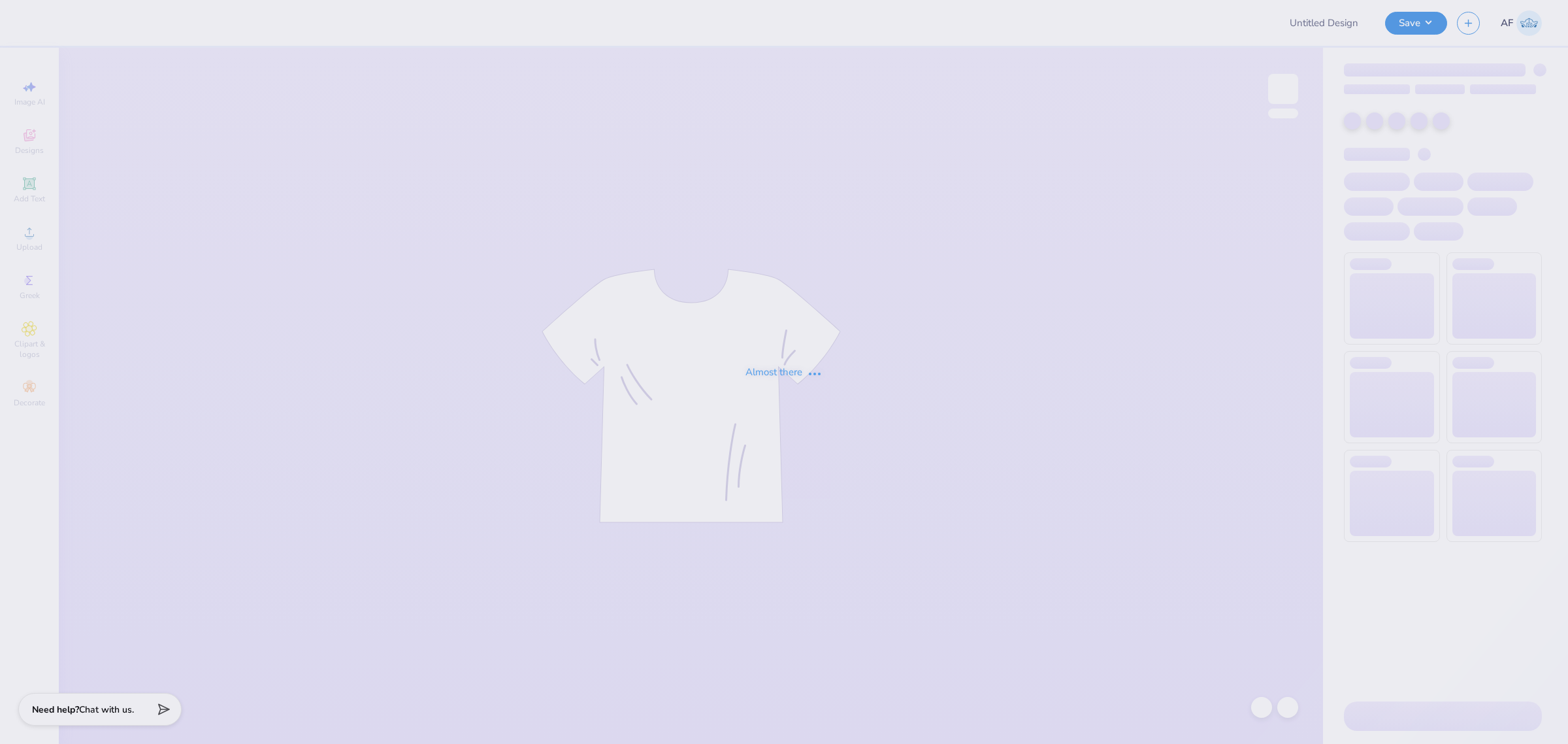
type input "[PERSON_NAME] : [US_STATE][GEOGRAPHIC_DATA]"
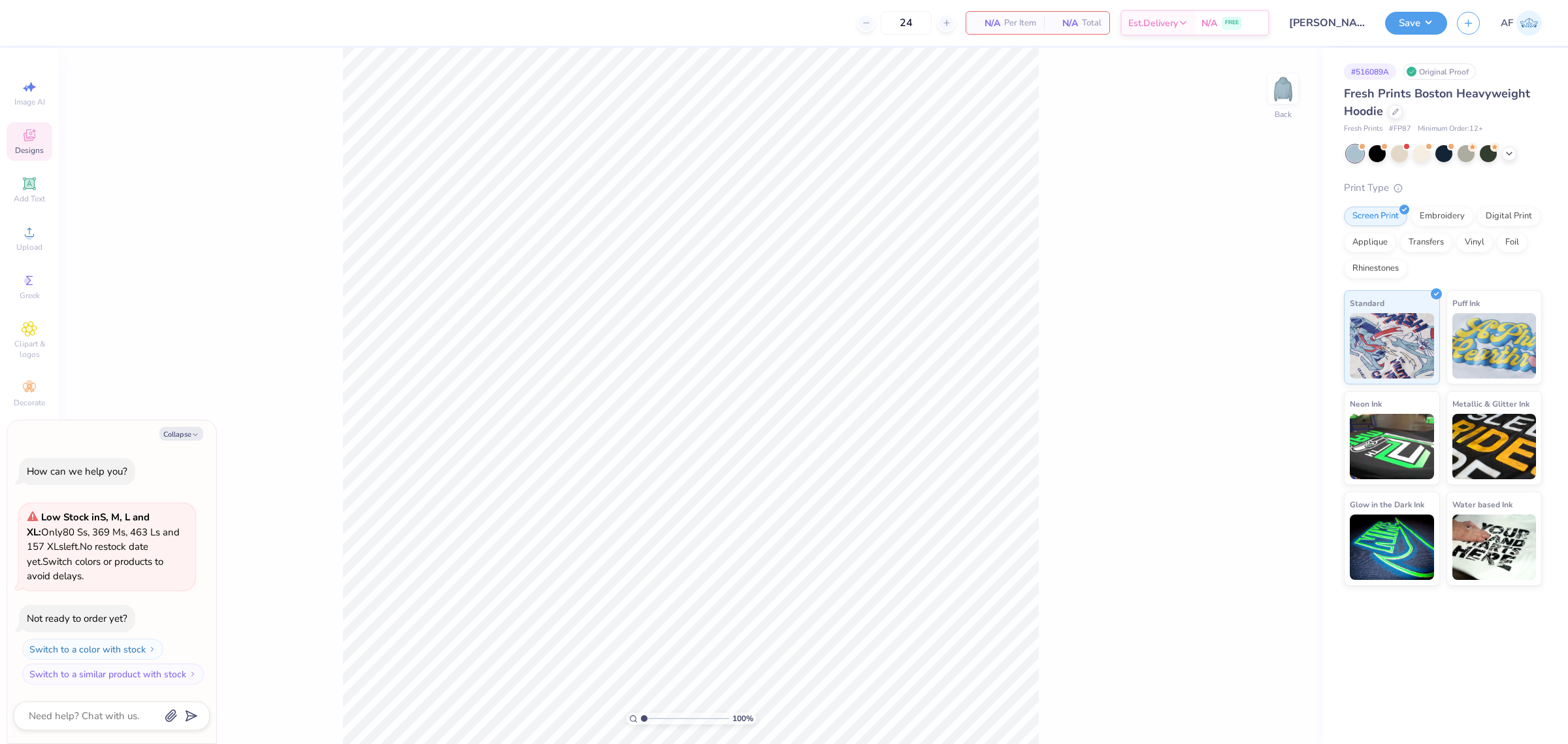
click at [33, 123] on div "Designs" at bounding box center [29, 141] width 46 height 38
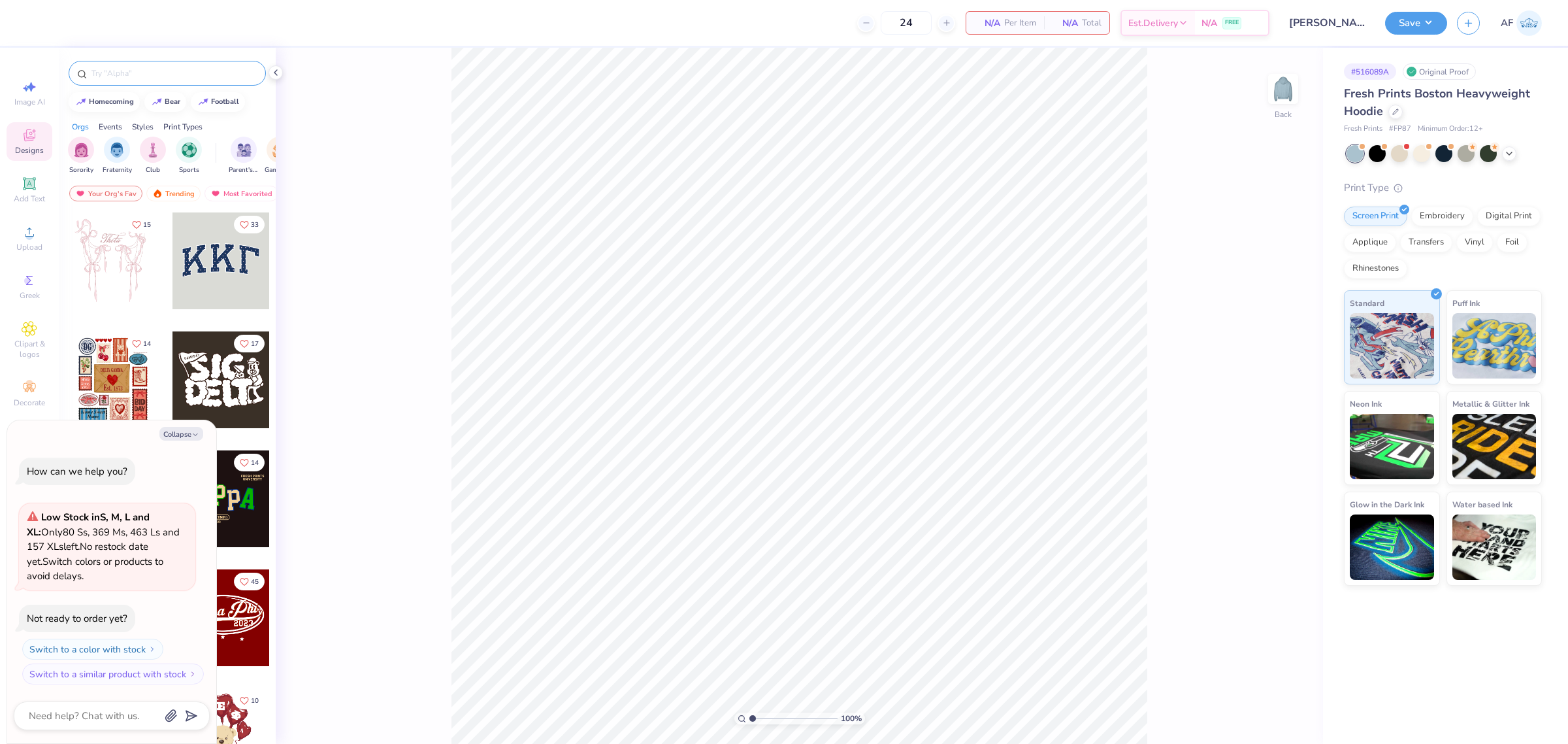
type textarea "x"
click at [106, 70] on input "text" at bounding box center [174, 73] width 167 height 13
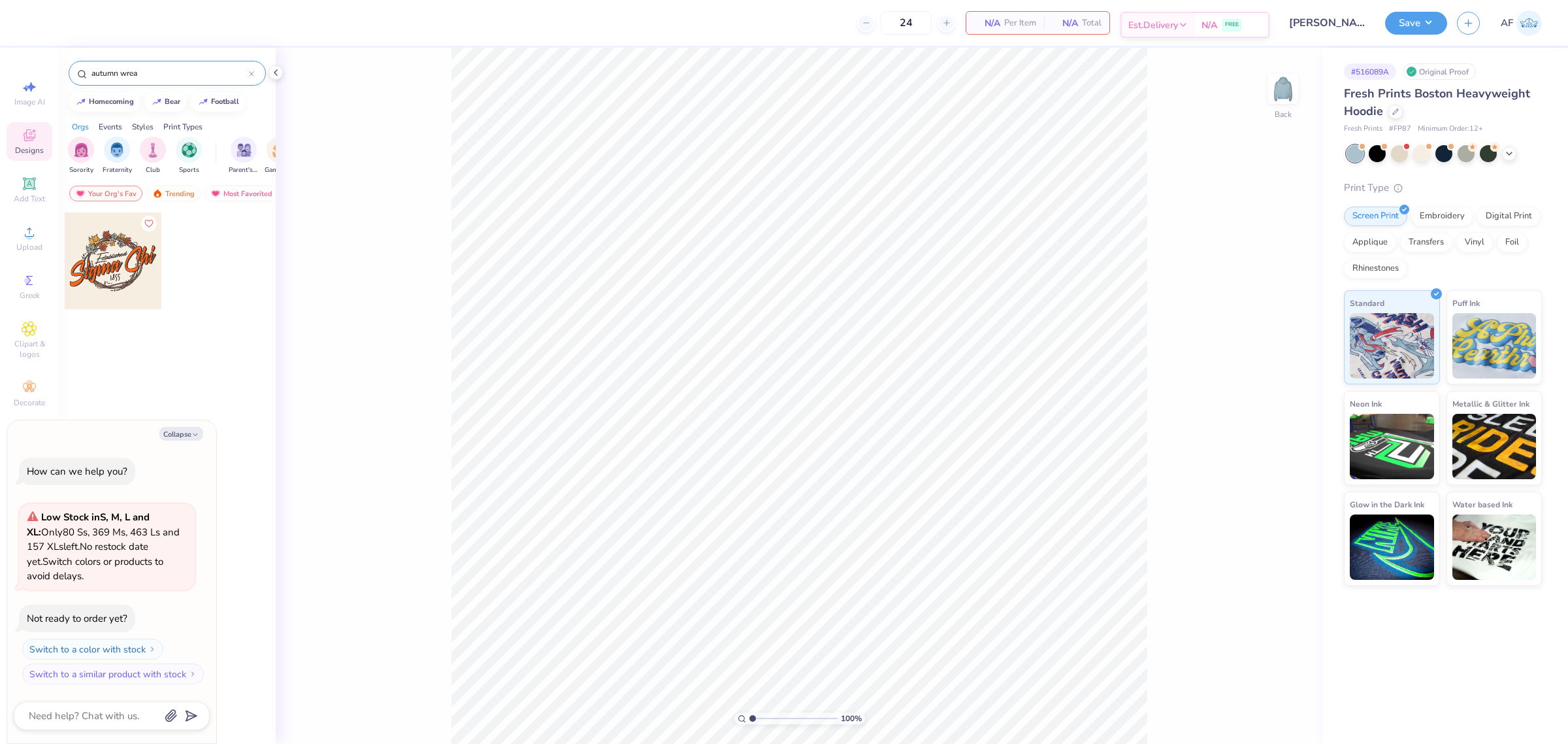
type input "autumn wrea"
click at [1514, 149] on div at bounding box center [1509, 153] width 15 height 15
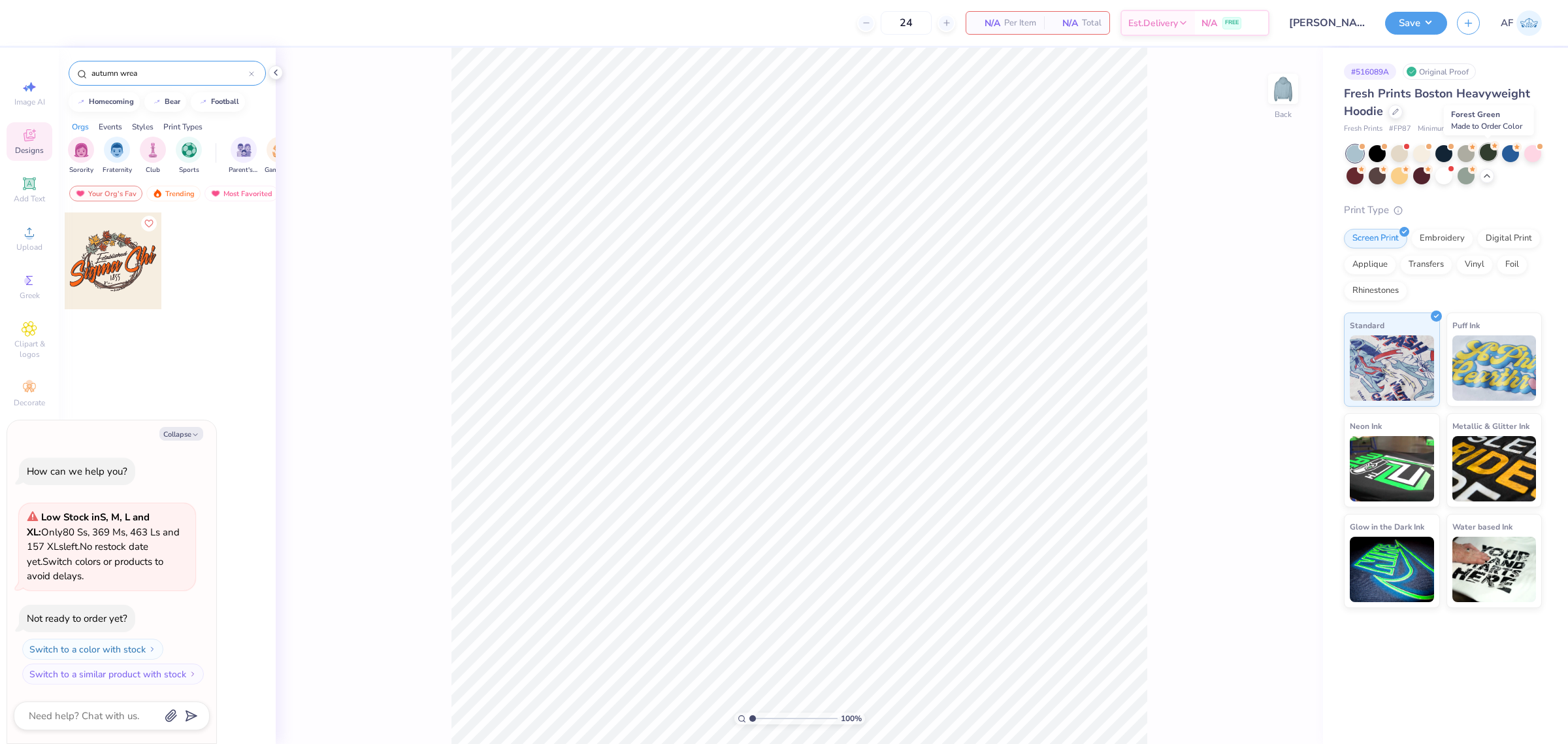
click at [1486, 153] on div at bounding box center [1488, 152] width 17 height 17
type textarea "x"
type input "50"
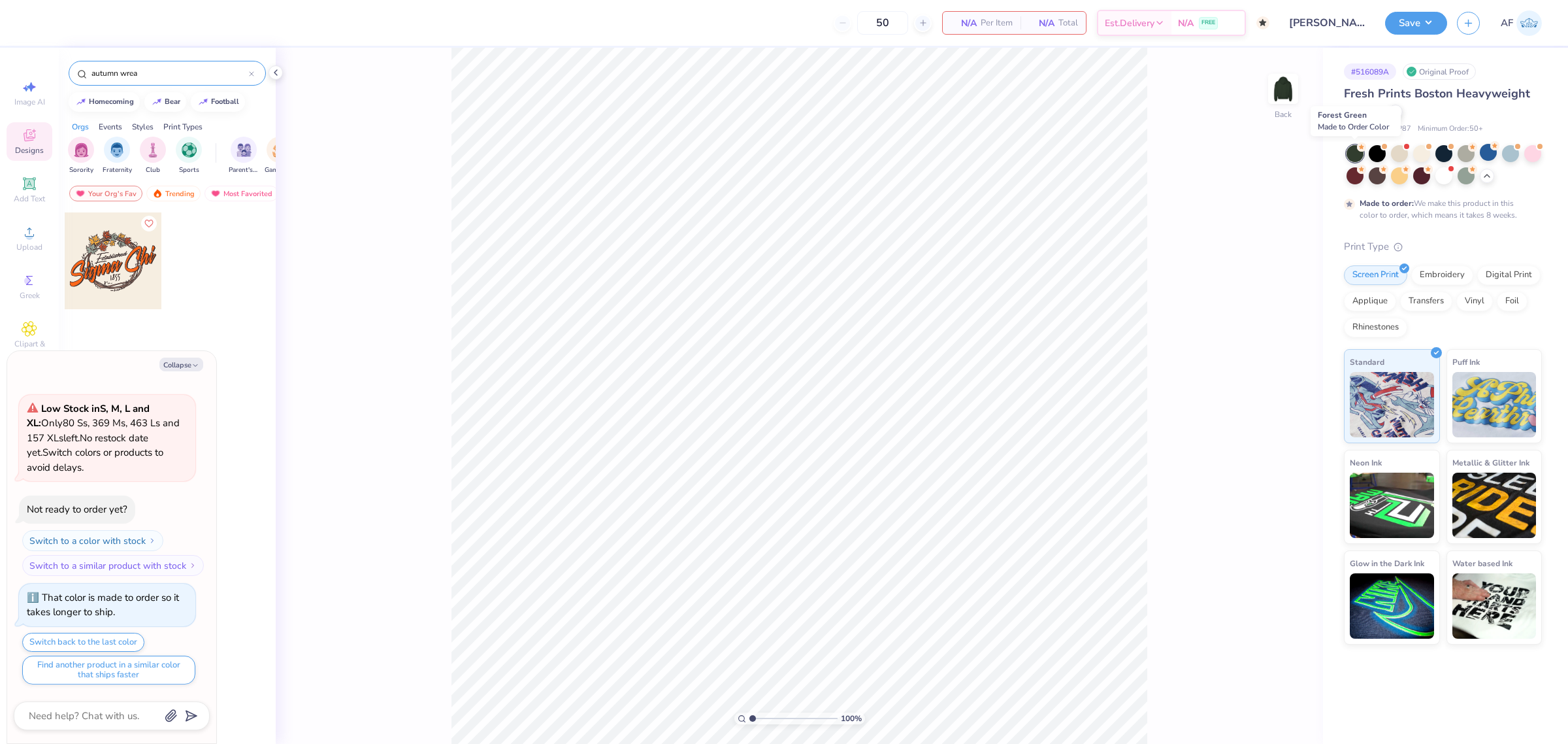
click at [1357, 148] on icon at bounding box center [1361, 147] width 9 height 9
click at [139, 288] on div at bounding box center [113, 260] width 97 height 97
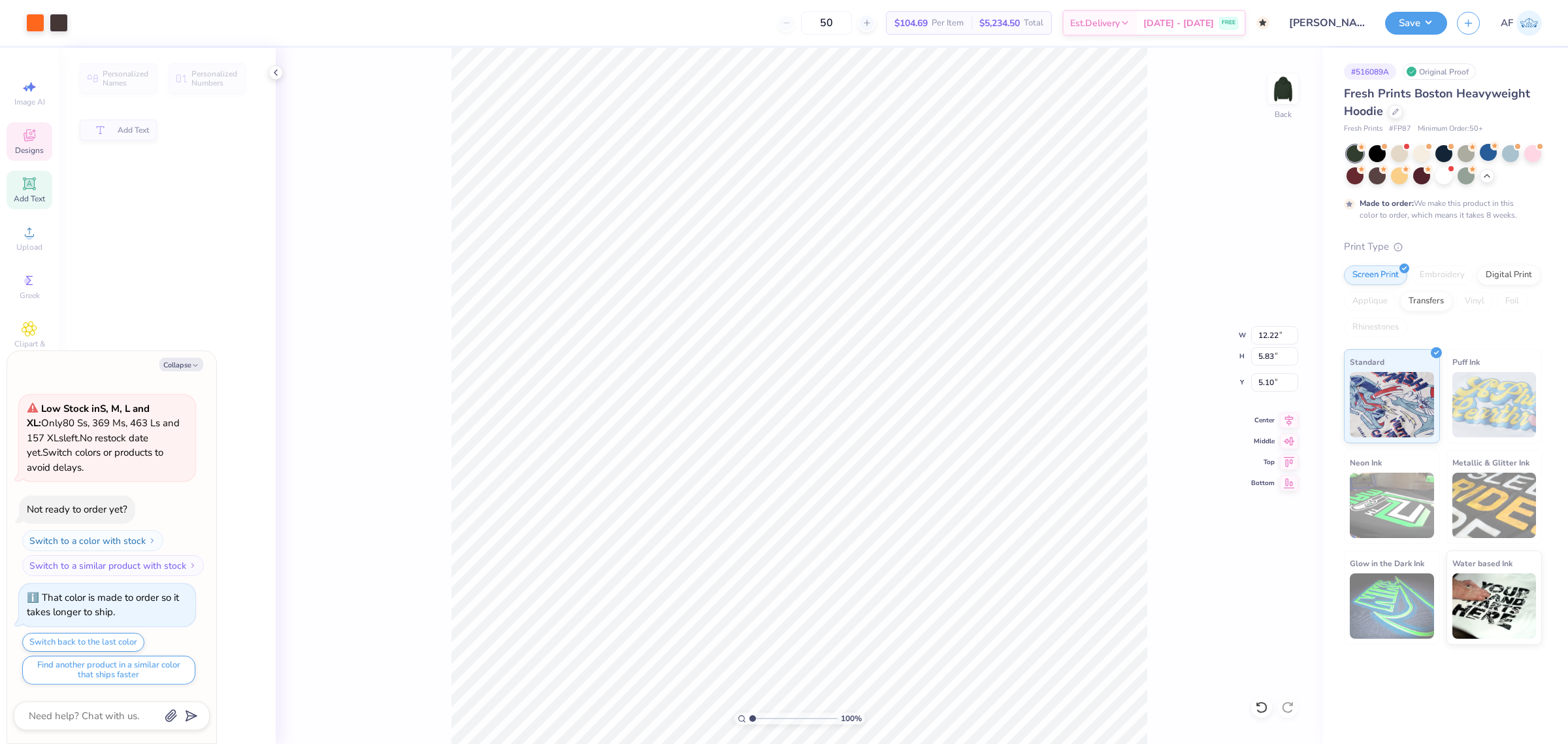
type textarea "x"
type input "5.83"
type input "5.10"
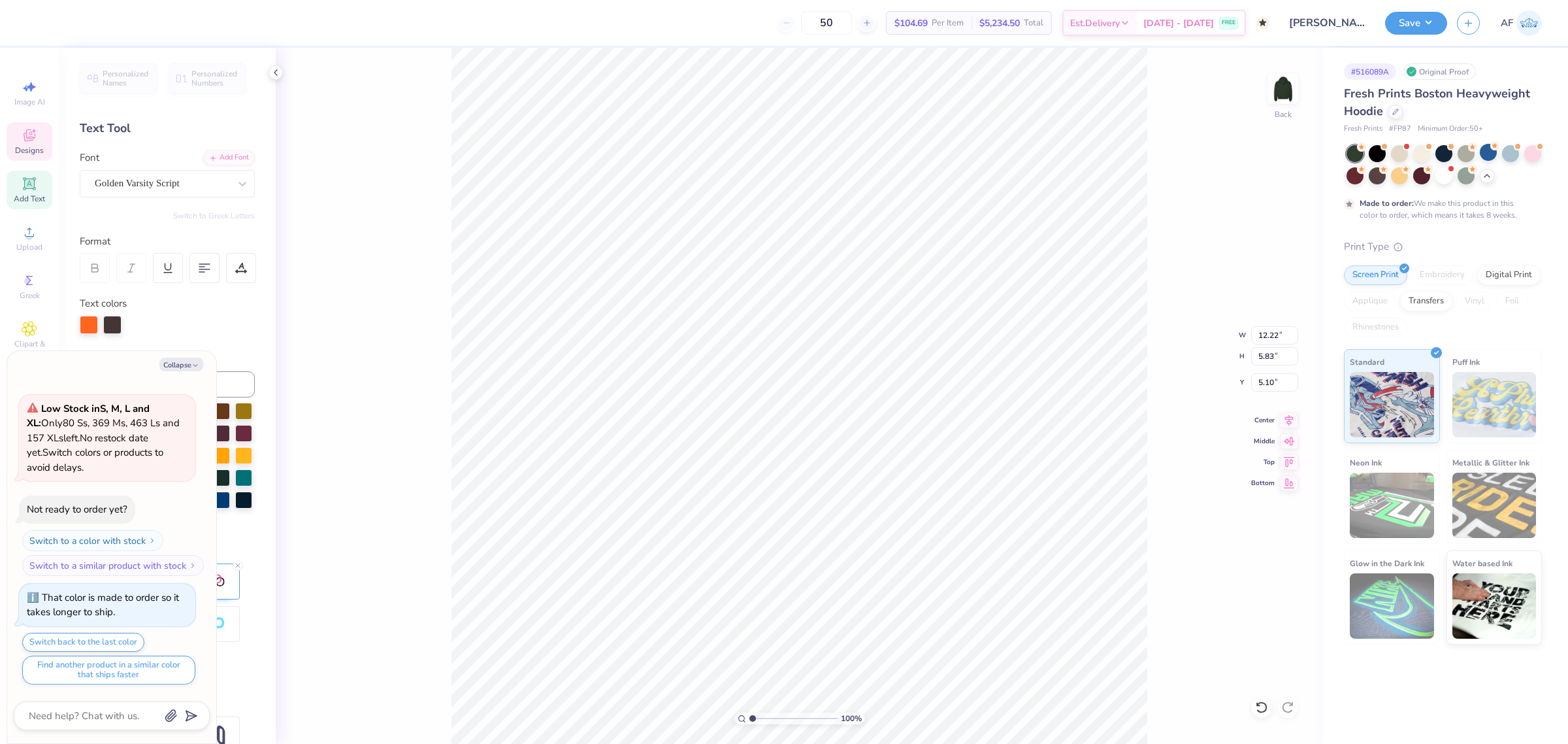
scroll to position [13, 3]
type textarea "x"
type textarea "O"
type textarea "x"
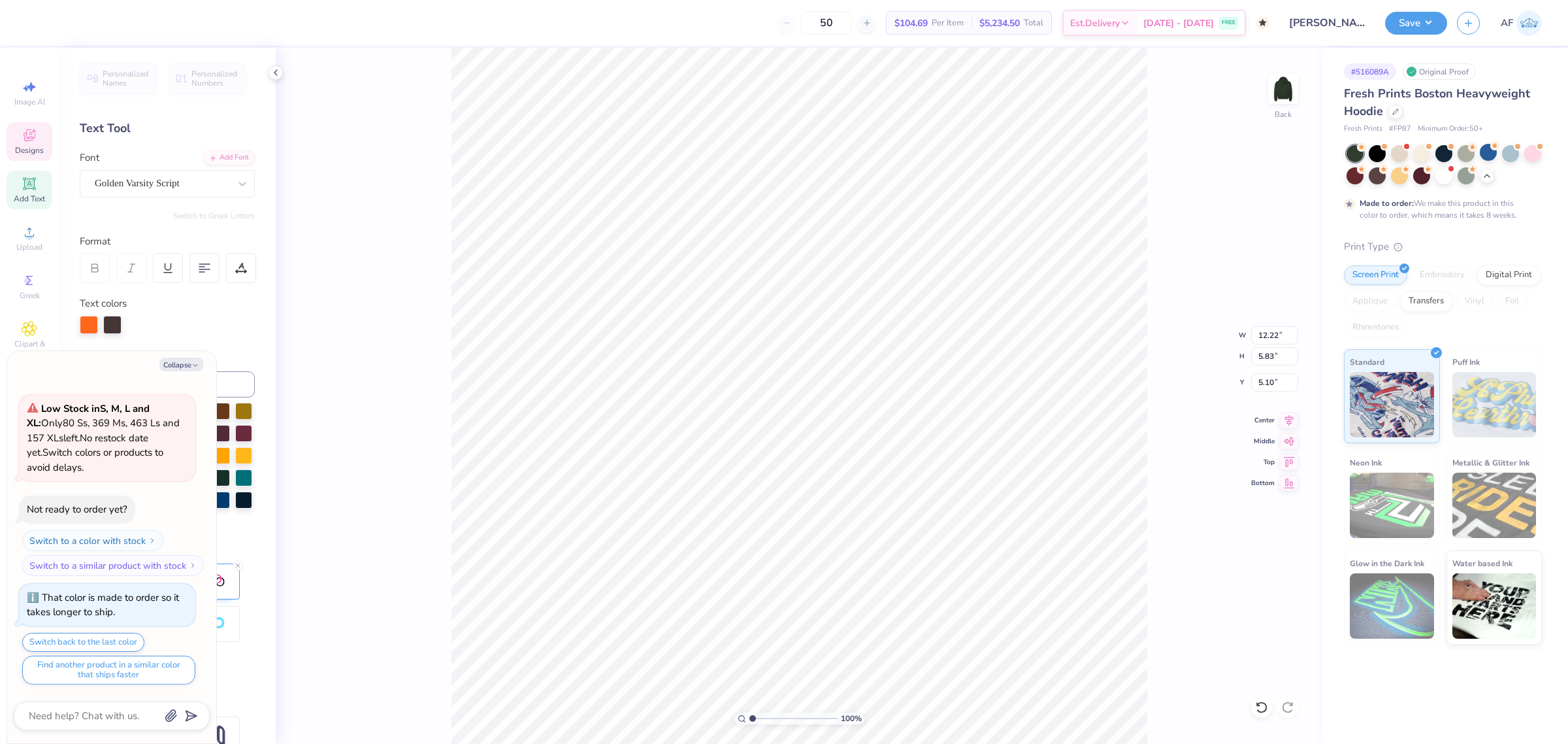
type textarea "Ol"
type textarea "x"
type textarea "O"
paste textarea "Octoberfest"
type textarea "x"
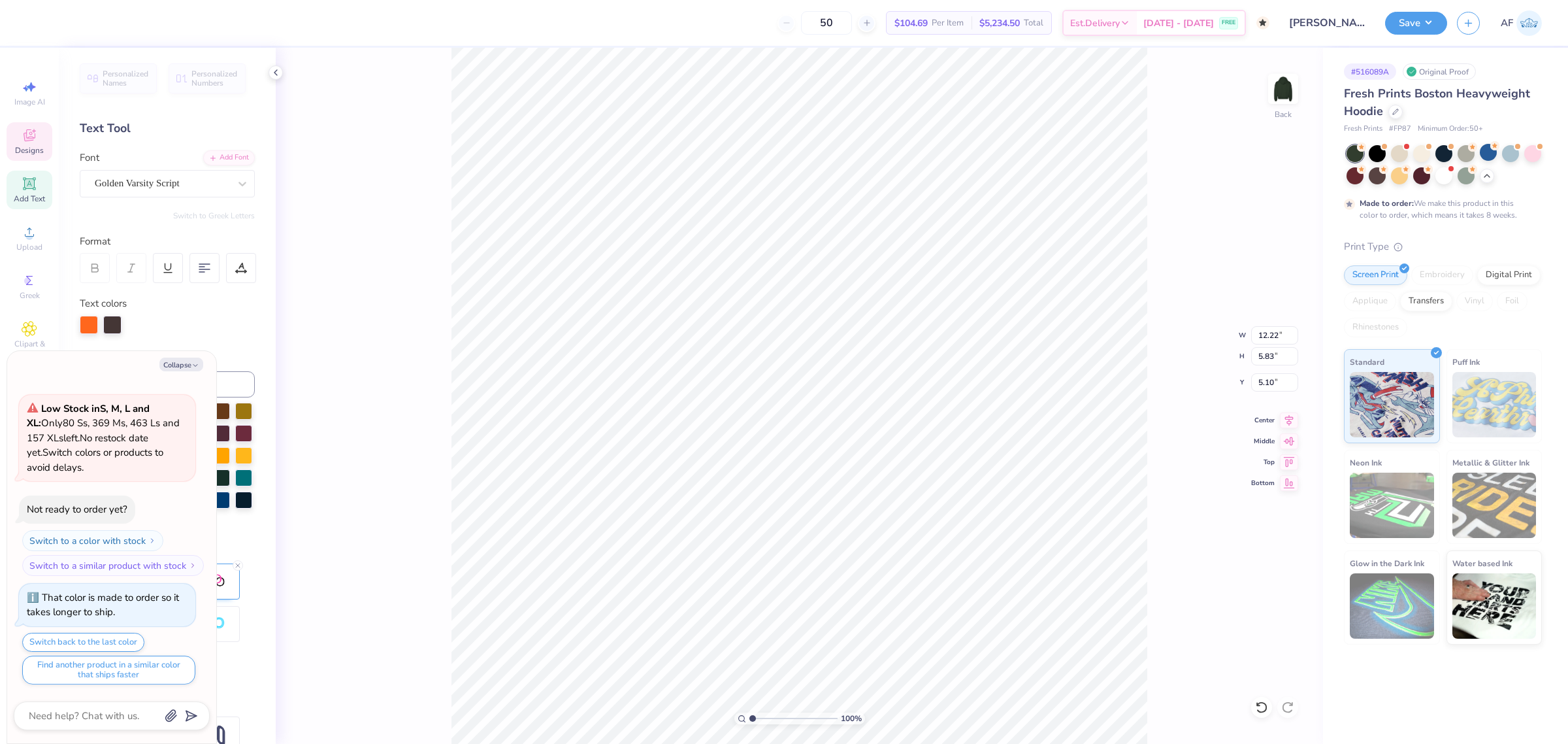
scroll to position [13, 3]
type textarea "OOctoberfest"
type textarea "x"
type textarea "Octoberfest"
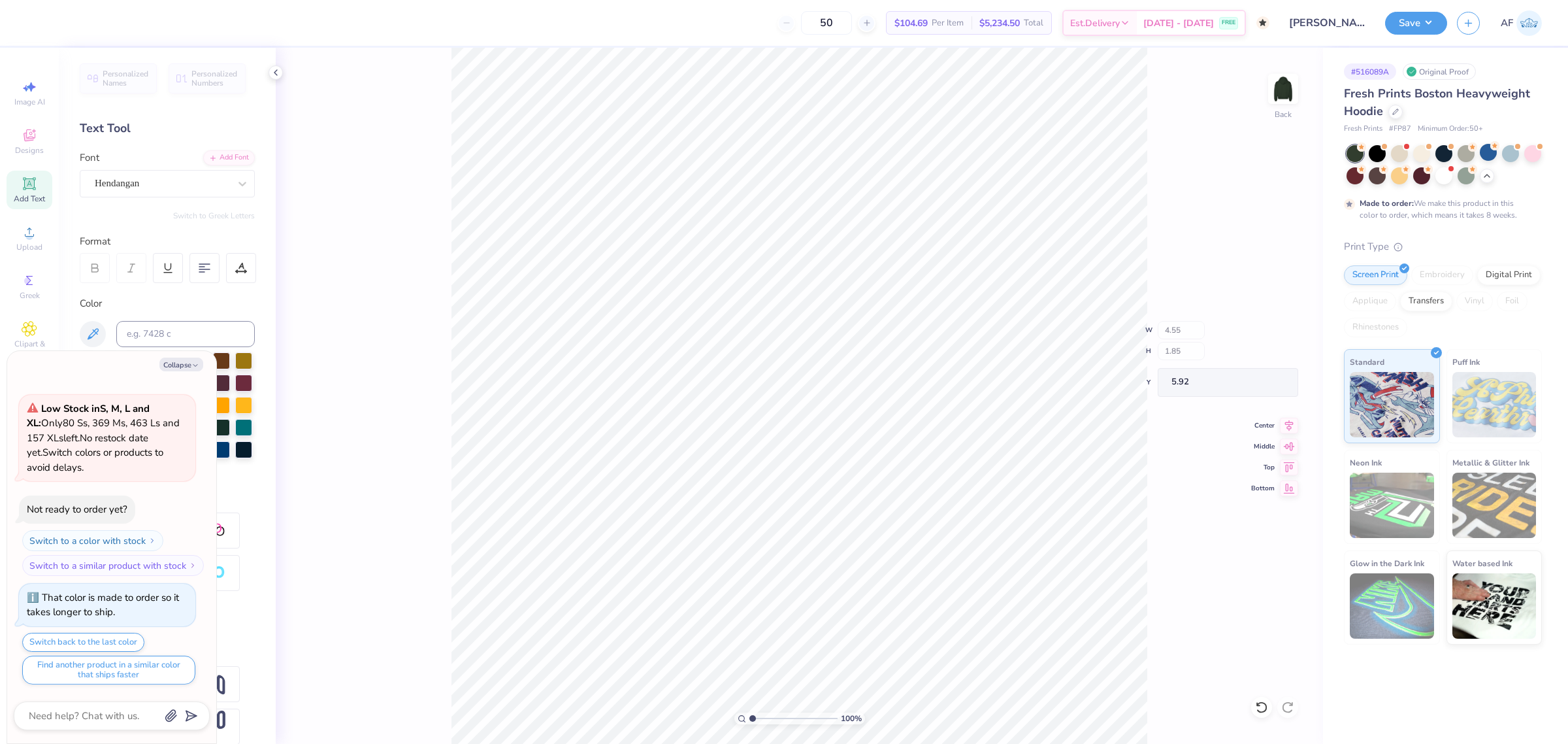
type textarea "x"
type input "3.49252622829344"
type textarea "x"
type input "3.49252622829344"
type textarea "x"
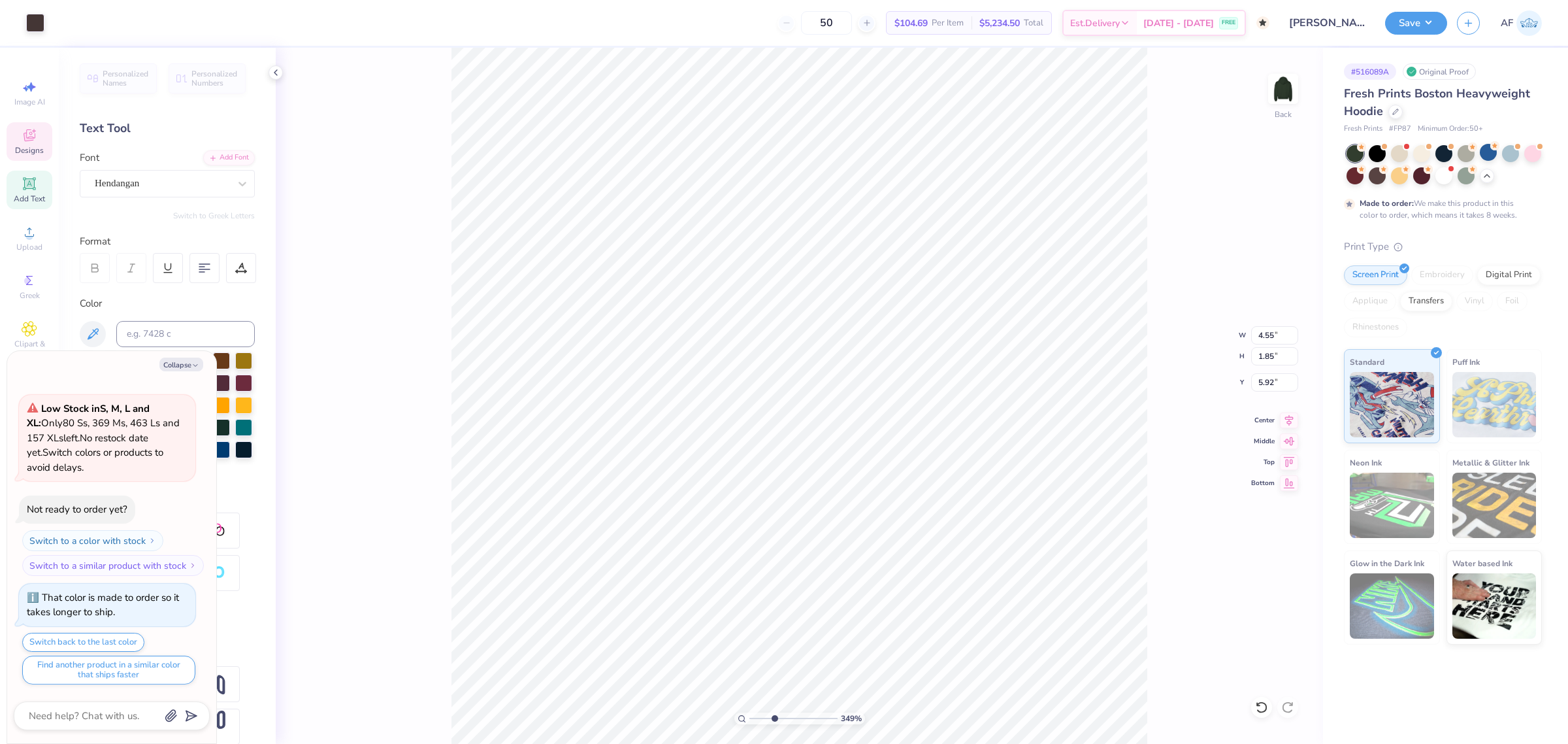
type input "3.49252622829344"
type textarea "x"
type input "3.49252622829344"
type textarea "x"
type input "3.49252622829344"
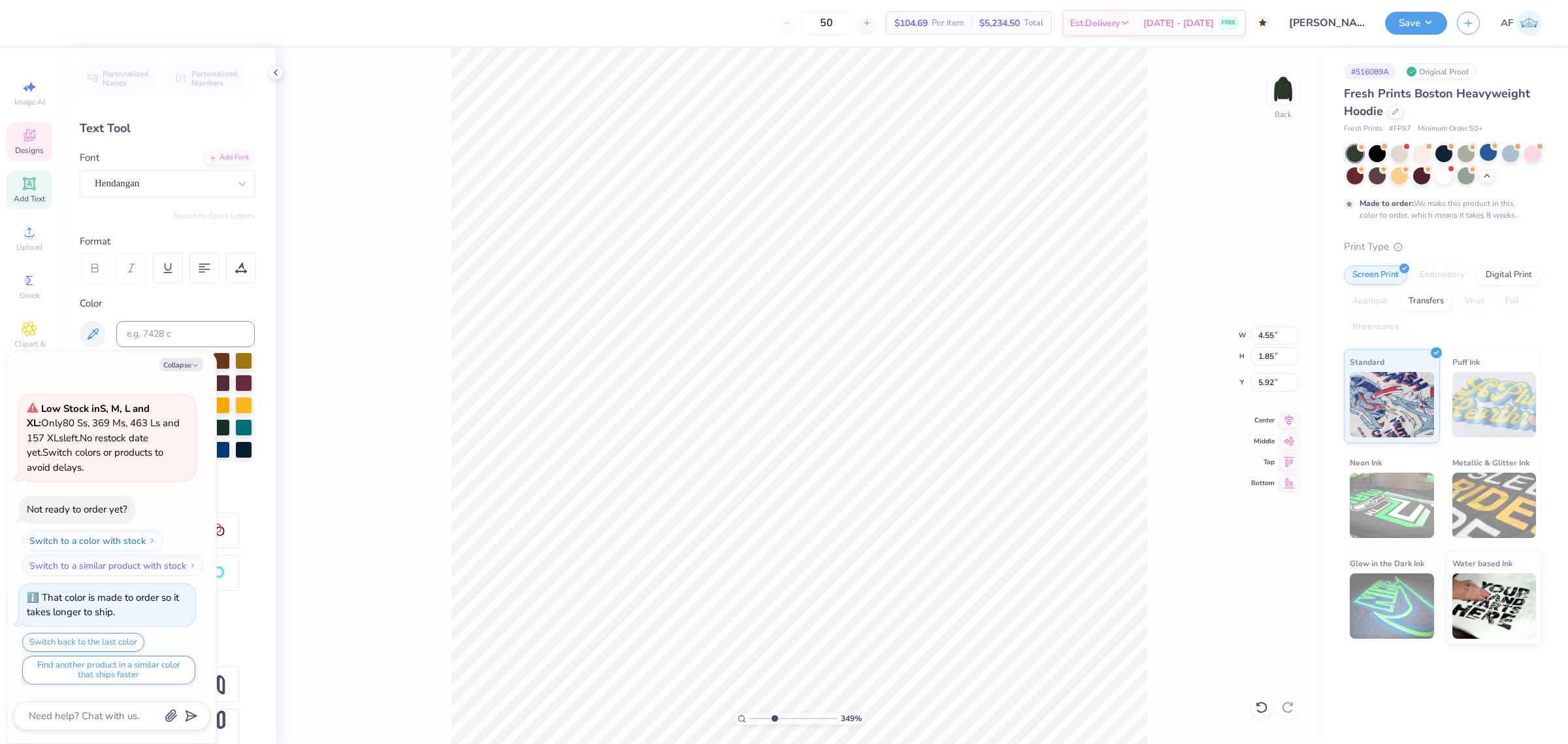
type textarea "x"
type input "3.49252622829344"
type textarea "x"
type input "3.49252622829344"
type textarea "x"
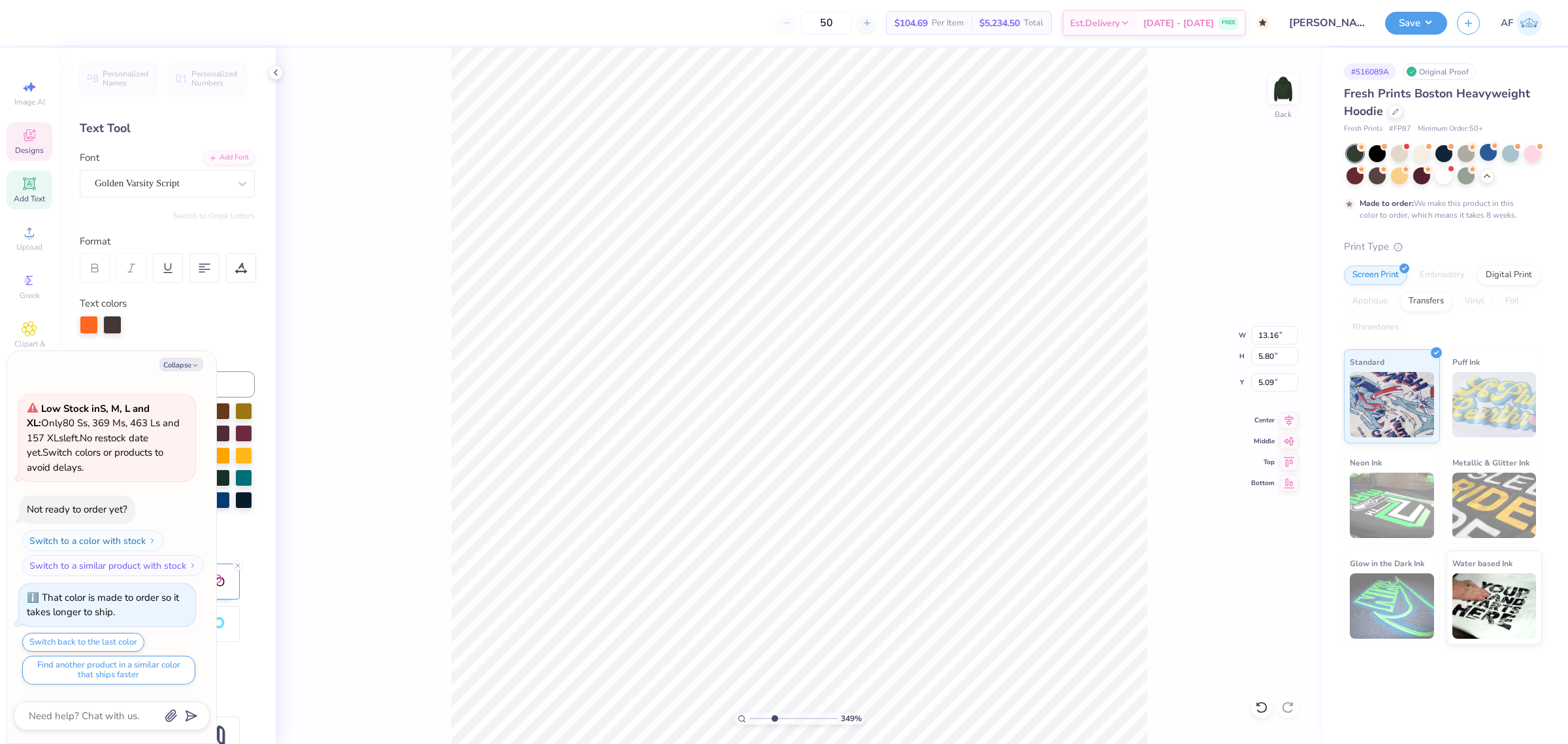
type input "3.49252622829344"
type textarea "x"
type input "1.51721301232853"
type textarea "x"
type input "1.51721301232853"
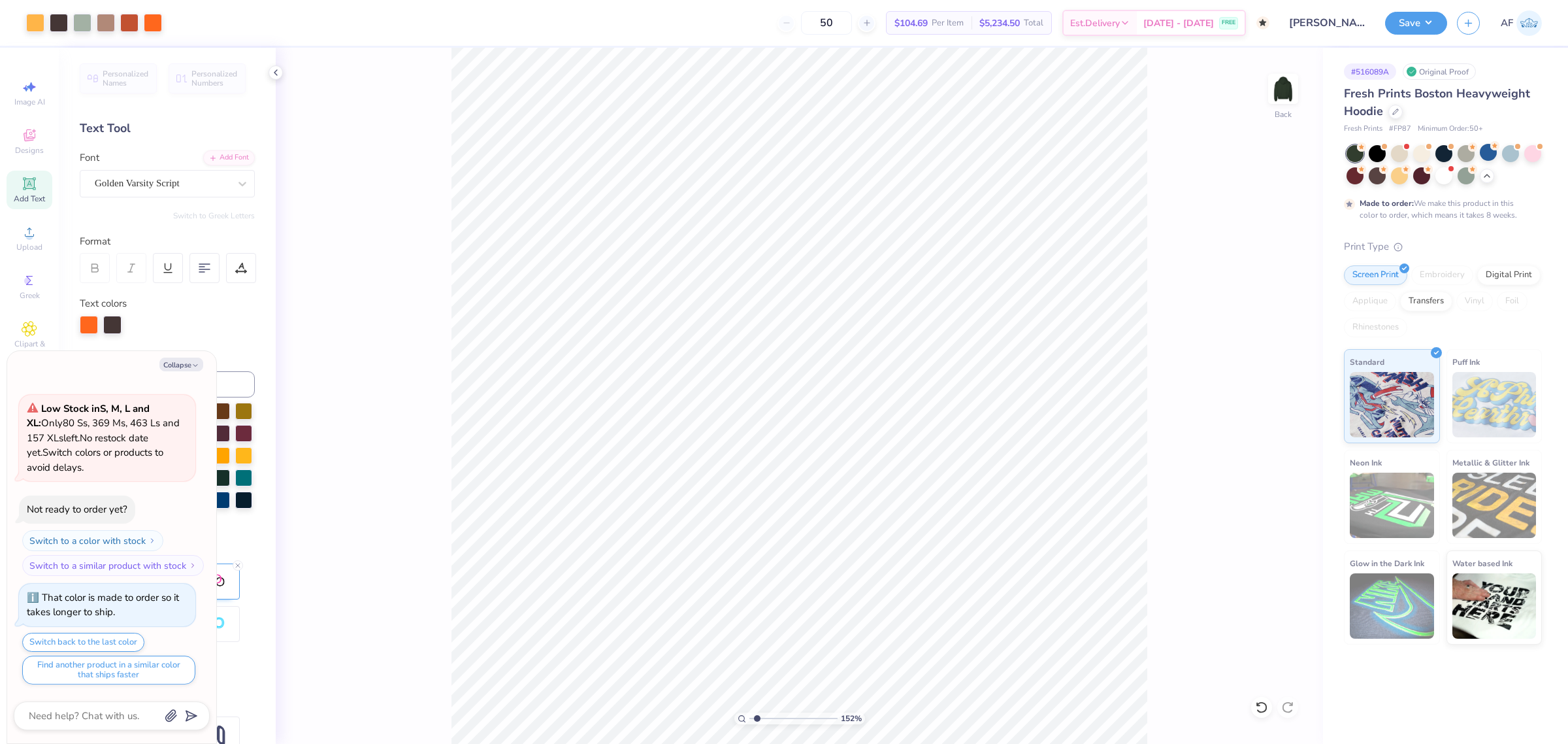
type textarea "x"
type input "1.51721301232853"
type textarea "x"
type input "1.51721301232853"
type textarea "x"
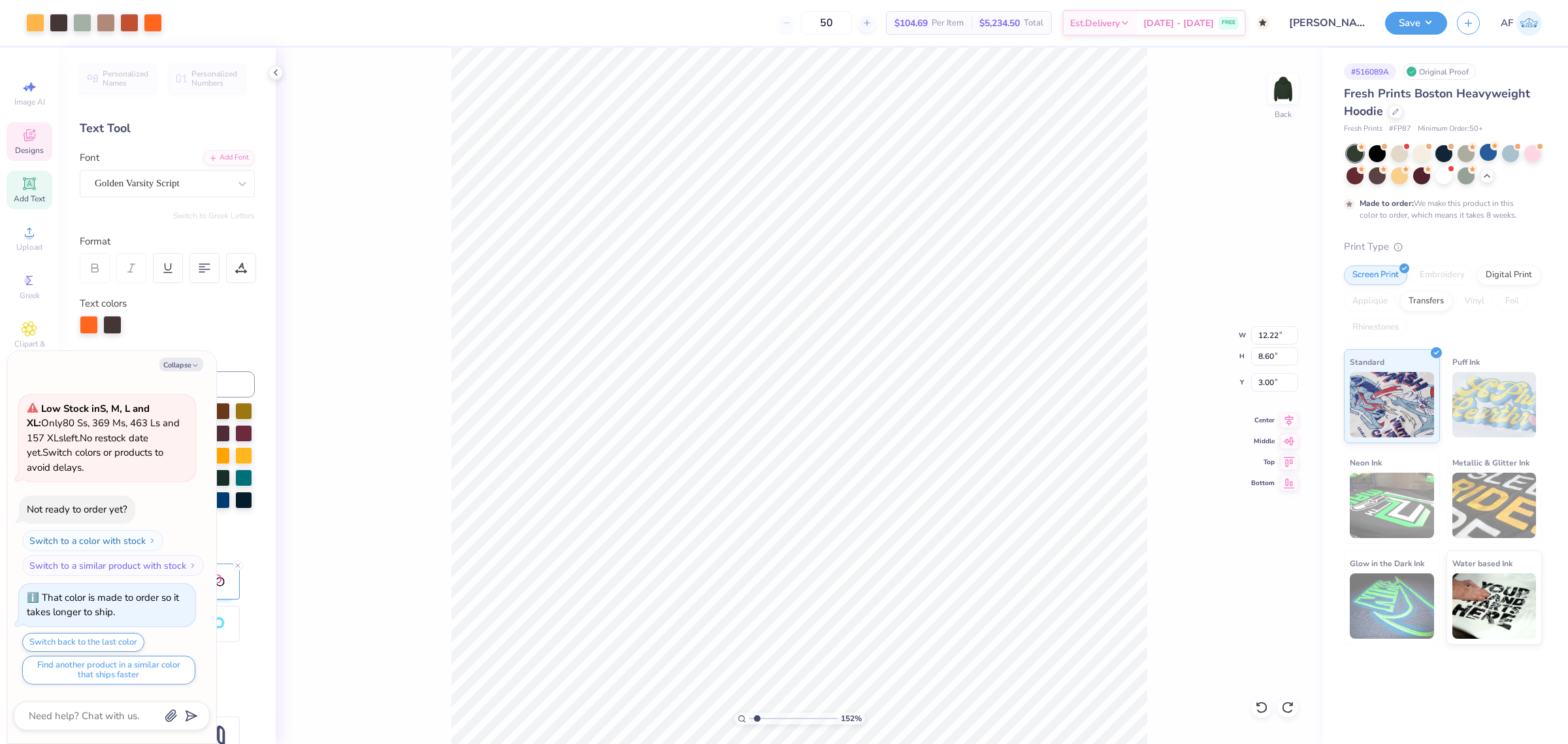
type input "1.51721301232853"
type textarea "x"
type input "1.51721301232853"
type textarea "x"
type input "1.51721301232853"
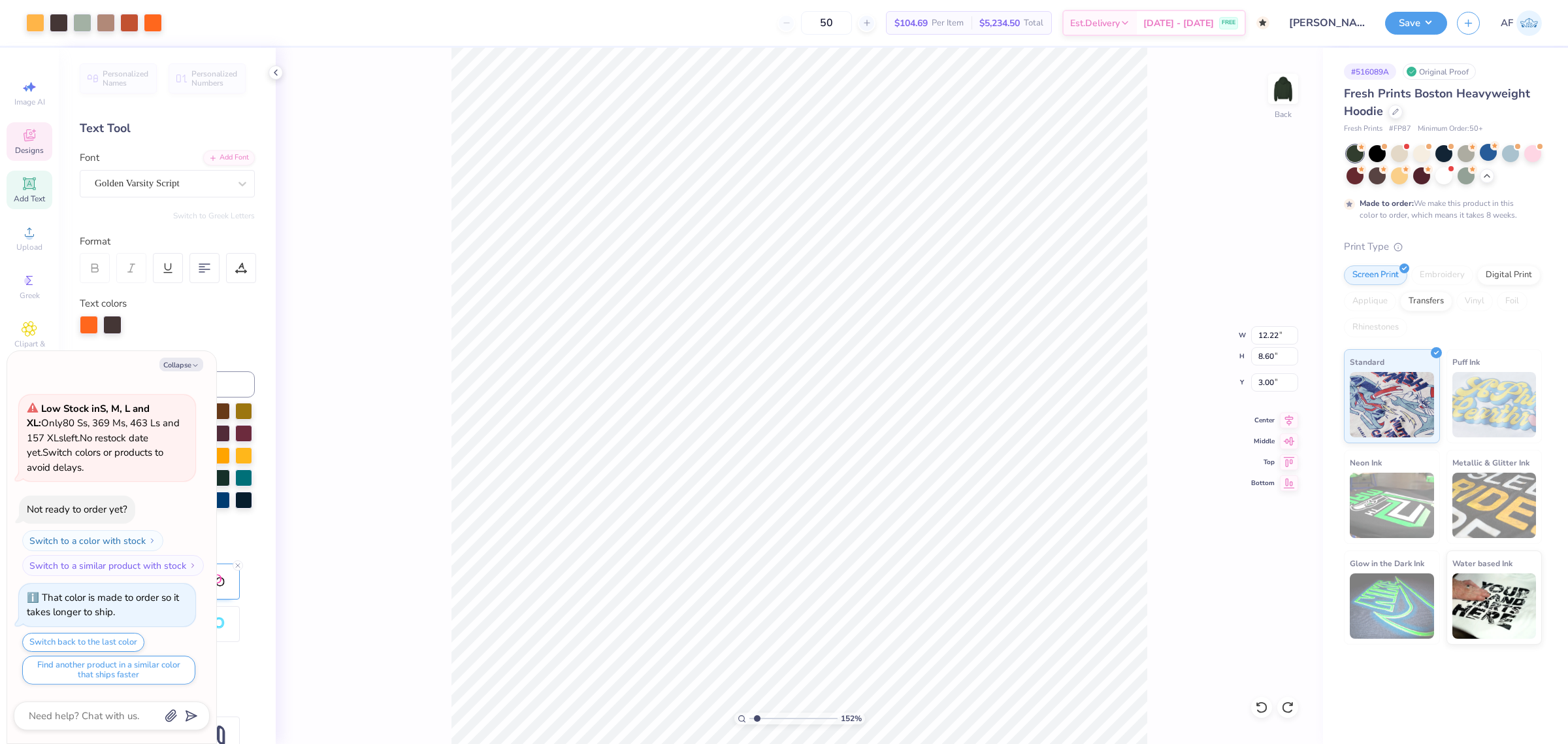
type textarea "x"
type input "1.51721301232853"
type textarea "x"
type input "1.51721301232853"
type textarea "x"
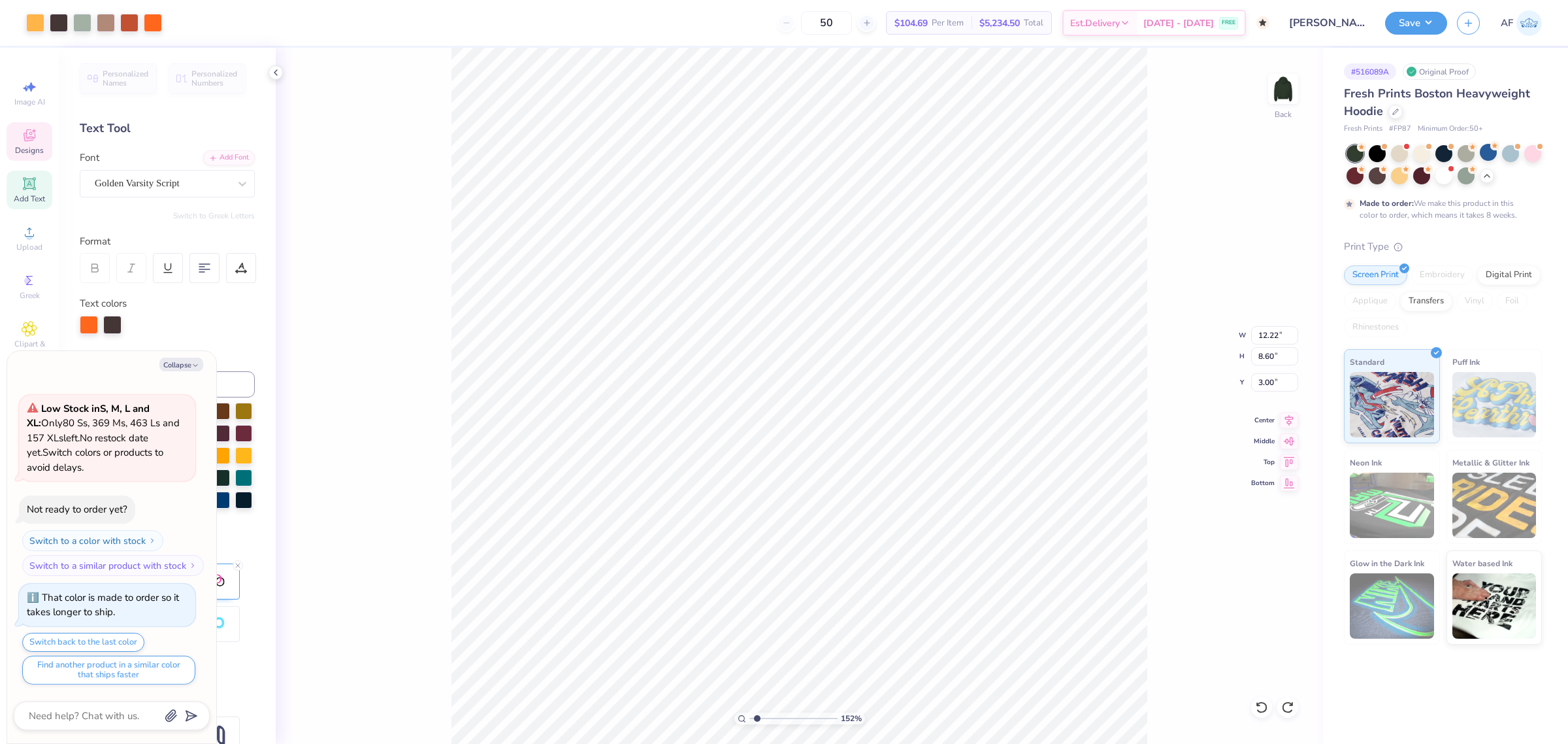
type input "4.55"
type input "1.85"
type input "5.92"
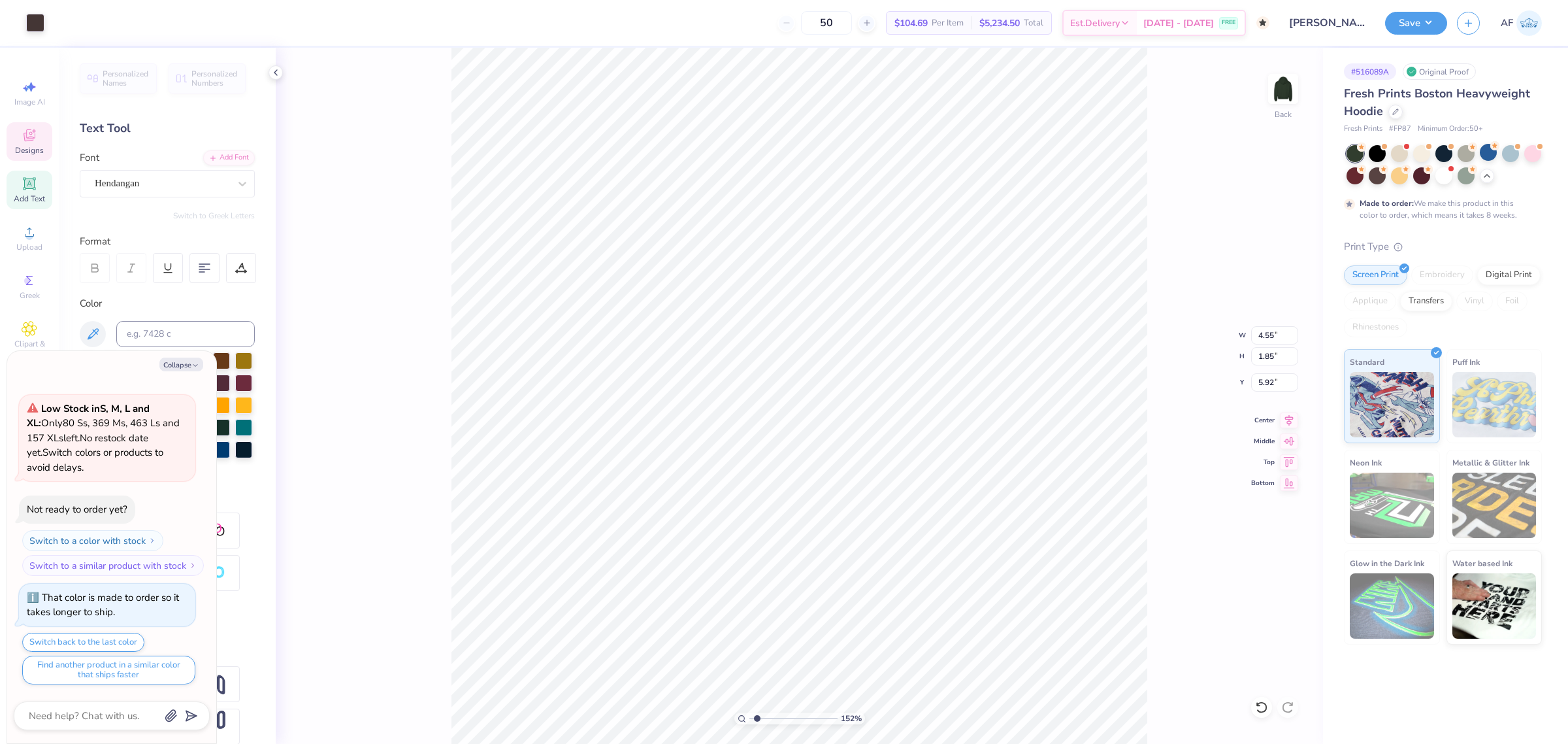
type input "1.51721301232853"
type textarea "x"
type input "1.51721301232853"
type textarea "x"
type input "1.51721301232853"
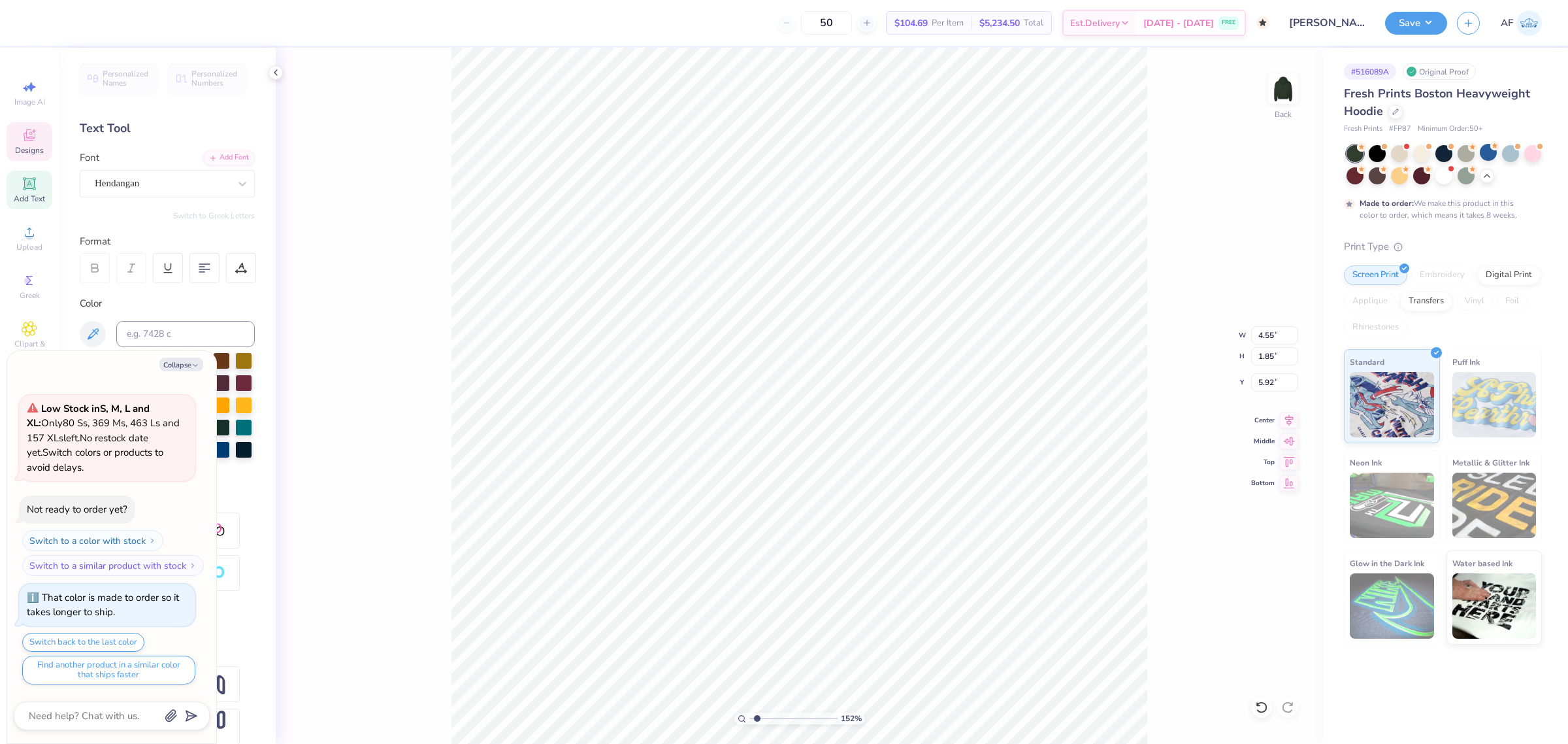
type textarea "x"
type input "1.51721301232853"
type textarea "x"
type input "1.51721301232853"
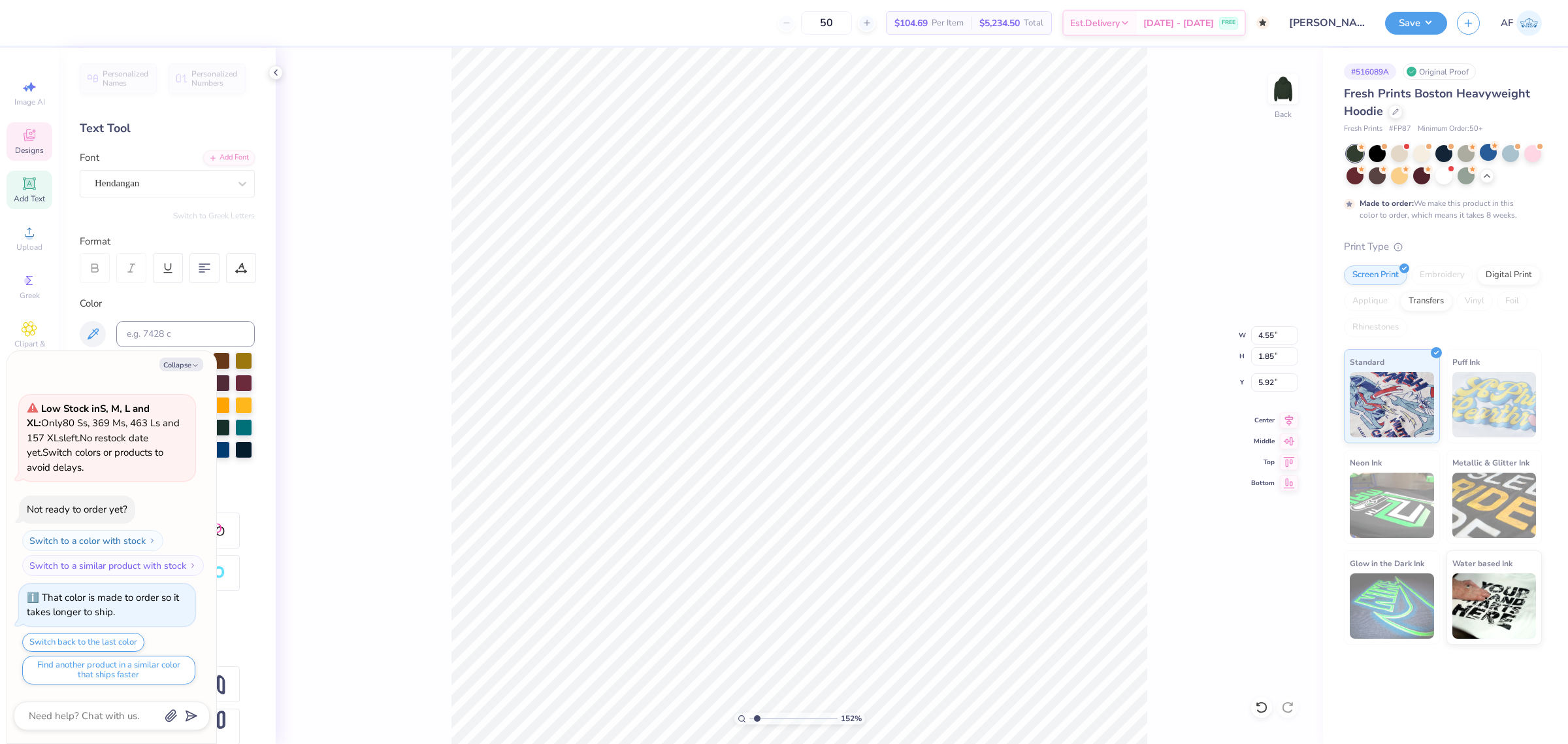
type textarea "x"
type input "1.51721301232853"
type textarea "x"
type input "1.51721301232853"
type textarea "x"
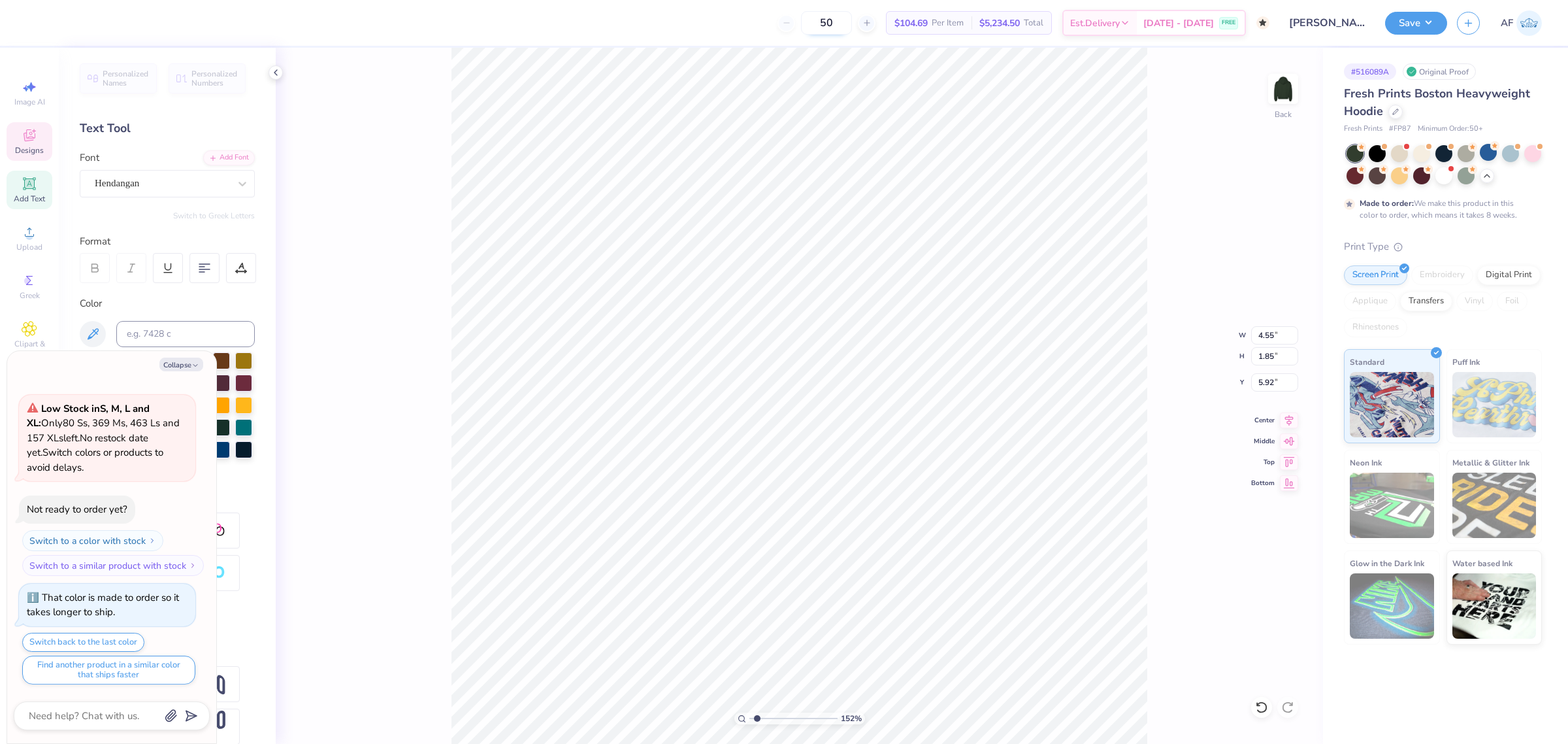
type input "1.51721301232853"
type textarea "x"
type input "1.51721301232853"
type textarea "x"
type input "1.51721301232853"
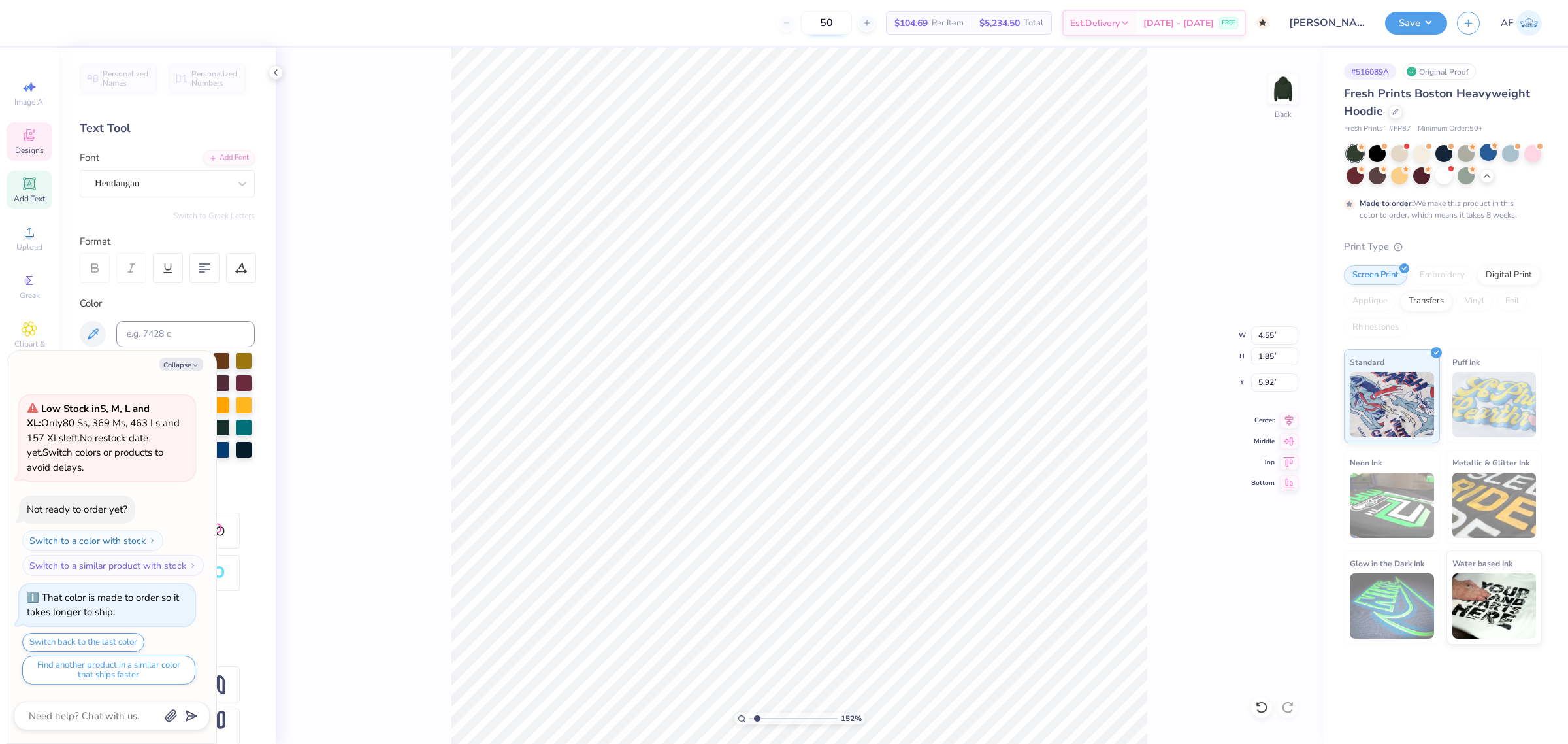
type textarea "x"
type input "1.51721301232853"
type textarea "x"
type input "1.51721301232853"
type textarea "x"
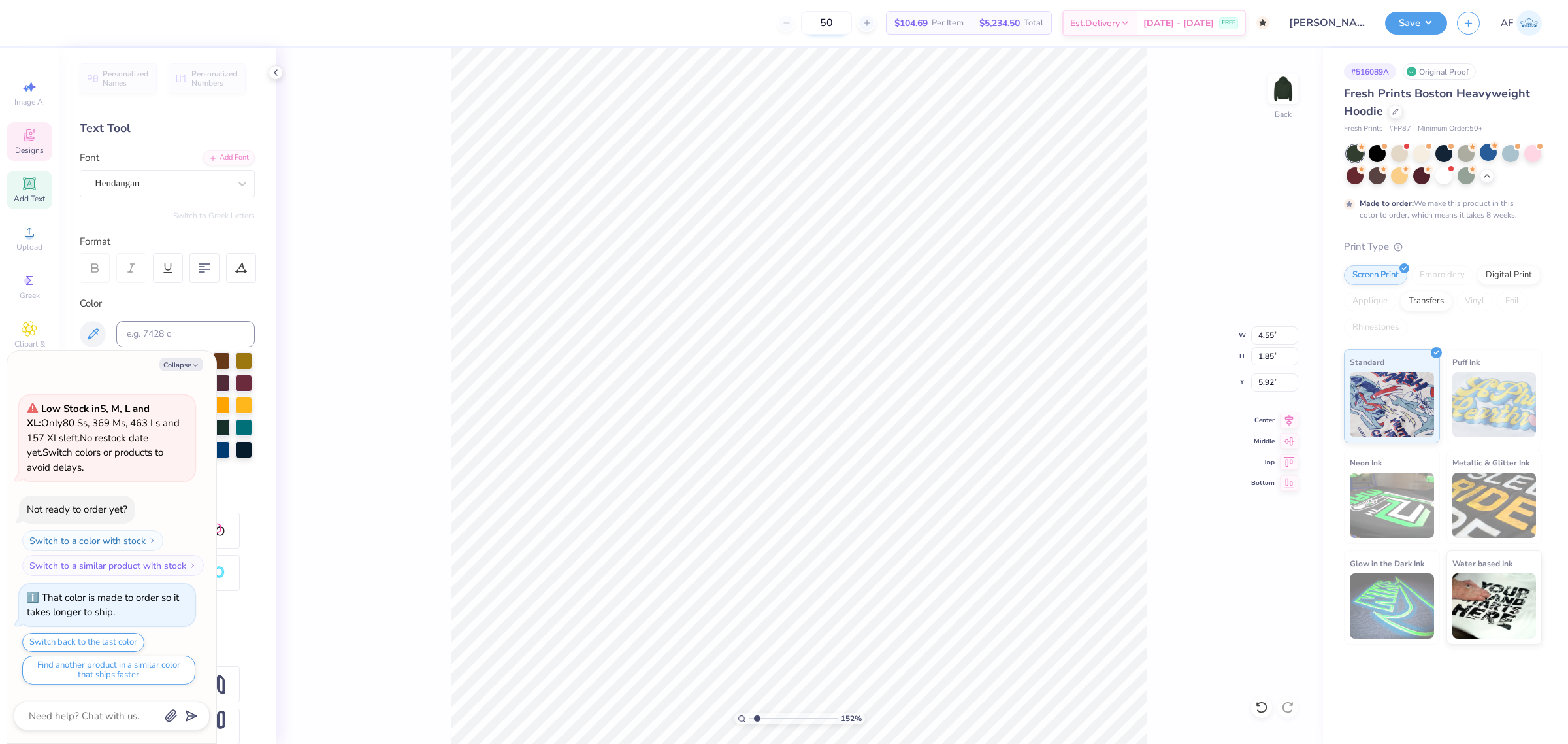
type input "1.51721301232853"
type textarea "x"
type input "1.51721301232853"
type textarea "x"
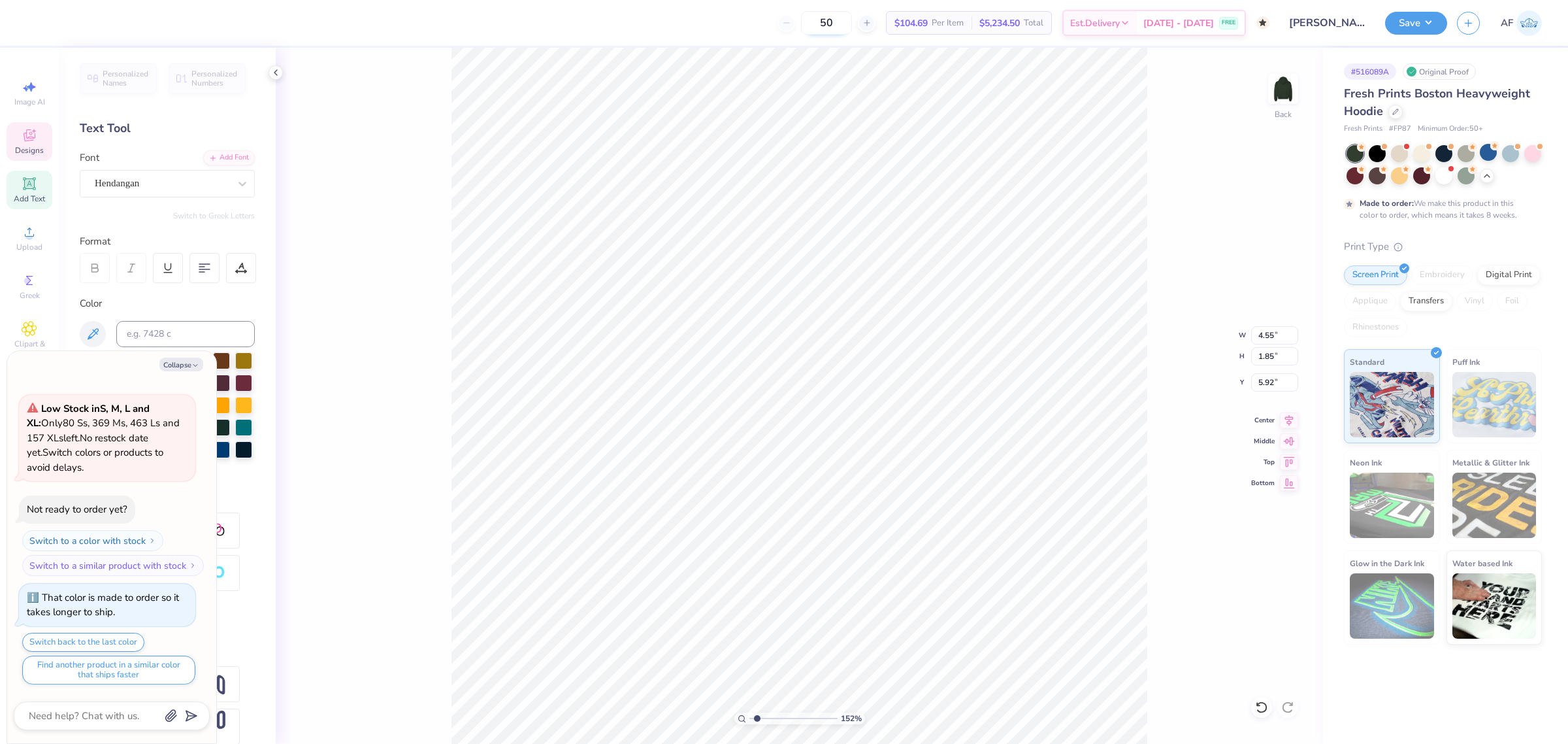
paste textarea "psi upsilon"
type input "1.51721301232853"
type textarea "x"
type textarea "psi upsilon"
type input "1.51721301232853"
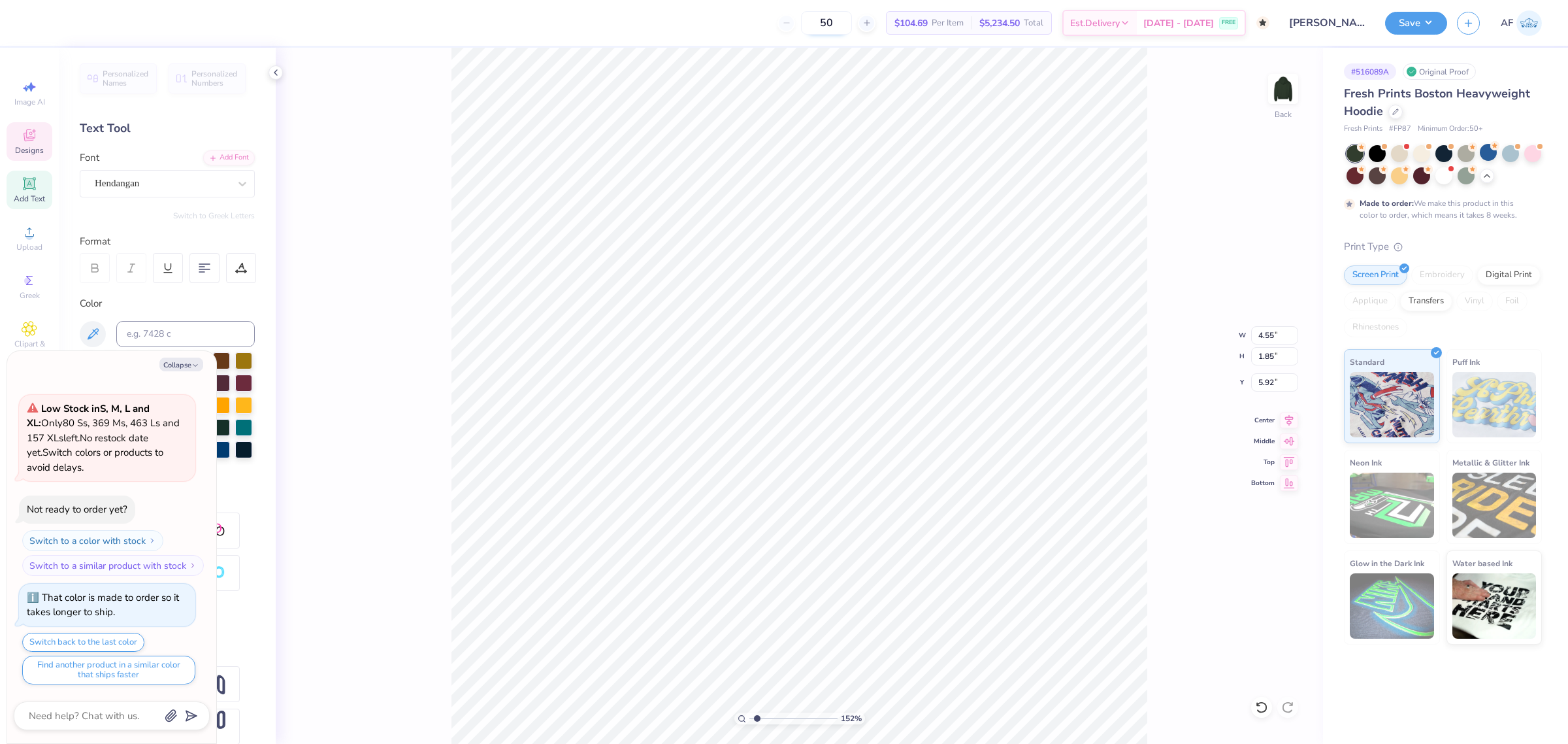
type textarea "x"
type input "12.22"
type input "5.83"
type input "5.10"
type input "1.51721301232853"
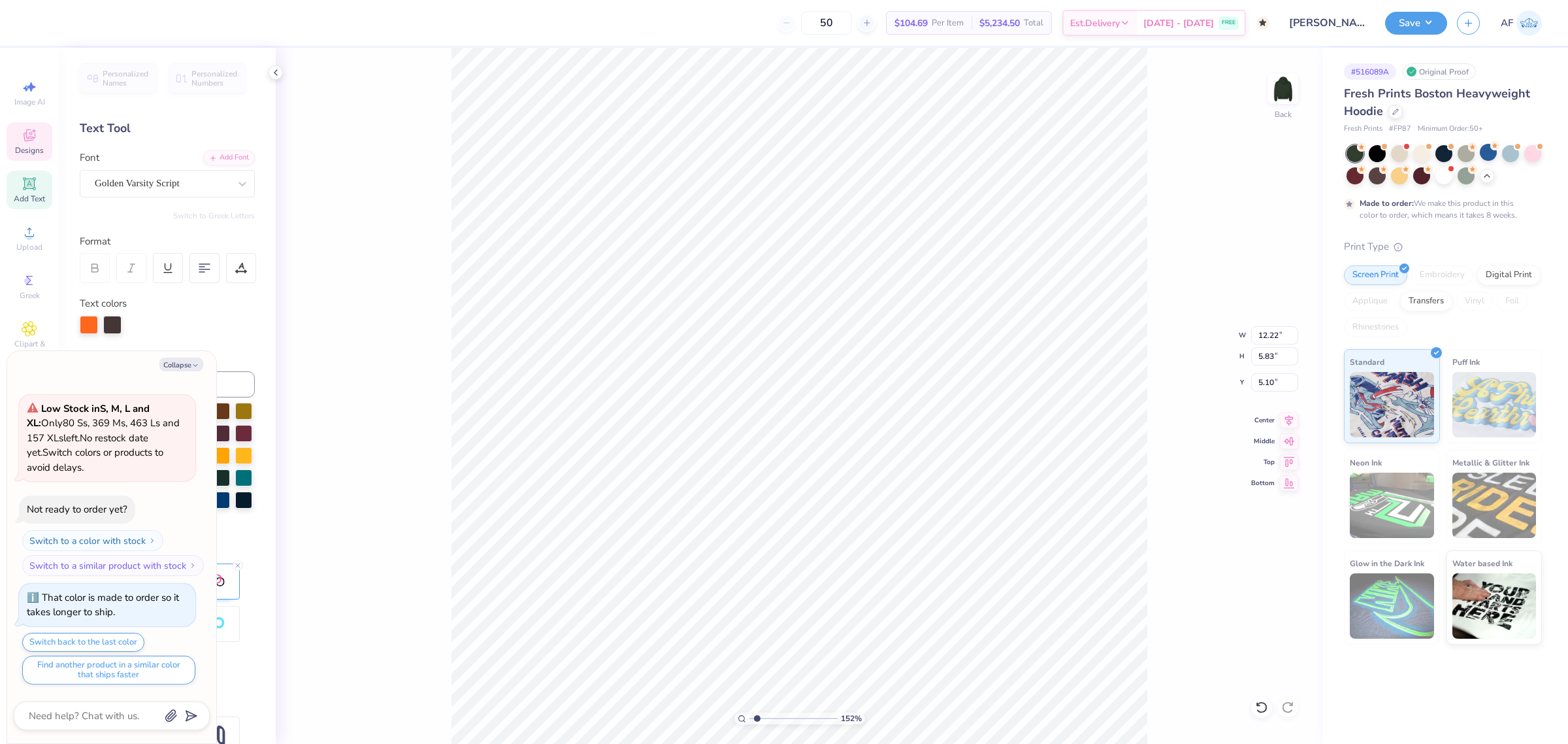
type textarea "x"
type input "3.86"
type input "1.38"
type input "6.03"
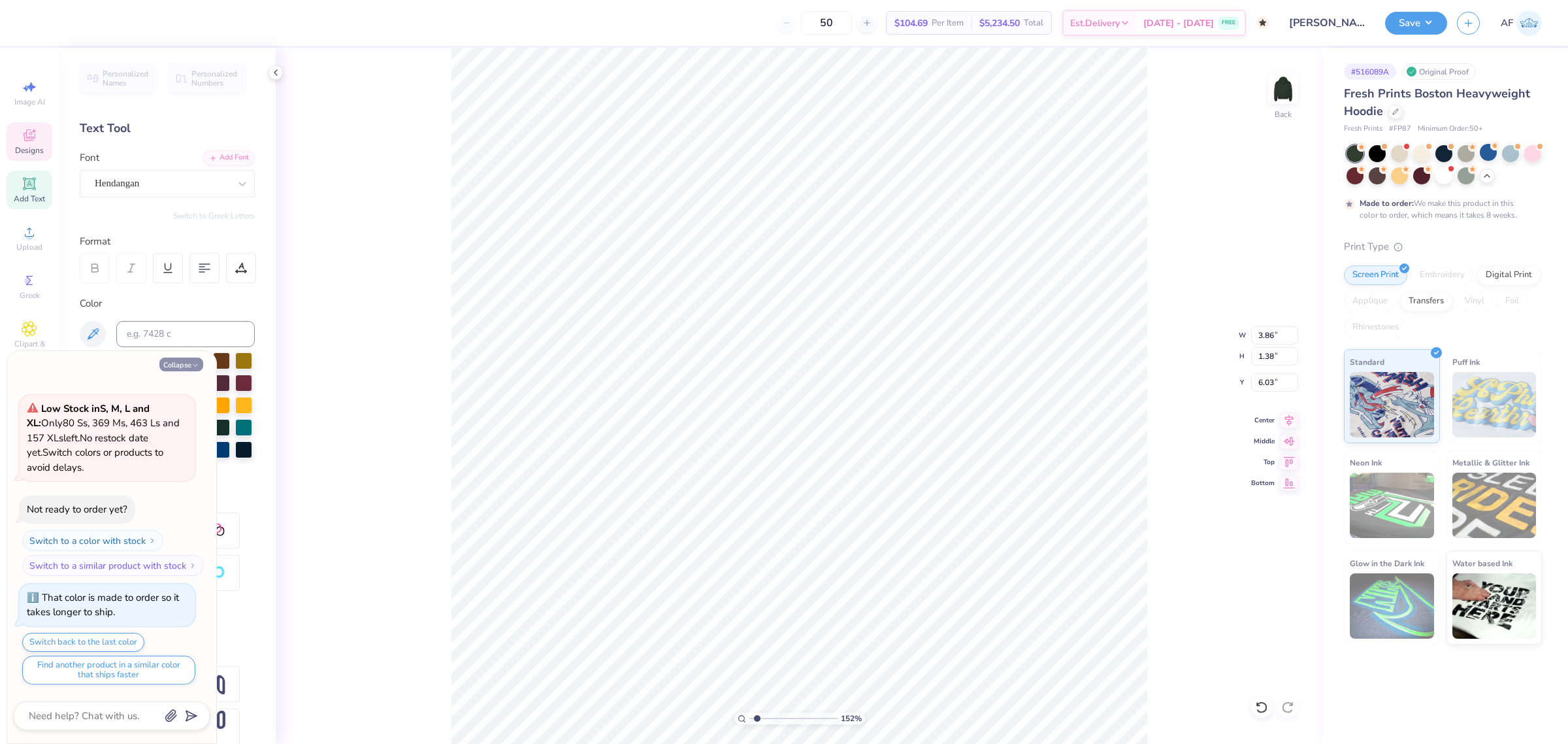
click at [192, 367] on icon "button" at bounding box center [196, 365] width 8 height 8
type textarea "x"
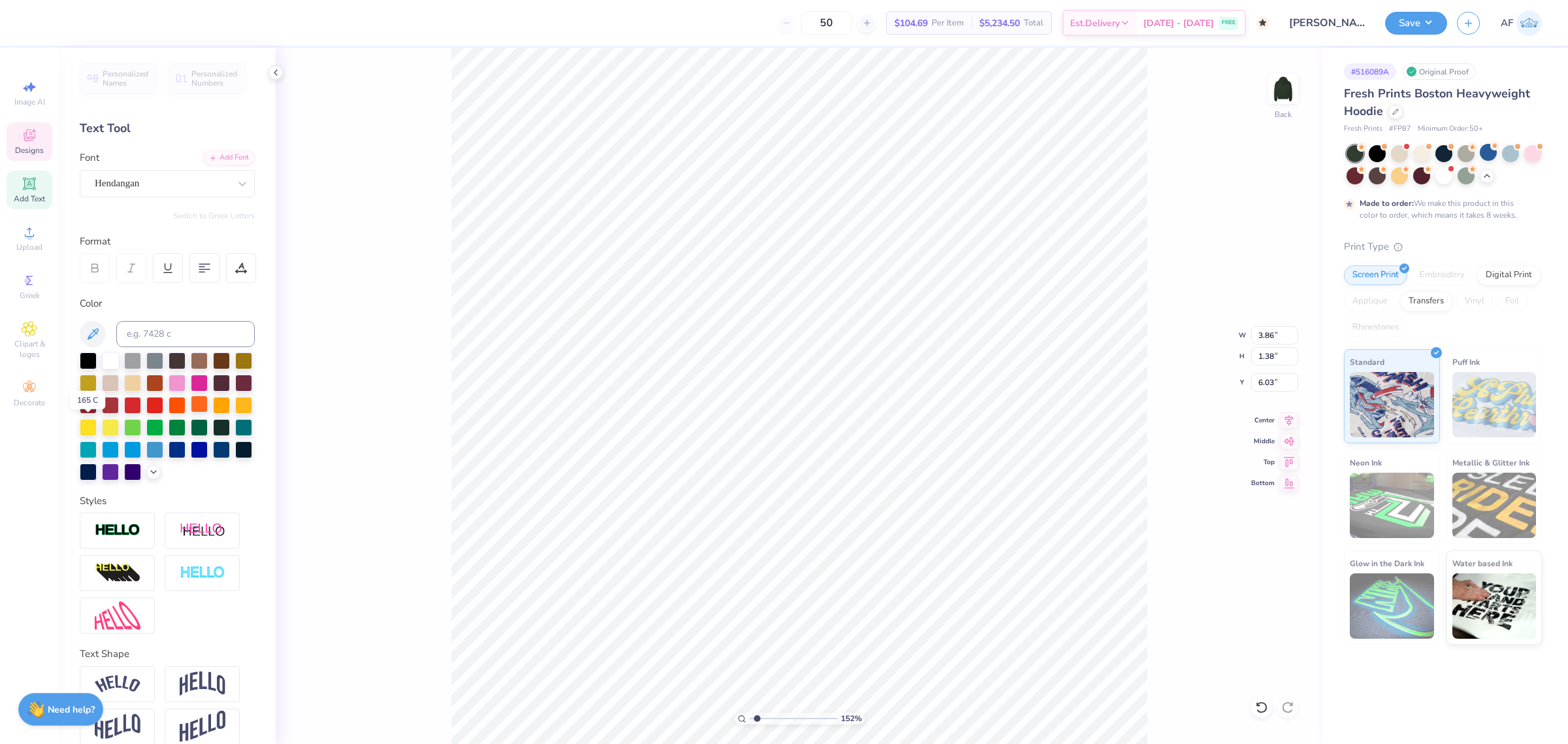
click at [191, 413] on div at bounding box center [199, 404] width 17 height 17
type input "1.51721301232853"
type textarea "Psi upsilon"
type input "1.51721301232853"
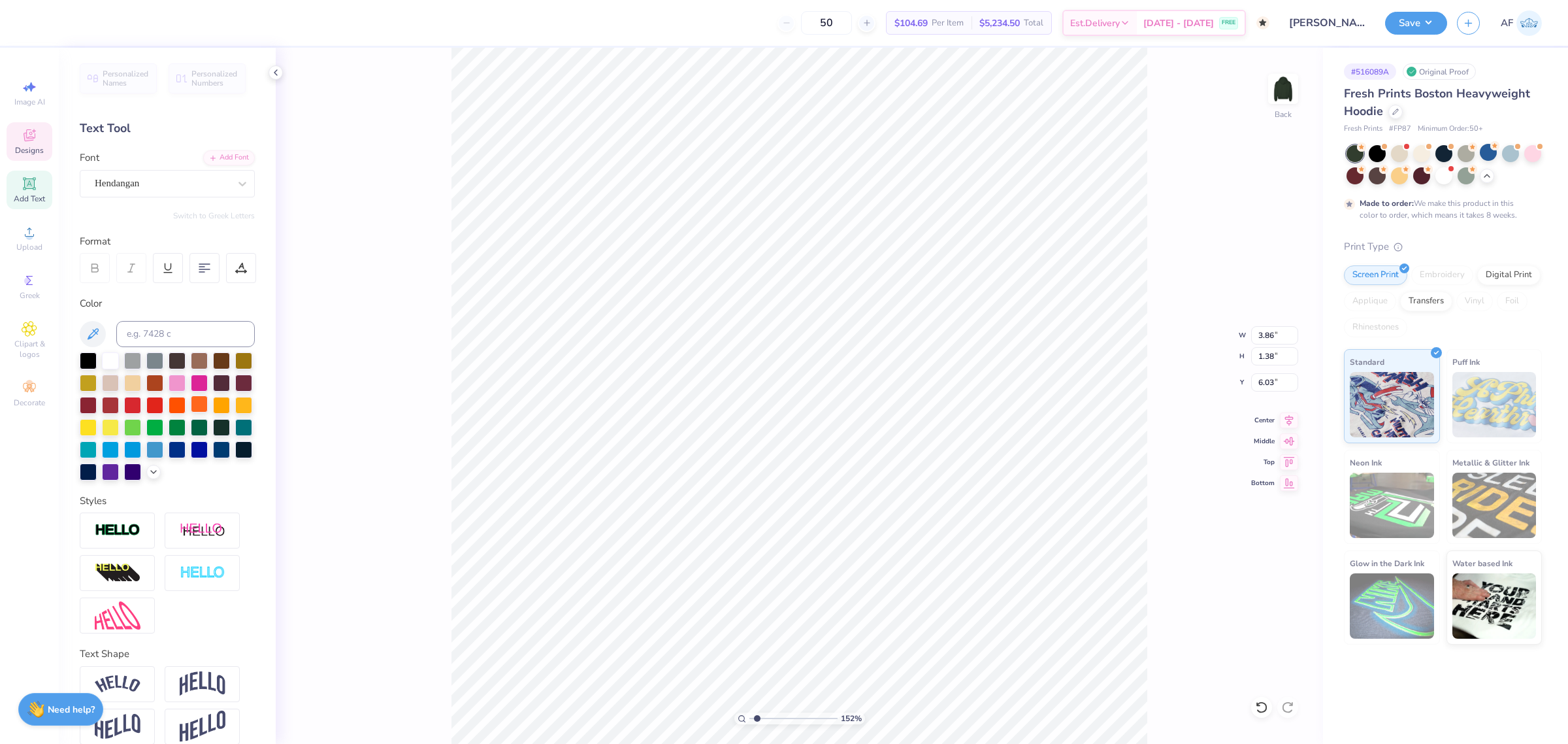
type textarea "Psi Upsilon"
click at [191, 413] on div at bounding box center [199, 404] width 17 height 17
type input "1.51721301232853"
type input "12.22"
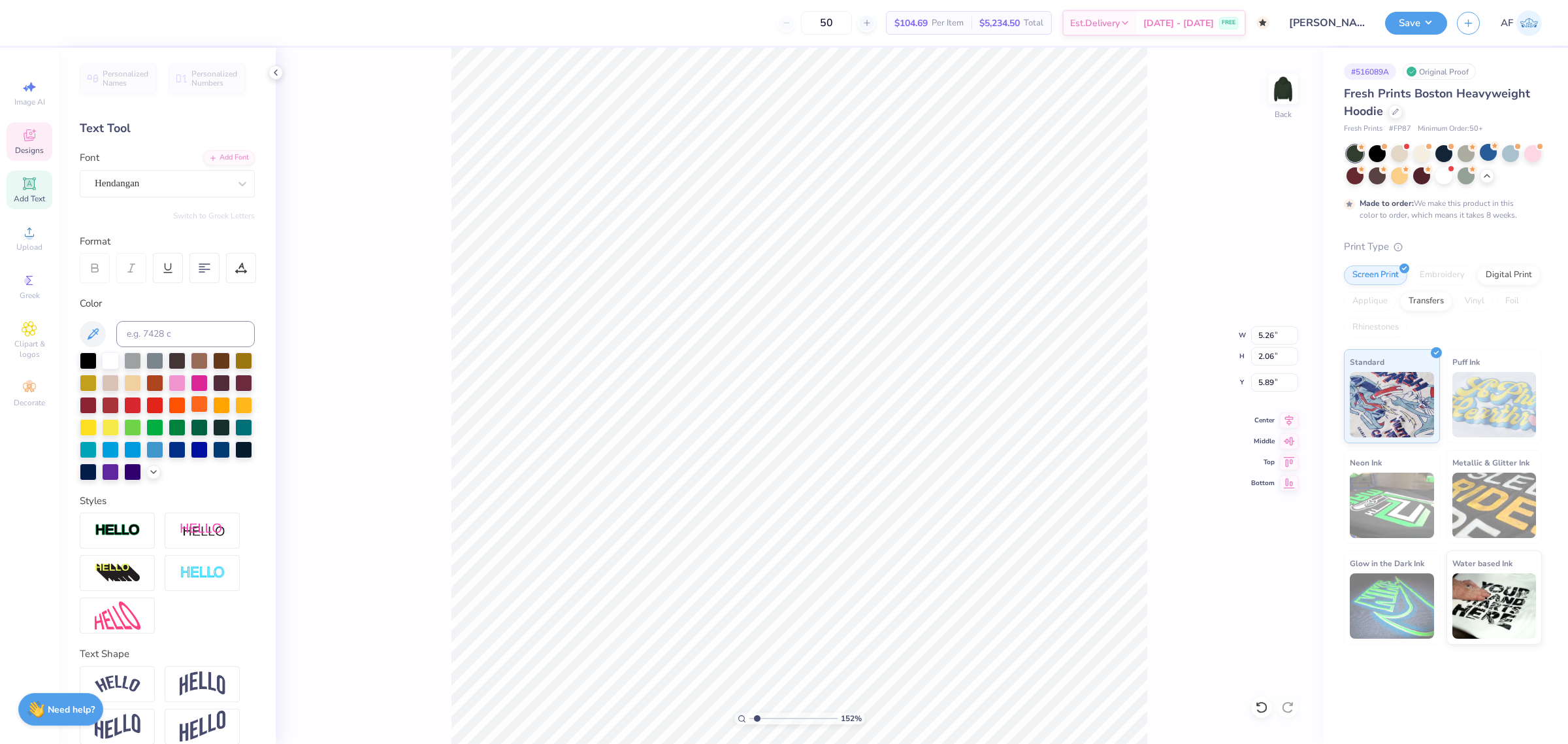
type input "5.83"
type input "5.10"
type input "1.51721301232853"
type input "4.77"
type input "1.87"
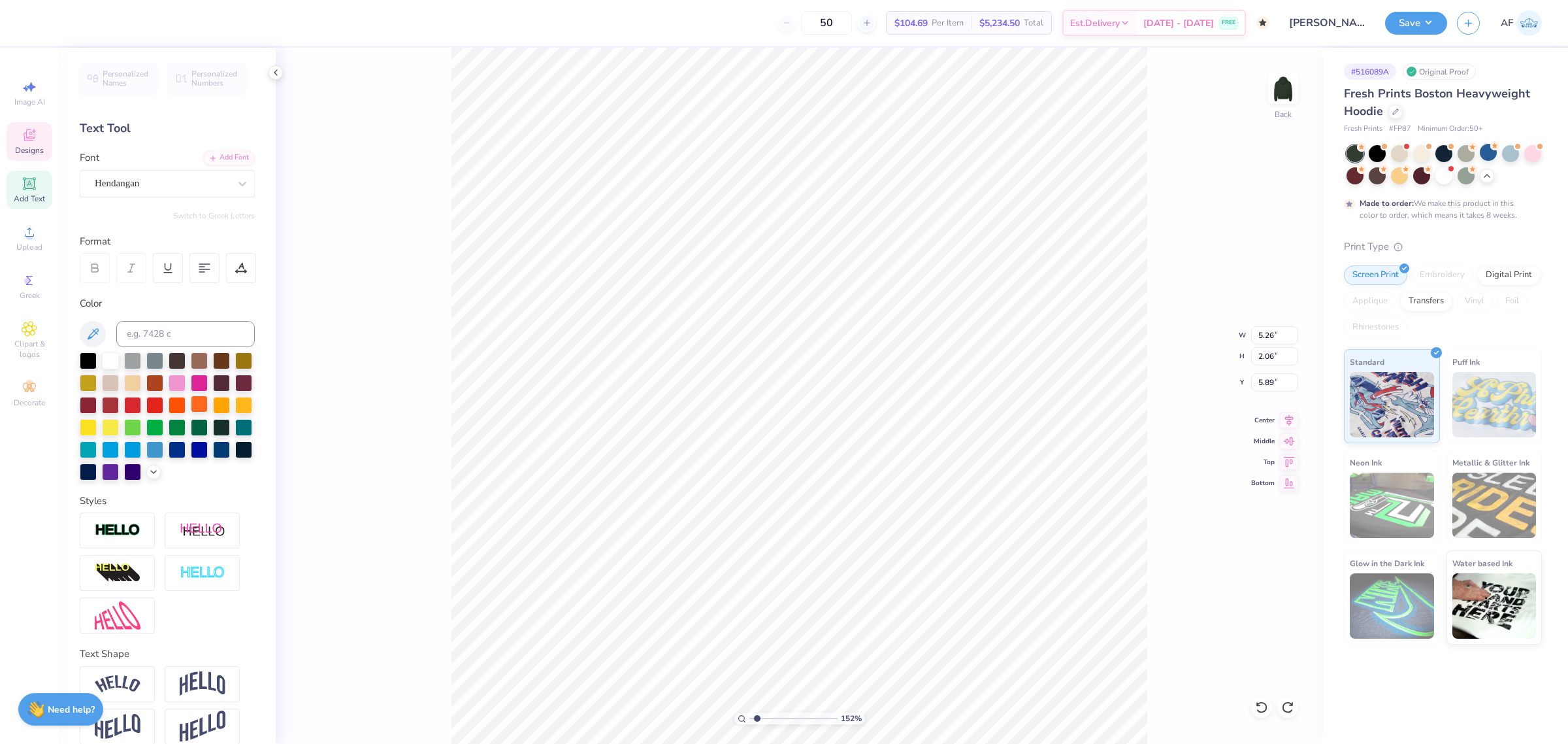
type input "5.94"
click at [1291, 417] on icon at bounding box center [1288, 418] width 18 height 16
type input "1.51721301232853"
type input "5.41"
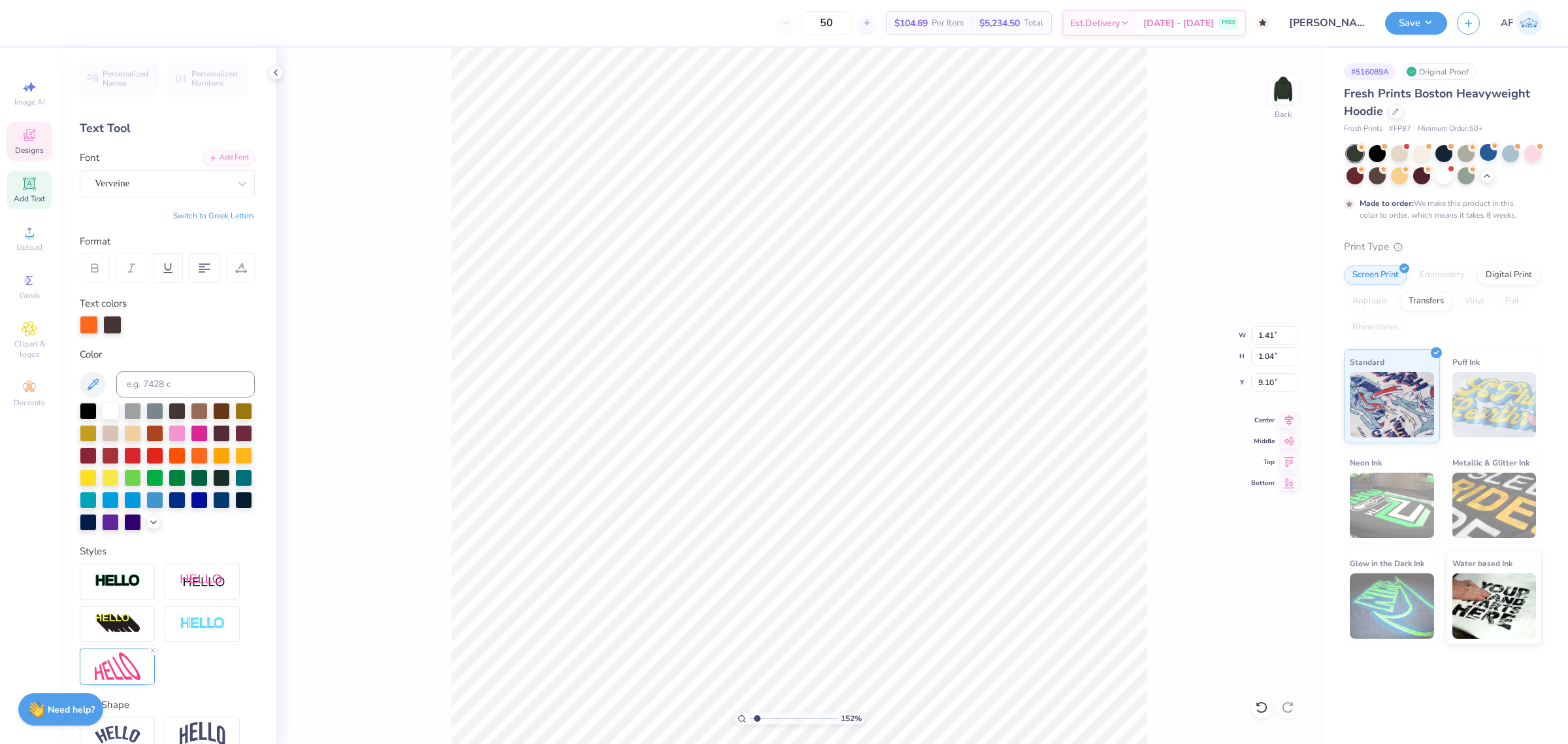
scroll to position [13, 2]
paste textarea "33"
type input "1.51721301232853"
type textarea "1833"
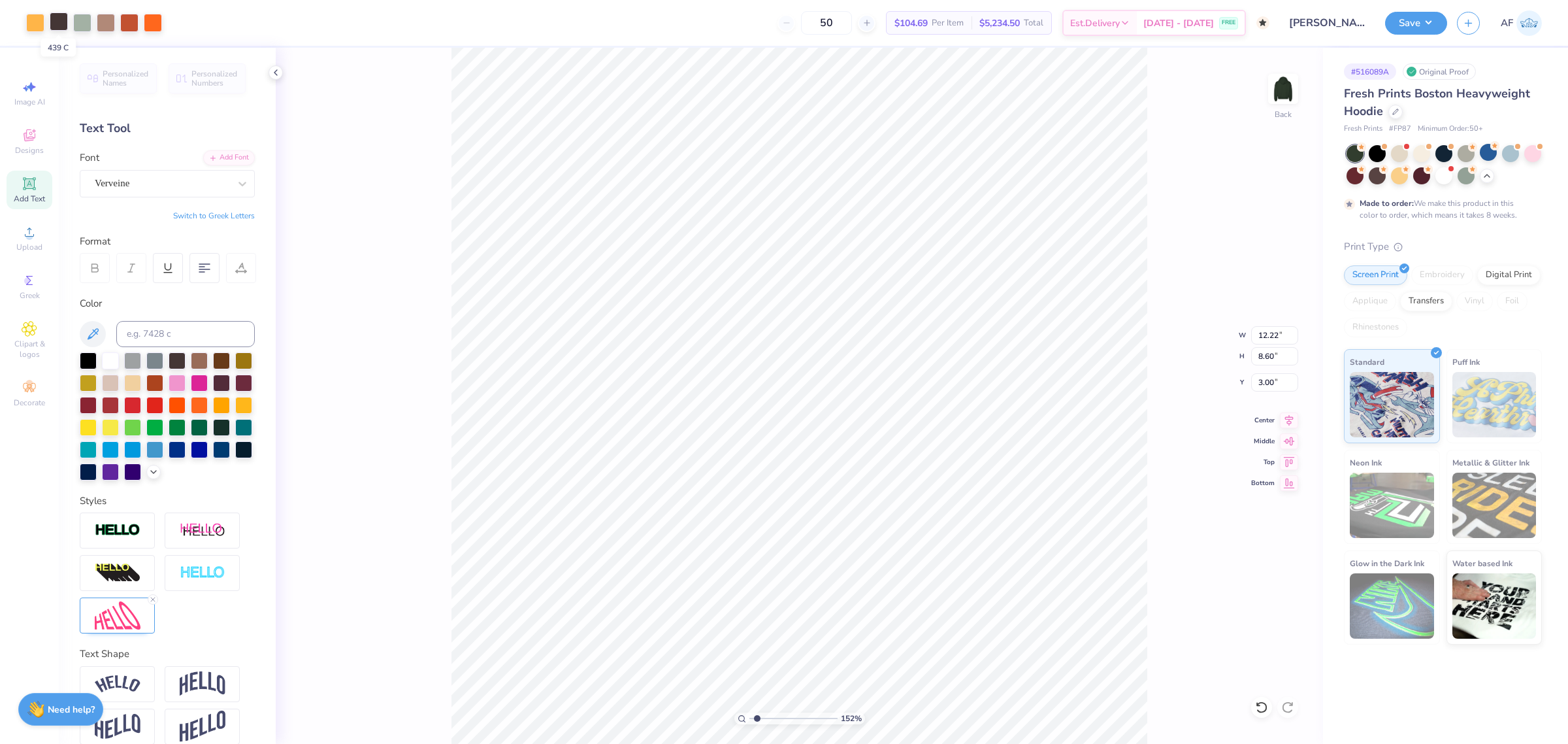
click at [59, 27] on div at bounding box center [59, 21] width 18 height 18
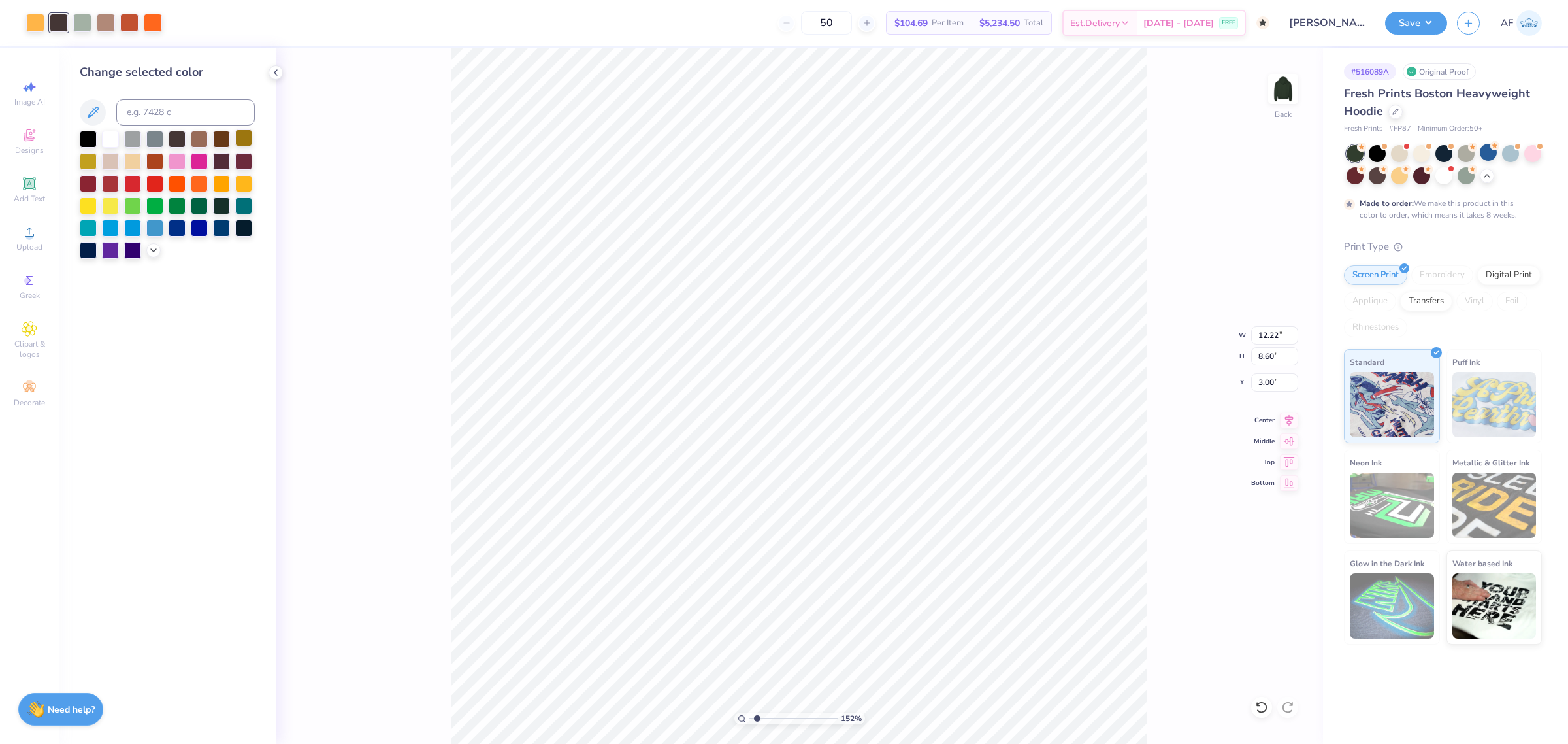
click at [247, 140] on div at bounding box center [243, 138] width 17 height 17
click at [192, 135] on div at bounding box center [199, 138] width 17 height 17
click at [81, 181] on div at bounding box center [88, 182] width 17 height 17
click at [243, 157] on div at bounding box center [243, 160] width 17 height 17
click at [218, 139] on div at bounding box center [221, 138] width 17 height 17
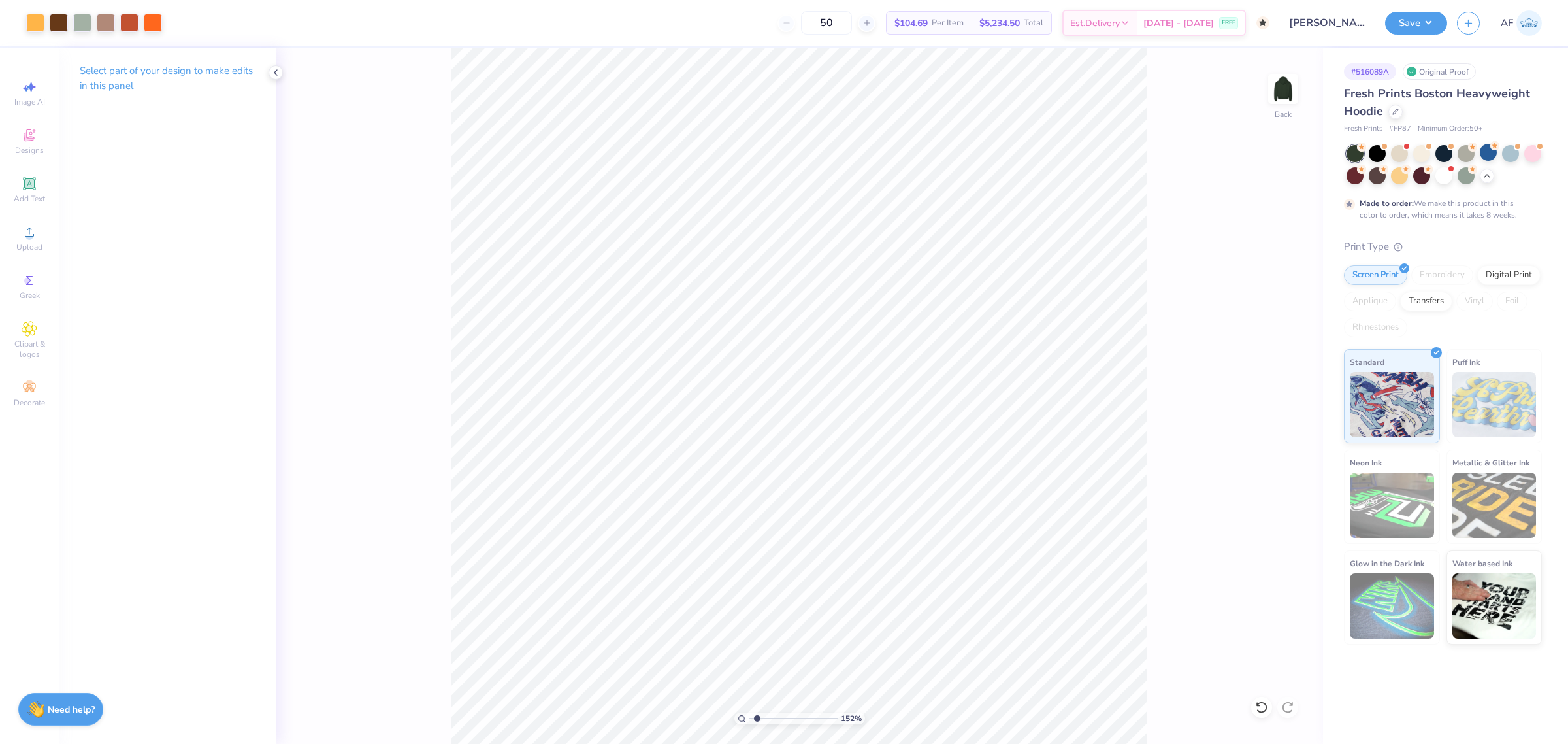
click at [1151, 557] on div "152 % Back" at bounding box center [799, 395] width 1047 height 696
click at [56, 21] on div at bounding box center [59, 21] width 18 height 18
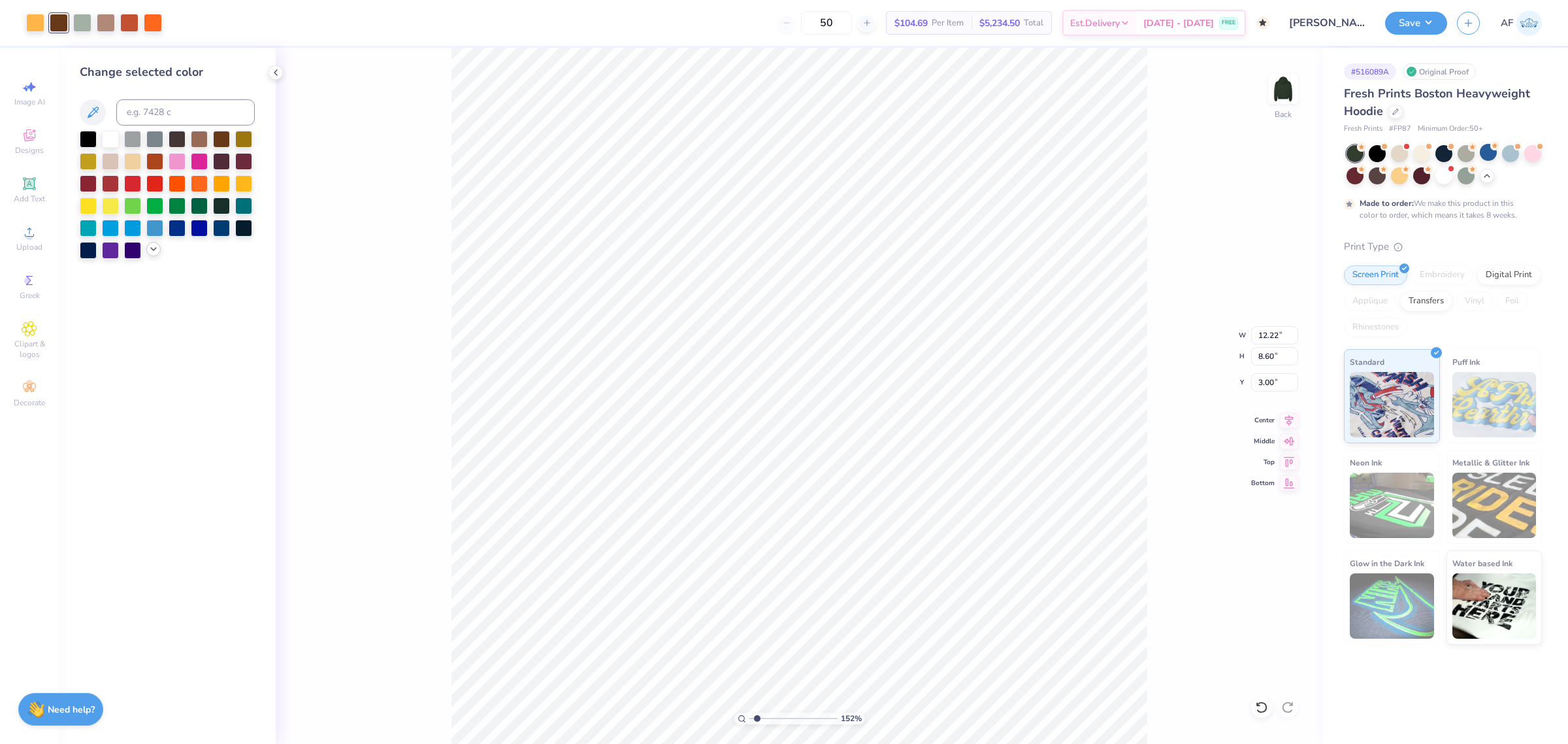
click at [152, 246] on icon at bounding box center [153, 249] width 11 height 11
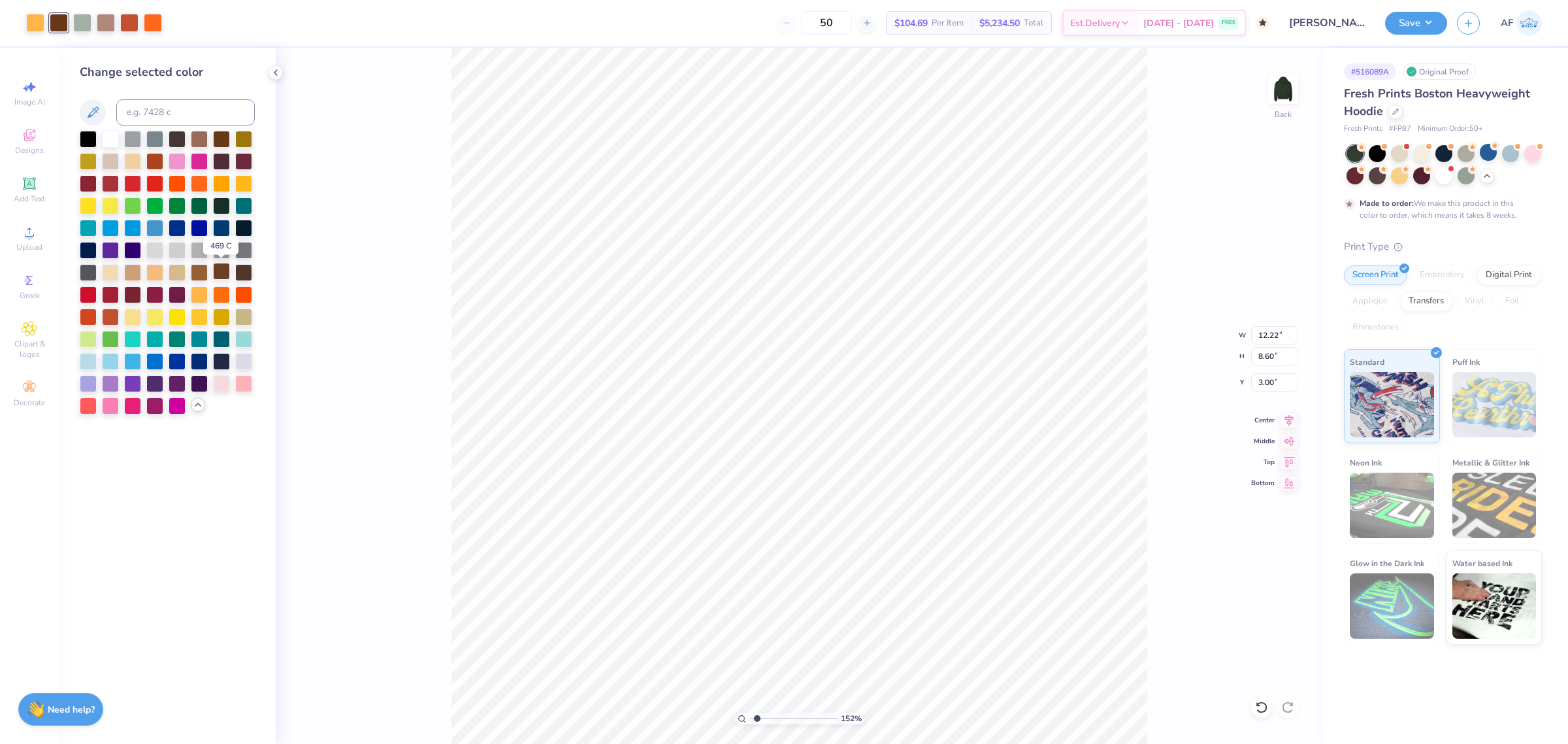
click at [216, 274] on div at bounding box center [221, 271] width 17 height 17
click at [246, 274] on div at bounding box center [243, 271] width 17 height 17
click at [115, 321] on div at bounding box center [110, 316] width 17 height 17
click at [206, 272] on div at bounding box center [199, 271] width 17 height 17
click at [248, 277] on div at bounding box center [243, 271] width 17 height 17
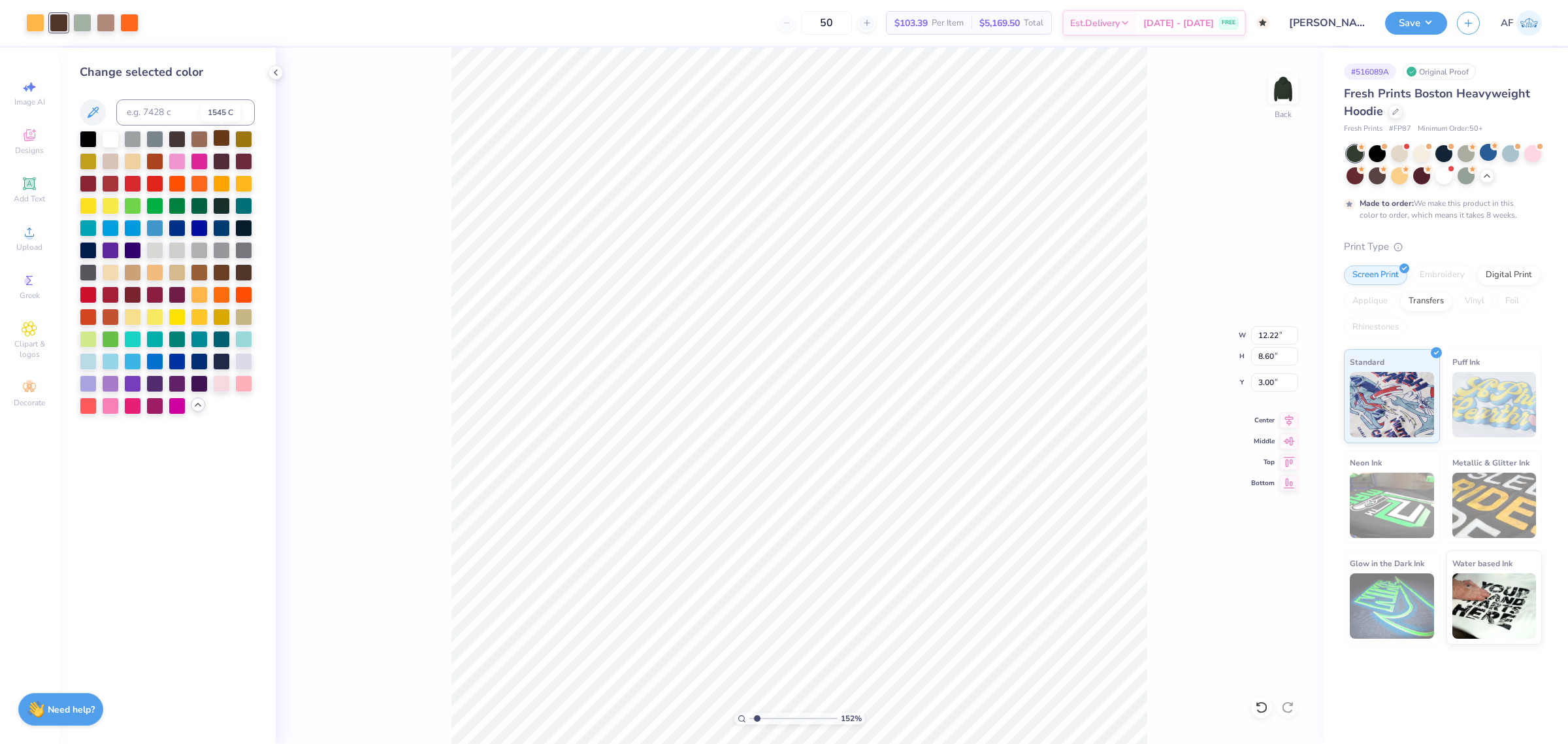
click at [223, 135] on div at bounding box center [221, 138] width 17 height 17
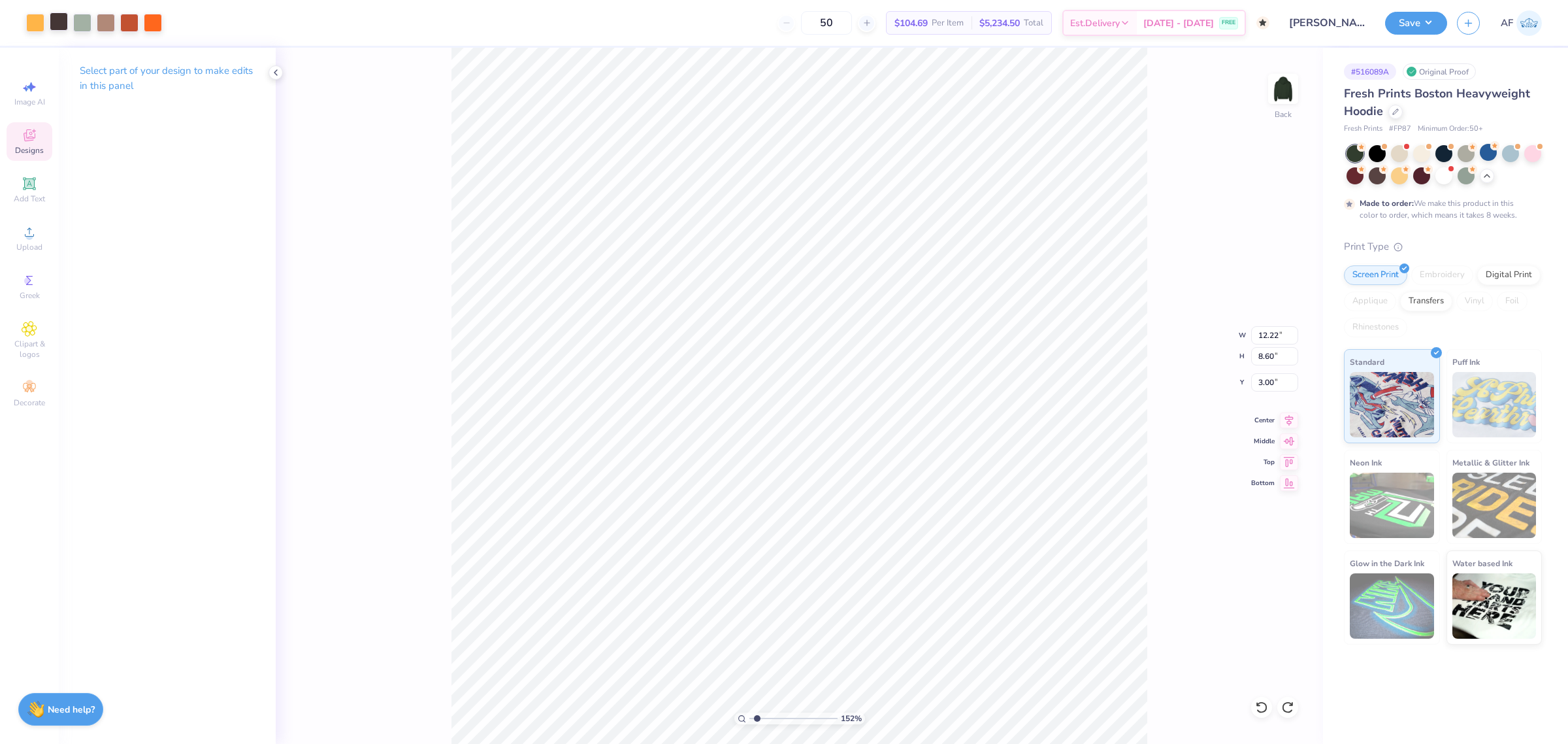
click at [61, 28] on div at bounding box center [59, 21] width 18 height 18
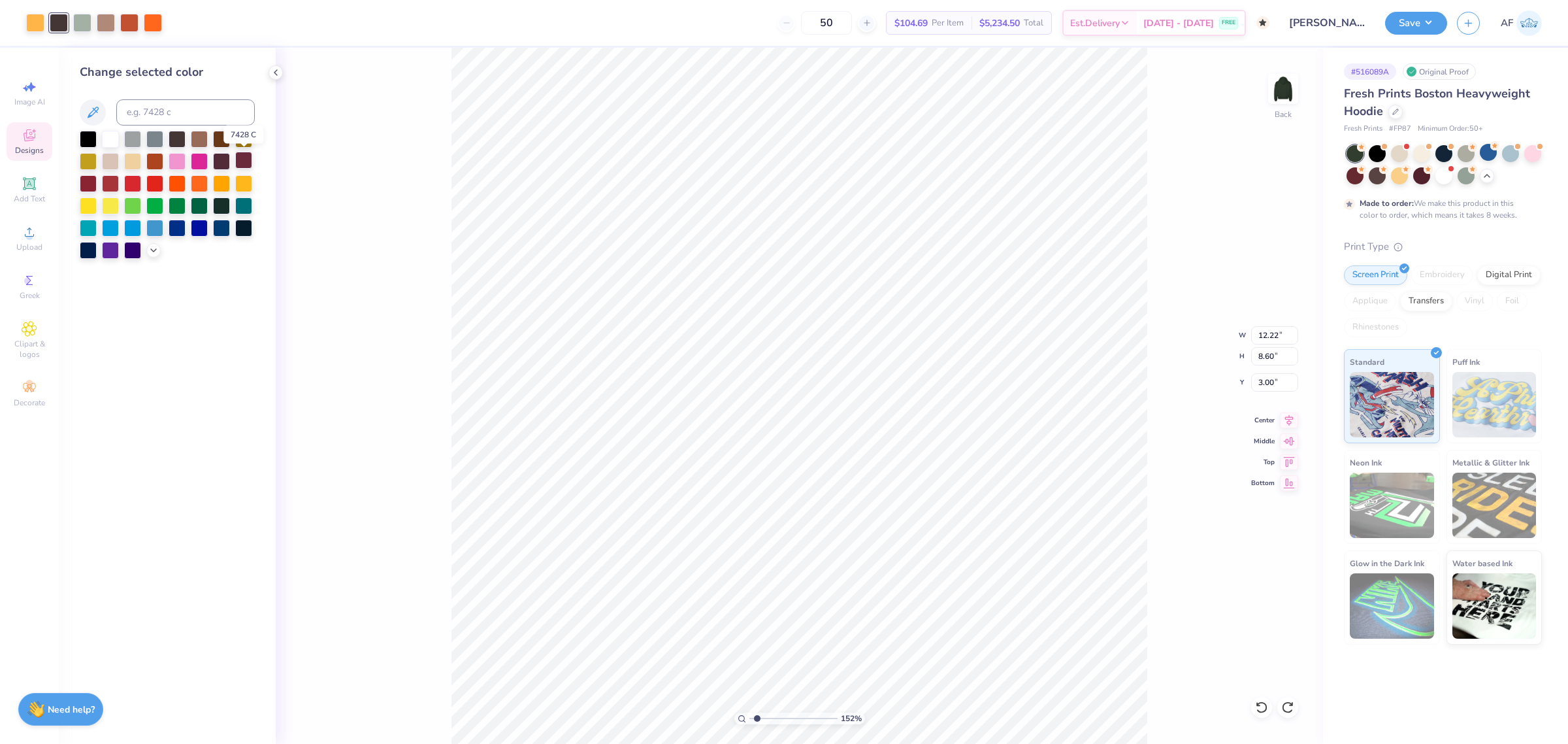
click at [250, 162] on div at bounding box center [243, 160] width 17 height 17
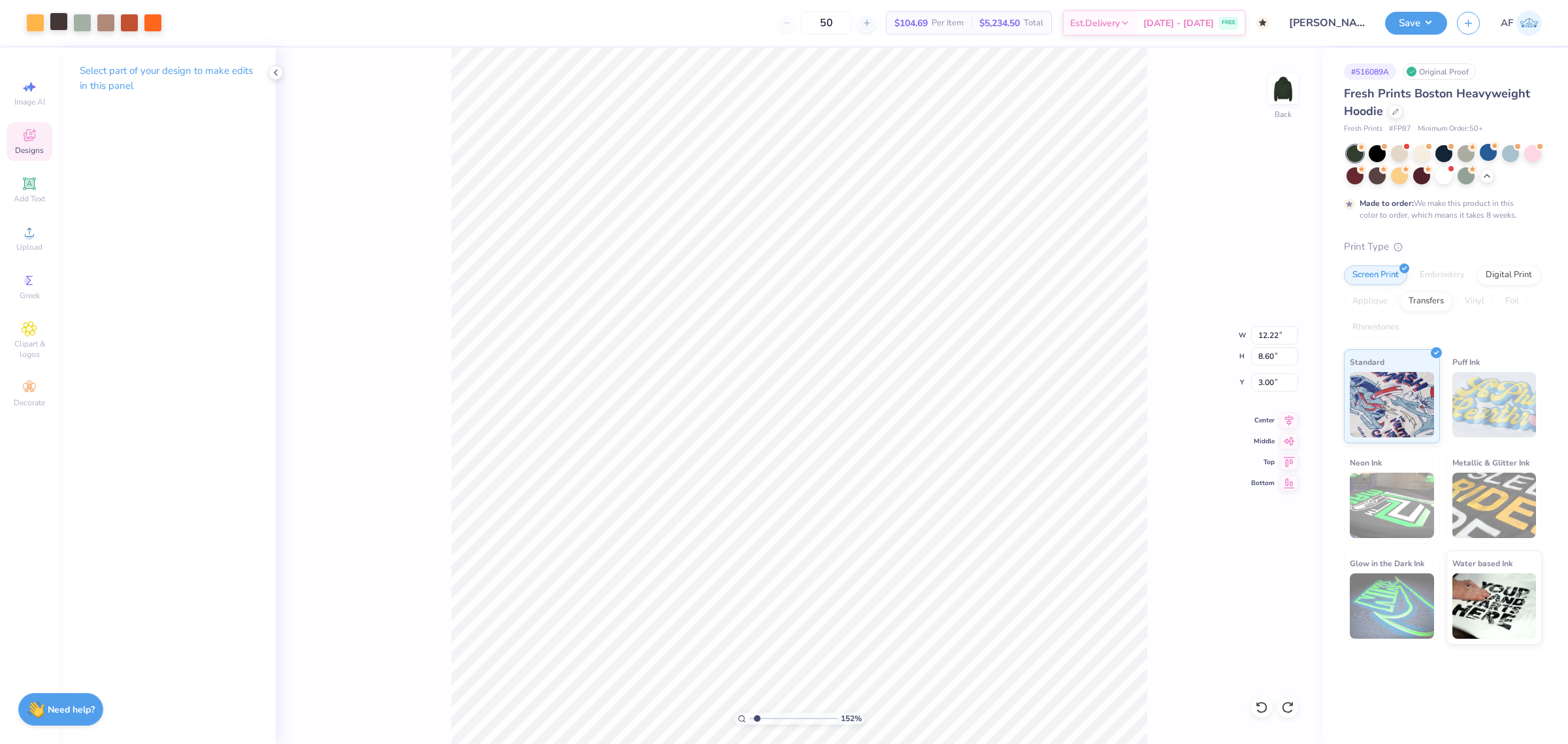
click at [53, 24] on div at bounding box center [59, 21] width 18 height 18
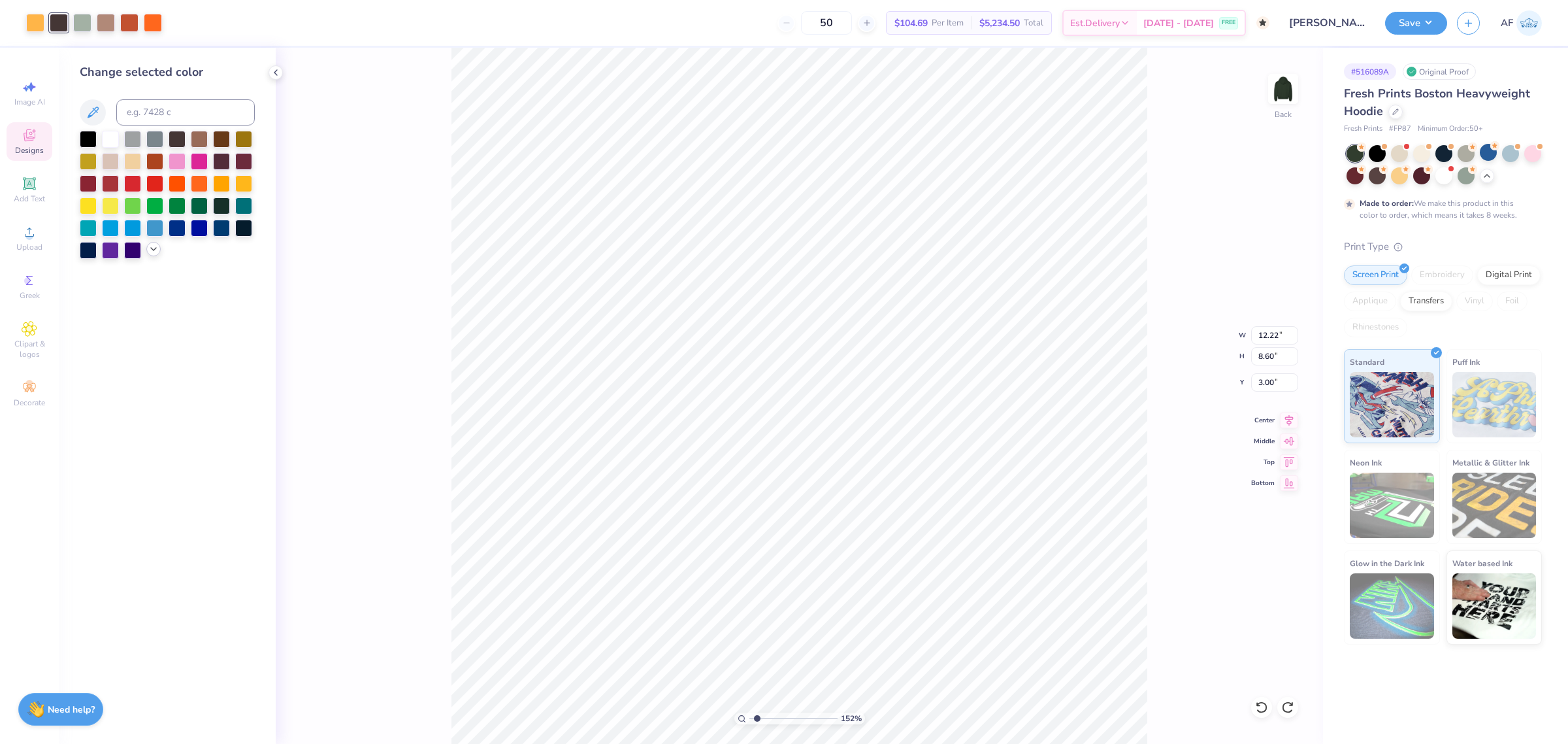
click at [157, 251] on icon at bounding box center [153, 249] width 11 height 11
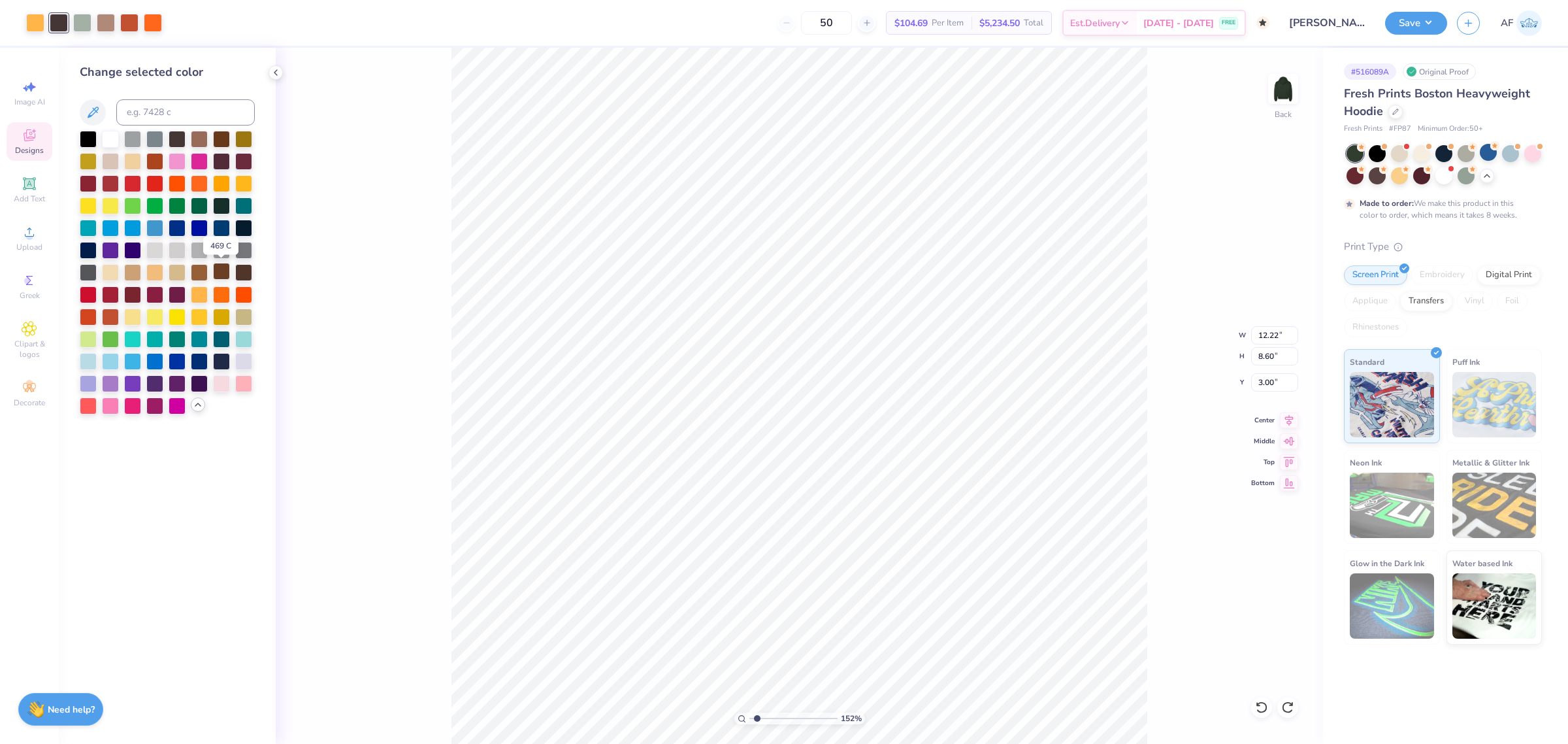
click at [223, 274] on div at bounding box center [221, 271] width 17 height 17
click at [108, 20] on div at bounding box center [106, 21] width 18 height 18
click at [205, 274] on div at bounding box center [199, 271] width 17 height 17
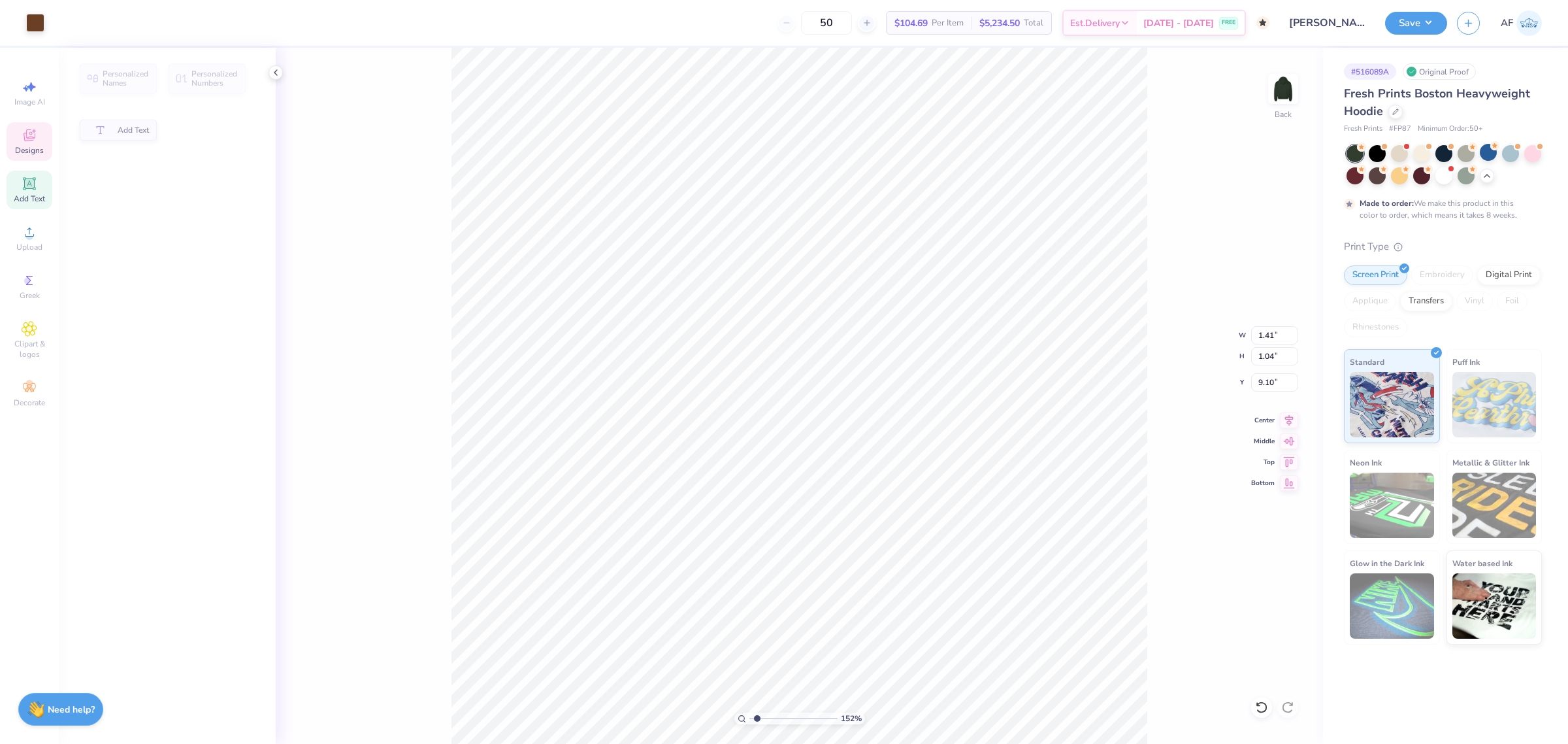
type input "1.51721301232853"
type input "1.41"
type input "1.04"
type input "9.10"
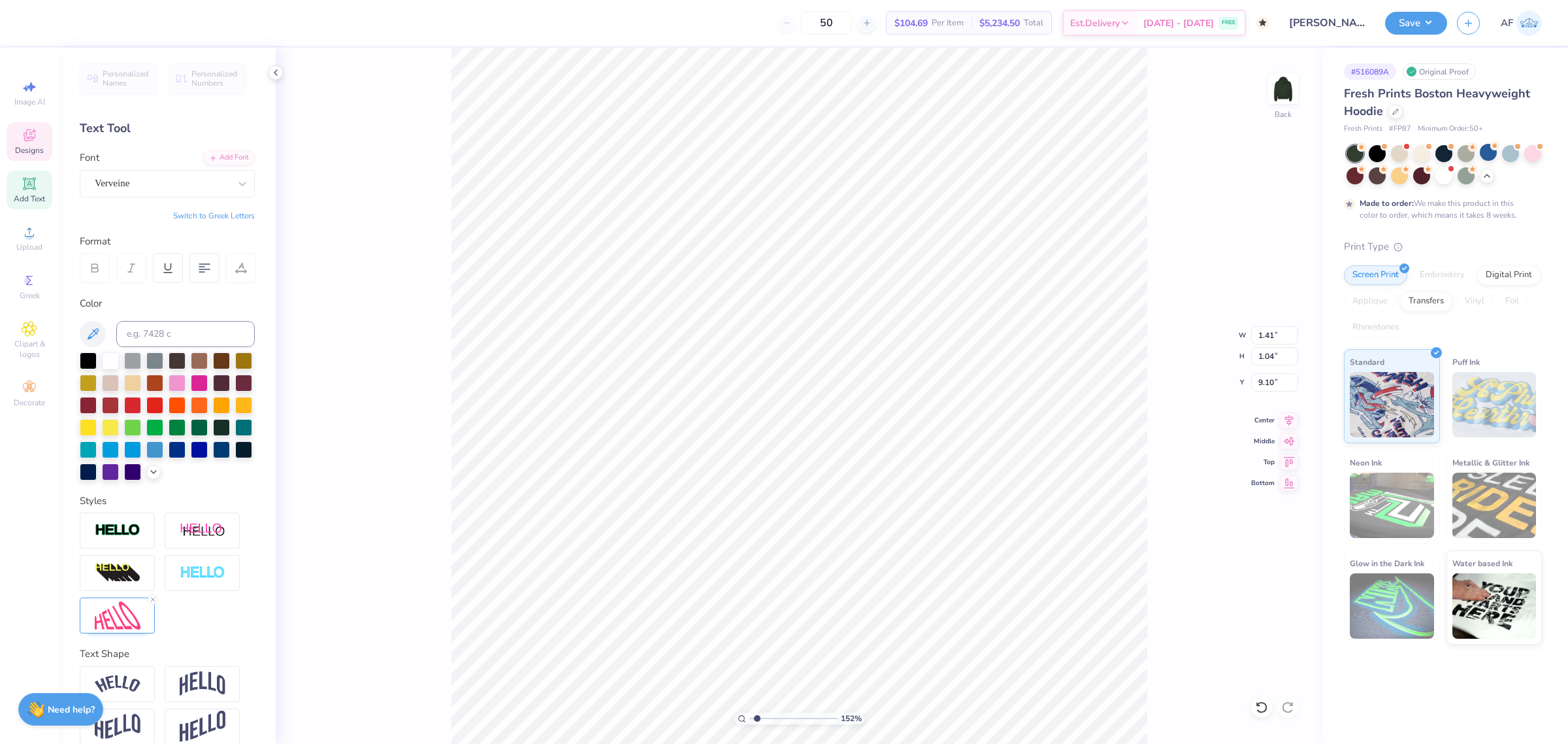
paste textarea "33"
type input "1.51721301232853"
type textarea "1833"
type input "1.51721301232853"
type input "4.55"
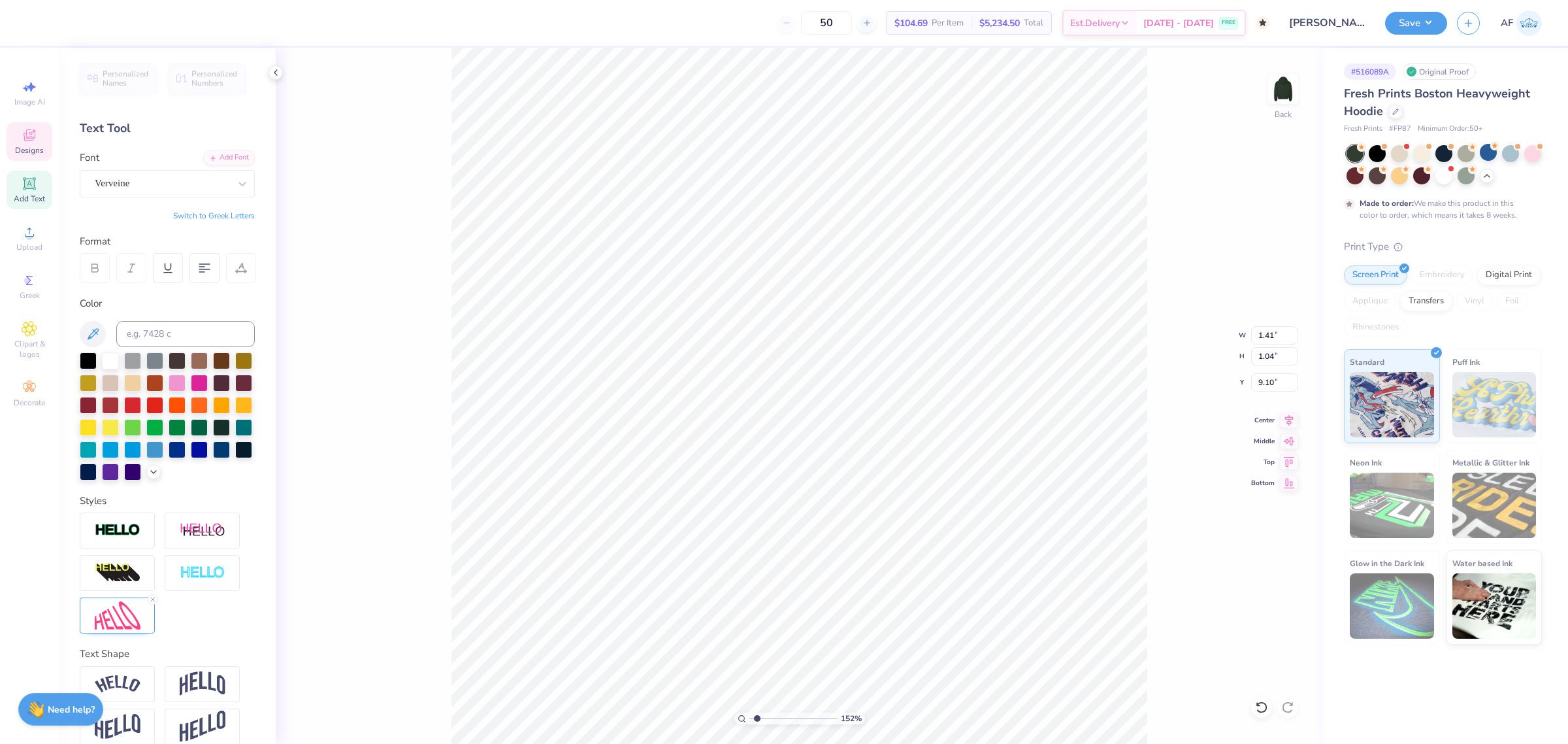
type input "1.85"
type input "5.92"
paste textarea "psi upsilon"
type input "1.51721301232853"
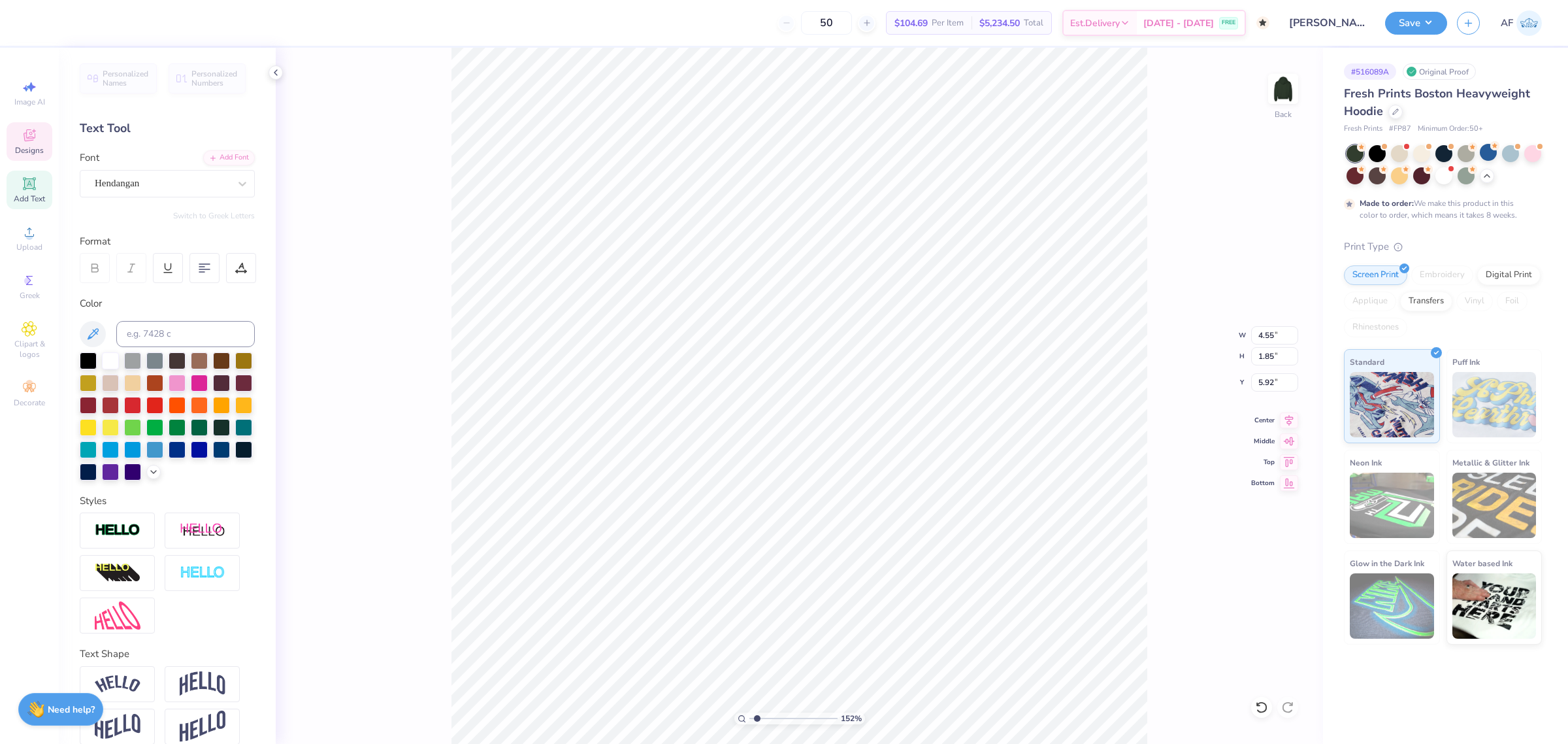
type textarea "psi upsilon"
type input "1.51721301232853"
click at [1294, 330] on input "3.87" at bounding box center [1274, 335] width 47 height 18
click at [1294, 330] on input "3.88" at bounding box center [1274, 335] width 47 height 18
click at [1294, 330] on input "3.89" at bounding box center [1274, 335] width 47 height 18
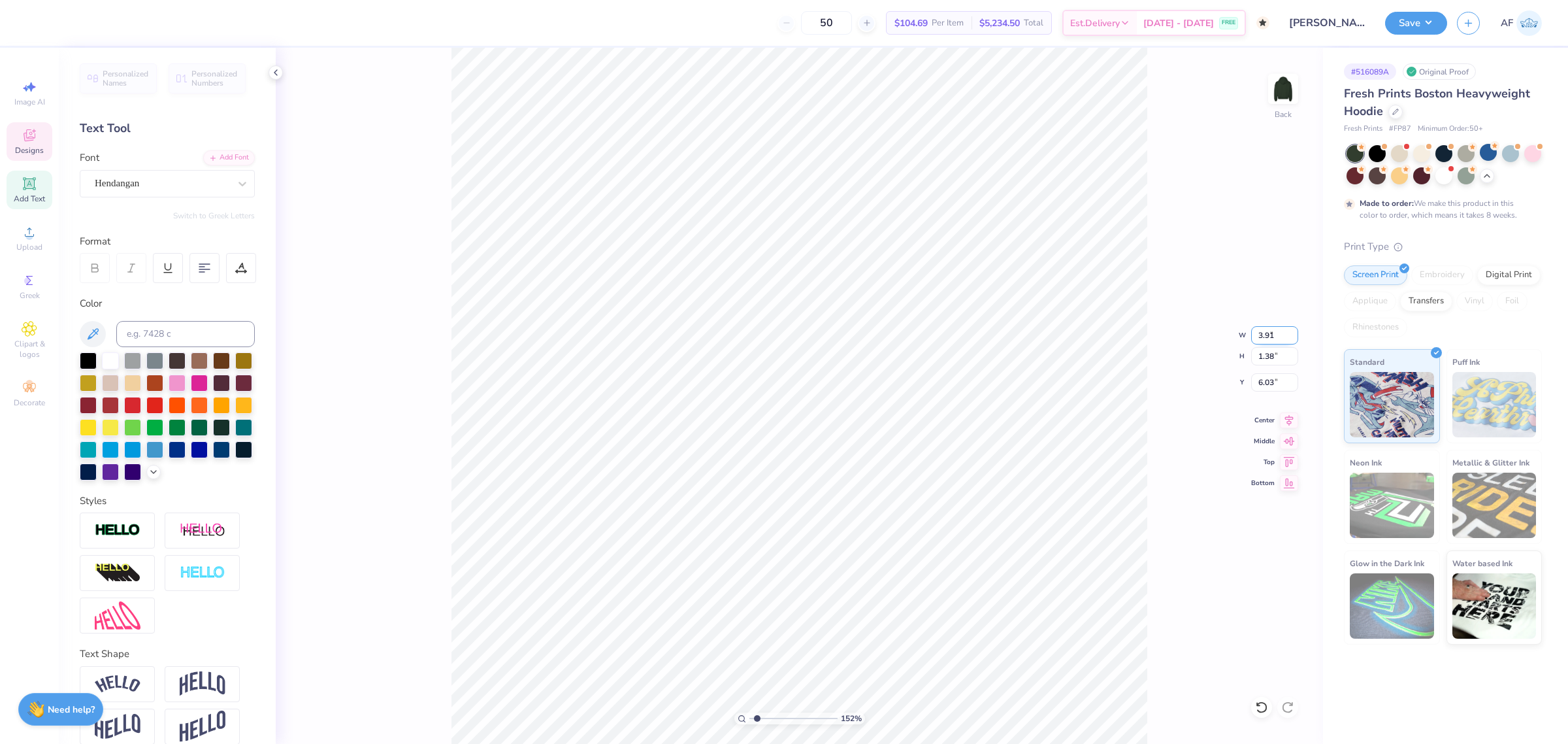
click at [1294, 330] on input "3.91" at bounding box center [1274, 335] width 47 height 18
type input "3.92"
click at [1294, 330] on input "3.92" at bounding box center [1274, 335] width 47 height 18
type input "1.51721301232853"
type input "4.63"
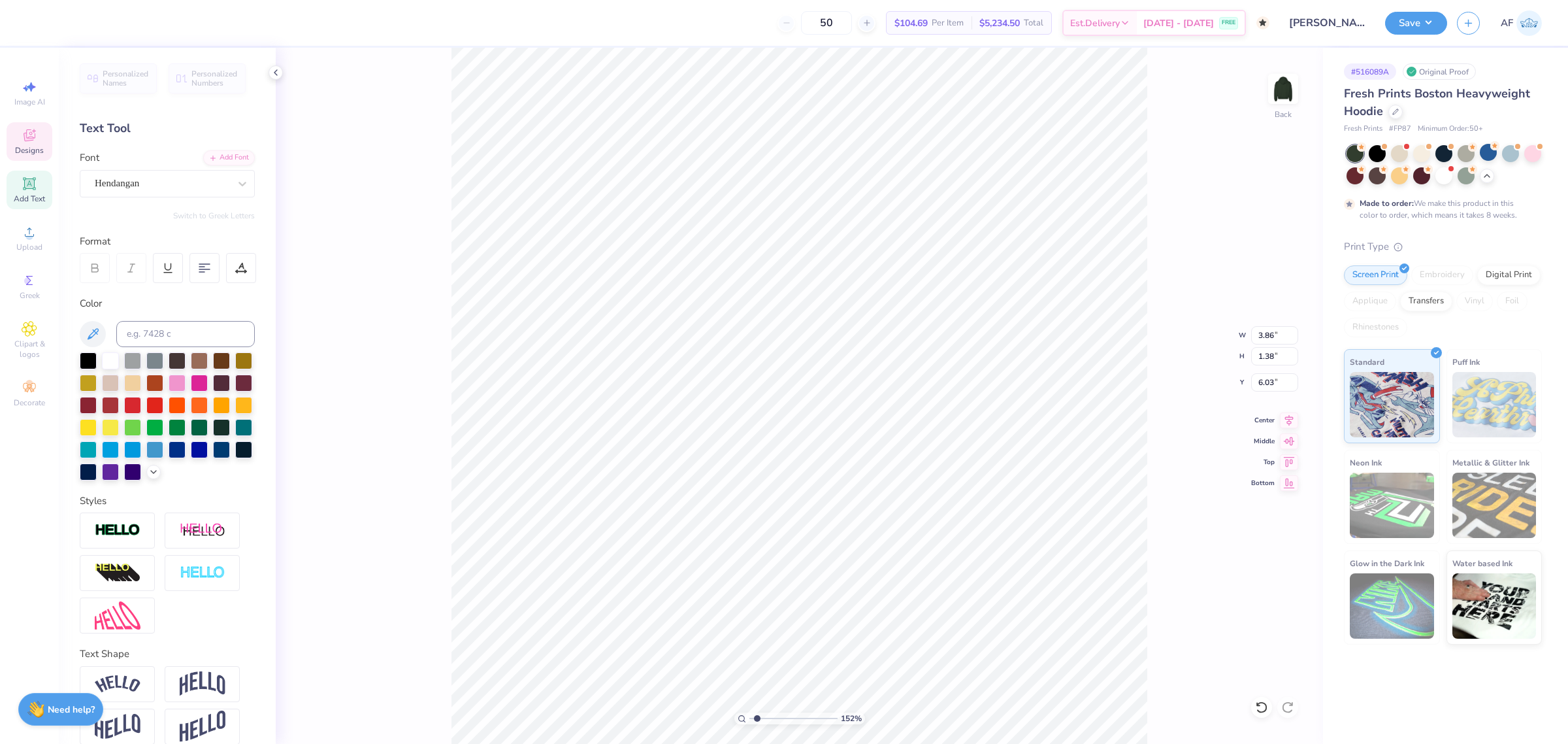
type input "1.66"
type input "5.76"
type input "1.51721301232853"
type input "5.51"
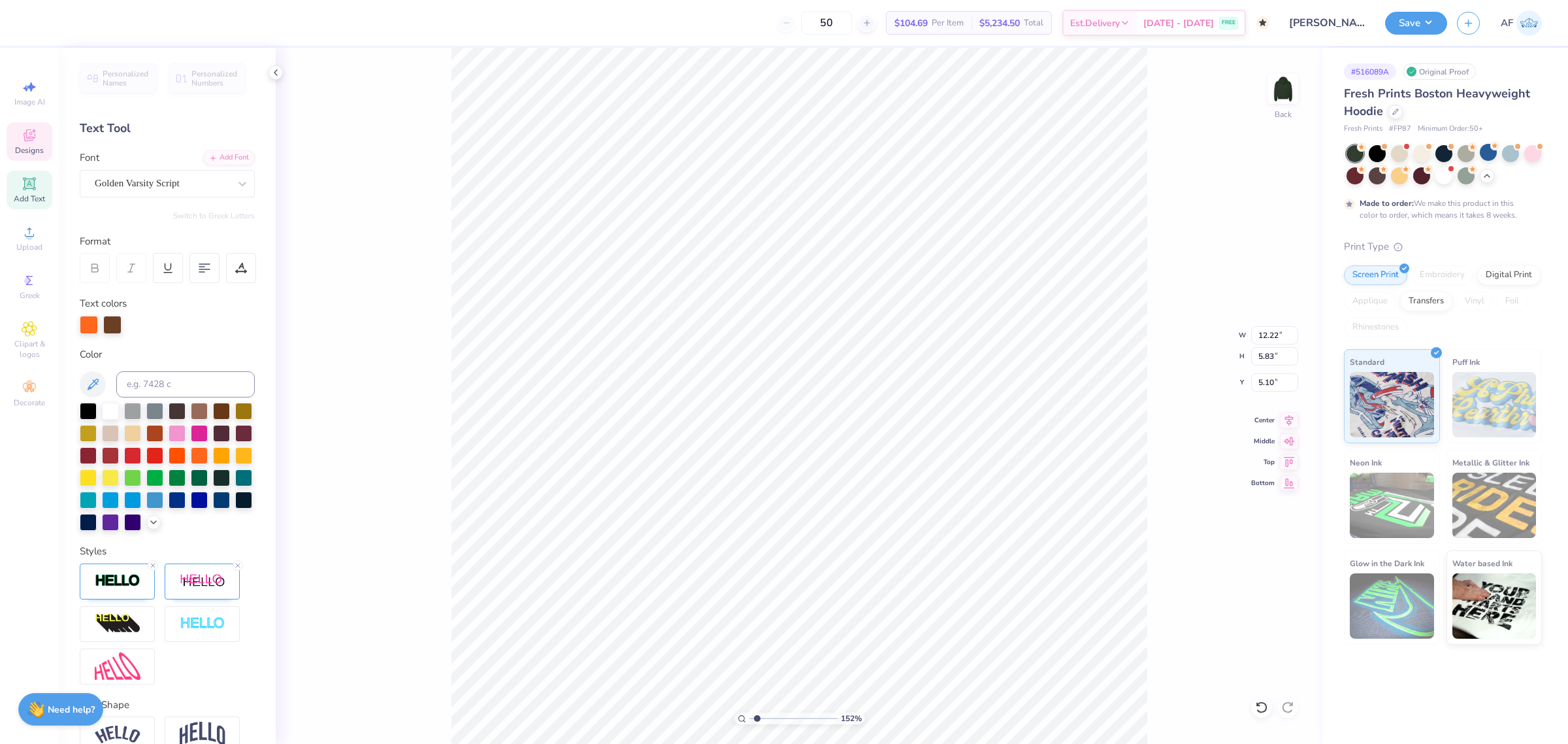
type input "1.51721301232853"
type input "4.83"
type input "1.51721301232853"
type input "4.72"
click at [152, 20] on div at bounding box center [152, 21] width 18 height 18
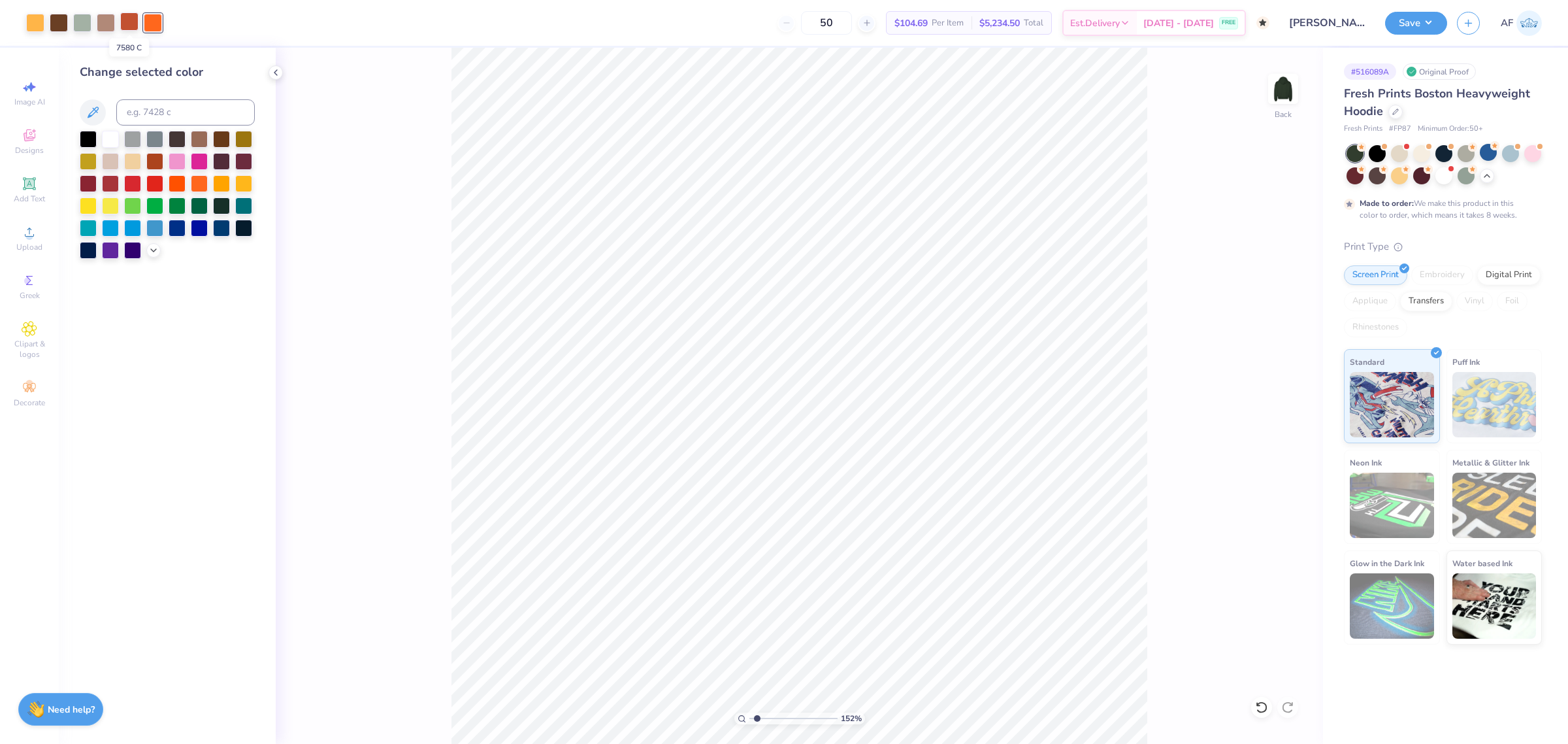
click at [134, 24] on div at bounding box center [129, 21] width 18 height 18
click at [92, 116] on icon at bounding box center [92, 112] width 15 height 16
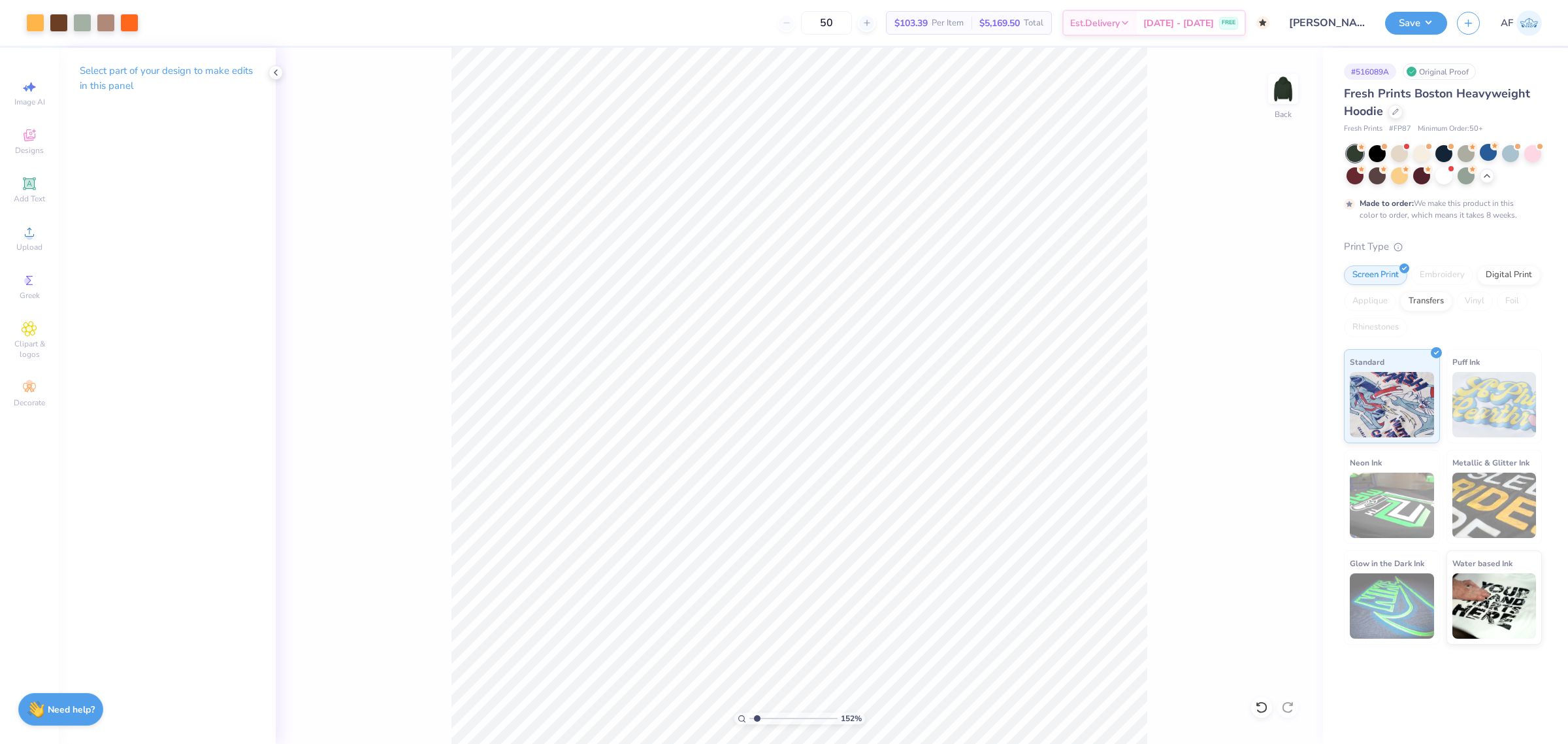
type input "1.51721301232853"
click at [1269, 338] on input "12.22" at bounding box center [1274, 335] width 47 height 18
type input "12.5"
type input "1.51721301232853"
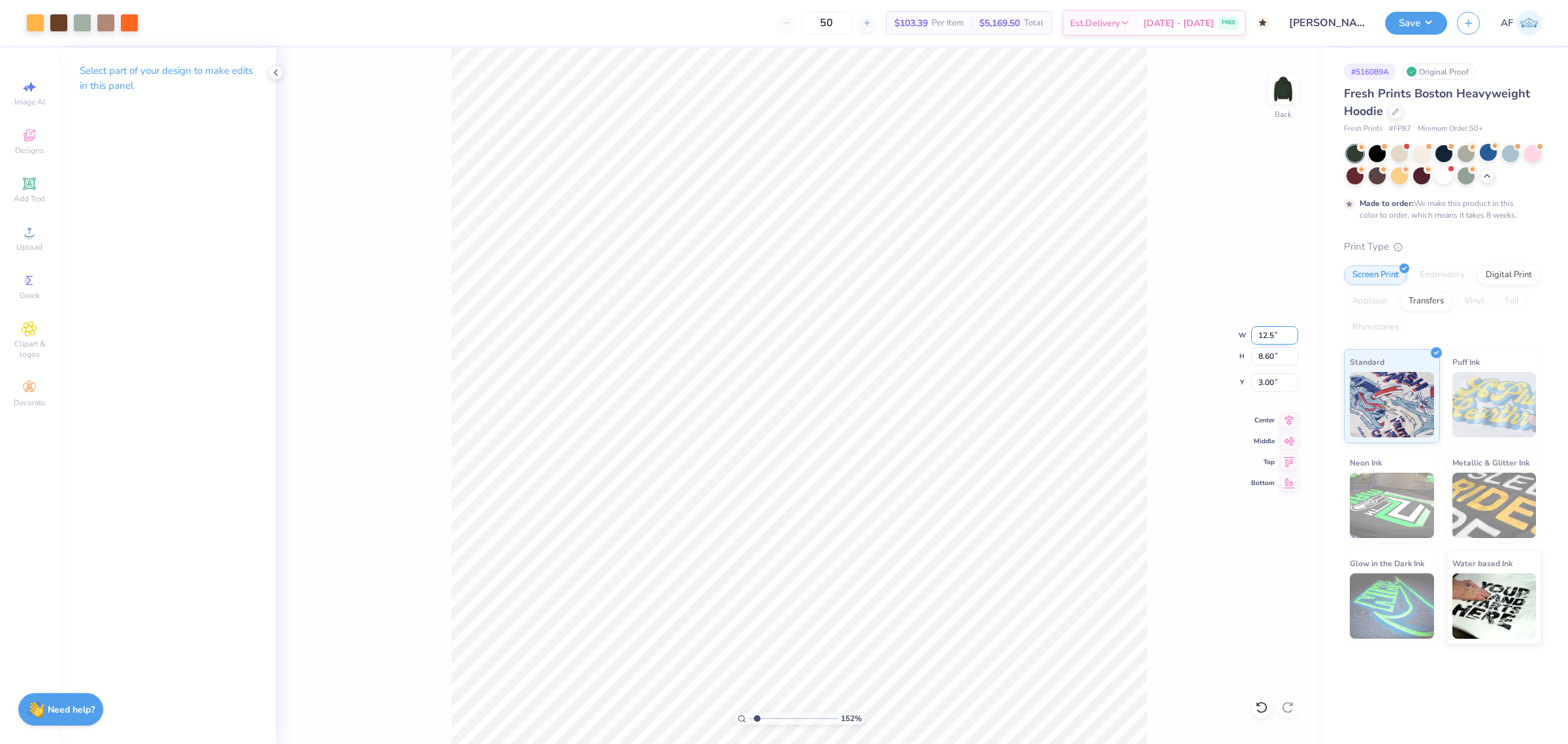
type input "12.50"
type input "8.81"
click at [1271, 384] on input "2.90" at bounding box center [1274, 382] width 47 height 18
type input "3"
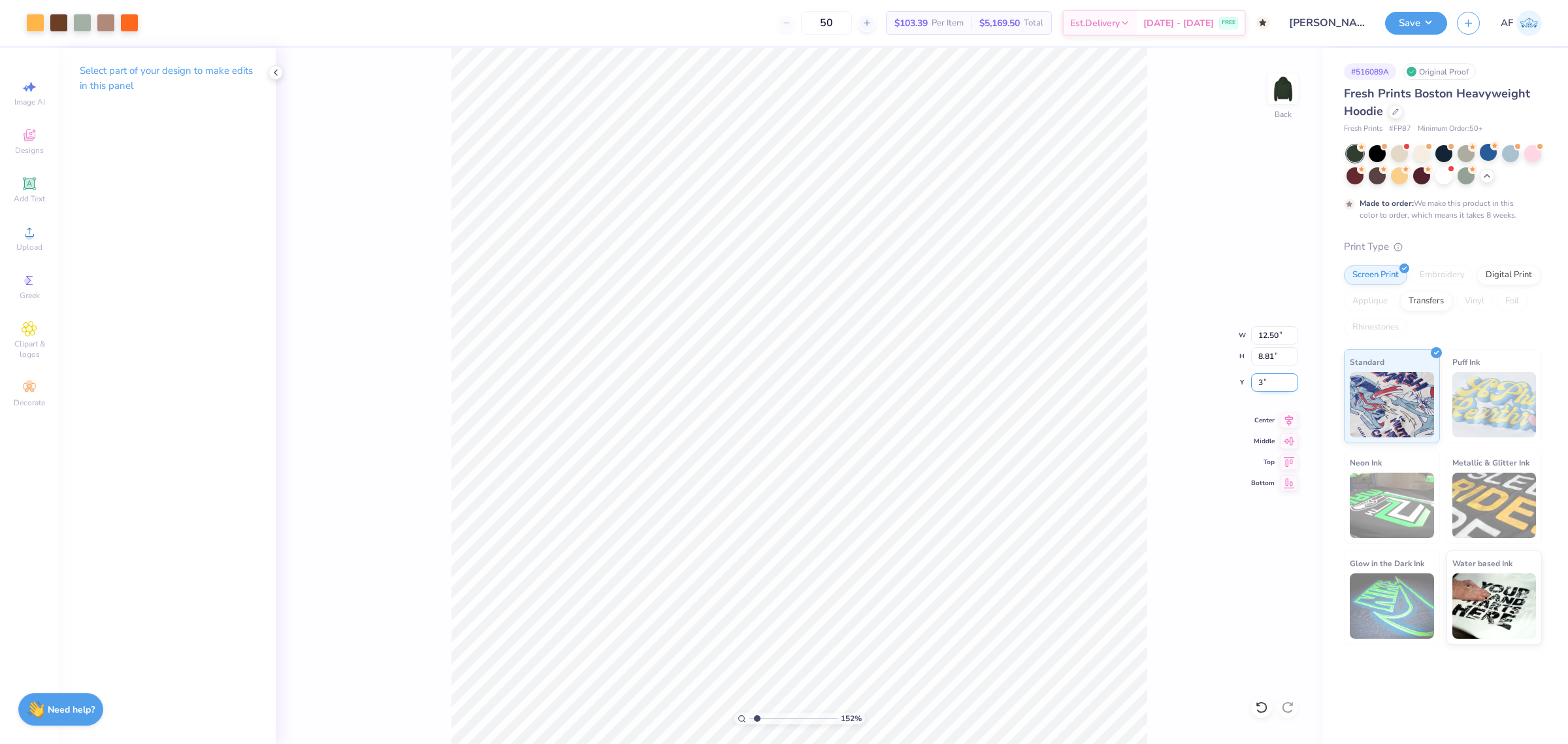
type input "1.51721301232853"
type input "3.00"
click at [1296, 425] on icon at bounding box center [1288, 418] width 18 height 16
click at [1294, 423] on icon at bounding box center [1288, 418] width 18 height 16
type input "1.51721301232853"
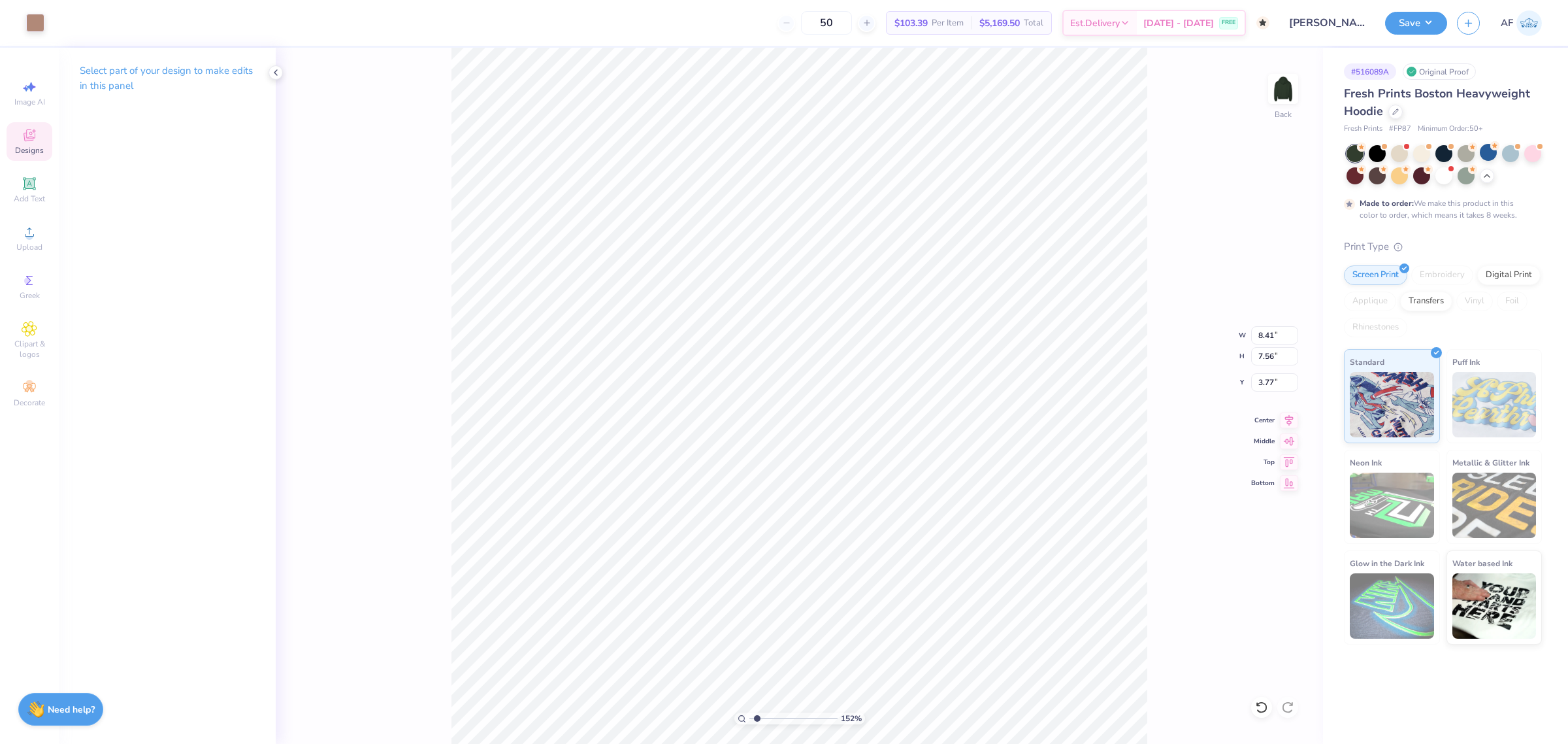
type input "8.80"
type input "8.10"
type input "3.70"
type input "1.51721301232853"
type input "3.69"
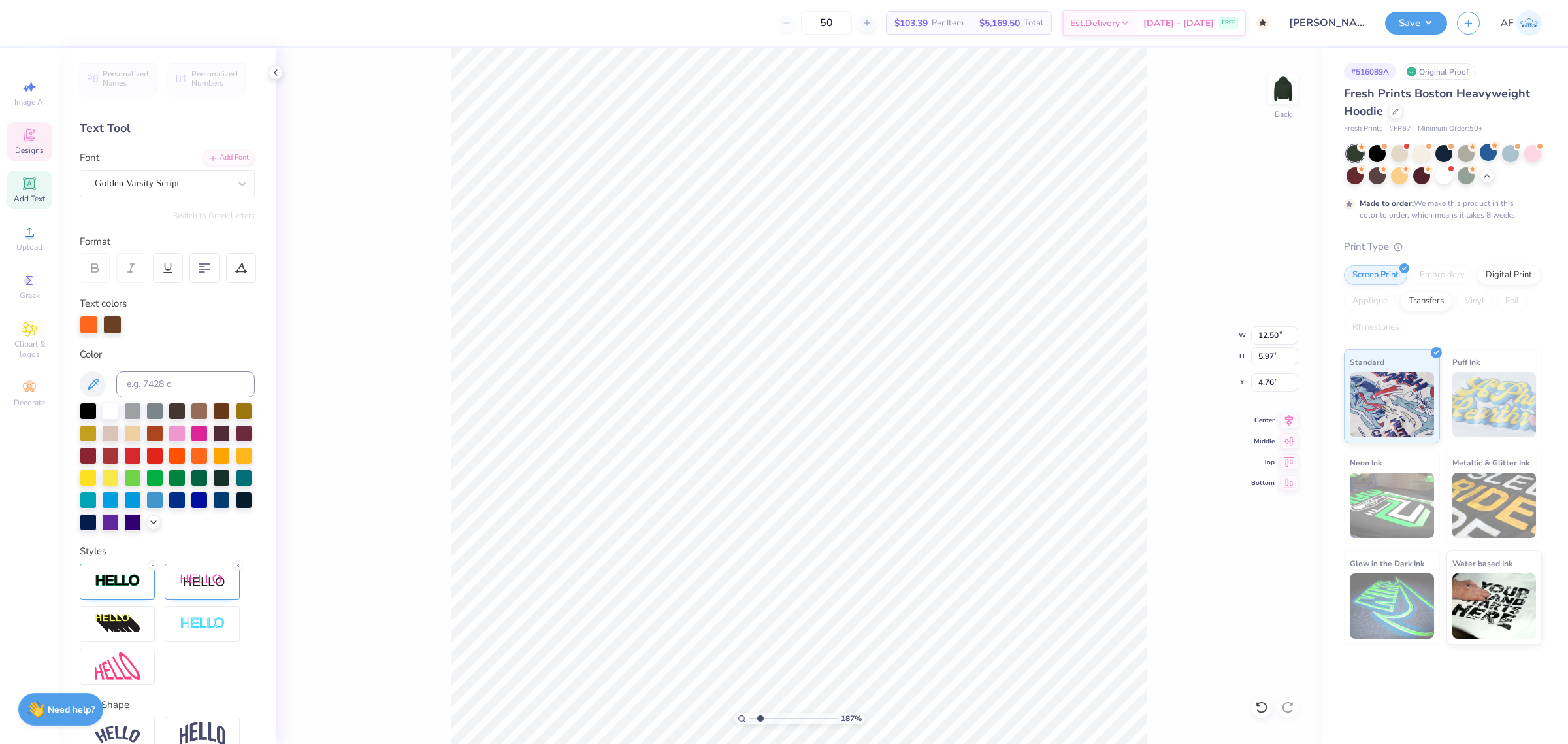
type input "1.86883017641878"
type input "4.71"
type input "1.51721301232853"
type textarea "Octoberfest"
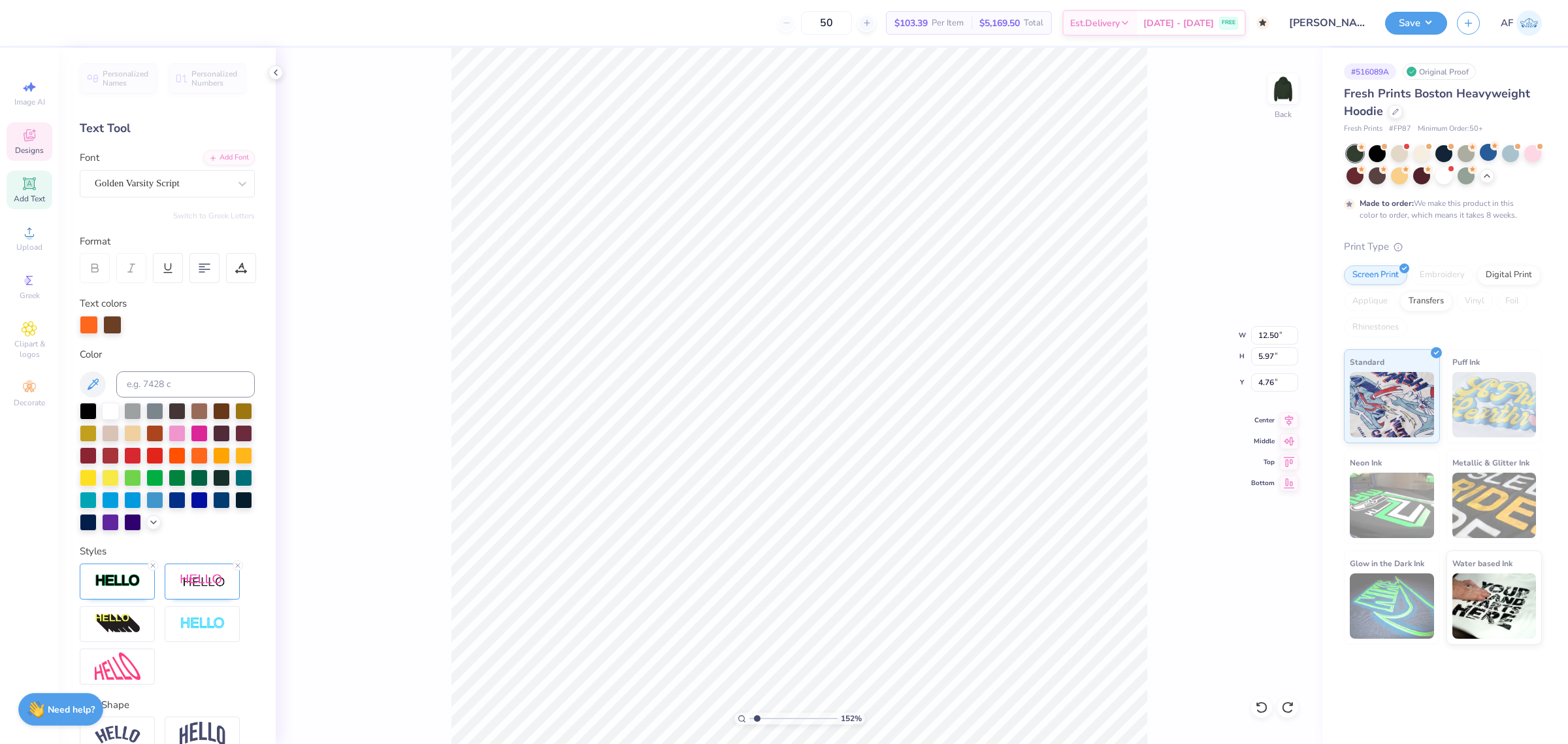
scroll to position [13, 4]
type input "1.51721301232853"
type input "5.39"
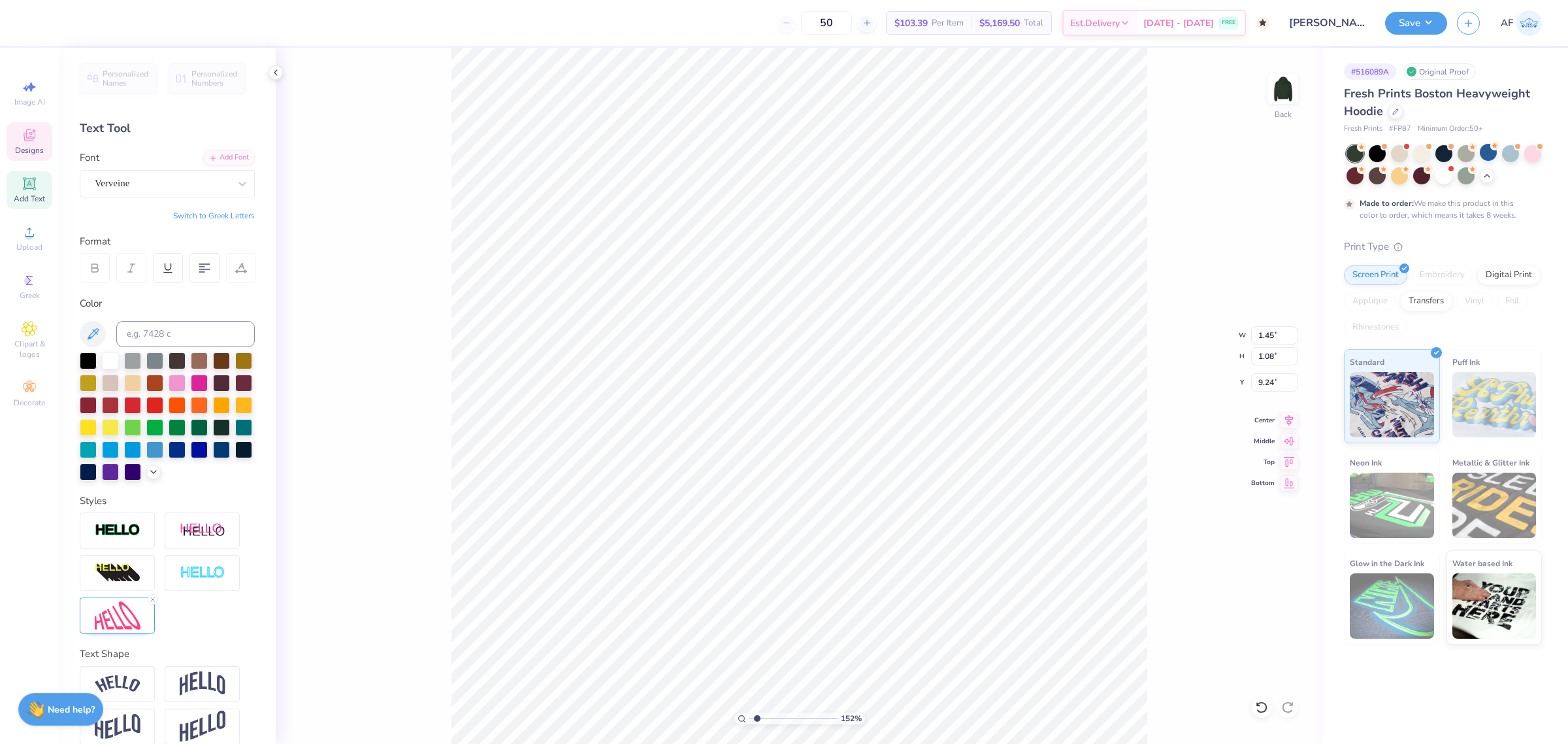
type input "1.51721301232853"
type input "9.45"
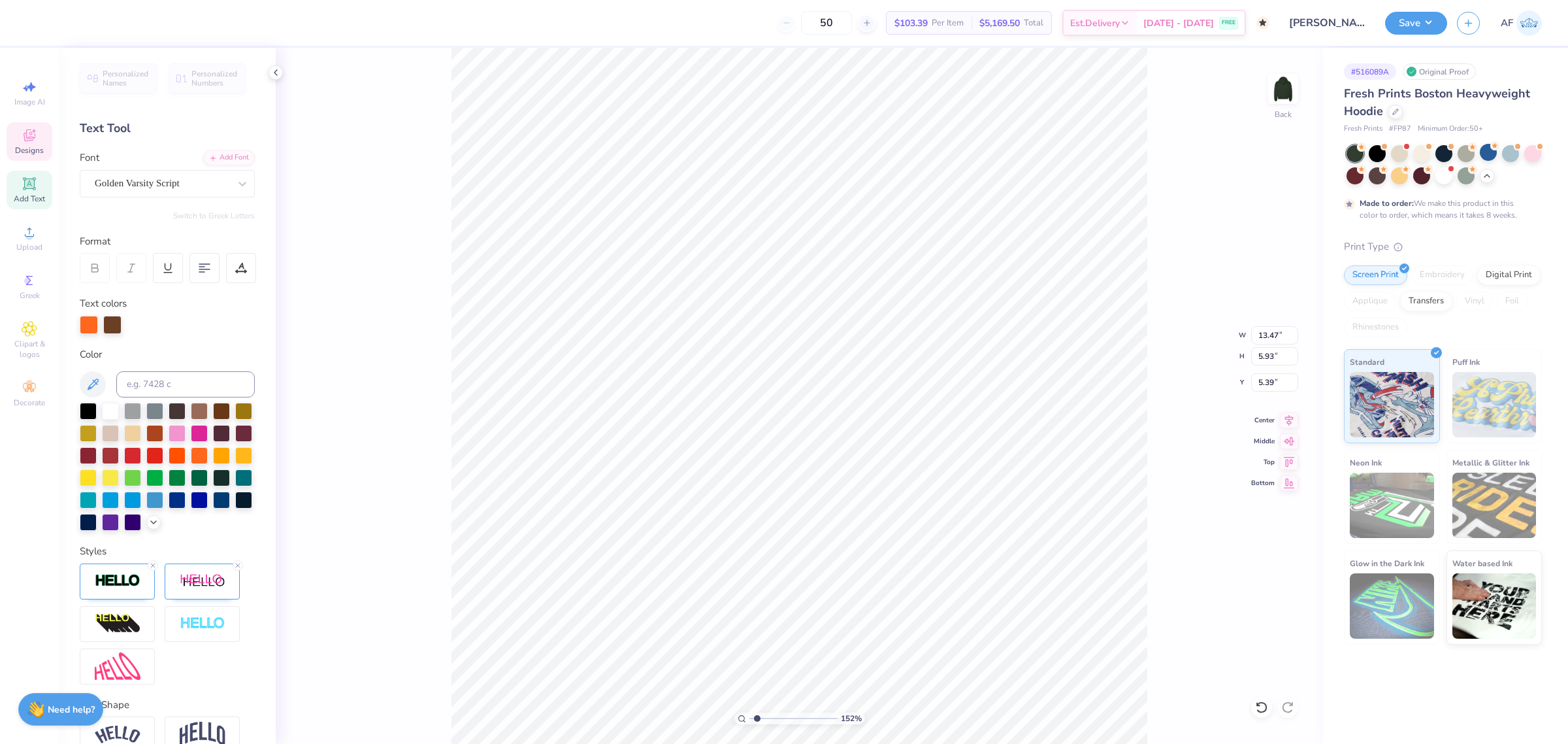
type input "1.51721301232853"
type input "11.00"
type input "4.85"
type input "5.91"
type input "1.51721301232853"
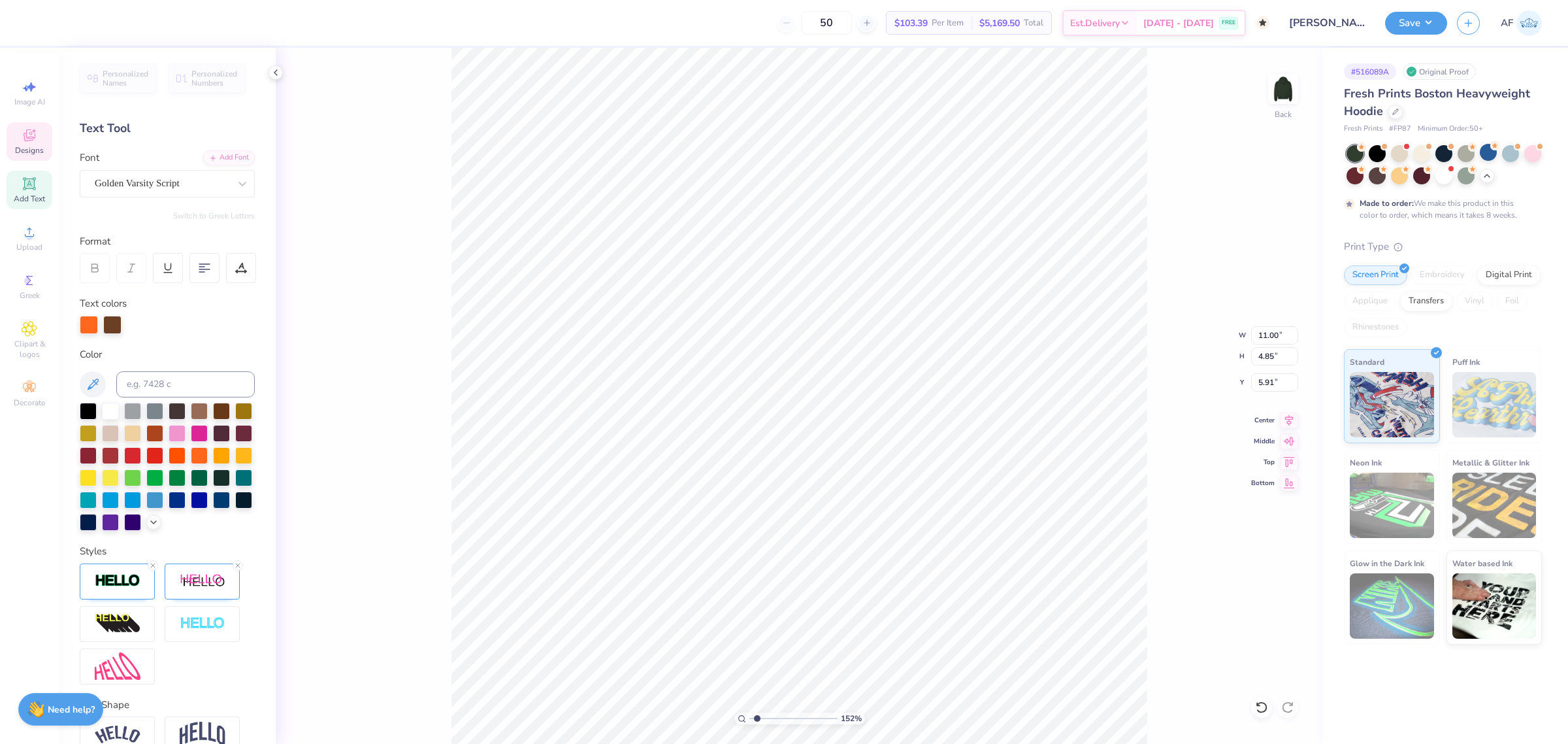
type input "5.85"
type input "1.51721301232853"
click at [1258, 335] on input "11.00" at bounding box center [1274, 335] width 47 height 18
type input "12.5"
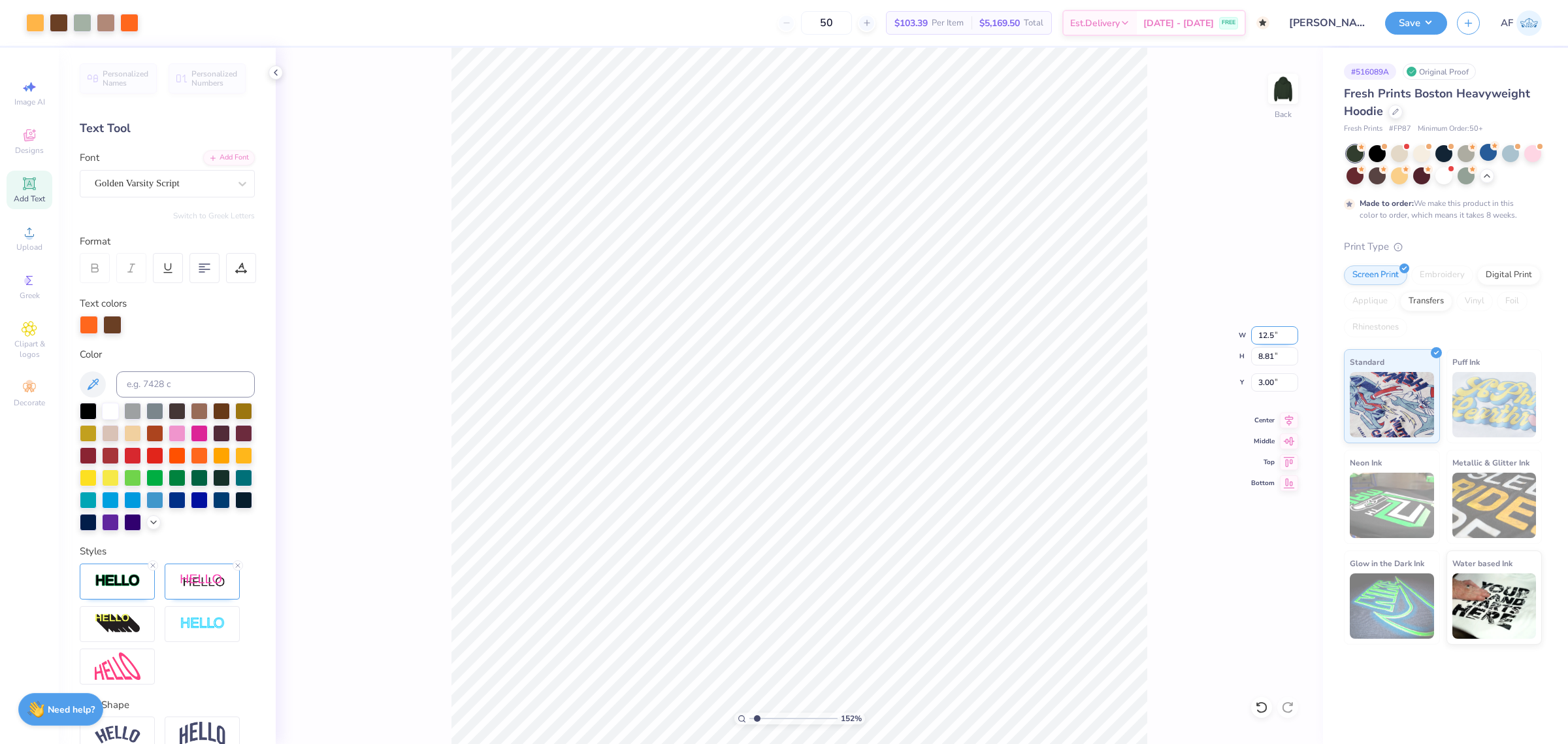
type input "1.51721301232853"
type input "12.50"
type input "10.00"
type input "2.40"
click at [1258, 335] on input "12.50" at bounding box center [1274, 335] width 47 height 18
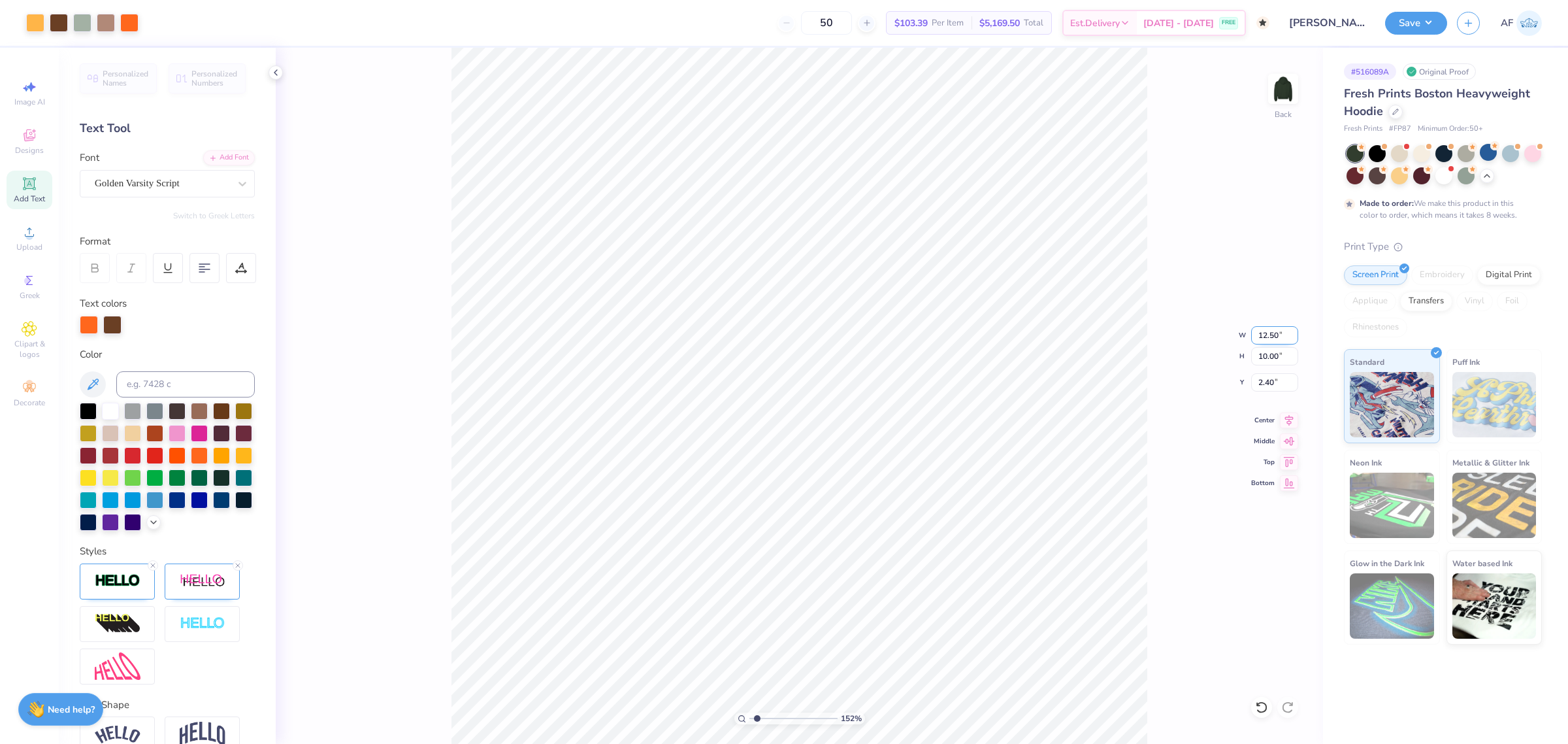
click at [1258, 335] on input "12.50" at bounding box center [1274, 335] width 47 height 18
type input "12"
type input "1.51721301232853"
type input "12.00"
type input "9.60"
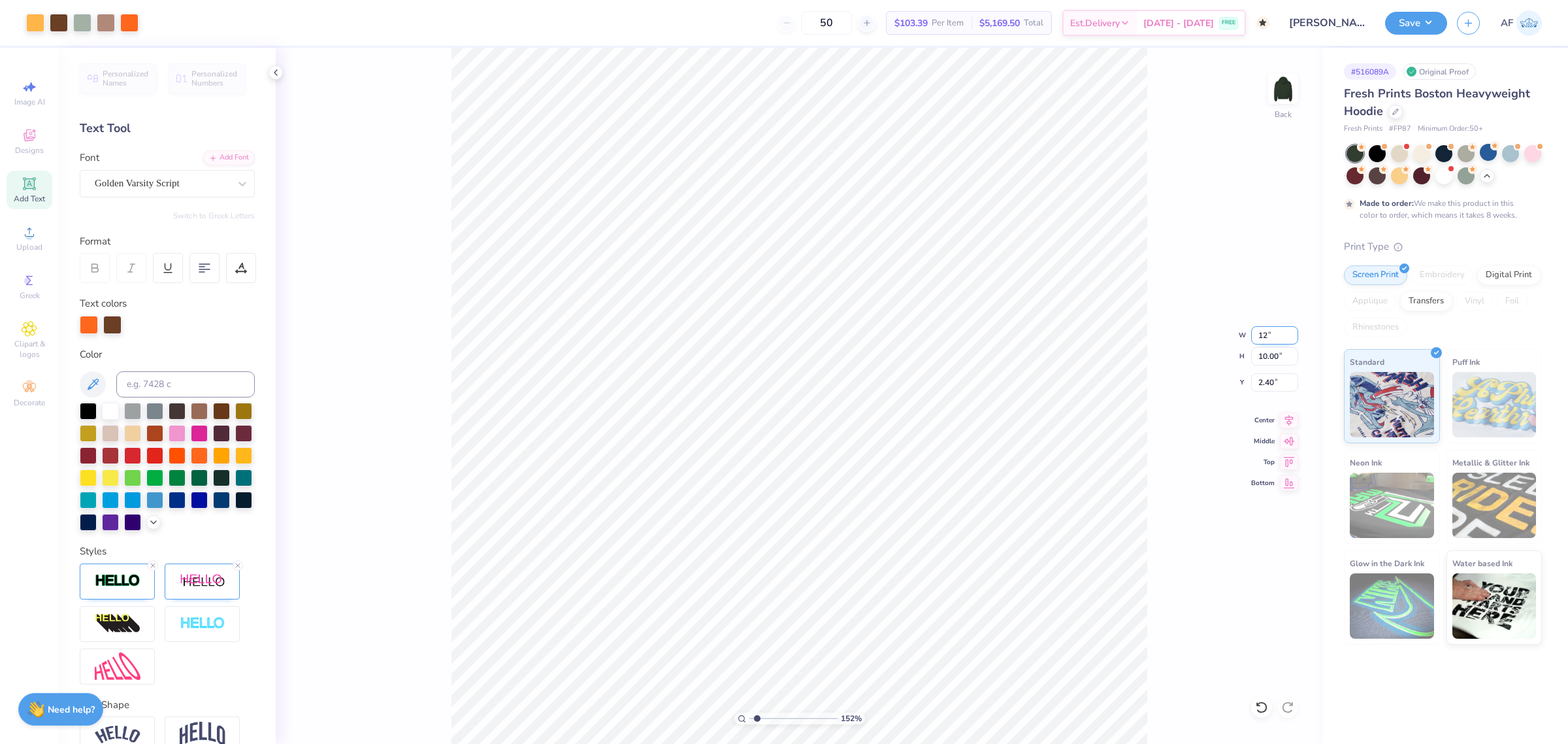
type input "2.60"
type input "1.51721301232853"
click at [1270, 374] on input "2.60" at bounding box center [1274, 382] width 47 height 18
type input "3"
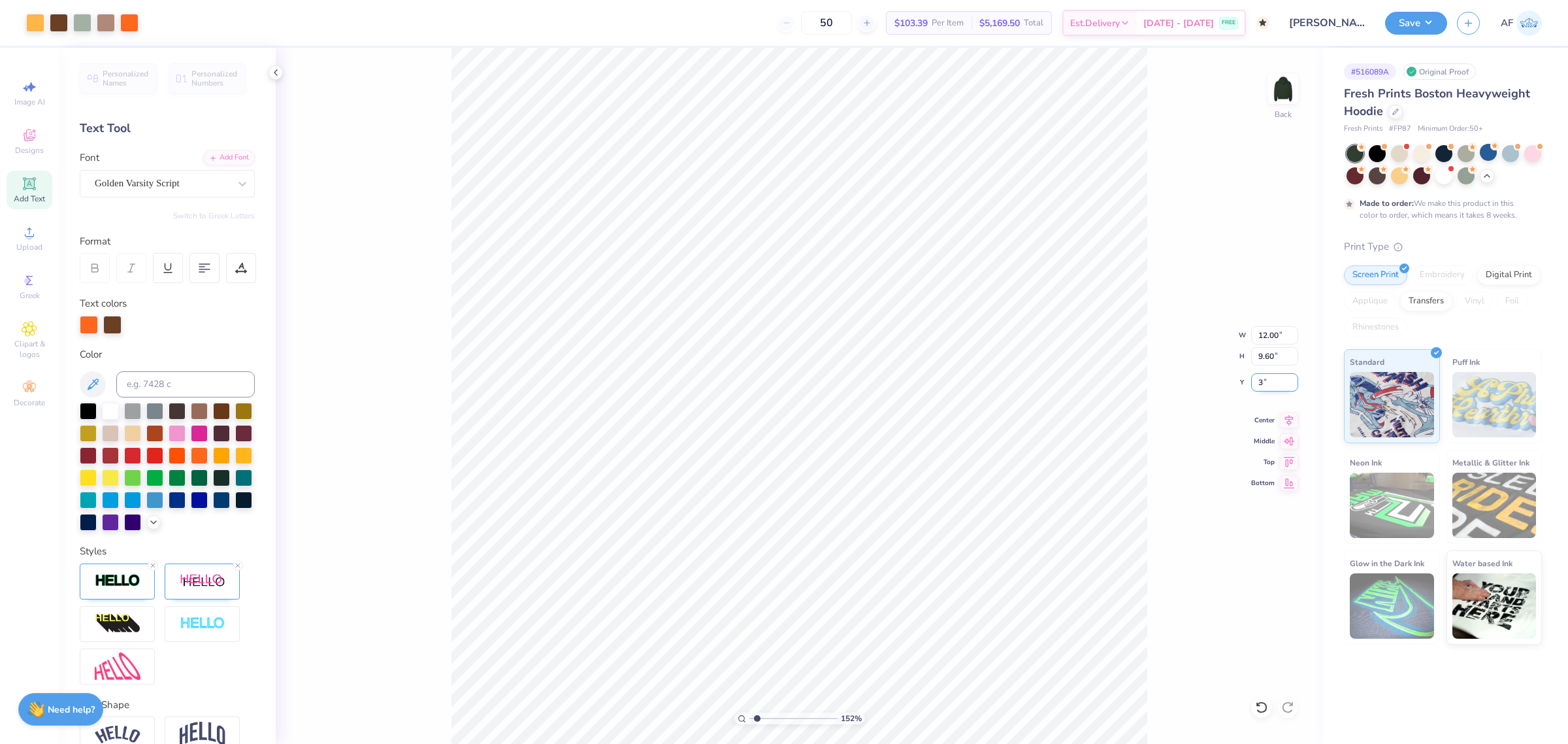
type input "1.51721301232853"
type input "3.00"
click at [448, 602] on div "152 % Back" at bounding box center [799, 395] width 1047 height 696
type input "1.51721301232853"
click at [1264, 330] on input "12.00" at bounding box center [1274, 335] width 47 height 18
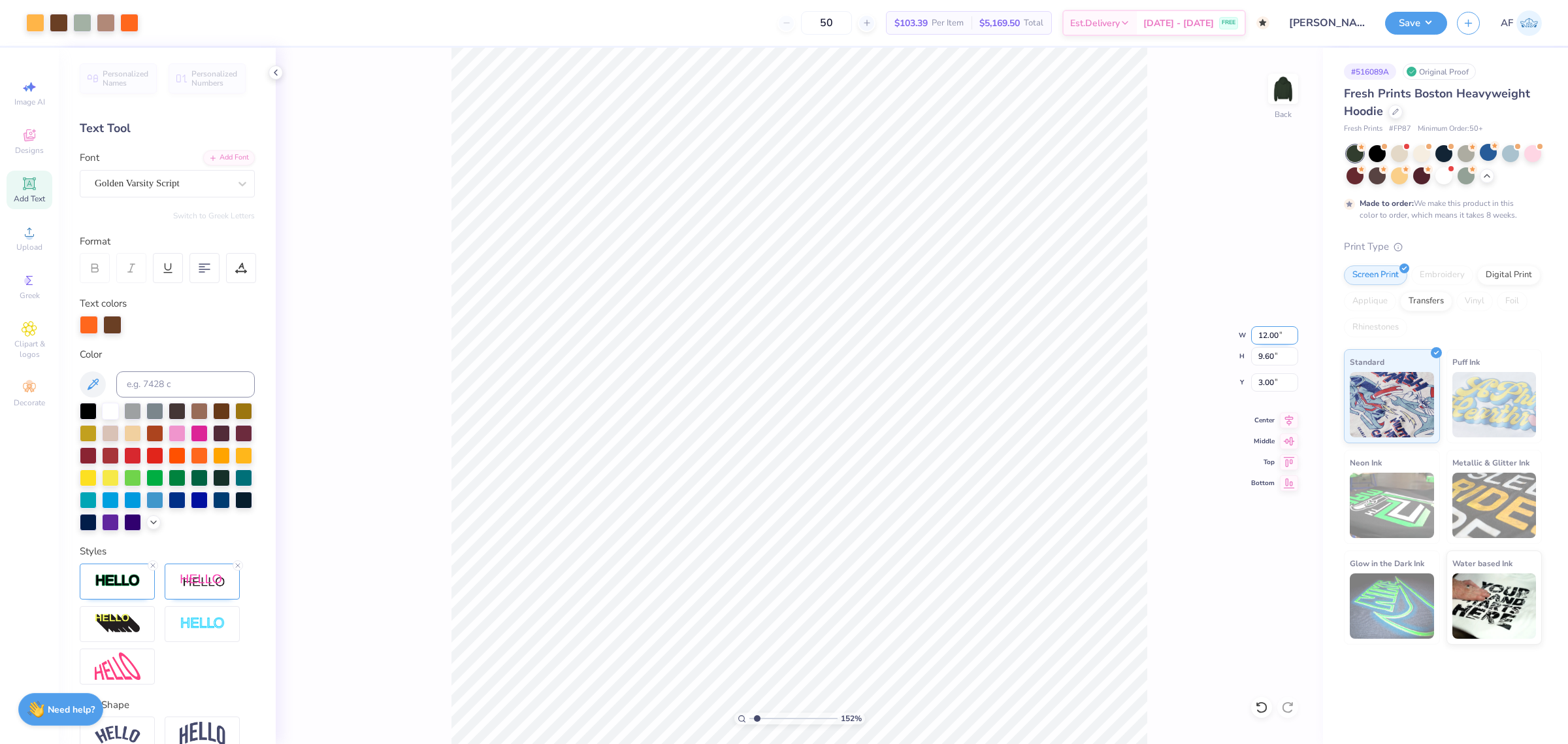
click at [1264, 330] on input "12.00" at bounding box center [1274, 335] width 47 height 18
type input "11"
type input "1.51721301232853"
type input "11.00"
type input "8.80"
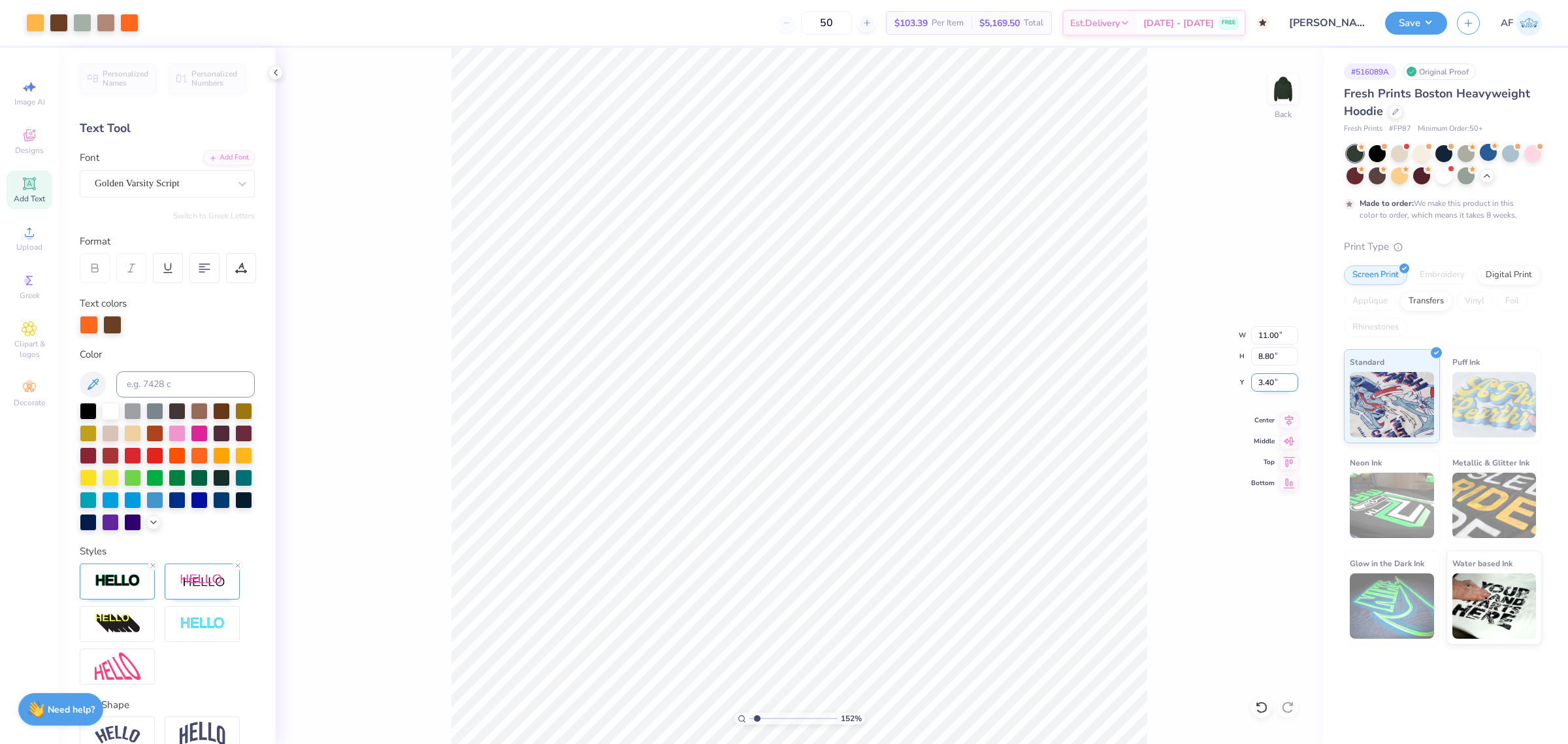
click at [1268, 383] on input "3.40" at bounding box center [1274, 382] width 47 height 18
type input "3"
type input "1.51721301232853"
type input "3.00"
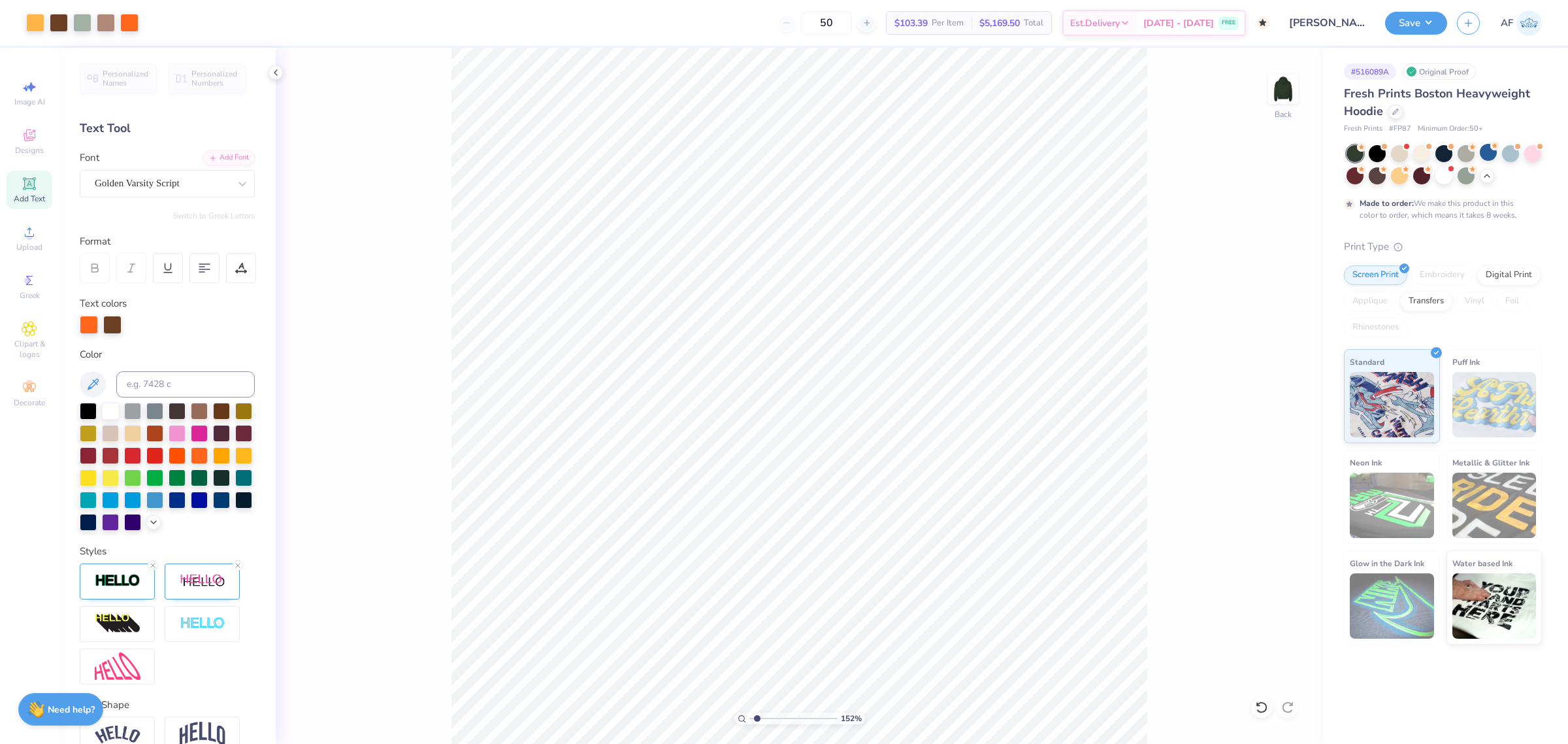
click at [443, 201] on div "152 % Back" at bounding box center [799, 395] width 1047 height 696
type input "1.51721301232853"
type input "5.68"
type input "3.49252622829344"
type input "5.81"
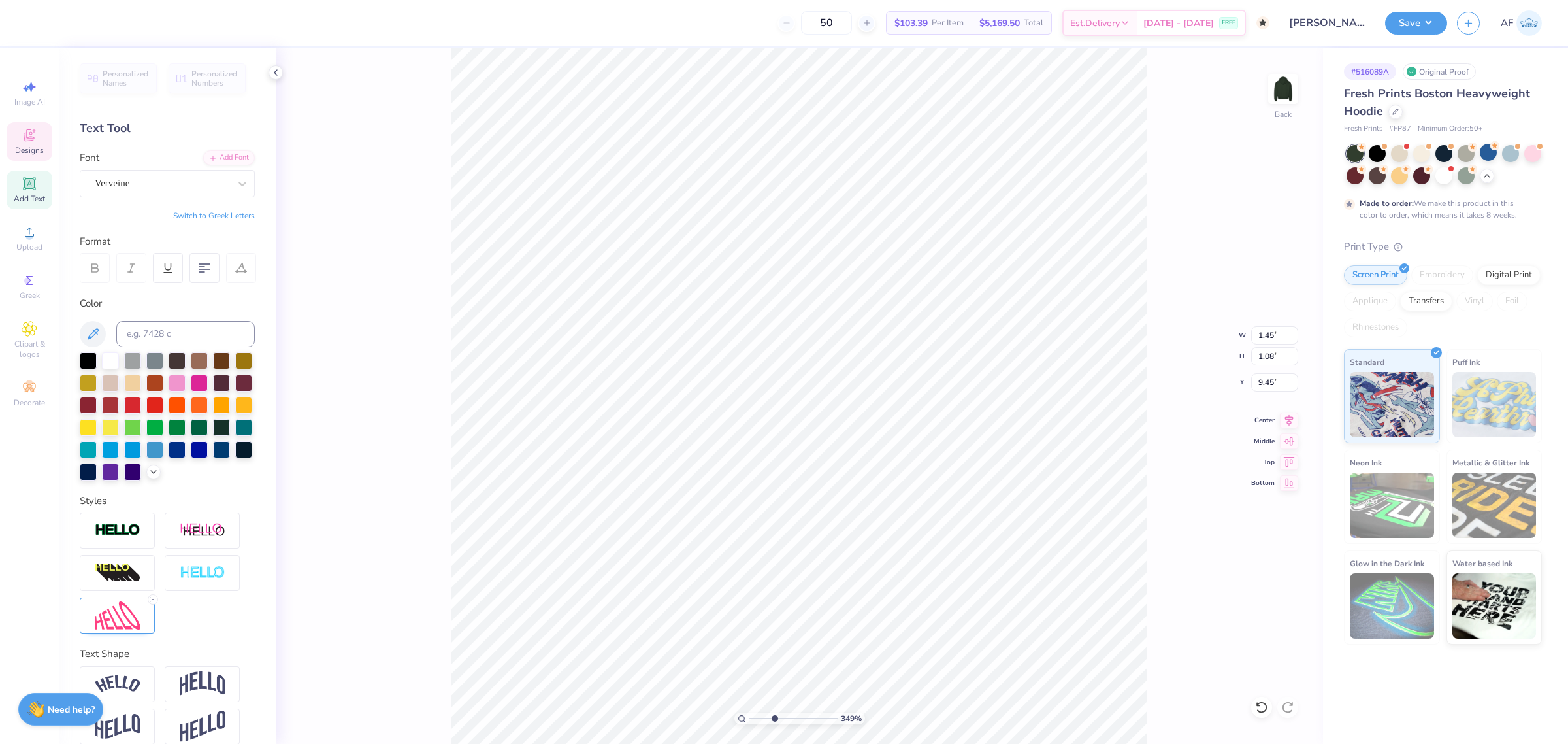
type input "3.49252622829344"
type input "9.36"
type input "1"
click at [435, 521] on div "100 % Back" at bounding box center [799, 395] width 1047 height 696
click at [1265, 373] on div "100 % Back W 11.00 11.00 " H 8.80 8.80 " Y 3.00 3.00 " Center Middle Top Bottom" at bounding box center [799, 395] width 1047 height 696
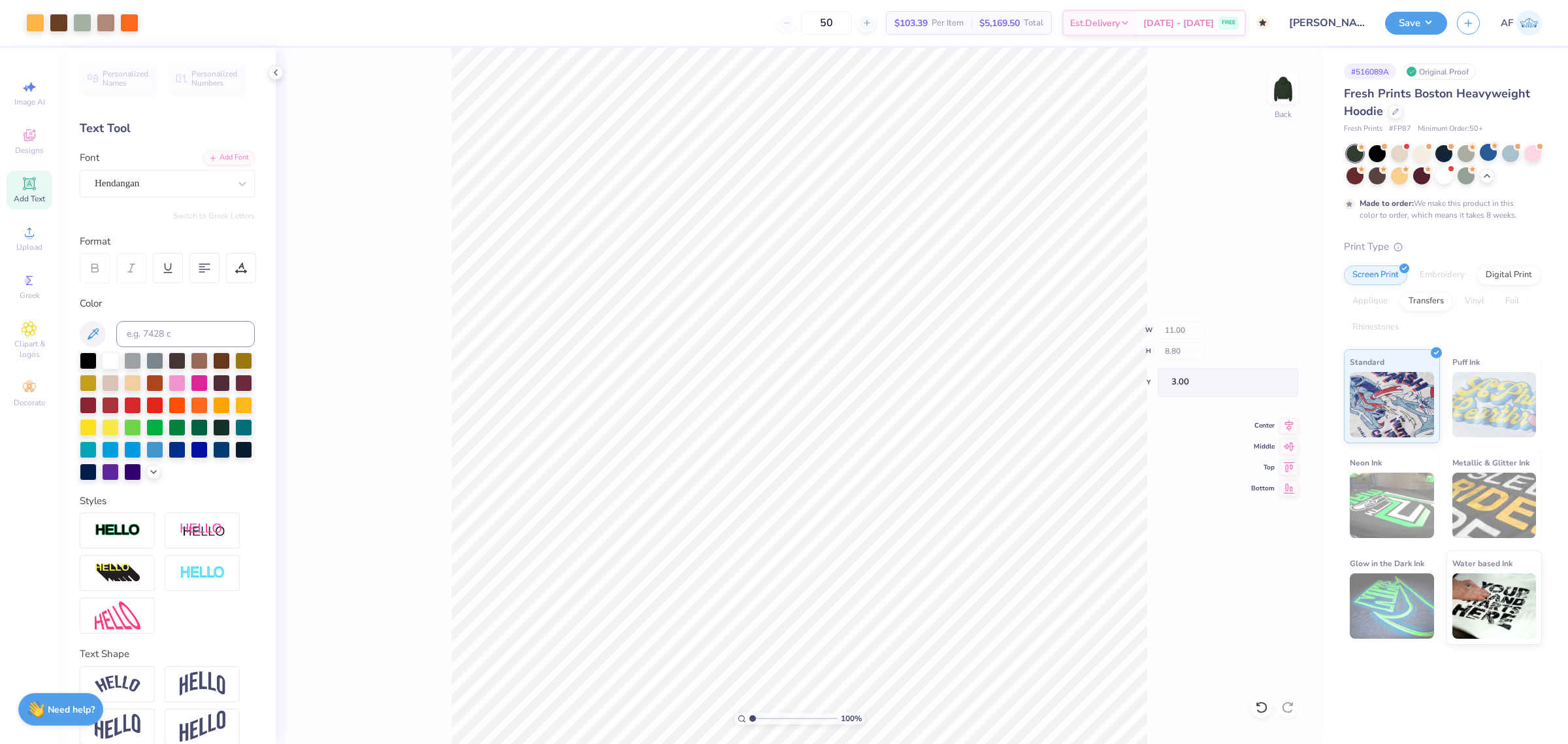
click at [1265, 373] on div "100 % Back W 11.00 H 8.80 Y 3.00 Center Middle Top Bottom" at bounding box center [799, 395] width 1047 height 696
click at [1272, 381] on input "3.00" at bounding box center [1274, 382] width 47 height 18
type input "2.00"
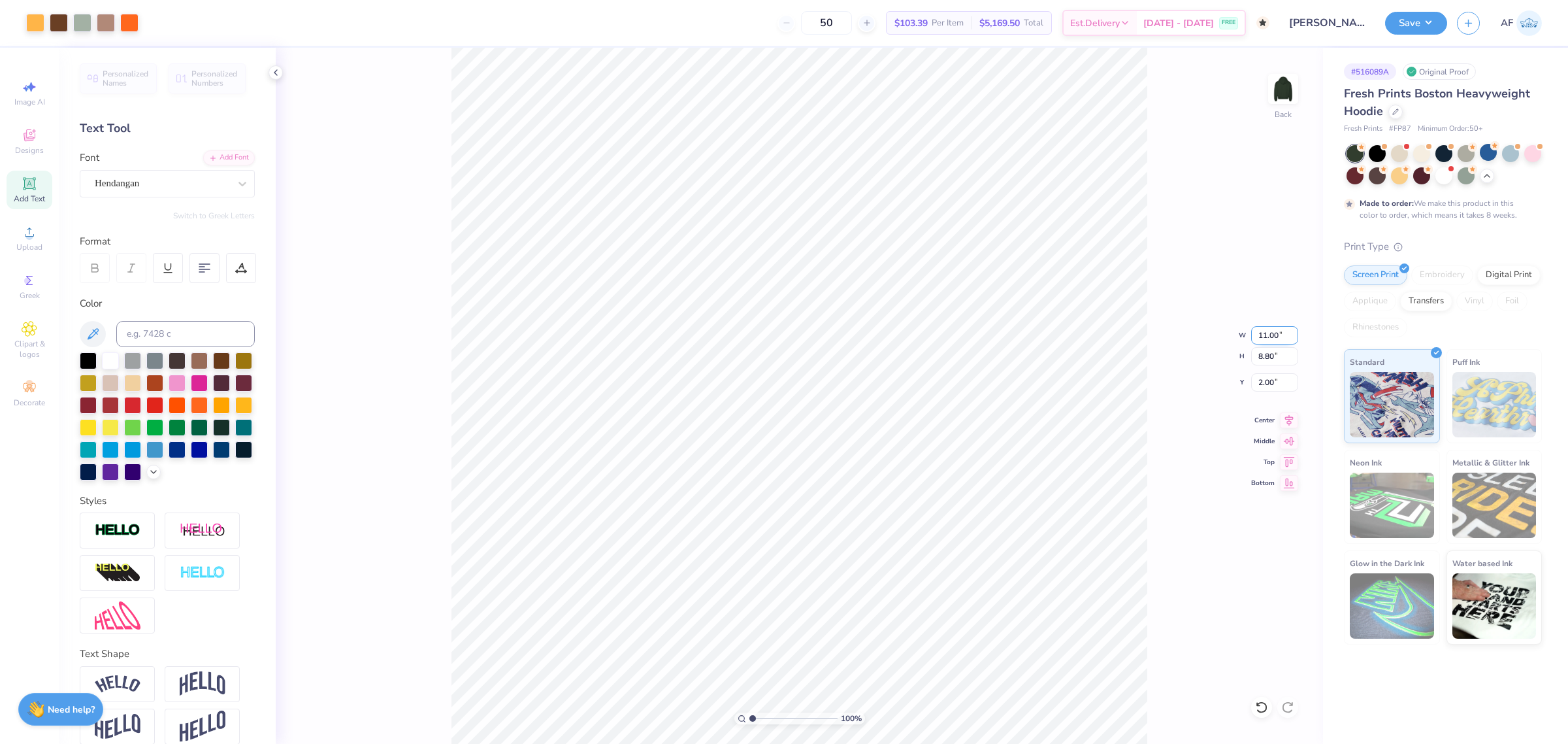
click at [1255, 339] on input "11.00" at bounding box center [1274, 335] width 47 height 18
click at [1434, 23] on button "Save" at bounding box center [1416, 21] width 62 height 23
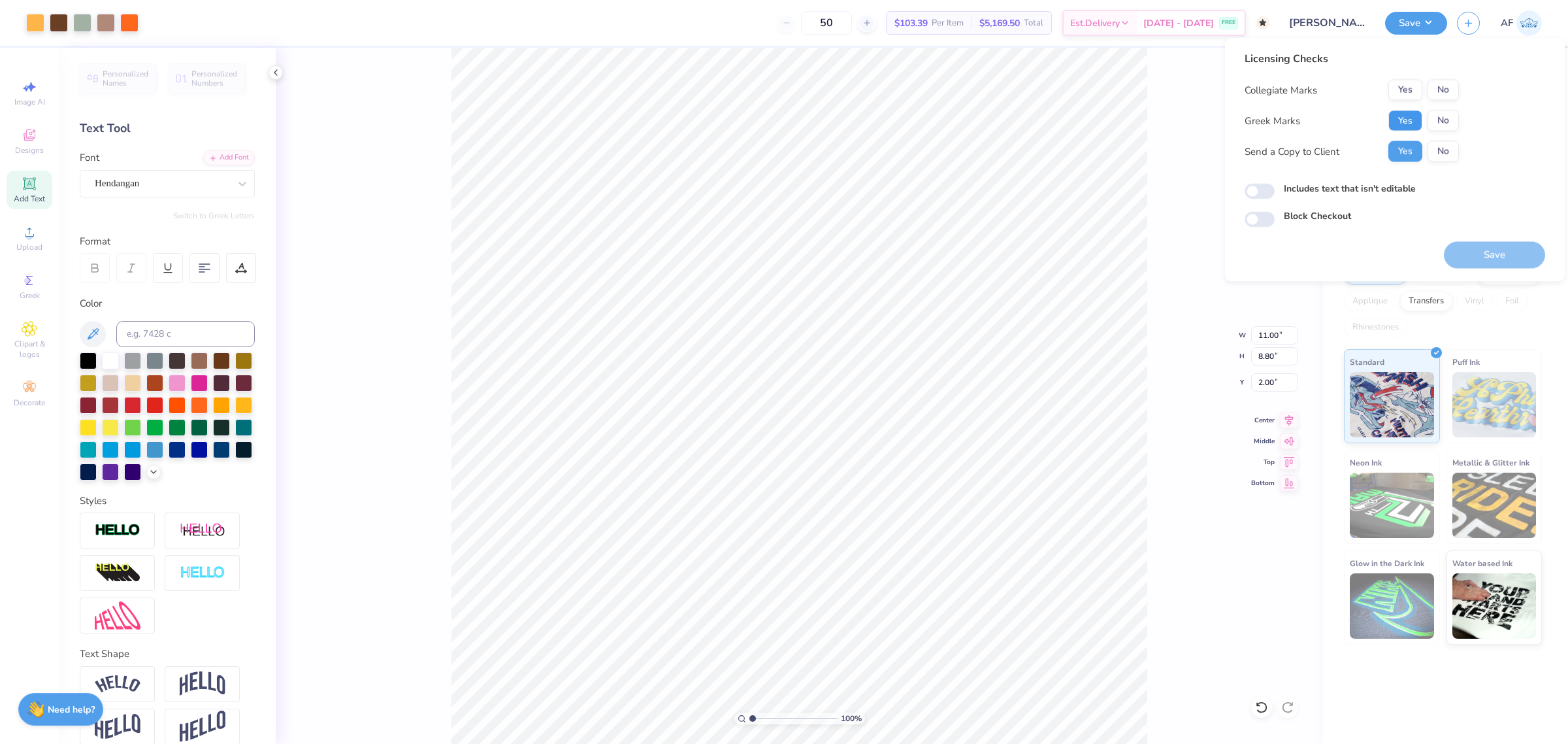
click at [1391, 117] on button "Yes" at bounding box center [1405, 121] width 34 height 21
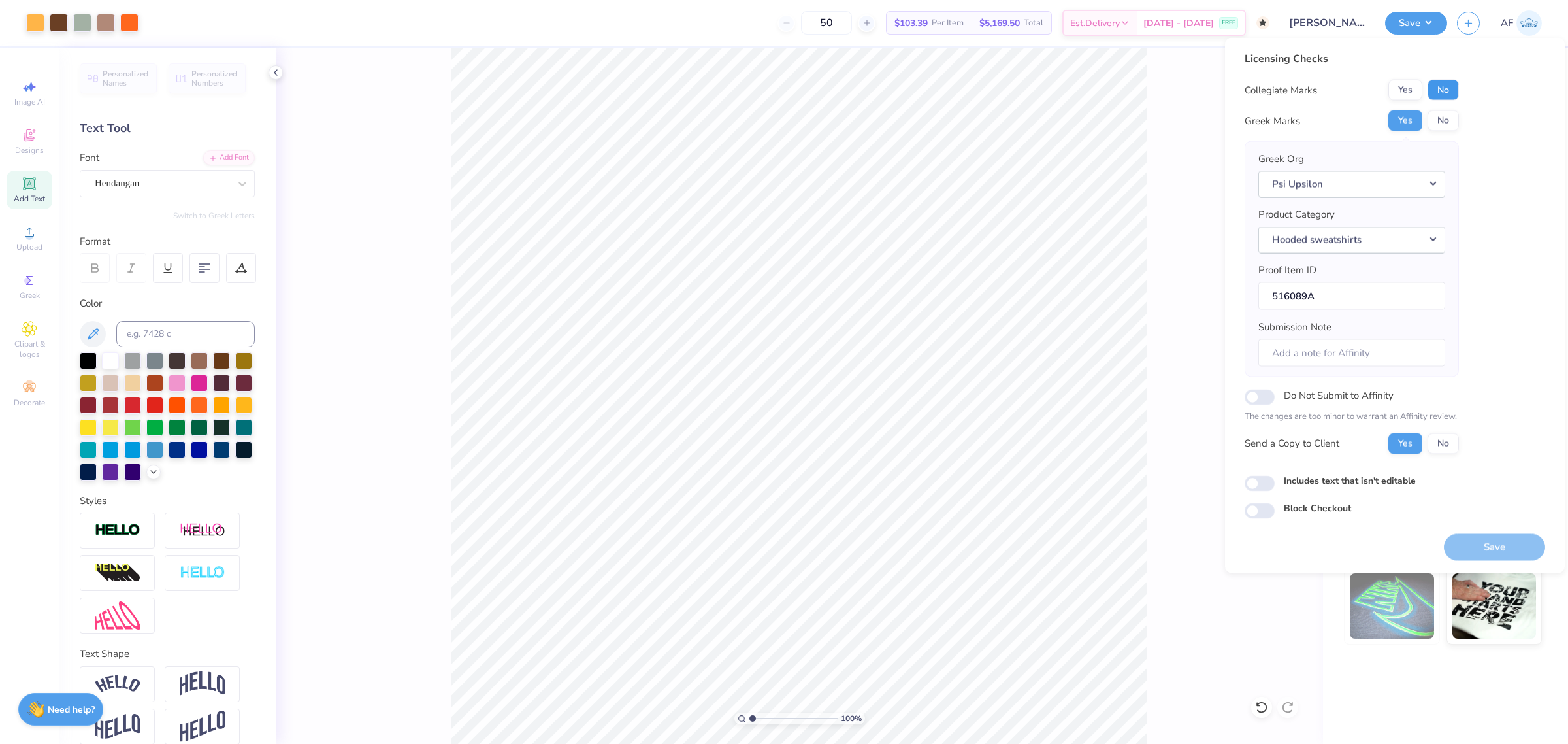
click at [1451, 91] on button "No" at bounding box center [1443, 91] width 31 height 21
click at [734, 546] on body "Art colors 50 $103.39 Per Item $5,169.50 Total Est. Delivery Oct 31 - Nov 3 FRE…" at bounding box center [784, 372] width 1568 height 744
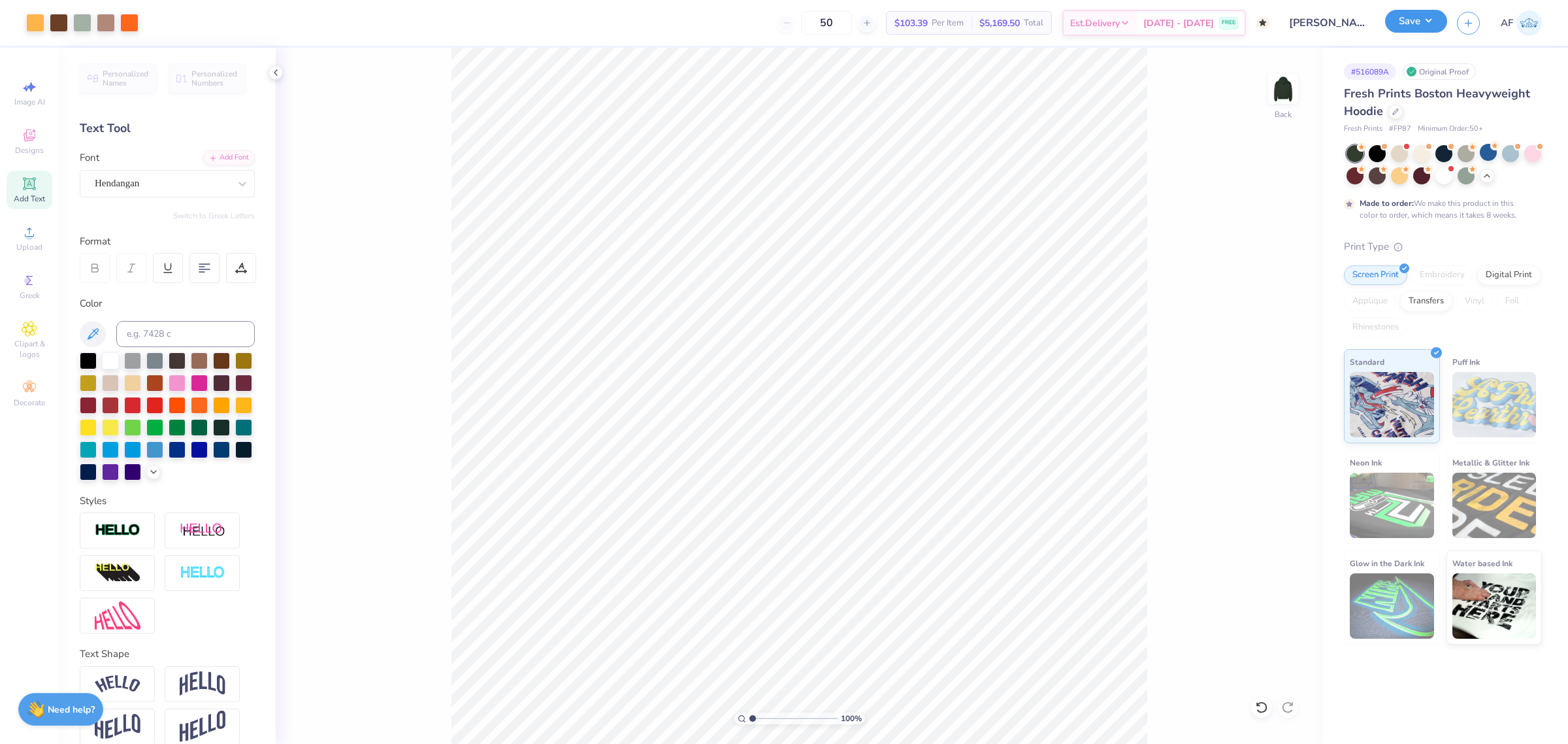
click at [1426, 24] on button "Save" at bounding box center [1416, 21] width 62 height 23
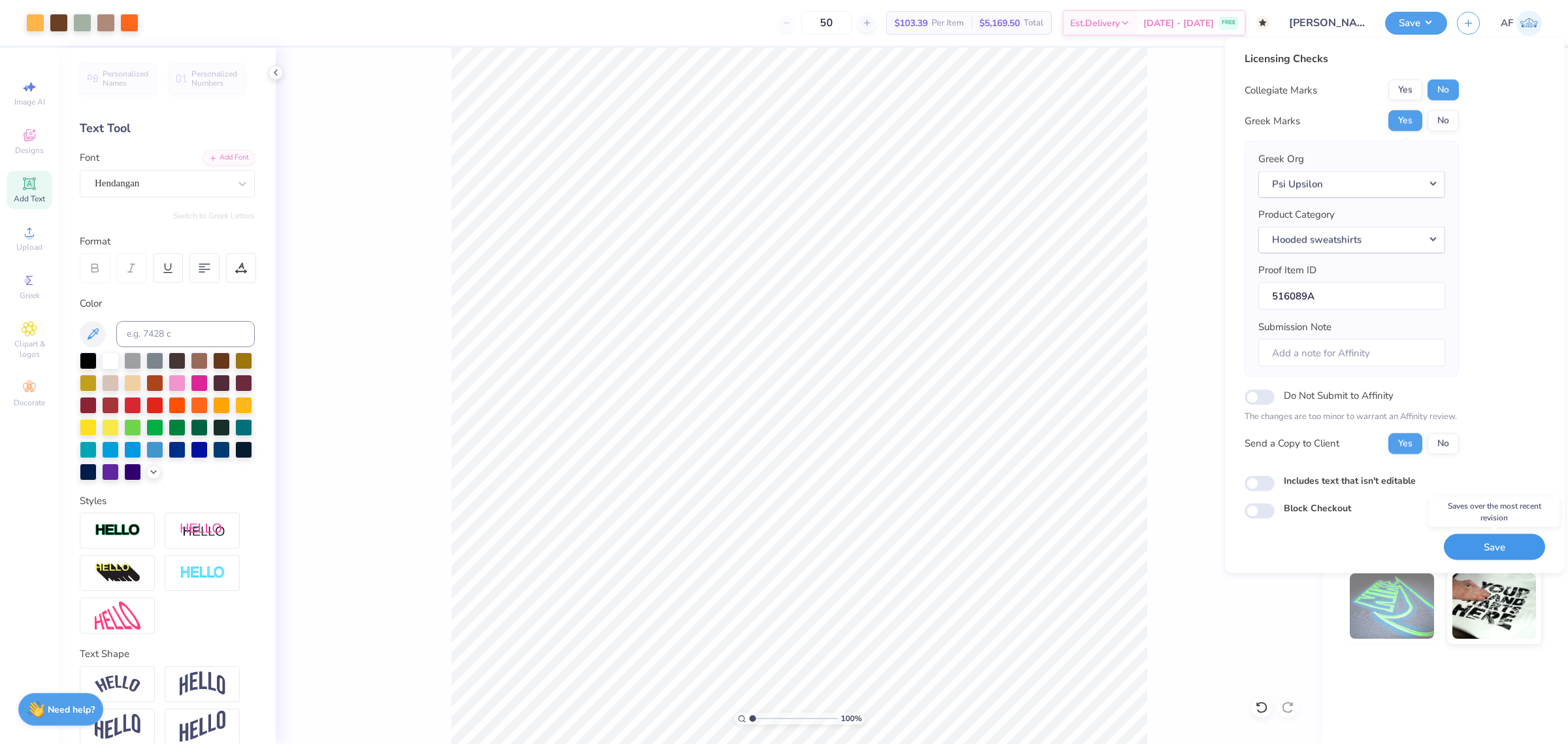
click at [1511, 544] on button "Save" at bounding box center [1495, 547] width 101 height 27
click at [1508, 394] on div "Licensing Checks Collegiate Marks Yes No Greek Marks Yes No Greek Org Psi Upsil…" at bounding box center [1394, 285] width 301 height 468
click at [1491, 542] on div "Saving..." at bounding box center [1495, 547] width 101 height 27
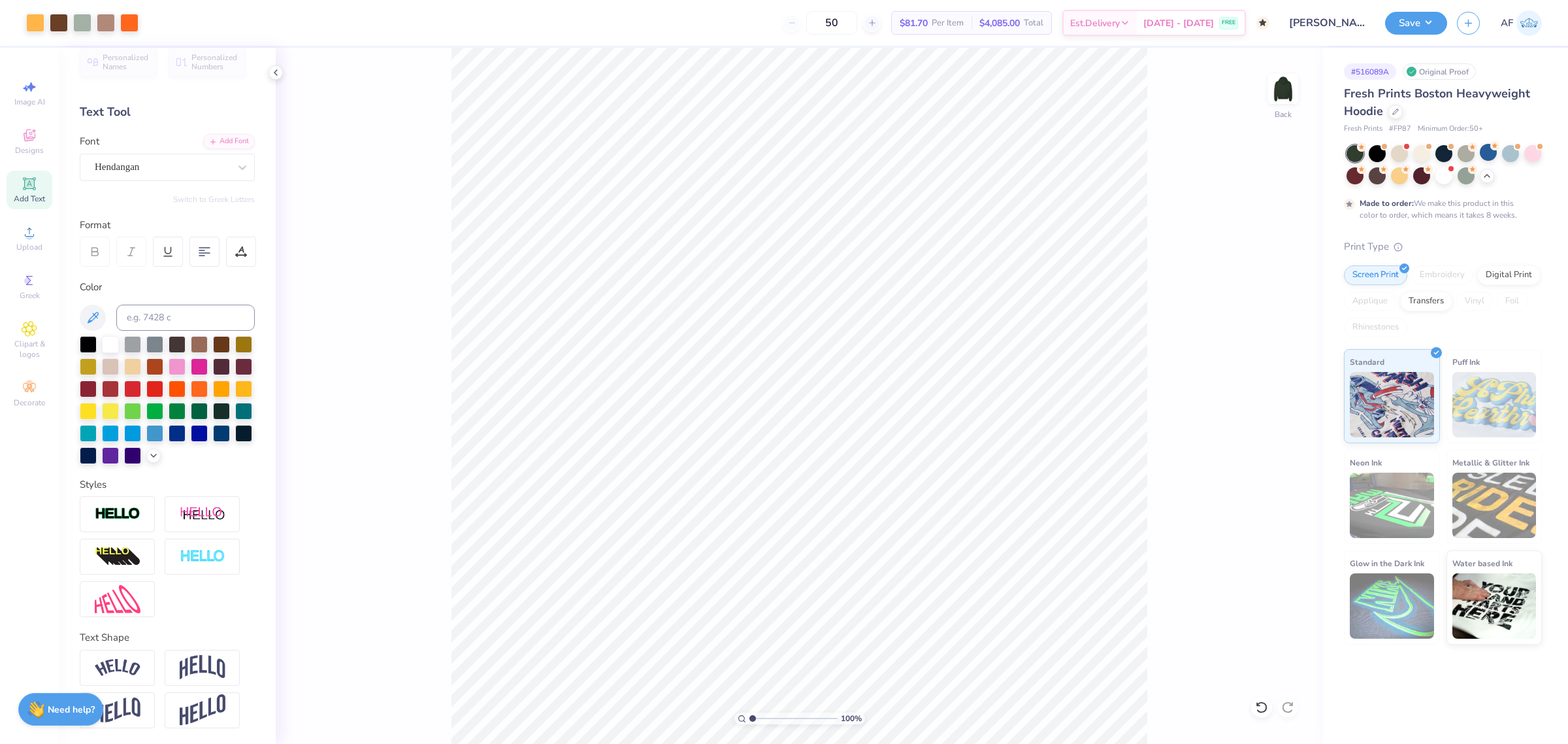
scroll to position [38, 0]
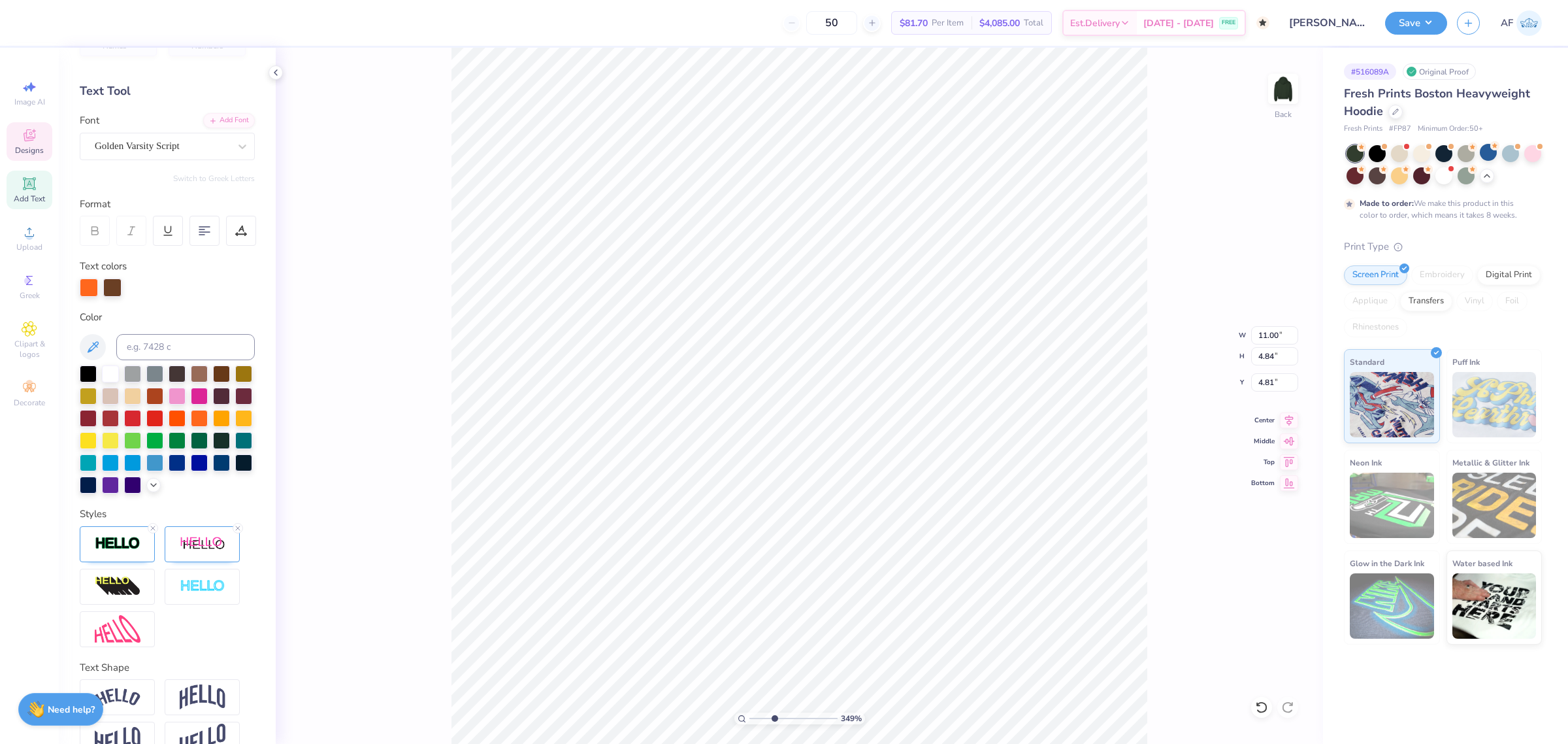
type input "1"
click at [980, 415] on li "Duplicate" at bounding box center [981, 411] width 103 height 25
type input "5.81"
click at [148, 534] on div at bounding box center [152, 528] width 11 height 11
type input "2.8354134614948"
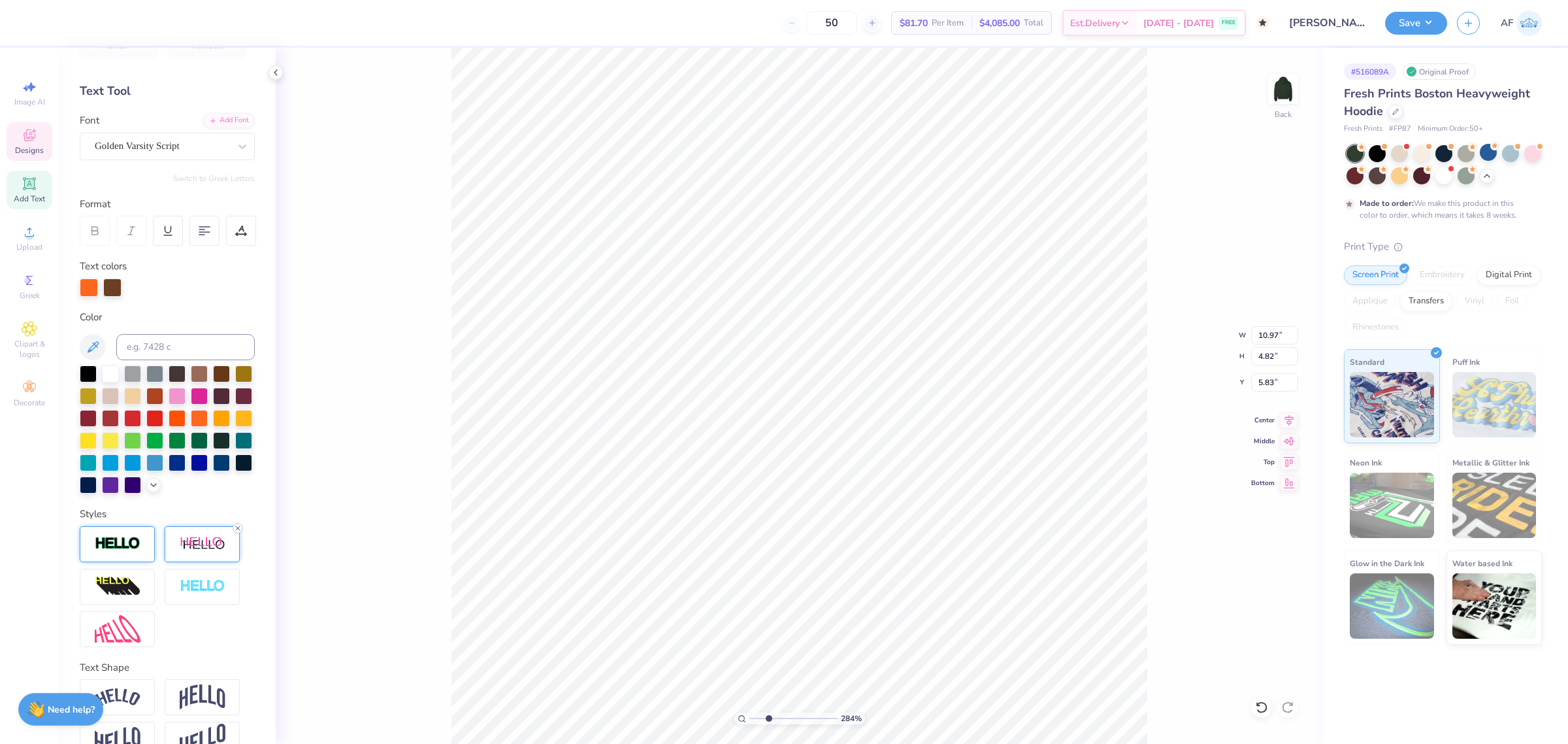
click at [238, 532] on icon at bounding box center [238, 529] width 8 height 8
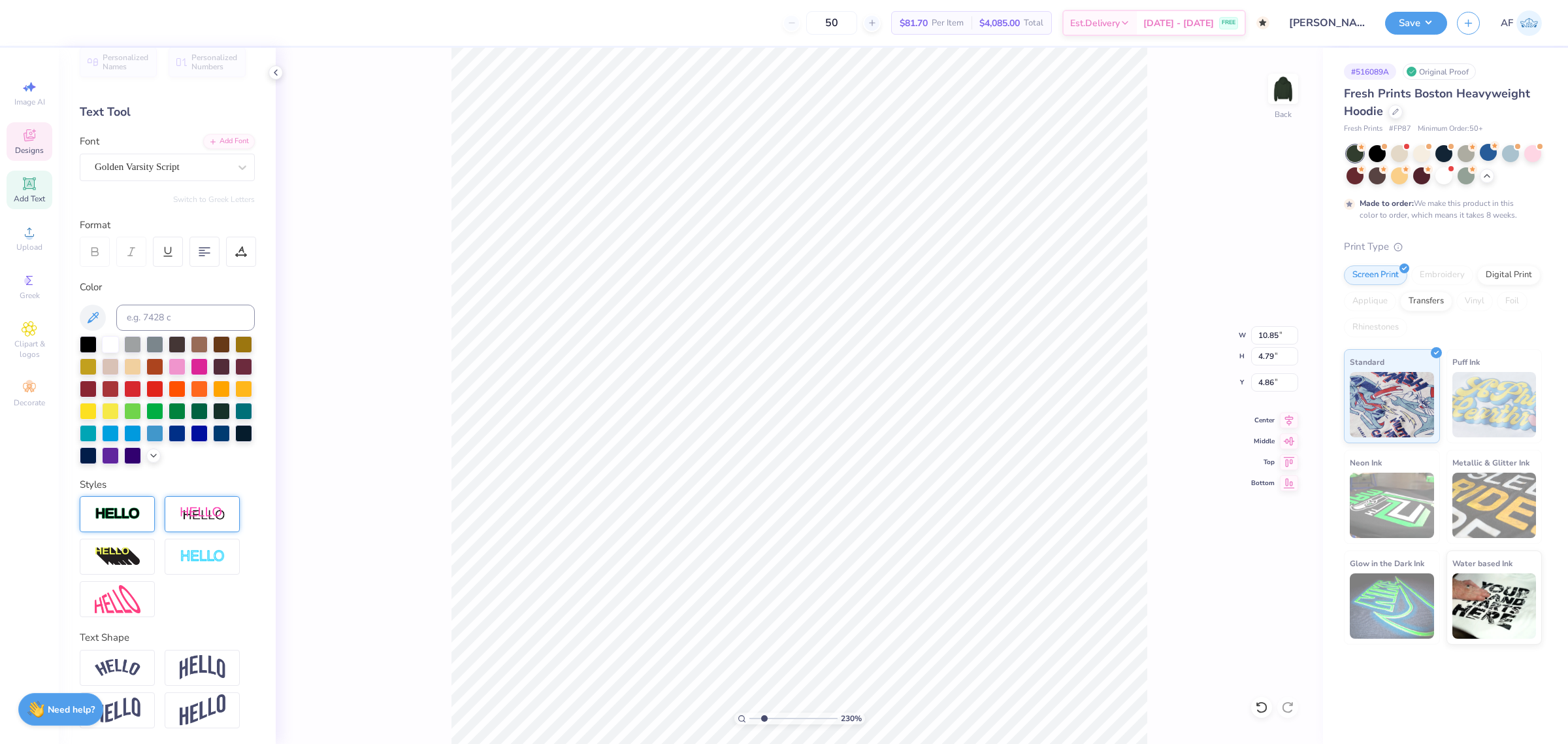
click at [219, 520] on img at bounding box center [202, 514] width 46 height 16
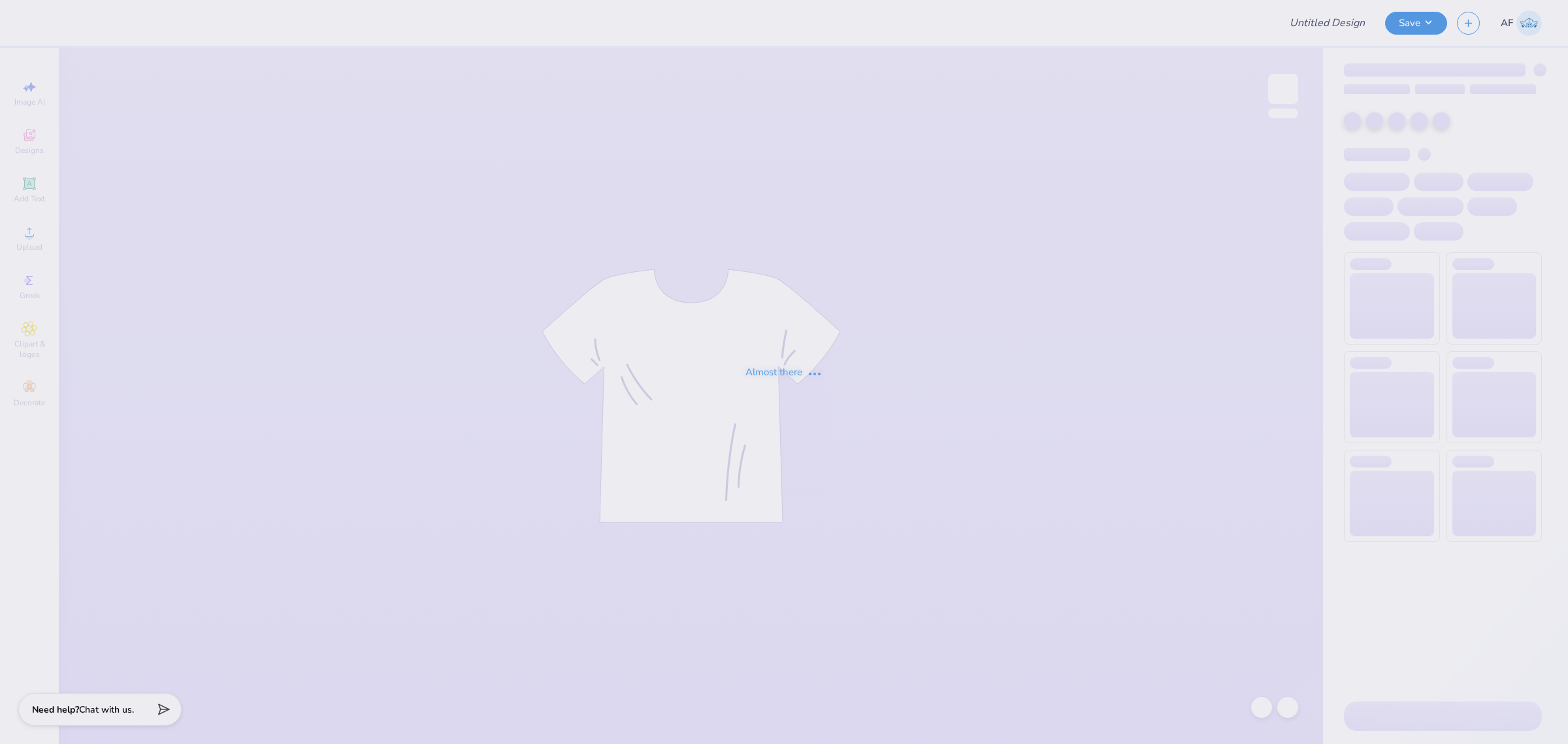
type input "Merch for Kappa Beta Phi at Hope College"
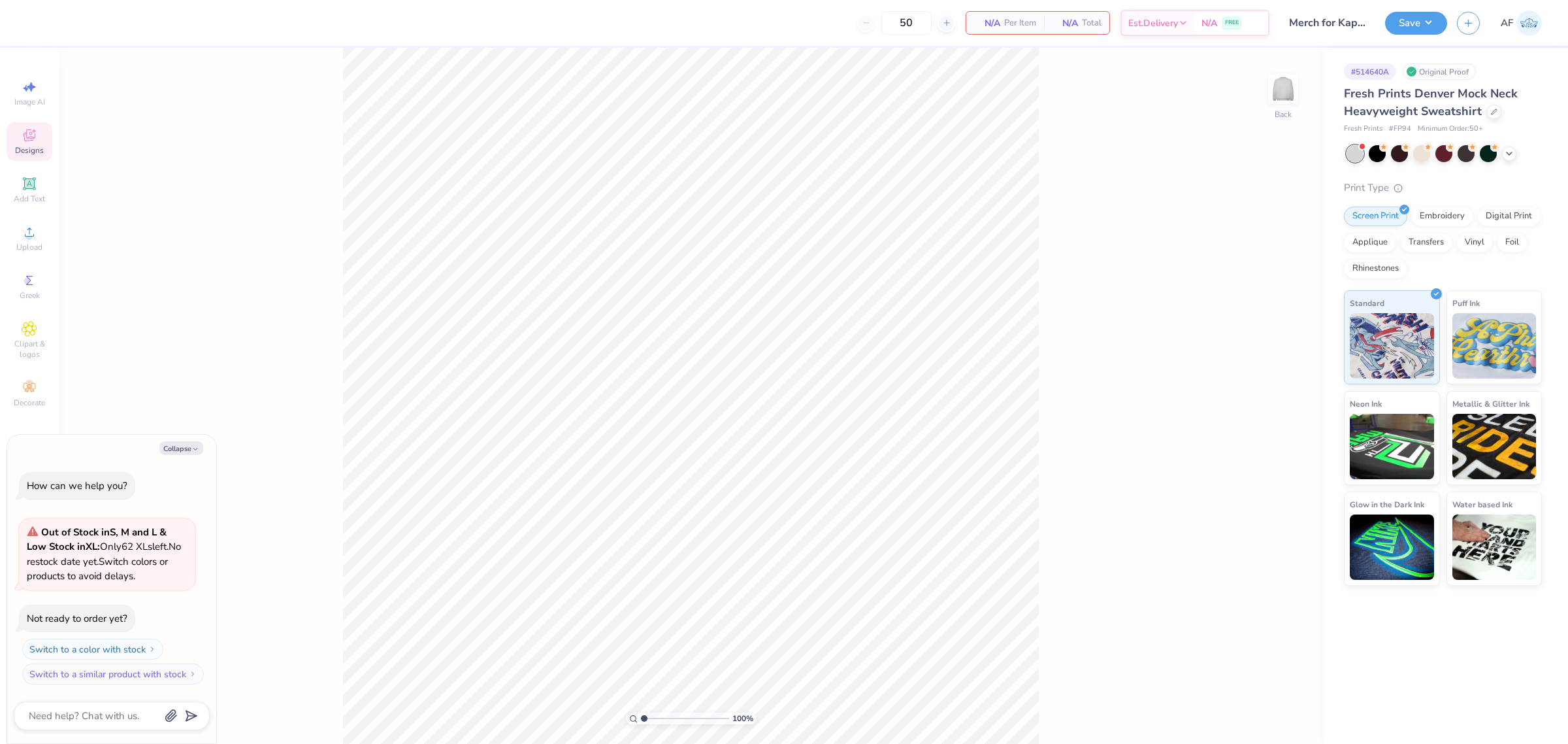
click at [28, 156] on div "Designs" at bounding box center [29, 141] width 46 height 38
type textarea "x"
click at [155, 78] on input "text" at bounding box center [174, 73] width 167 height 13
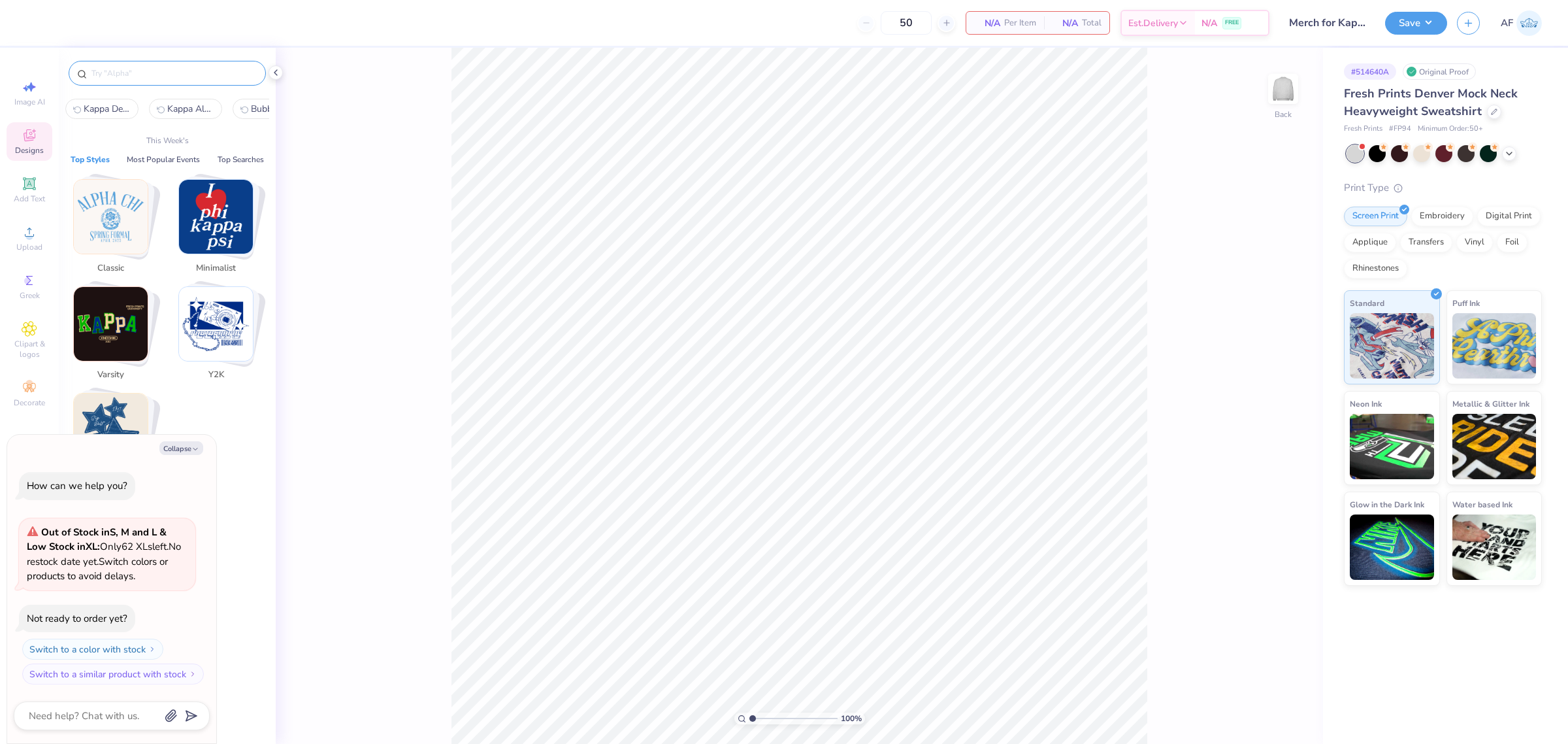
paste input "Primadonna Typography"
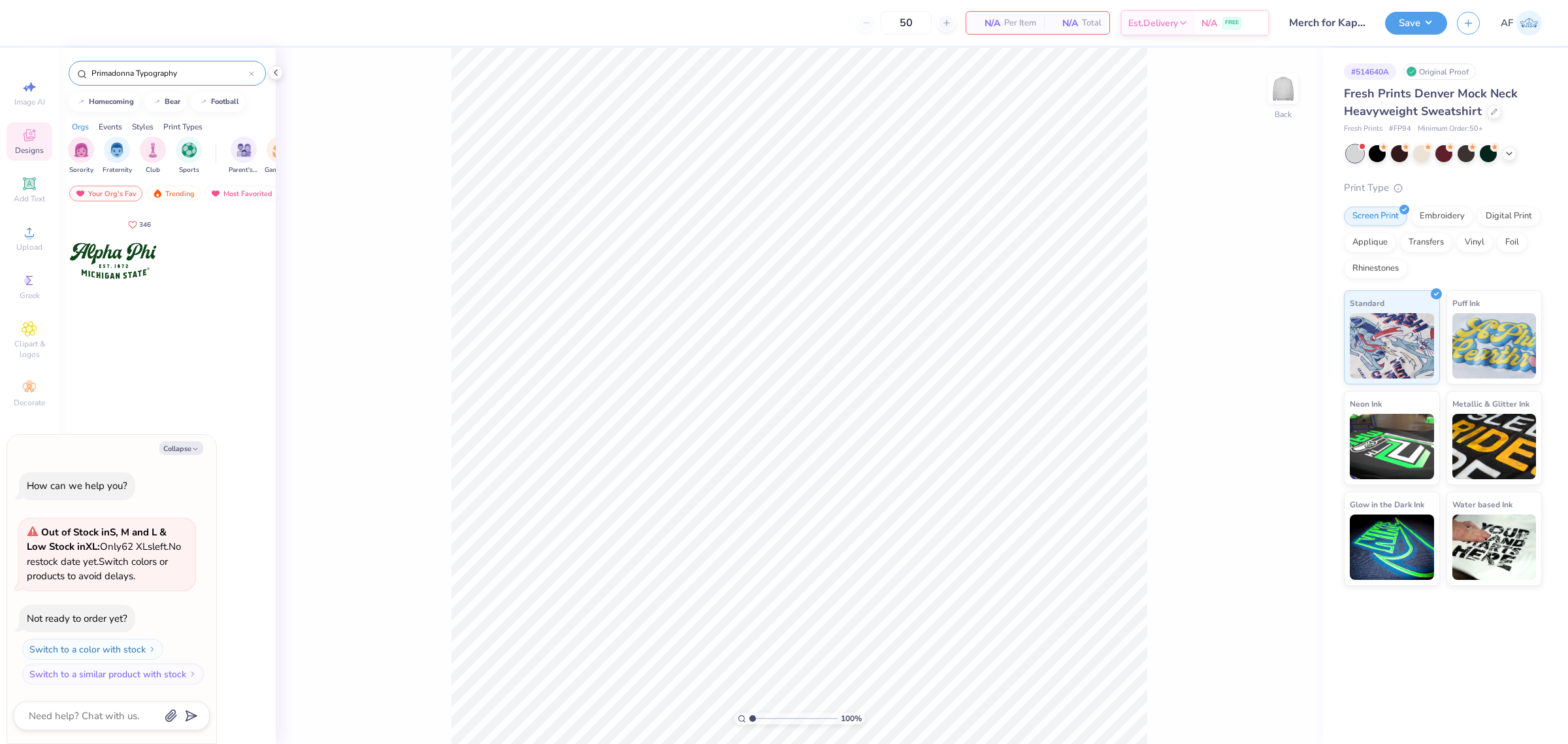
click at [158, 71] on input "Primadonna Typography" at bounding box center [170, 73] width 159 height 13
type input "Primadonna Typography"
click at [123, 276] on div at bounding box center [113, 260] width 97 height 97
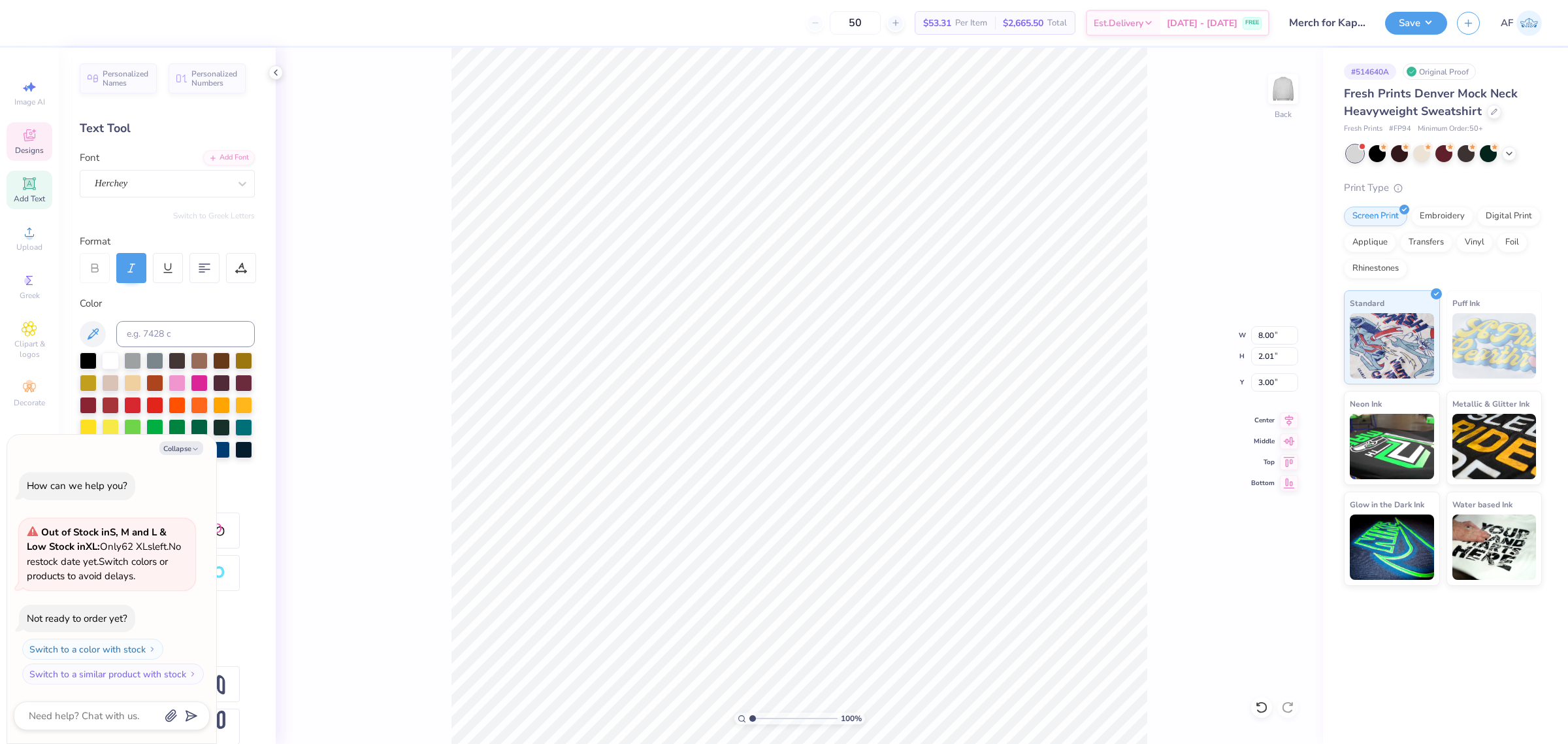
scroll to position [13, 2]
paste textarea ""Kappa Bet"
type textarea "x"
type textarea ""Kappa Beta Phi"
type textarea "x"
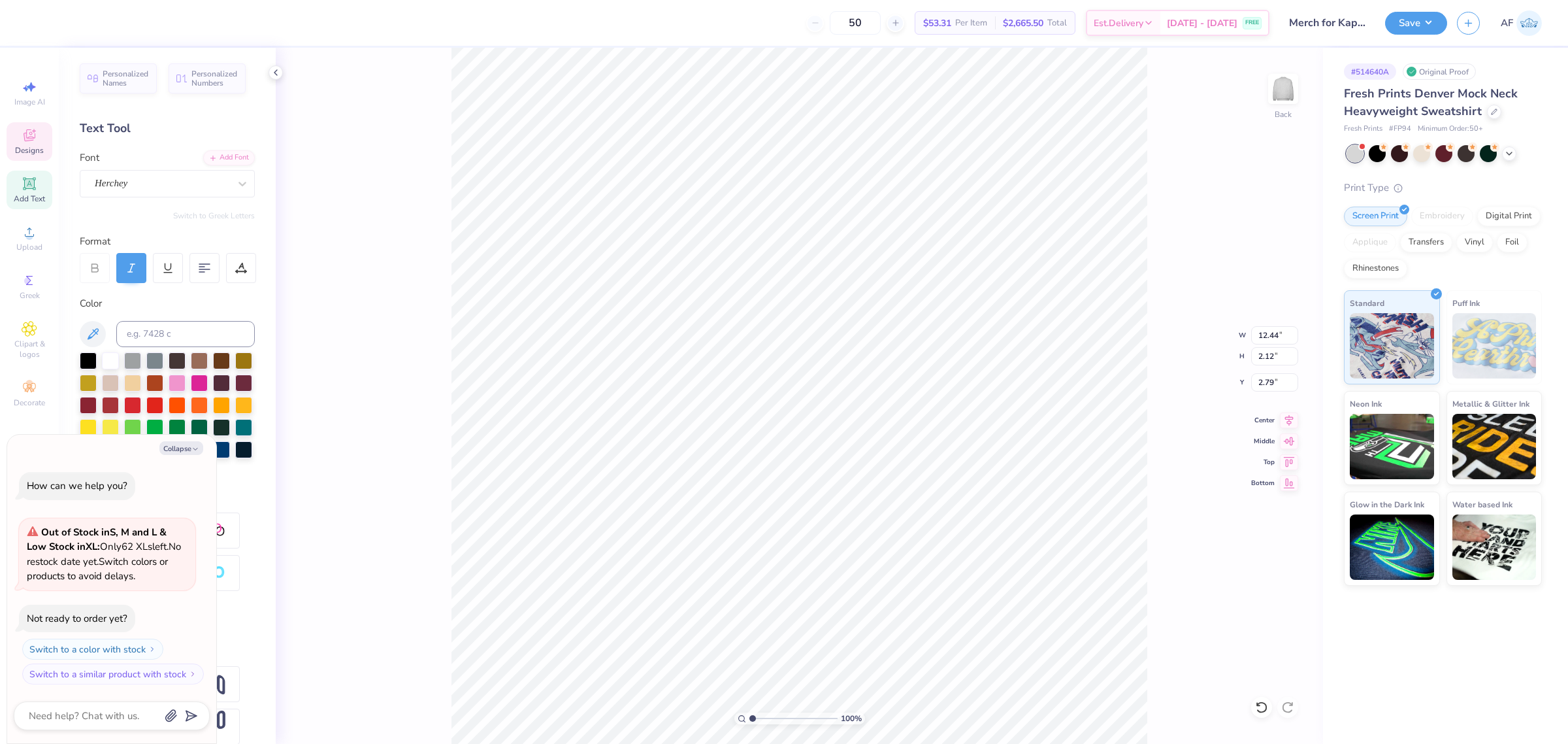
type textarea "Kappa Beta Phi"
type textarea "x"
type input "1.86883017641878"
type textarea "x"
type input "1.86883017641878"
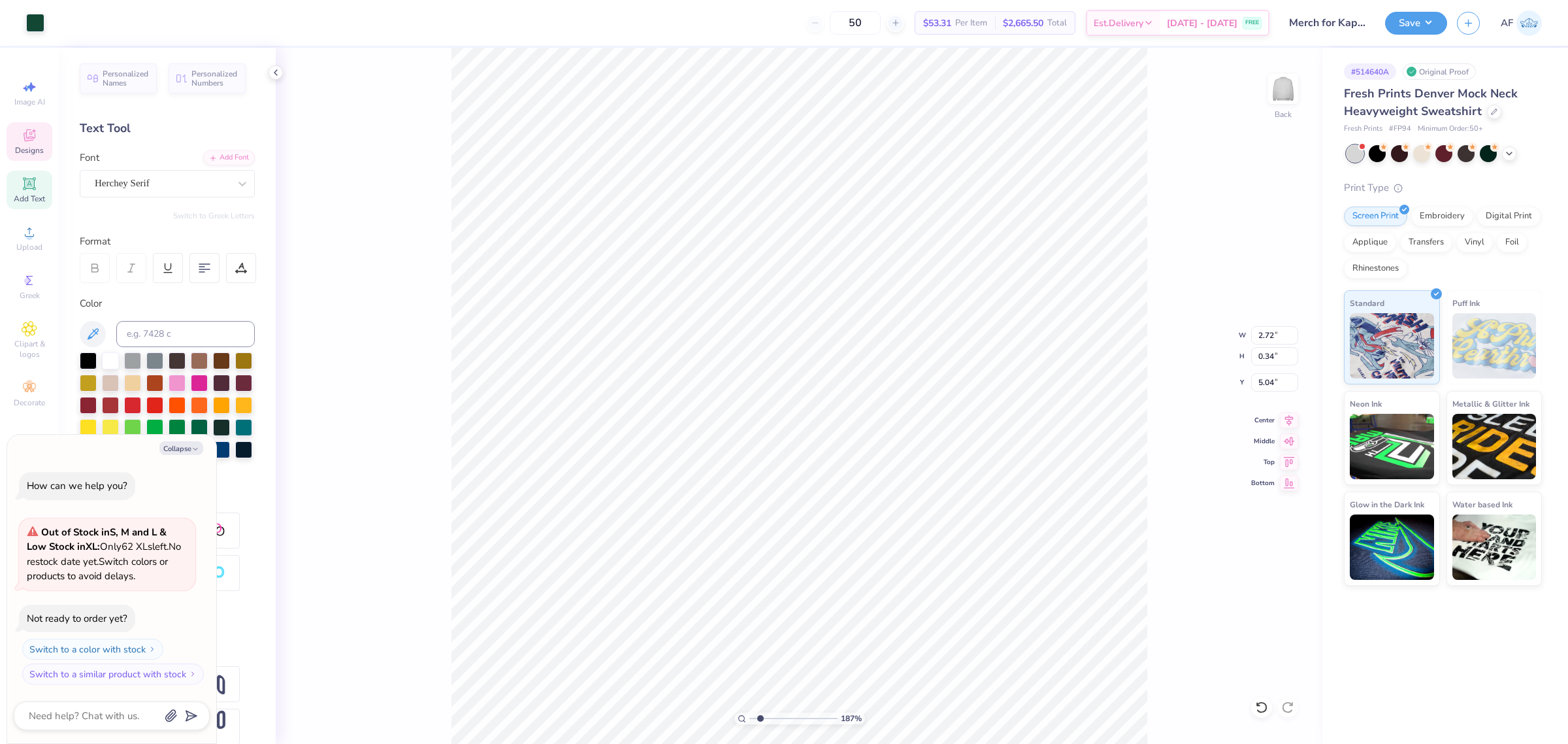
type textarea "x"
type input "1.86883017641878"
type textarea "x"
type input "1.86883017641878"
type textarea "x"
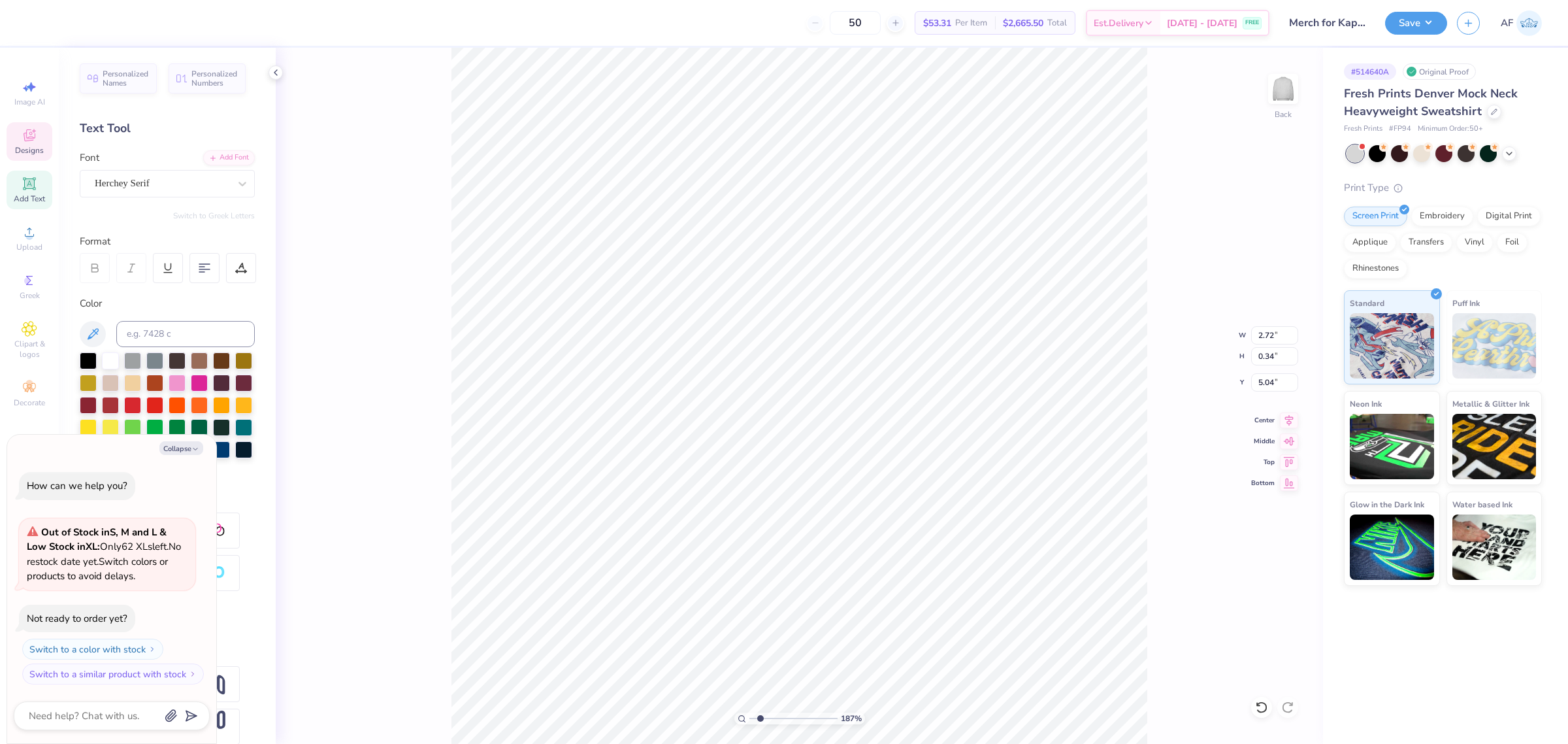
type input "1.86883017641878"
type textarea "x"
type input "1.86883017641878"
type textarea "x"
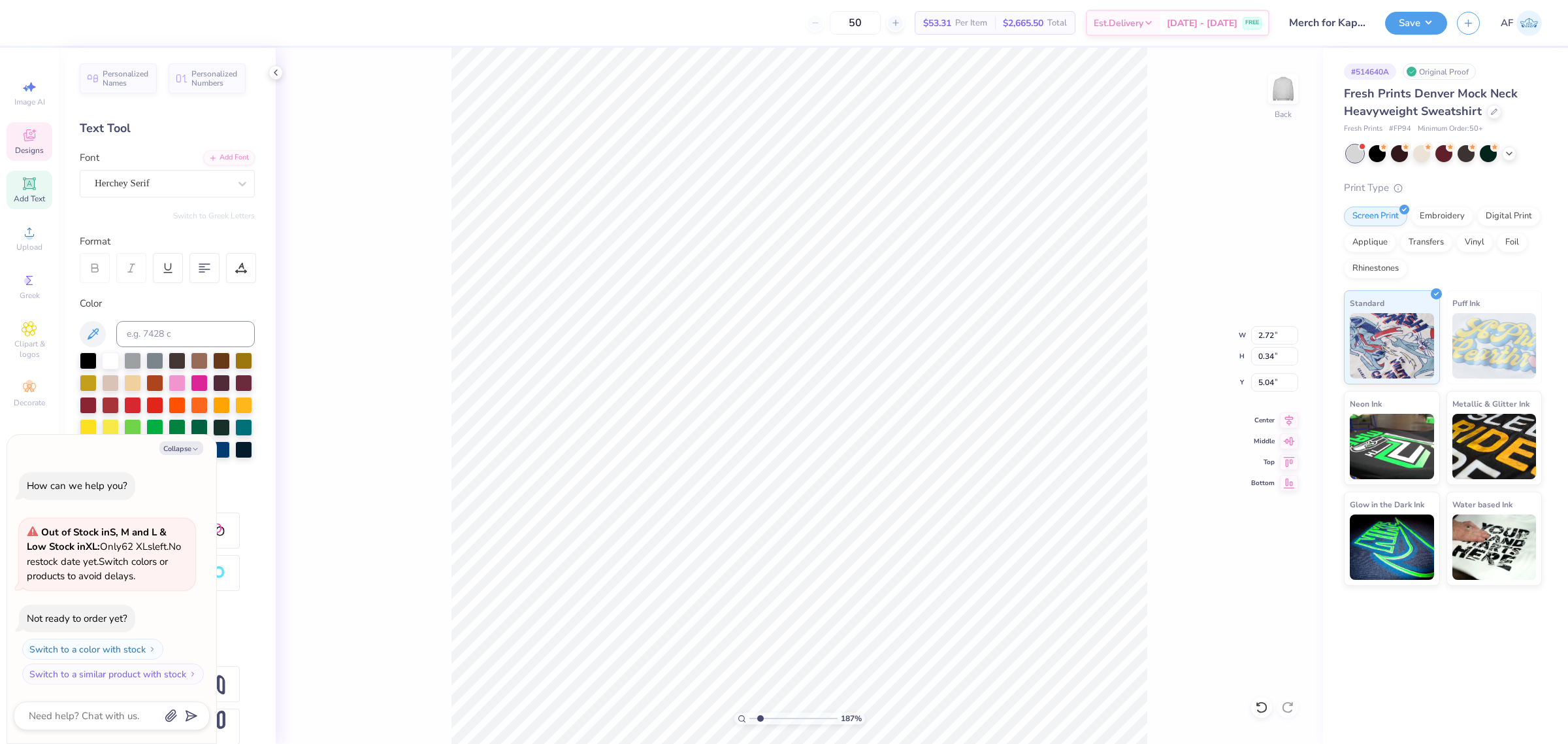
paste textarea "921"
type input "1.86883017641878"
type textarea "x"
type textarea "E S T . 1921"
type input "1.86883017641878"
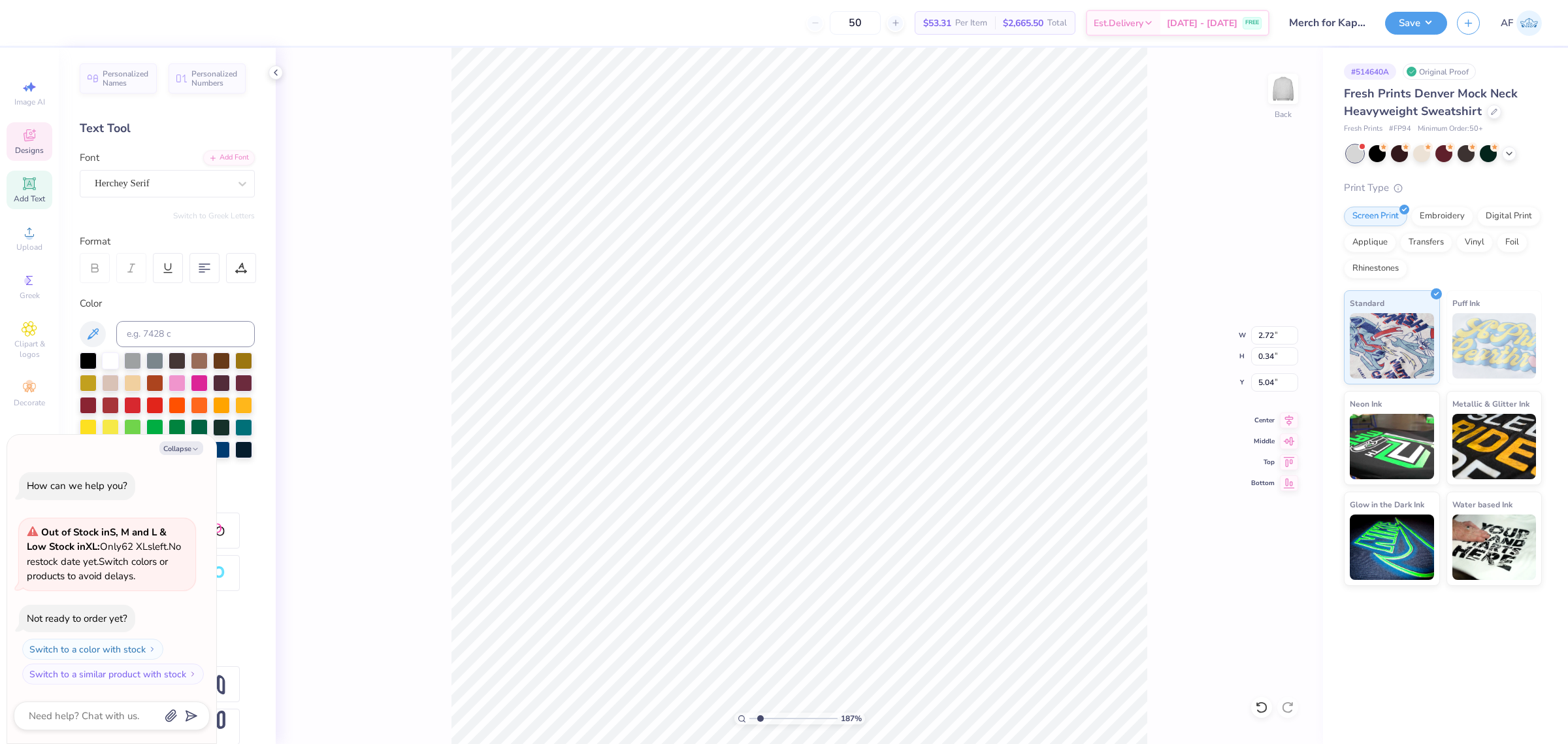
type textarea "x"
type input "1.86883017641878"
type textarea "x"
type textarea "E S T . 1 8 7 2"
paste textarea "921"
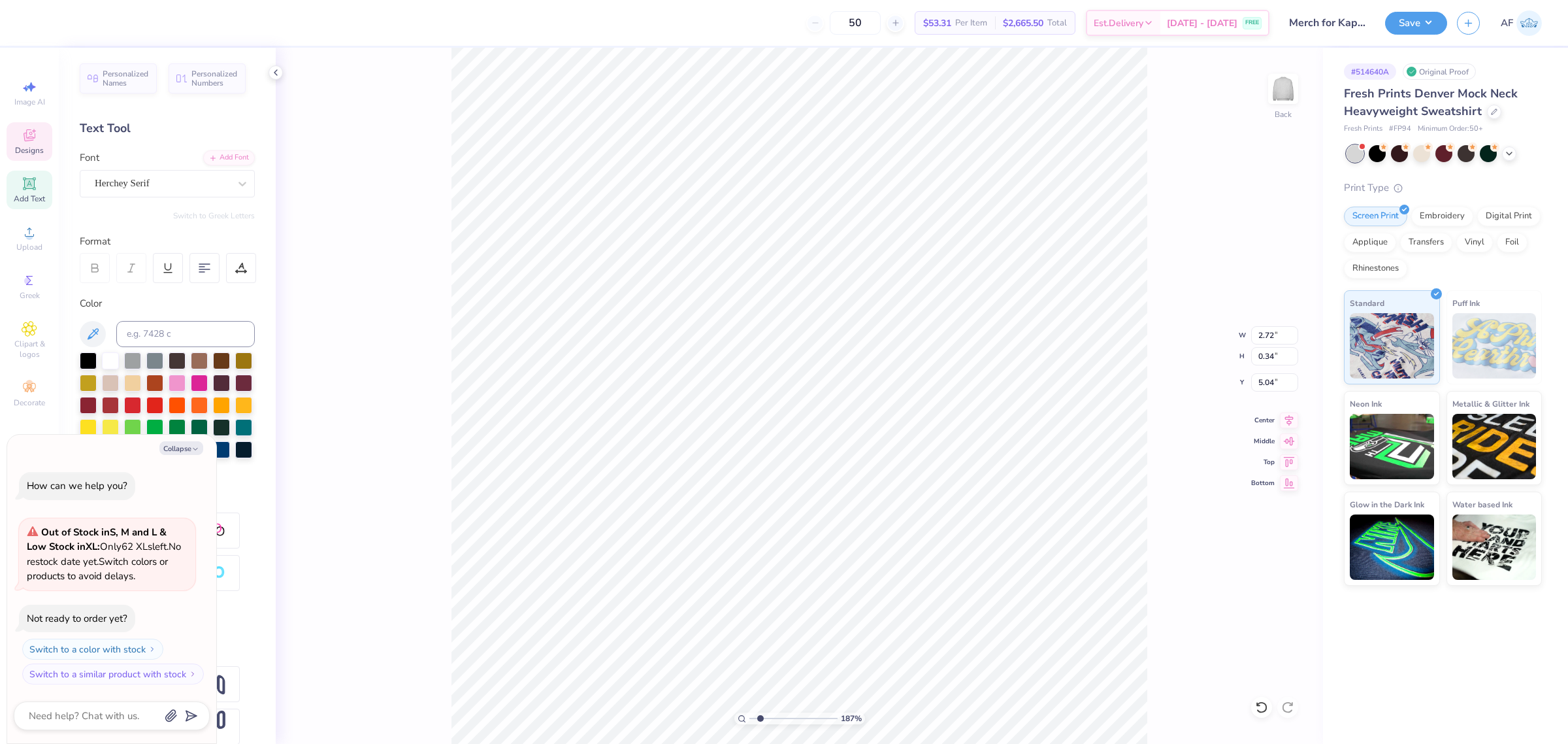
type input "1.86883017641878"
type textarea "x"
type textarea "E S T . 1921"
type input "1.86883017641878"
type textarea "x"
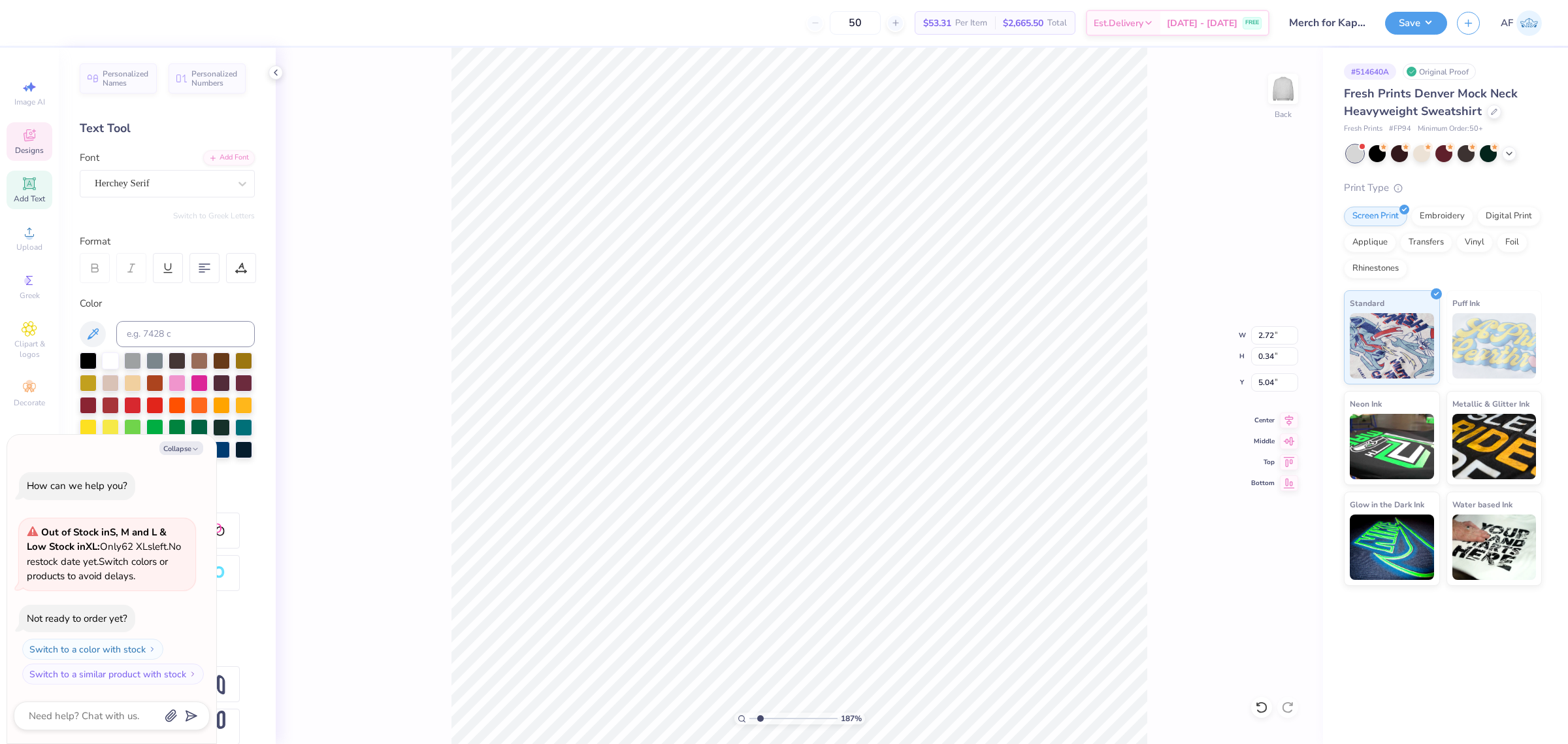
type textarea "E S T . 1 921"
type input "1.86883017641878"
type textarea "x"
type textarea "E S T . 1 9 21"
type input "1.86883017641878"
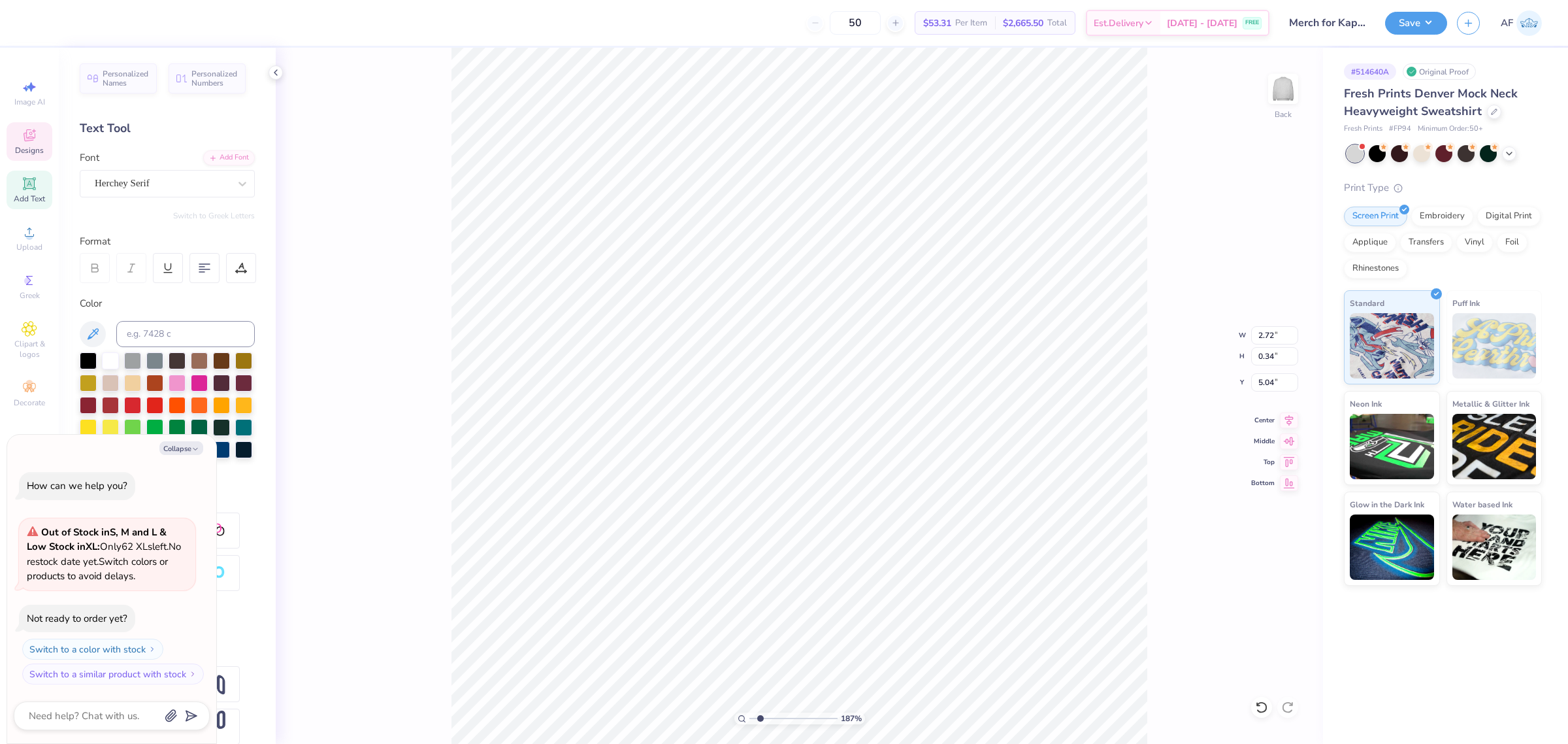
type textarea "x"
type textarea "E S T . 1 9 2 1"
type input "1.86883017641878"
type textarea "x"
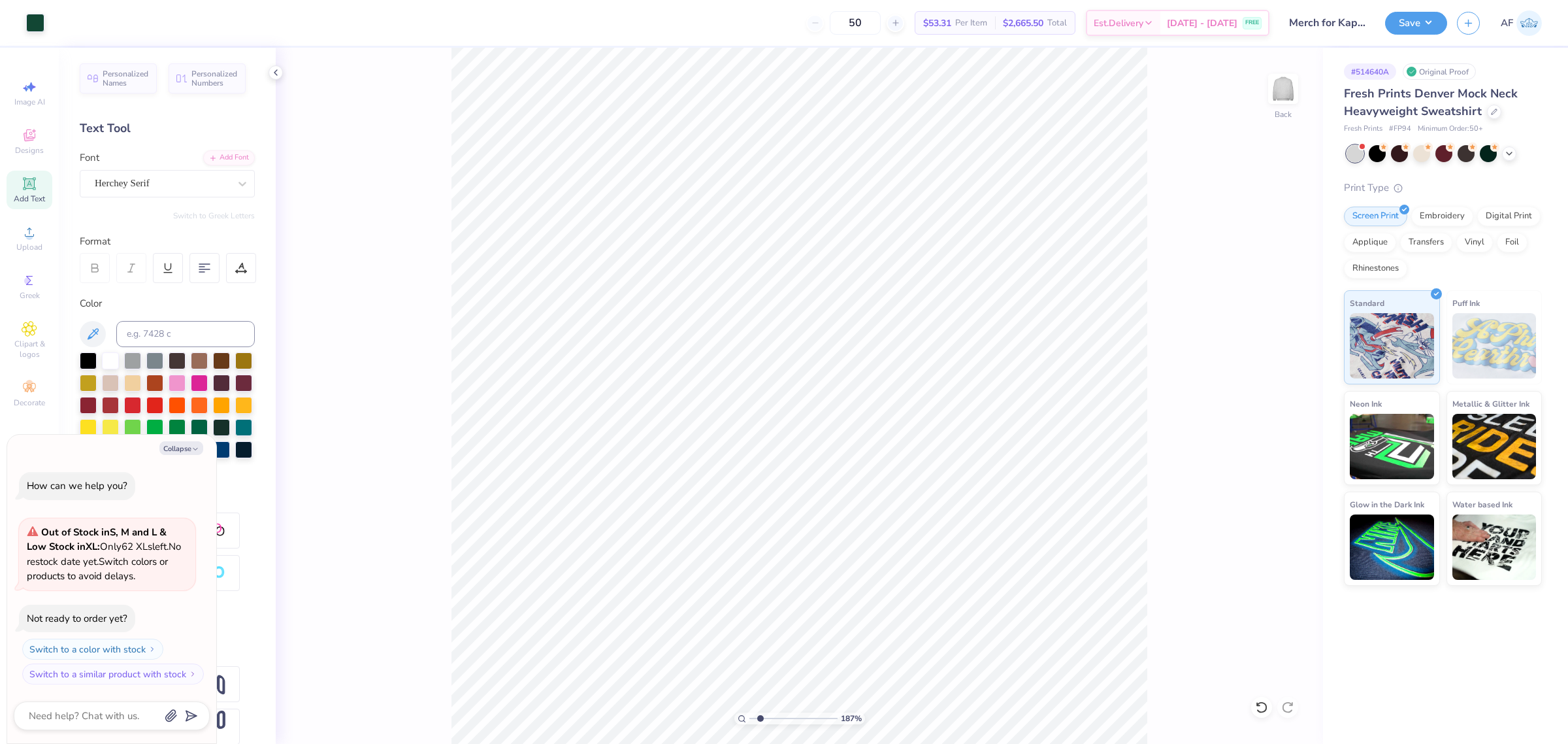
type input "1.86883017641878"
click at [177, 448] on button "Collapse" at bounding box center [181, 448] width 44 height 14
type textarea "x"
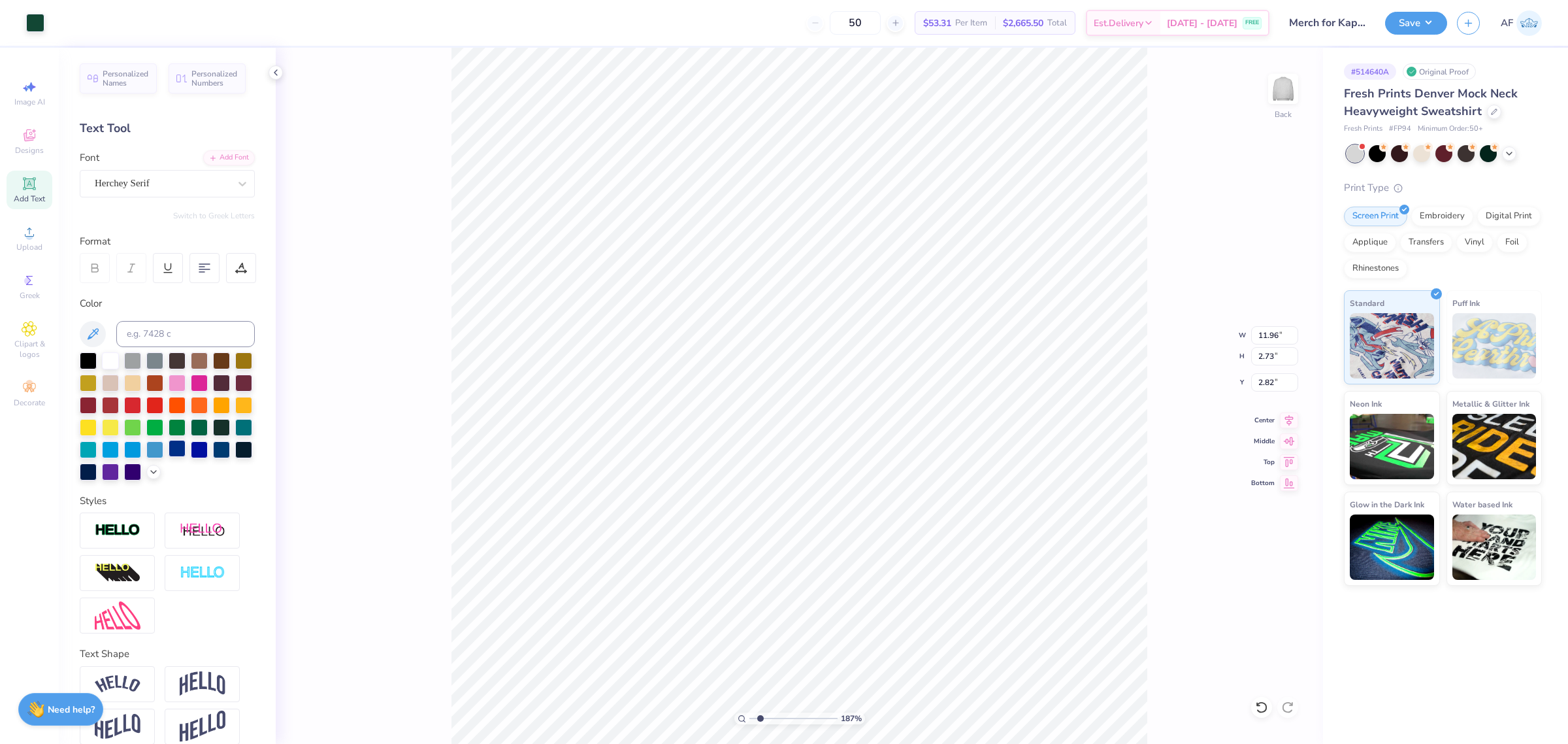
click at [169, 457] on div at bounding box center [177, 448] width 17 height 17
click at [148, 476] on icon at bounding box center [153, 470] width 11 height 11
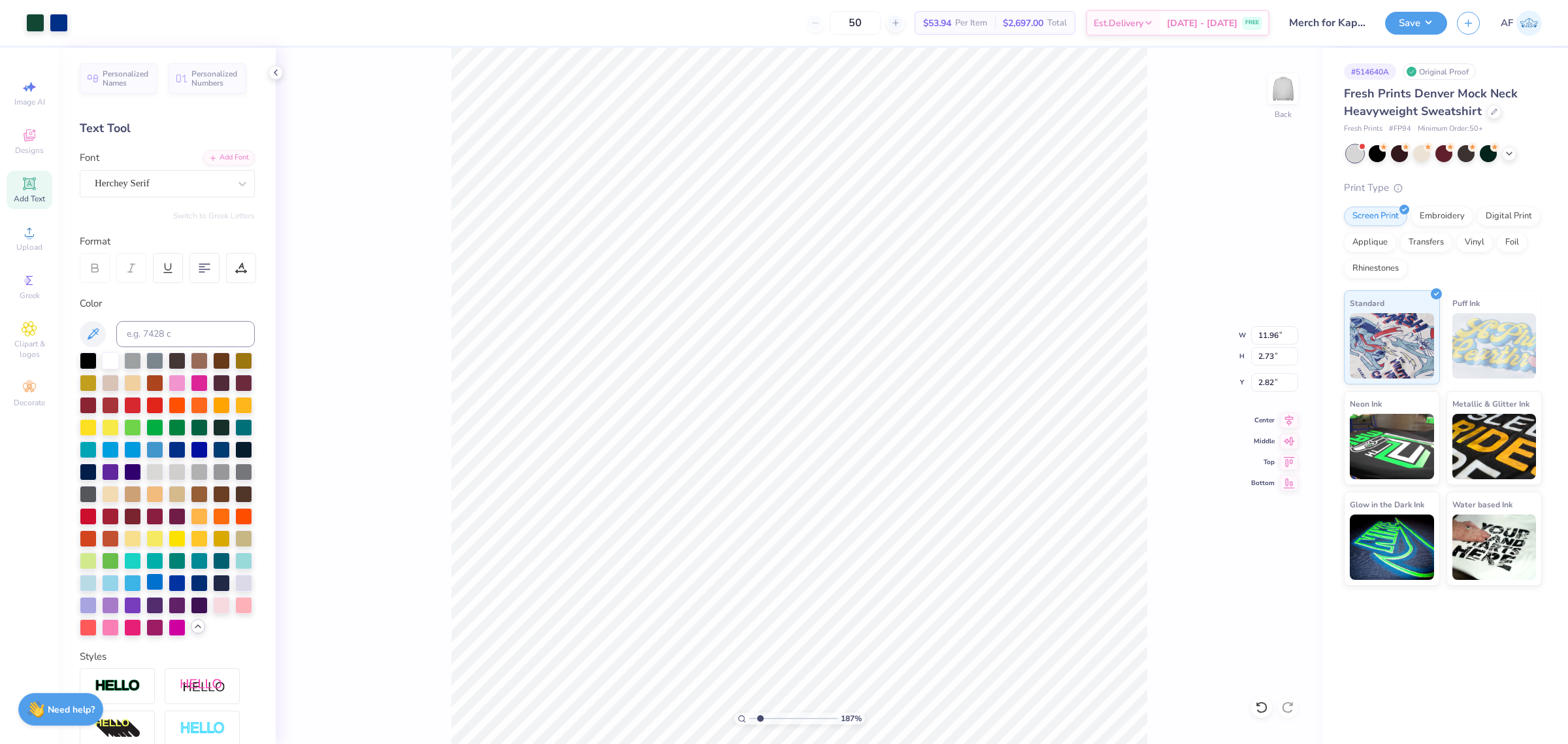
click at [163, 590] on div at bounding box center [154, 582] width 17 height 17
click at [191, 590] on div at bounding box center [199, 582] width 17 height 17
click at [213, 590] on div at bounding box center [221, 582] width 17 height 17
click at [191, 590] on div at bounding box center [199, 582] width 17 height 17
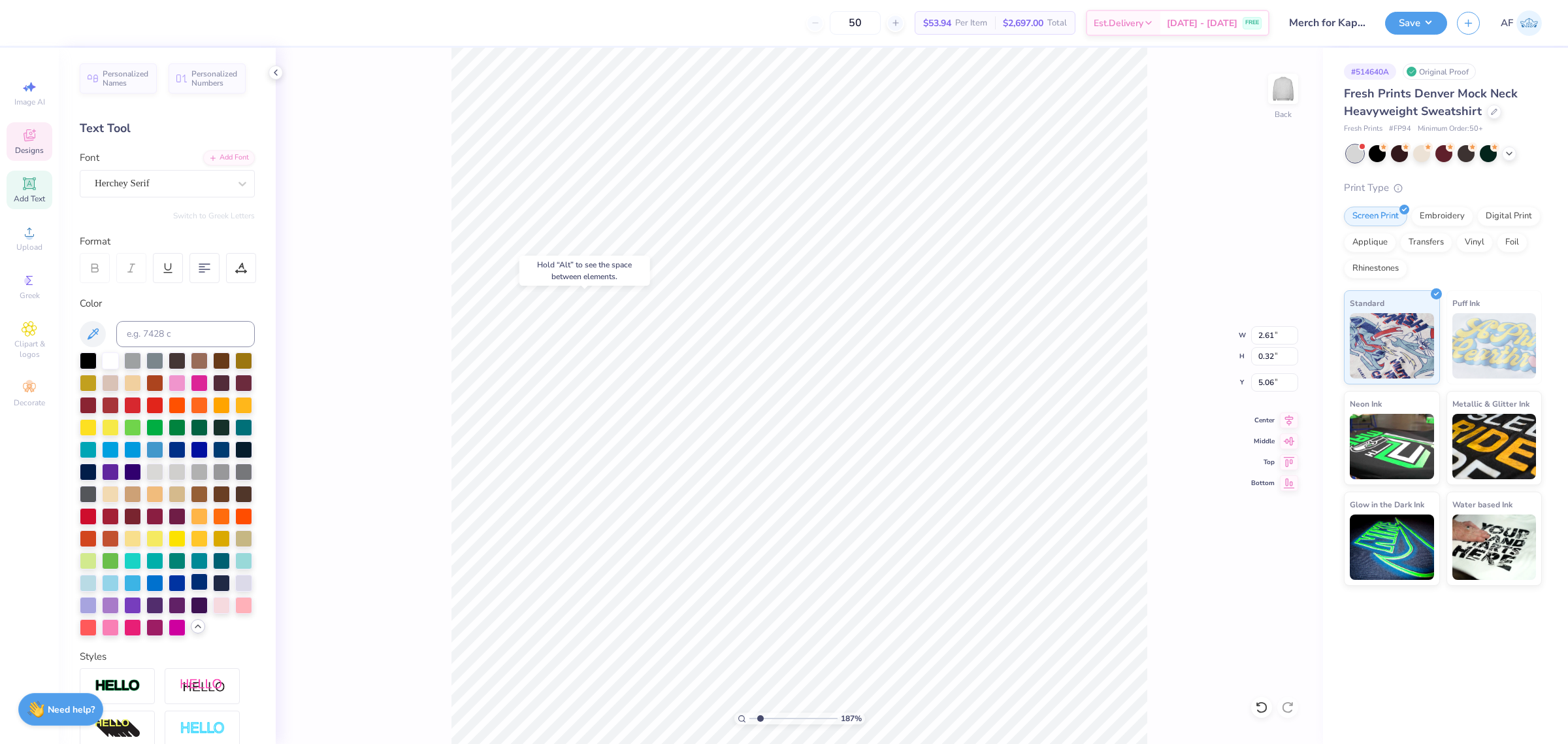
click at [191, 590] on div at bounding box center [199, 582] width 17 height 17
type input "1"
click at [1270, 330] on input "11.96" at bounding box center [1274, 335] width 47 height 18
type input "12.50"
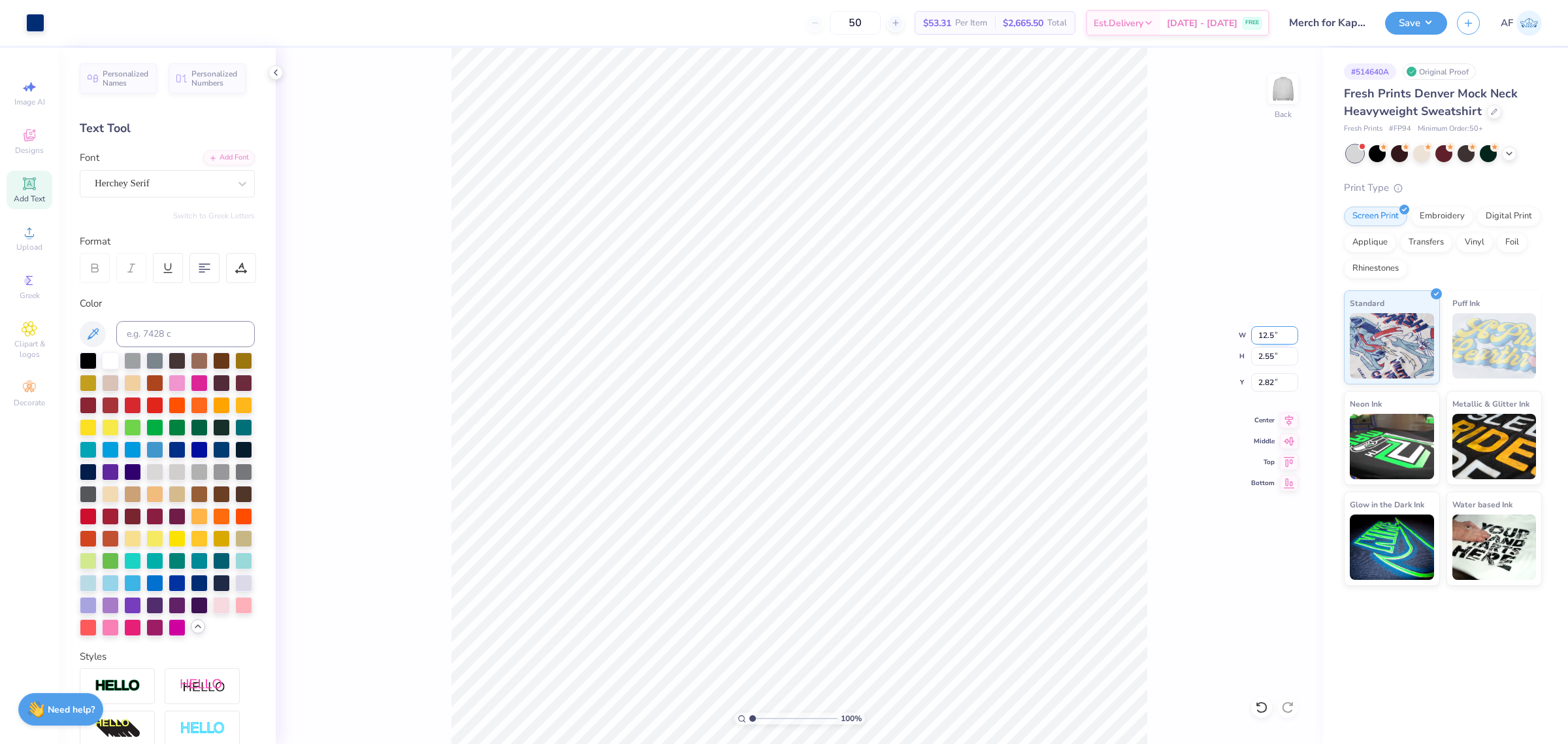
type input "2.67"
type input "2.77"
click at [1263, 340] on input "2.73" at bounding box center [1274, 335] width 47 height 18
type input "3.00"
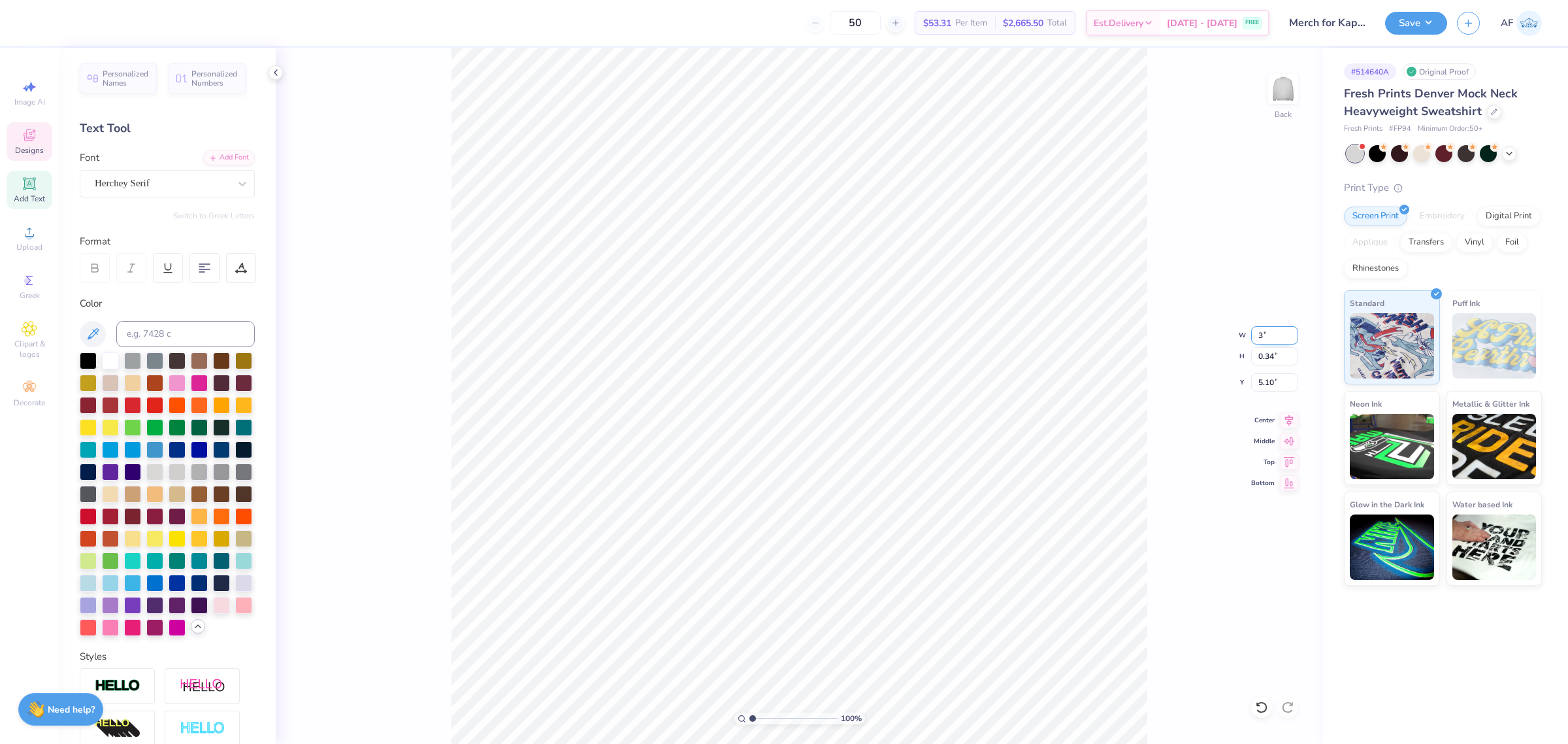
type input "0.37"
type input "5.08"
click at [1253, 340] on input "12.50" at bounding box center [1274, 335] width 47 height 18
click at [1269, 332] on input "12.50" at bounding box center [1274, 335] width 47 height 18
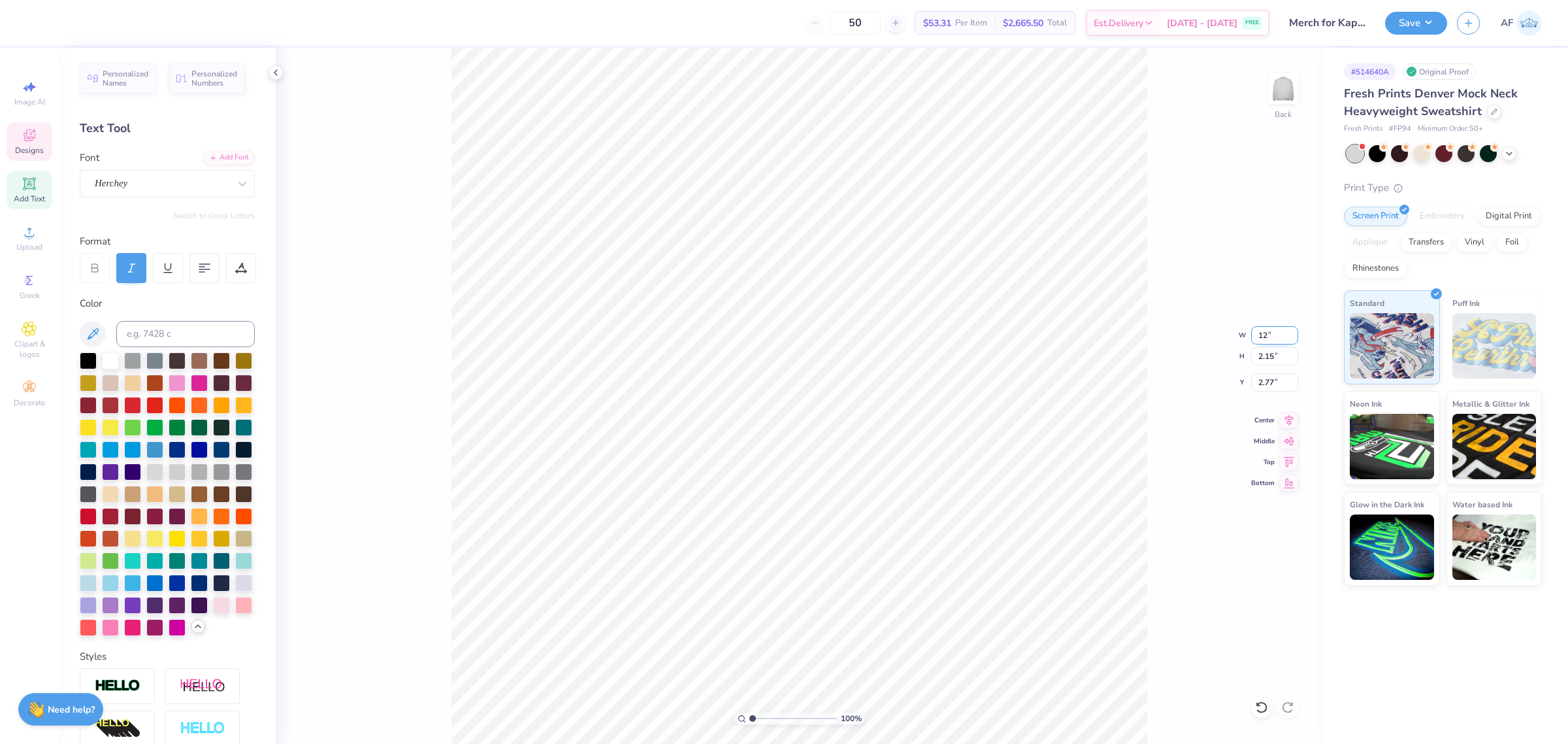
type input "12.00"
type input "2.06"
type input "2.81"
click at [1259, 327] on input "12.00" at bounding box center [1274, 335] width 47 height 18
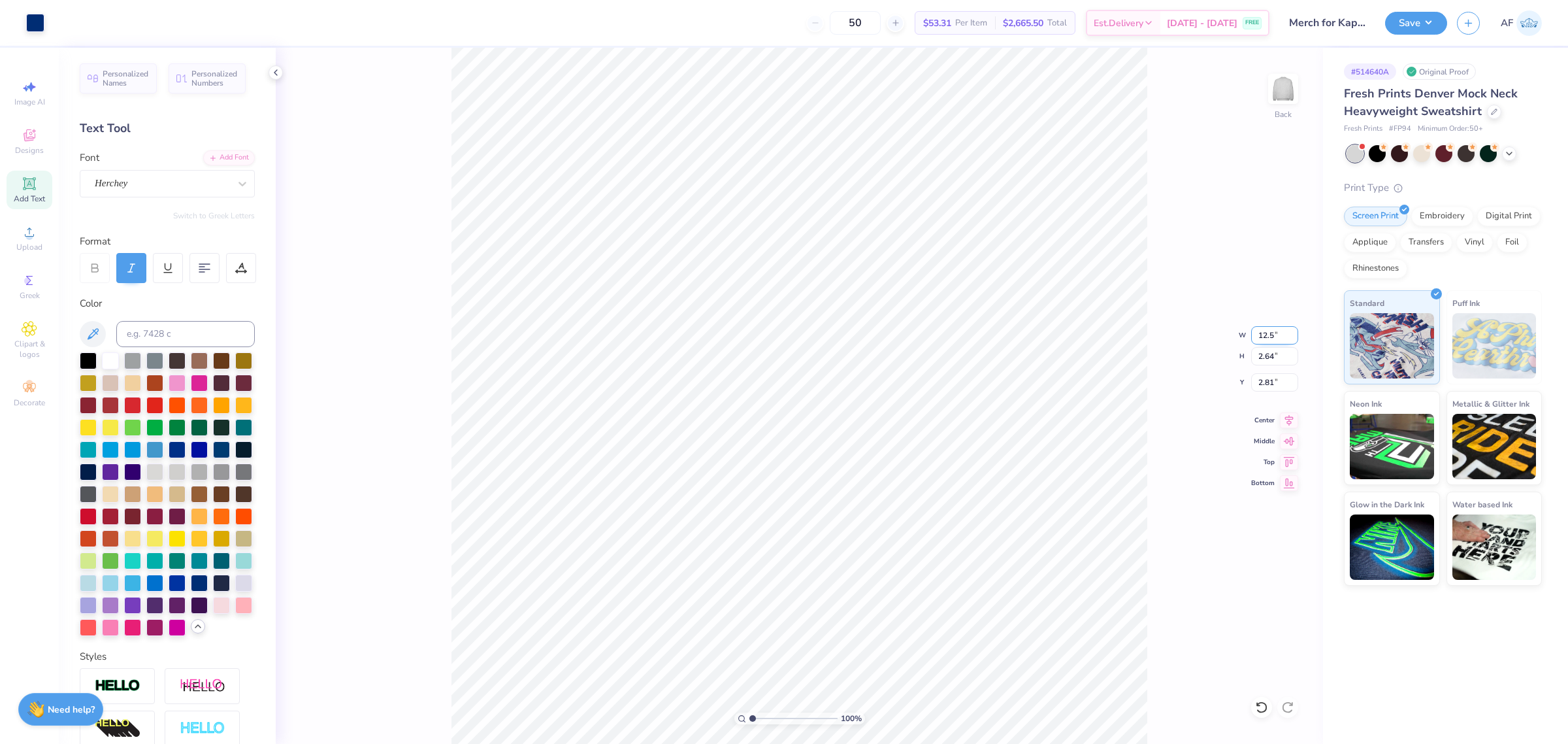
type input "12.50"
type input "2.75"
click at [1259, 376] on input "2.75" at bounding box center [1274, 382] width 47 height 18
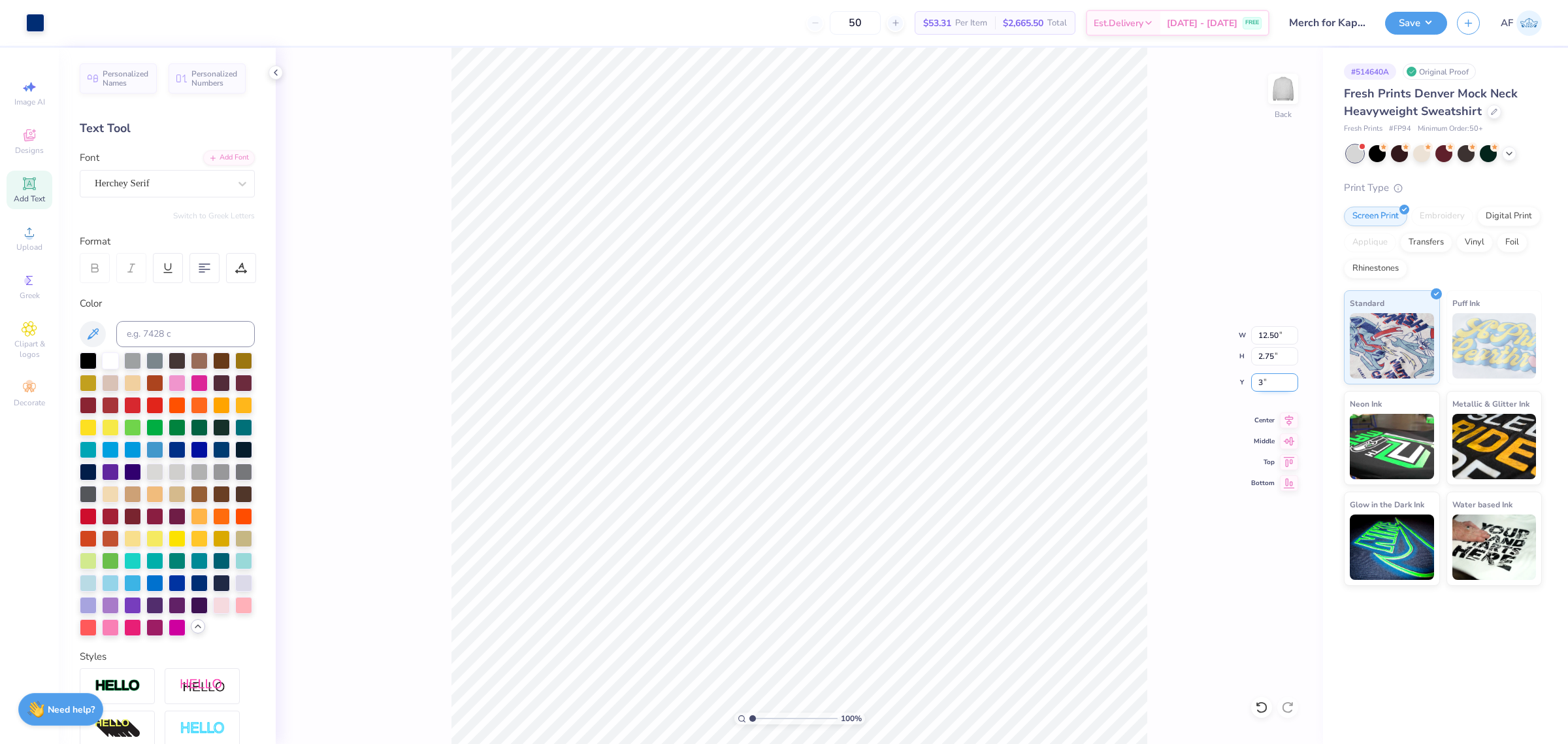
type input "3.00"
click at [431, 425] on div "100 % Back" at bounding box center [799, 395] width 1047 height 696
click at [1286, 417] on icon at bounding box center [1288, 418] width 18 height 16
click at [1282, 417] on icon at bounding box center [1288, 418] width 18 height 16
click at [1291, 420] on icon at bounding box center [1289, 418] width 8 height 11
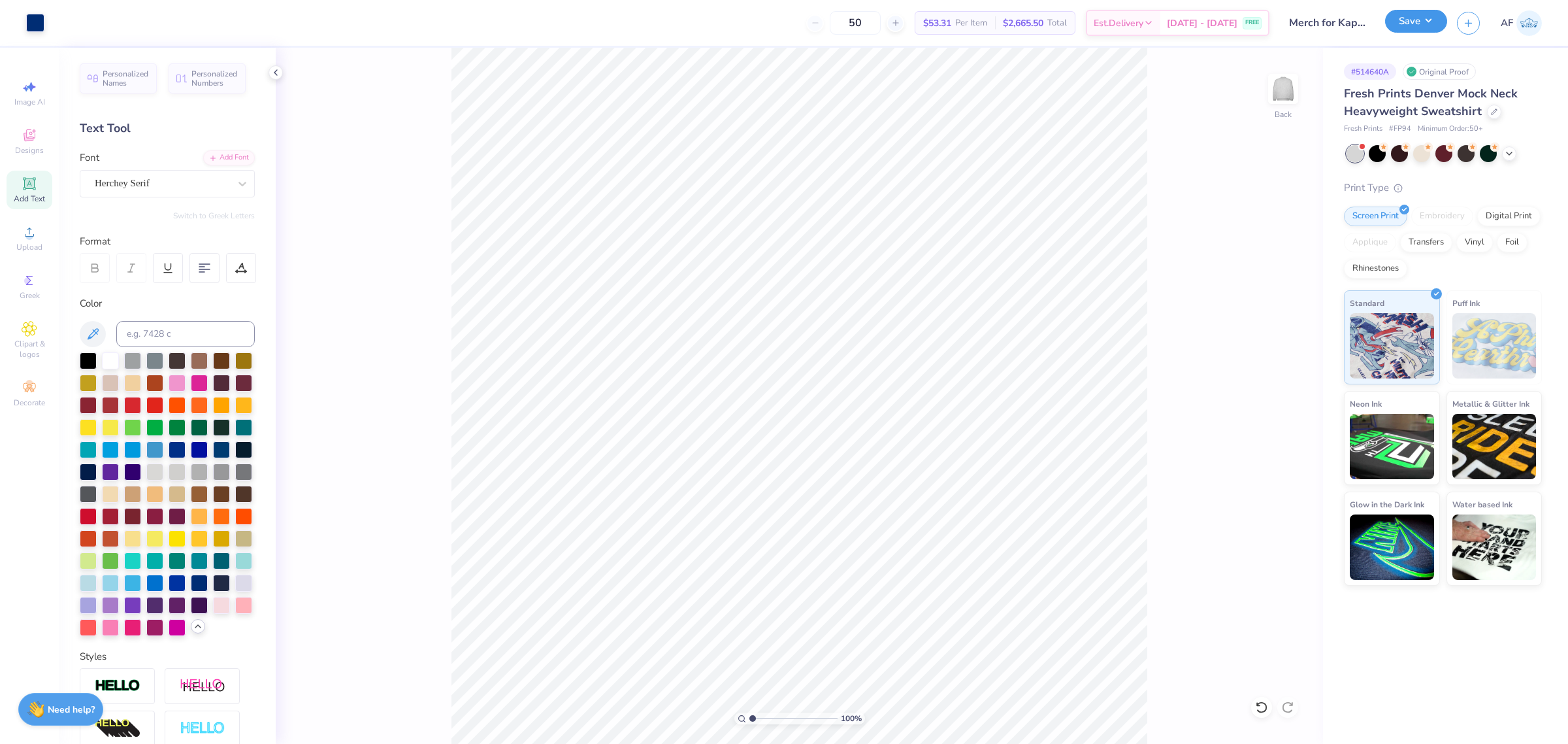
click at [1434, 28] on button "Save" at bounding box center [1416, 21] width 62 height 23
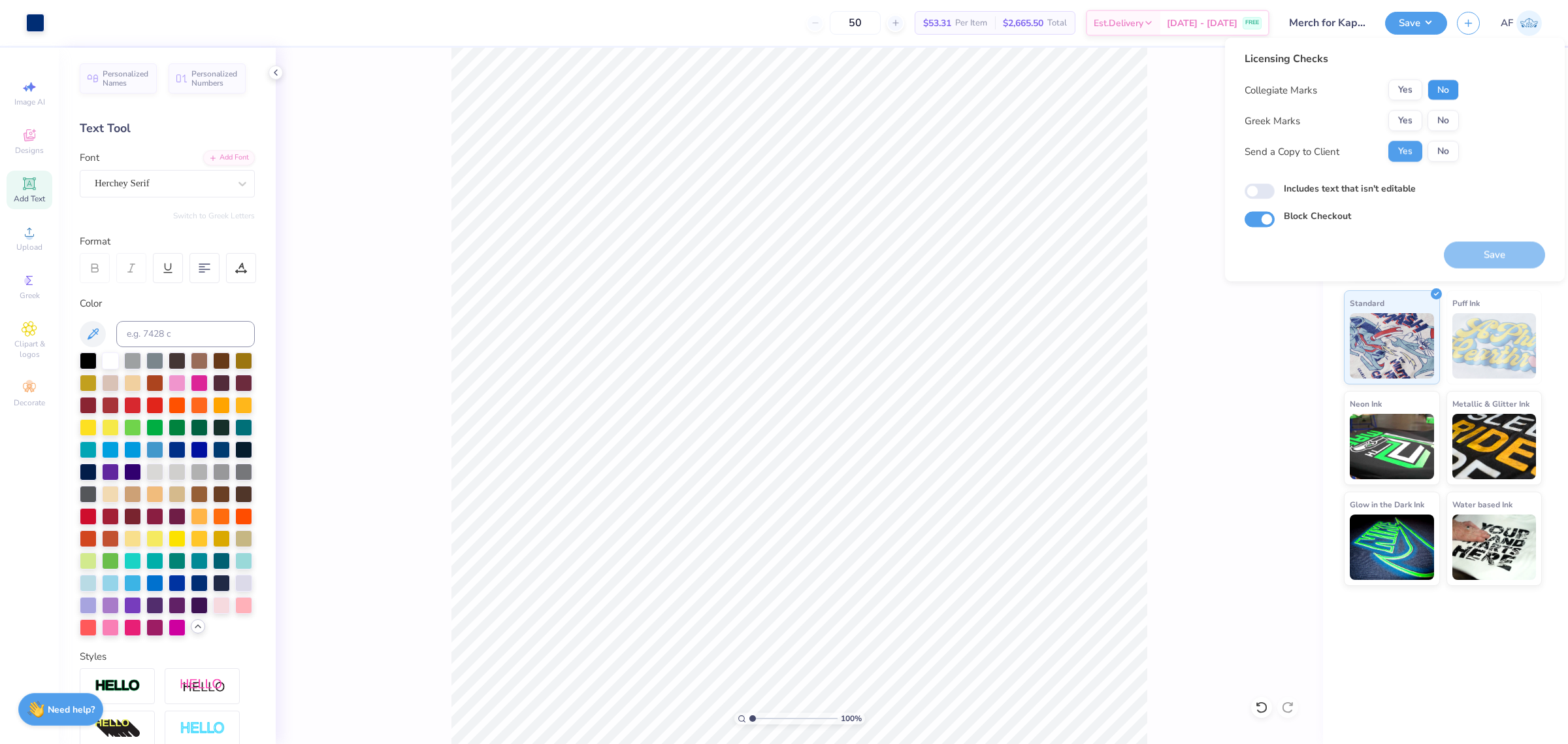
click at [1449, 91] on button "No" at bounding box center [1443, 91] width 31 height 21
click at [1412, 122] on button "Yes" at bounding box center [1405, 121] width 34 height 21
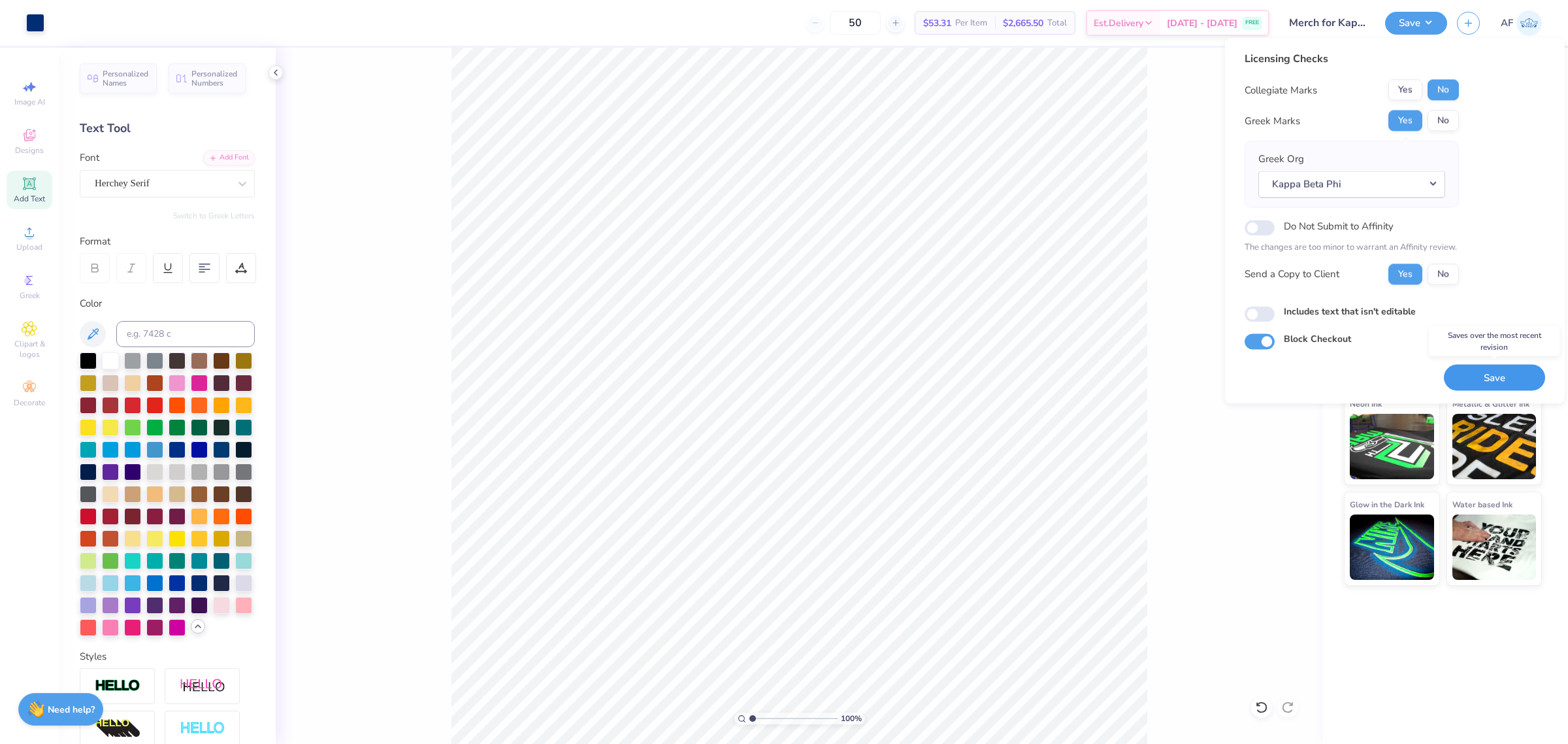
click at [1467, 371] on button "Save" at bounding box center [1495, 377] width 101 height 27
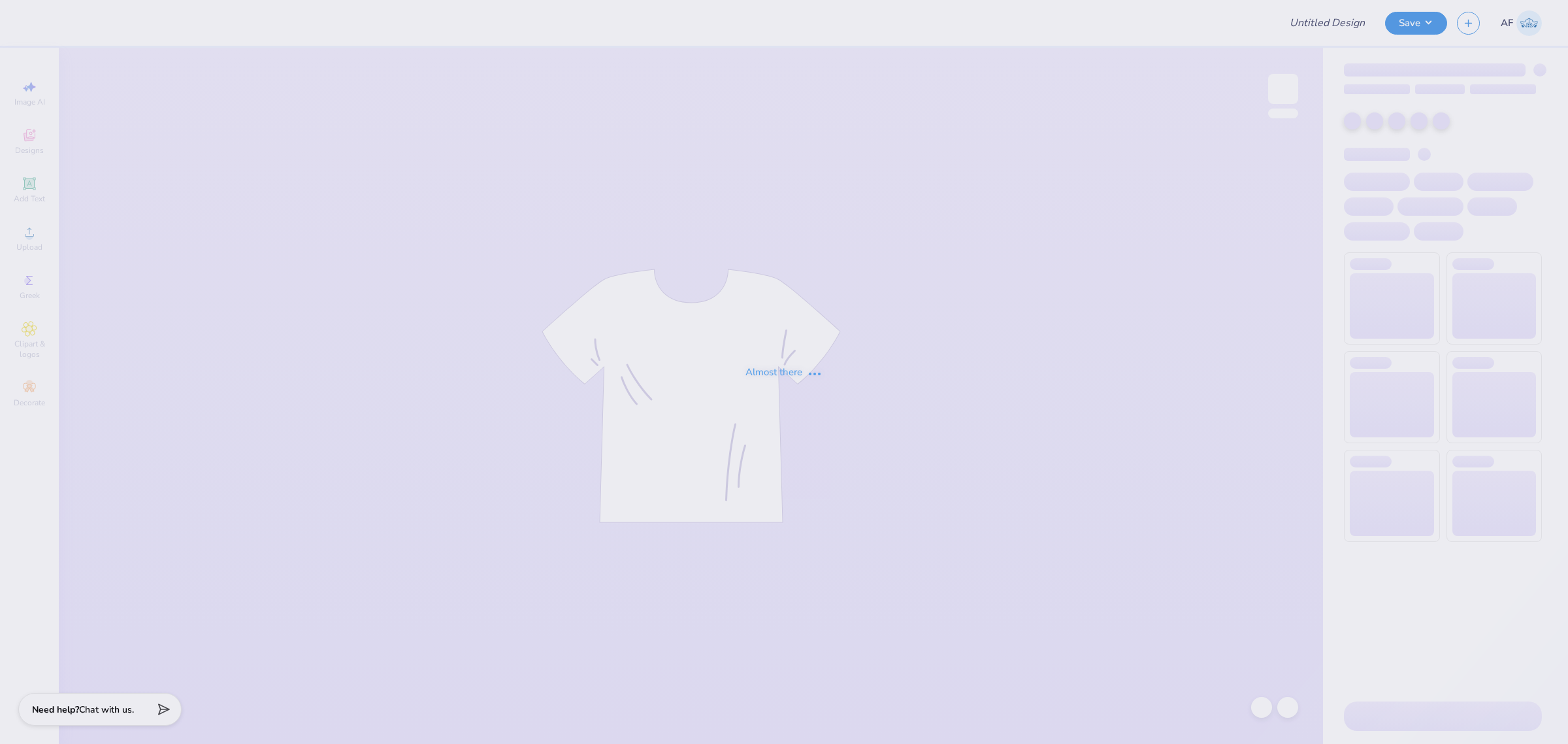
type input "Merch for Kappa Beta Phi at Hope College"
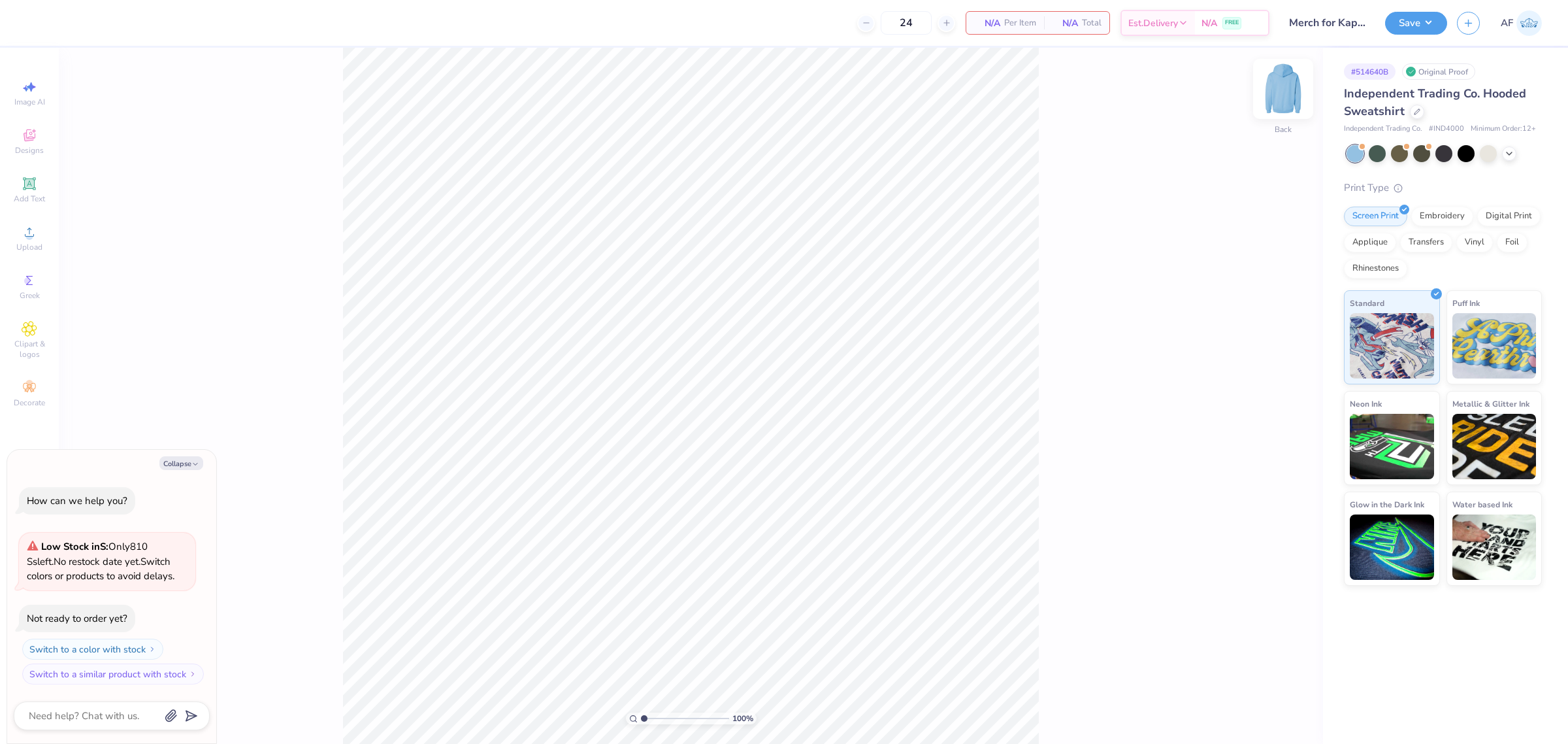
click at [1277, 91] on img at bounding box center [1283, 89] width 52 height 52
click at [38, 142] on div "Designs" at bounding box center [29, 141] width 46 height 38
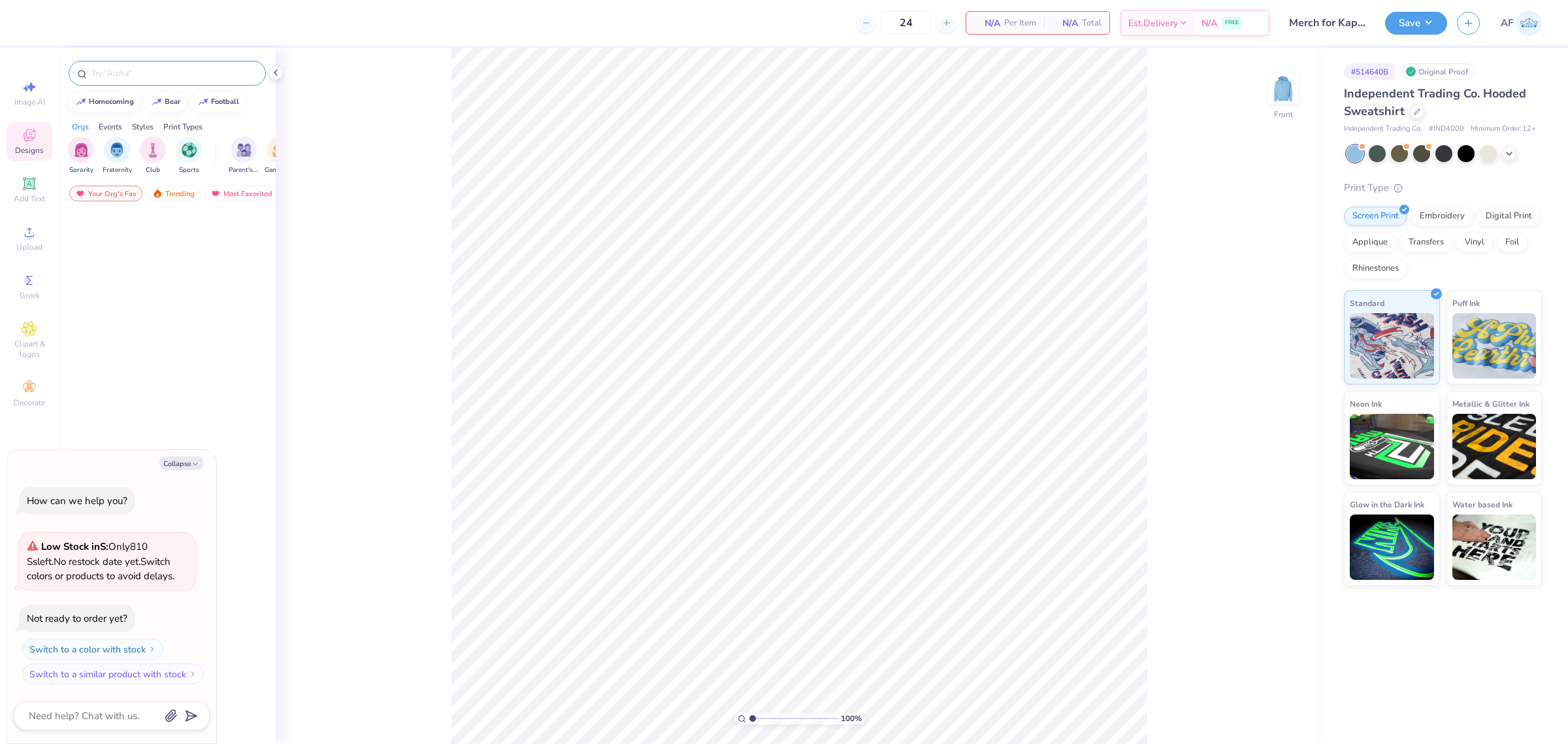
type textarea "x"
click at [181, 70] on input "text" at bounding box center [174, 73] width 167 height 13
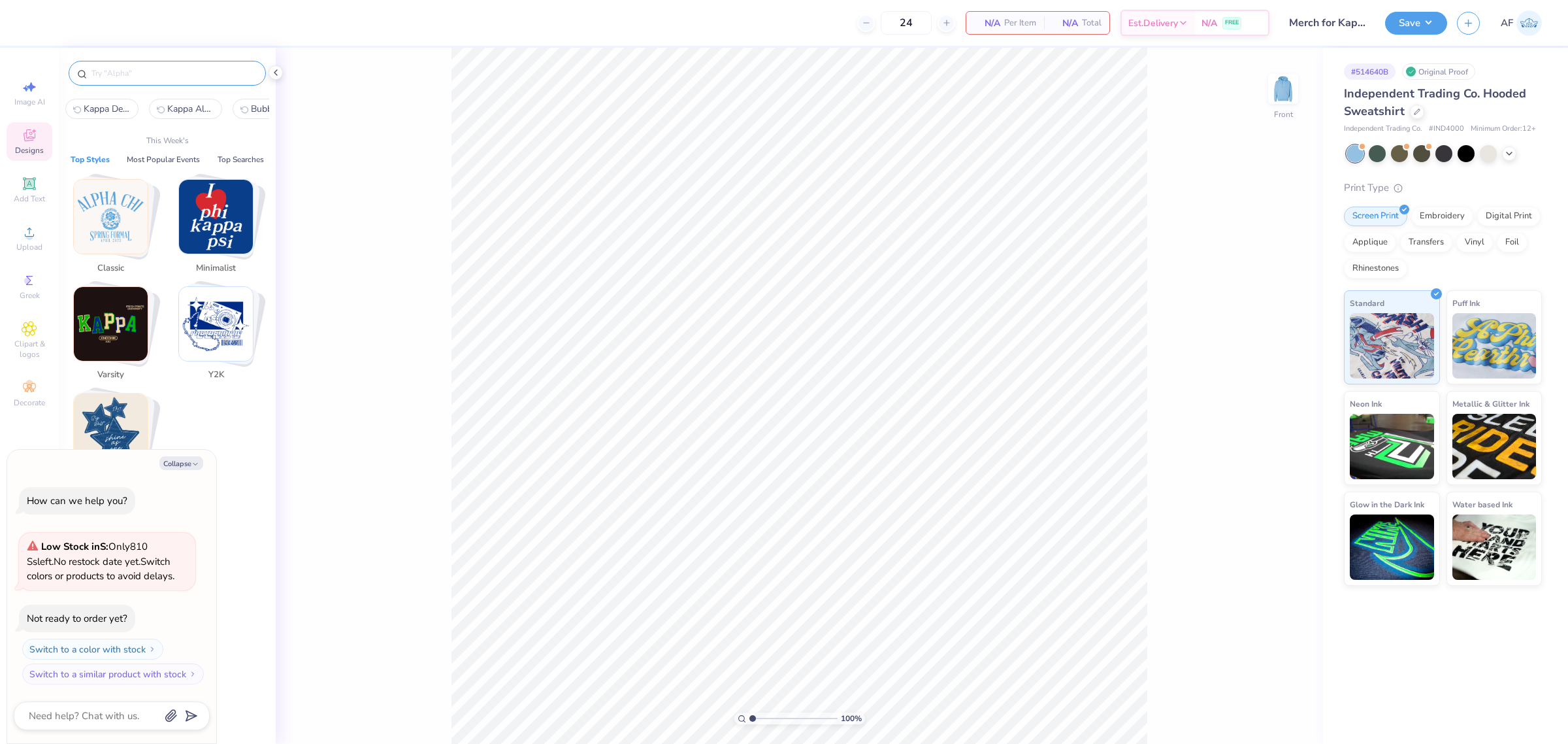
click at [154, 69] on input "text" at bounding box center [174, 73] width 167 height 13
paste input "Pi Colorful Rose Flower"
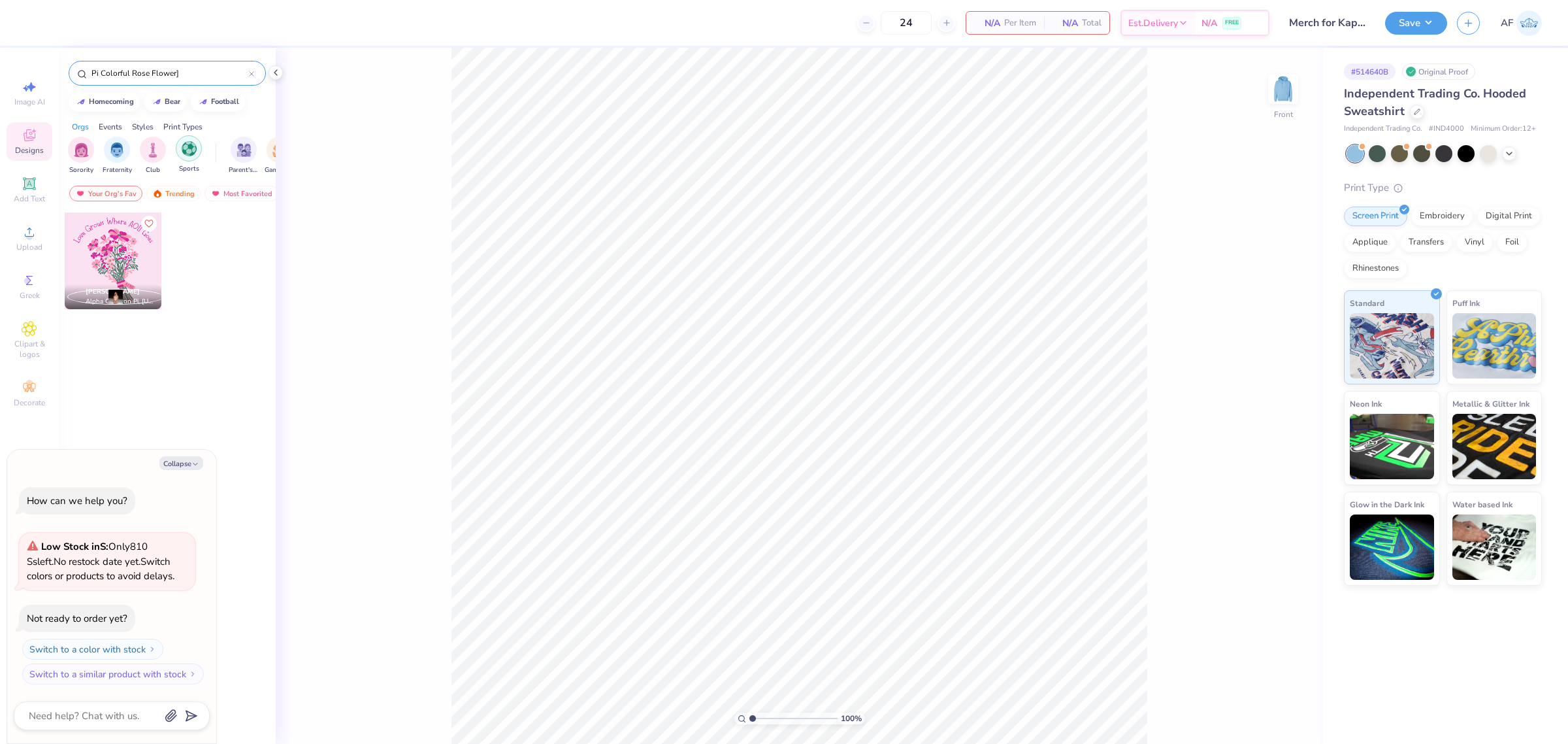
type input "Pi Colorful Rose Flower"
click at [141, 261] on div at bounding box center [113, 260] width 97 height 97
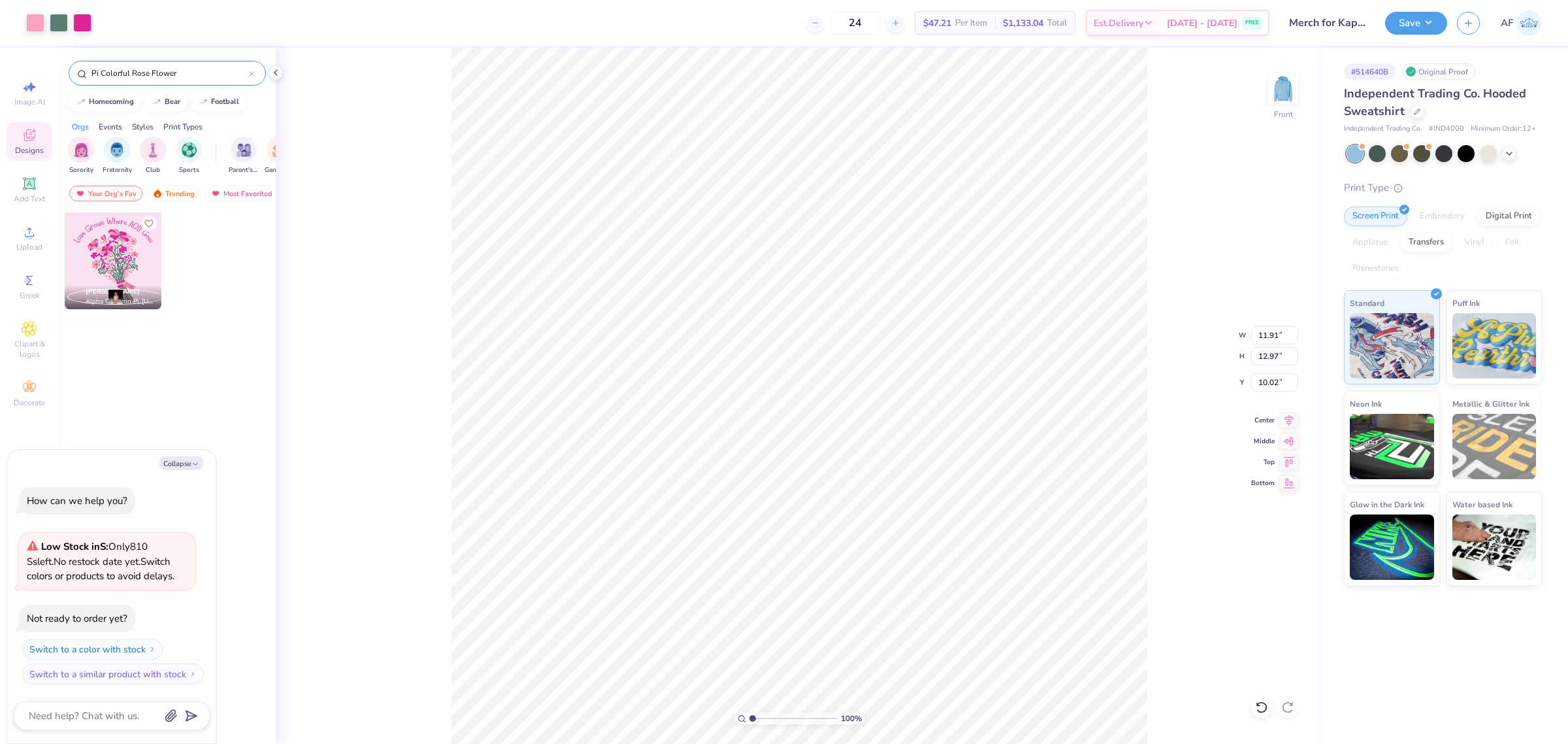
type textarea "x"
type input "6.74"
type textarea "x"
type input "3.49252622829344"
type textarea "x"
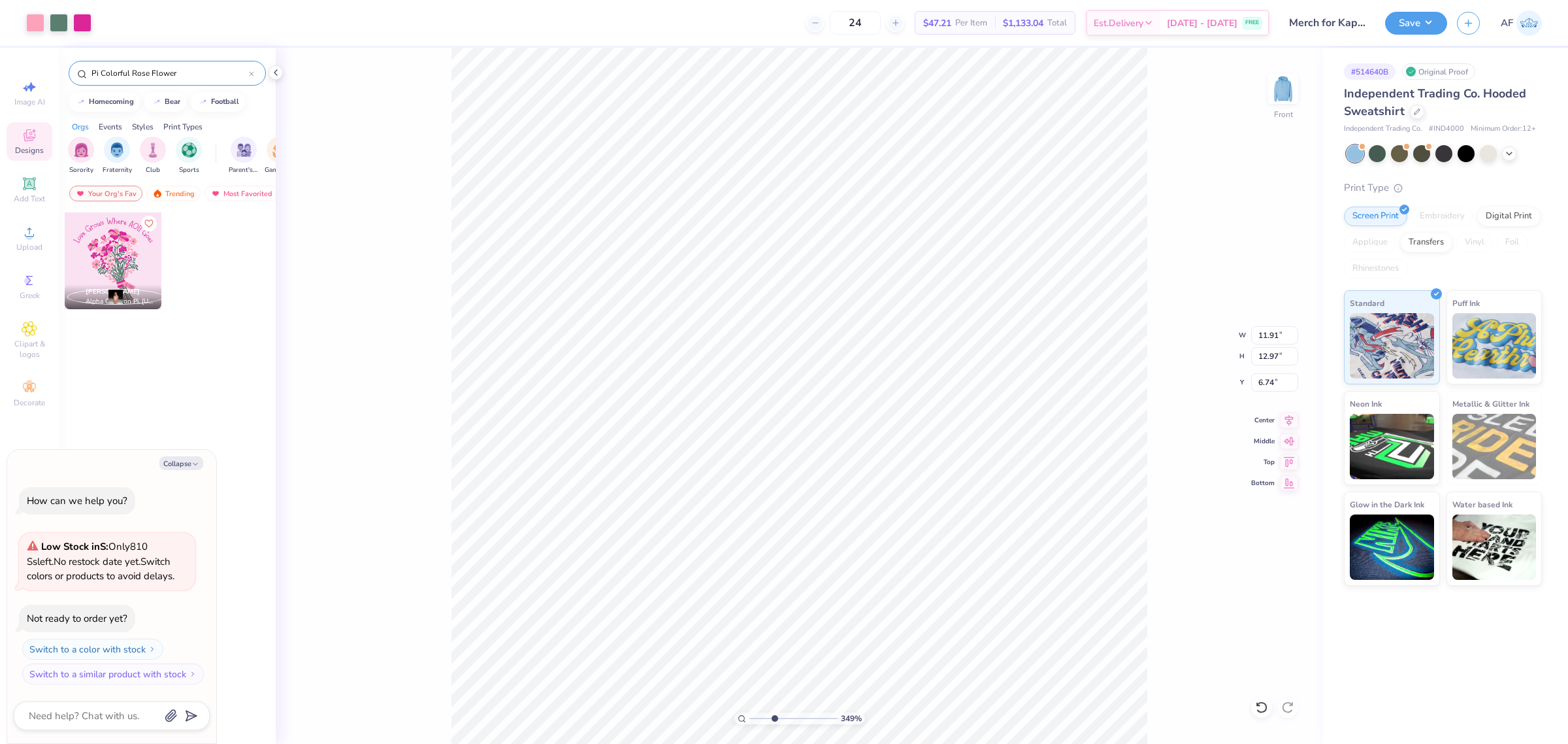
type input "3.49252622829344"
type textarea "x"
type input "3.49252622829344"
type textarea "x"
type input "2.30193532477902"
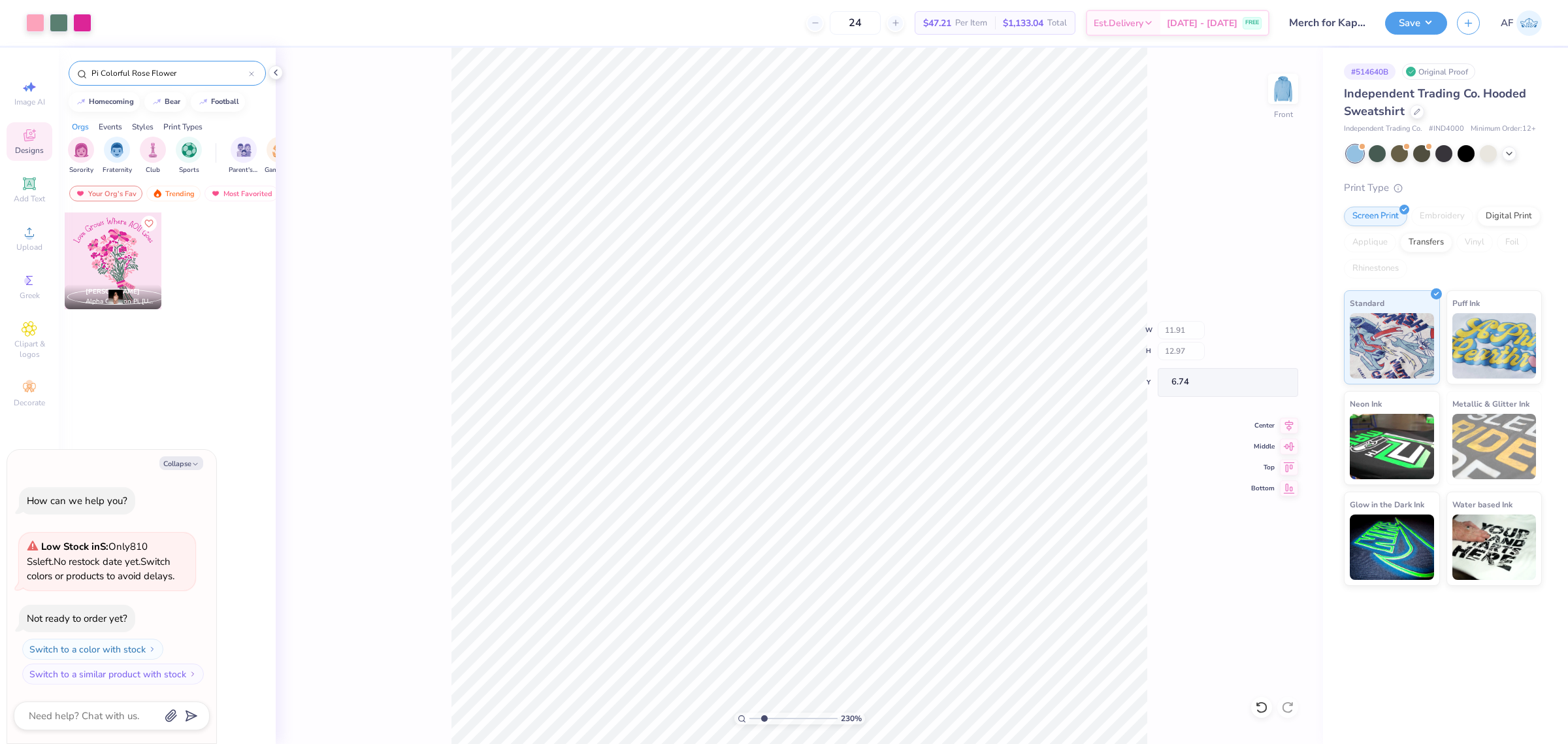
type textarea "x"
type input "2.30193532477902"
type textarea "x"
type input "2.30193532477902"
type textarea "x"
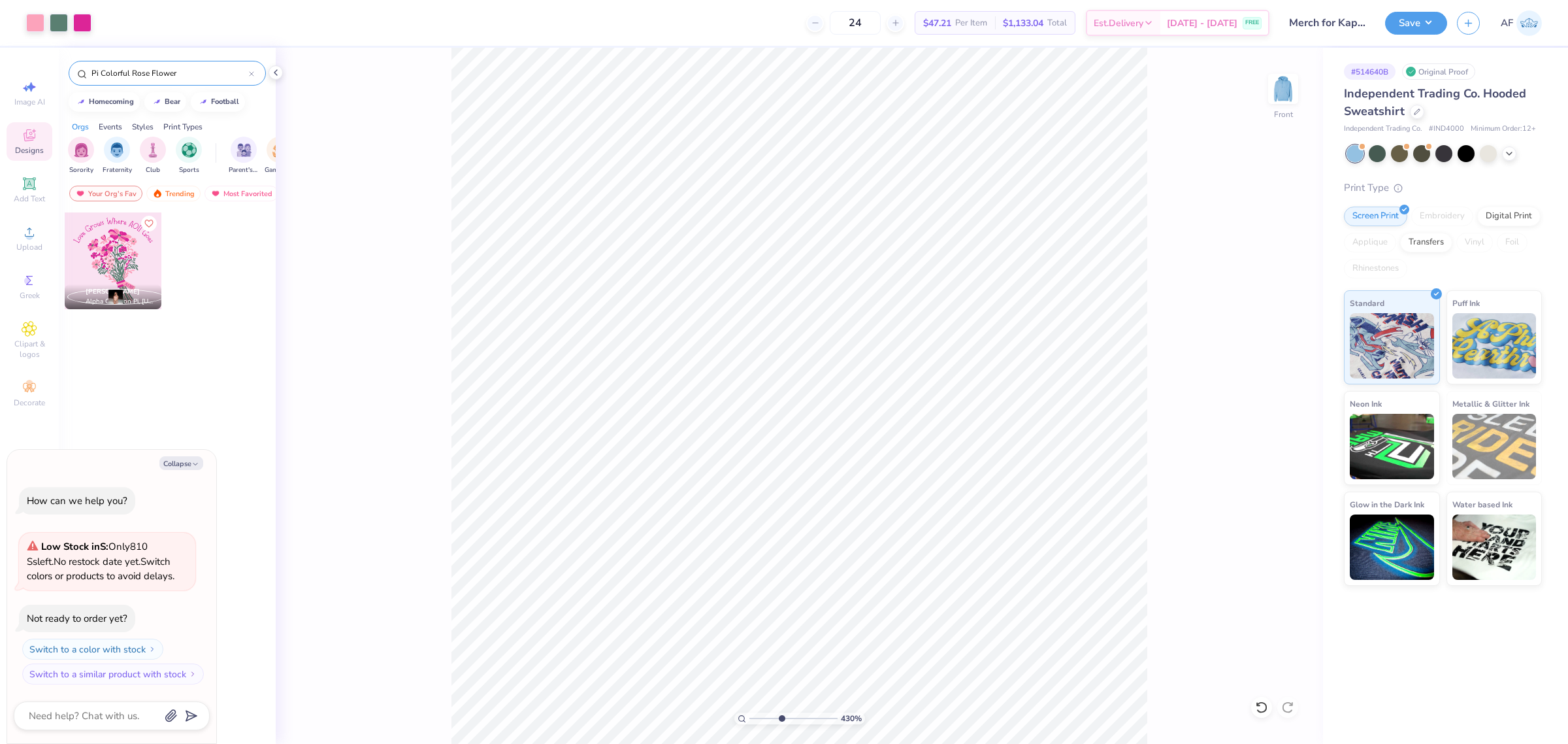
type input "4.3019261991114"
type textarea "x"
type input "4.3019261991114"
type textarea "x"
type input "4.3019261991114"
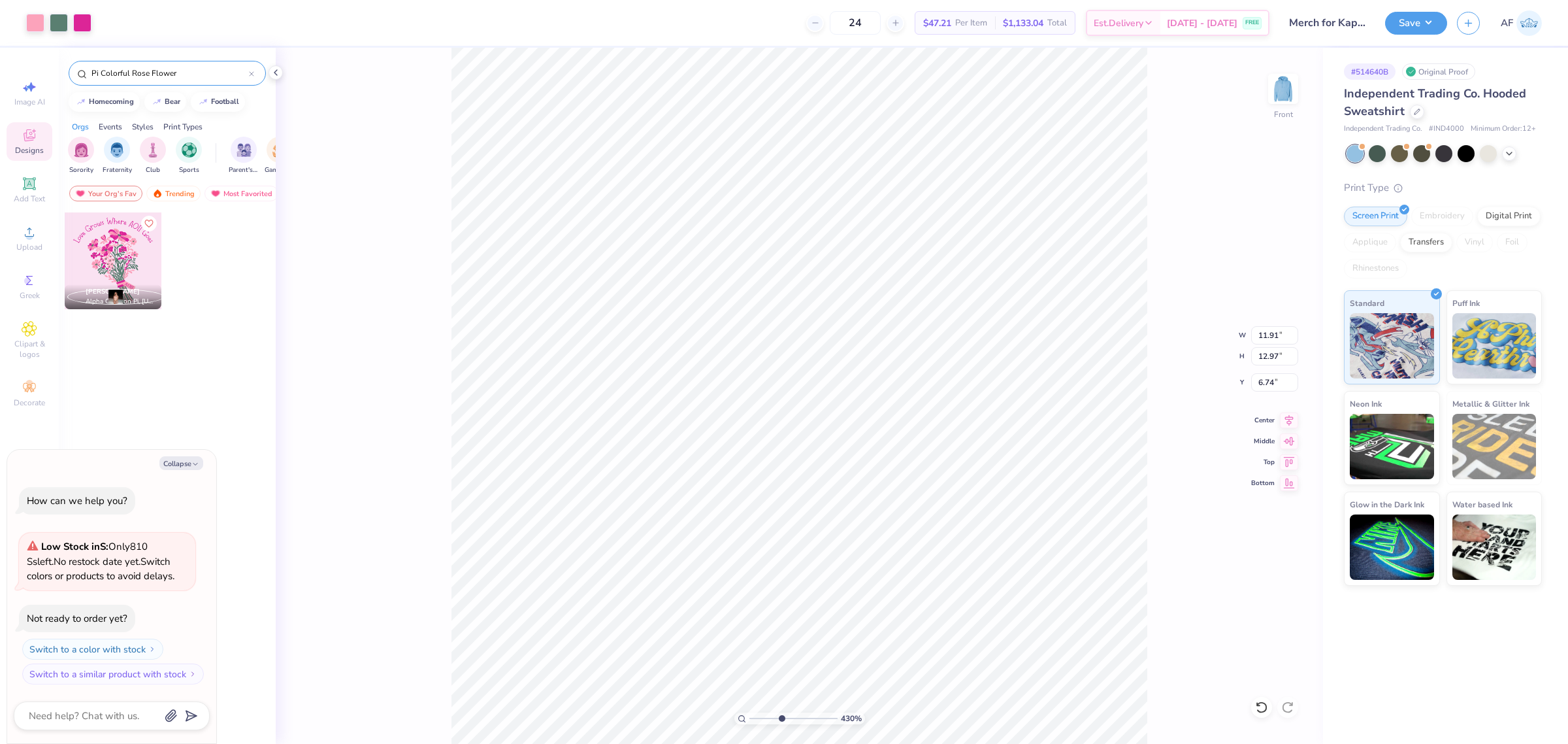
type textarea "x"
type input "7.57"
type input "11.22"
type input "8.39"
type input "4.3019261991114"
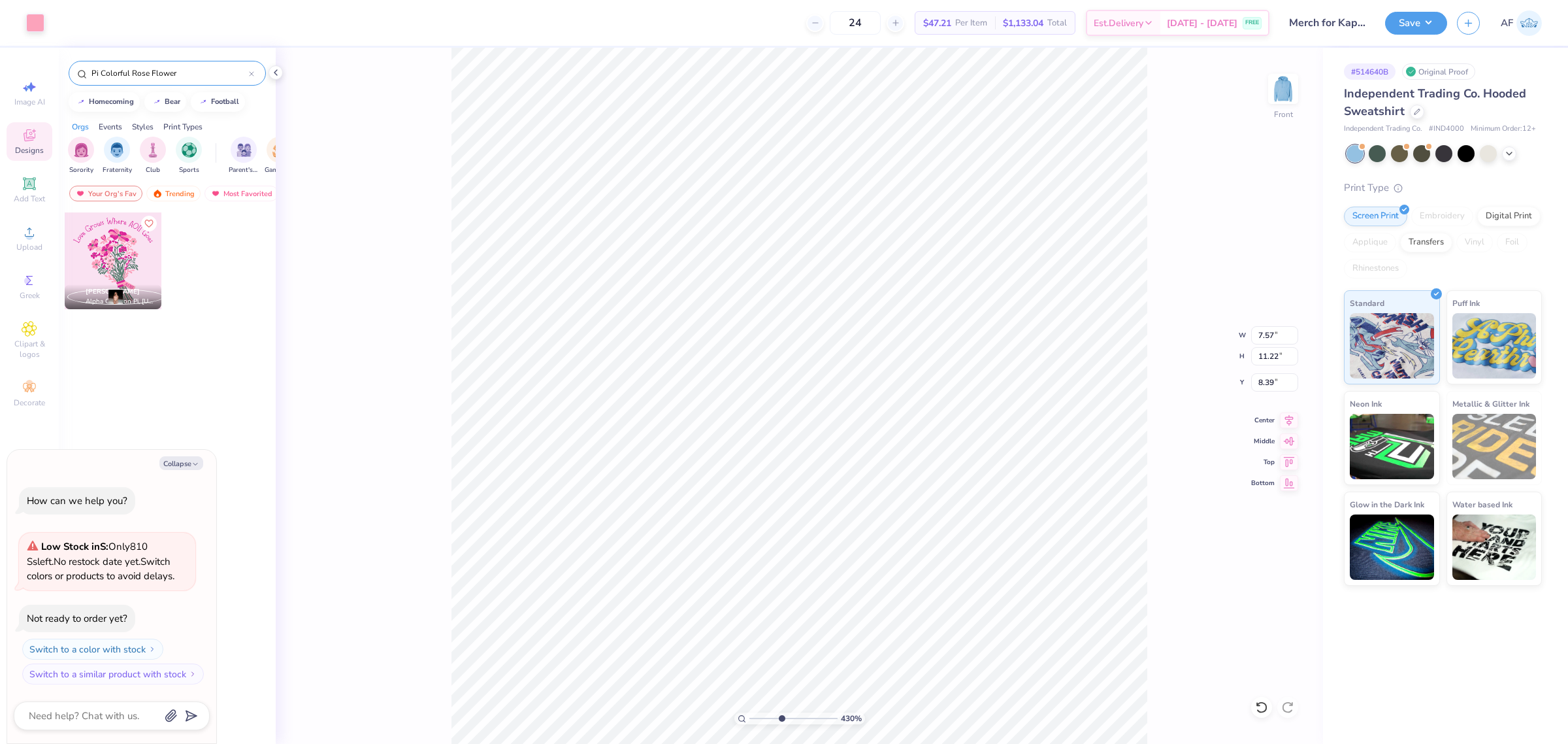
type textarea "x"
type input "4.3019261991114"
type textarea "x"
type input "4.3019261991114"
type textarea "x"
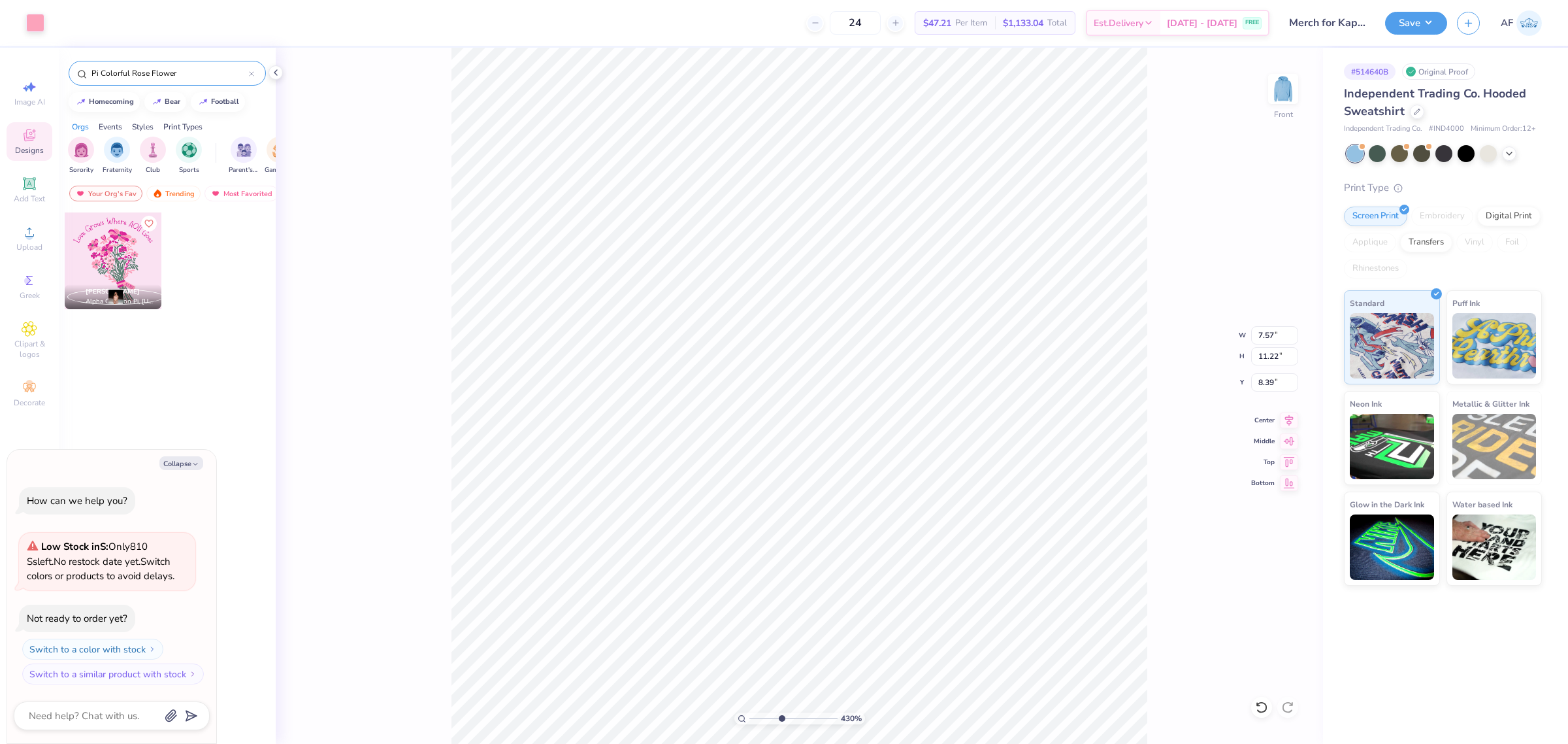
type input "4.3019261991114"
type textarea "x"
type input "9.49"
type input "4.3019261991114"
type textarea "x"
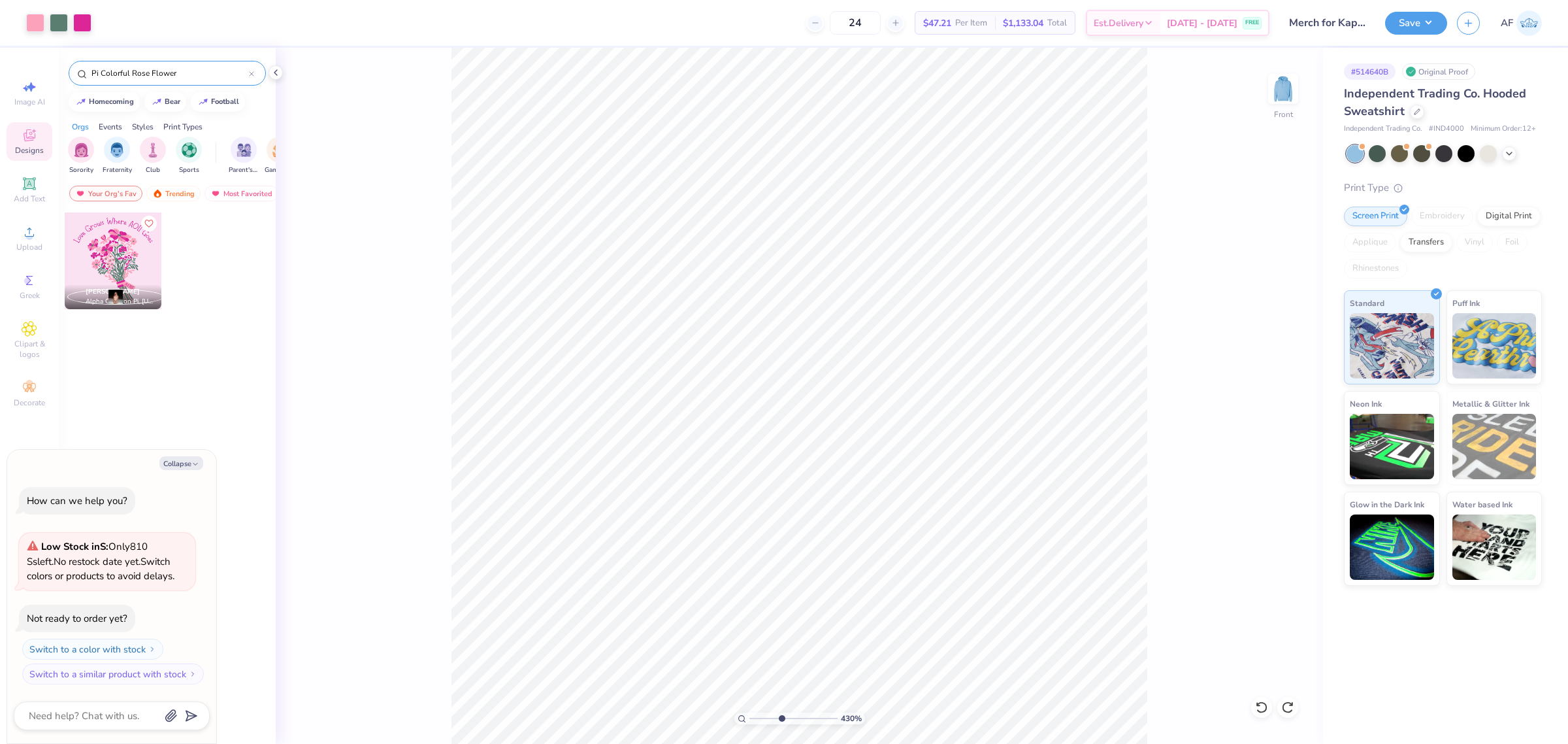
type input "4.3019261991114"
type textarea "x"
type input "2.8354134614948"
type textarea "x"
type input "2.8354134614948"
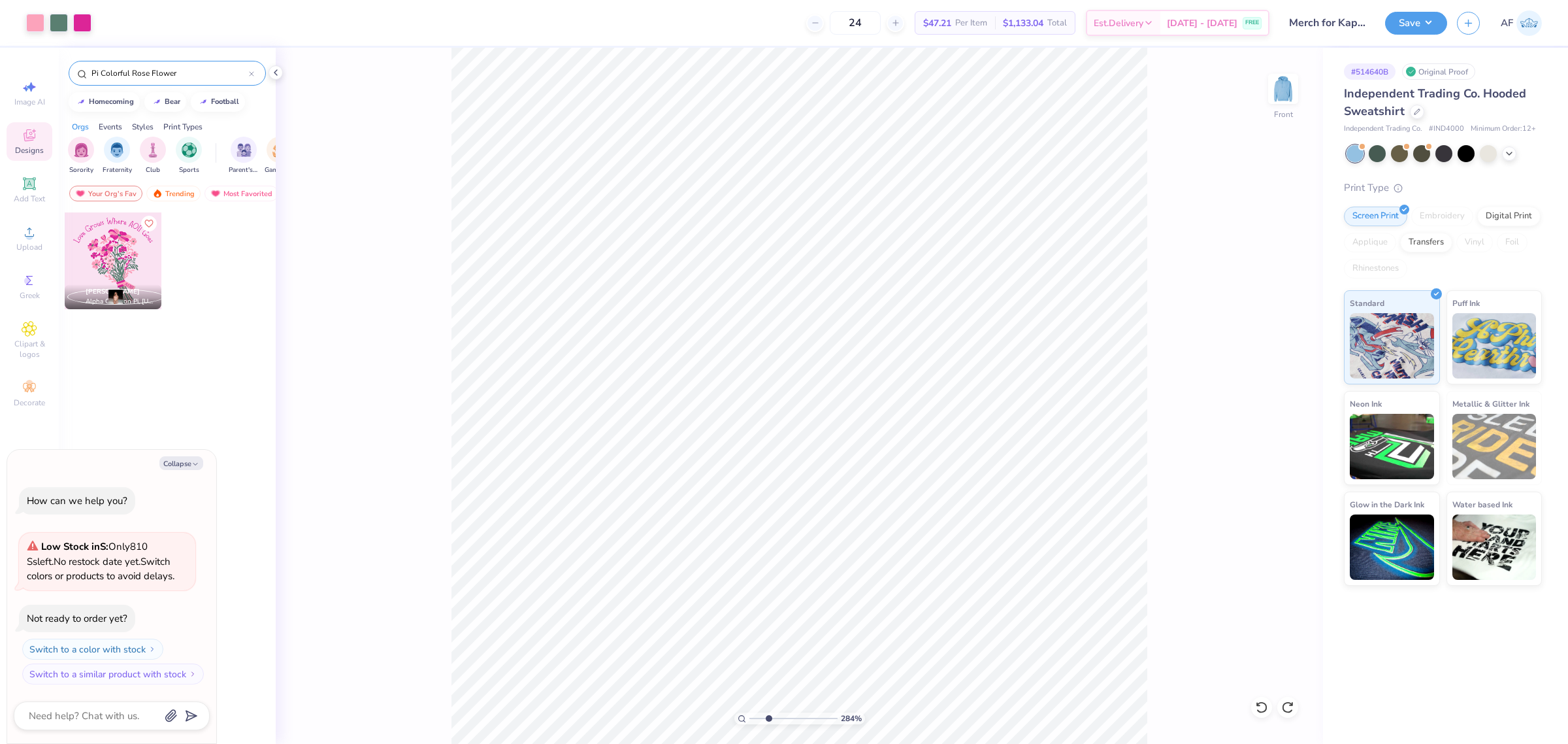
type textarea "x"
type input "2.30193532477902"
type textarea "x"
type input "2.30193532477902"
type textarea "x"
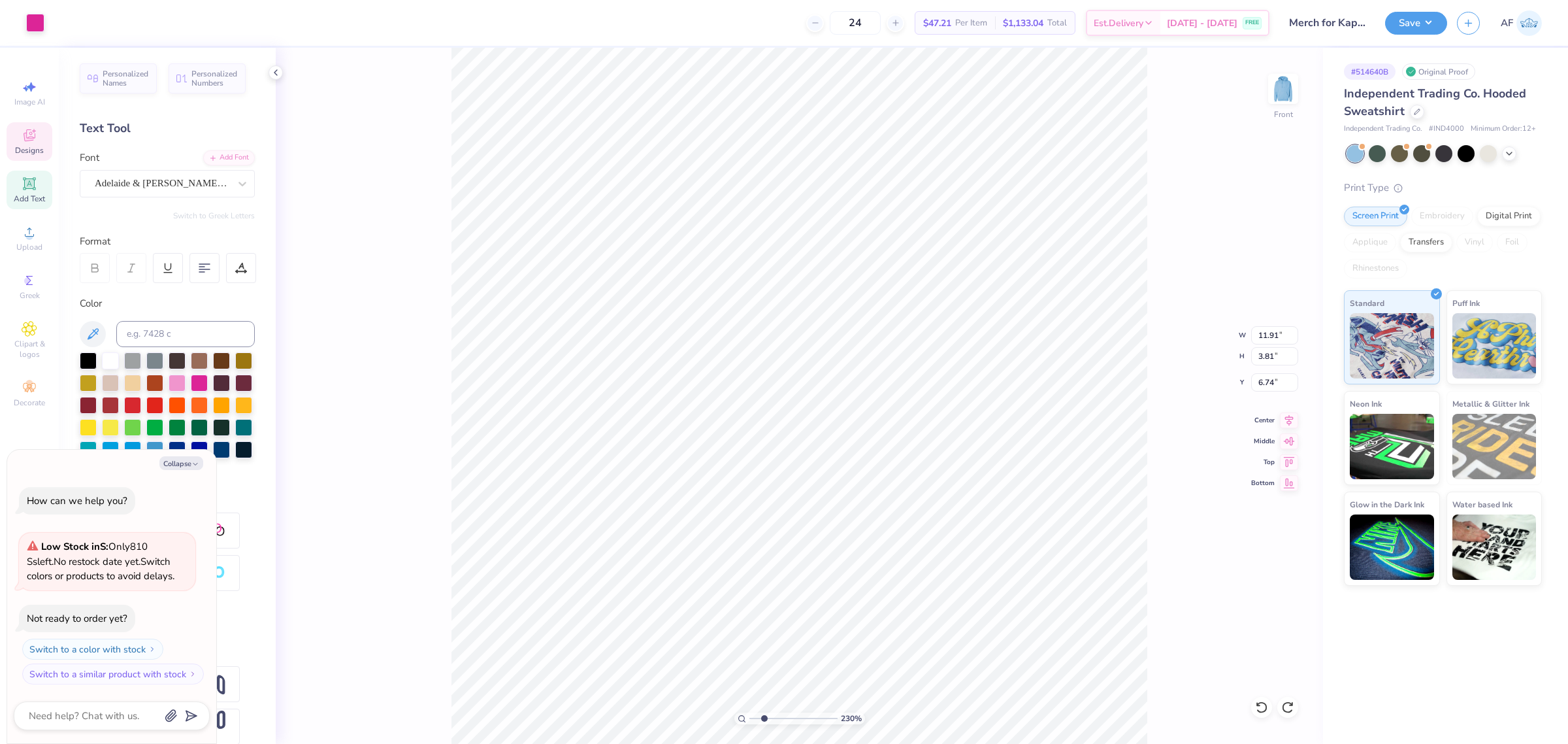
type input "2.30193532477902"
type textarea "x"
type input "2.30193532477902"
type textarea "x"
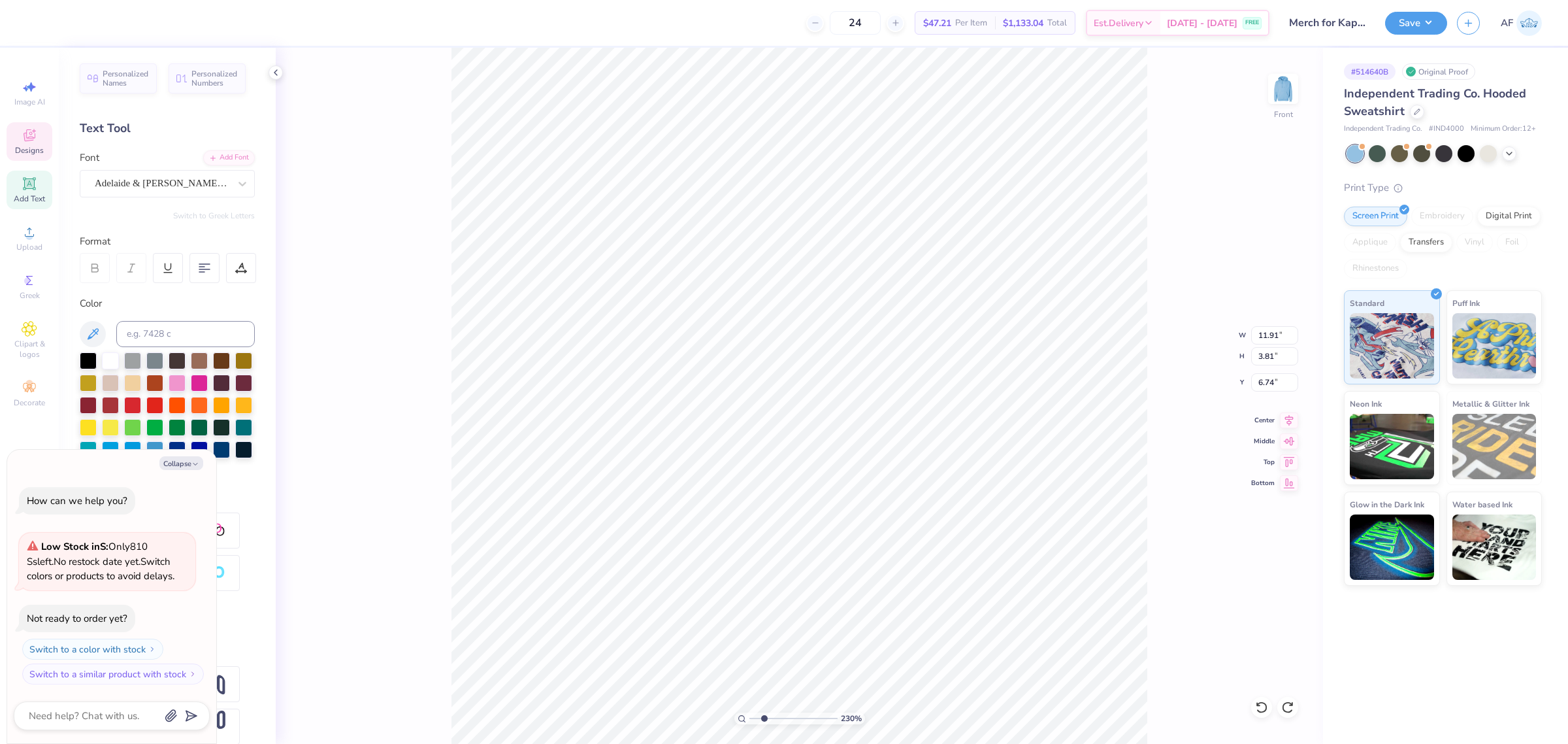
type input "2.30193532477902"
type textarea "x"
type input "2.30193532477902"
type textarea "x"
type input "2.30193532477902"
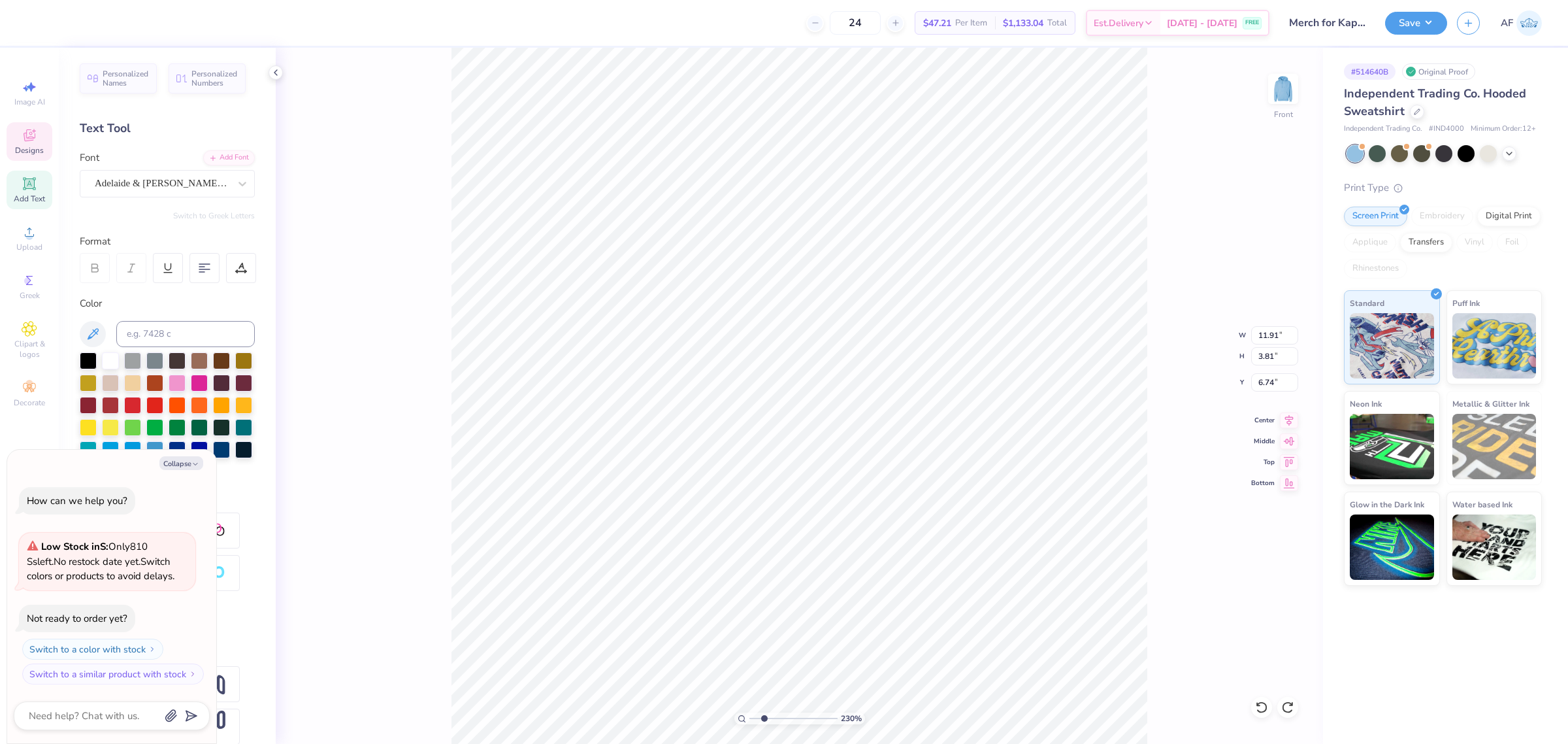
type textarea "x"
type input "2.30193532477902"
type textarea "x"
type input "2.30193532477902"
type textarea "x"
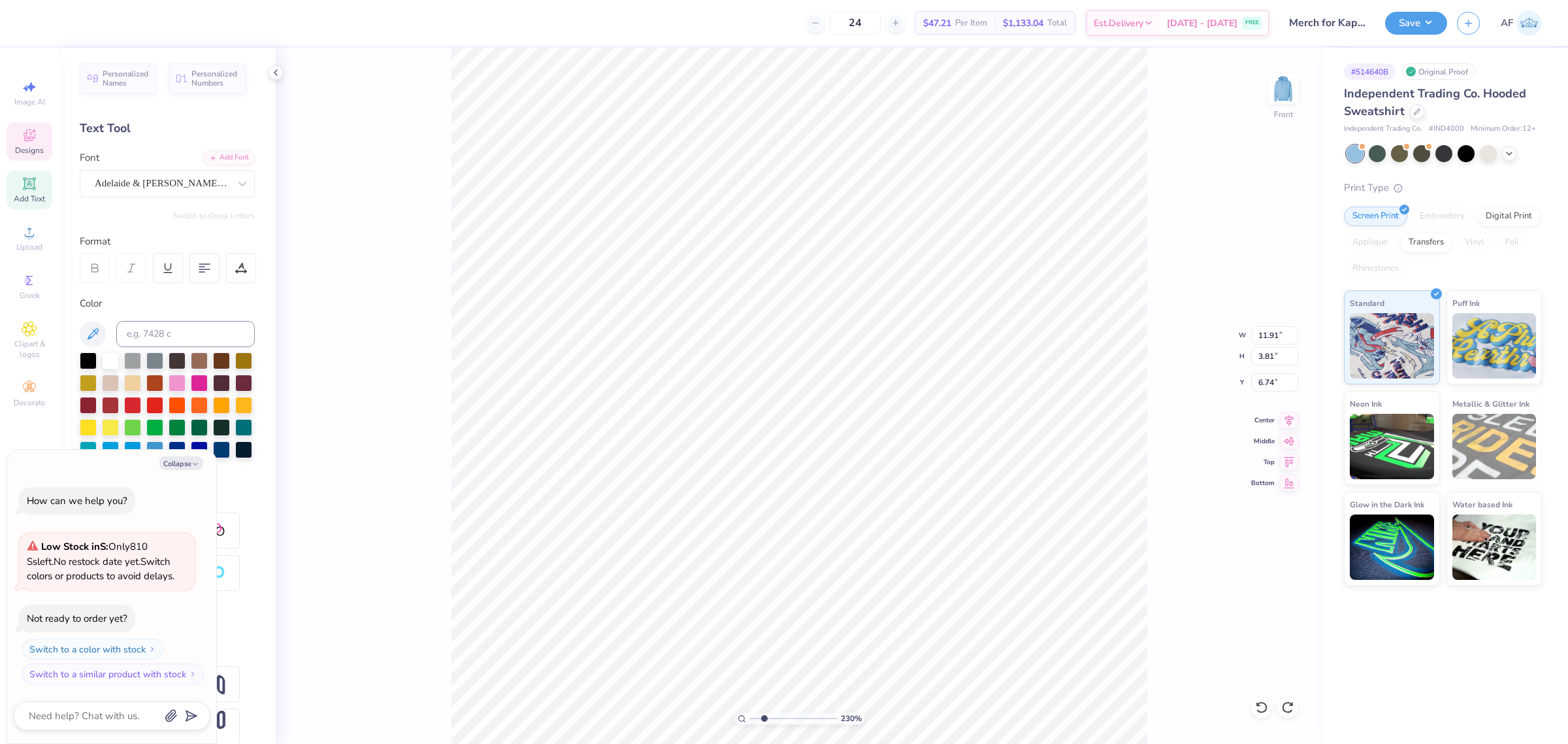
type textarea "To know her is to love her"
type input "2.30193532477902"
type textarea "x"
type input "2.30193532477902"
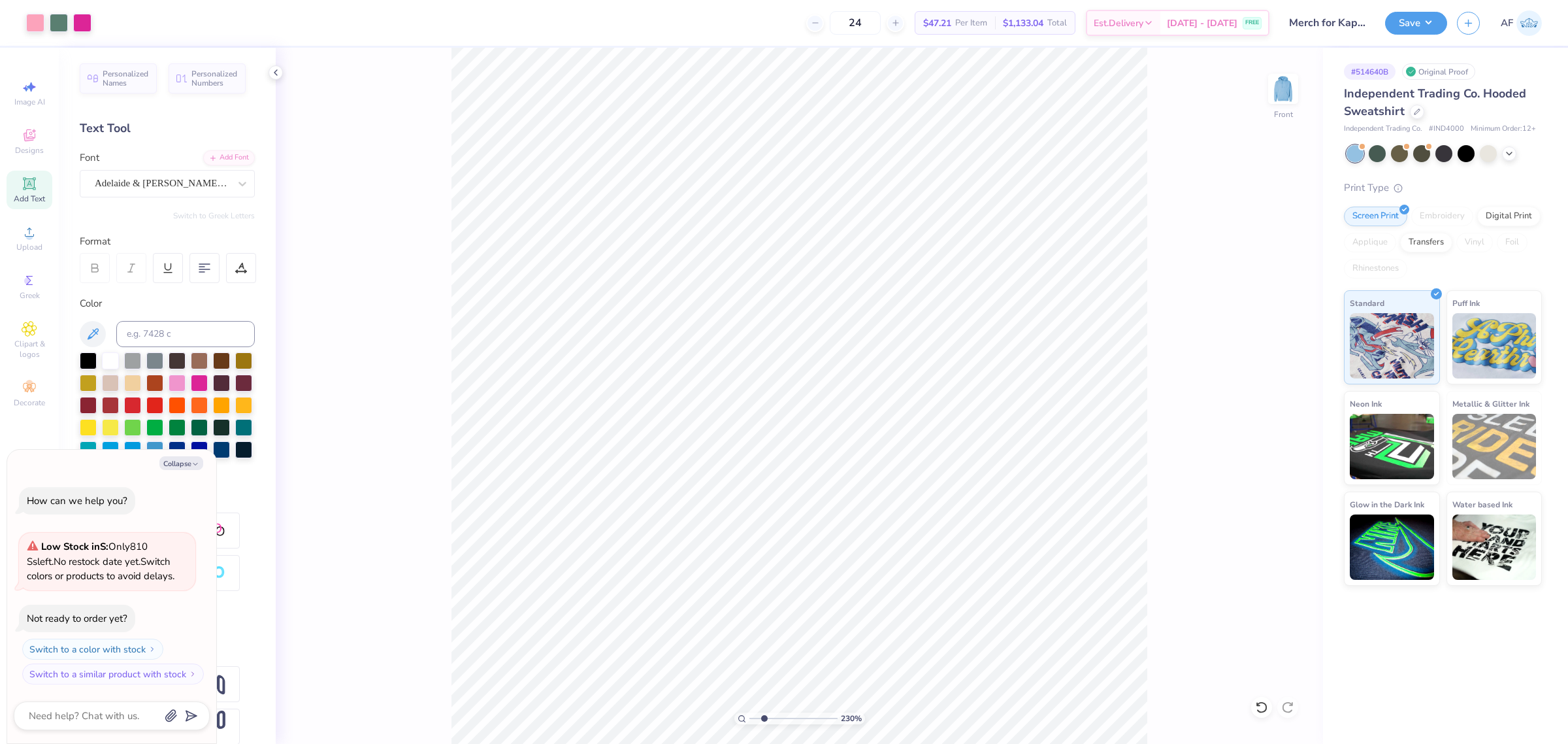
type textarea "x"
type input "2.30193532477902"
type textarea "x"
type input "2.30193532477902"
type textarea "x"
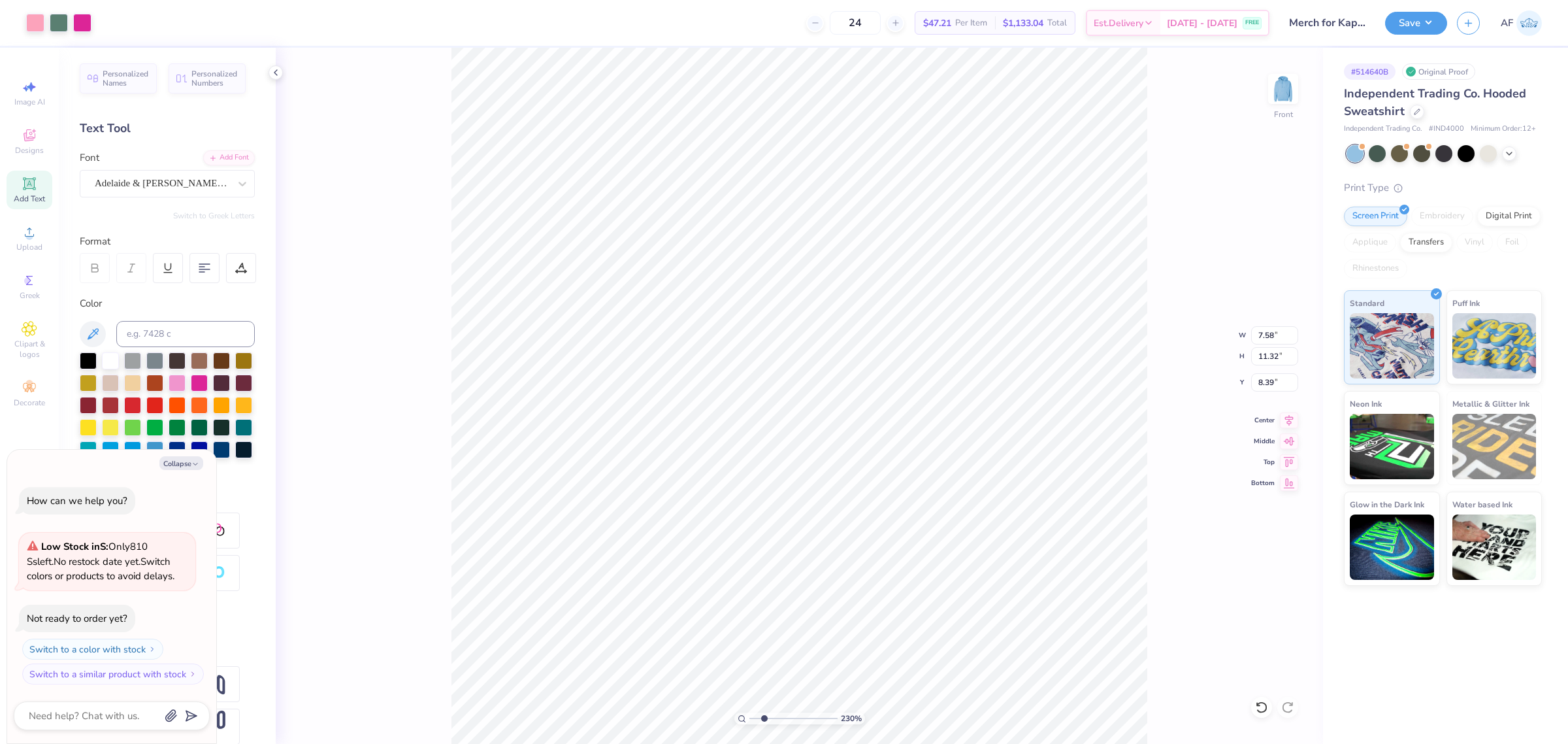
type input "2.30193532477902"
type textarea "x"
type input "2.30193532477902"
type textarea "x"
type input "10.57"
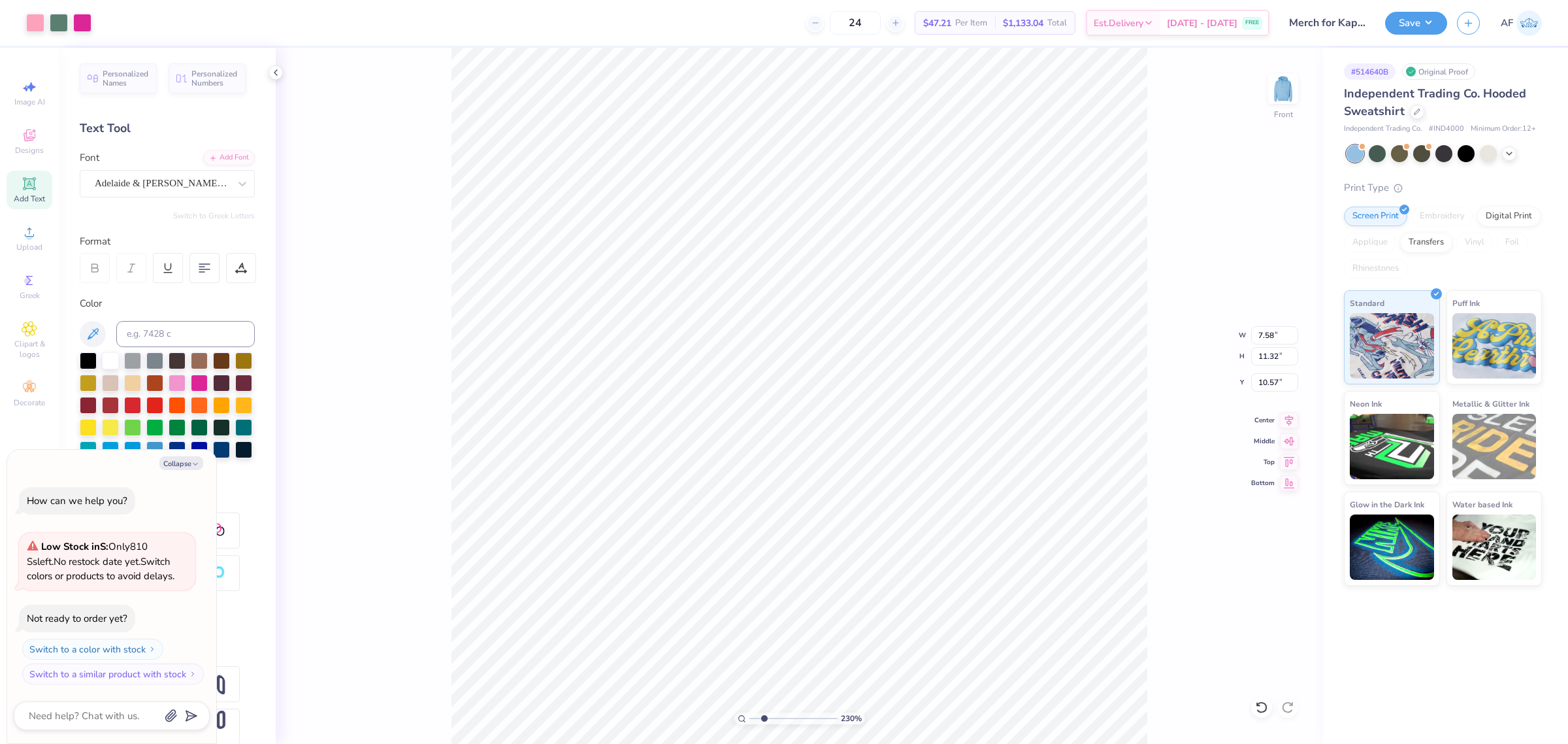
type input "2.30193532477902"
type textarea "x"
type input "1"
click at [828, 432] on li "Download vector" at bounding box center [819, 432] width 103 height 25
type textarea "x"
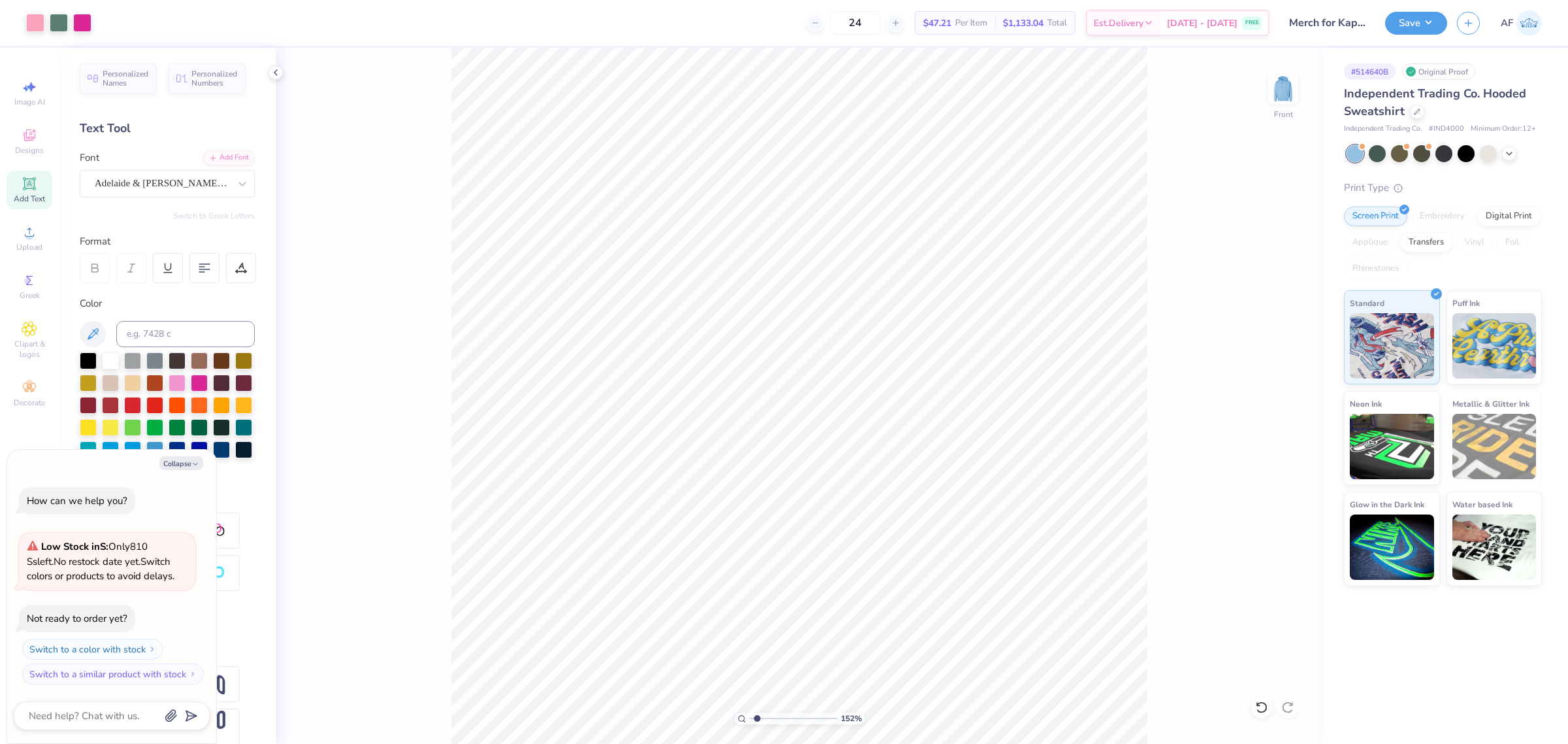
type input "1.51721301232853"
type textarea "x"
type input "1.51721301232853"
type textarea "x"
type input "1.44"
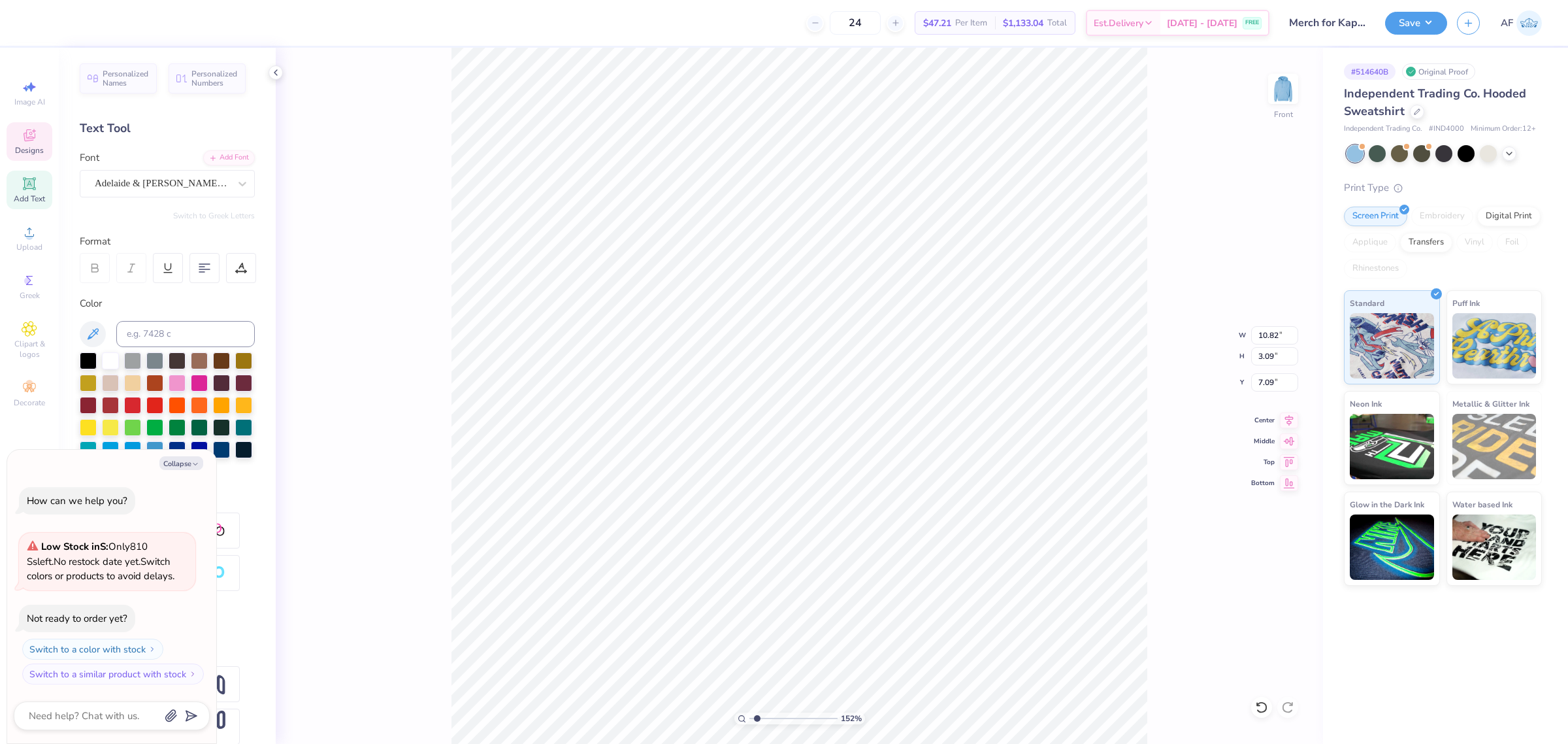
type input "0.98"
type input "18.67"
type input "1.51721301232853"
type textarea "x"
type input "6.99"
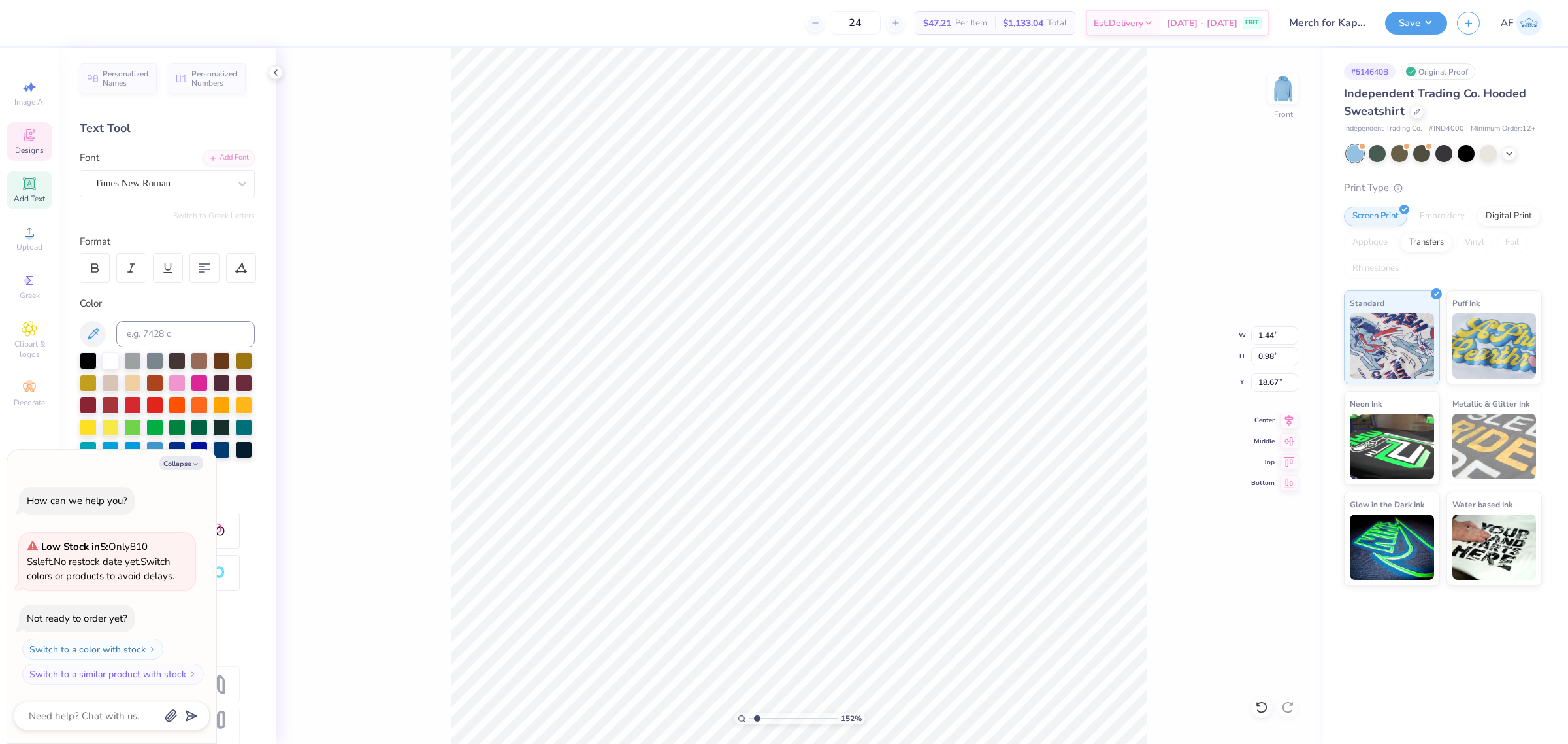
type input "10.48"
type input "11.41"
type input "1.51721301232853"
type textarea "x"
type input "1.51721301232853"
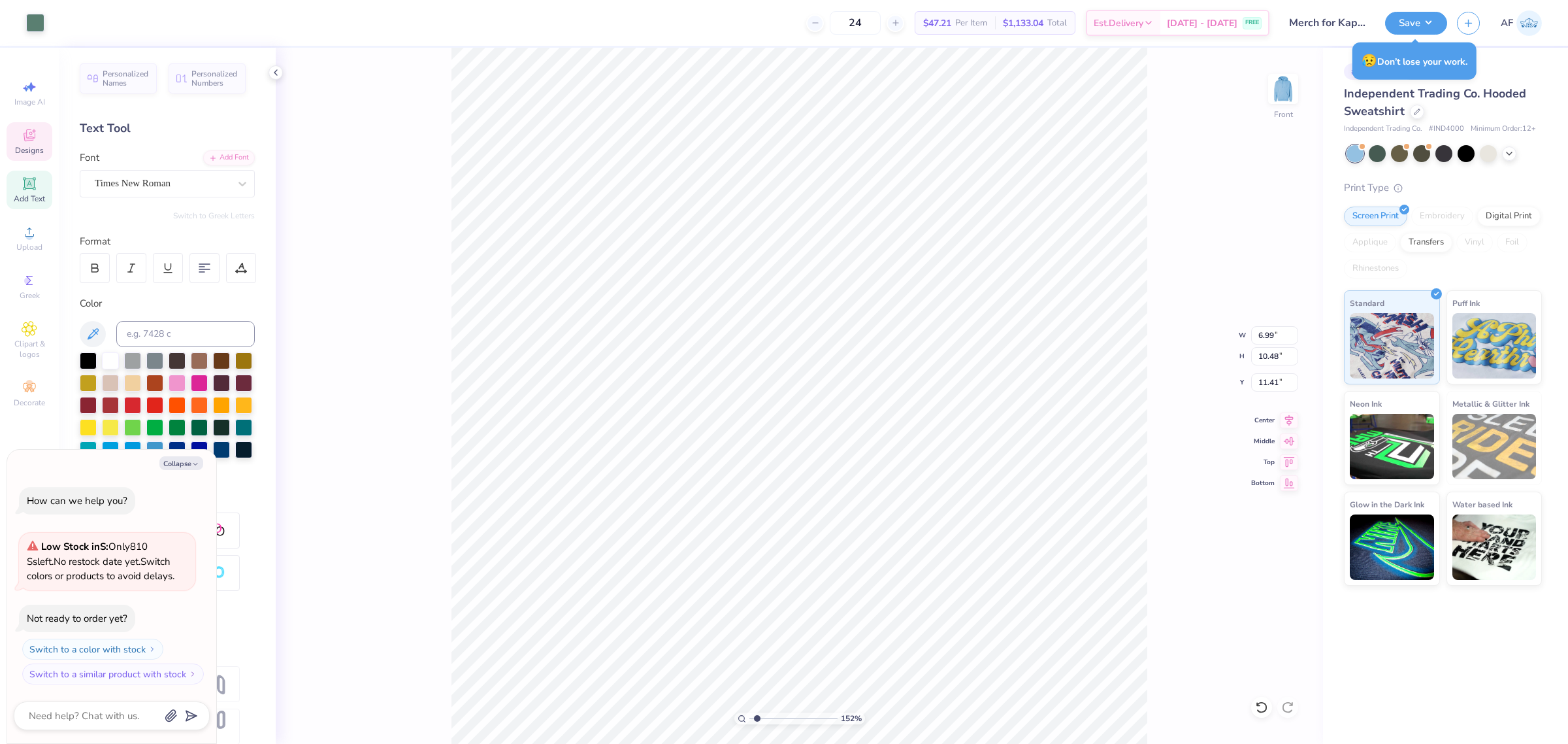
type textarea "x"
type input "1.51721301232853"
type textarea "x"
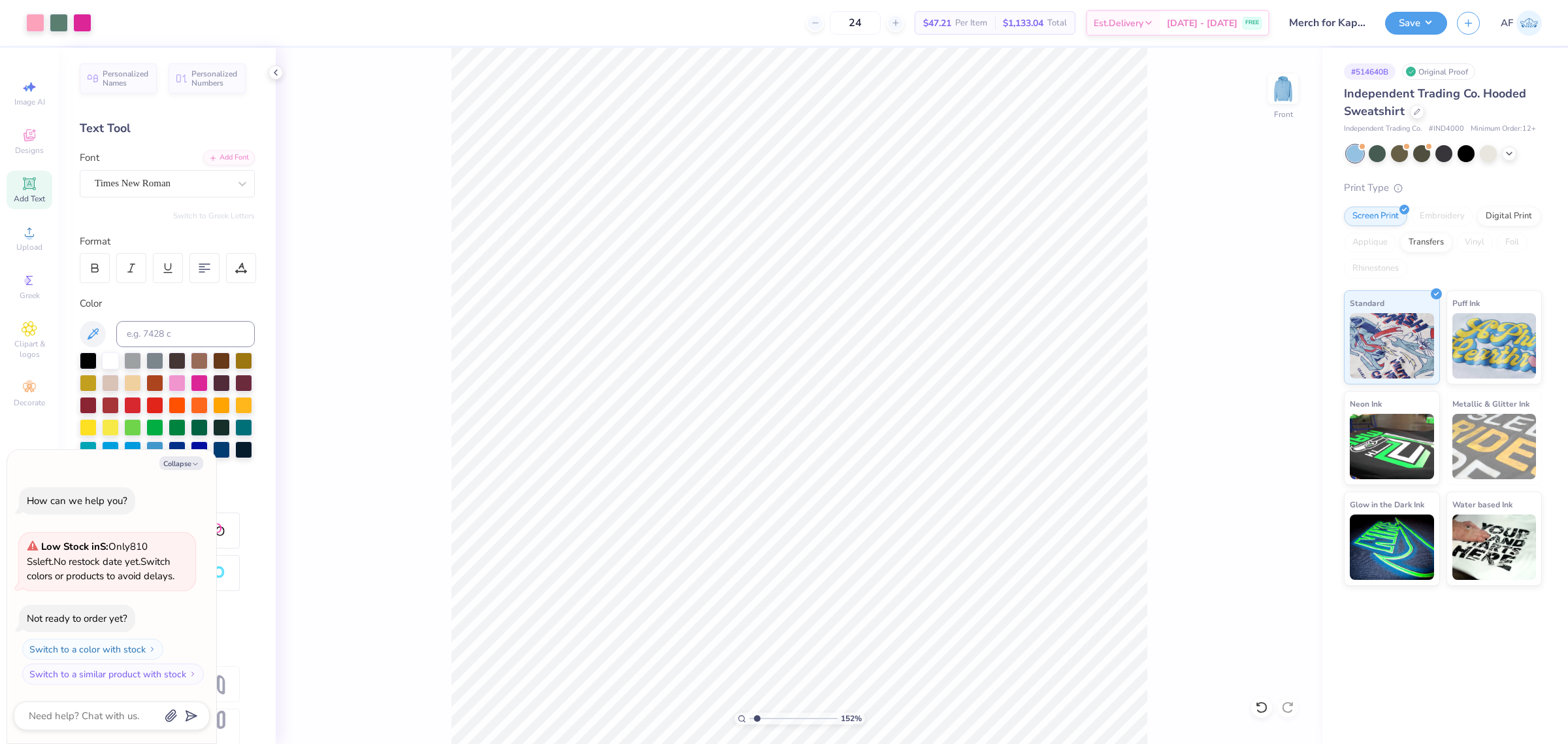
type input "1.51721301232853"
type textarea "x"
type input "1.51721301232853"
type textarea "x"
click at [14, 241] on div "Upload" at bounding box center [29, 237] width 46 height 38
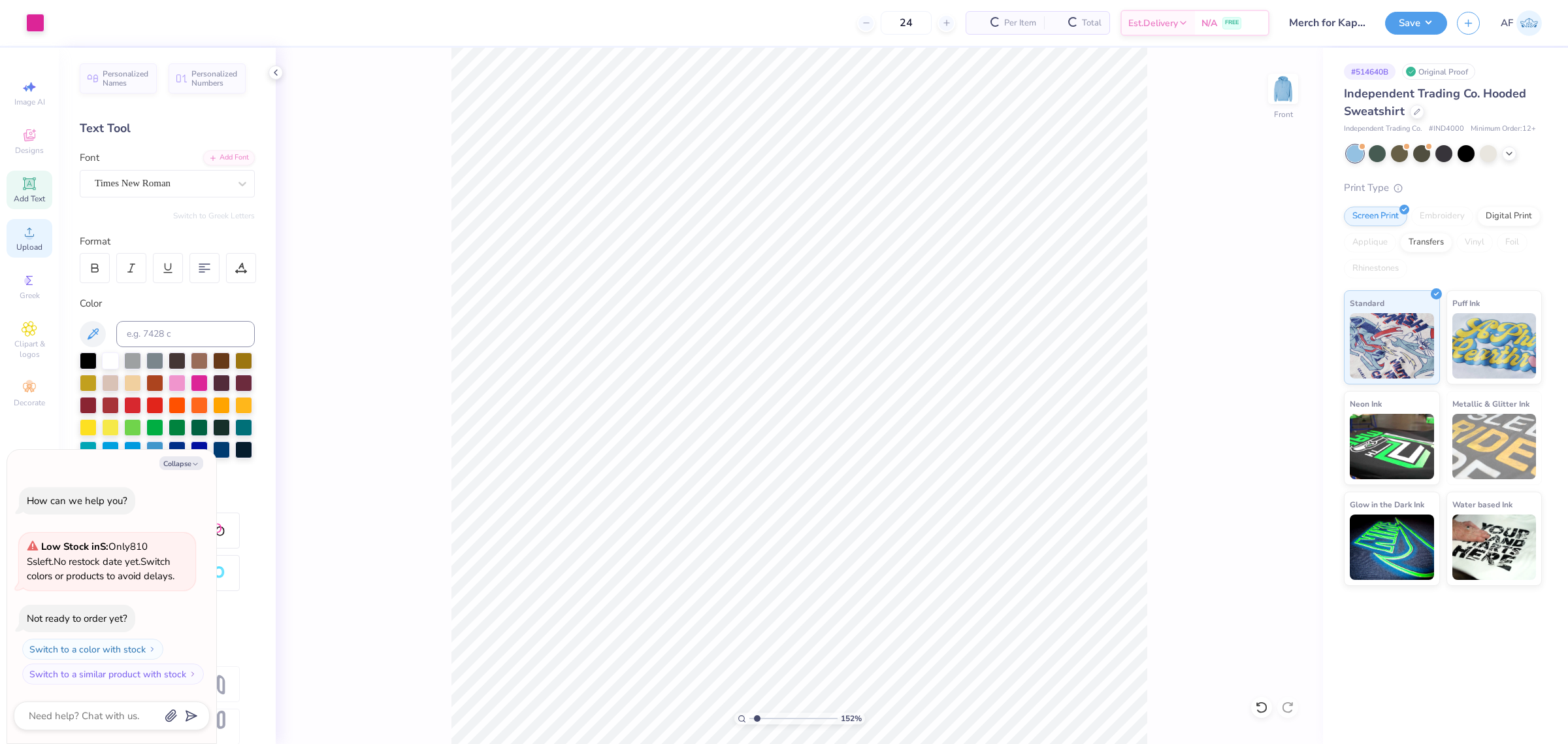
type input "1.51721301232853"
type textarea "x"
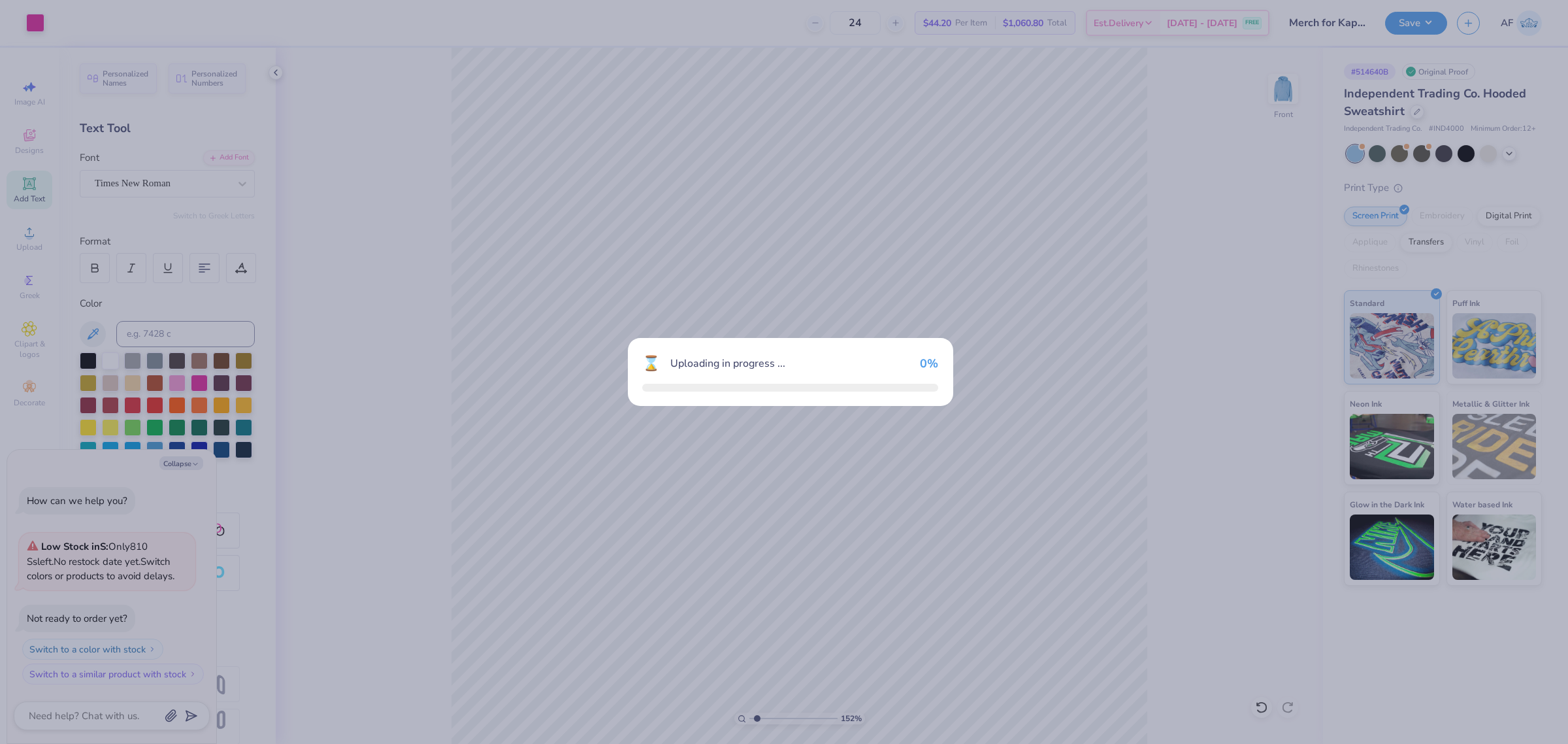
type input "1.51721301232853"
type textarea "x"
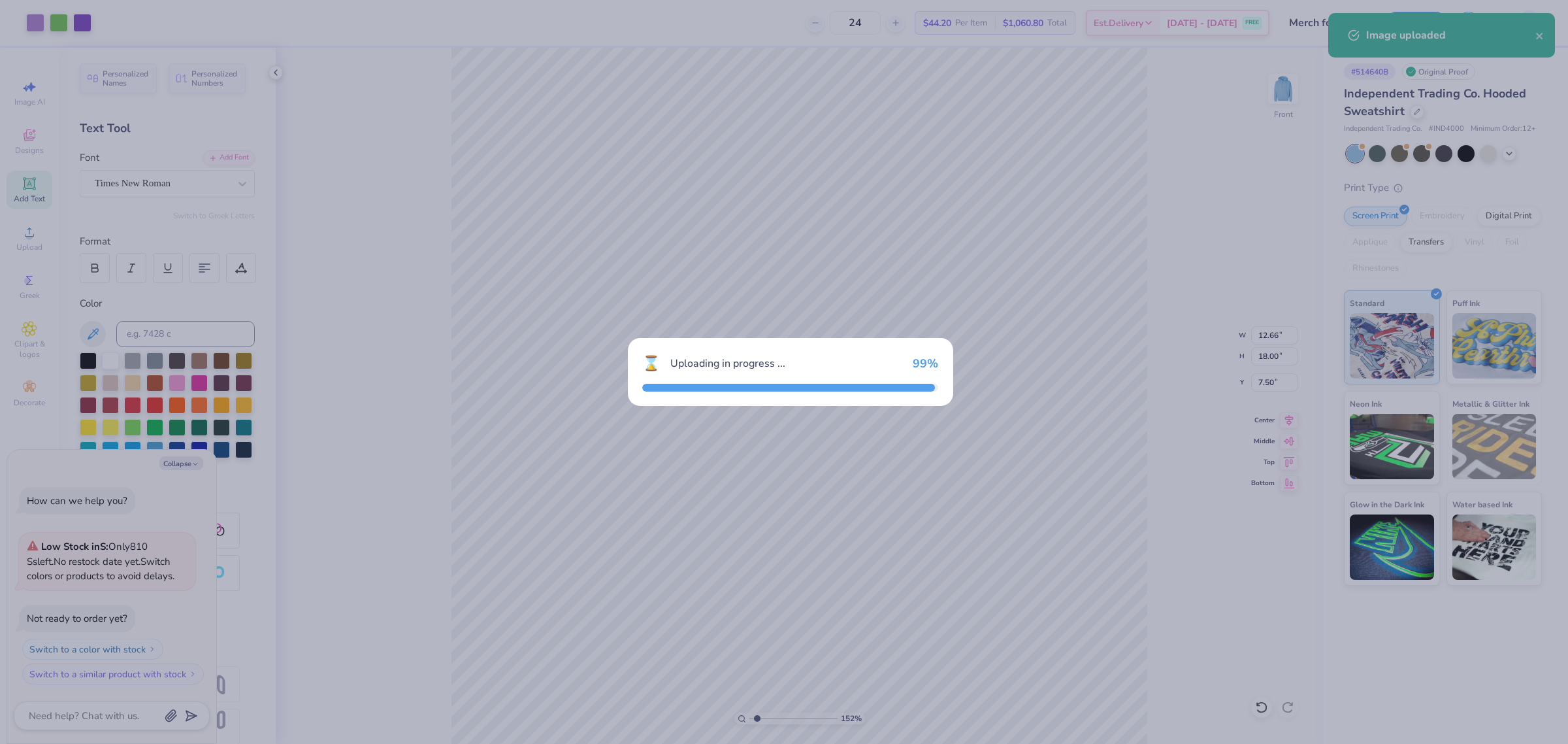
type input "1.51721301232853"
type textarea "x"
type input "1.51721301232853"
type textarea "x"
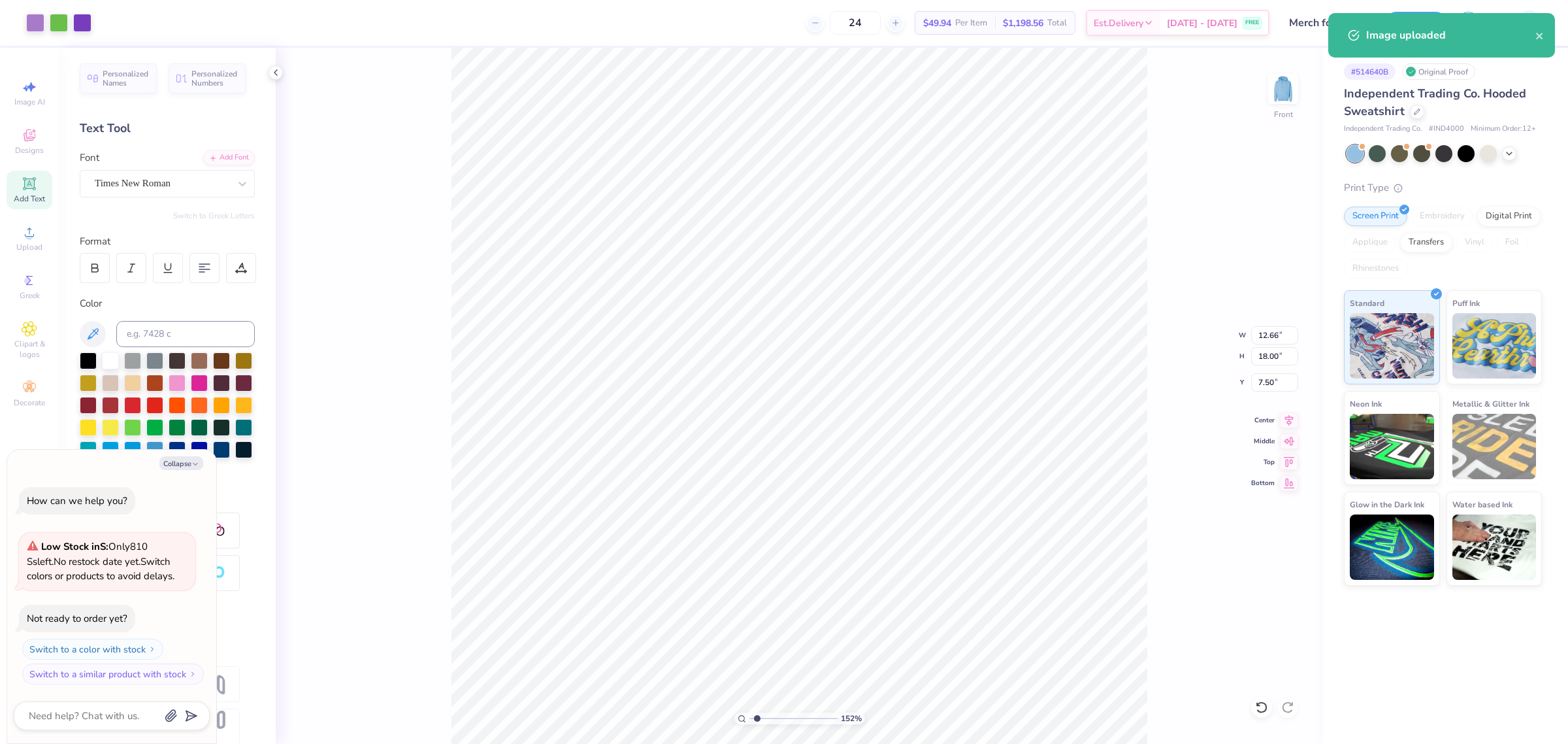
type input "1.51721301232853"
type textarea "x"
type input "1.51721301232853"
type textarea "x"
type input "1.23175200926507"
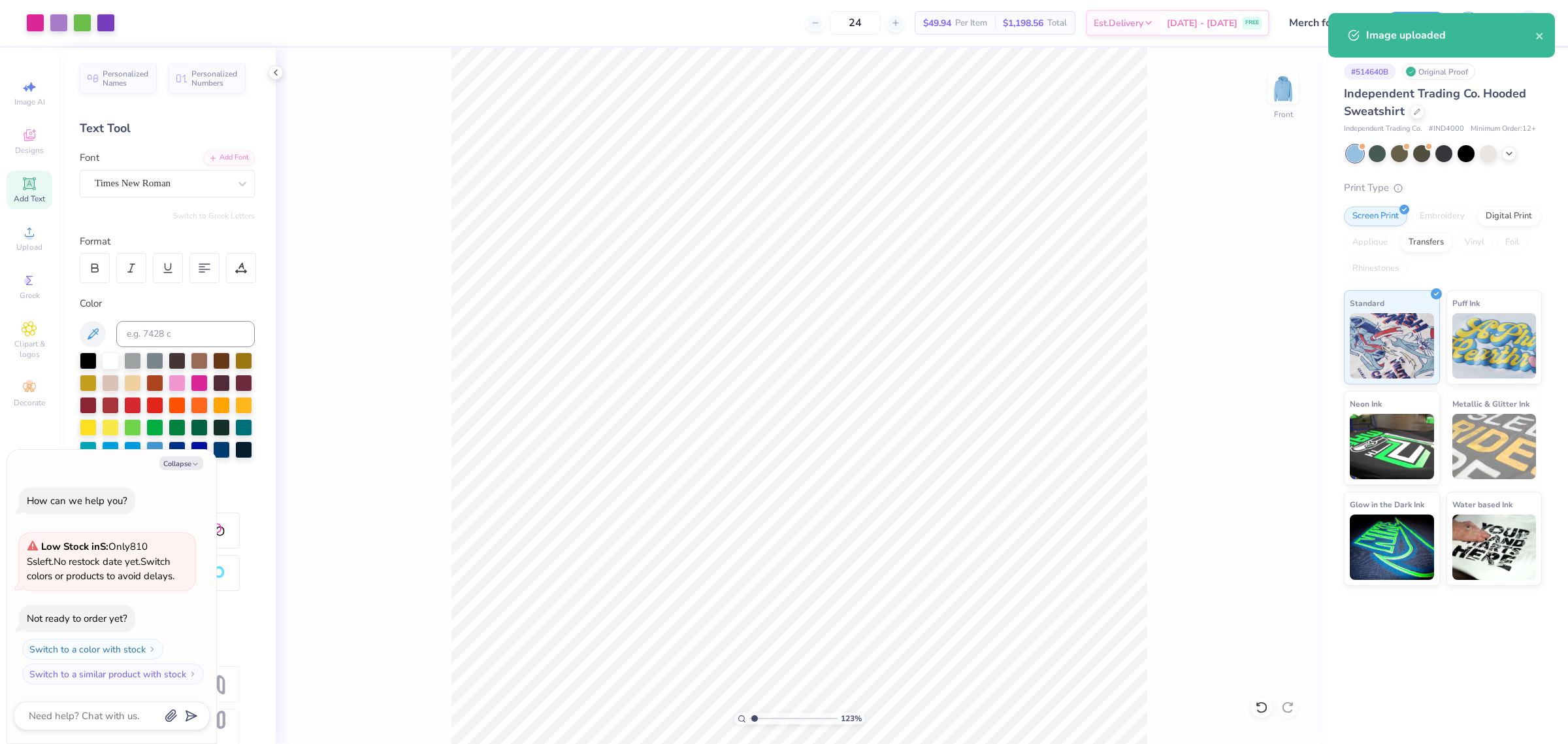
type textarea "x"
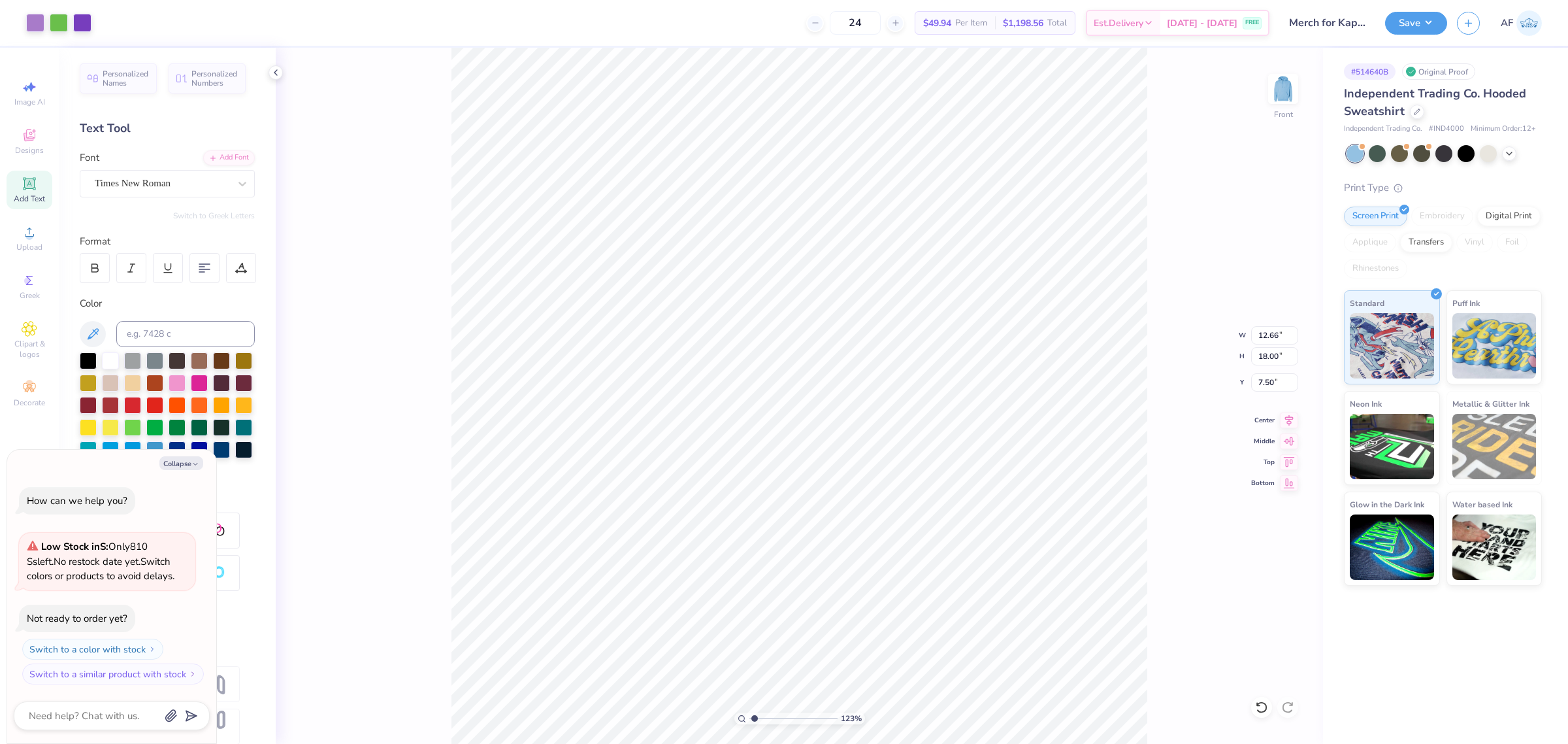
type input "1.23175200926507"
type textarea "x"
type input "1.23175200926507"
type textarea "x"
type input "1.23175200926507"
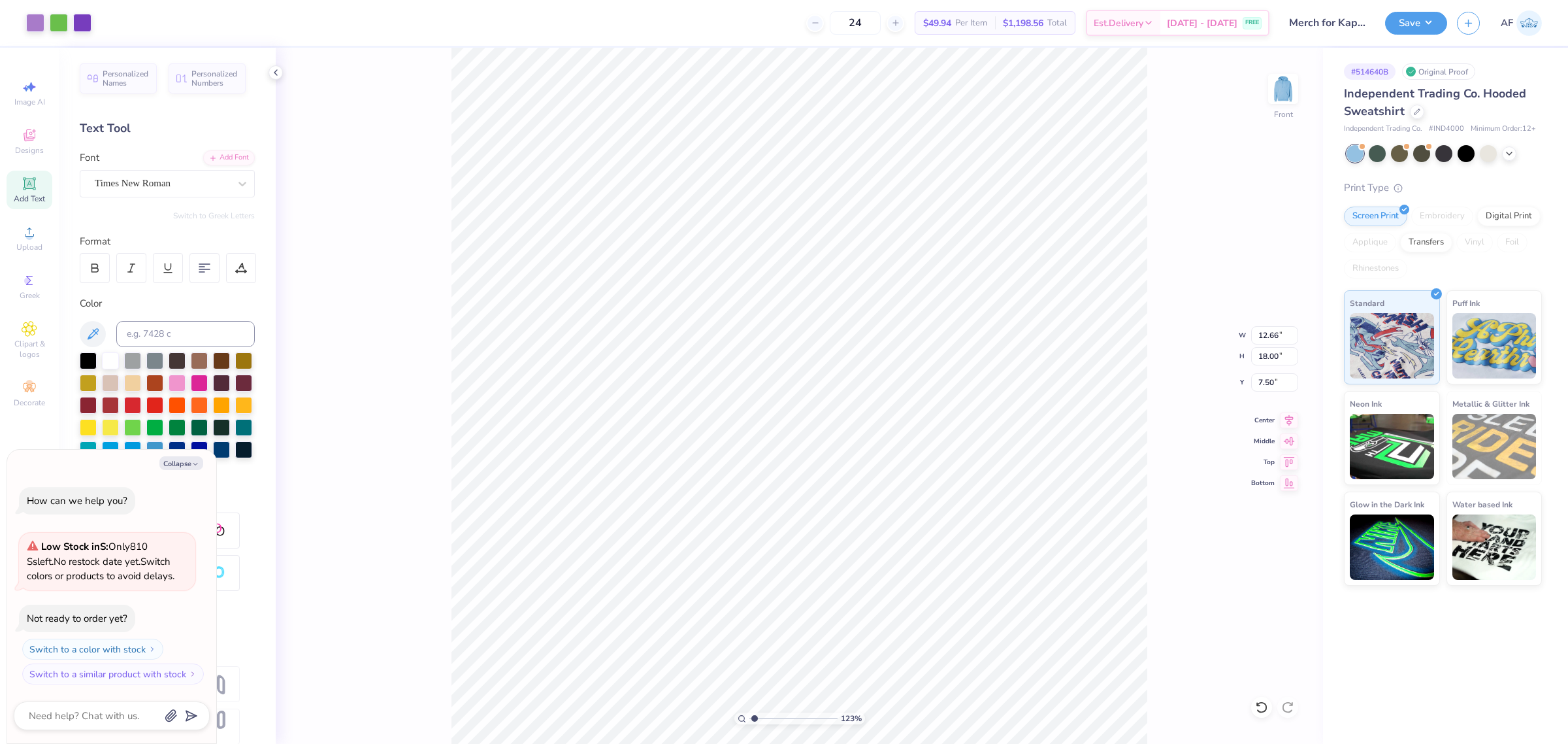
type textarea "x"
type input "8.70"
type input "12.37"
type input "1.23175200926507"
type textarea "x"
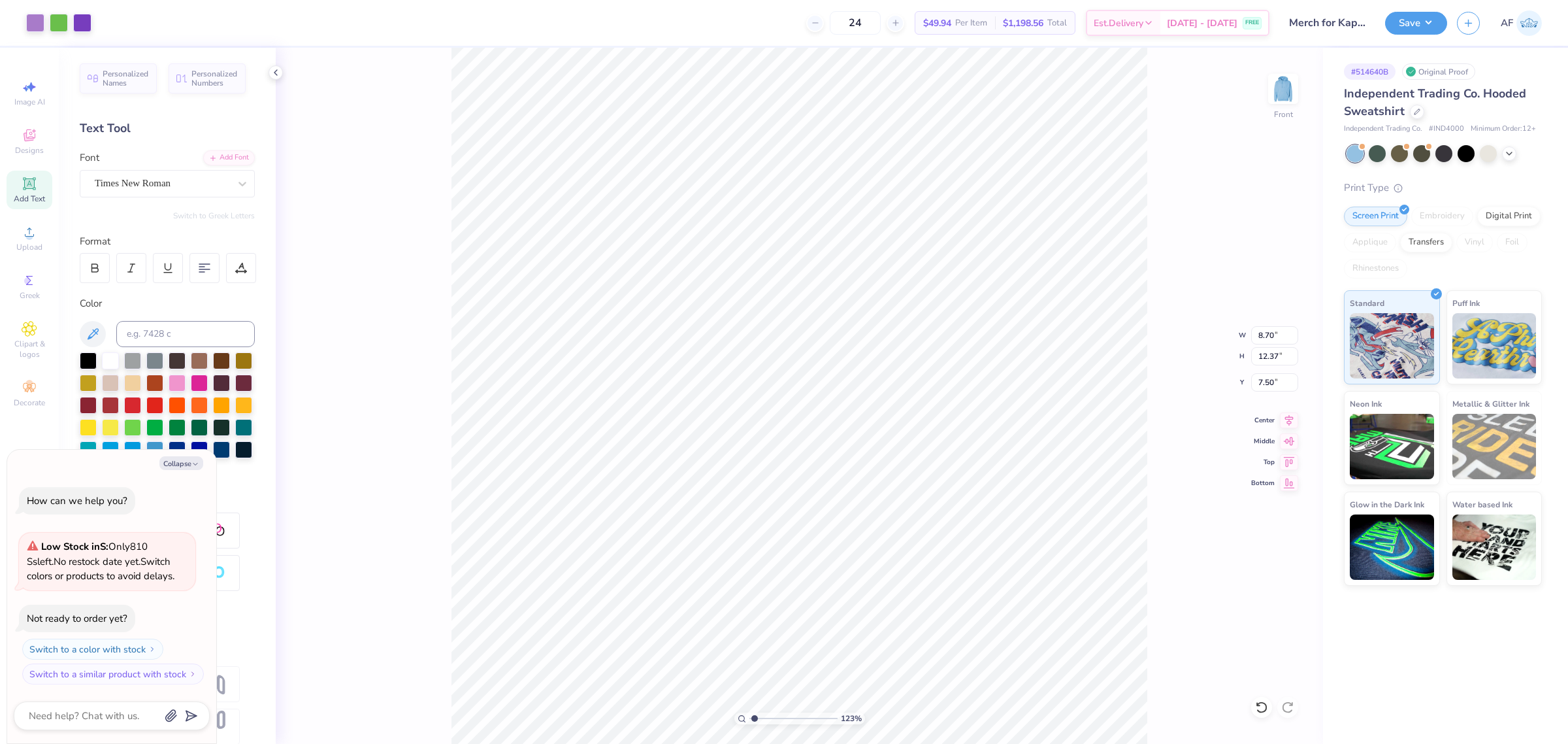
type input "1.23175200926507"
type textarea "x"
type input "9.42"
type input "1.23175200926507"
type textarea "x"
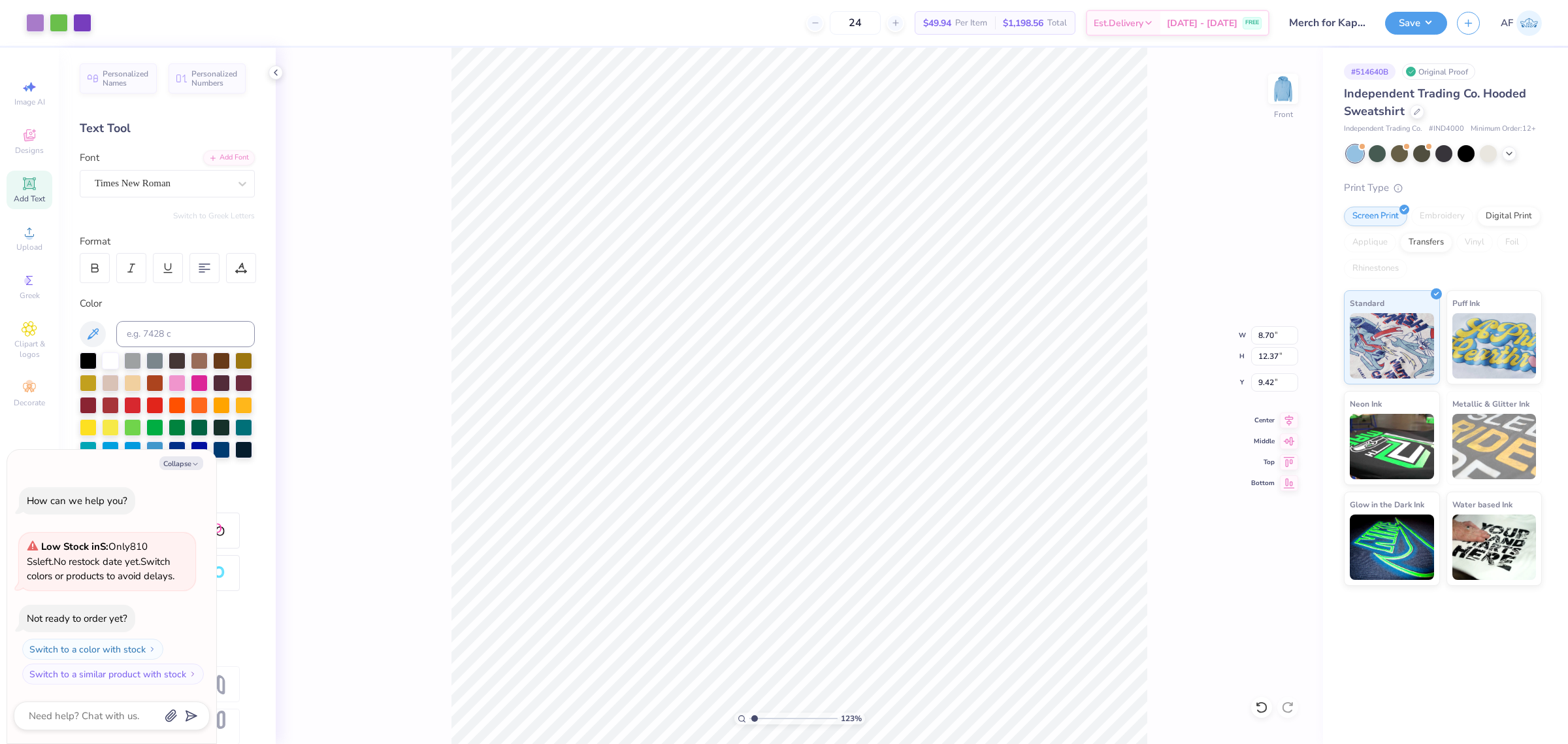
type input "1.23175200926507"
type textarea "x"
type input "10.82"
type input "3.09"
type input "7.09"
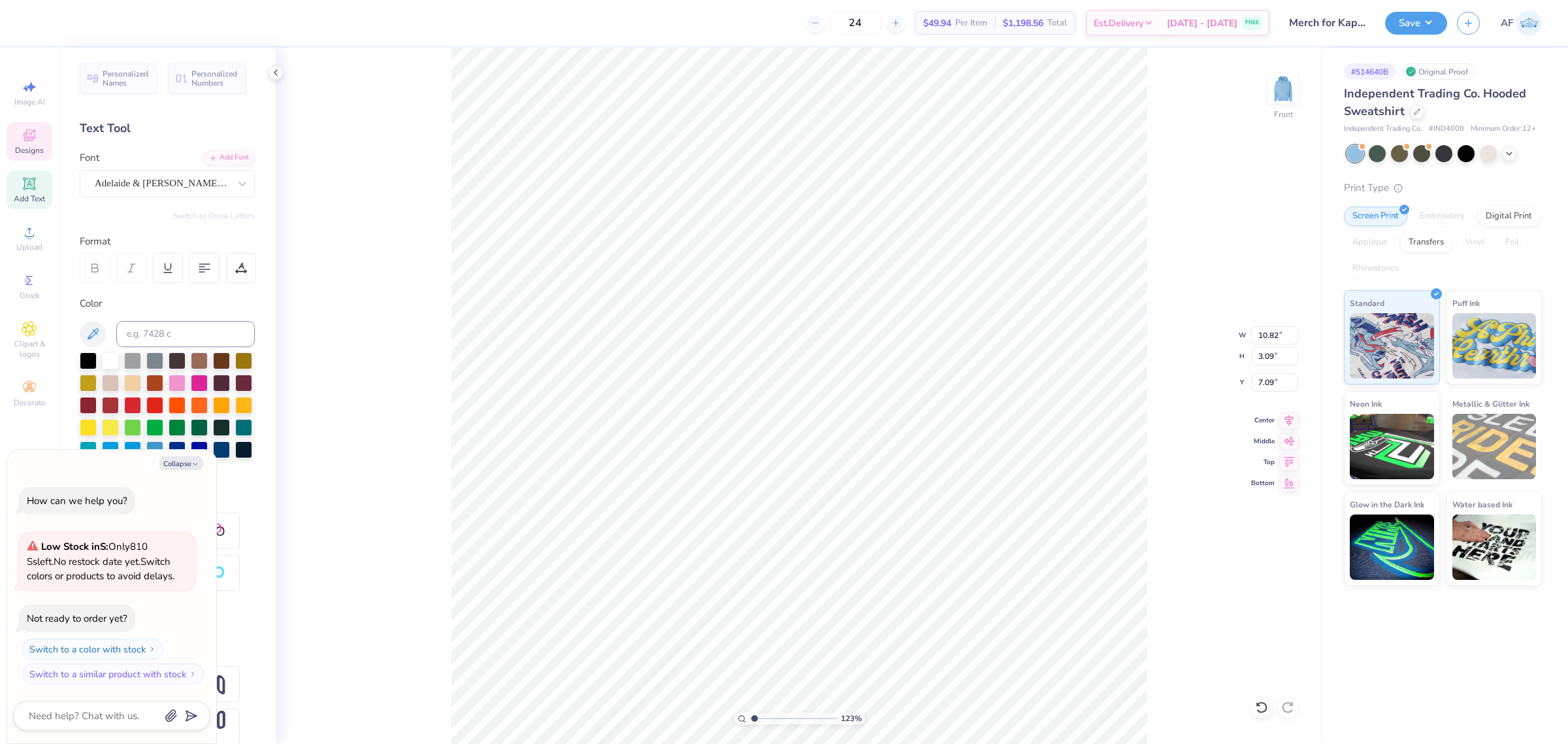
type input "1.23175200926507"
type textarea "x"
type input "8.70"
type input "12.37"
type input "9.42"
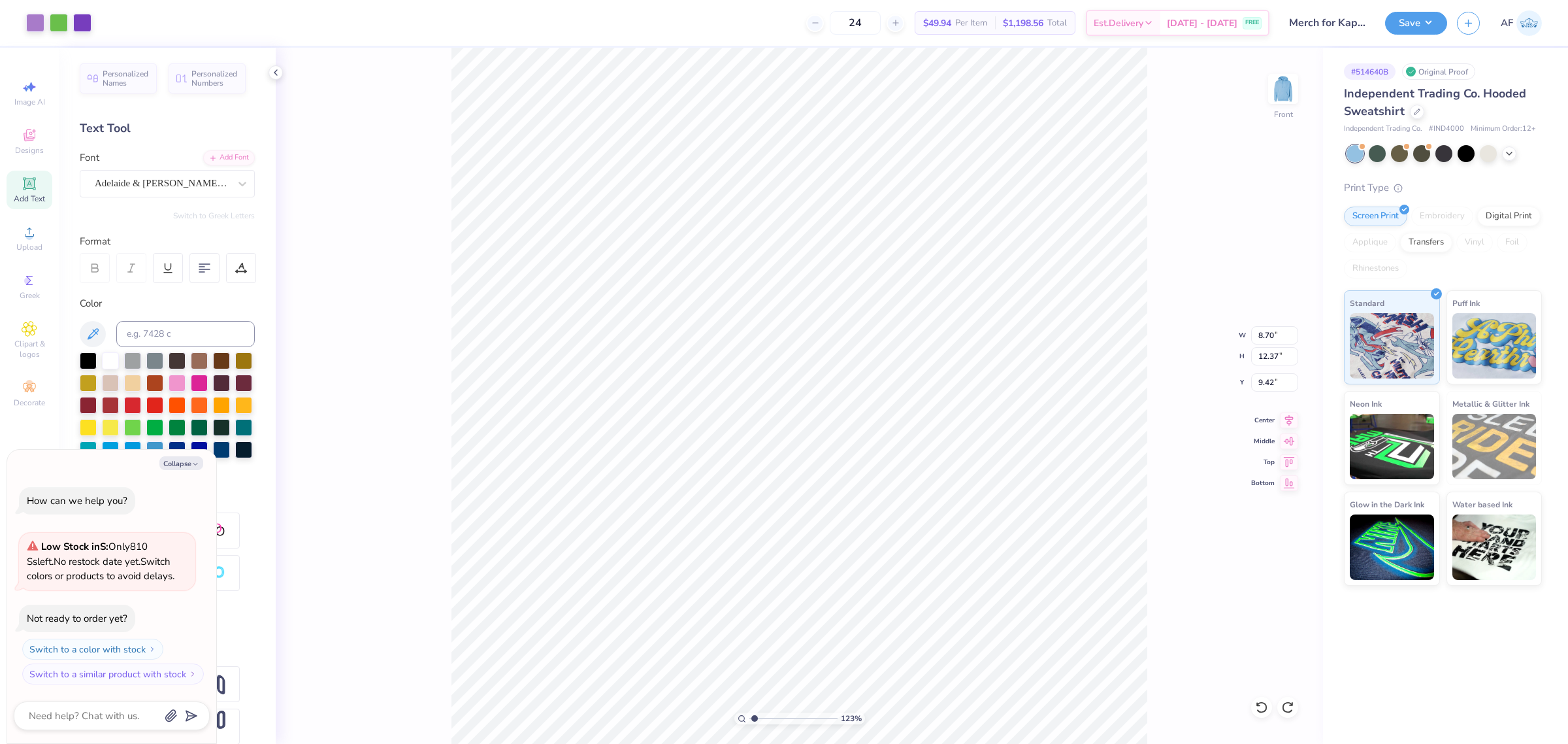
type input "1.23175200926507"
type textarea "x"
type input "1.23175200926507"
type textarea "x"
type input "1.23175200926507"
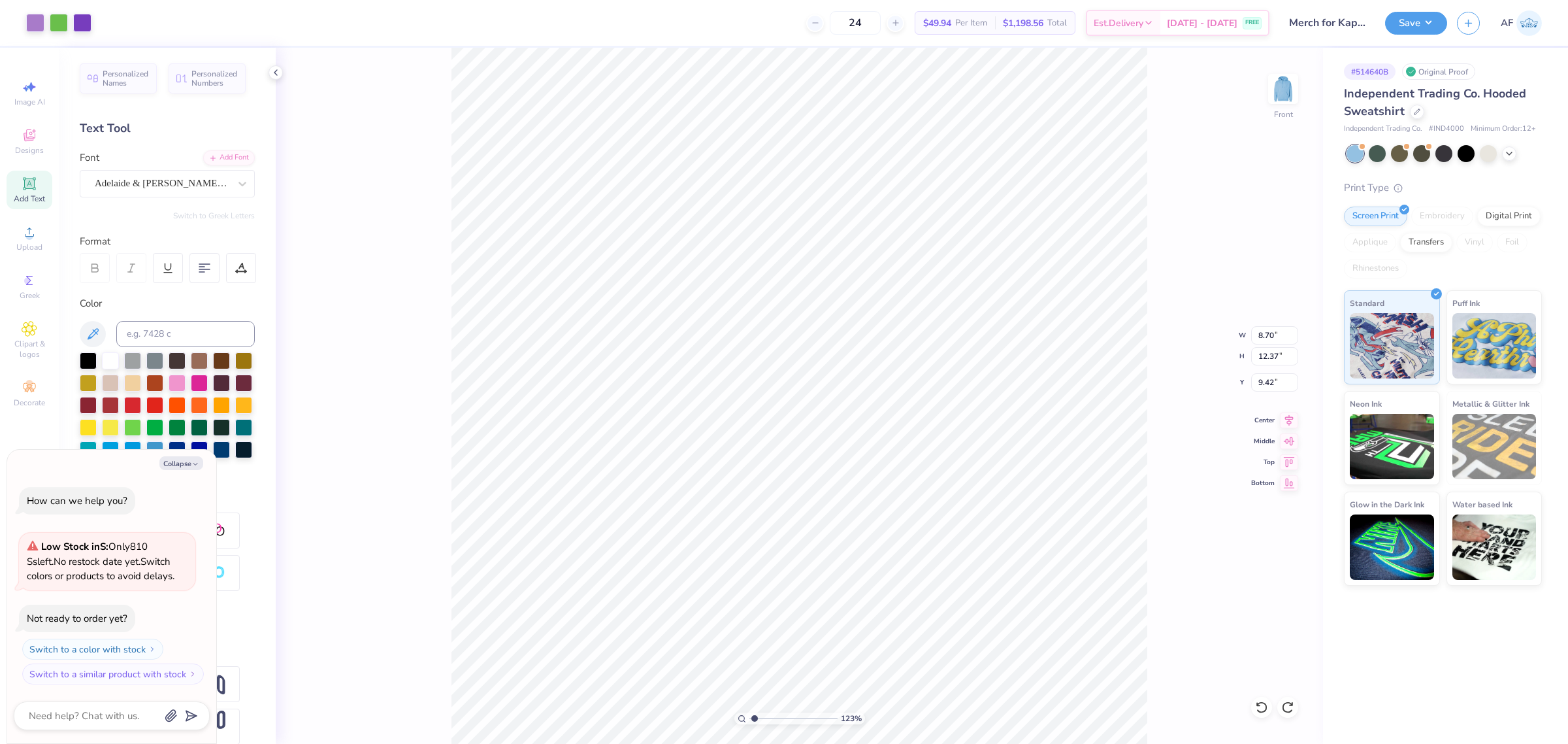
type textarea "x"
type input "11.14"
type input "10.30"
type input "9.88"
type input "1.23175200926507"
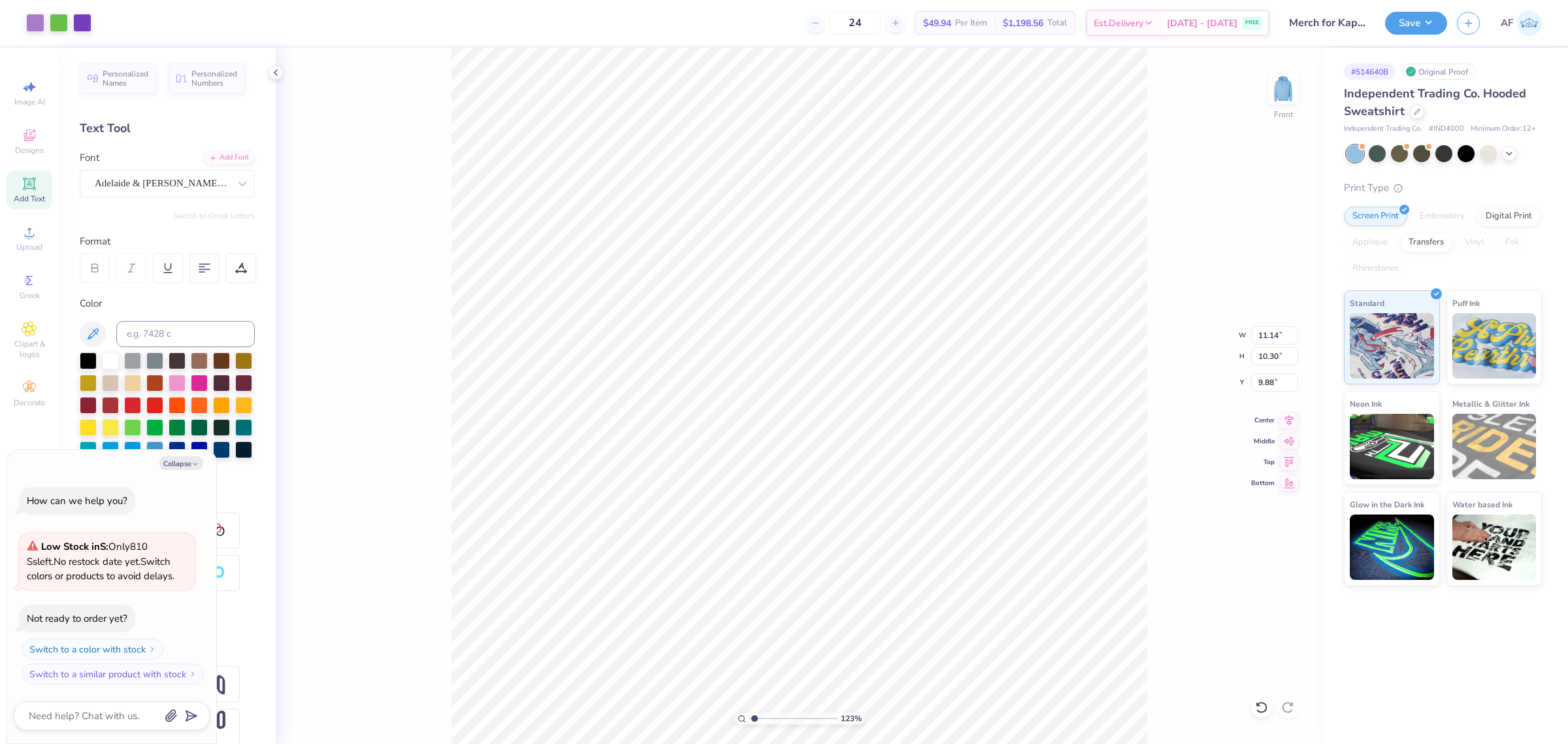
type textarea "x"
type input "1.23175200926507"
type textarea "x"
type input "10.88"
type input "10.82"
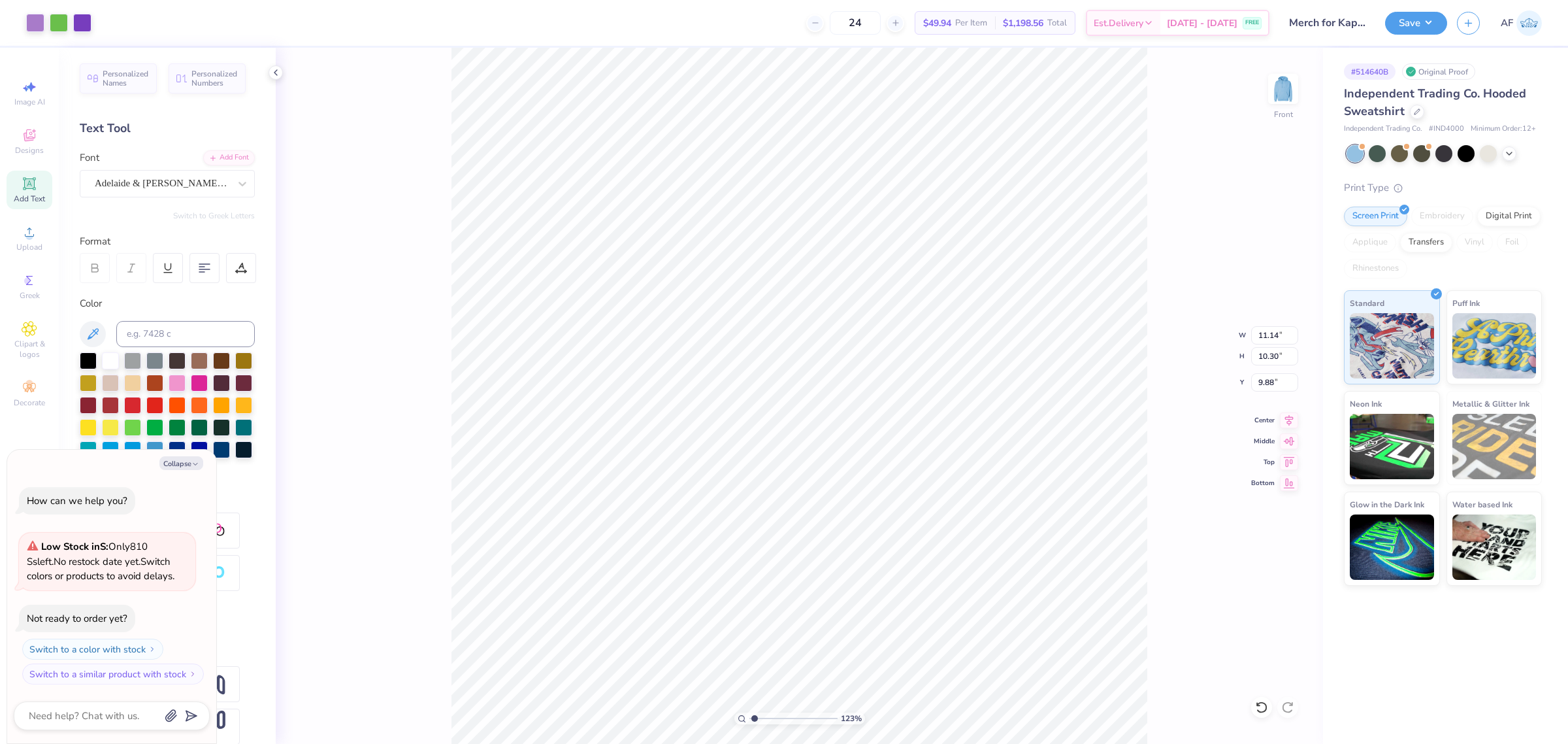
type input "9.79"
type input "1.23175200926507"
type textarea "x"
type input "1.23175200926507"
type textarea "x"
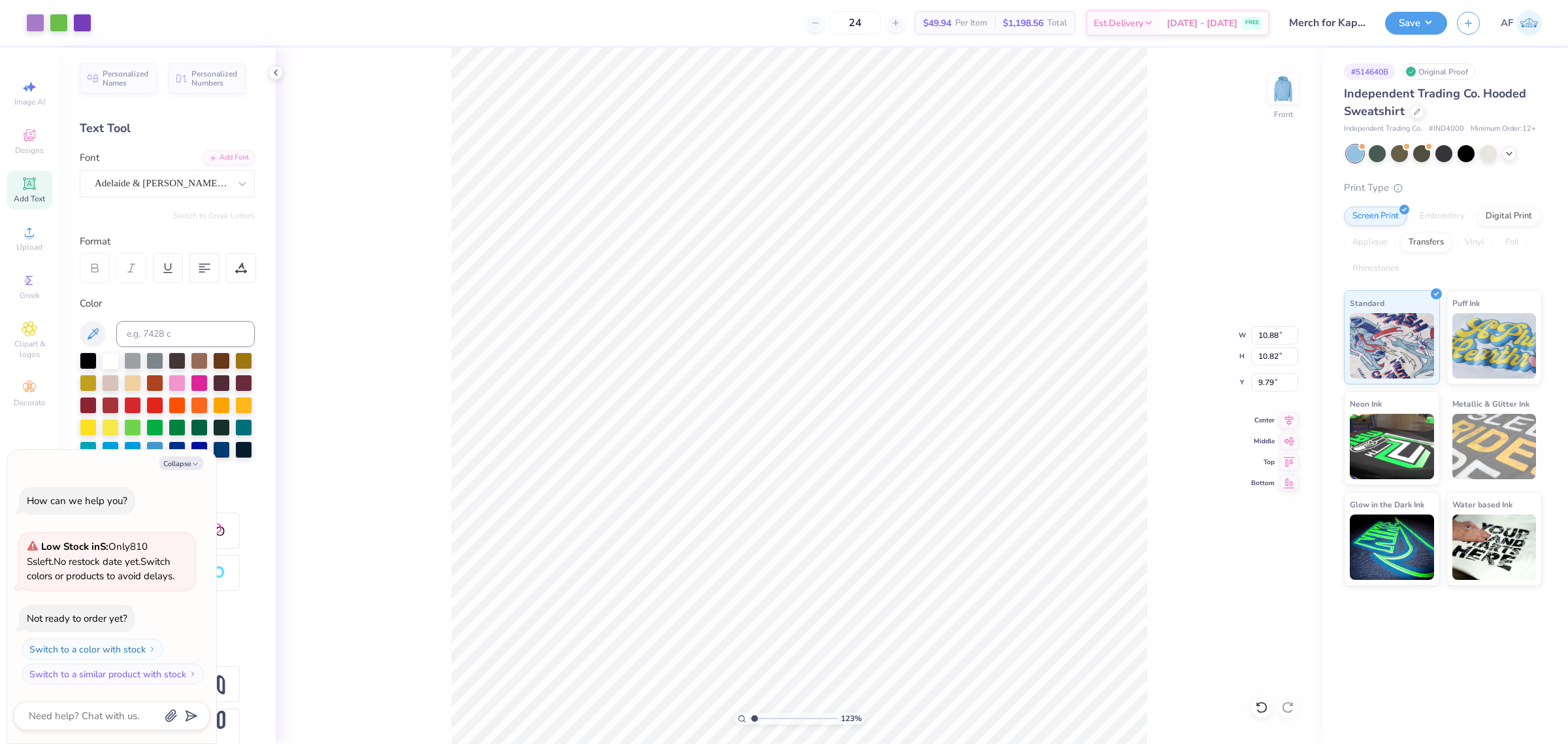
type input "1.23175200926507"
type textarea "x"
type input "1.23175200926507"
type textarea "x"
type input "11.42"
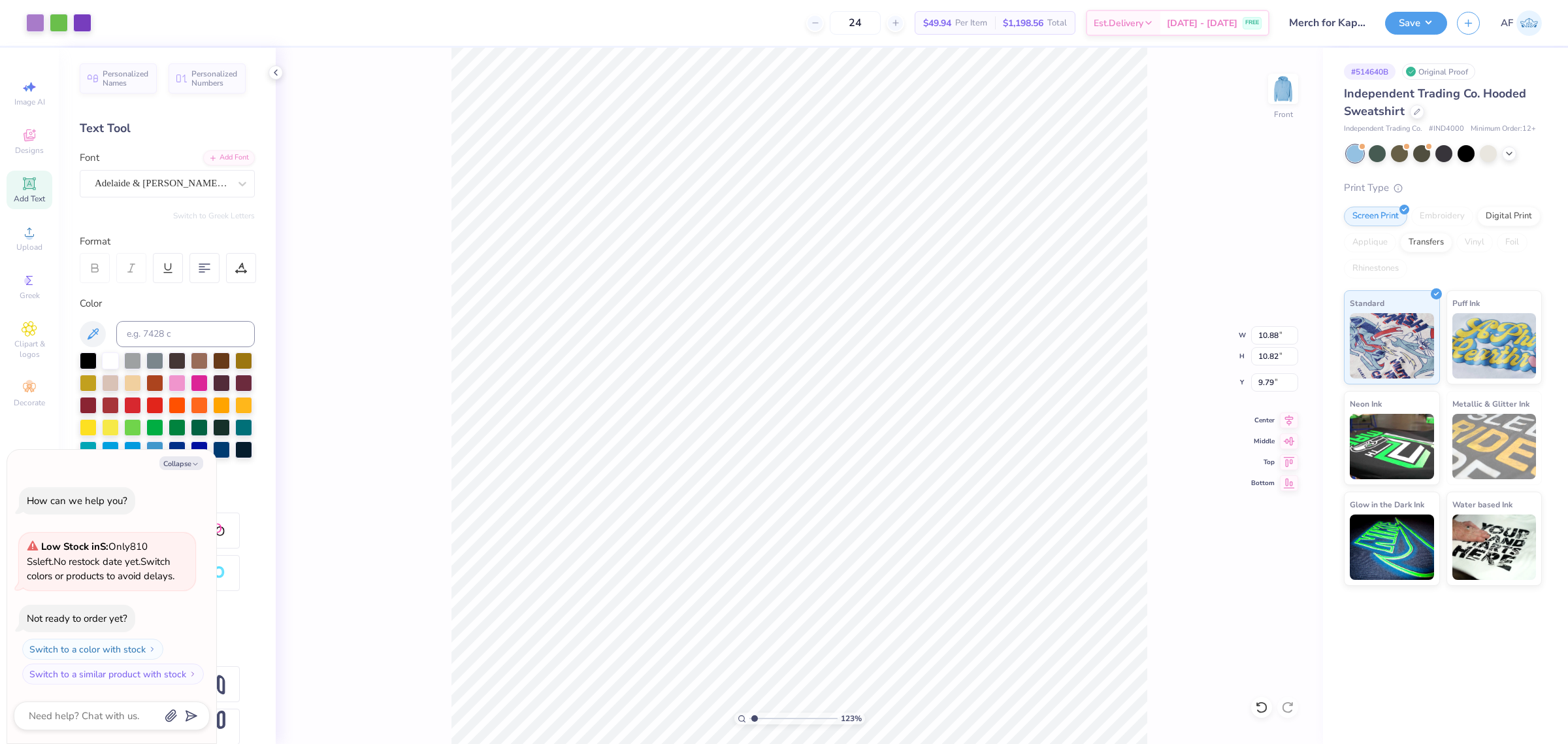
type input "9.54"
type input "9.89"
type input "1.23175200926507"
type textarea "x"
type input "1.23175200926507"
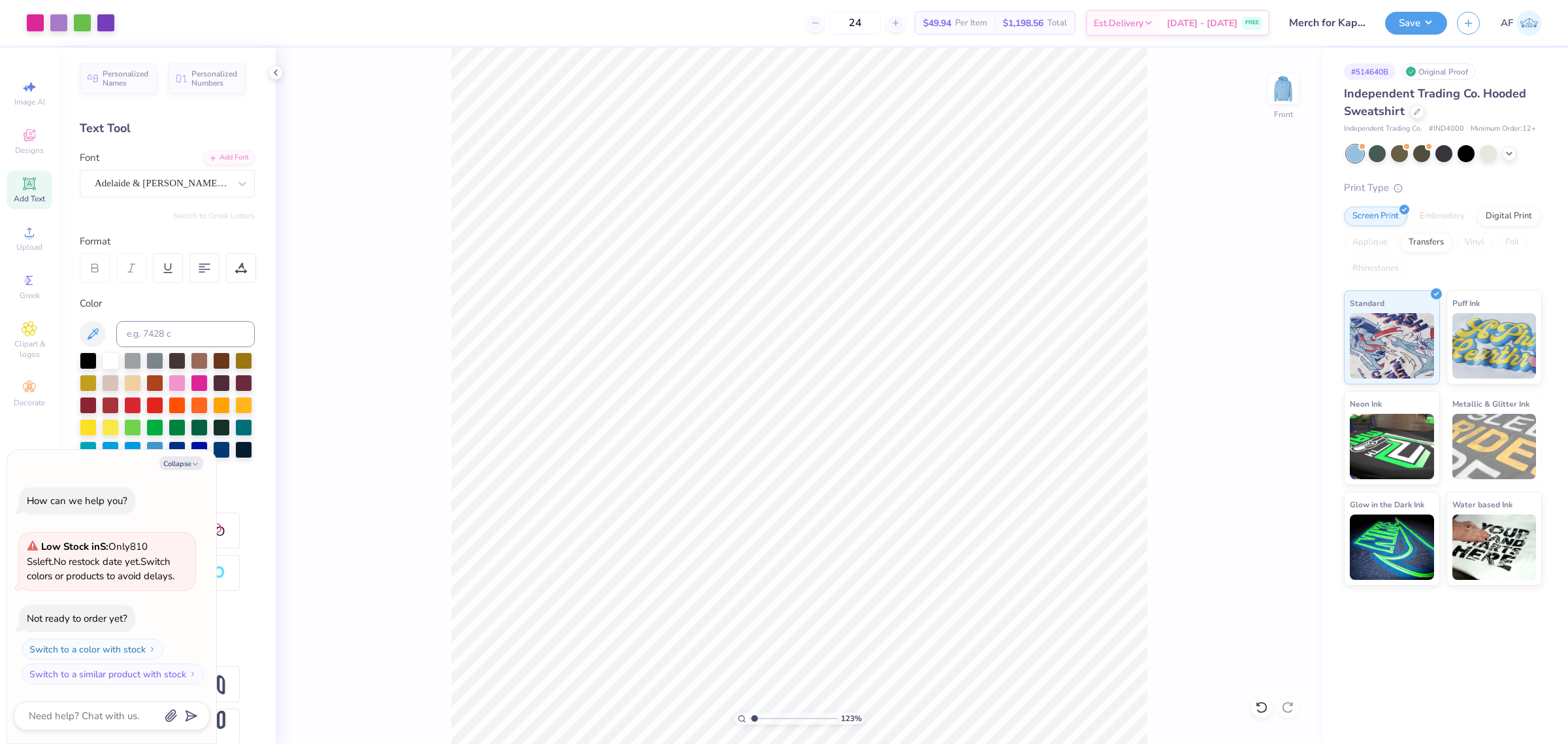
type textarea "x"
click at [1268, 337] on input "11.42" at bounding box center [1274, 335] width 47 height 18
type input "11"
type input "1.23175200926507"
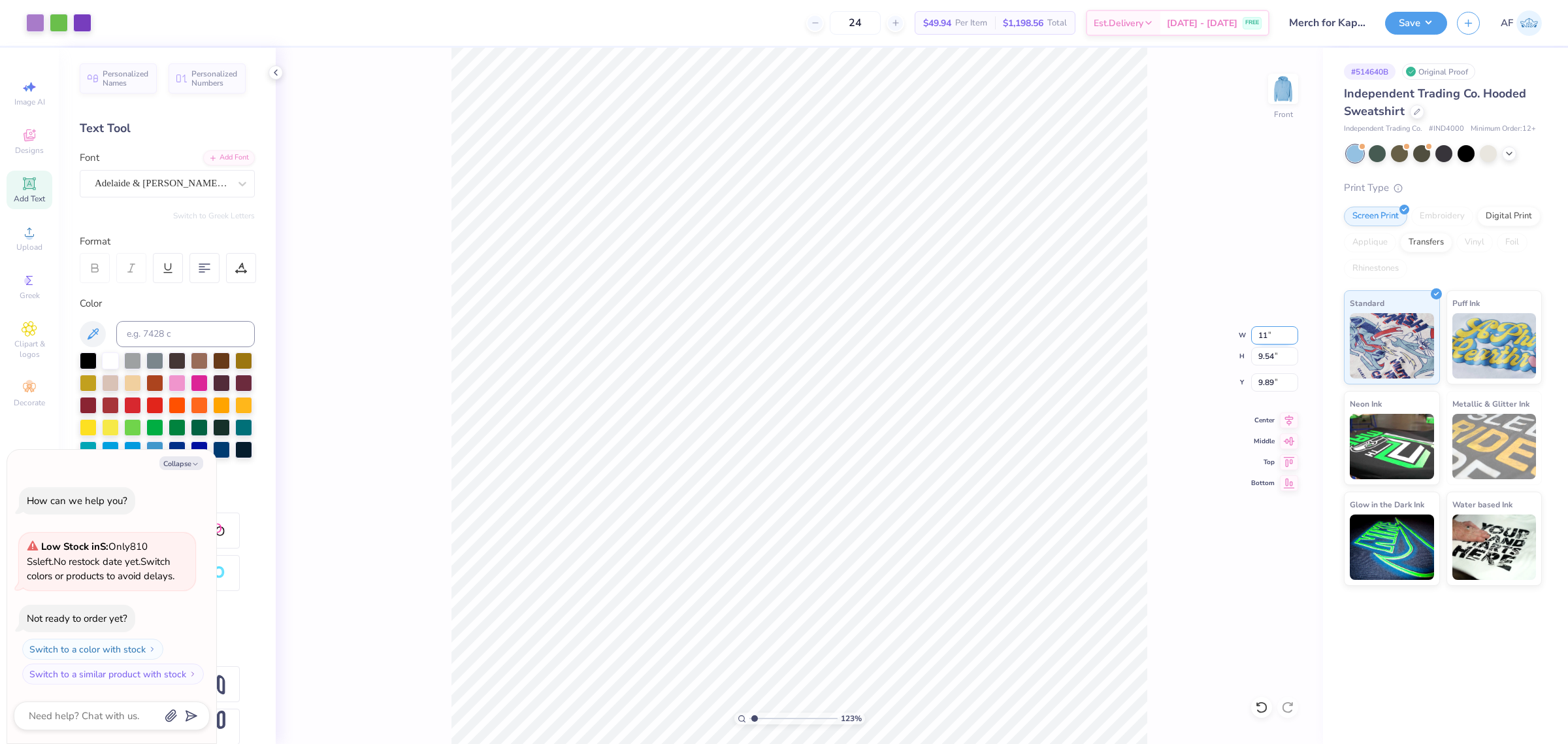
type textarea "x"
type input "11.00"
type input "9.19"
type input "10.06"
type input "1.23175200926507"
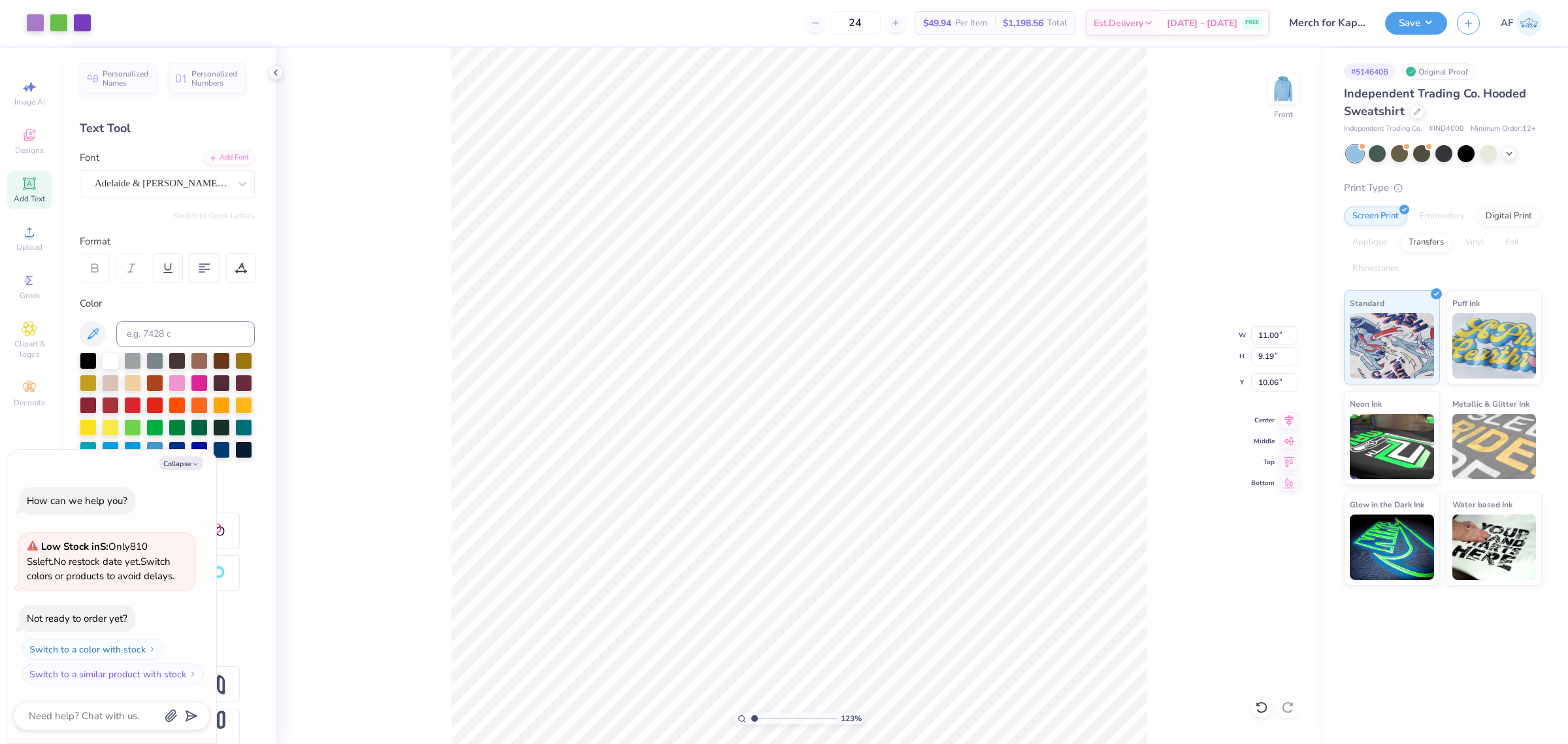
type textarea "x"
type input "1.23175200926507"
type textarea "x"
click at [119, 472] on div at bounding box center [110, 470] width 17 height 17
type input "1.23175200926507"
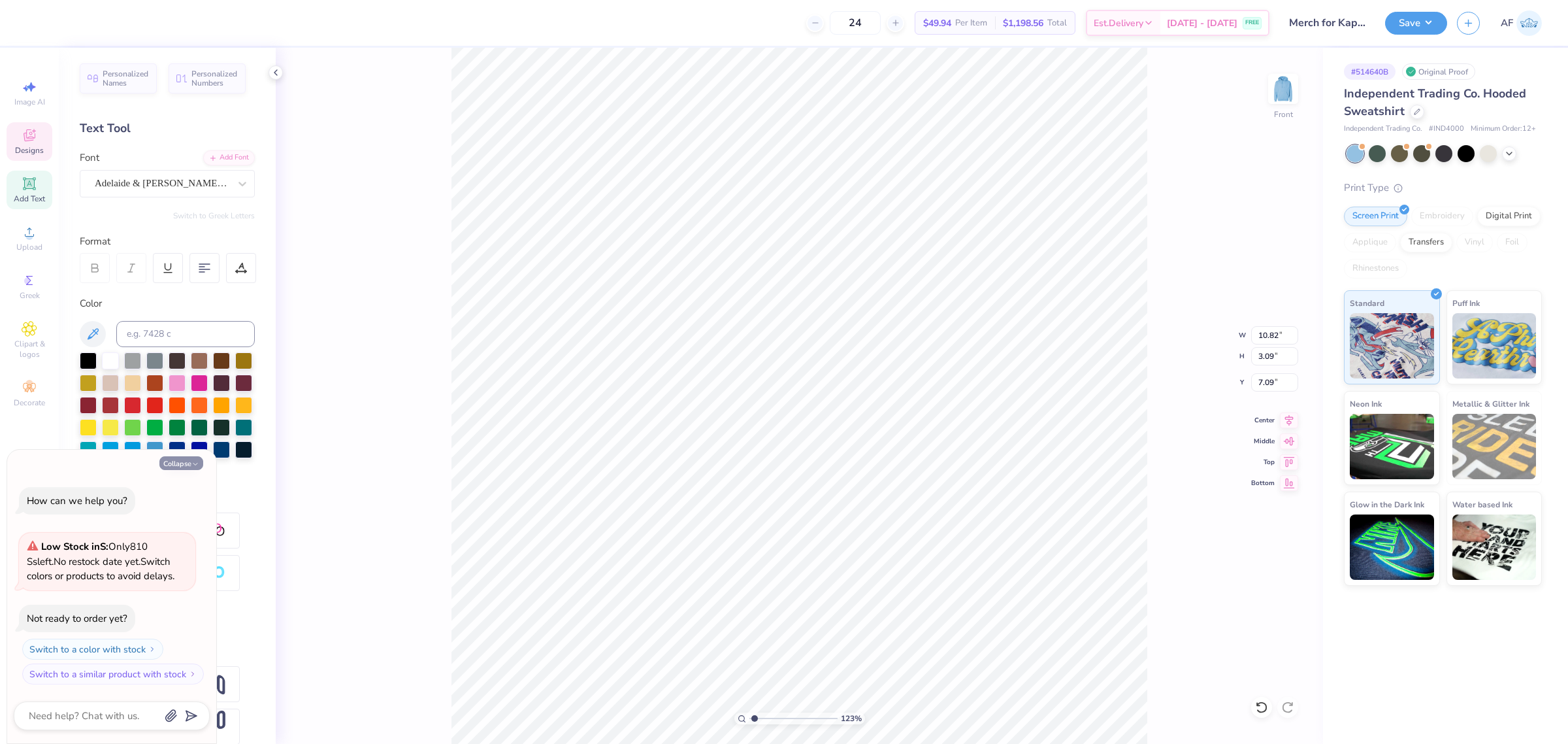
click at [190, 458] on button "Collapse" at bounding box center [181, 463] width 44 height 14
type textarea "x"
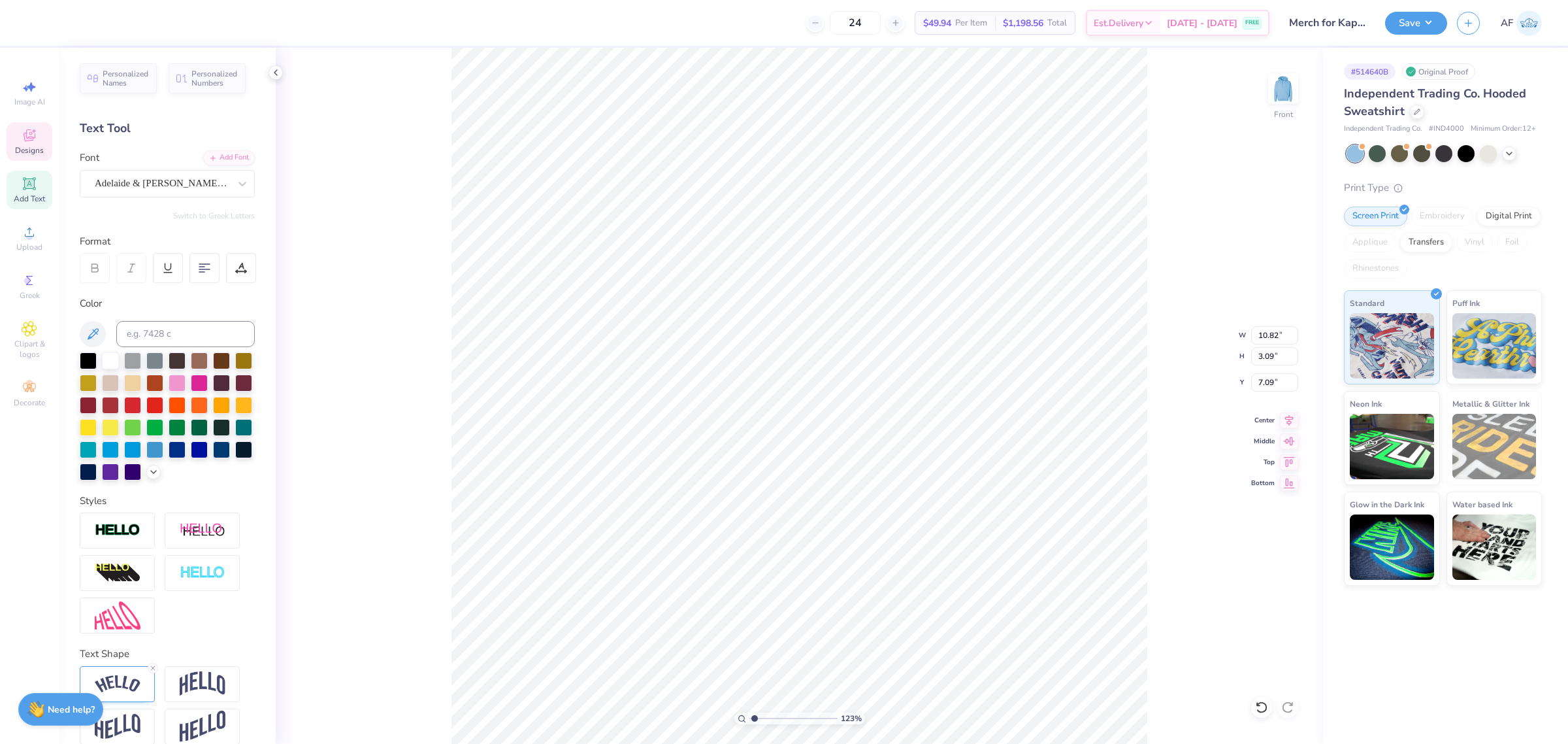
type input "1.23175200926507"
type input "11.00"
type input "9.19"
type input "10.06"
type input "1.23175200926507"
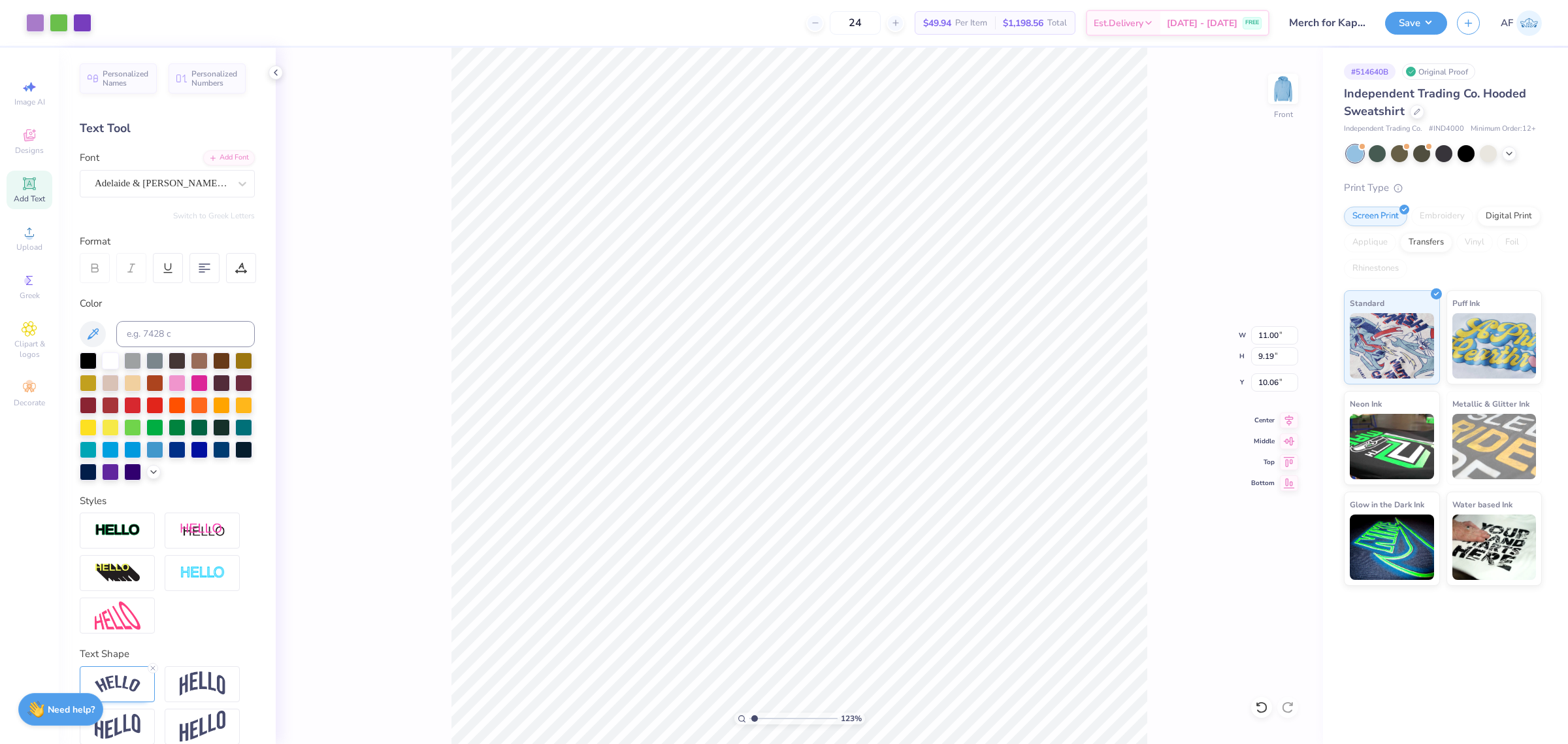
type input "10.82"
type input "3.09"
type input "7.09"
click at [191, 337] on input at bounding box center [186, 334] width 139 height 26
type input "266"
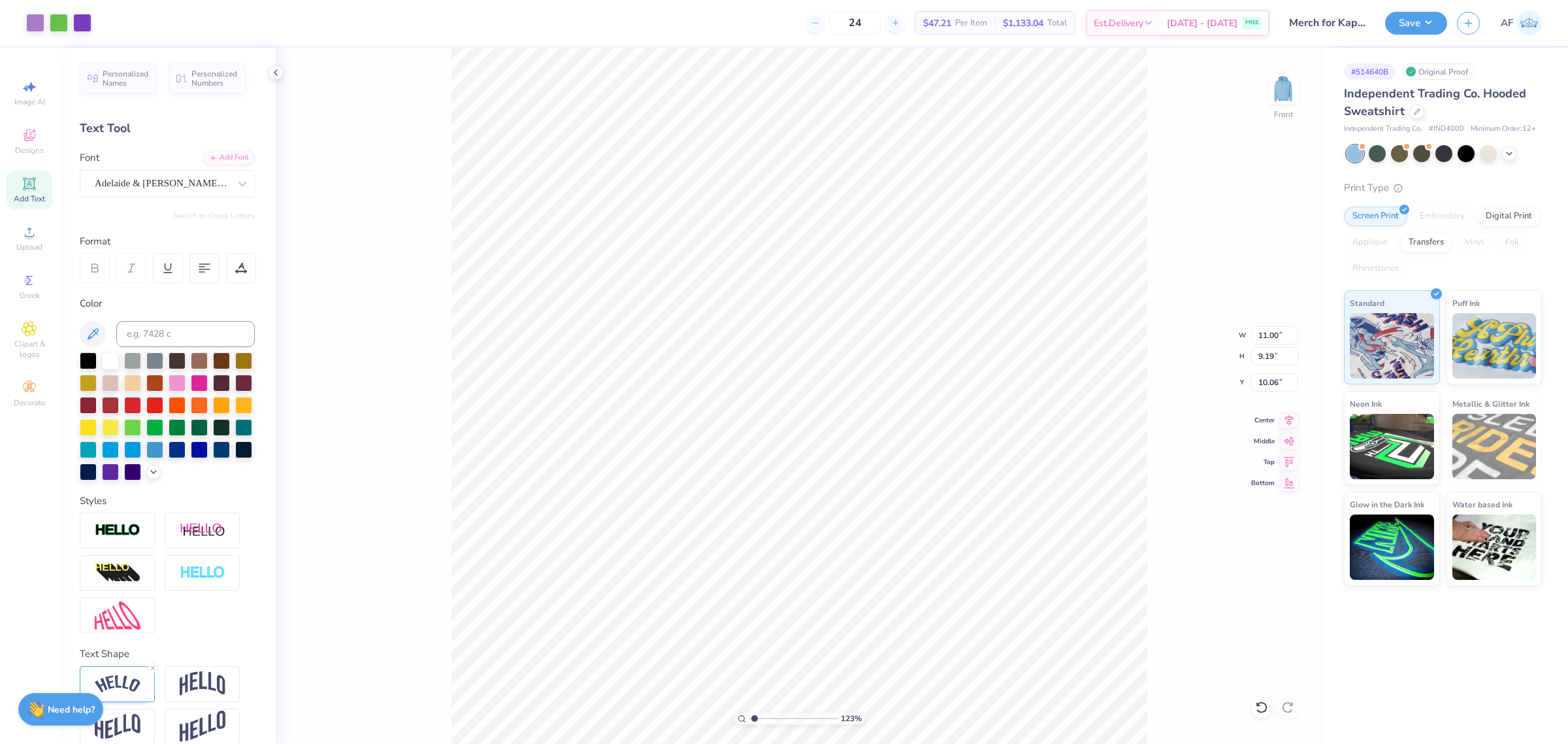
type input "1.23175200926507"
type input "8.43"
type input "1.23175200926507"
type input "8.64"
type input "1.23175200926507"
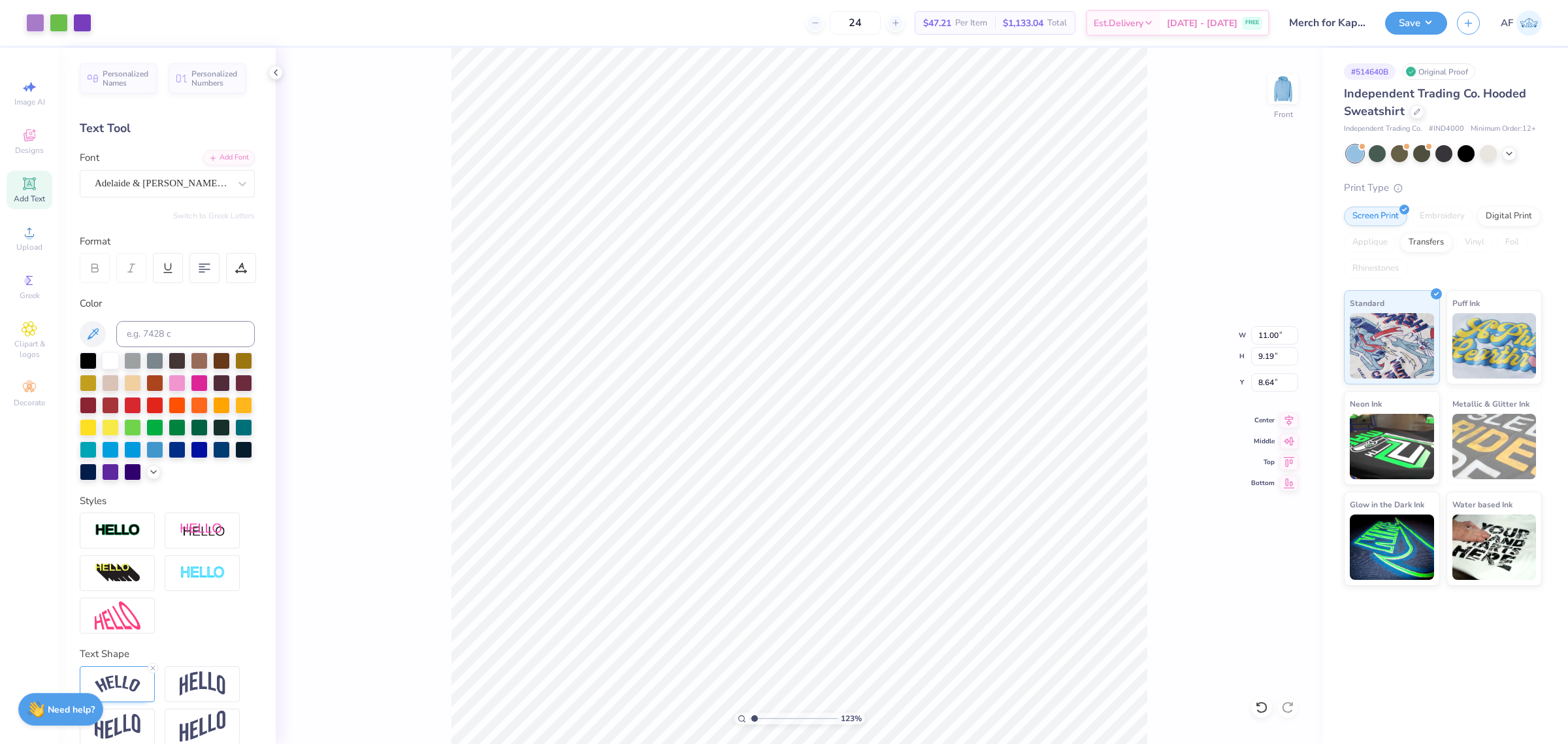
type input "10.82"
click at [1285, 418] on icon at bounding box center [1288, 418] width 18 height 16
click at [1283, 419] on icon at bounding box center [1288, 418] width 18 height 16
click at [1261, 350] on input "13.16" at bounding box center [1274, 356] width 47 height 18
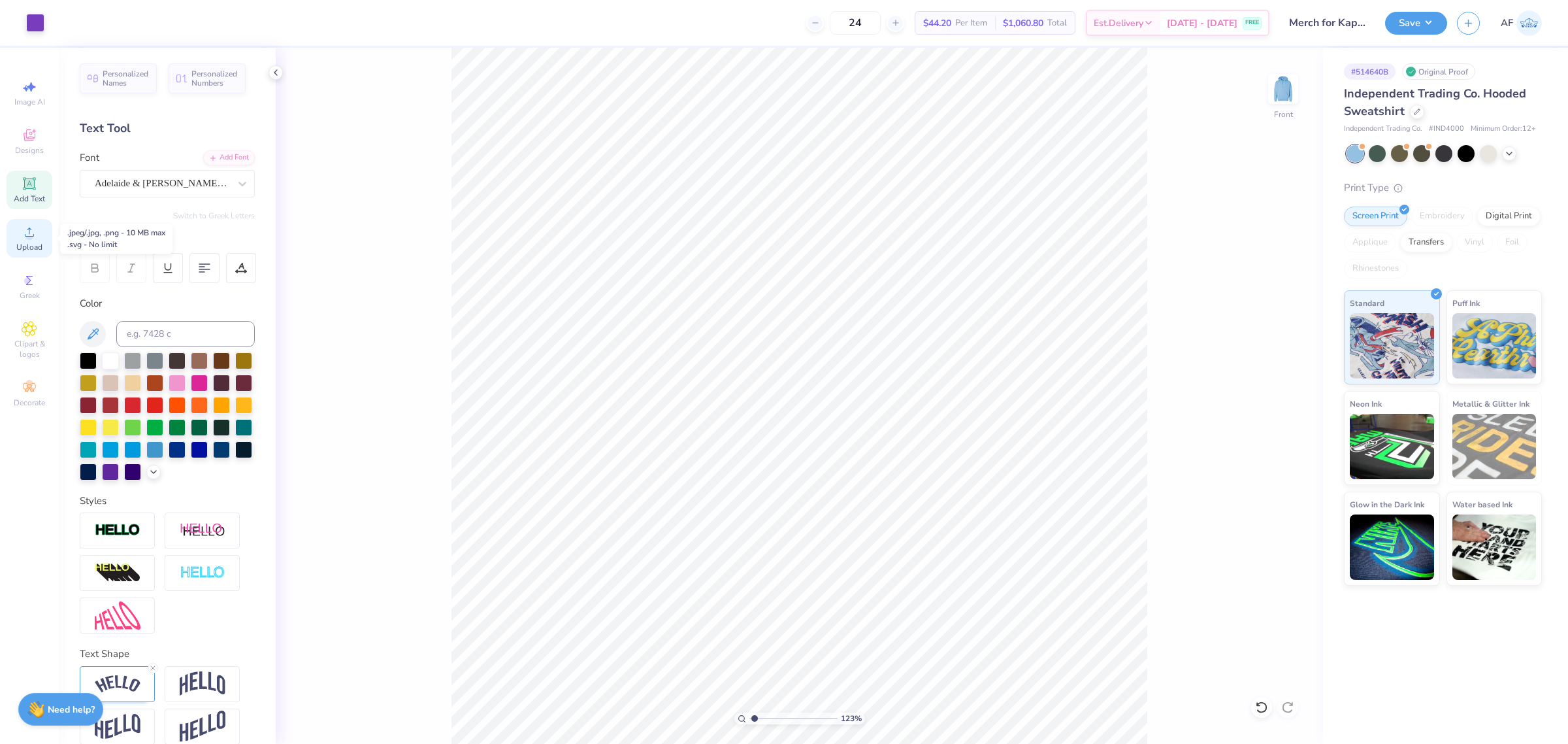
click at [14, 239] on div "Upload" at bounding box center [29, 237] width 46 height 38
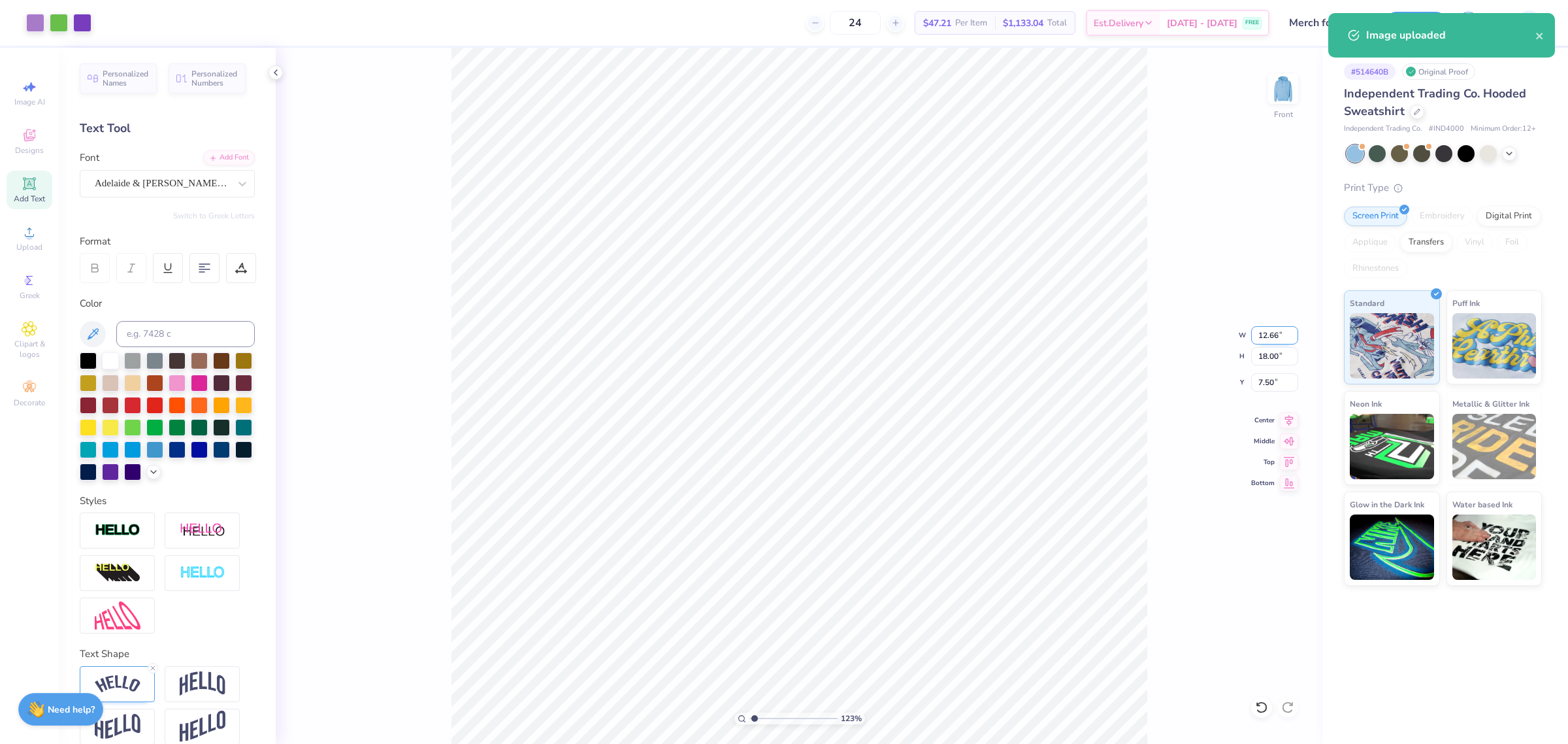
click at [1272, 331] on input "12.66" at bounding box center [1274, 335] width 47 height 18
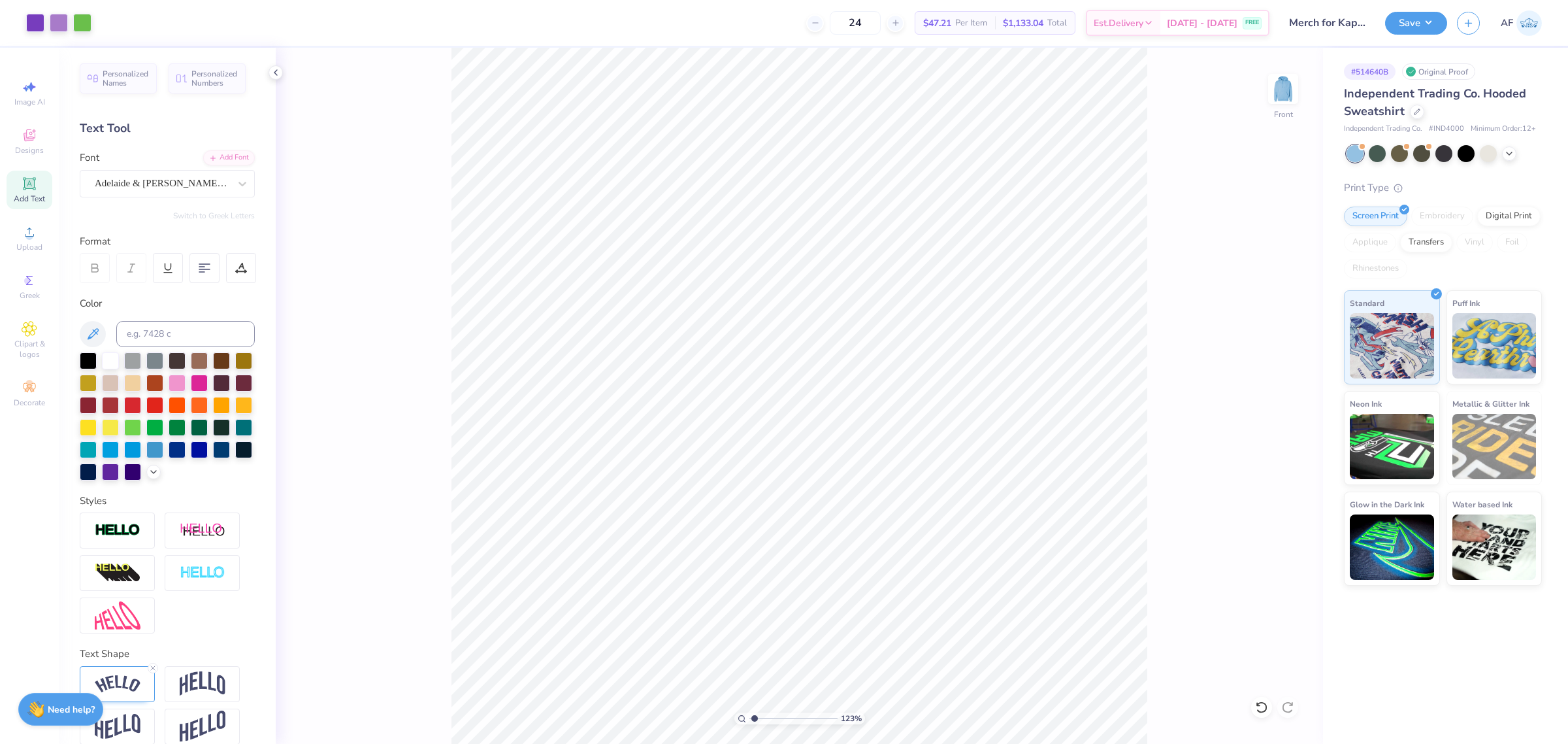
click at [563, 24] on div "Art colors 24 $47.21 Per Item $1,133.04 Total Est. Delivery Sep 19 - 22 FREE De…" at bounding box center [784, 372] width 1568 height 744
click at [80, 16] on div at bounding box center [82, 21] width 18 height 18
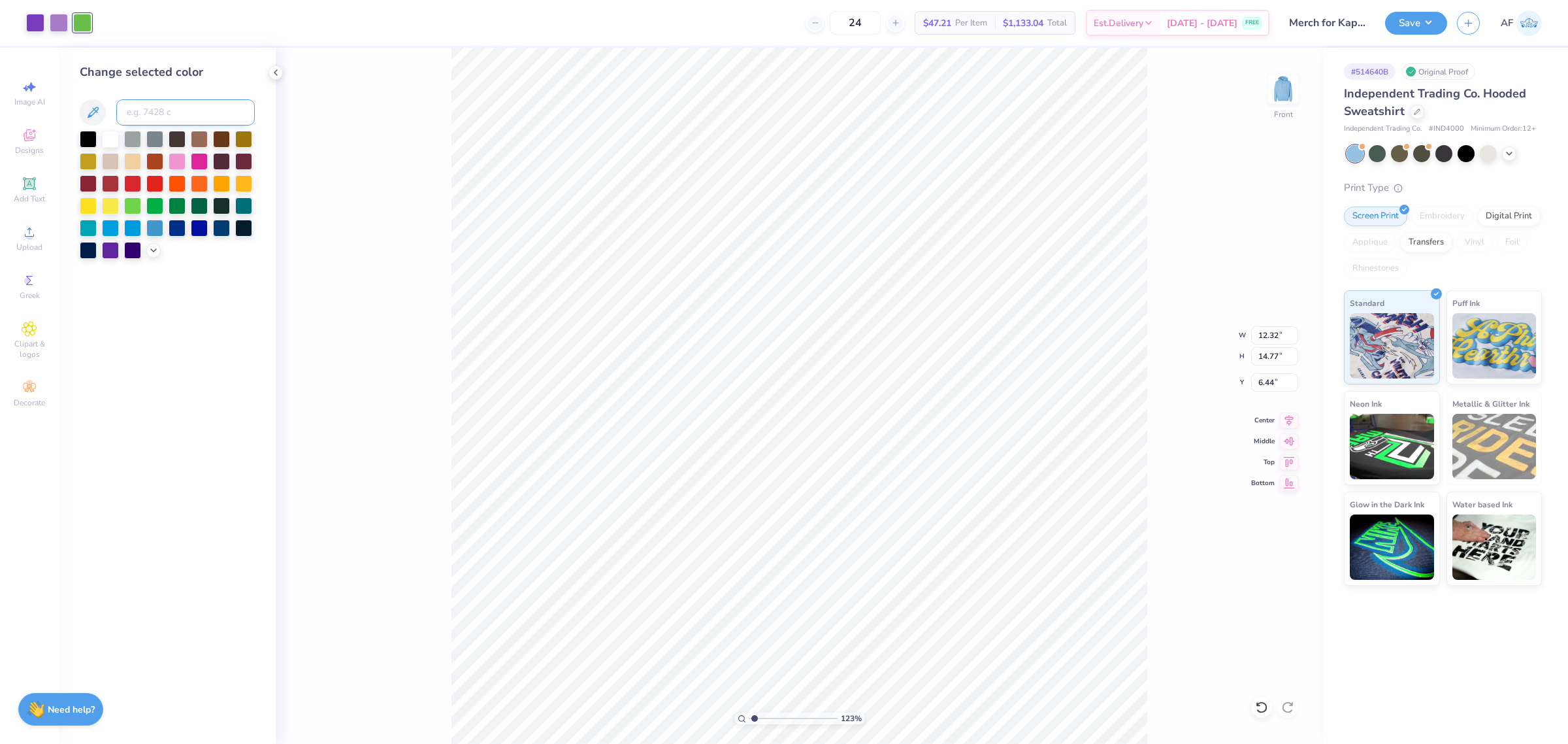
click at [171, 102] on input at bounding box center [186, 113] width 139 height 26
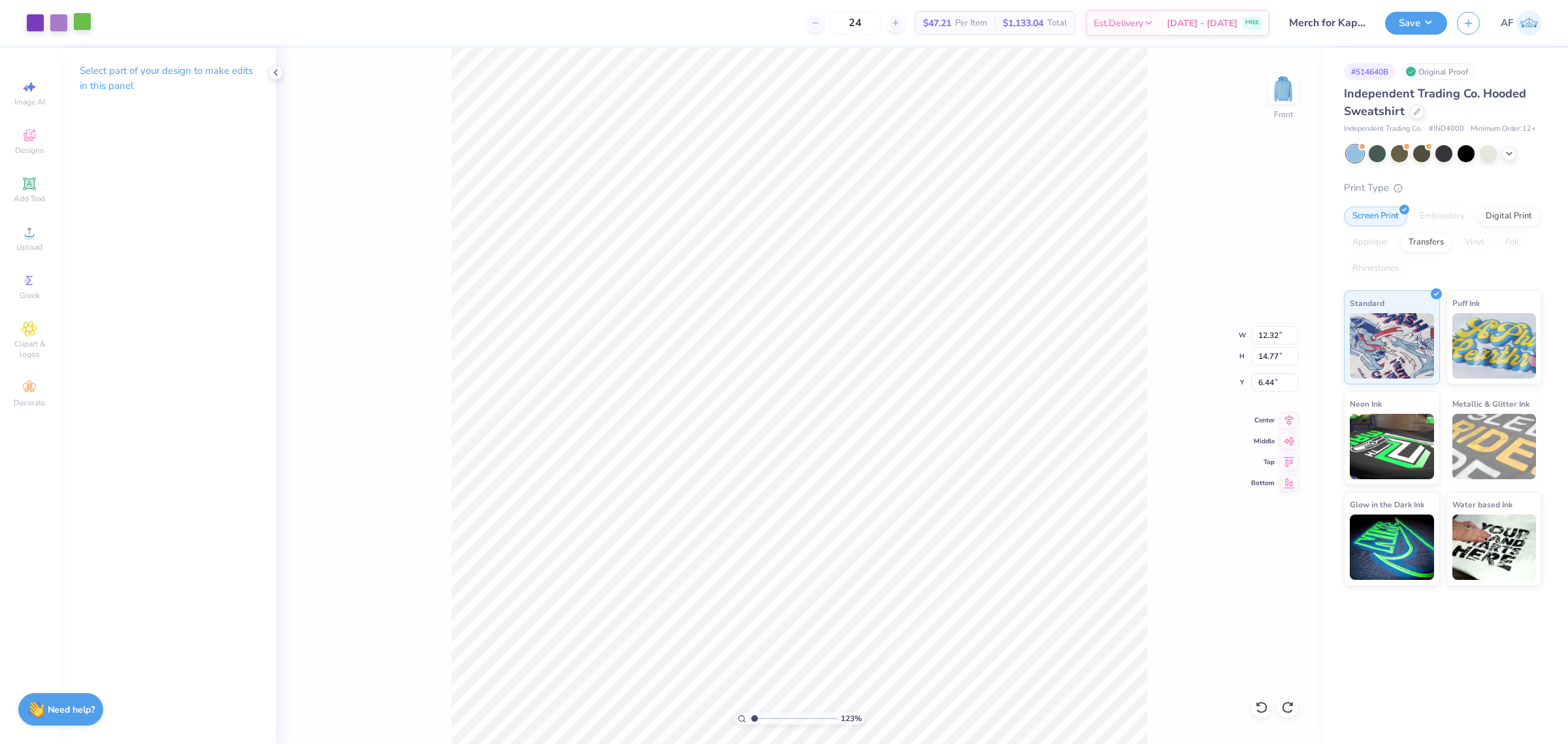
click at [90, 24] on div at bounding box center [82, 21] width 18 height 18
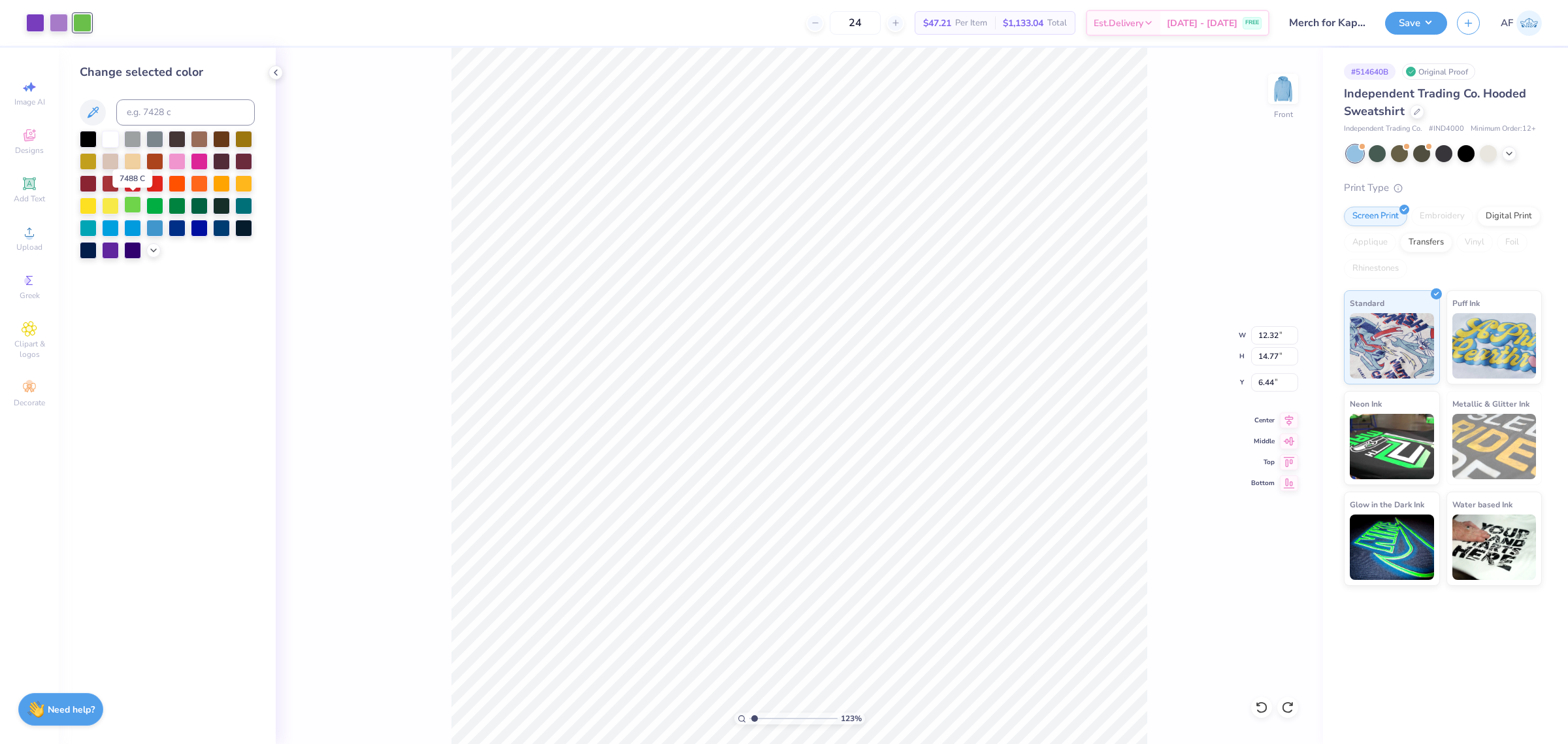
click at [135, 208] on div at bounding box center [132, 204] width 17 height 17
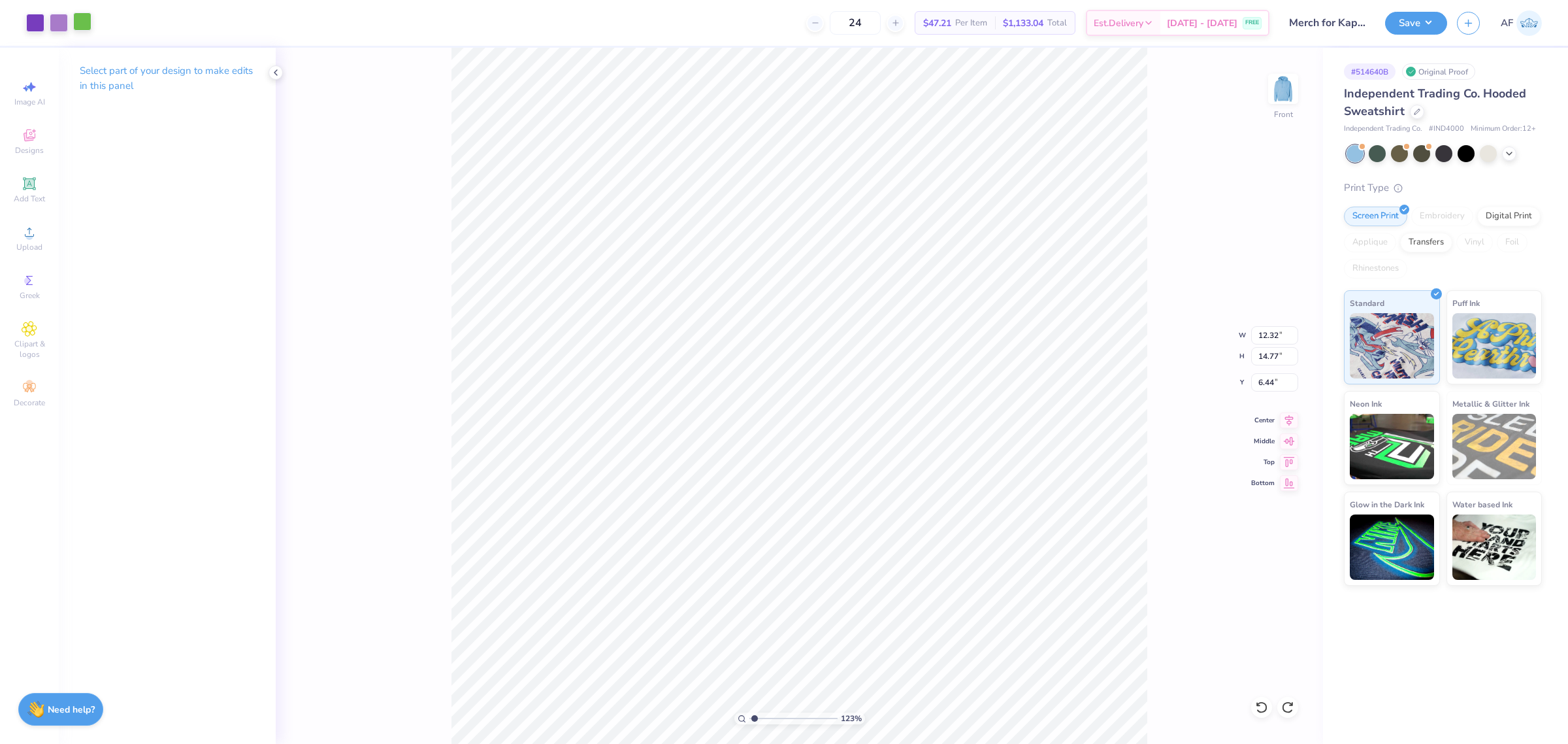
click at [87, 31] on div at bounding box center [82, 21] width 18 height 18
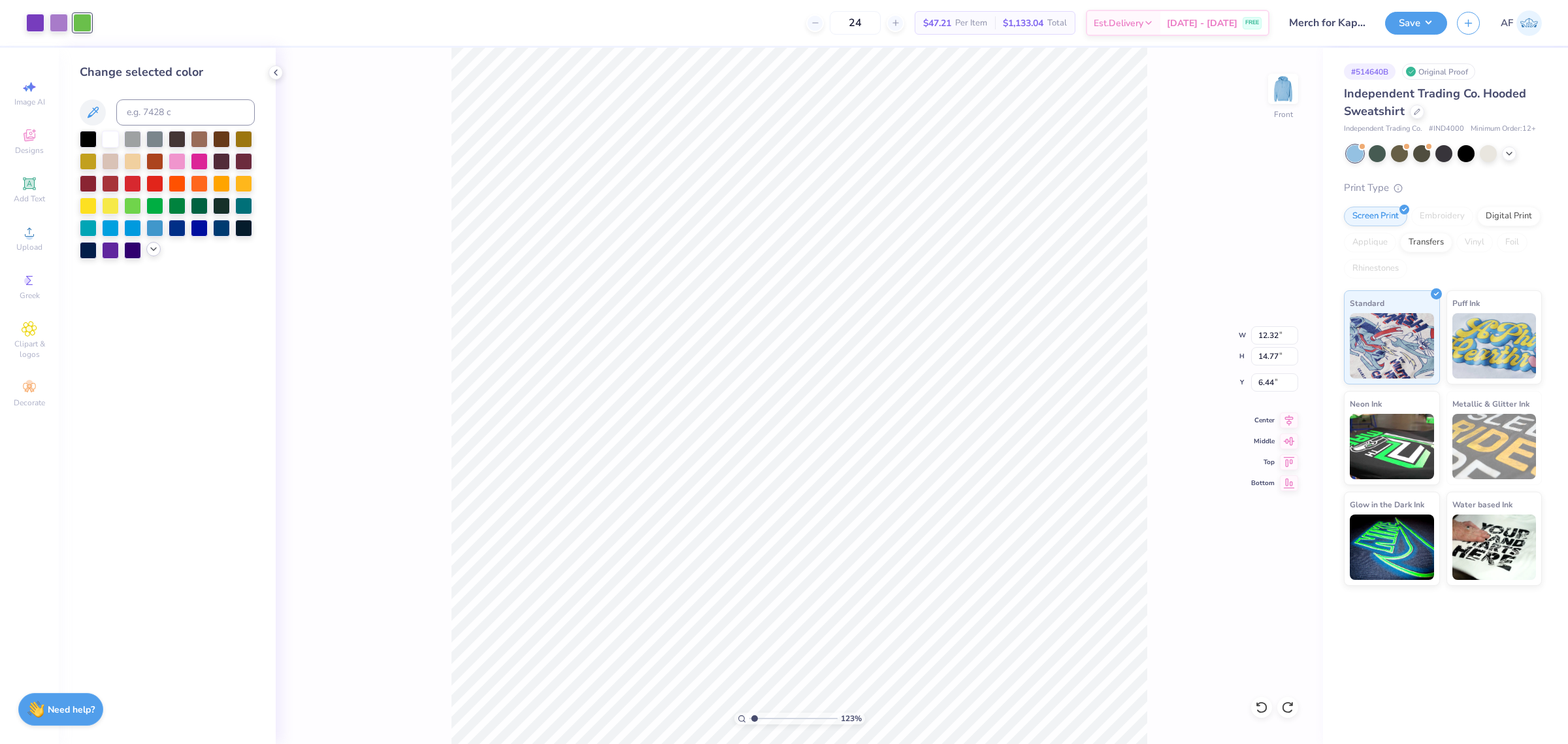
click at [154, 250] on polyline at bounding box center [153, 249] width 5 height 2
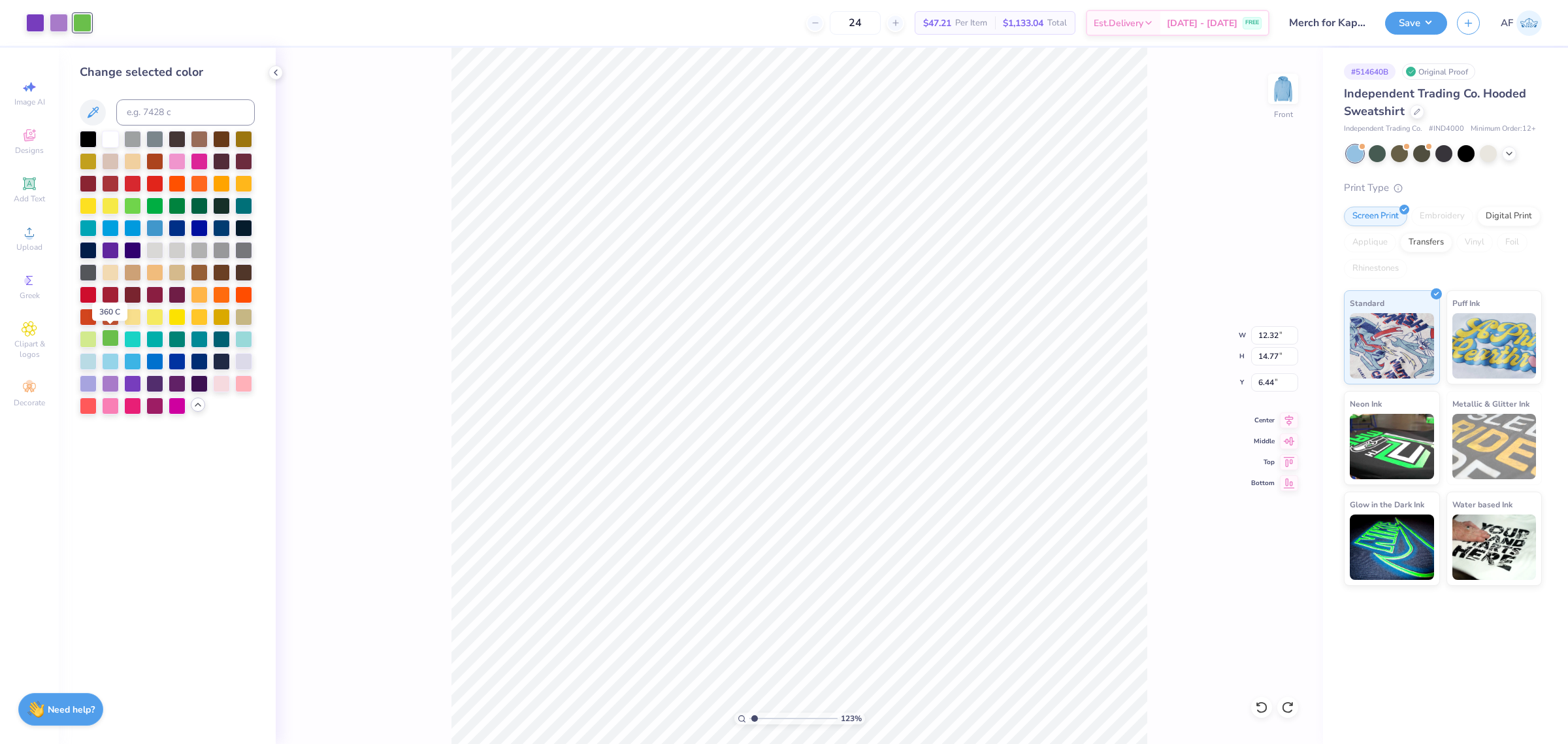
click at [105, 340] on div at bounding box center [110, 338] width 17 height 17
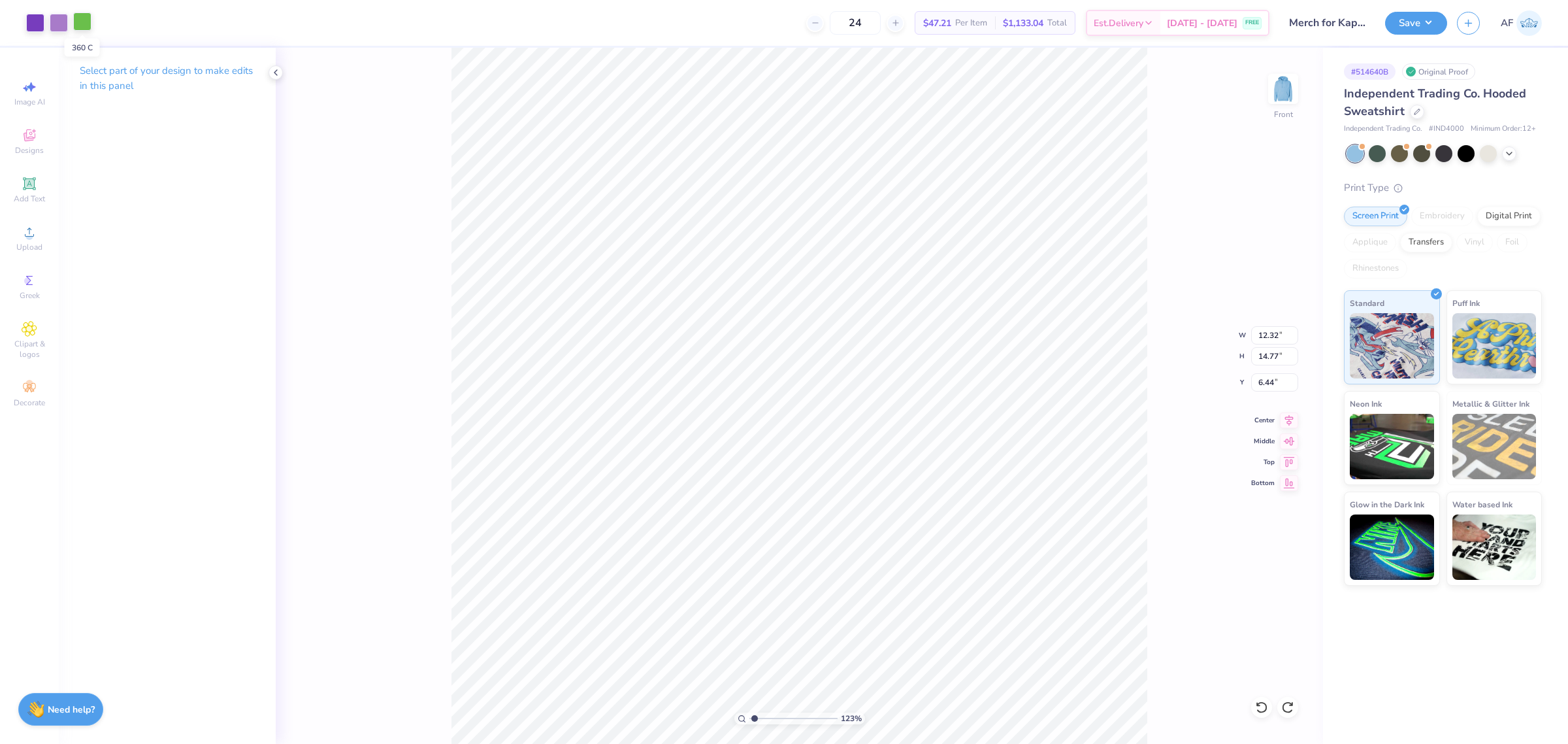
click at [85, 18] on div at bounding box center [82, 21] width 18 height 18
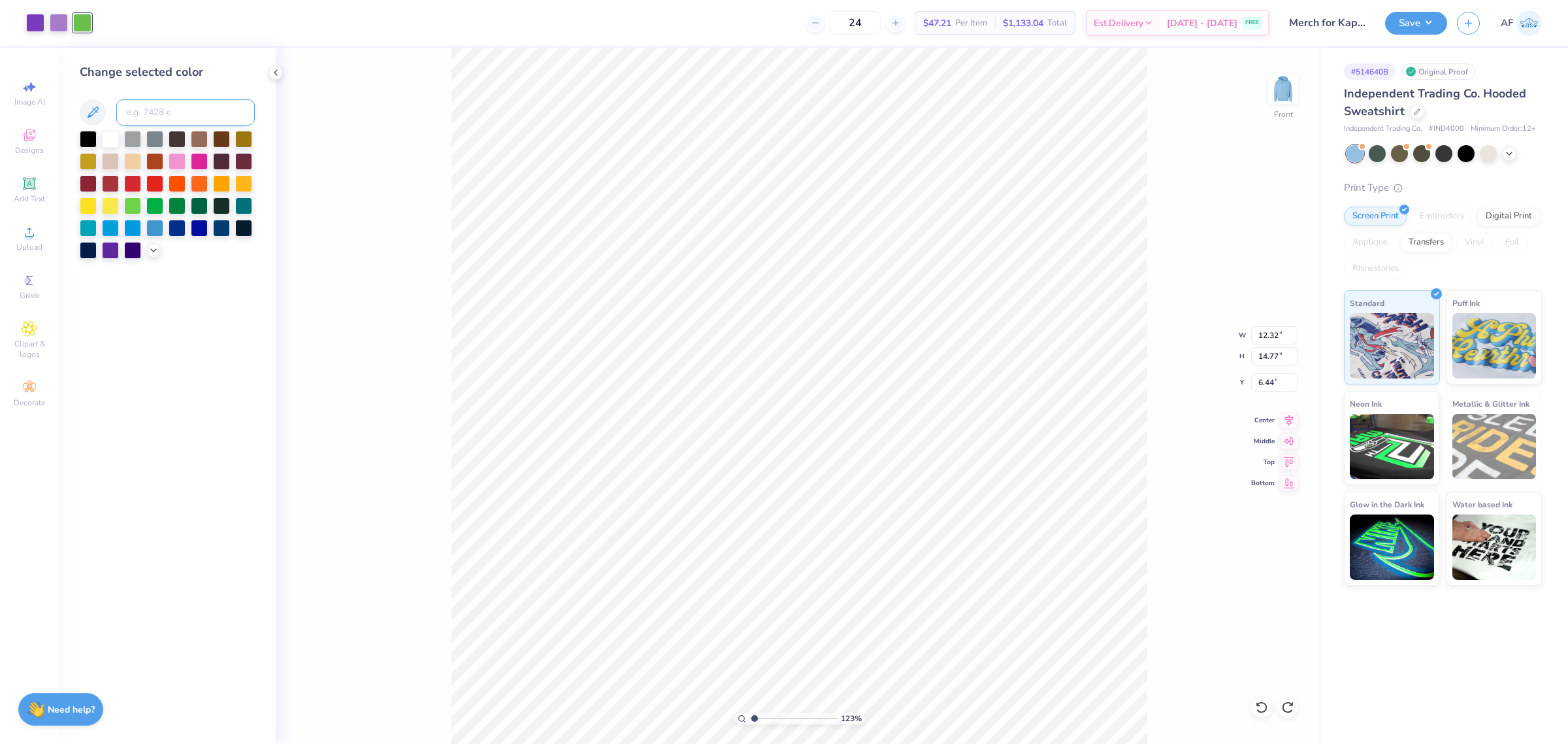
click at [148, 112] on input at bounding box center [186, 113] width 139 height 26
click at [82, 24] on div at bounding box center [82, 23] width 18 height 18
click at [142, 113] on input at bounding box center [186, 113] width 139 height 26
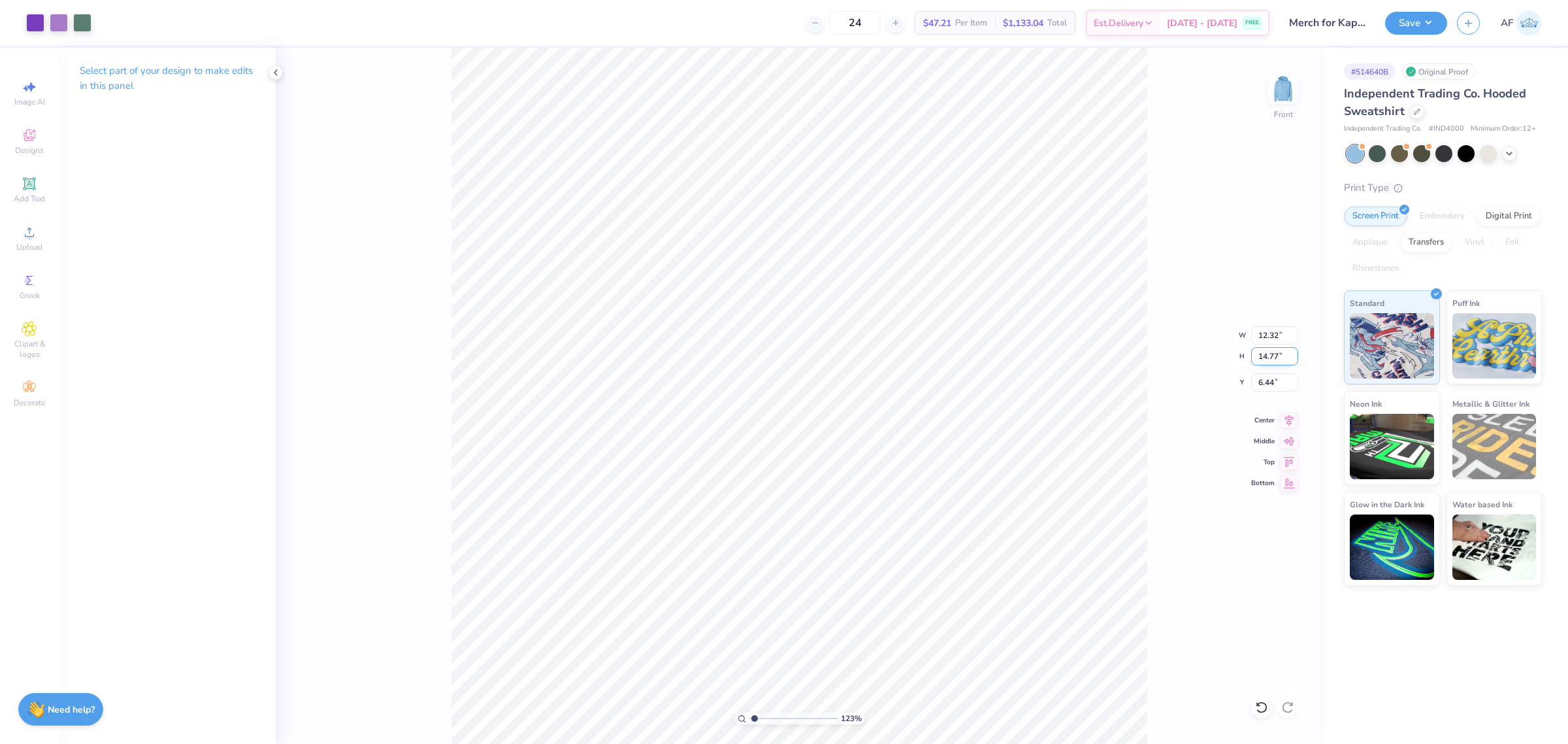
click at [1265, 353] on input "14.77" at bounding box center [1274, 356] width 47 height 18
click at [1286, 422] on icon at bounding box center [1288, 418] width 18 height 16
click at [1261, 356] on input "14.70" at bounding box center [1274, 356] width 47 height 18
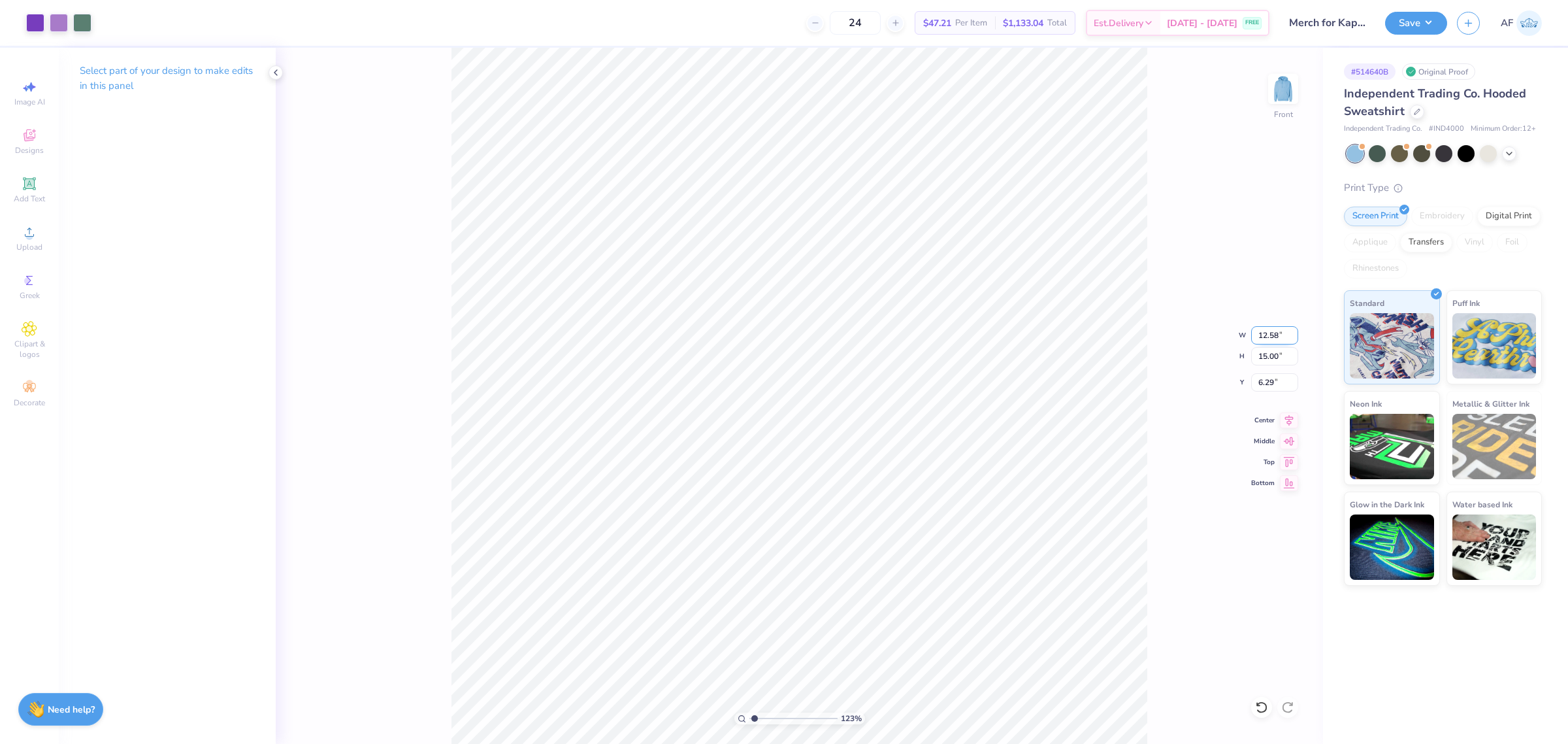
click at [1263, 334] on input "12.58" at bounding box center [1274, 335] width 47 height 18
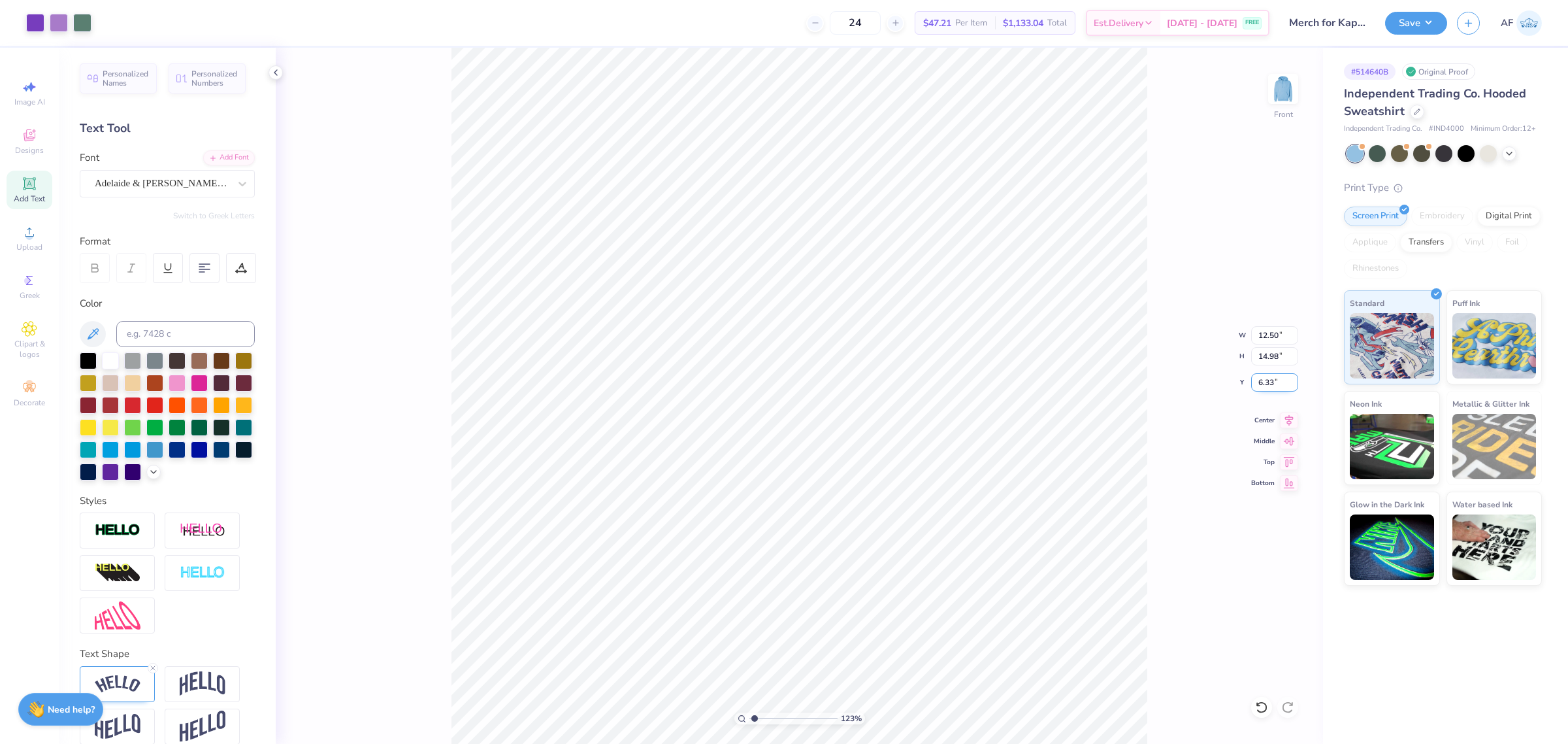
click at [1260, 374] on input "6.33" at bounding box center [1274, 382] width 47 height 18
click at [1151, 435] on div "123 % Front W 12.50 12.50 " H 14.98 14.98 " Y 6.00 6.00 " Center Middle Top Bot…" at bounding box center [799, 395] width 1047 height 696
click at [1283, 418] on icon at bounding box center [1288, 418] width 18 height 16
click at [1433, 24] on button "Save" at bounding box center [1416, 21] width 62 height 23
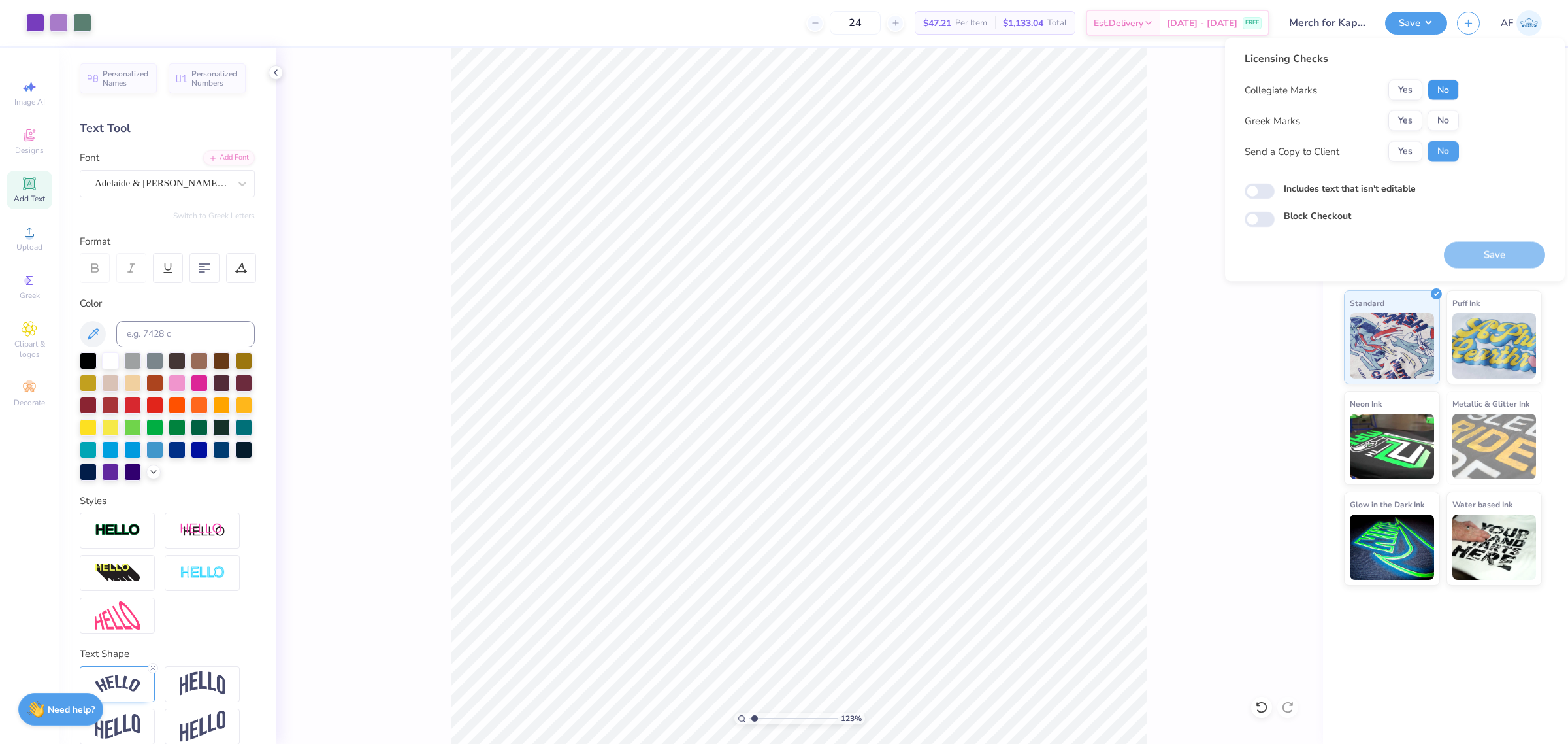
click at [1446, 87] on button "No" at bounding box center [1443, 91] width 31 height 21
click at [1408, 113] on button "Yes" at bounding box center [1405, 121] width 34 height 21
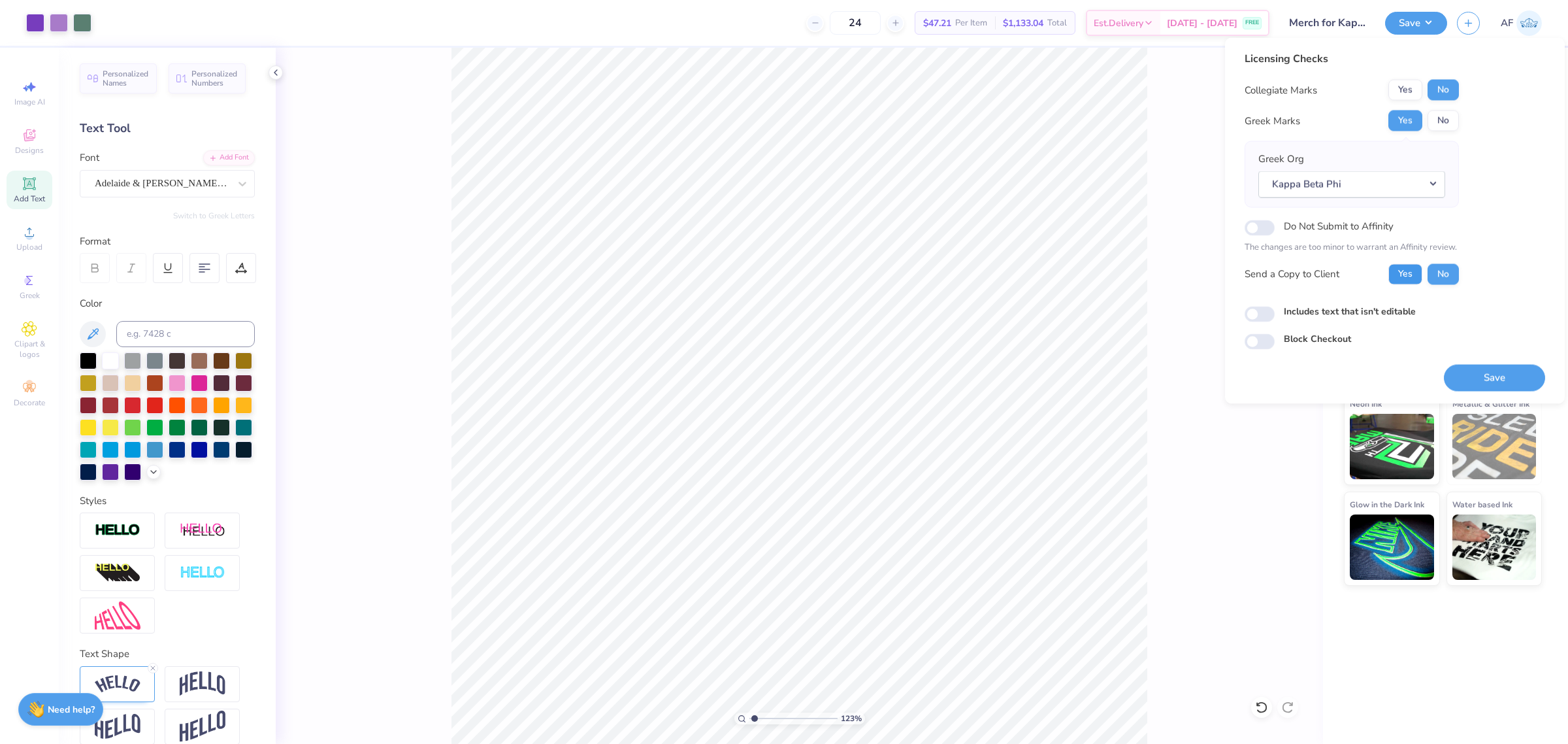
click at [1402, 278] on button "Yes" at bounding box center [1405, 274] width 34 height 21
click at [1486, 380] on button "Save" at bounding box center [1495, 377] width 101 height 27
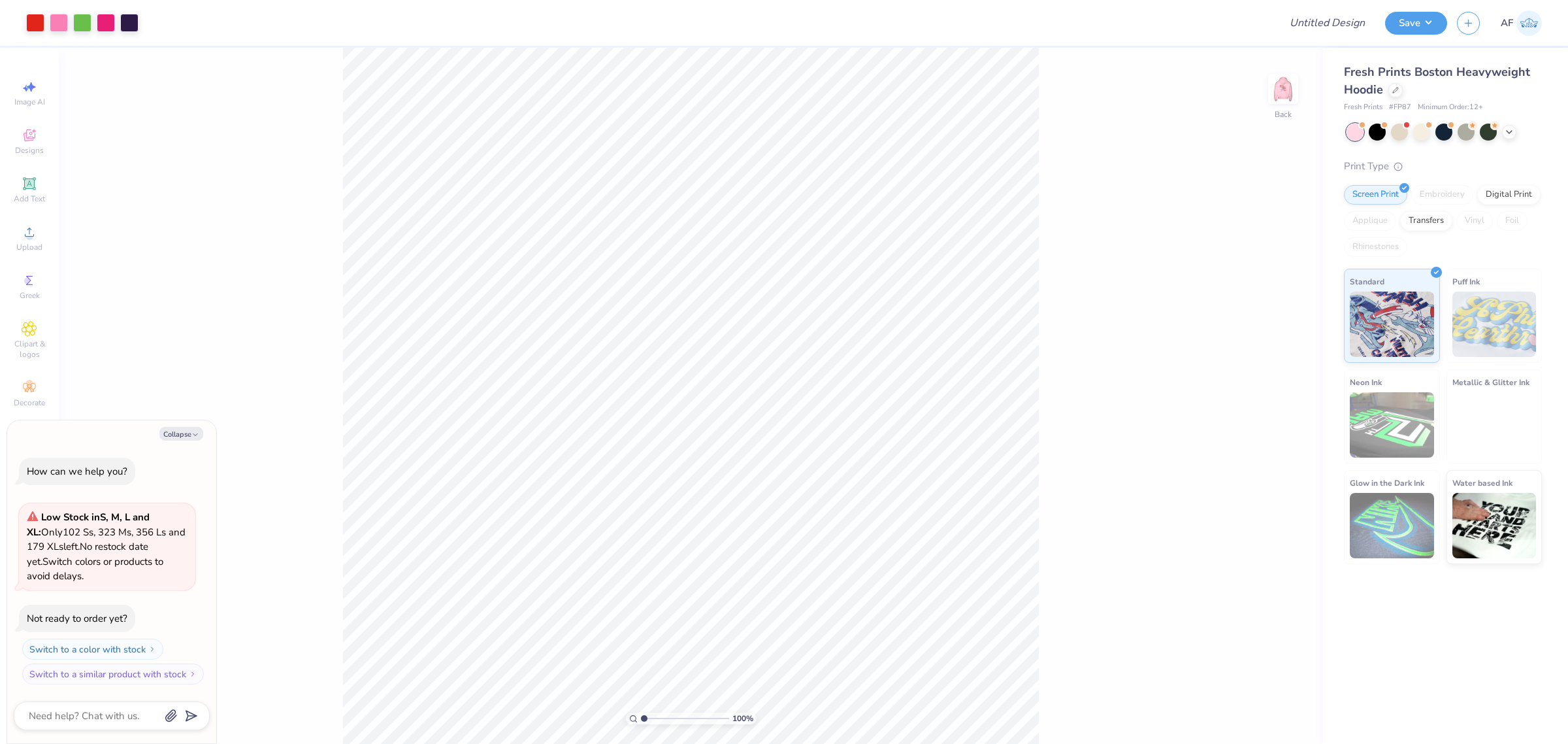
type textarea "x"
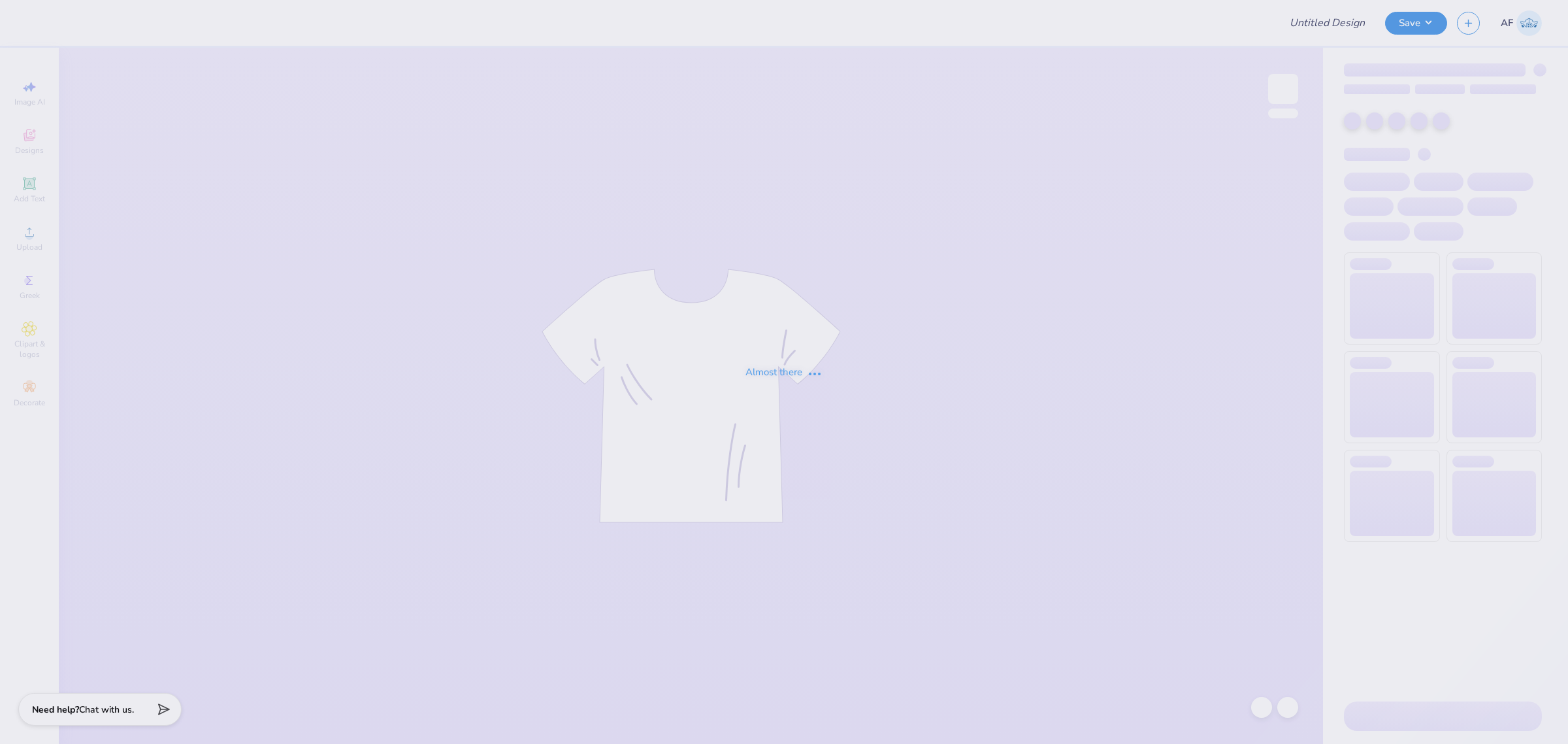
type input "Merch for Kappa Beta Phi at [GEOGRAPHIC_DATA]"
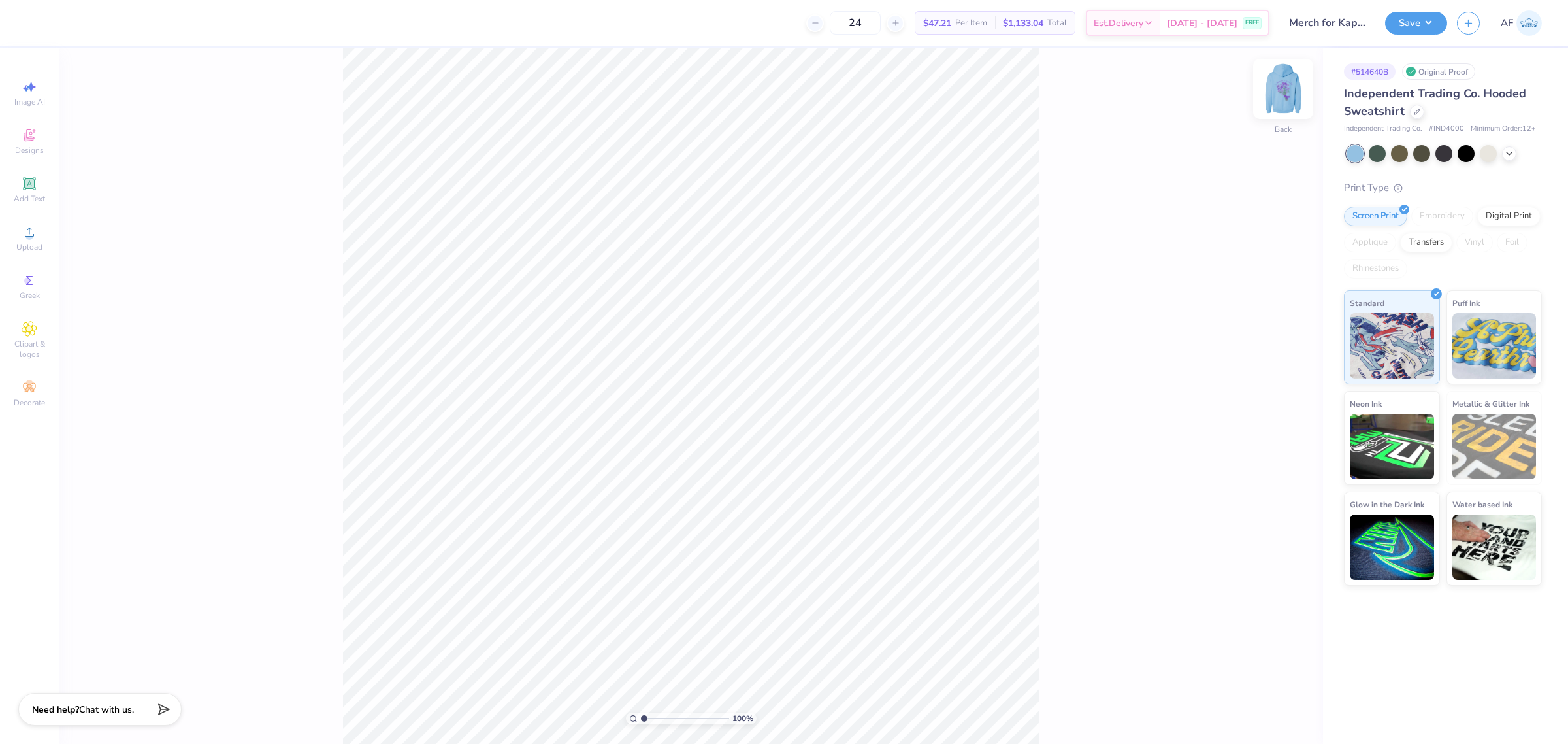
click at [1287, 91] on img at bounding box center [1283, 89] width 52 height 52
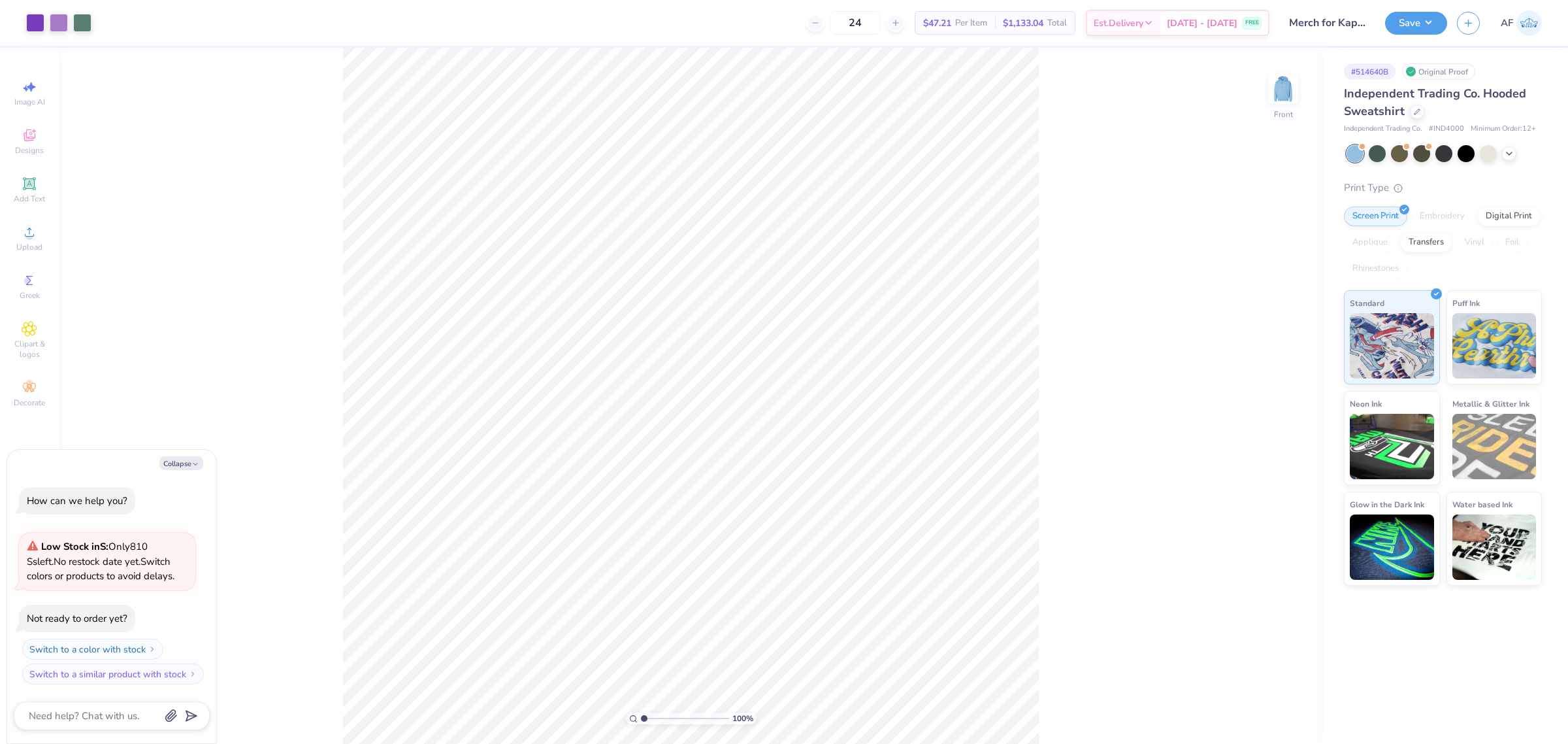
click at [1287, 91] on img at bounding box center [1283, 89] width 26 height 26
click at [1288, 101] on img at bounding box center [1283, 89] width 52 height 52
click at [1288, 101] on img at bounding box center [1283, 89] width 26 height 26
click at [1277, 93] on img at bounding box center [1283, 89] width 52 height 52
type textarea "x"
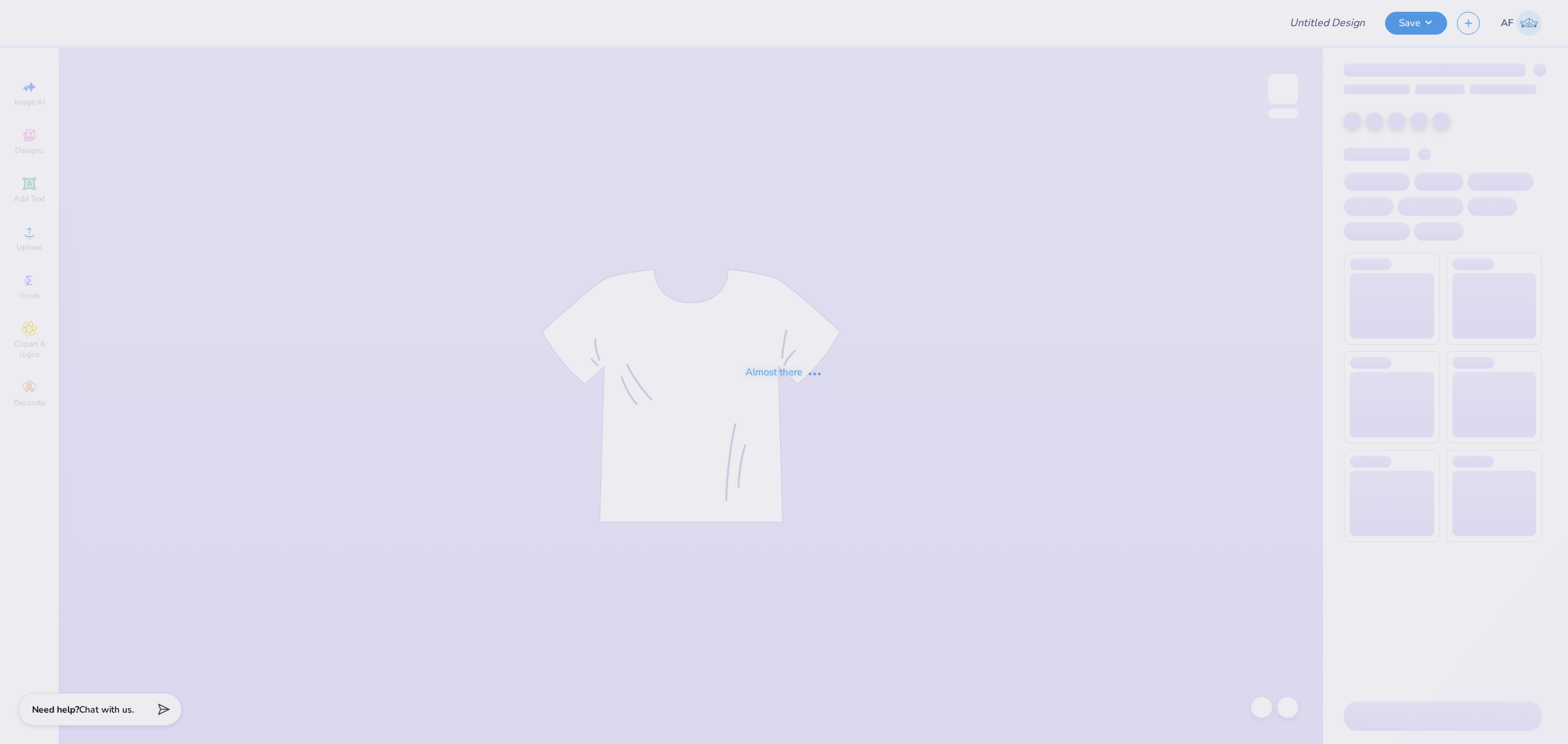
type input "Merch for Kappa Beta Phi at [GEOGRAPHIC_DATA]"
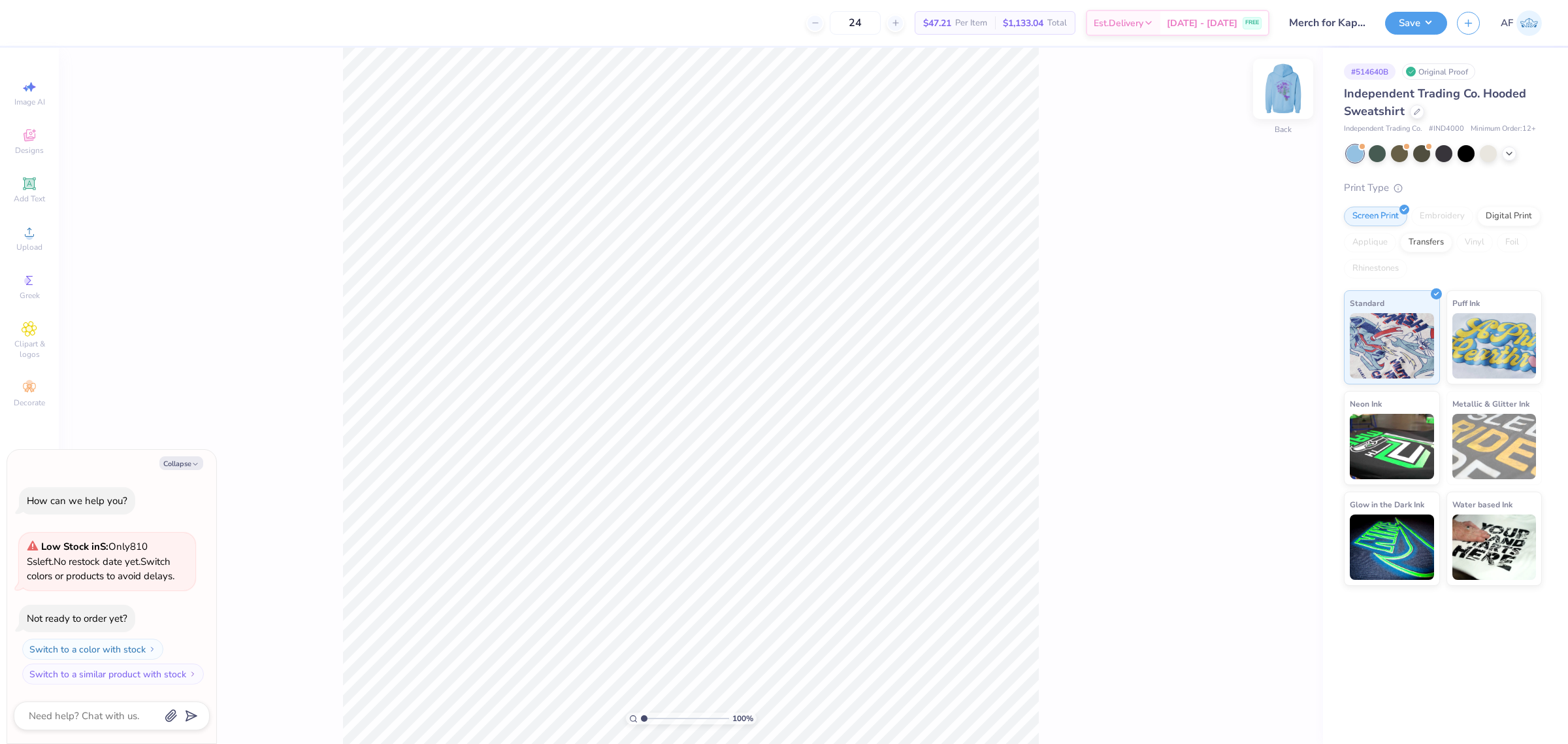
click at [1277, 94] on img at bounding box center [1283, 89] width 52 height 52
click at [1277, 94] on img at bounding box center [1283, 89] width 26 height 26
type textarea "x"
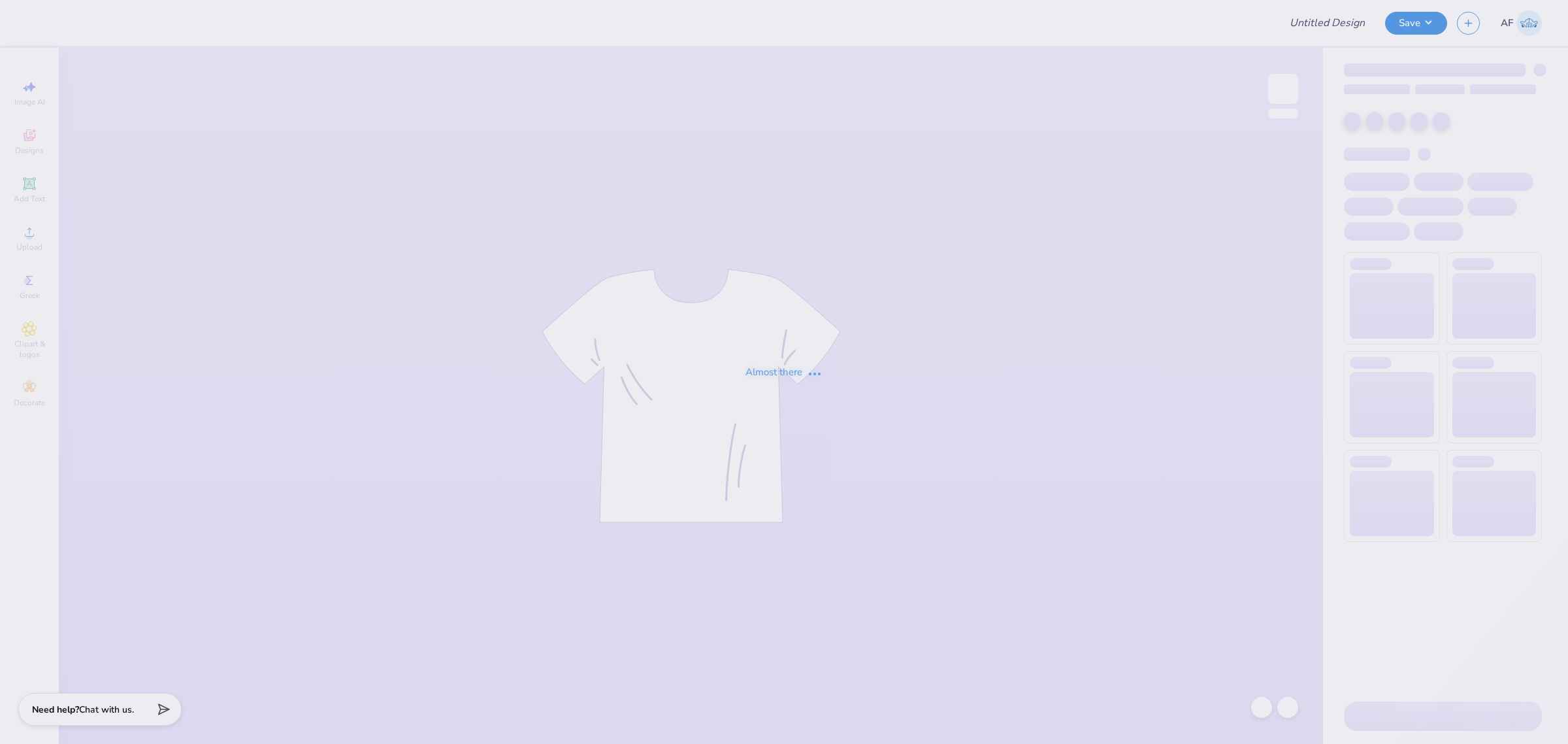
type input "Merch for Kappa Beta Phi at [GEOGRAPHIC_DATA]"
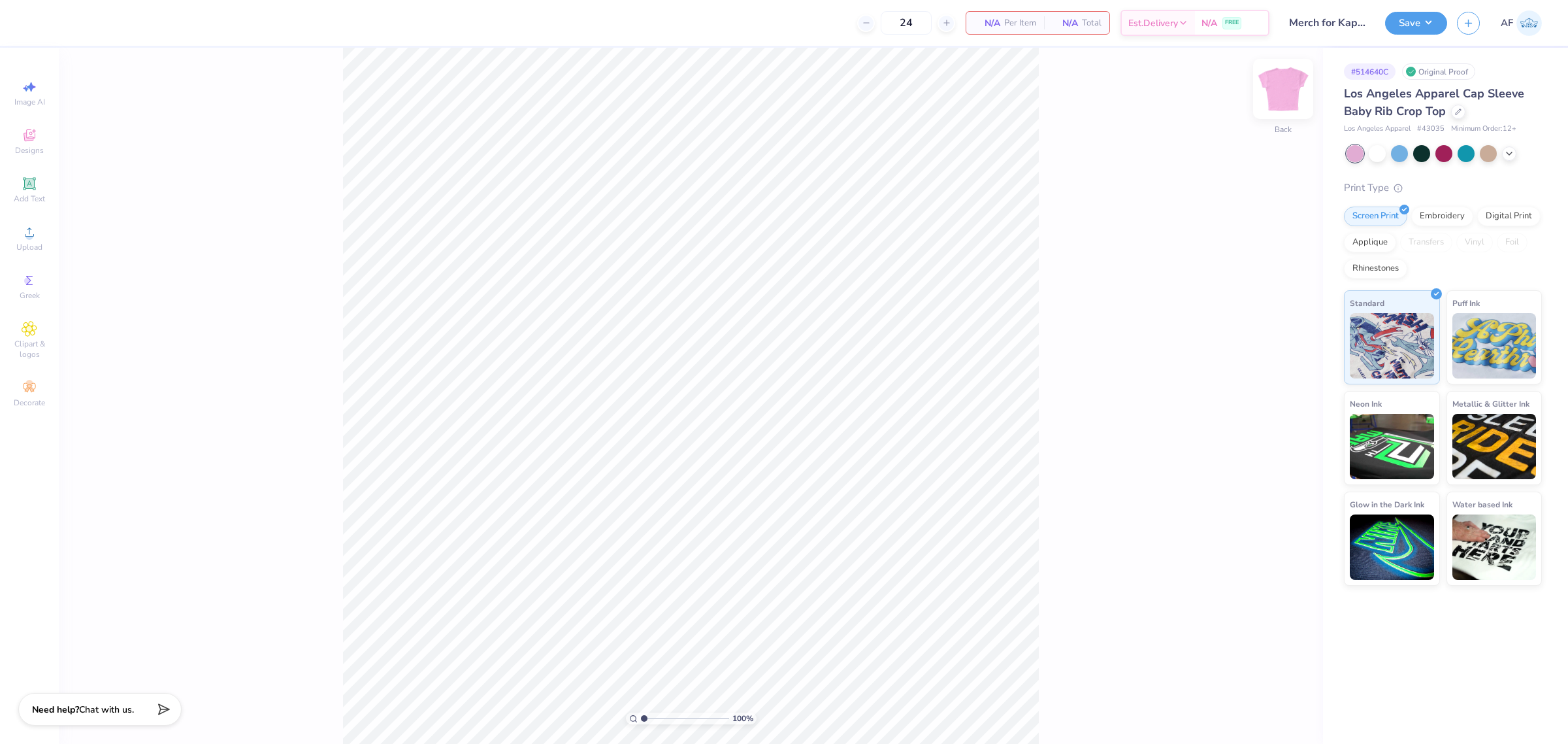
click at [1275, 91] on img at bounding box center [1283, 89] width 52 height 52
click at [1275, 91] on img at bounding box center [1283, 89] width 26 height 26
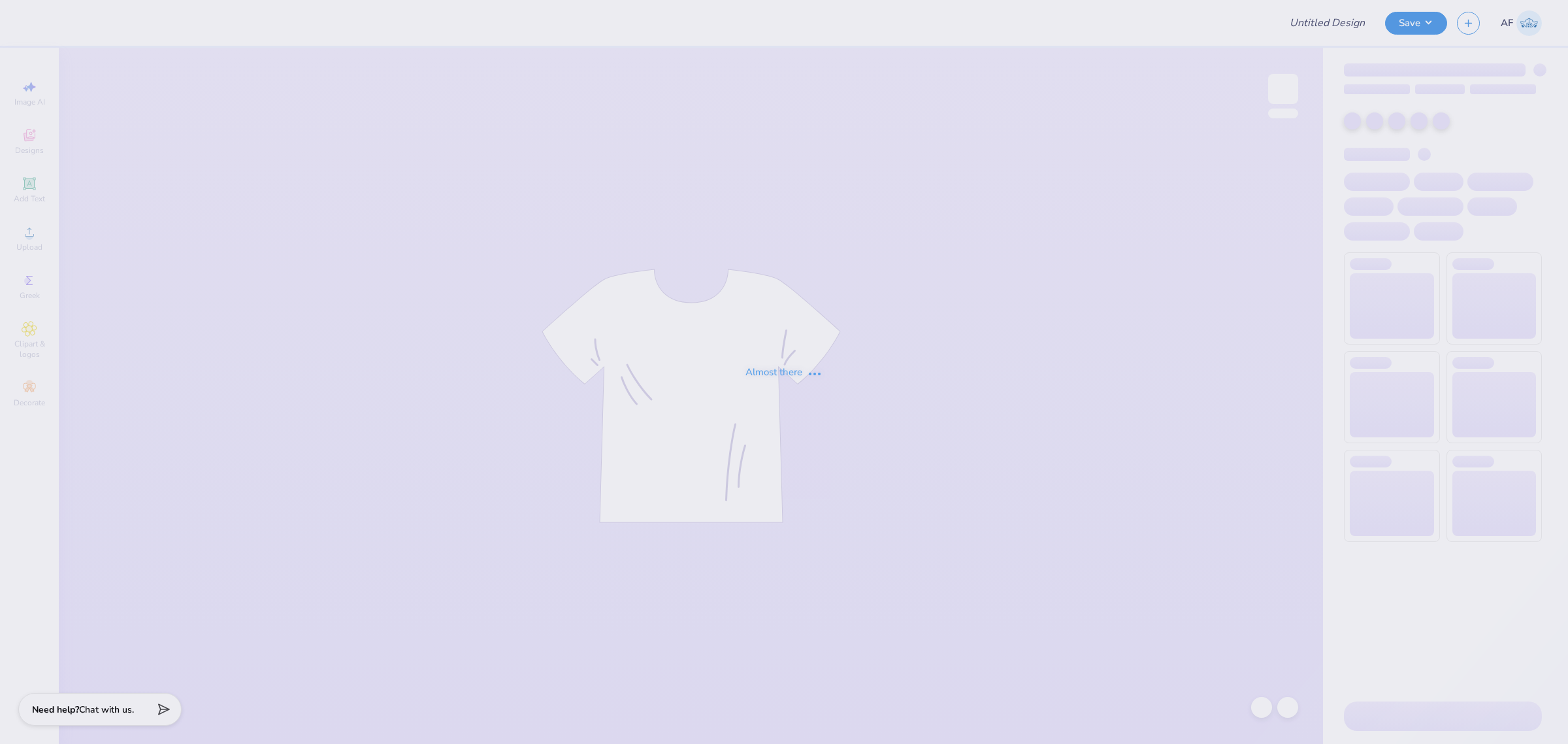
type input "UD [MEDICAL_DATA] x SIGEP Puppies and Pizza Shirts 2025"
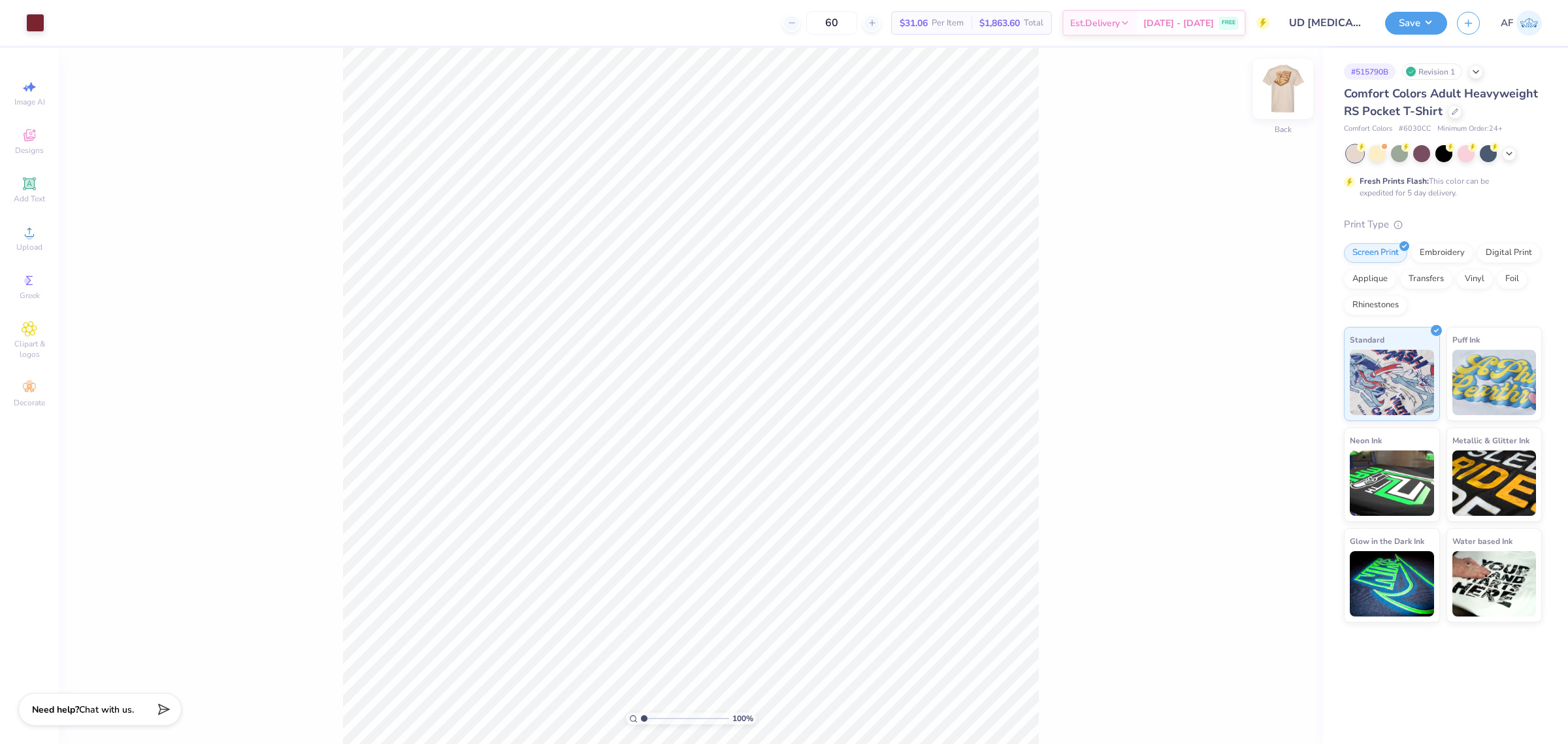
click at [1268, 78] on img at bounding box center [1283, 89] width 52 height 52
type input "3.49252622829344"
type input "3.62"
type input "3.49252622829344"
type input "1.83"
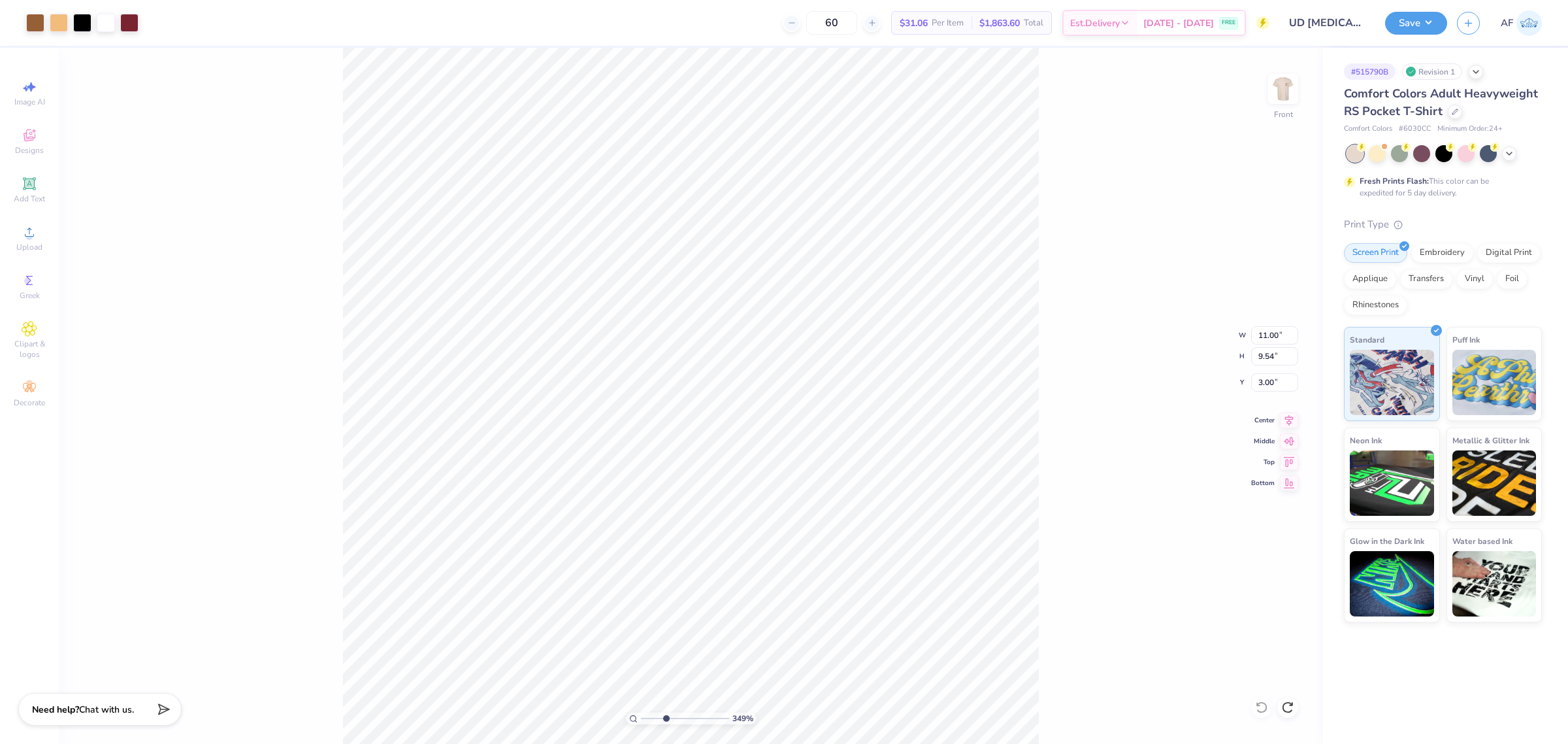
type input "2.20"
type input "5.43"
type input "3.49252622829344"
type input "6.90"
click at [288, 404] on div "349 % Front W 4.54 4.54 " H 5.35 5.35 " Y 5.51 5.51 " Center Middle Top Bottom" at bounding box center [691, 395] width 1264 height 696
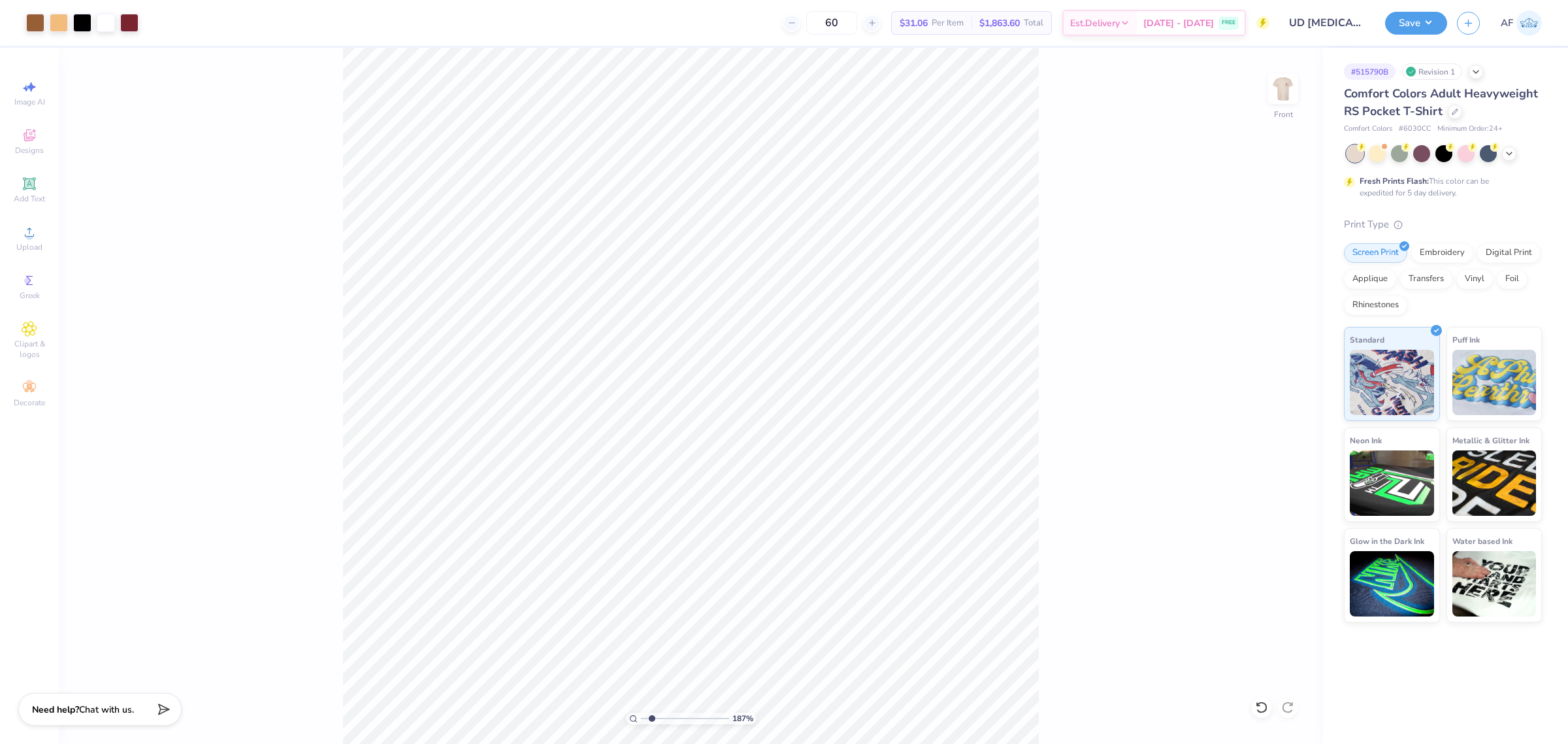
click at [994, 621] on div "187 % Front" at bounding box center [691, 395] width 1264 height 696
click at [108, 28] on div at bounding box center [106, 21] width 18 height 18
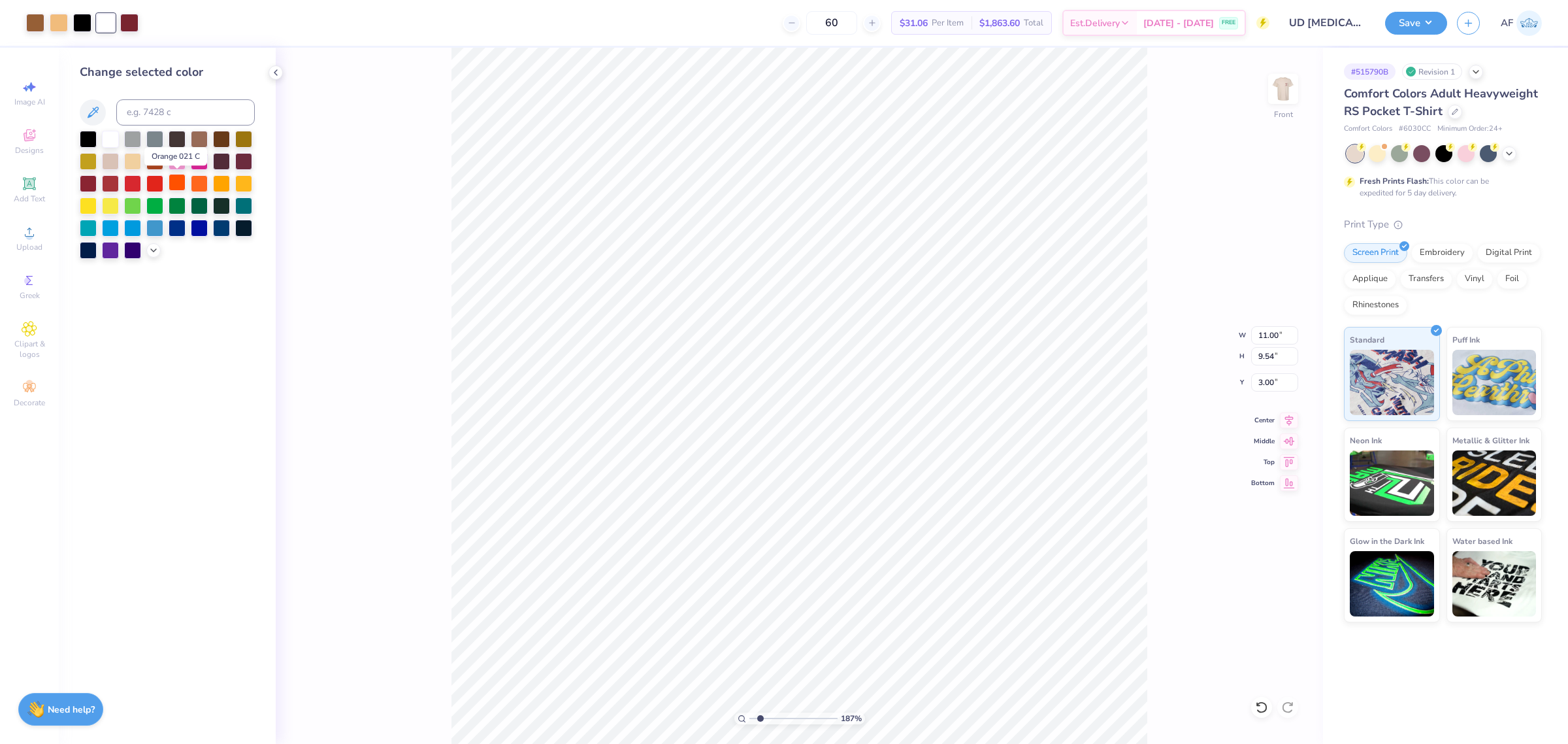
click at [179, 187] on div at bounding box center [177, 182] width 17 height 17
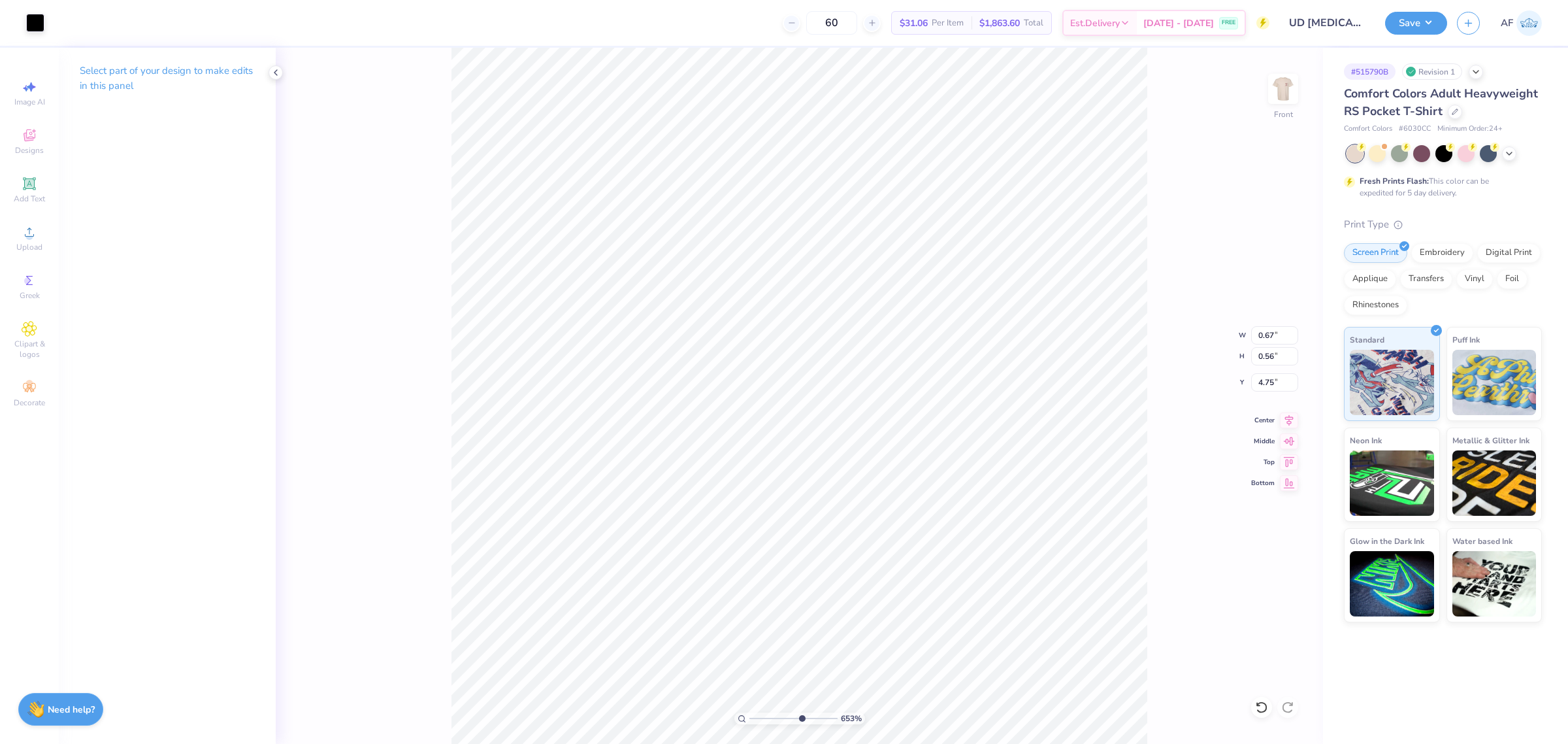
type input "6.52693840736885"
type input "0.07"
type input "0.03"
type input "5.06"
type input "10"
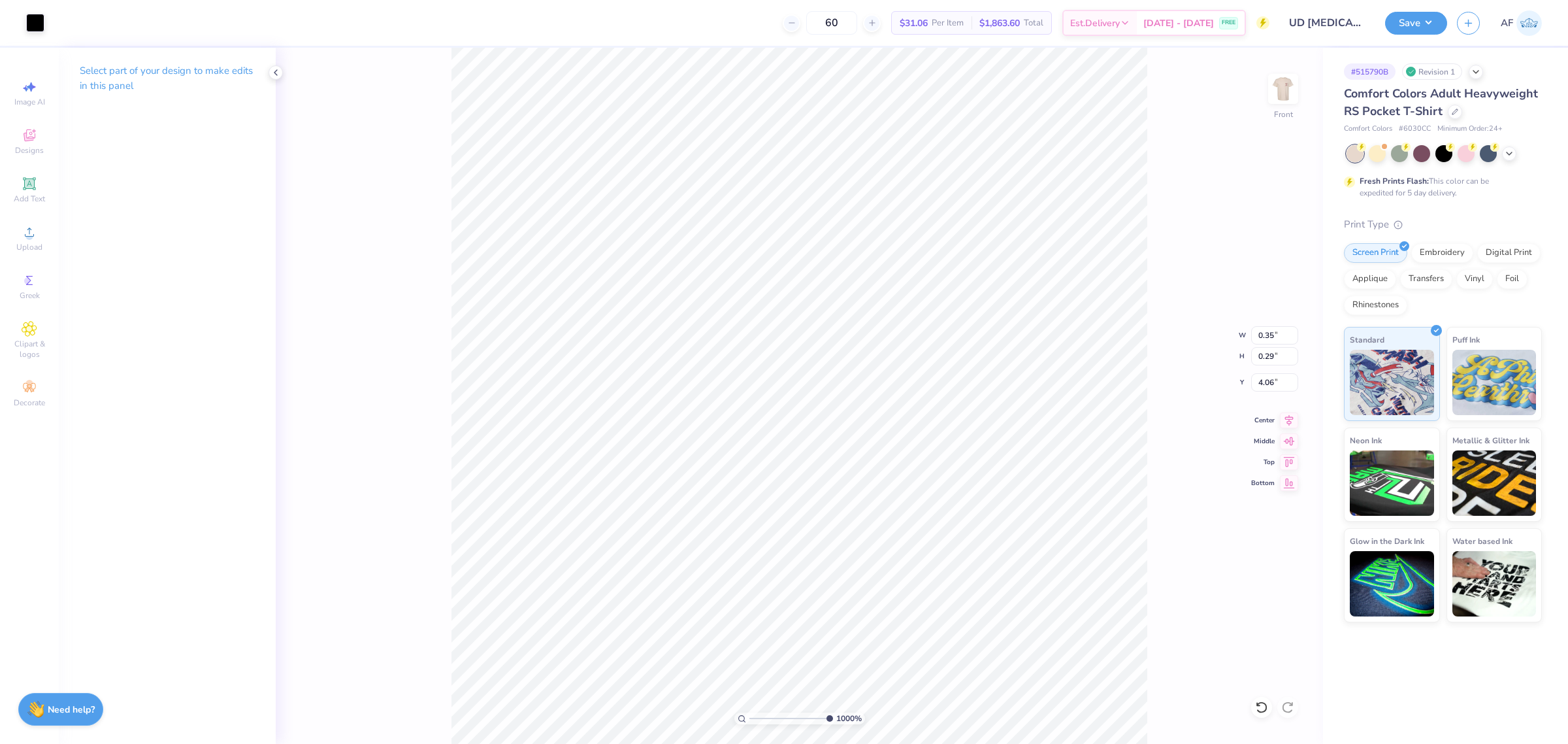
type input "0.03"
type input "0.06"
type input "4.21"
click at [415, 596] on div "189 % Front" at bounding box center [799, 395] width 1047 height 696
type input "1"
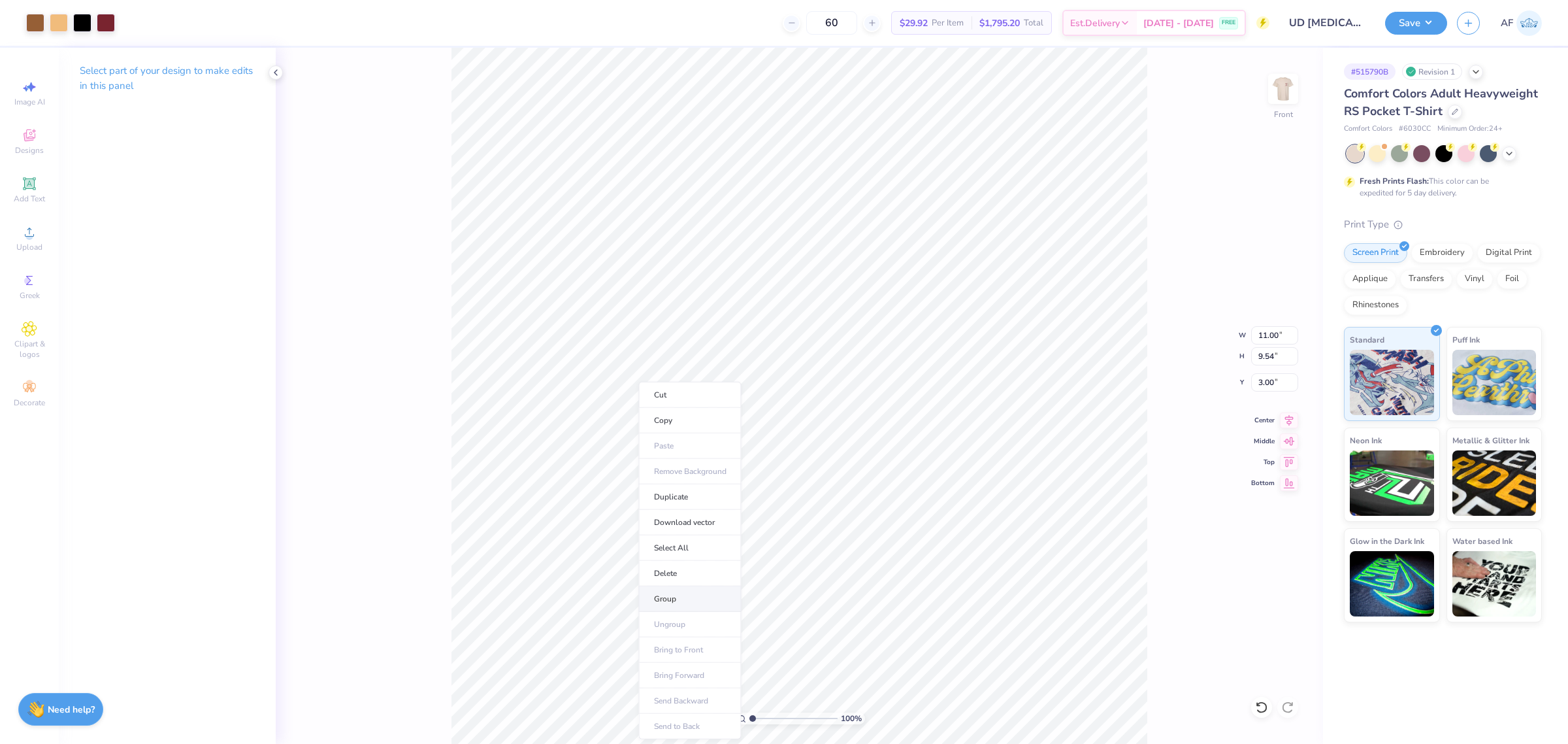
click at [674, 596] on li "Group" at bounding box center [691, 599] width 103 height 25
click at [1283, 419] on icon at bounding box center [1288, 418] width 18 height 16
type input "11.02"
type input "14.20"
type input "-6.68"
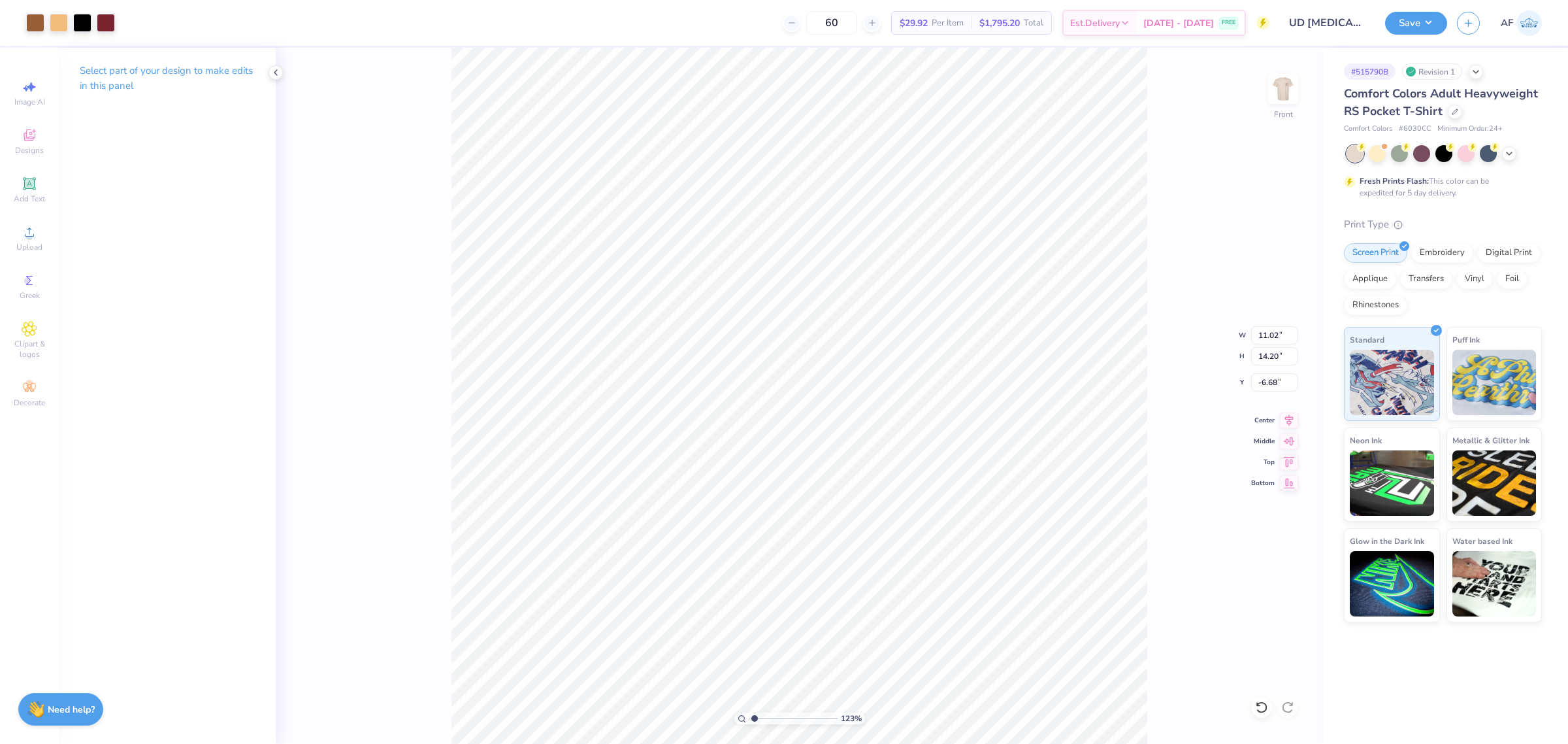
type input "1"
click at [1283, 82] on img at bounding box center [1283, 89] width 52 height 52
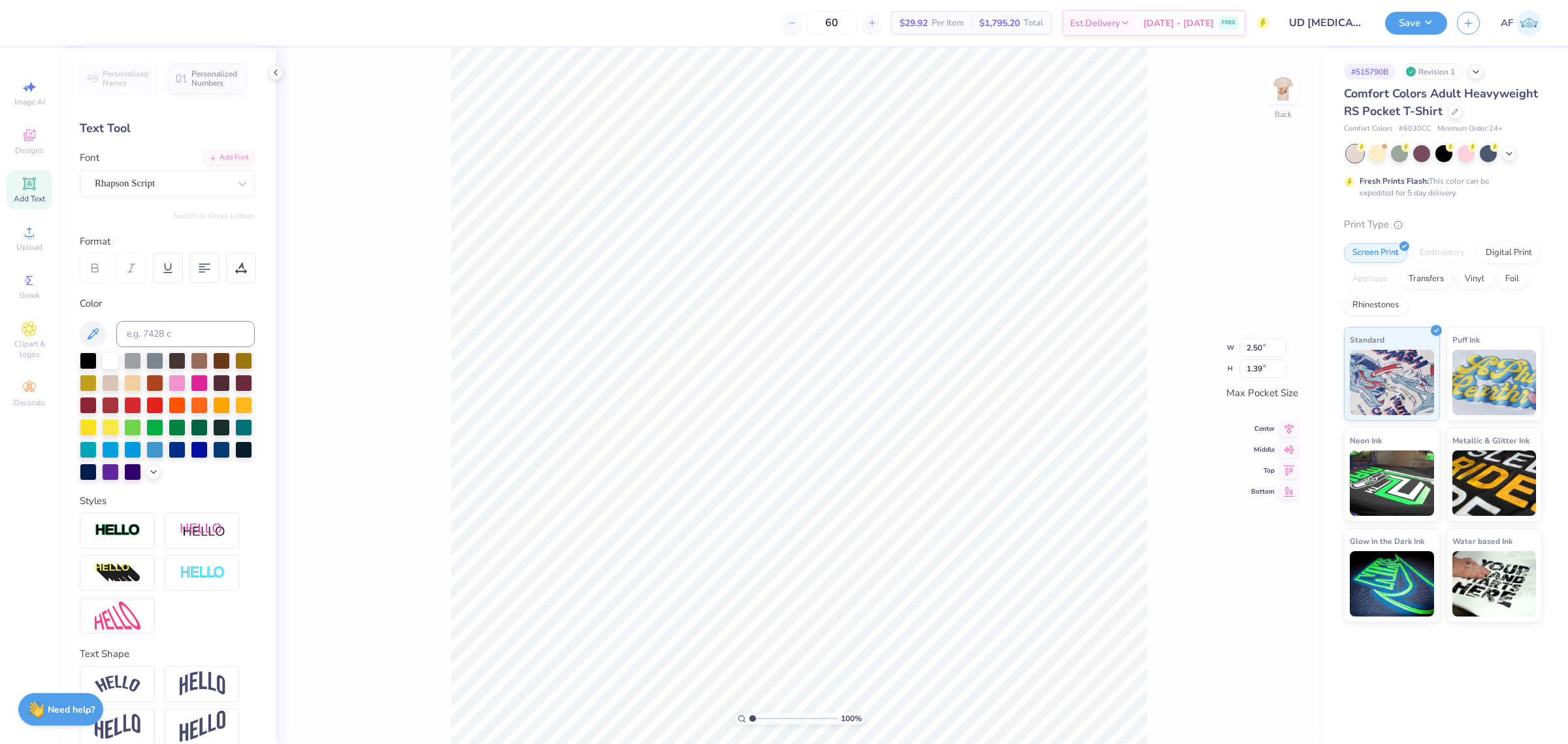
scroll to position [13, 2]
type textarea "A"
type textarea "a"
type textarea "A"
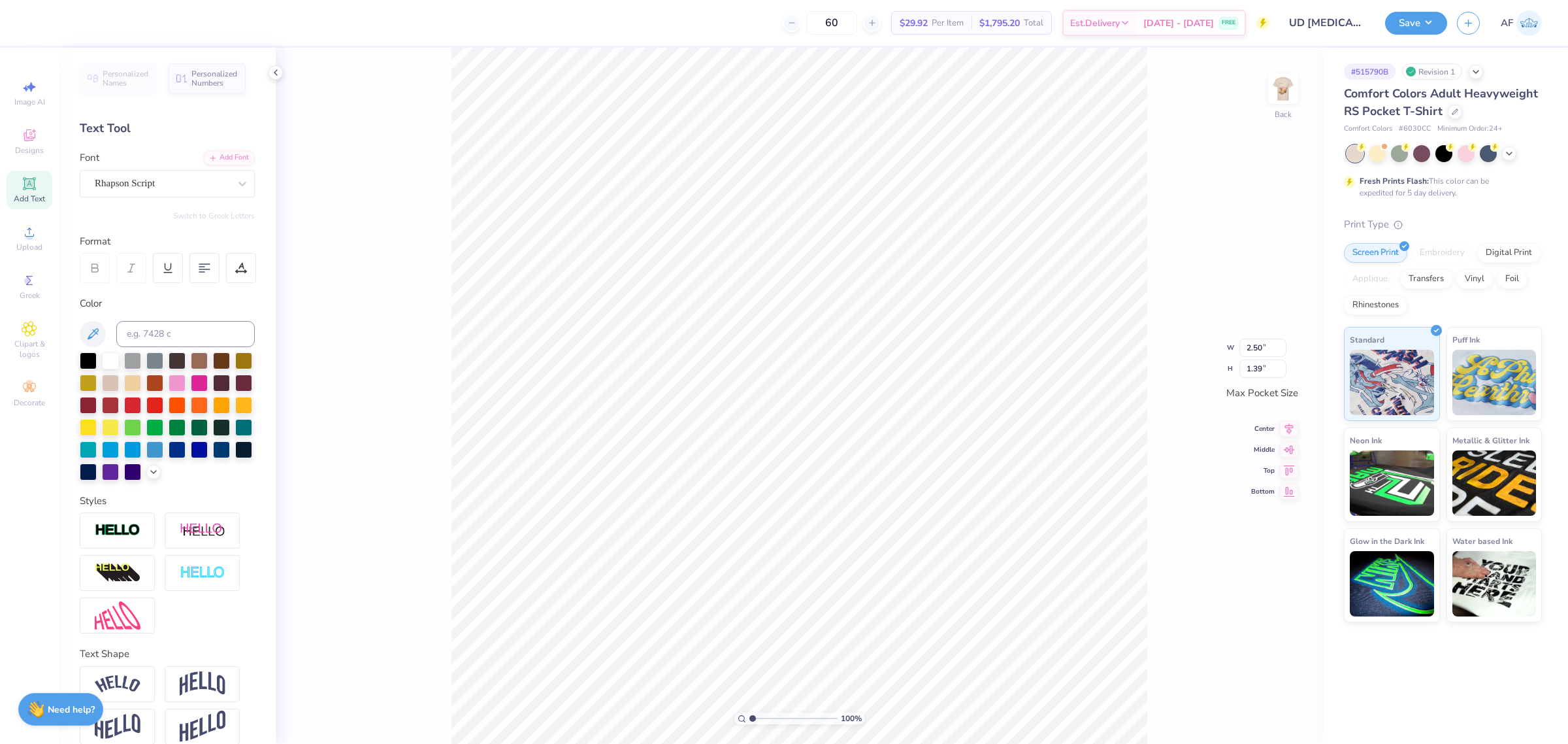
type textarea "axid"
type input "4.3019261991114"
type textarea "Axid"
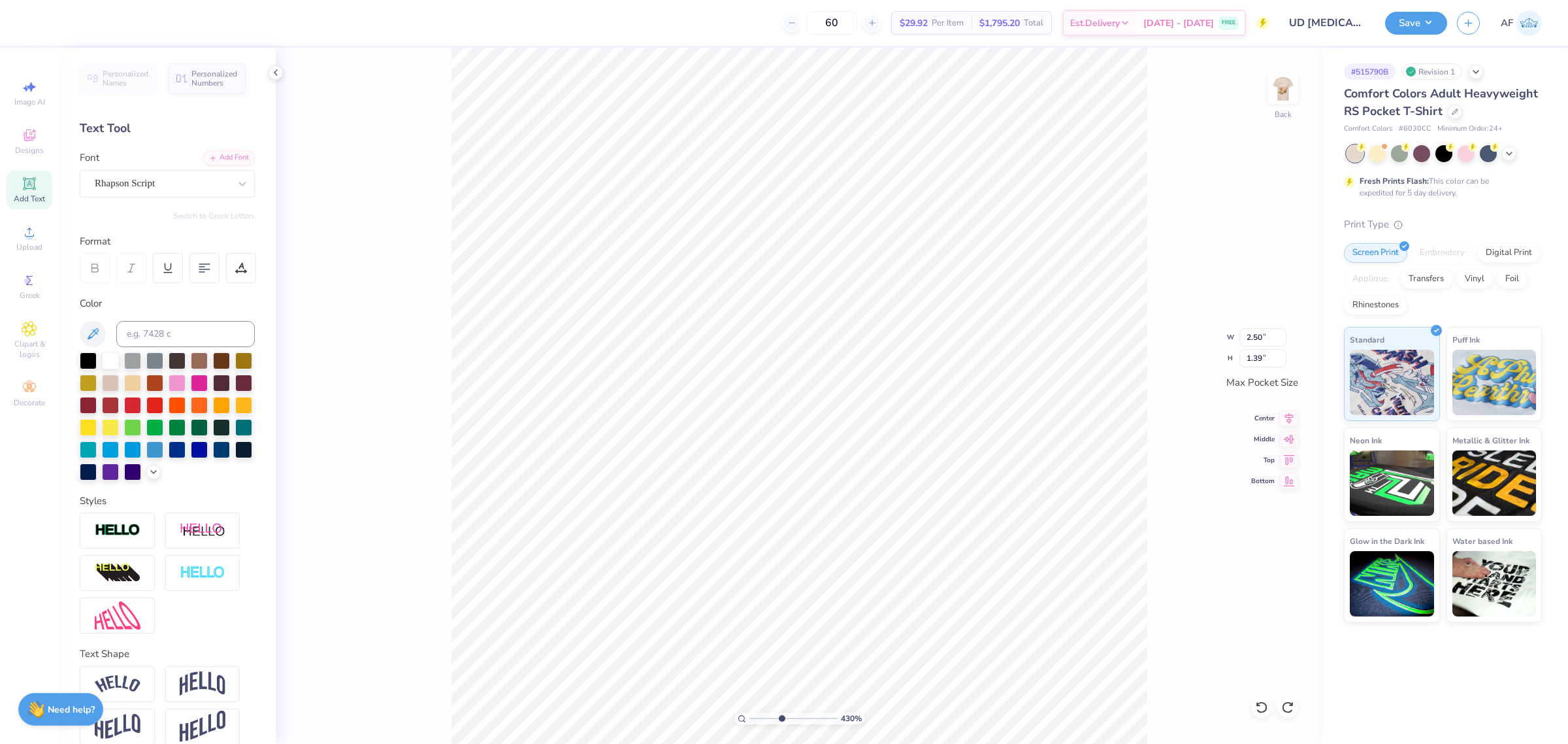
type input "4.3019261991114"
type textarea "AxI"
type input "4.3019261991114"
type textarea "AxID"
type input "4.3019261991114"
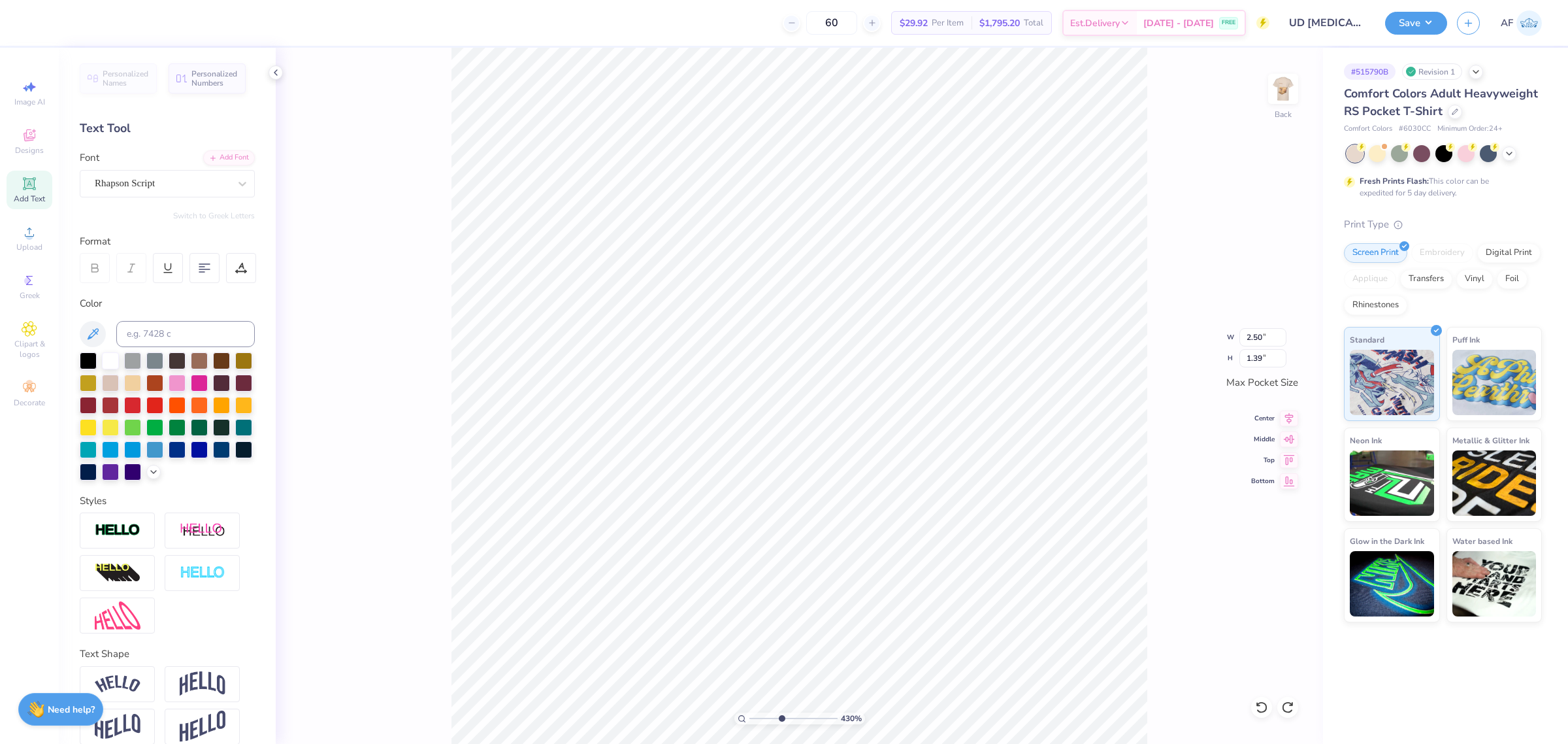
type textarea "AxiD"
type input "4.3019261991114"
type textarea "AXiD"
click at [1288, 414] on icon at bounding box center [1288, 416] width 18 height 16
type input "3.49252622829344"
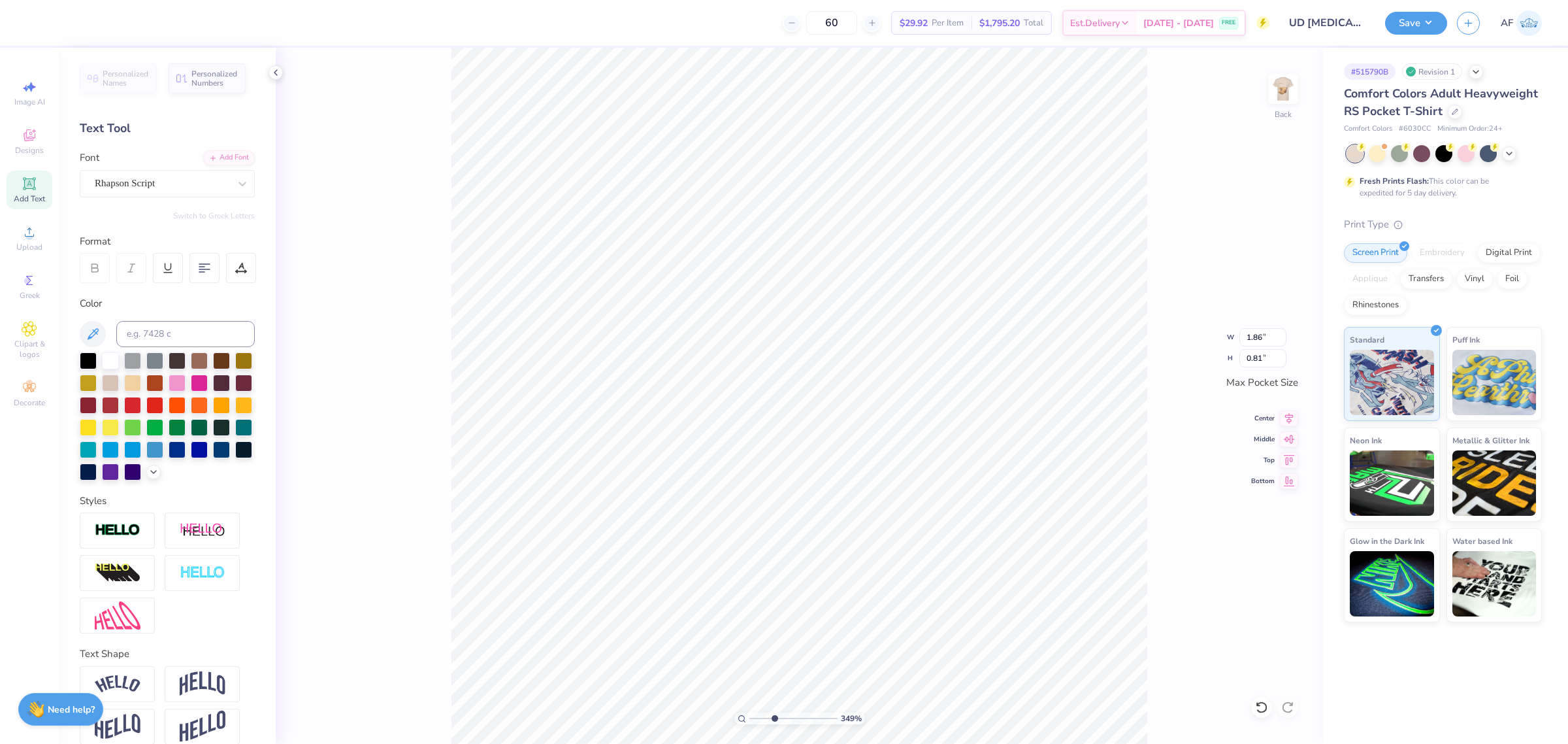
type input "2.65"
type input "1.15"
click at [1283, 413] on icon at bounding box center [1288, 416] width 18 height 16
type input "1.51721301232853"
type input "2.37"
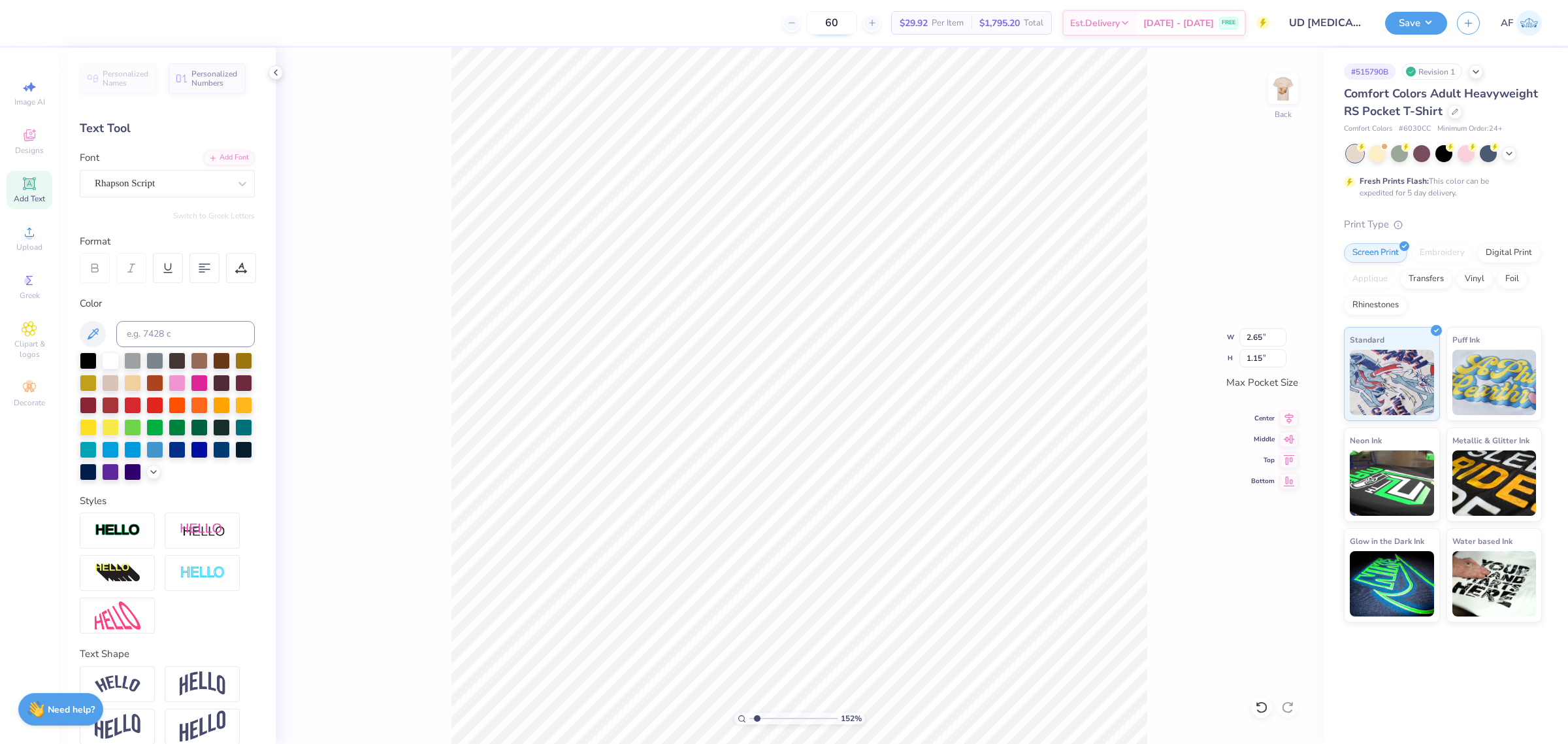
type input "1.03"
click at [1291, 414] on icon at bounding box center [1289, 417] width 8 height 11
click at [1282, 96] on img at bounding box center [1283, 89] width 52 height 52
click at [429, 441] on div "100 % Front" at bounding box center [799, 395] width 1047 height 696
click at [1284, 416] on icon at bounding box center [1288, 418] width 18 height 16
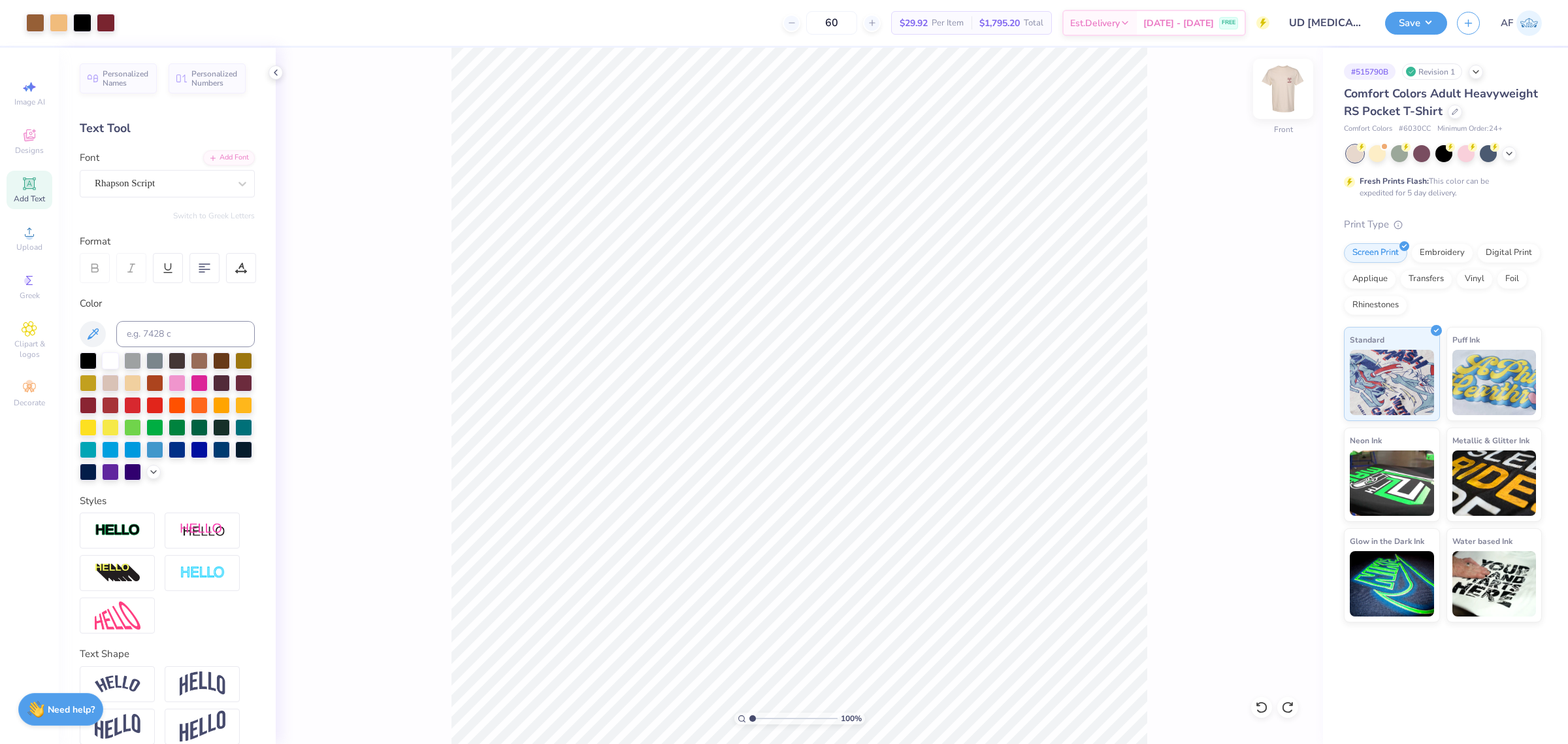
click at [1288, 95] on img at bounding box center [1283, 89] width 52 height 52
type input "1"
click at [1429, 23] on button "Save" at bounding box center [1416, 21] width 62 height 23
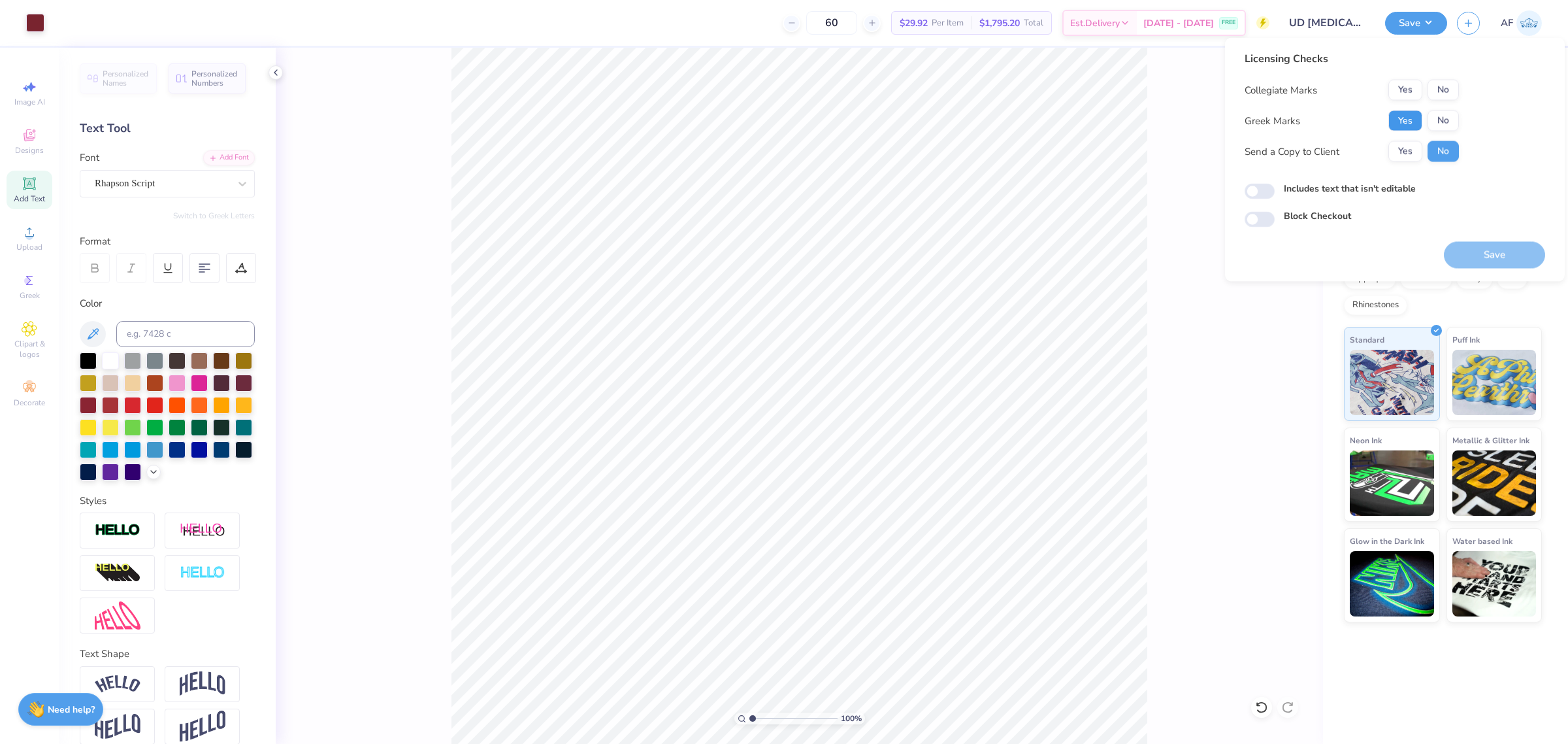
click at [1402, 122] on button "Yes" at bounding box center [1405, 121] width 34 height 21
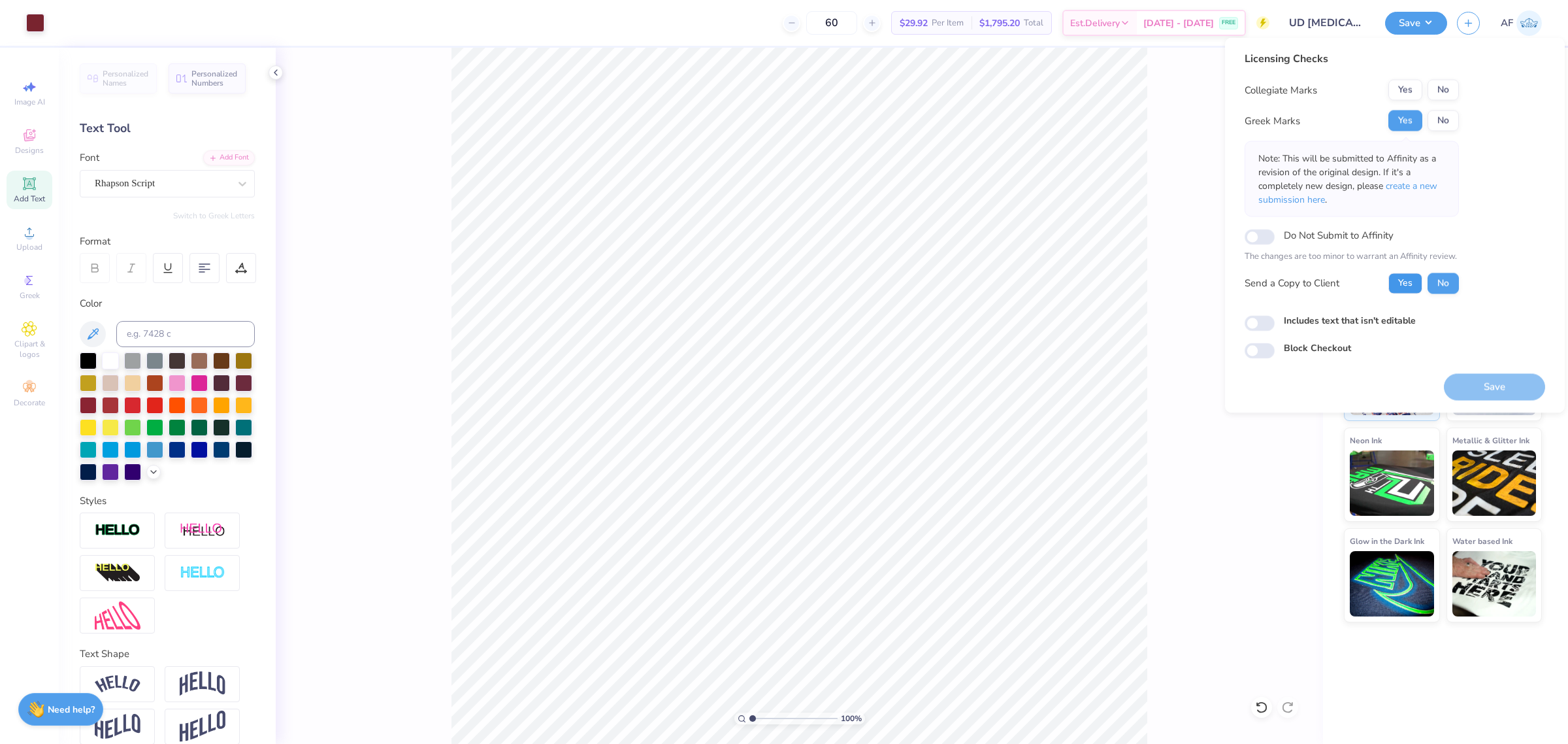
click at [1394, 277] on button "Yes" at bounding box center [1405, 283] width 34 height 21
click at [1439, 87] on button "No" at bounding box center [1443, 91] width 31 height 21
click at [1477, 380] on button "Save" at bounding box center [1495, 386] width 101 height 27
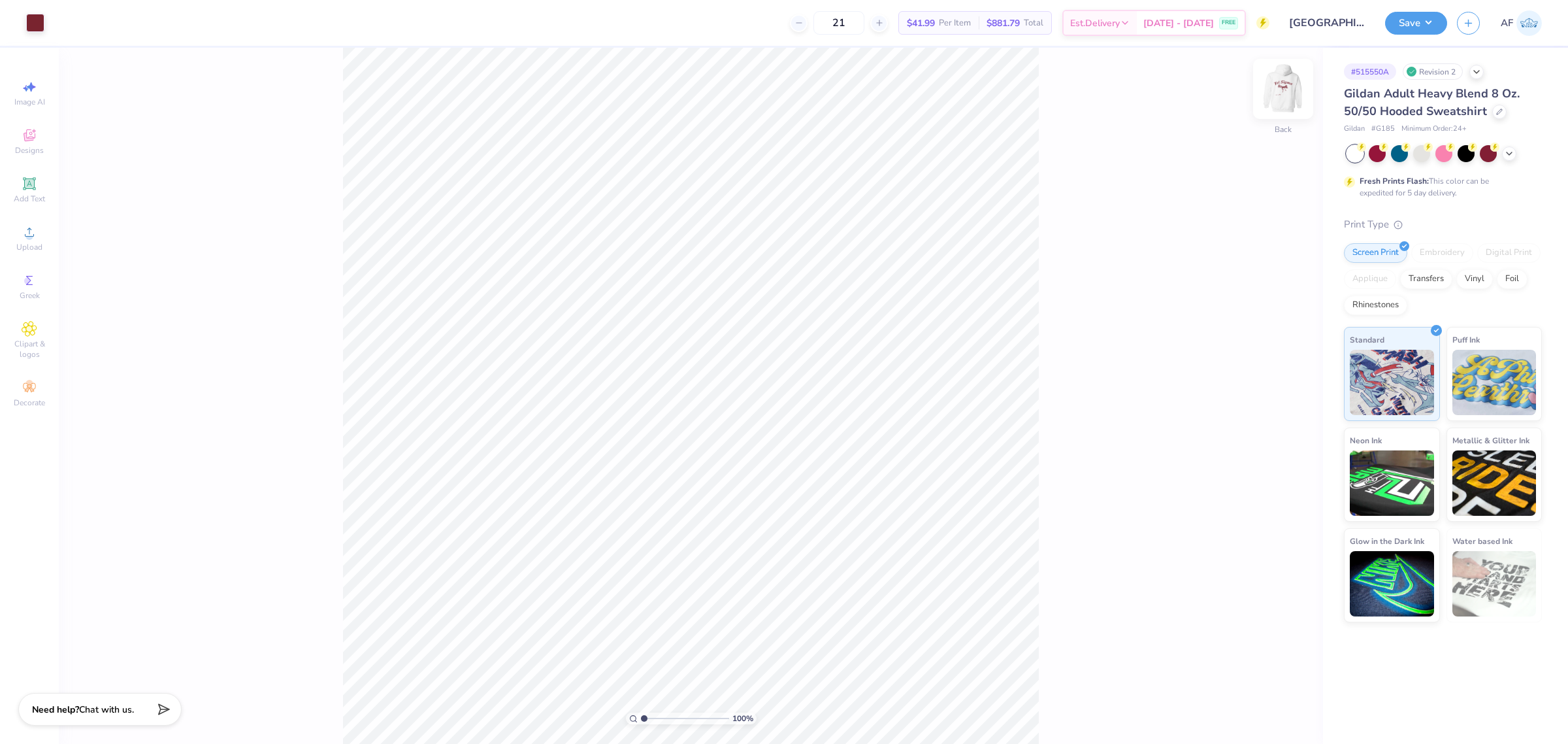
click at [1270, 99] on img at bounding box center [1283, 89] width 52 height 52
type input "4.3019261991114"
type input "6.81"
type input "5.50"
type input "8.83"
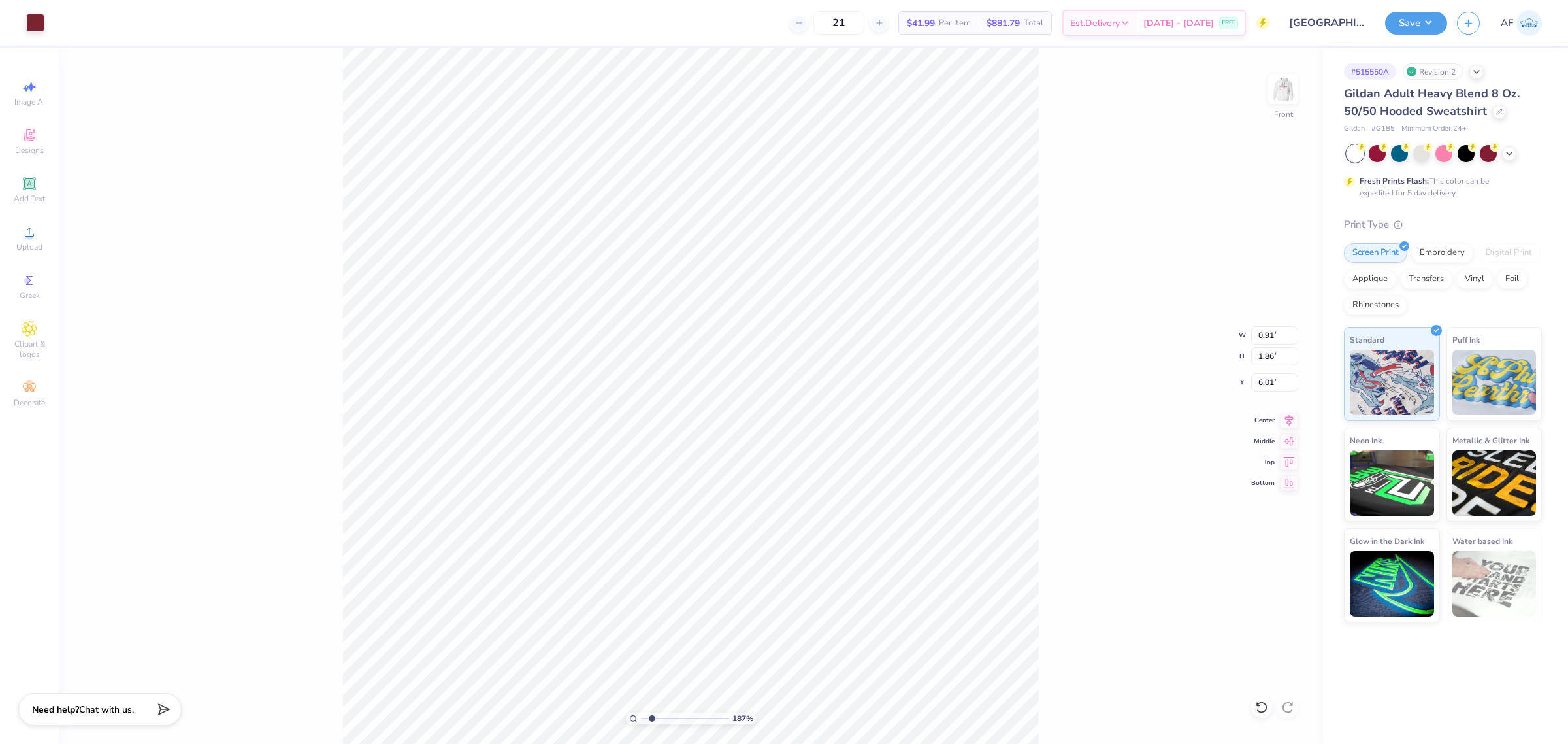
type input "1.86883017641878"
type input "1.76"
type input "2.01"
type input "6.00"
click at [46, 185] on div "Add Text" at bounding box center [29, 189] width 46 height 38
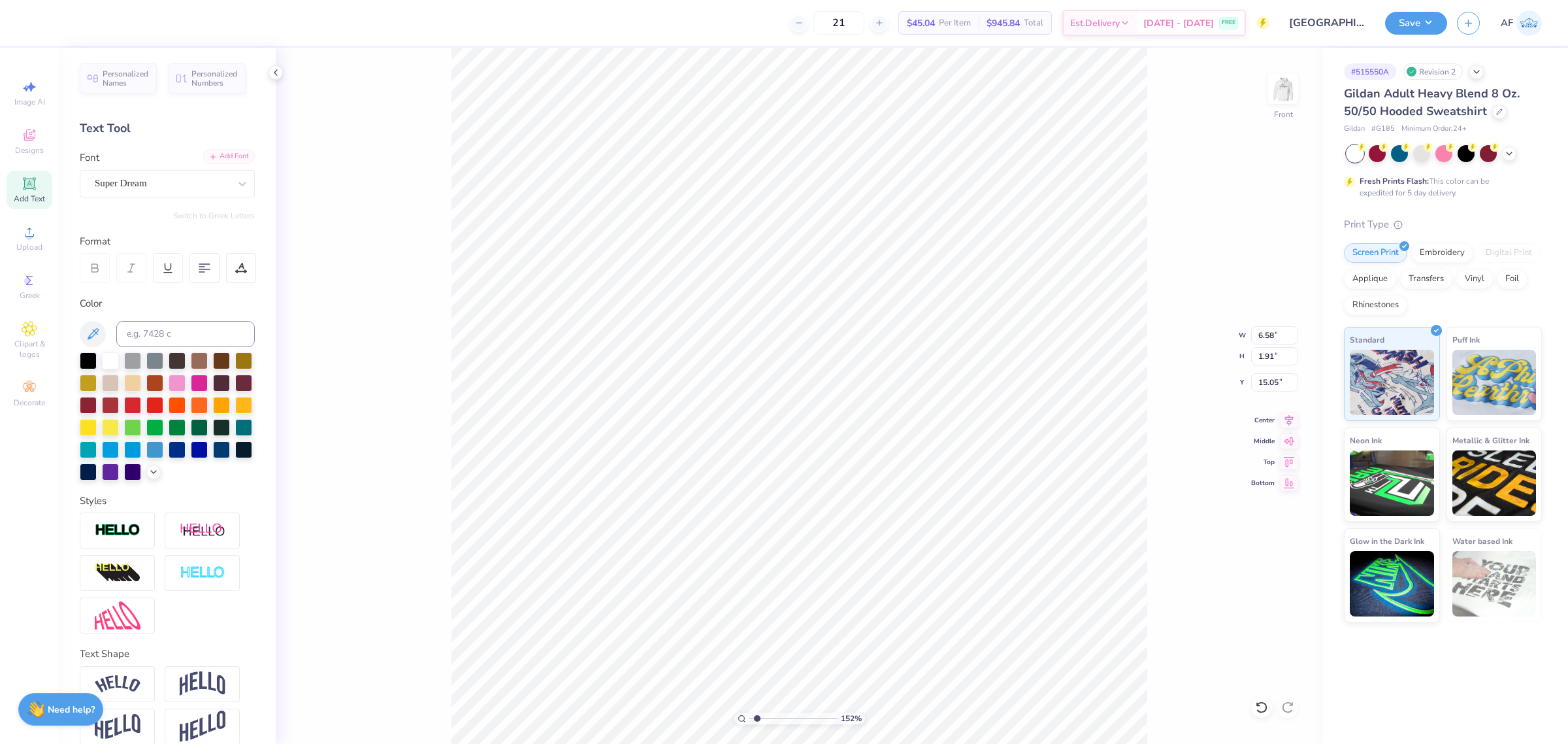
click at [225, 159] on div "Add Font" at bounding box center [228, 157] width 51 height 15
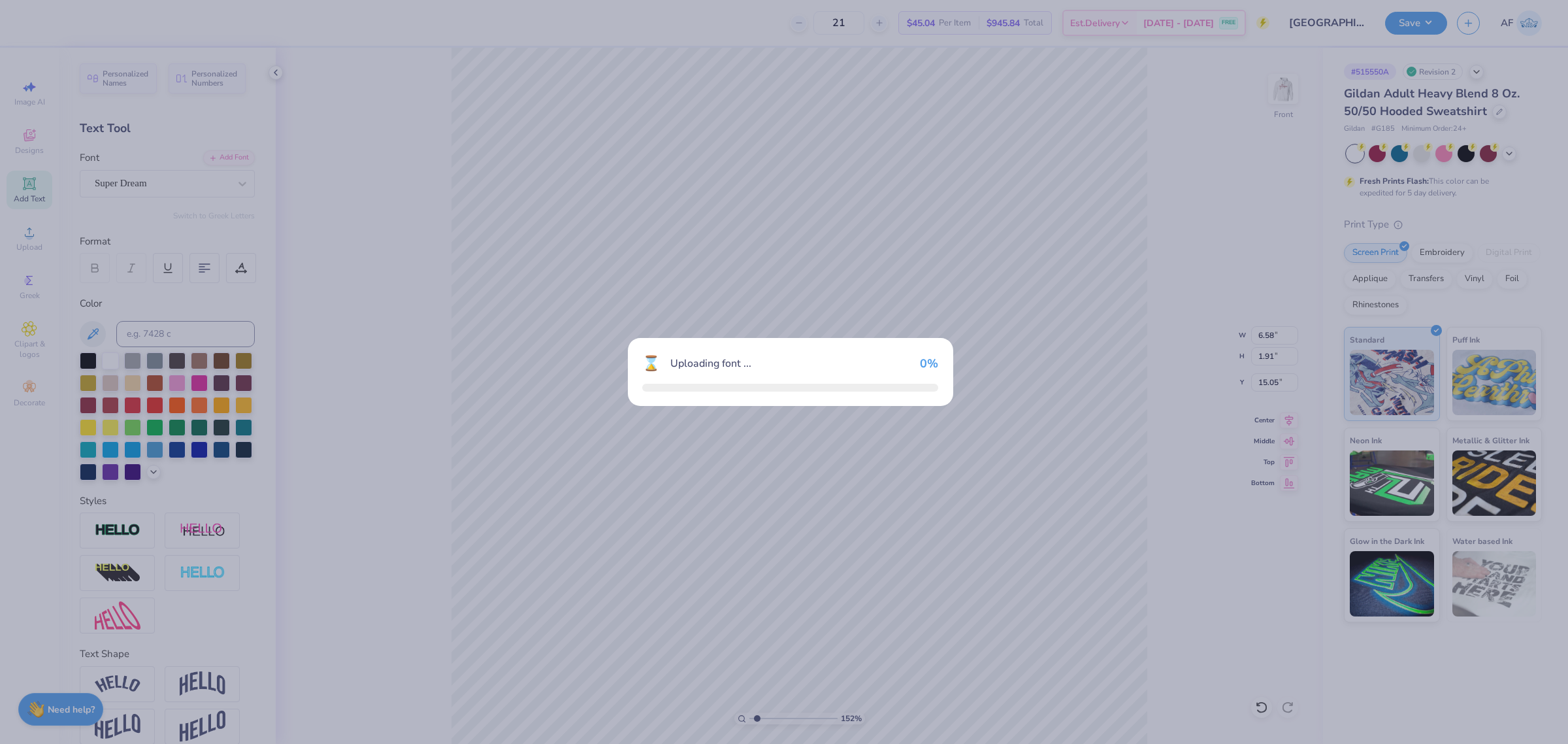
type input "1.51721301232853"
type input "7.75"
type input "2.11"
type input "14.95"
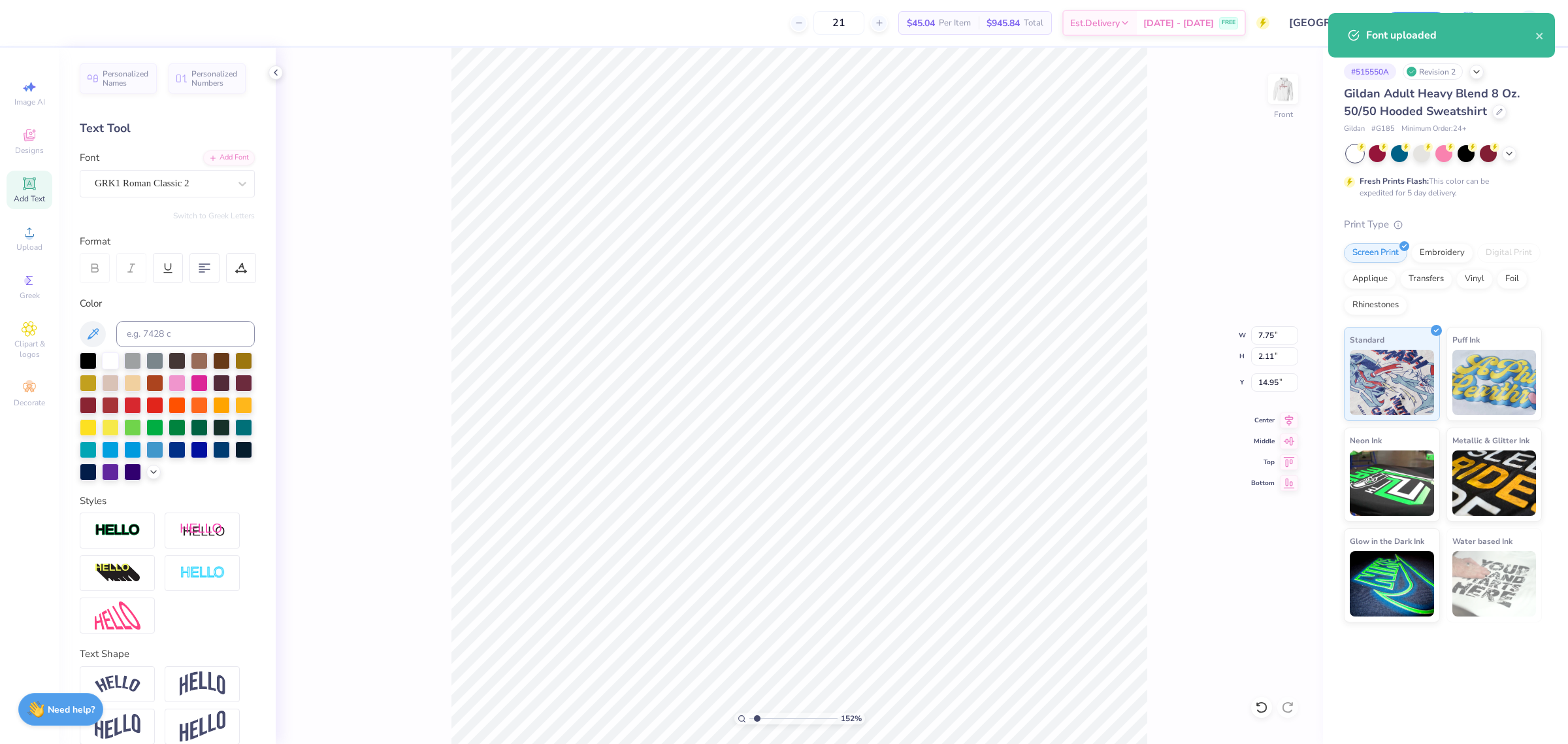
scroll to position [13, 2]
type input "1.51721301232853"
type textarea "T"
type input "1.51721301232853"
type textarea "Tr"
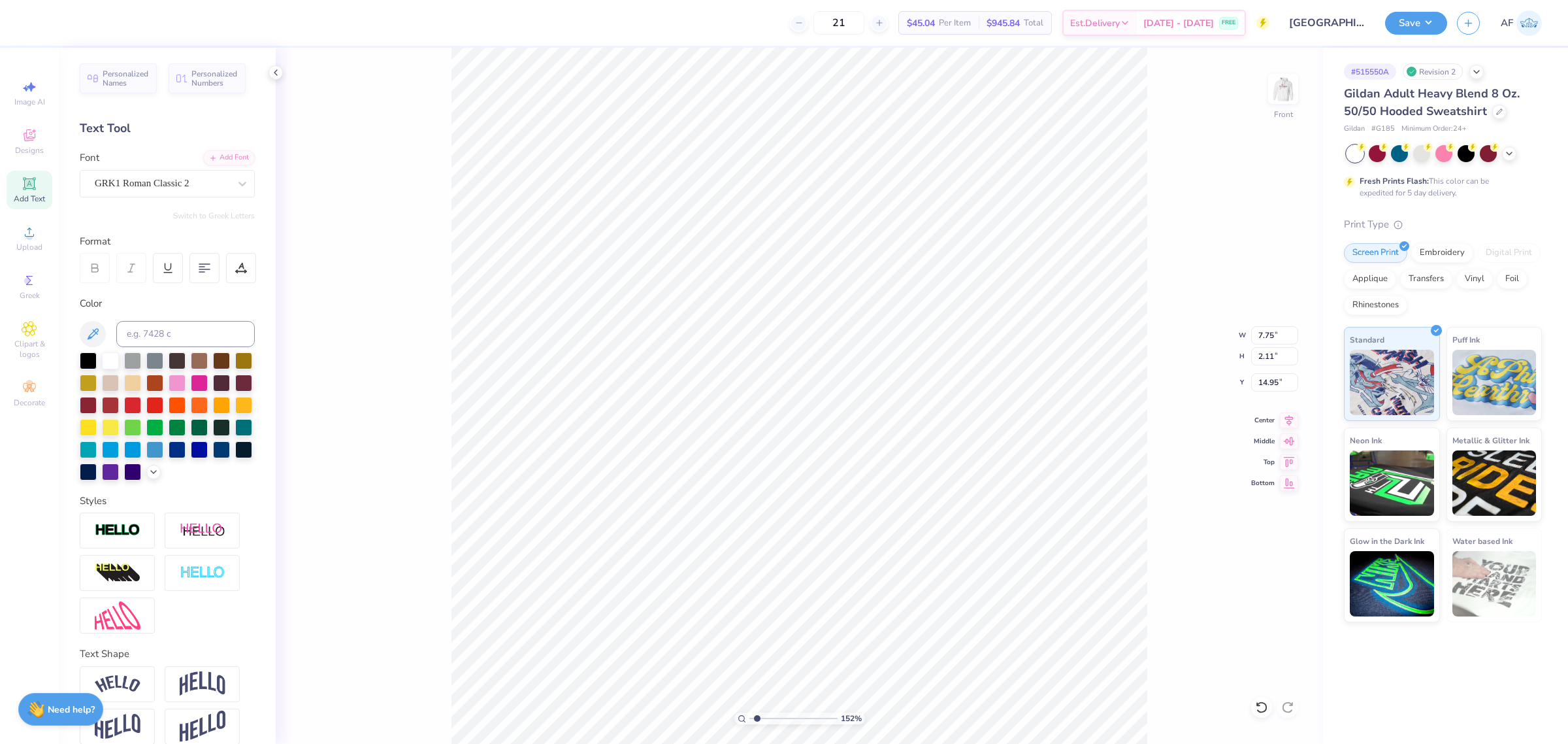
type input "1.51721301232853"
type textarea "Tri"
type input "1.51721301232853"
type textarea "TEXT"
type input "1.51721301232853"
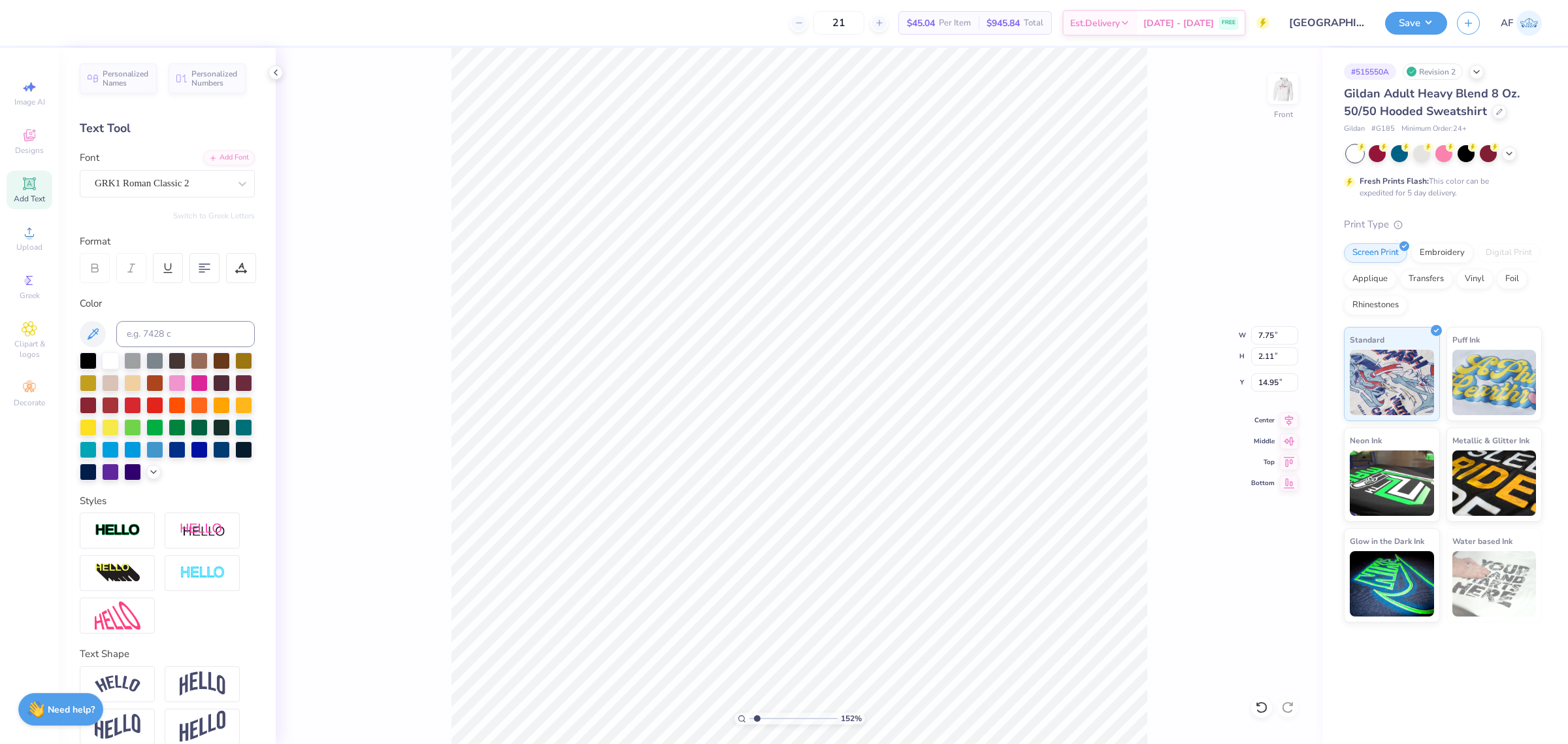
type textarea "TEXT"
click at [169, 184] on div "GRK1 Roman Classic 2" at bounding box center [162, 183] width 137 height 20
type input "1.51721301232853"
click at [173, 288] on div "Times New Roman" at bounding box center [167, 286] width 141 height 14
type input "times"
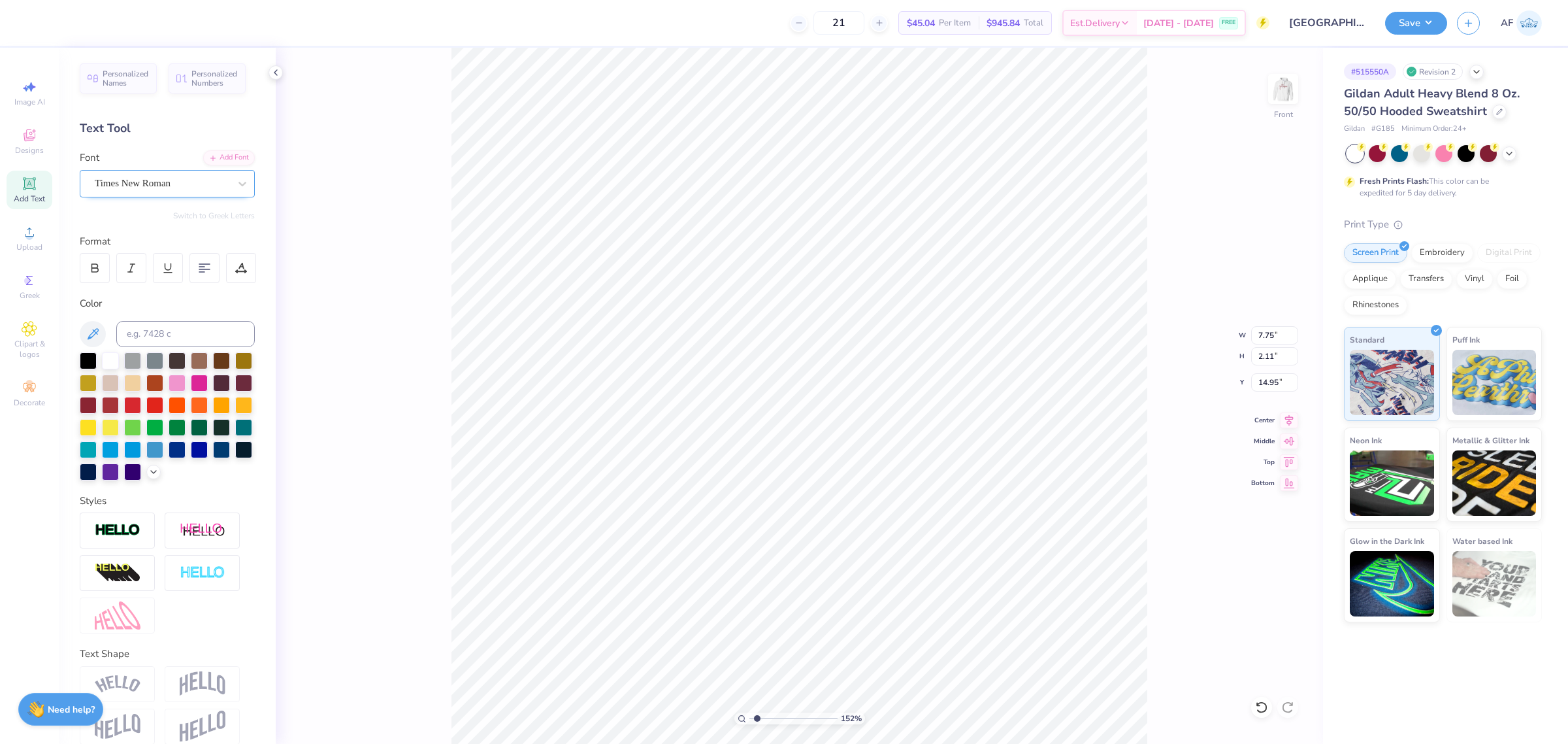
type input "1.51721301232853"
type textarea "Tr"
type input "1.51721301232853"
type textarea "Tri"
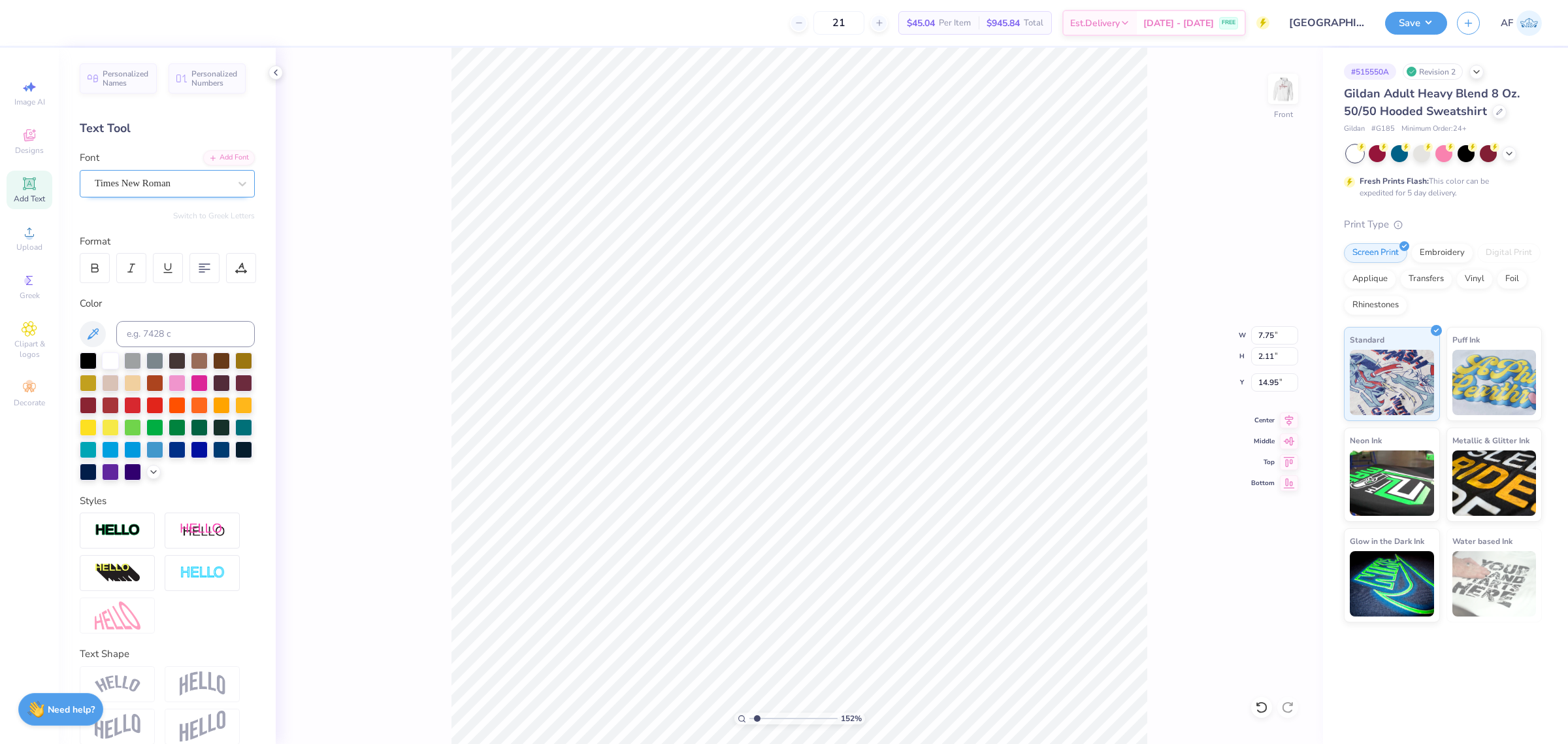
type input "1.51721301232853"
type textarea "Tri"
type input "1.51721301232853"
type textarea "Tri S"
type input "1.51721301232853"
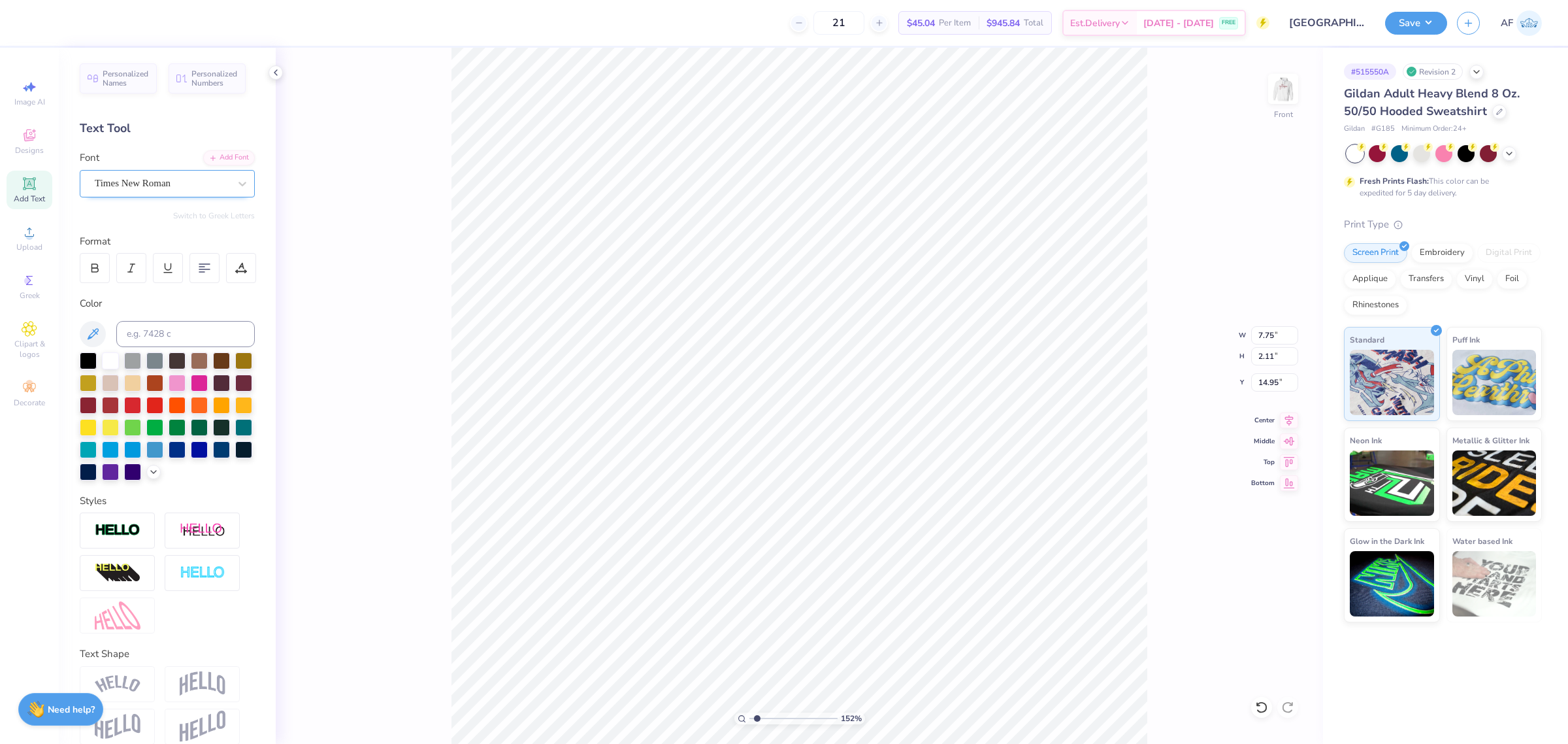
type textarea "Tri"
type input "1.51721301232853"
type textarea "Tri"
type input "1.51721301232853"
type textarea "Tr"
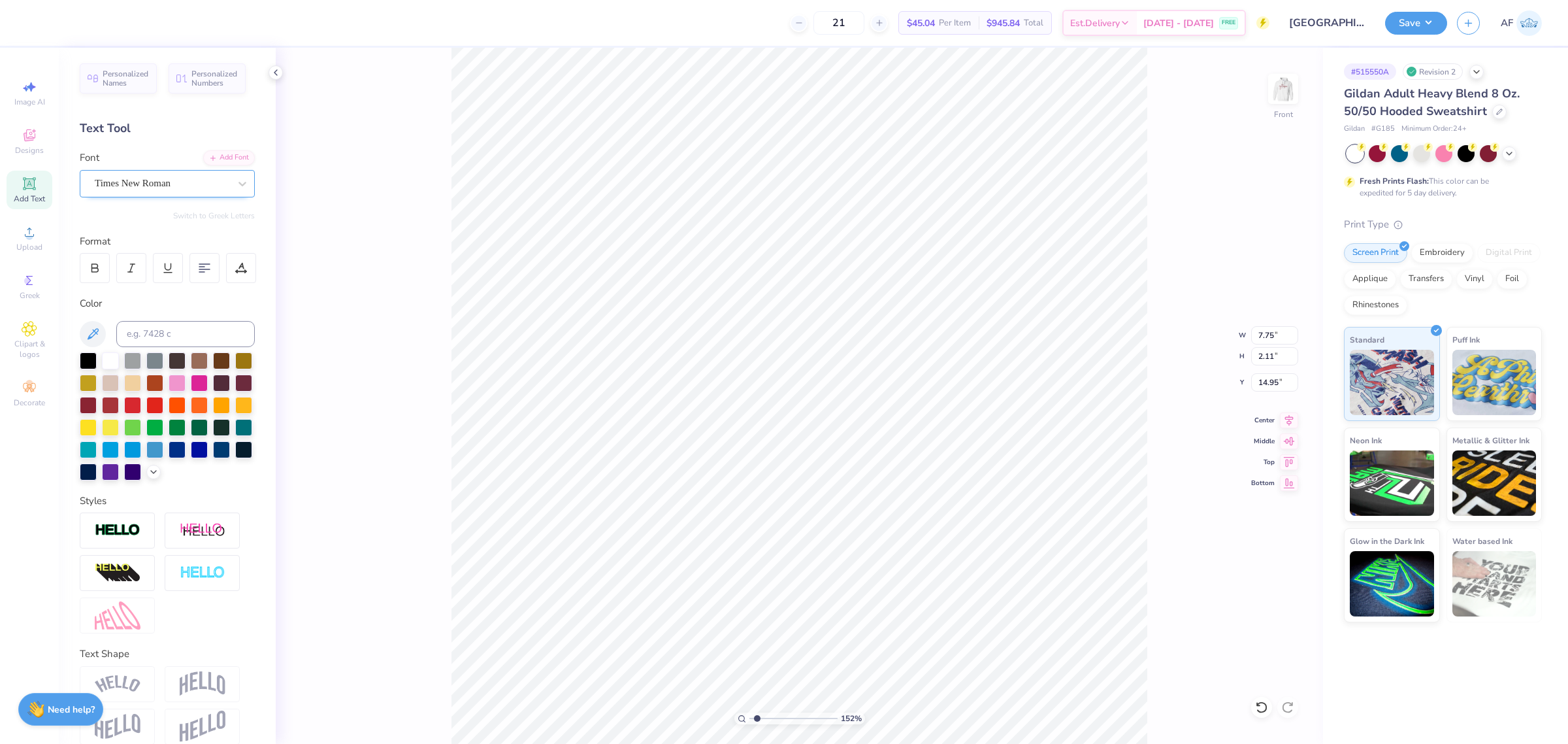
type input "1.51721301232853"
type textarea "T"
type input "1.51721301232853"
type textarea "A"
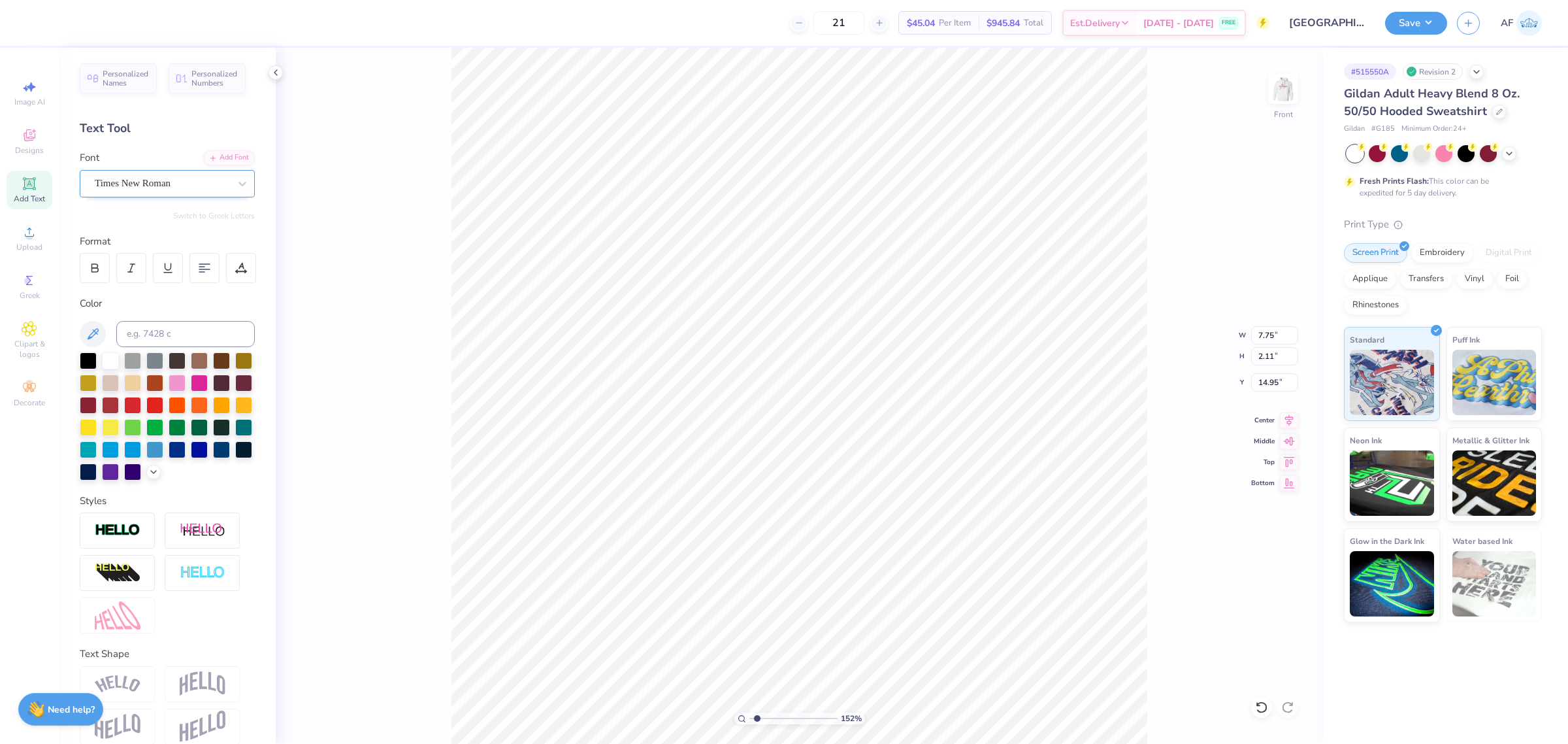
type input "1.51721301232853"
type textarea "Al"
type input "1.51721301232853"
type textarea "Alw"
type input "1.51721301232853"
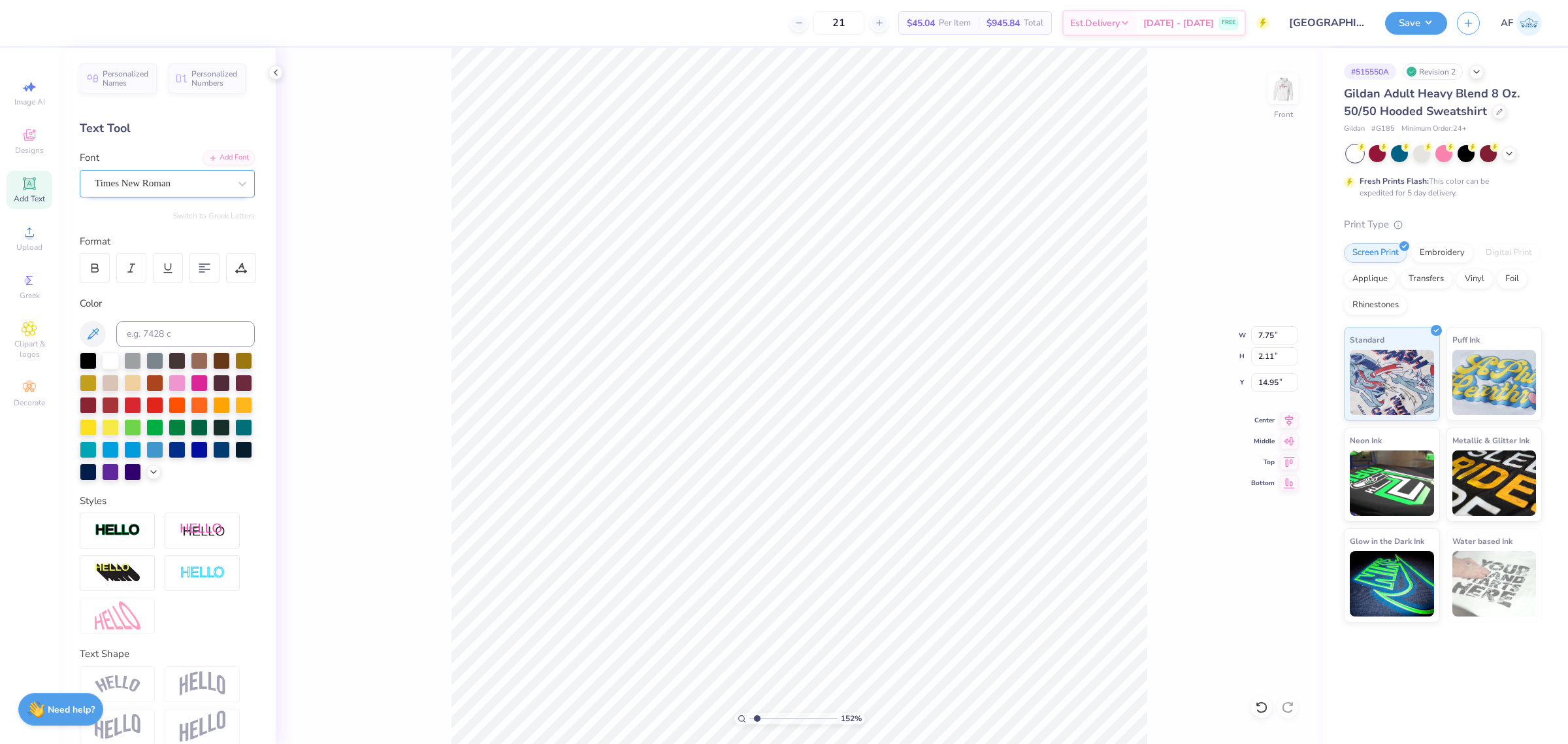
type textarea "Alwa"
type input "1.51721301232853"
type textarea "Alway"
type input "1.51721301232853"
type textarea "Always"
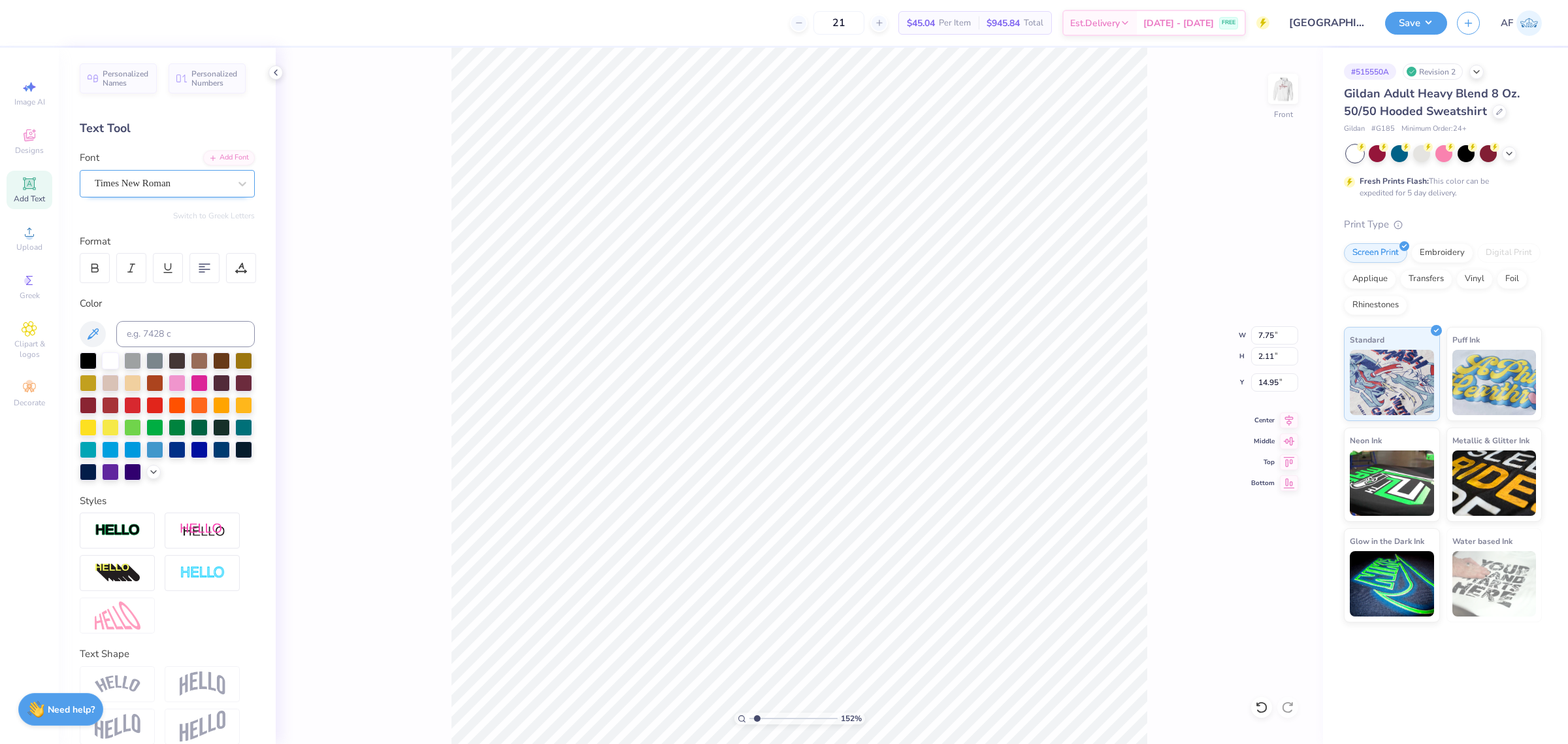
scroll to position [13, 2]
type input "1.51721301232853"
type textarea "Always"
type input "1.51721301232853"
type textarea "Always S"
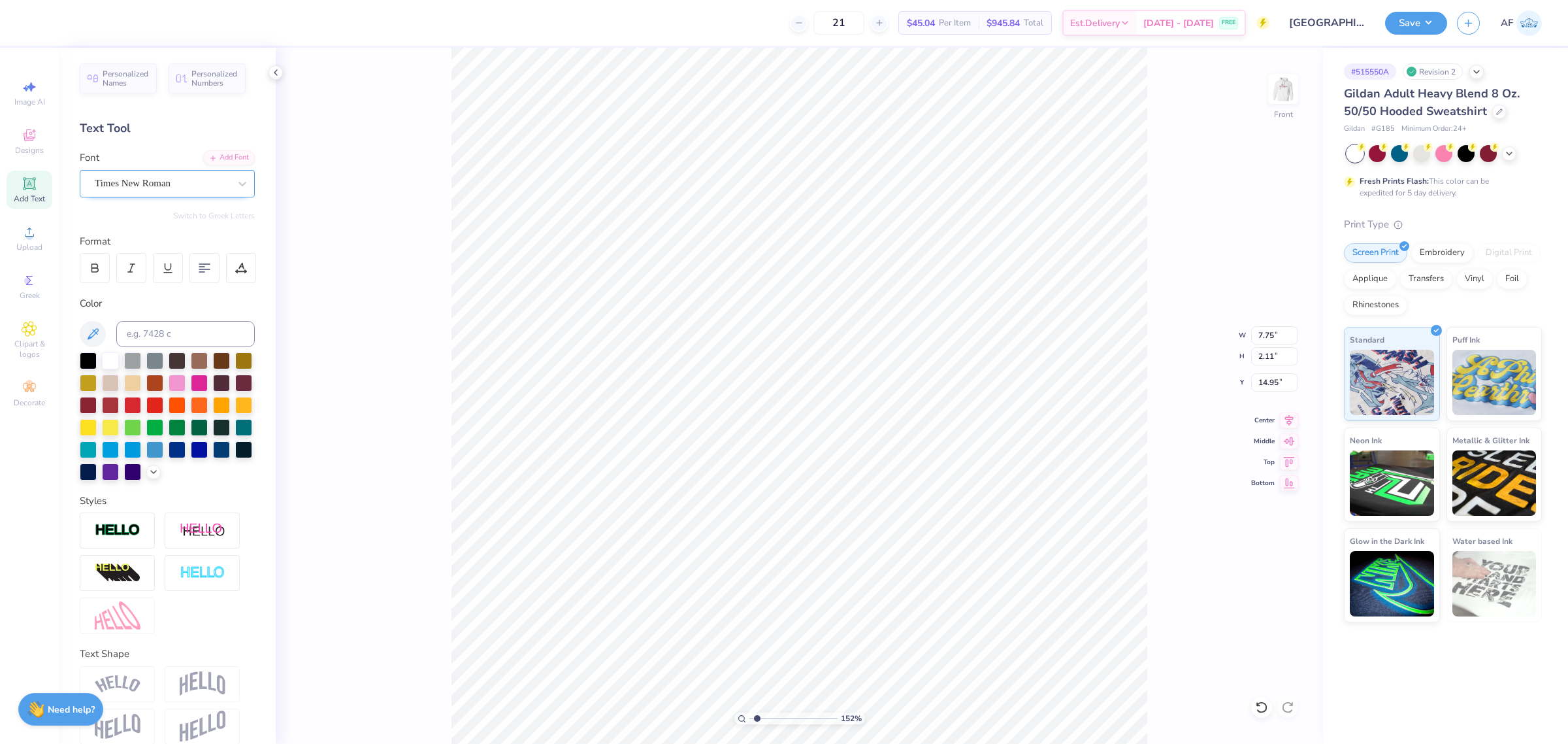
type input "1.51721301232853"
type textarea "Always Si"
type input "1.51721301232853"
type textarea "Always Sig"
type input "1.51721301232853"
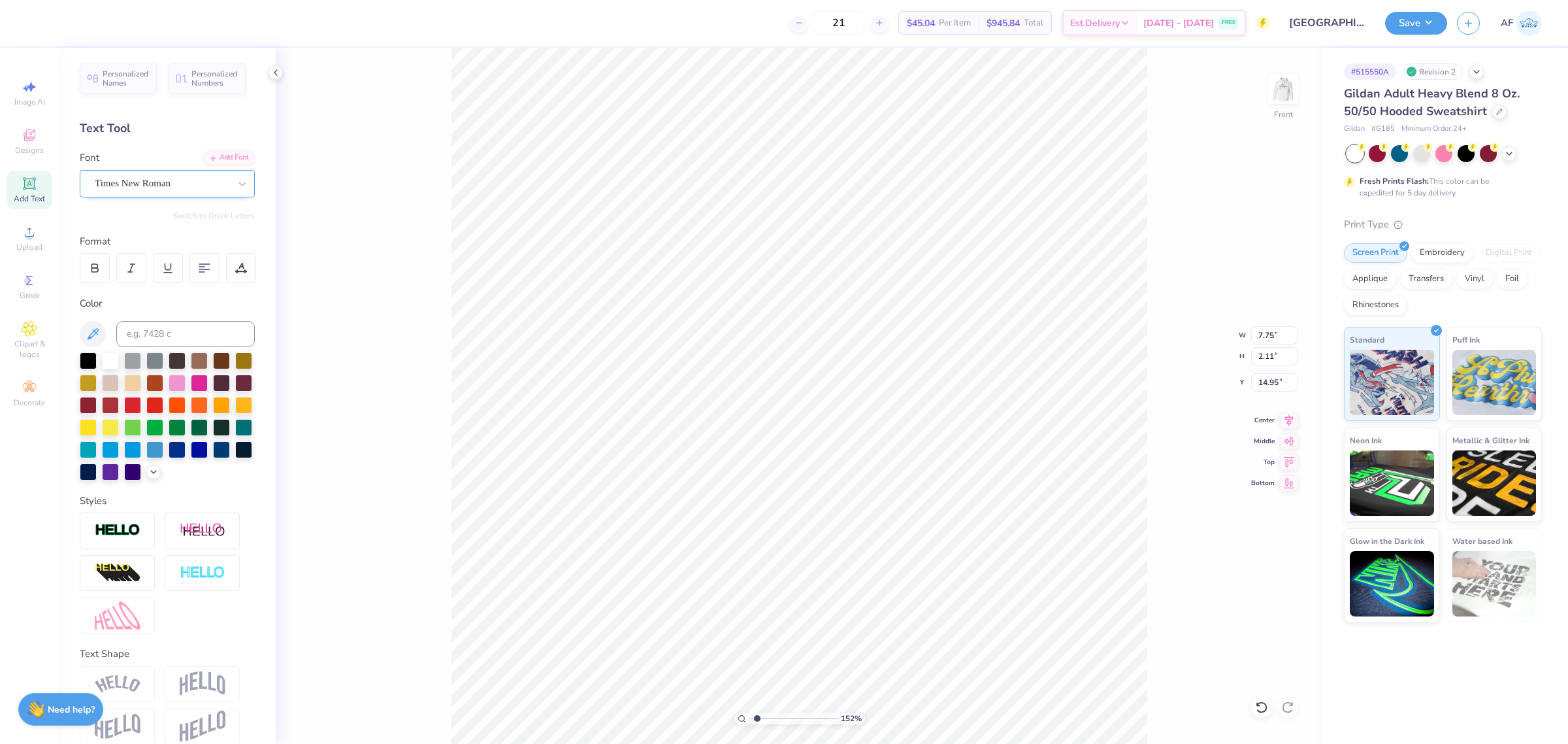
type textarea "Always Sigm"
type input "1.51721301232853"
type textarea "Always Sigma"
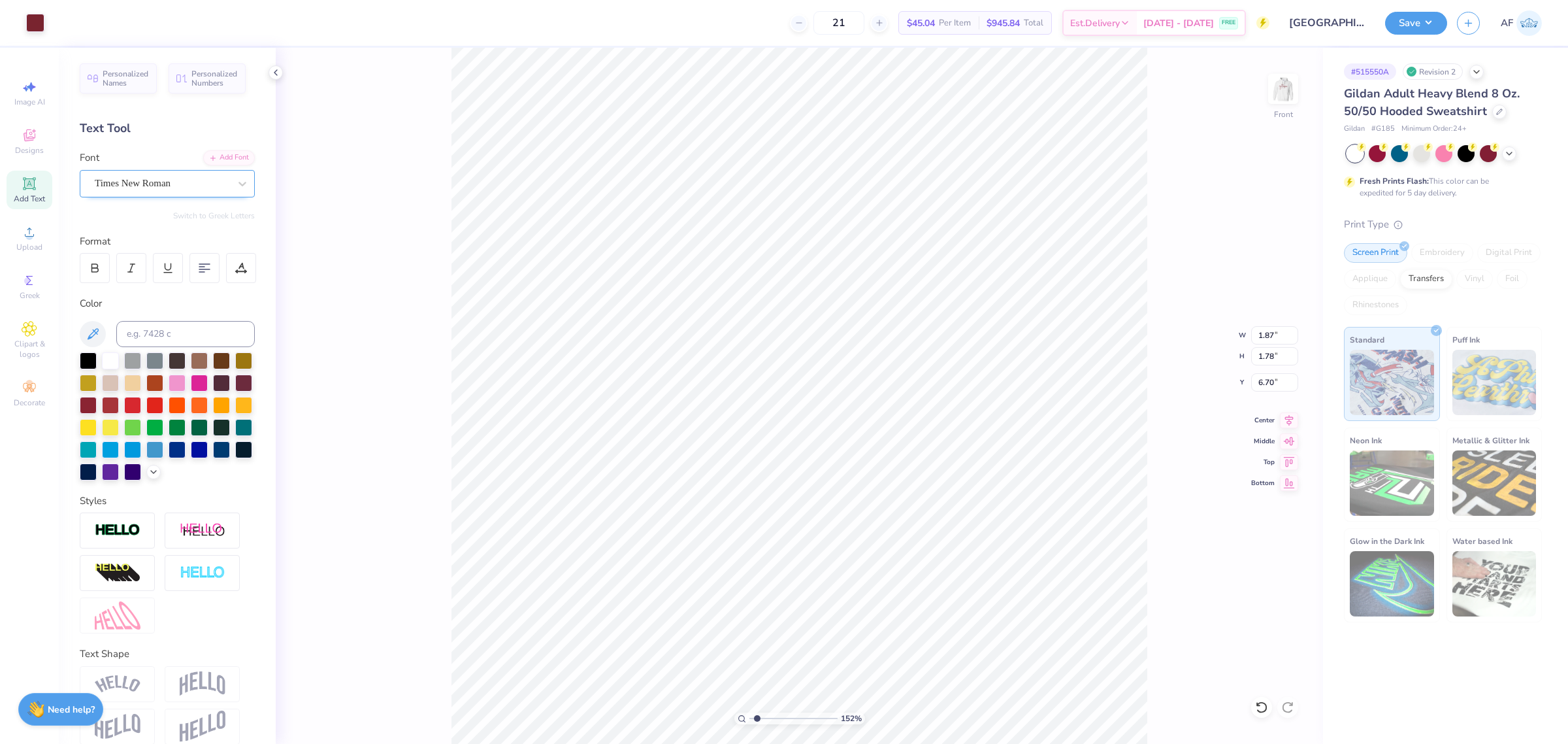
type input "1.51721301232853"
type input "15.70"
type input "2.46"
type input "14.87"
click at [161, 337] on input at bounding box center [186, 334] width 139 height 26
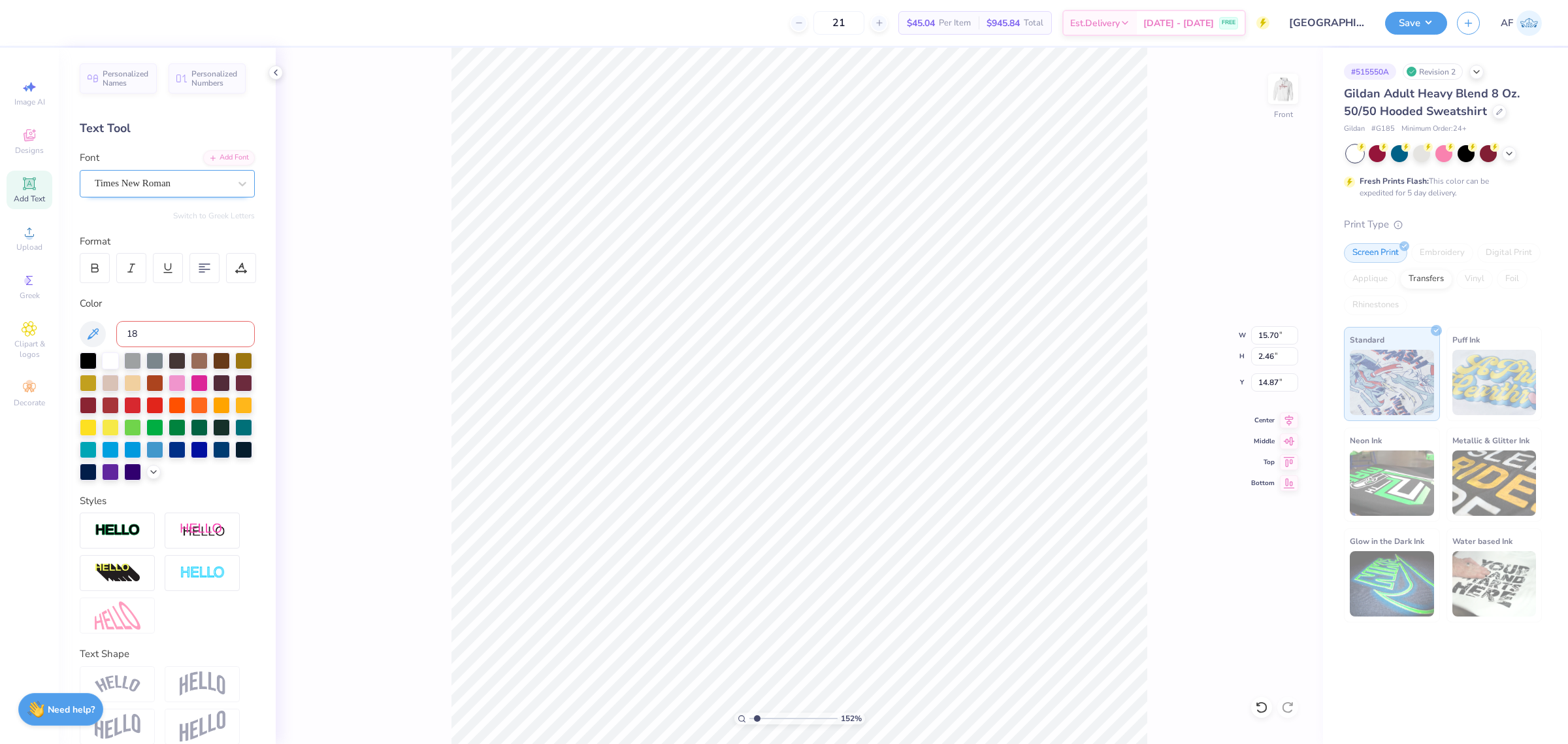
type input "188"
type input "1.51721301232853"
type input "15.67"
type input "14.88"
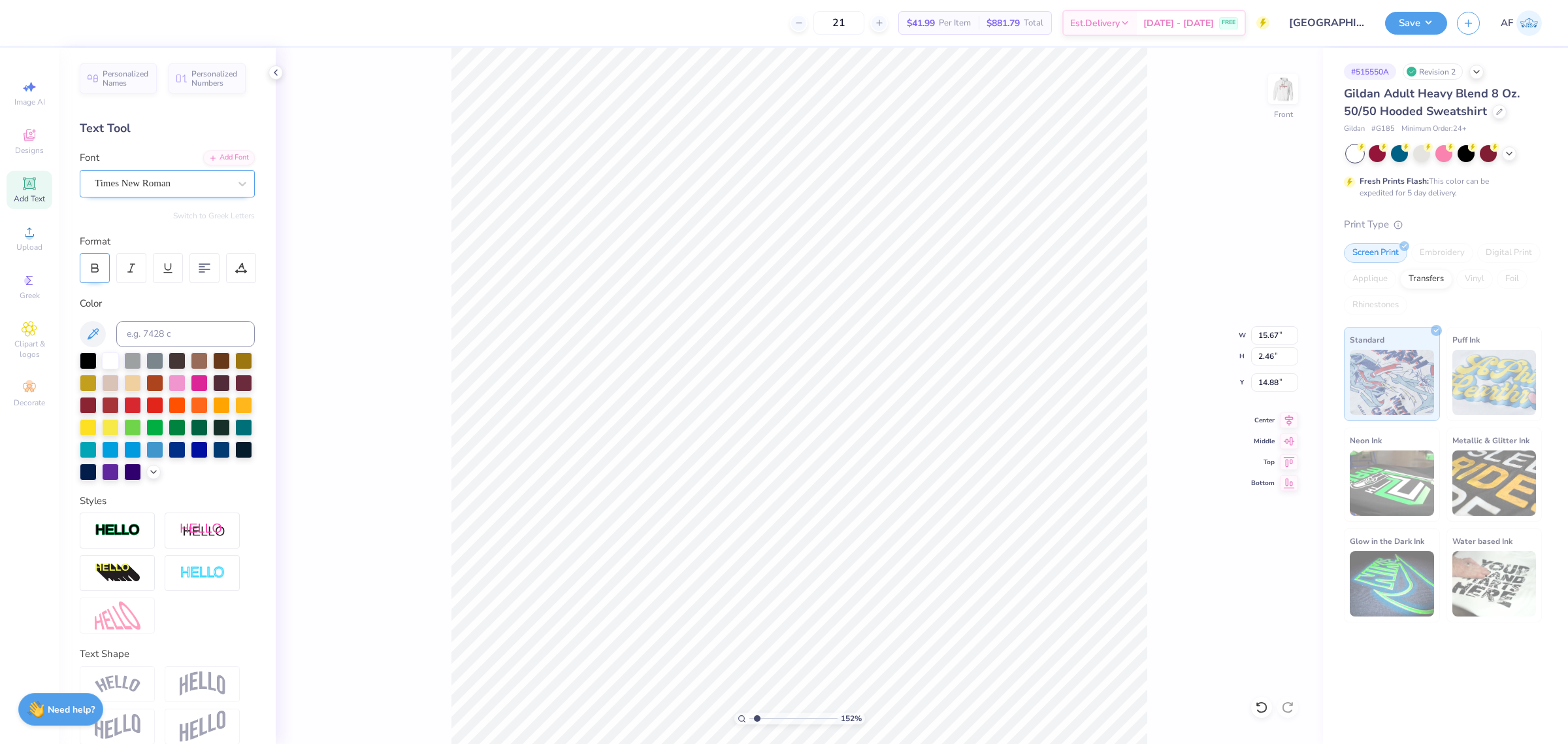
click at [95, 264] on icon at bounding box center [95, 266] width 6 height 4
click at [126, 268] on icon at bounding box center [131, 268] width 11 height 11
type input "1.51721301232853"
type input "15.09"
type input "1.51721301232853"
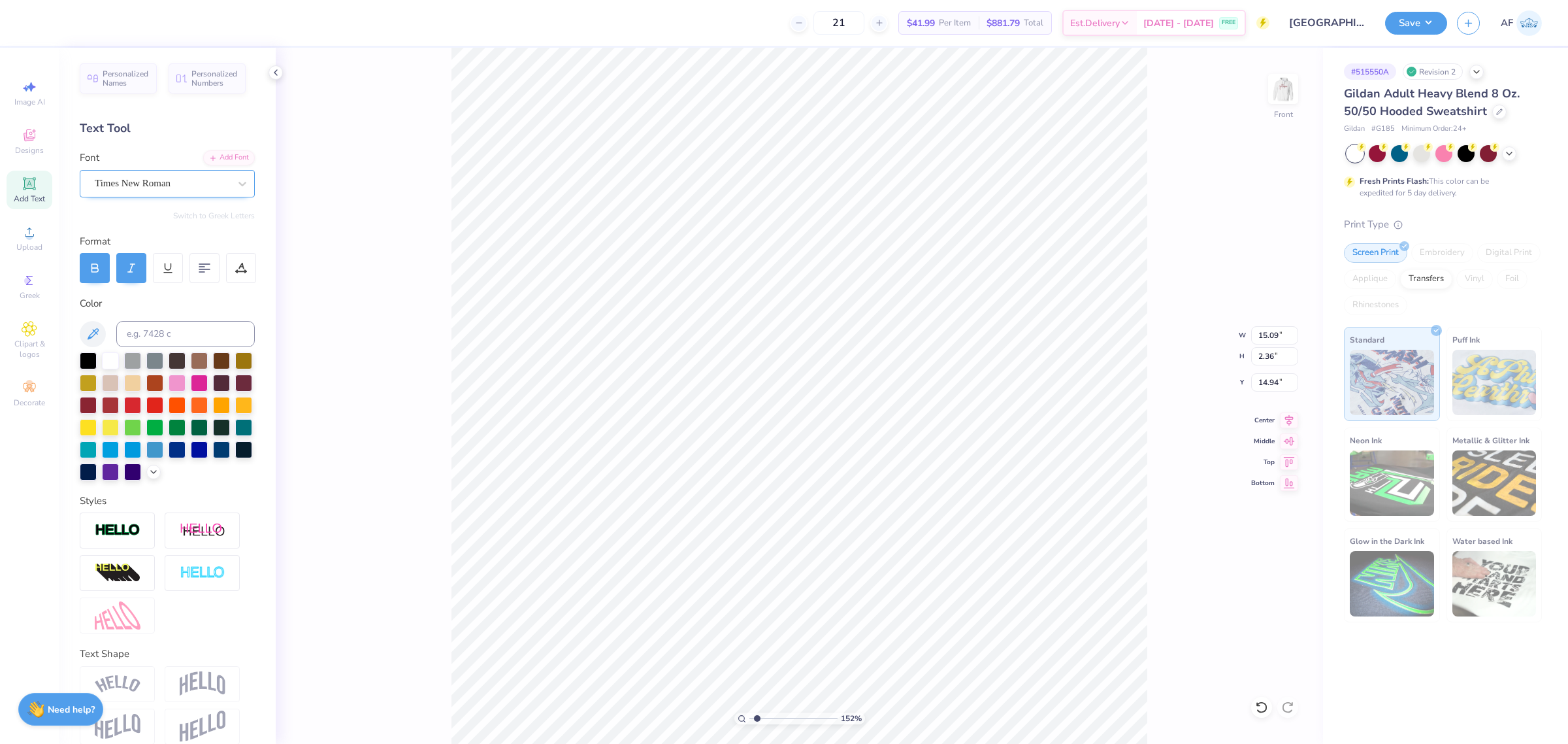
type input "16.82"
click at [197, 696] on img at bounding box center [202, 684] width 46 height 24
click at [188, 696] on img at bounding box center [202, 684] width 46 height 24
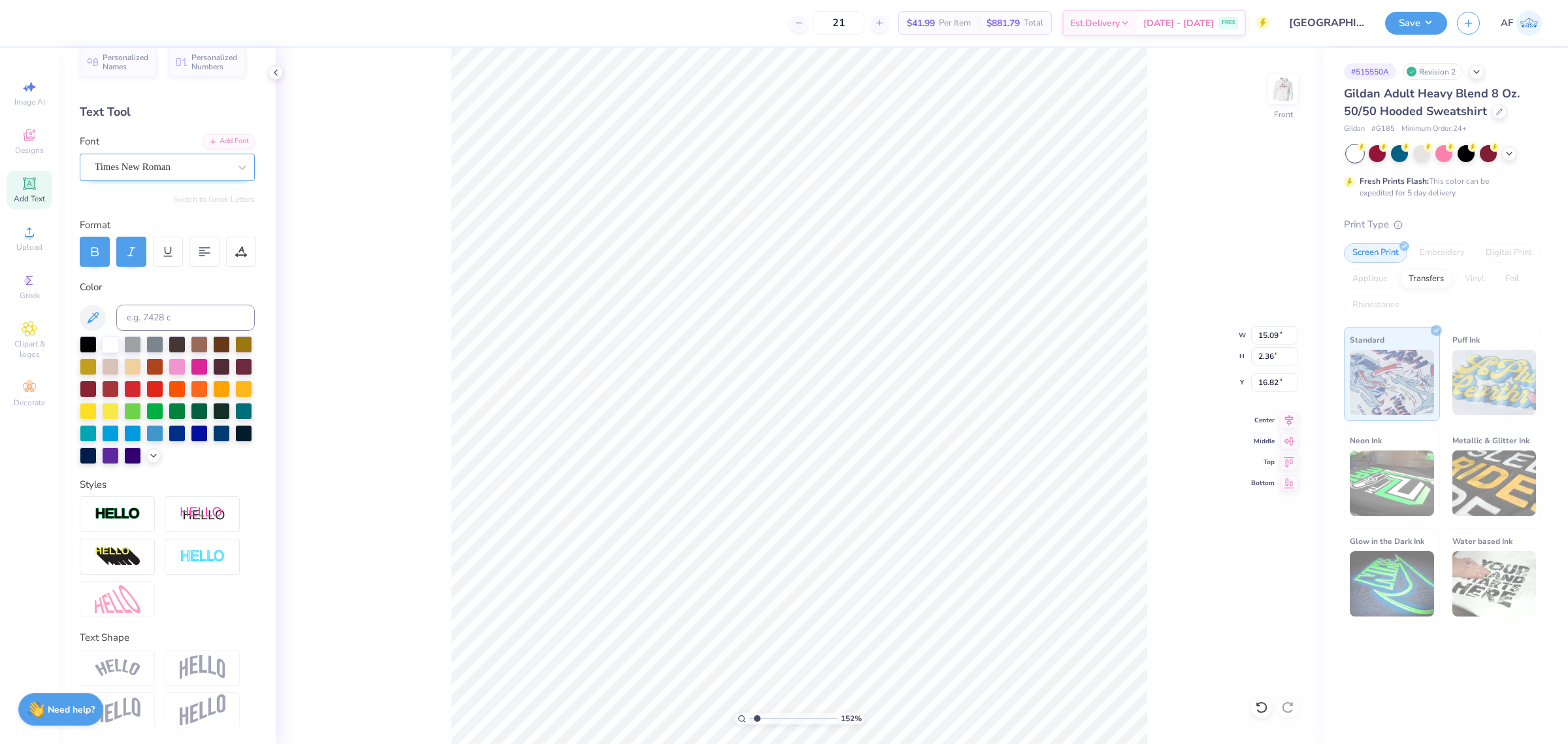
scroll to position [38, 0]
click at [129, 668] on img at bounding box center [117, 668] width 46 height 18
click at [209, 666] on img at bounding box center [202, 667] width 46 height 24
click at [216, 634] on div "Text Shape" at bounding box center [167, 637] width 175 height 15
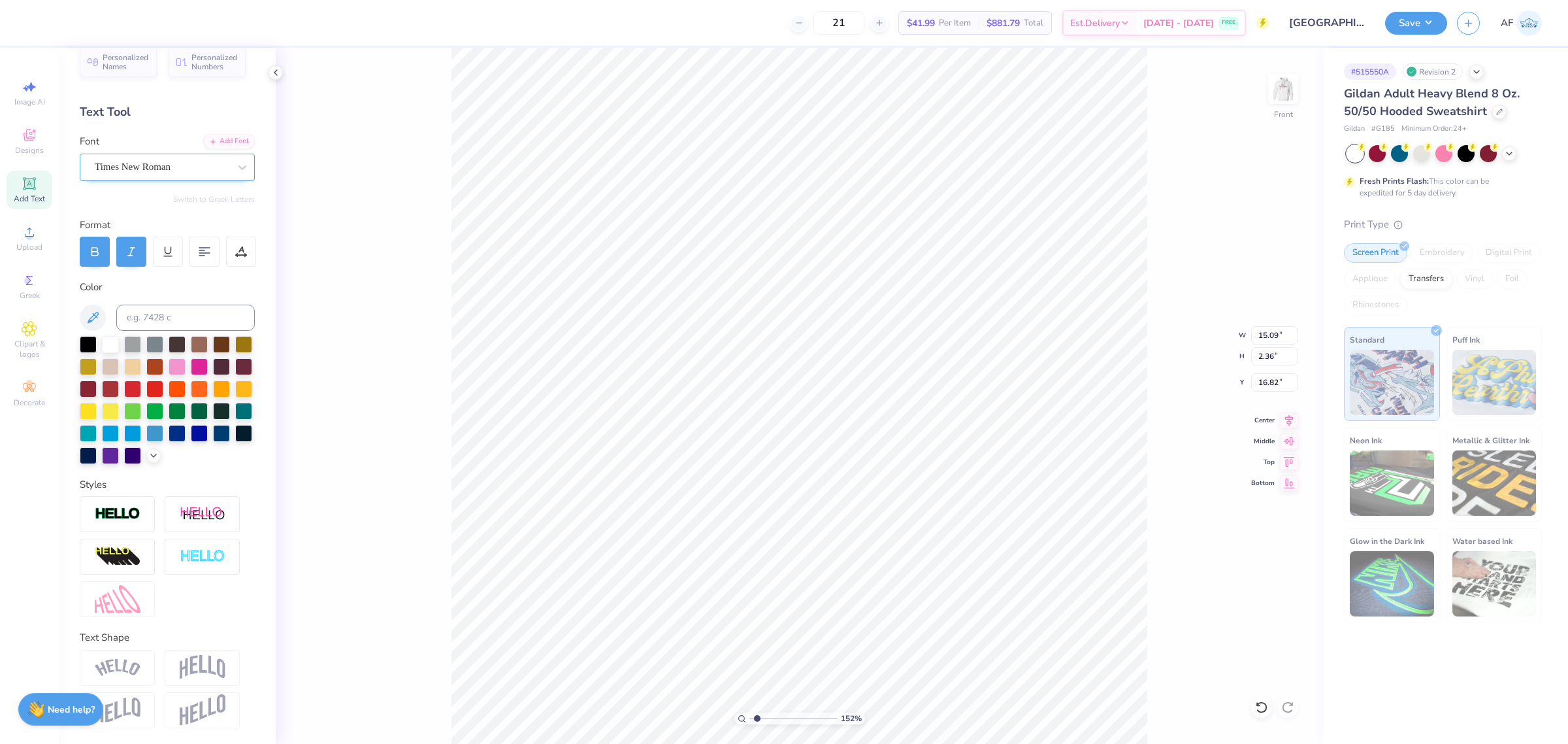
click at [409, 311] on div "152 % Front W 15.09 15.09 " H 2.36 2.36 " Y 16.82 16.82 " Center Middle Top Bot…" at bounding box center [799, 395] width 1047 height 696
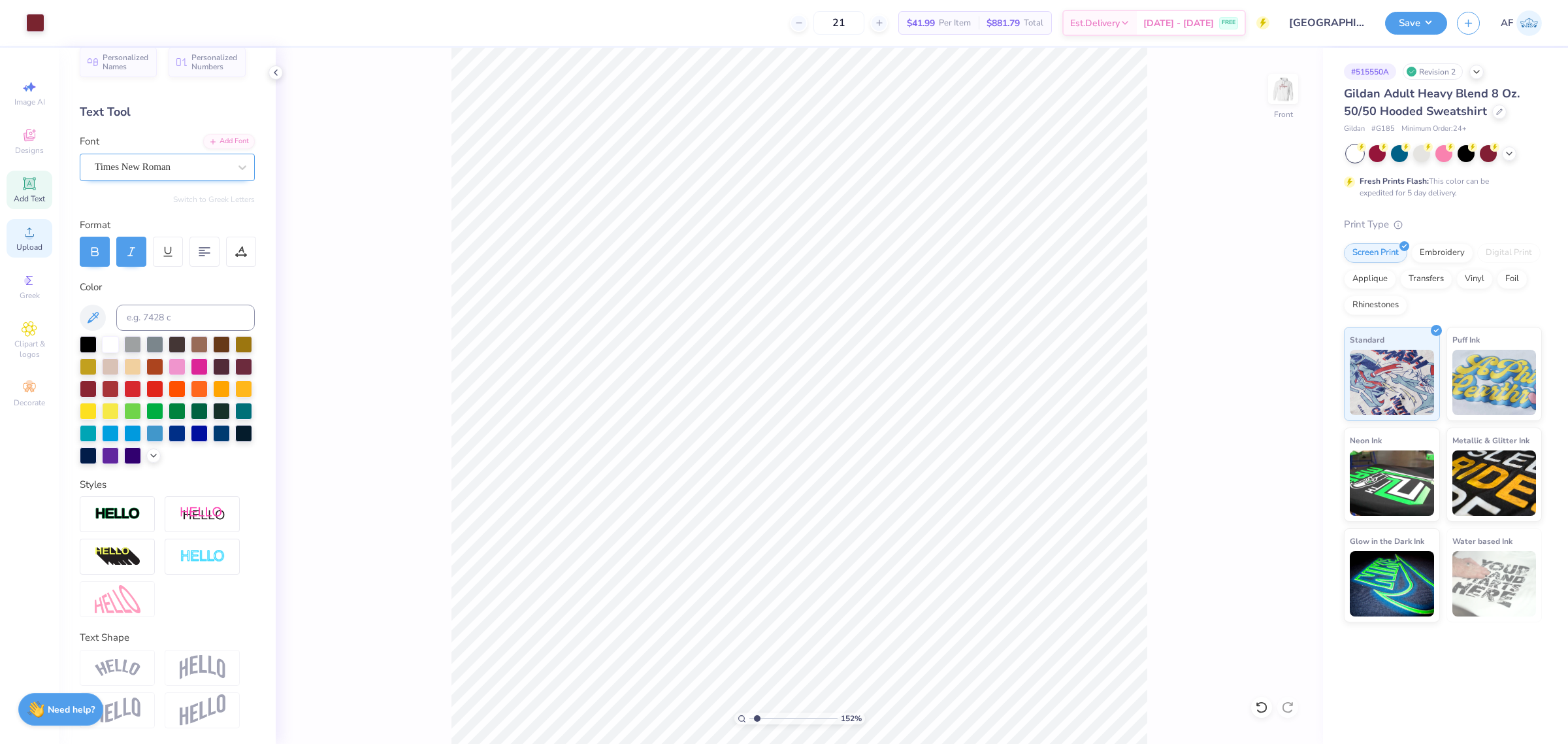
click at [24, 239] on icon at bounding box center [29, 232] width 15 height 16
type input "1.51721301232853"
type input "7.56"
type input "5.14"
type input "15.95"
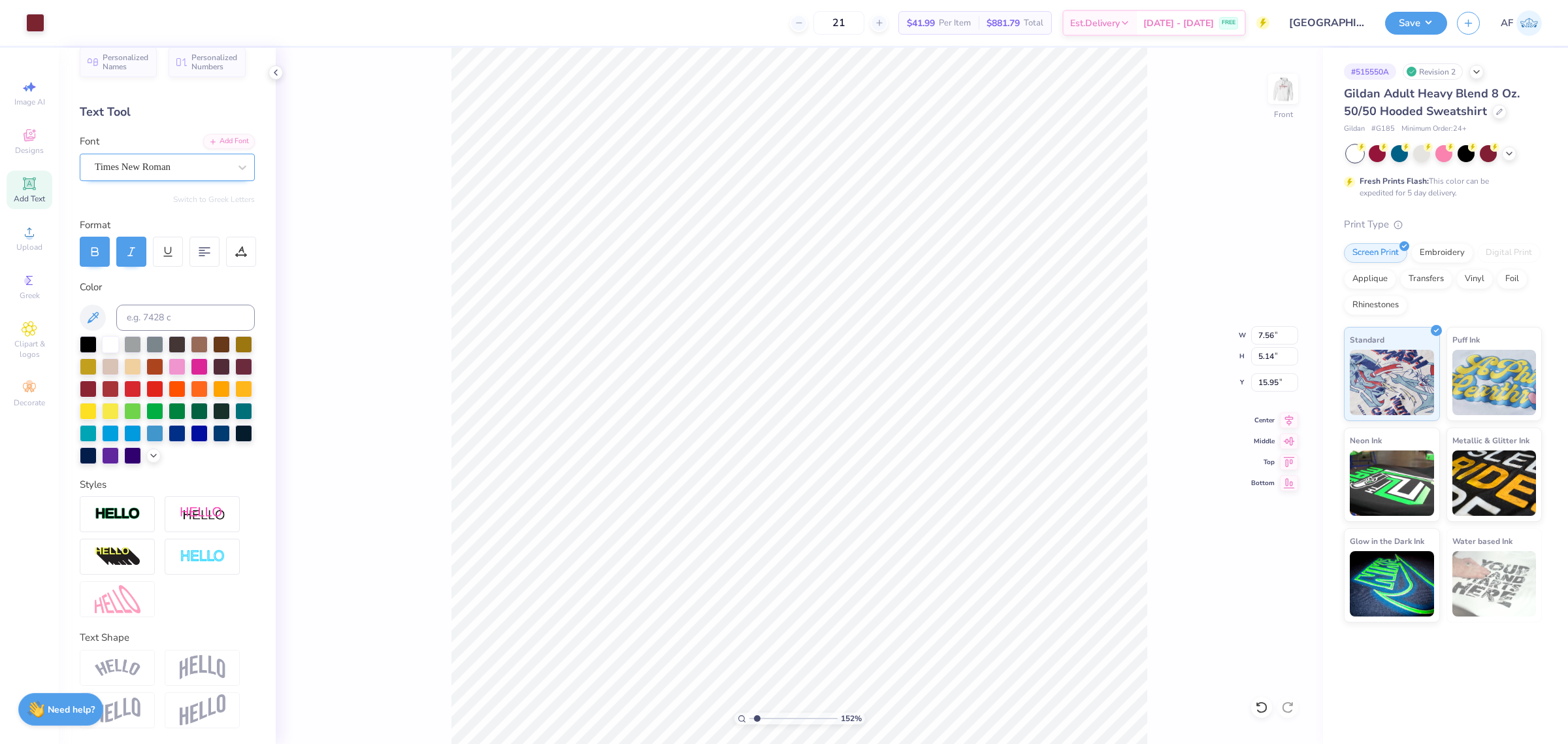
type input "1.51721301232853"
type input "16.81"
type input "1.51721301232853"
type input "1.06"
type input "0.71"
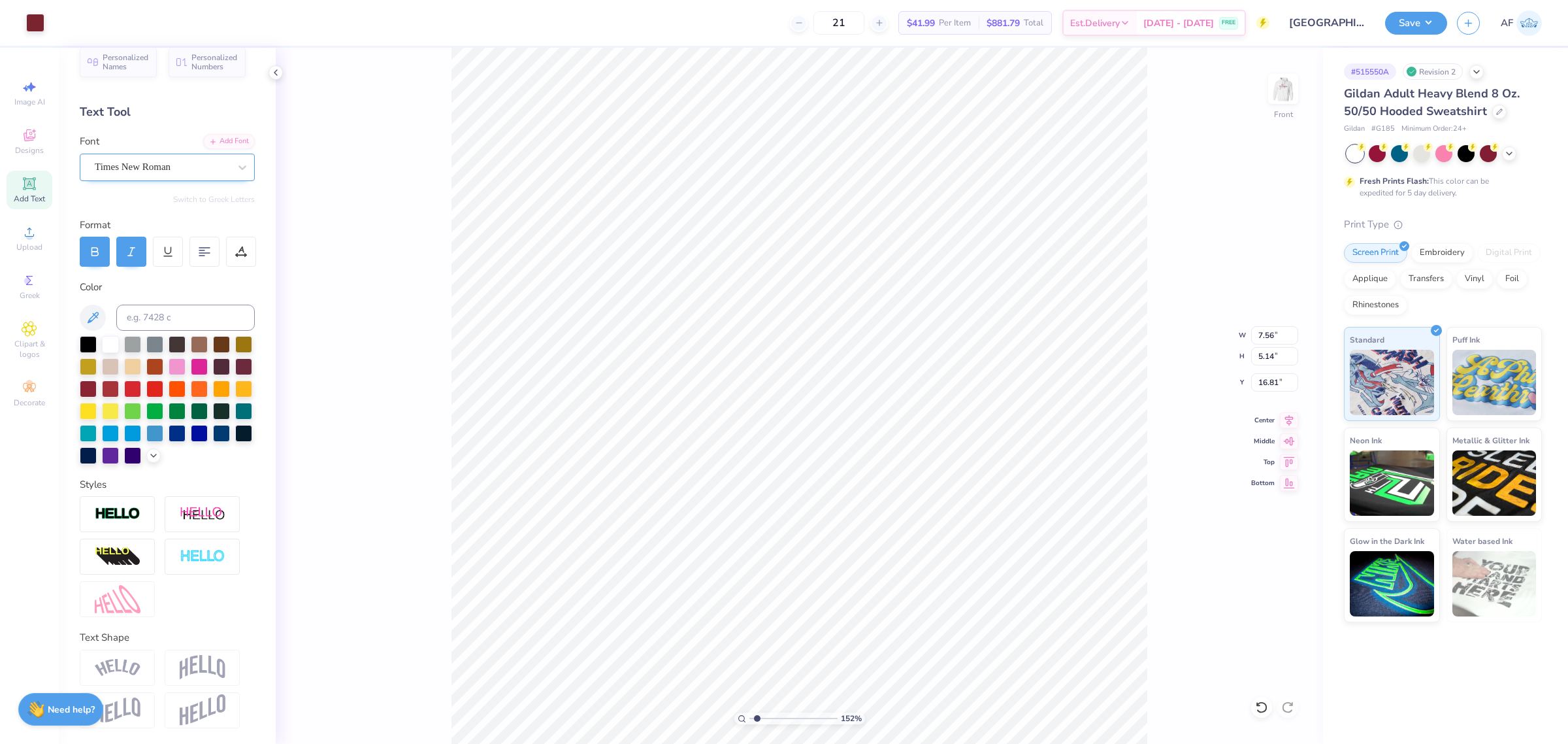
type input "17.40"
type input "1.51721301232853"
type input "7.06"
click at [1158, 262] on div "152 % Front W 7.56 7.56 " H 1.65 1.65 " Y 7.06 7.06 " Center Middle Top Bottom" at bounding box center [799, 395] width 1047 height 696
type input "1"
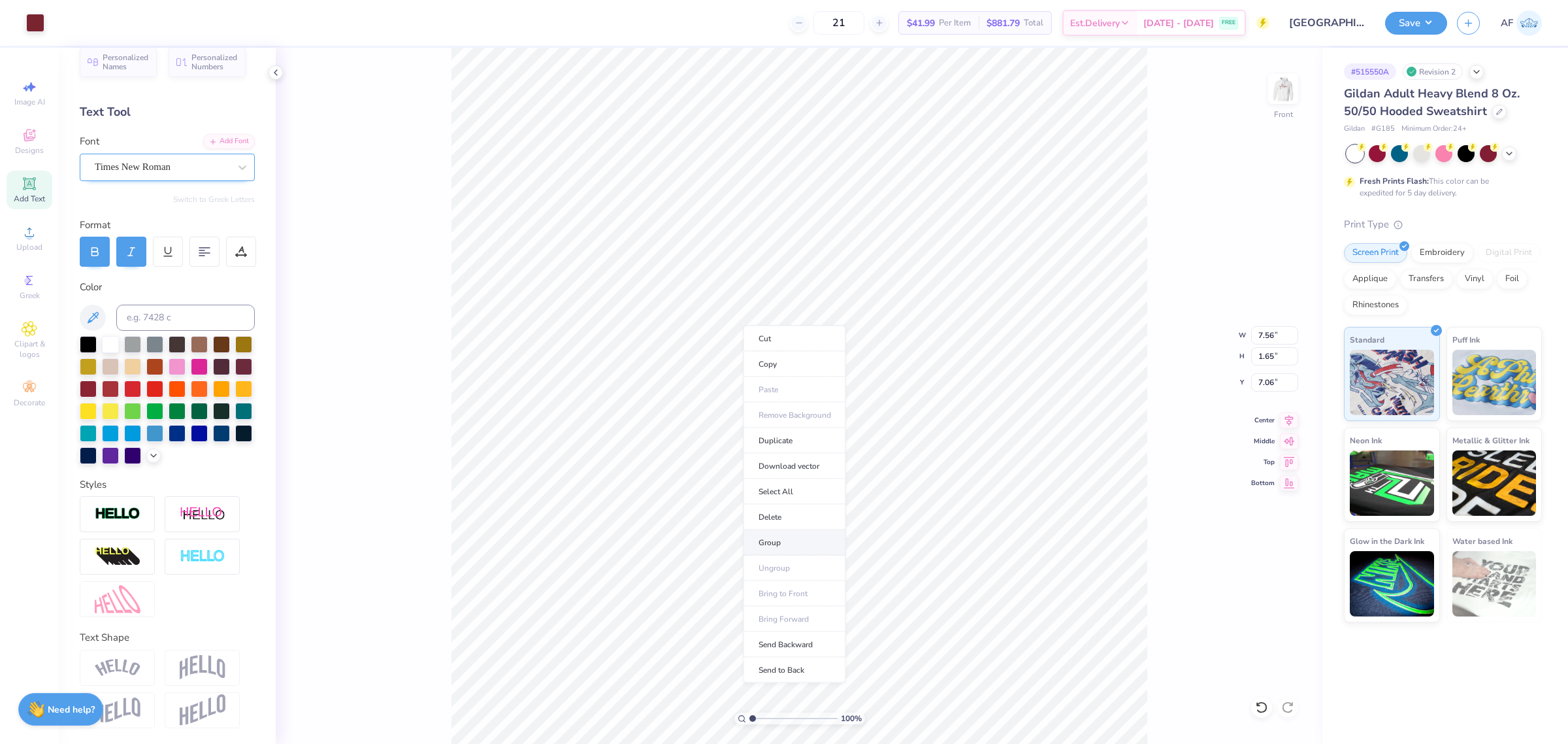
click at [789, 541] on li "Group" at bounding box center [795, 542] width 103 height 25
click at [1267, 338] on input "7.56" at bounding box center [1274, 335] width 47 height 18
type input "12.50"
type input "2.73"
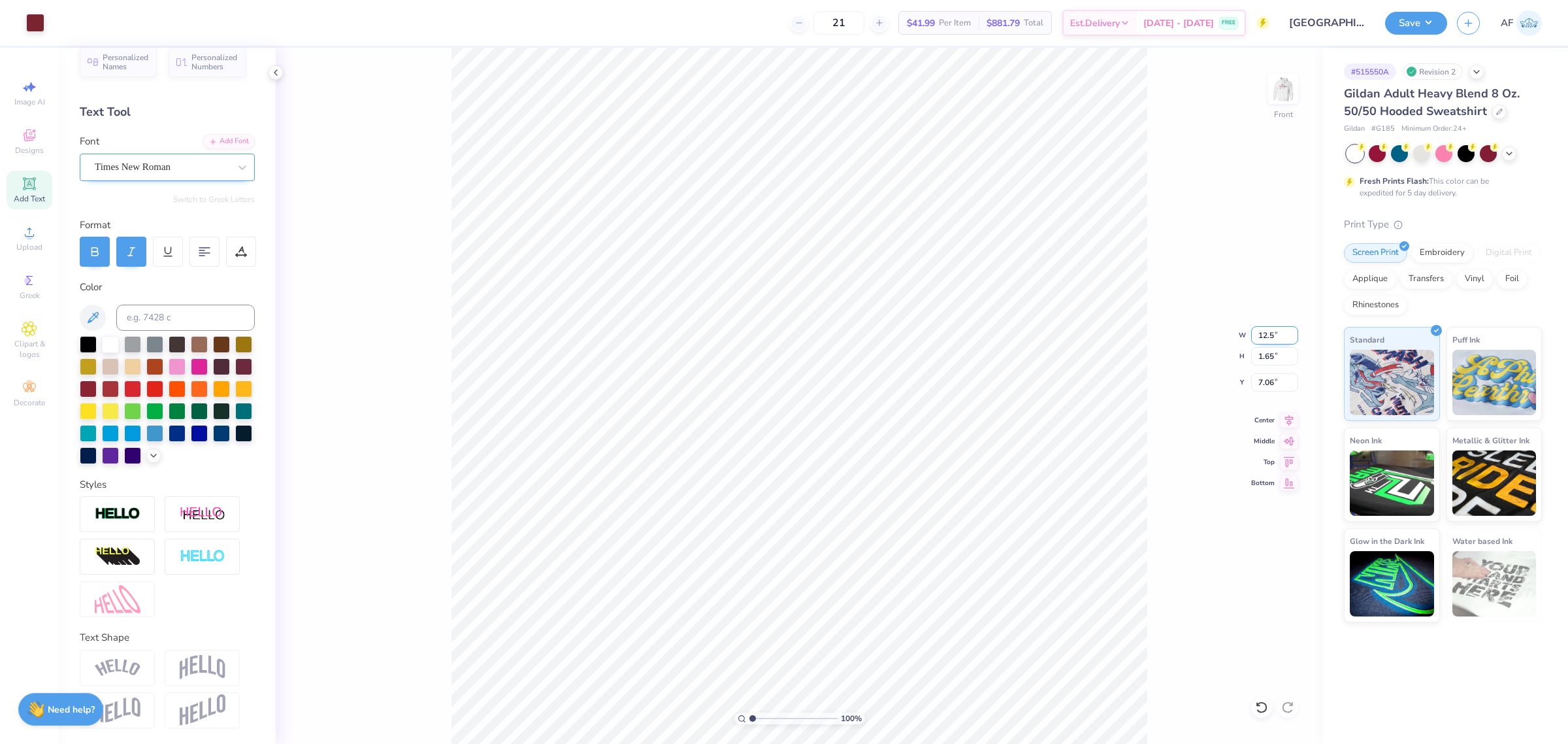
type input "6.53"
type input "1.86883017641878"
type input "10.59"
type input "1.86883017641878"
type input "13.25"
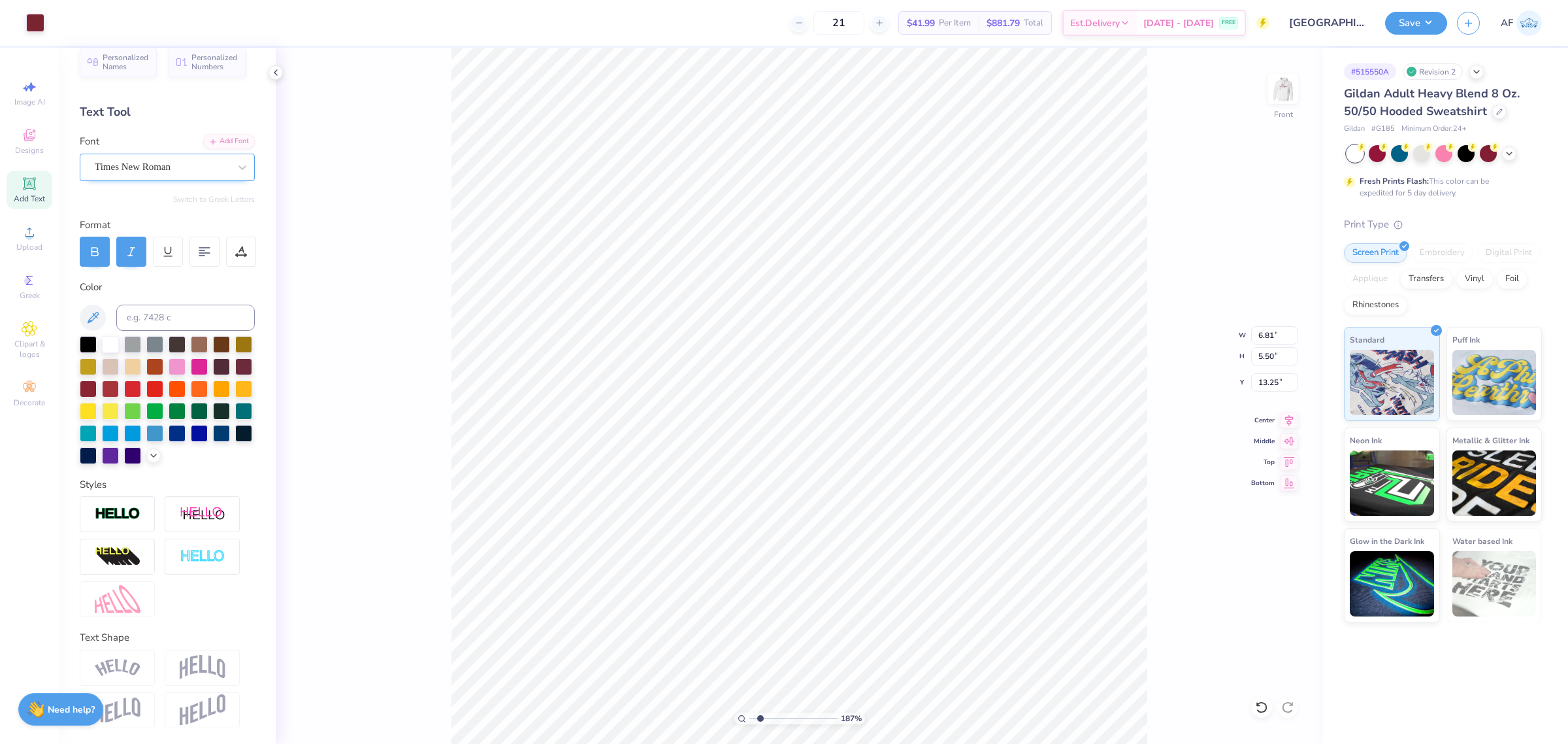
type input "1.86883017641878"
type input "10.59"
type input "1.86883017641878"
type input "8.83"
type input "1"
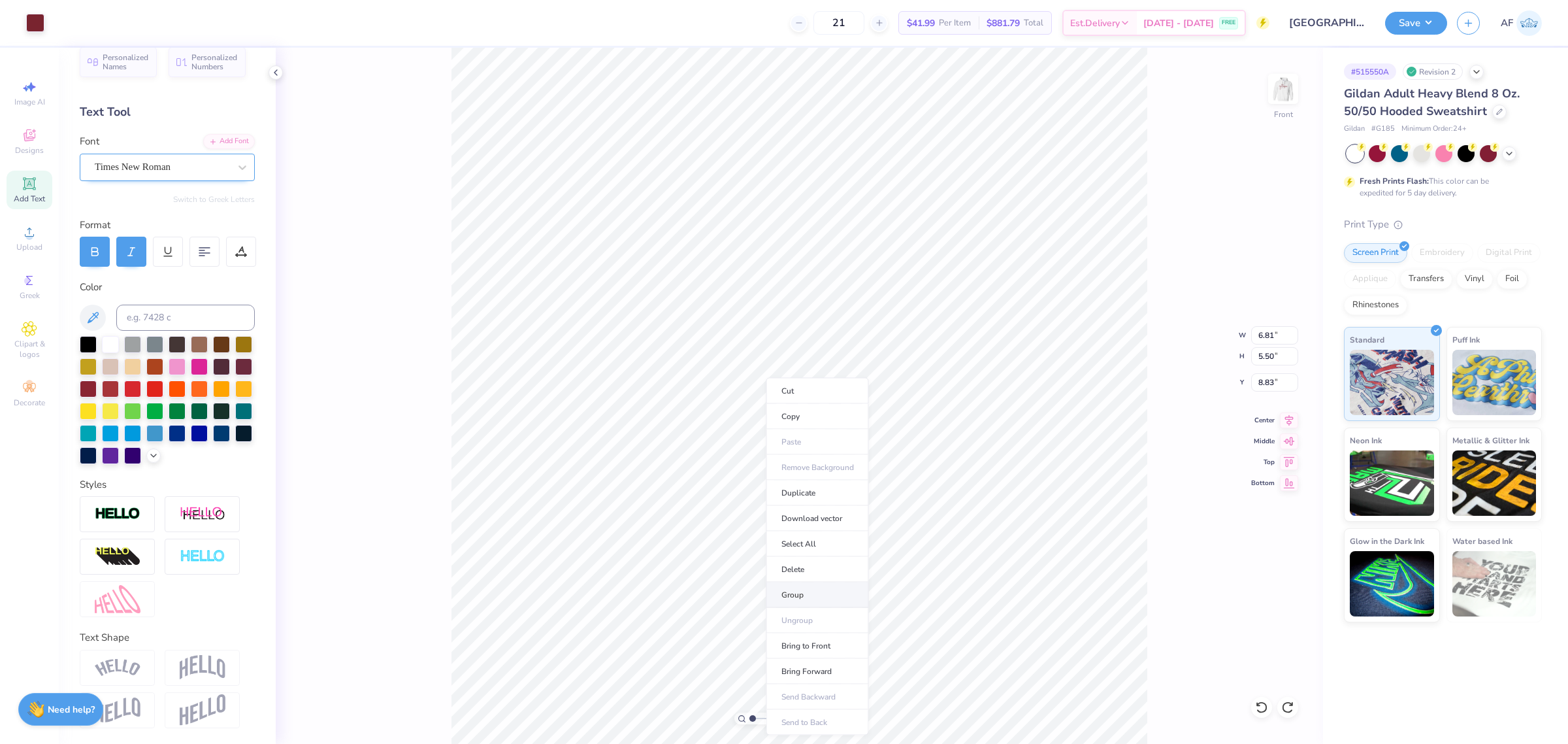
click at [816, 600] on li "Group" at bounding box center [818, 595] width 103 height 25
click at [1283, 423] on icon at bounding box center [1288, 418] width 18 height 16
type input "14.61"
type input "11.90"
type input "-7.24"
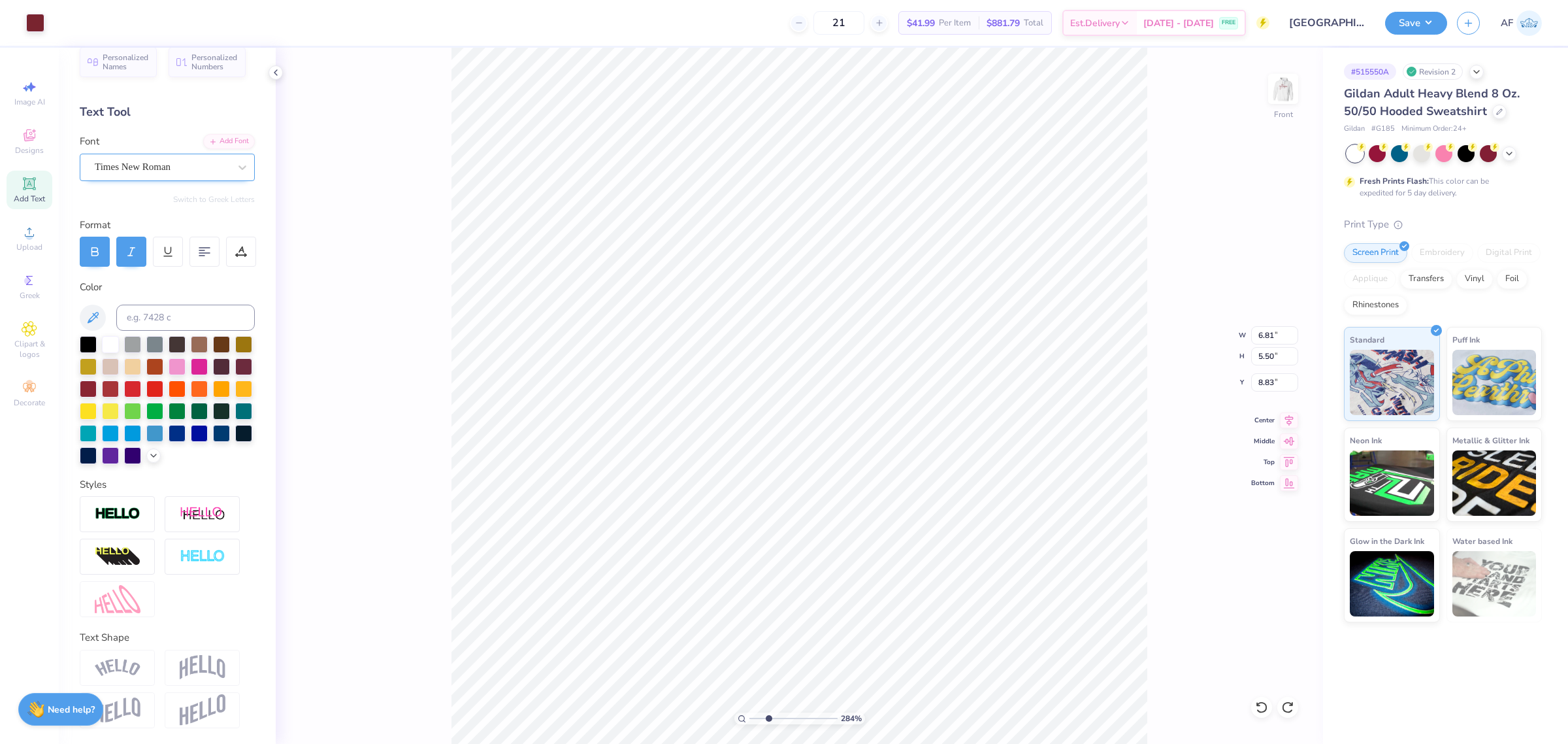
type input "2.8354134614948"
type input "10.16"
type input "2.8354134614948"
type input "8.83"
click at [1294, 418] on icon at bounding box center [1288, 418] width 18 height 16
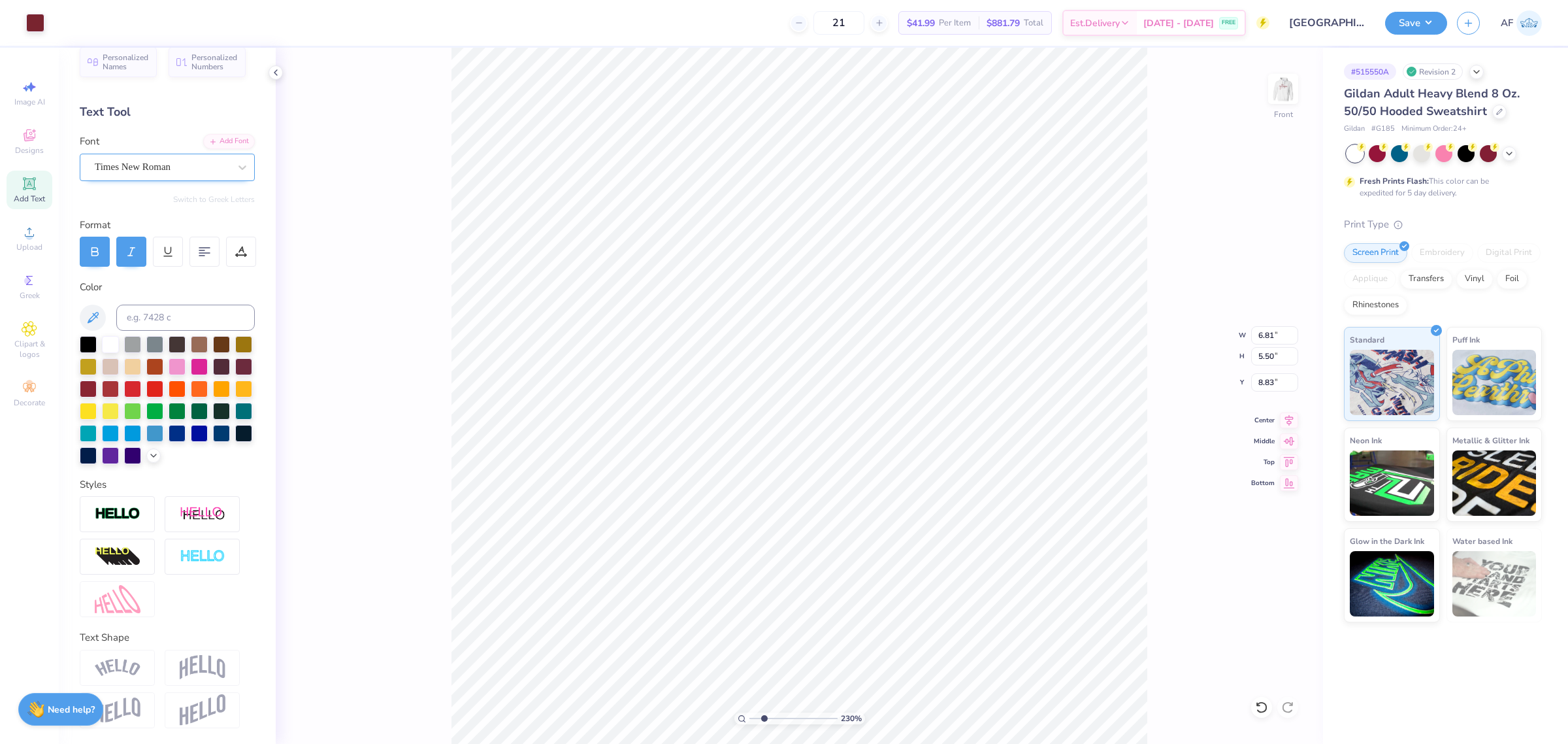
type input "2.30193532477902"
type input "12.50"
type input "2.73"
type input "6.53"
click at [1287, 418] on icon at bounding box center [1289, 418] width 8 height 11
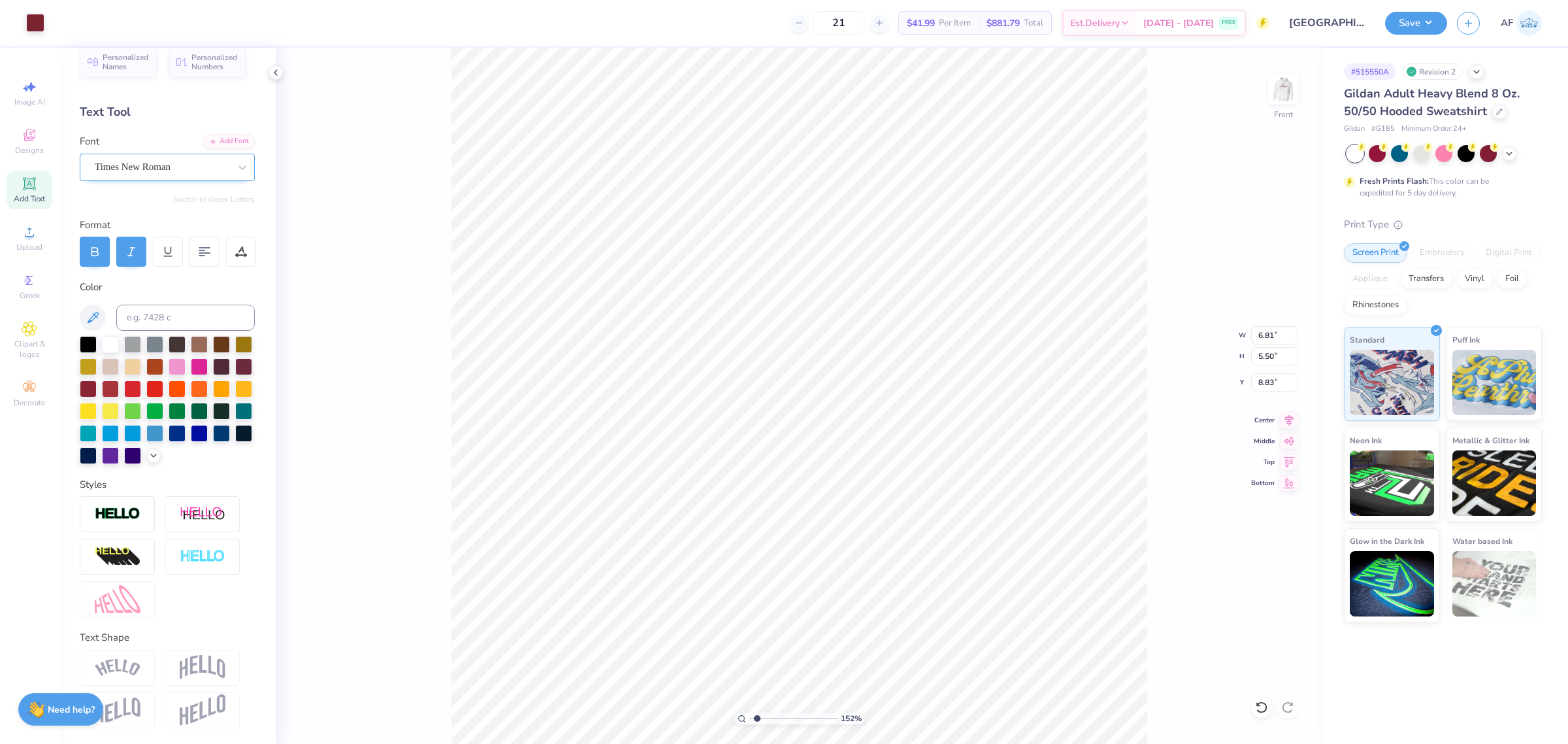
type input "1.51721301232853"
type input "12.50"
type input "2.73"
type input "6.53"
type input "1.51721301232853"
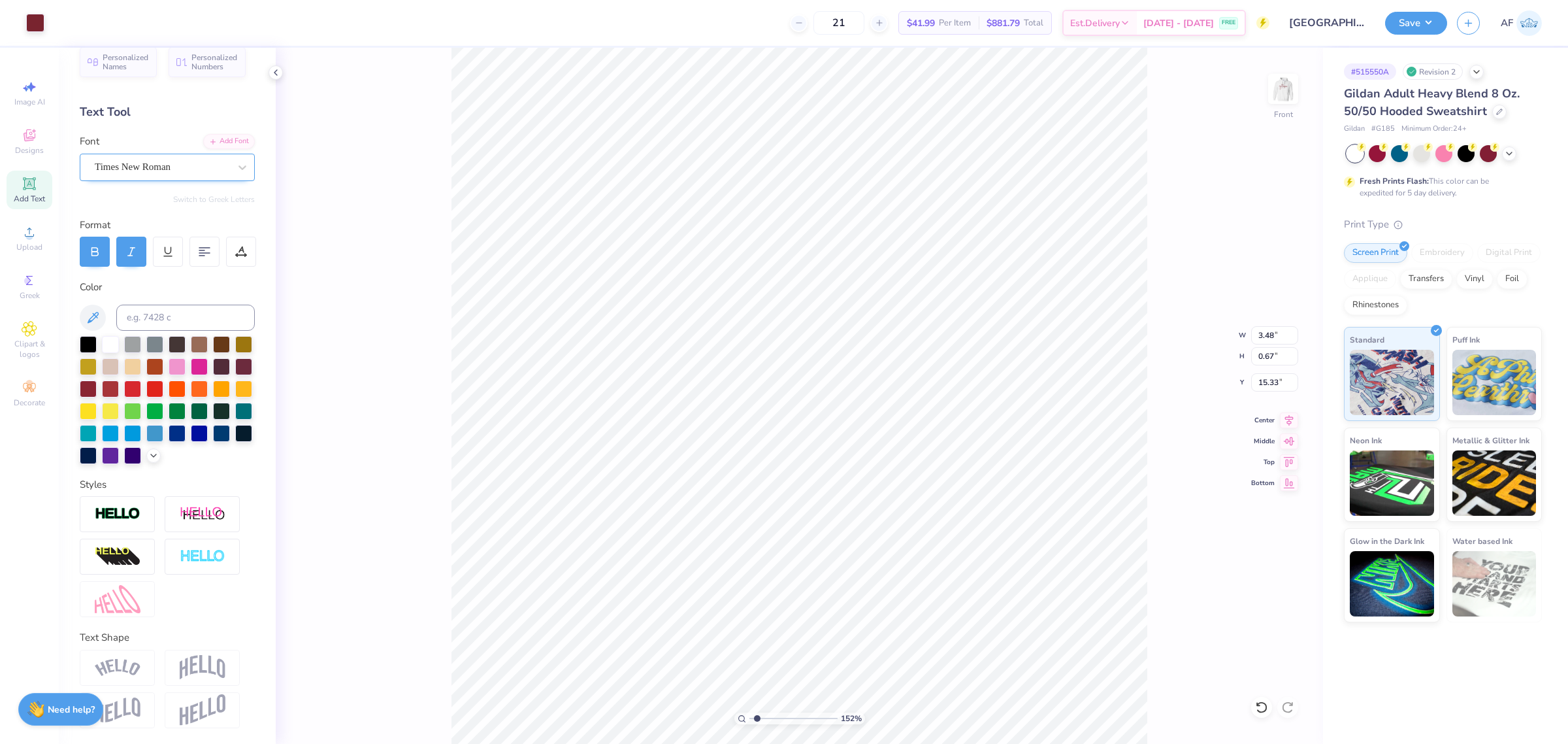
type input "15.52"
click at [399, 86] on div "152 % Front" at bounding box center [799, 395] width 1047 height 696
type input "1.51721301232853"
type input "6.81"
type input "5.50"
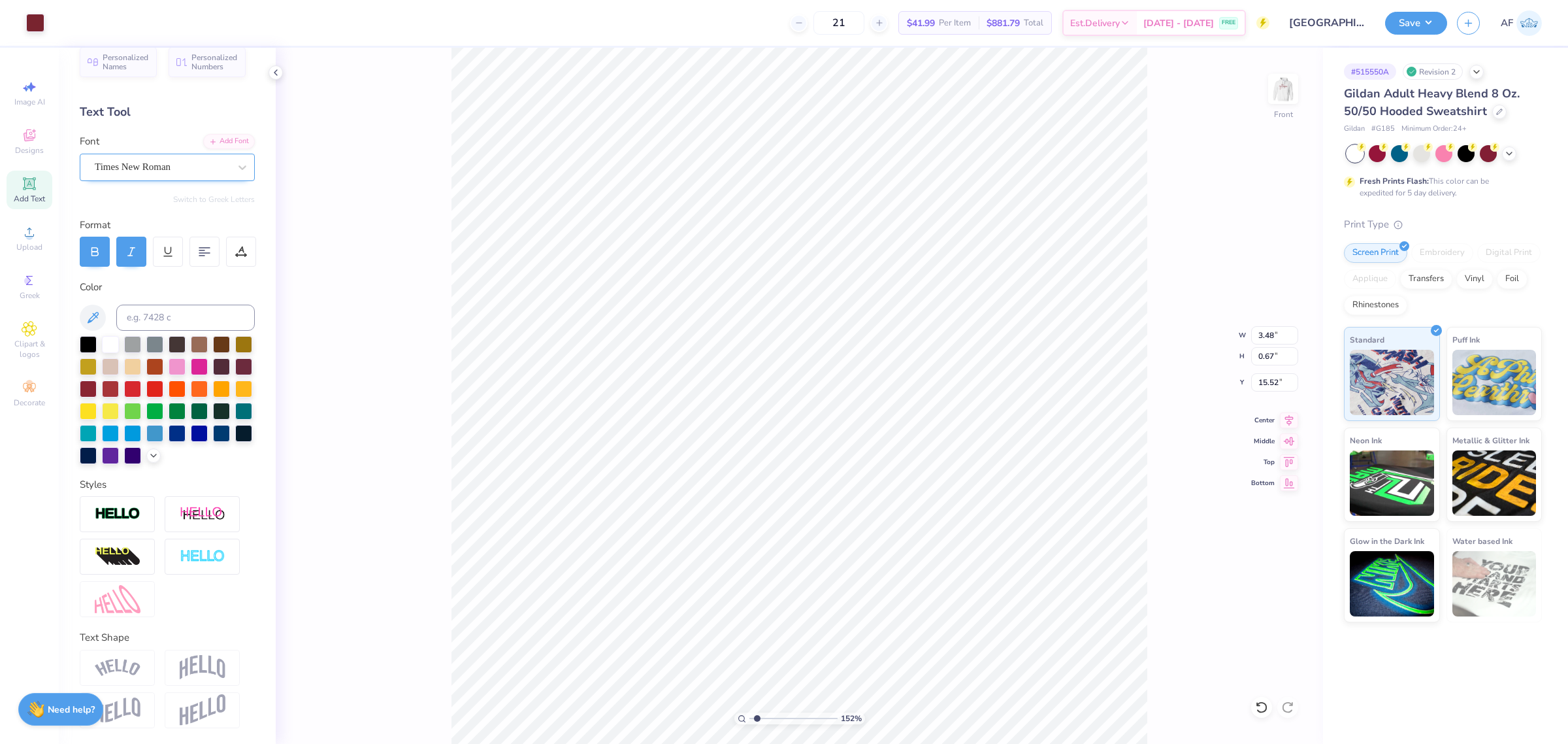
type input "8.83"
type input "1.51721301232853"
type input "9.03"
type input "1.51721301232853"
type input "7.37"
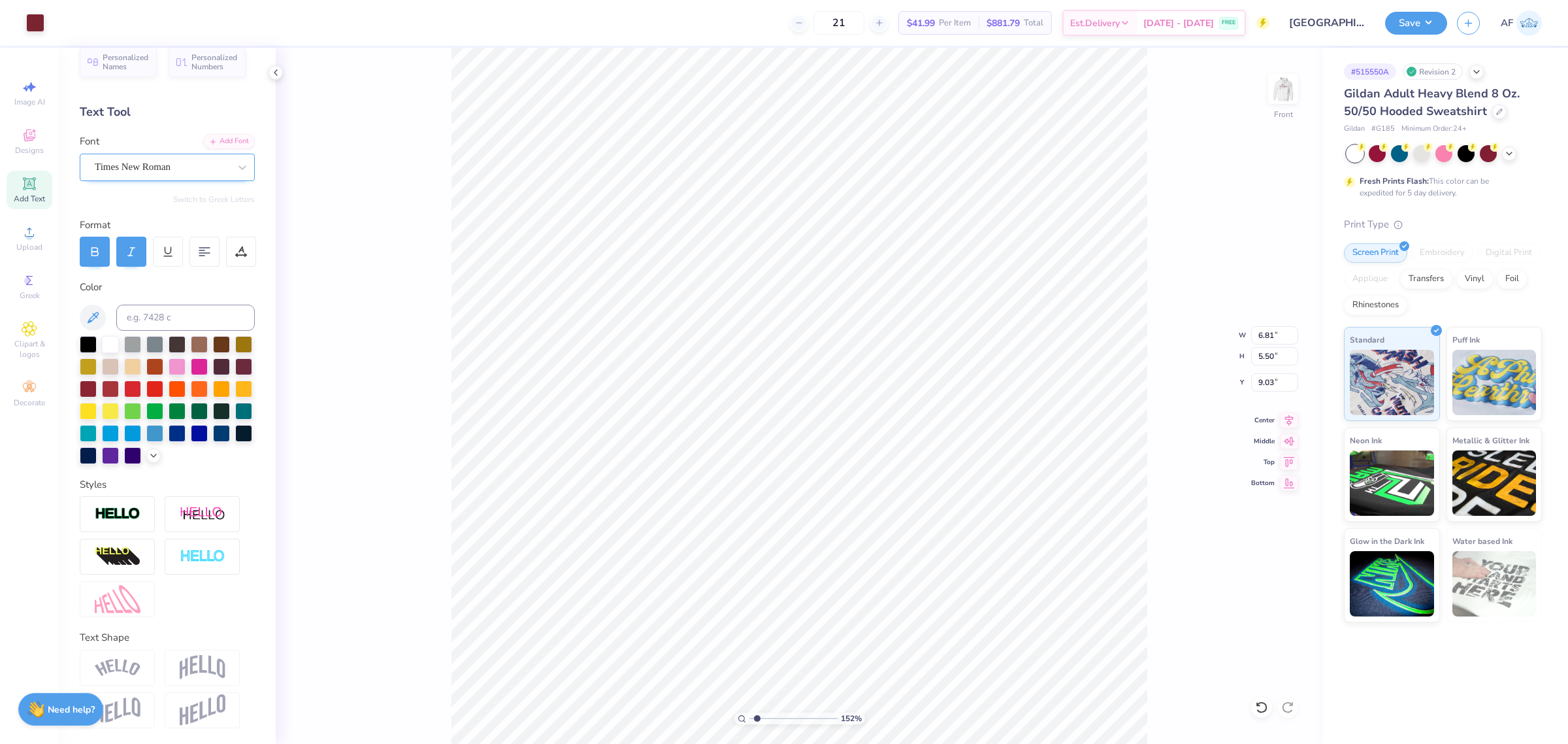
type input "5.95"
click at [1291, 423] on icon at bounding box center [1288, 418] width 18 height 16
type input "1"
click at [418, 265] on div "100 % Front" at bounding box center [799, 395] width 1047 height 696
click at [563, 455] on li "Group" at bounding box center [589, 456] width 103 height 25
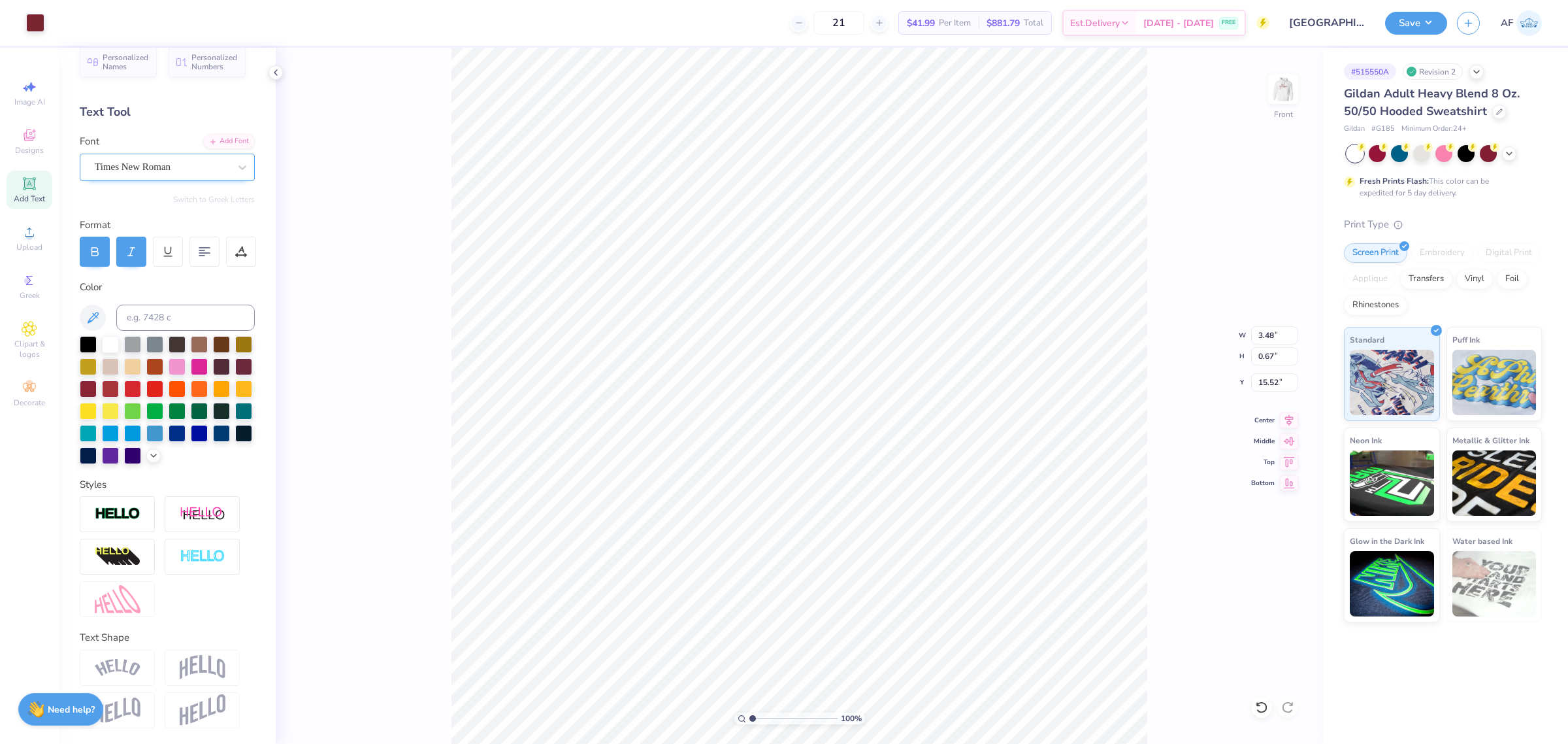
type input "12.50"
type input "9.67"
click at [1271, 383] on input "6.53" at bounding box center [1274, 382] width 47 height 18
type input "6.00"
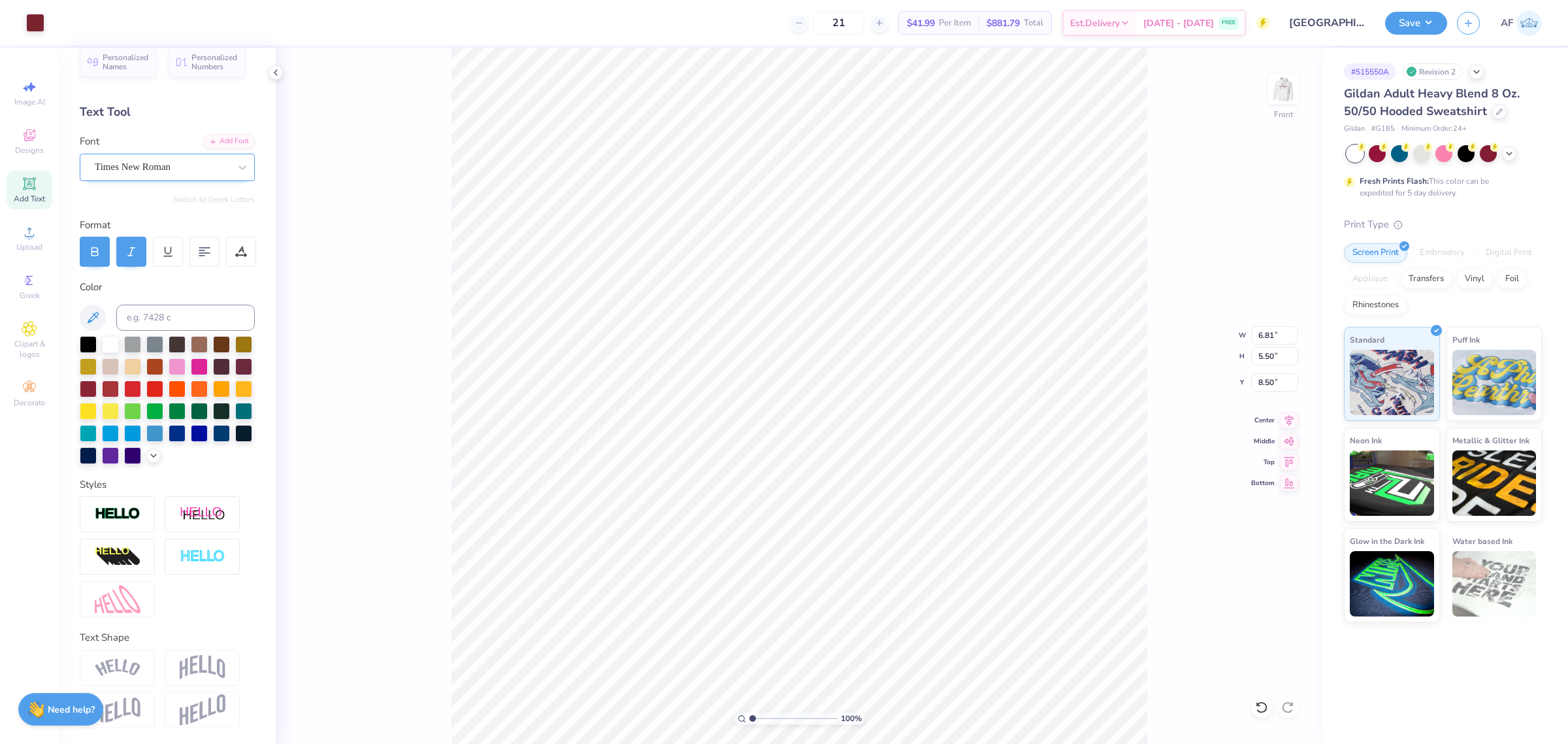
type input "8.73"
click at [1289, 386] on input "14.99" at bounding box center [1274, 382] width 47 height 18
click at [1289, 386] on input "14.98" at bounding box center [1274, 382] width 47 height 18
click at [1292, 379] on input "14.99" at bounding box center [1274, 382] width 47 height 18
click at [1292, 379] on input "15" at bounding box center [1274, 382] width 47 height 18
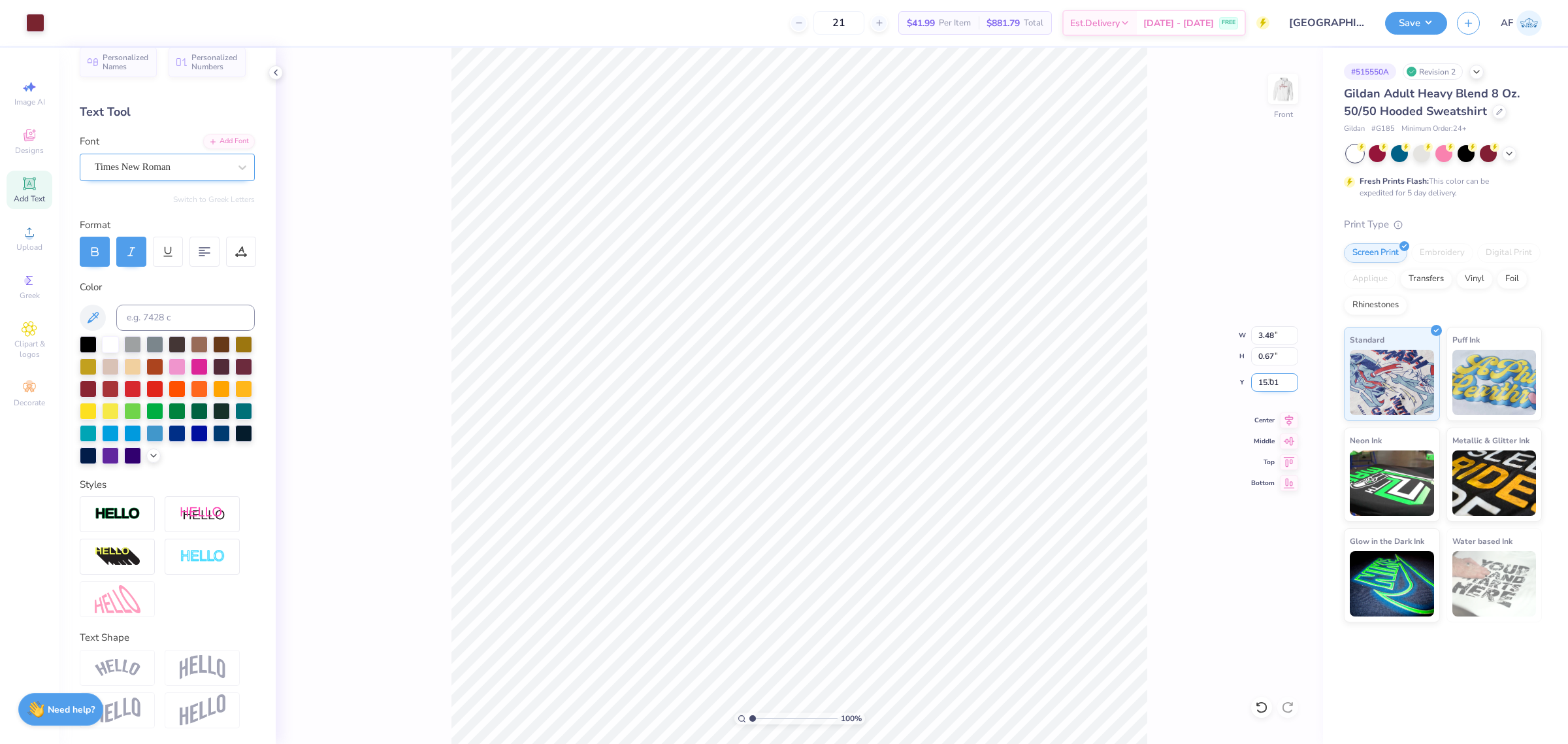
click at [1292, 379] on input "15.01" at bounding box center [1274, 382] width 47 height 18
click at [1292, 379] on input "15.02" at bounding box center [1274, 382] width 47 height 18
click at [1292, 379] on input "15.03" at bounding box center [1274, 382] width 47 height 18
click at [1292, 379] on input "15.04" at bounding box center [1274, 382] width 47 height 18
click at [1292, 379] on input "15.05" at bounding box center [1274, 382] width 47 height 18
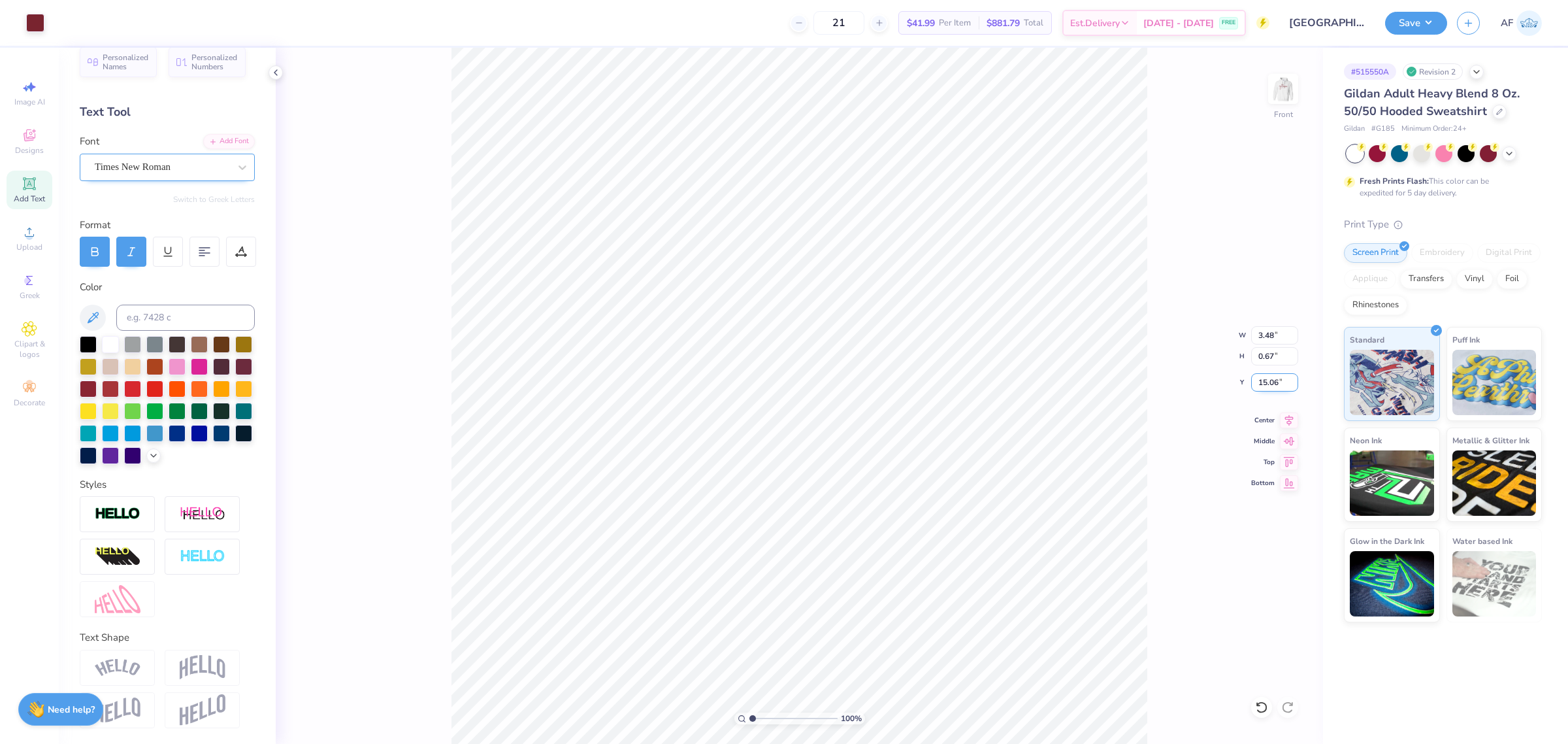
click at [1292, 379] on input "15.06" at bounding box center [1274, 382] width 47 height 18
click at [1292, 379] on input "15.07" at bounding box center [1274, 382] width 47 height 18
click at [1292, 379] on input "15.08" at bounding box center [1274, 382] width 47 height 18
click at [1292, 379] on input "15.09" at bounding box center [1274, 382] width 47 height 18
click at [1292, 379] on input "15.1" at bounding box center [1274, 382] width 47 height 18
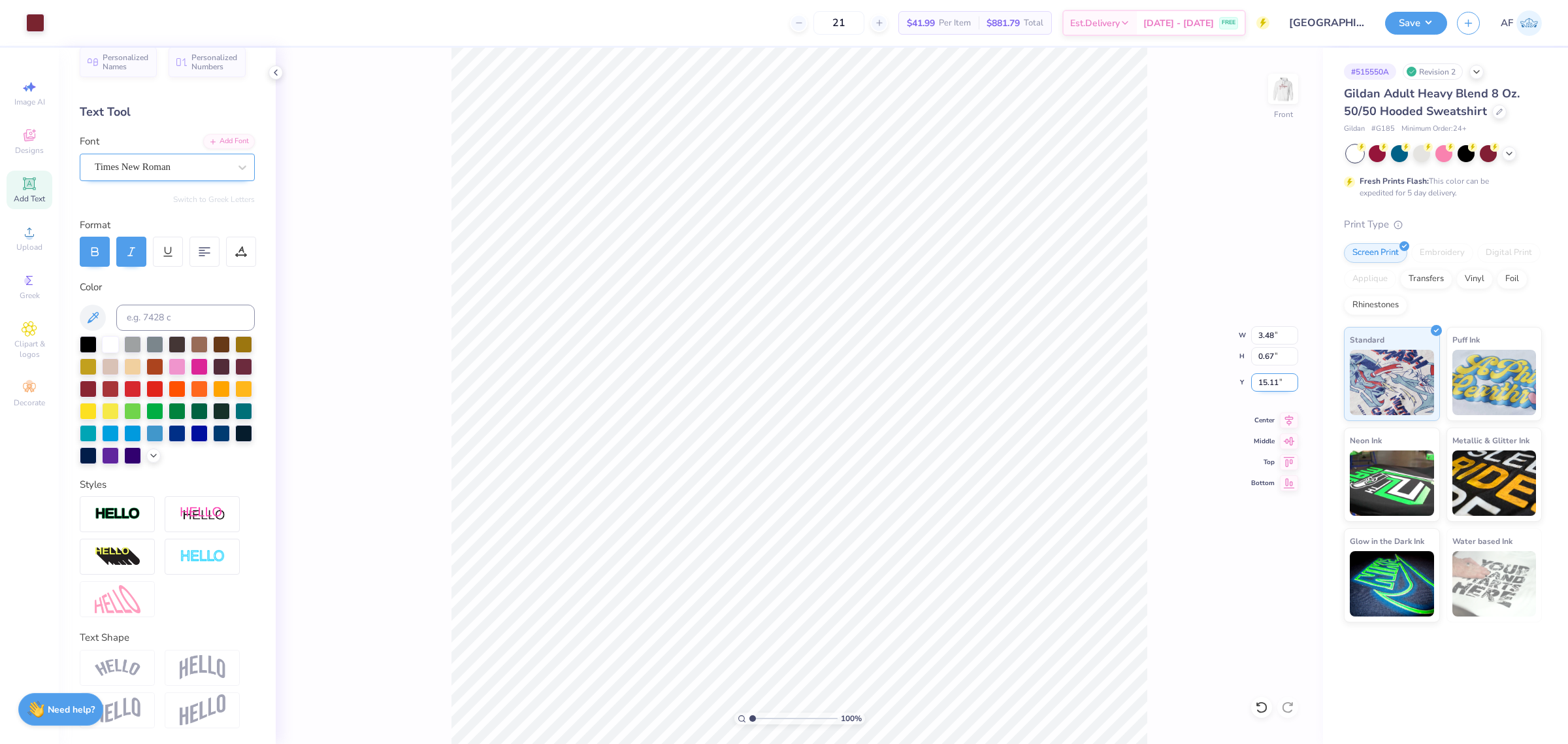
type input "15.11"
click at [1292, 379] on input "15.11" at bounding box center [1274, 382] width 47 height 18
click at [1296, 100] on img at bounding box center [1283, 89] width 52 height 52
click at [1286, 95] on img at bounding box center [1283, 89] width 52 height 52
click at [1438, 20] on button "Save" at bounding box center [1416, 21] width 62 height 23
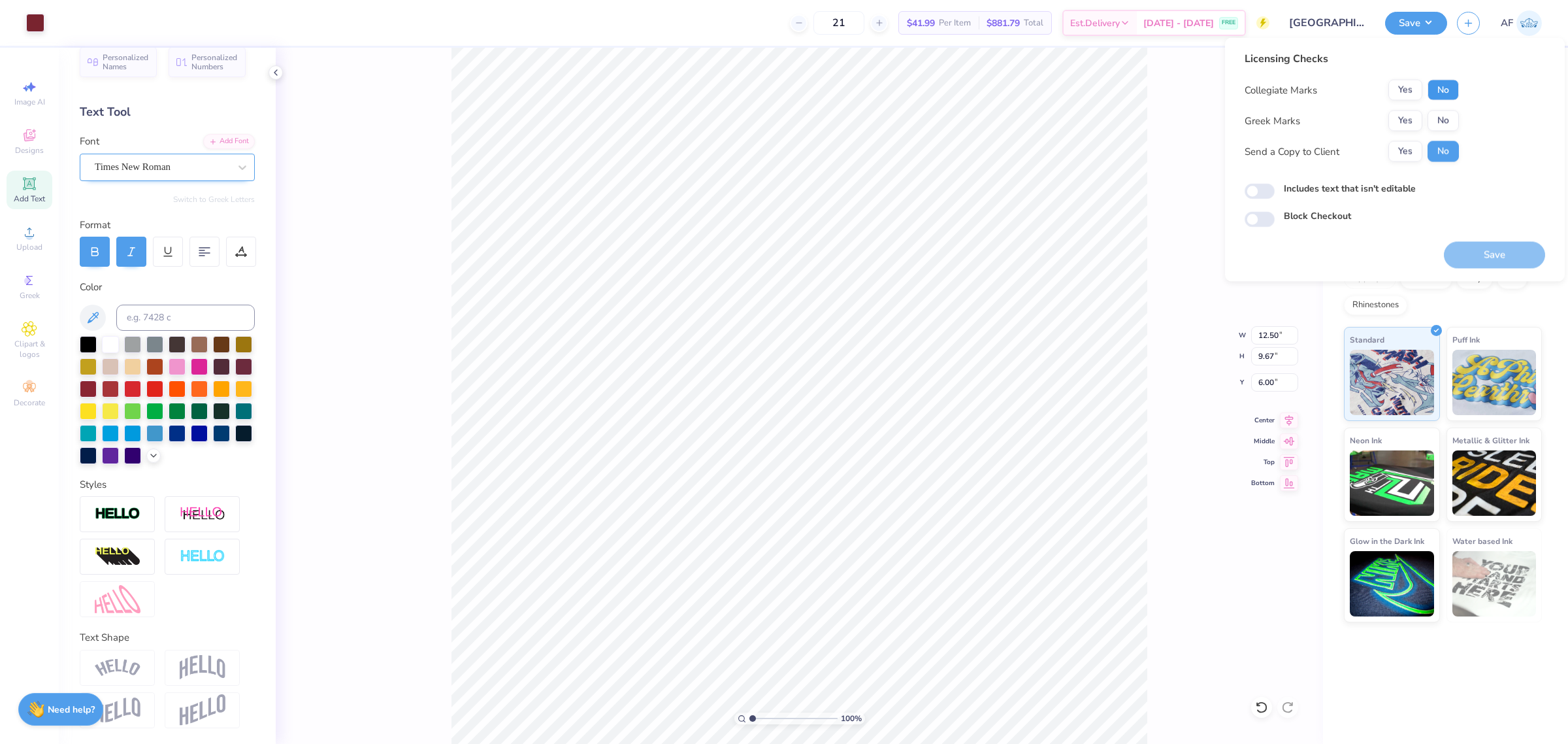
click at [1446, 86] on button "No" at bounding box center [1443, 91] width 31 height 21
click at [1394, 124] on button "Yes" at bounding box center [1405, 121] width 34 height 21
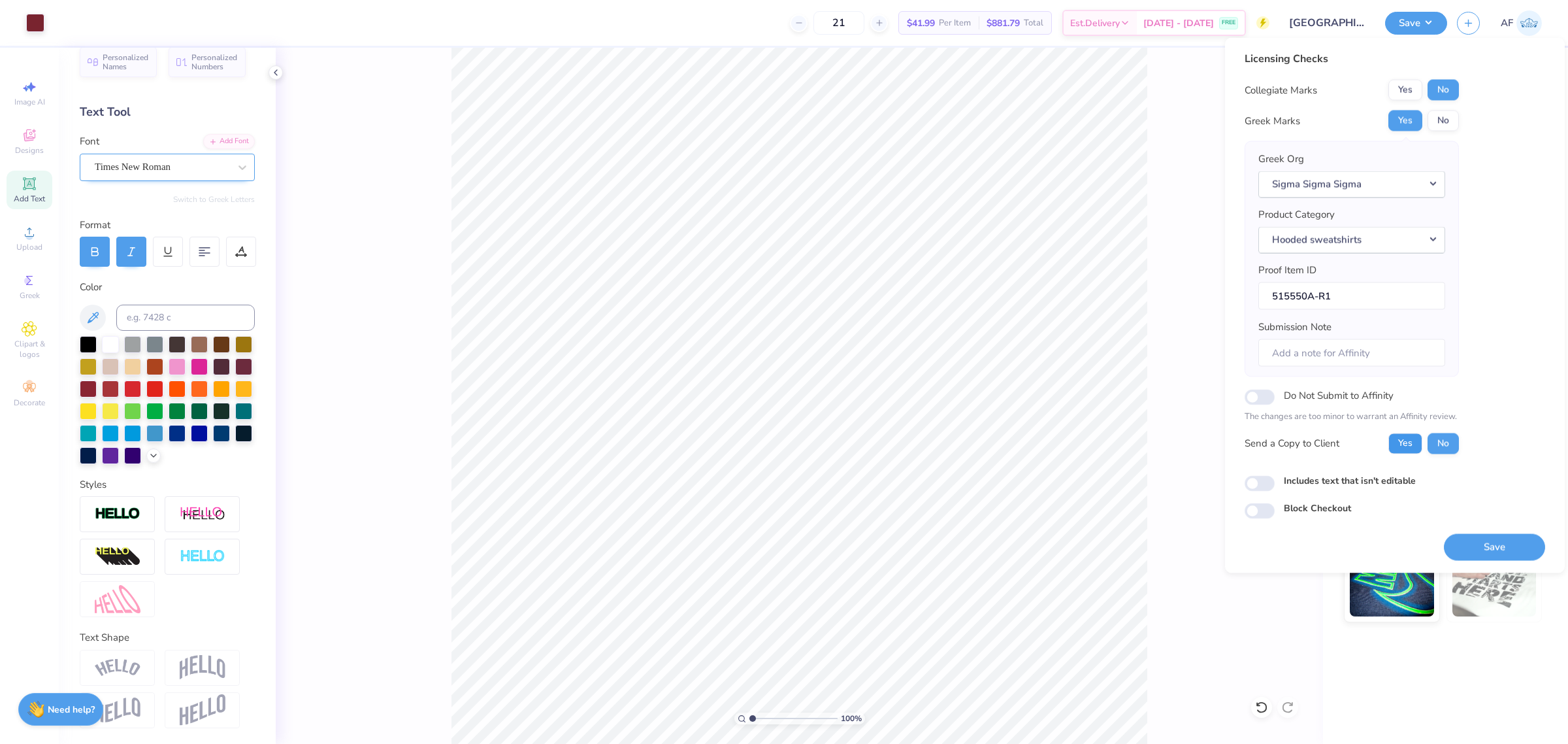
click at [1406, 443] on button "Yes" at bounding box center [1405, 443] width 34 height 21
click at [1496, 547] on button "Save" at bounding box center [1495, 547] width 101 height 27
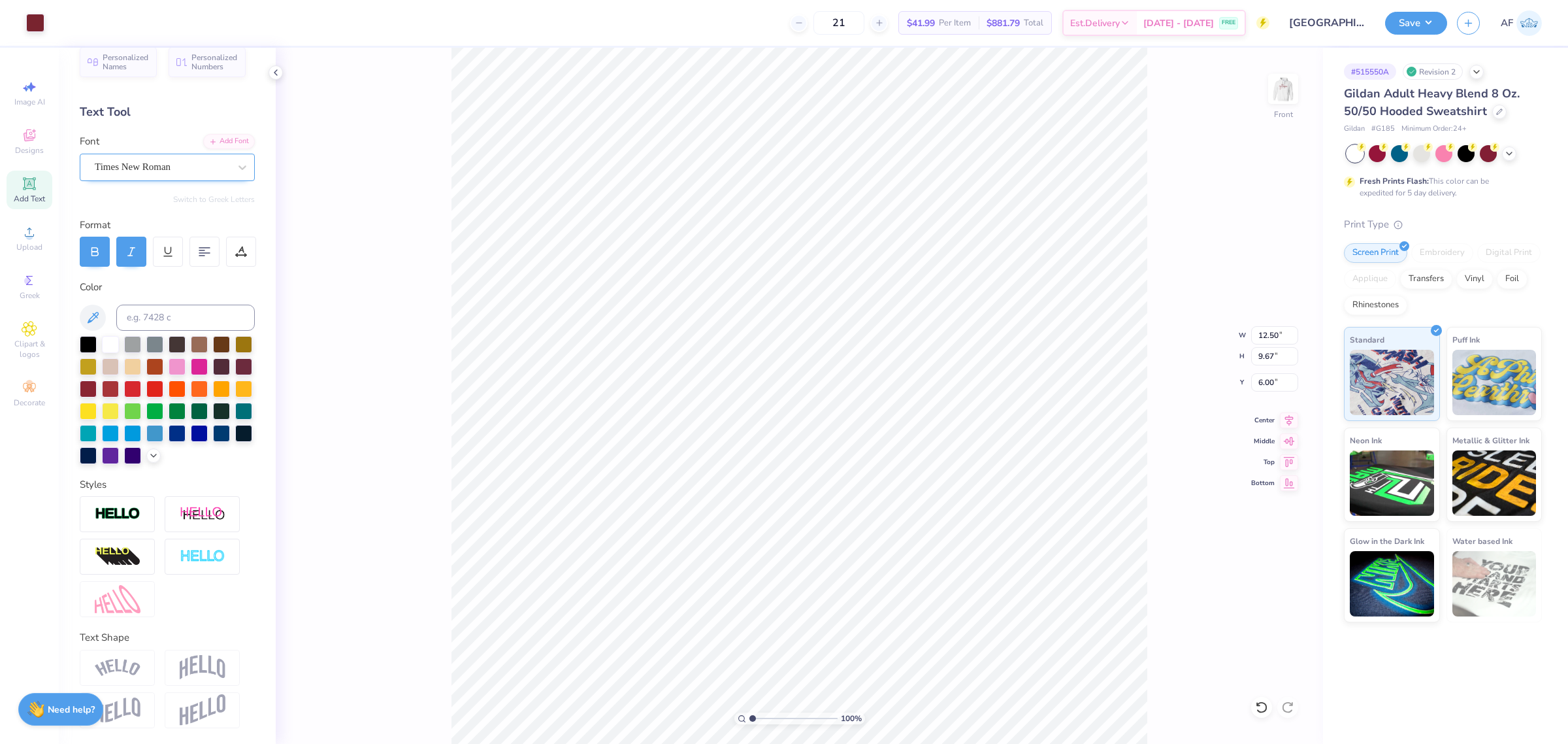
click at [1148, 228] on div "100 % Front W 12.50 12.50 " H 9.67 9.67 " Y 6.00 6.00 " Center Middle Top Bottom" at bounding box center [799, 395] width 1047 height 696
